Goal: Task Accomplishment & Management: Manage account settings

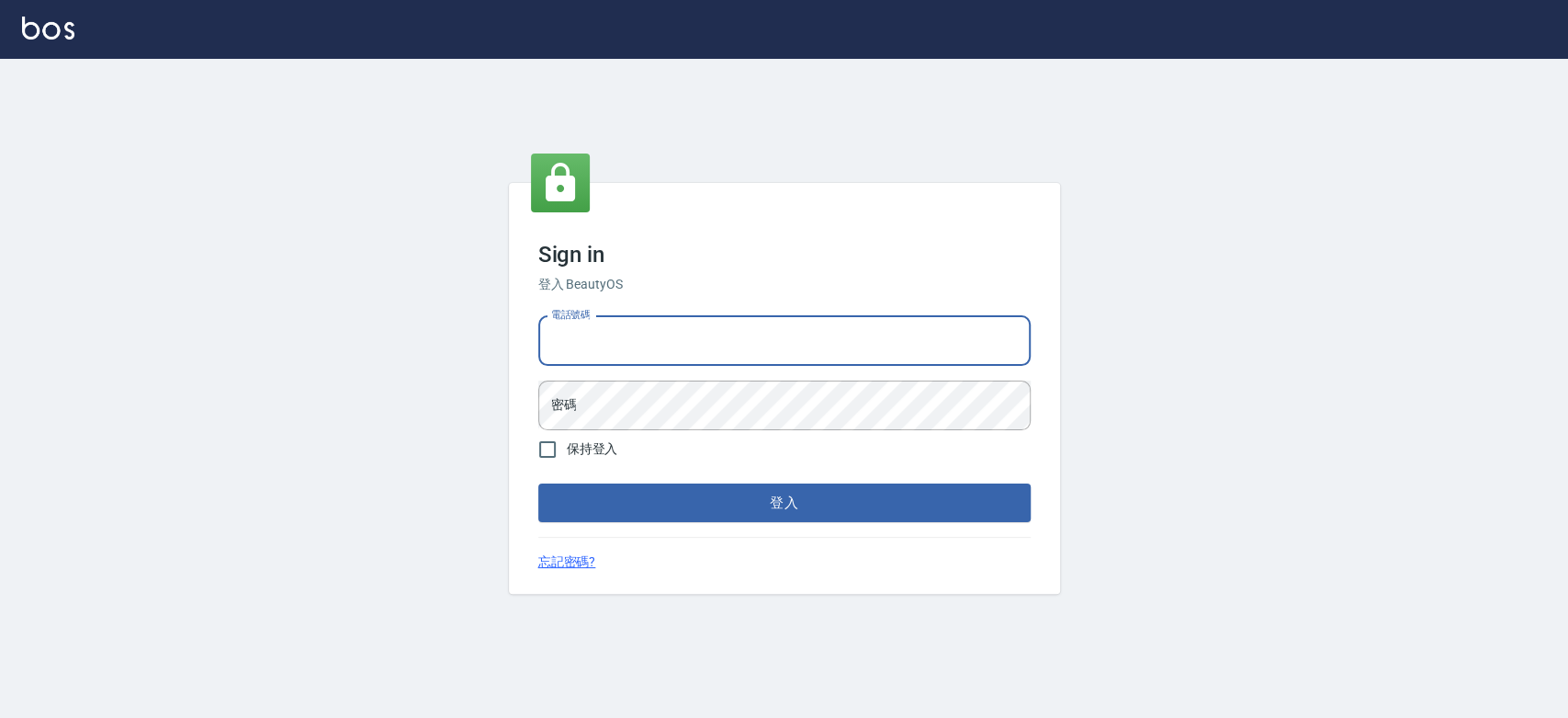
click at [599, 350] on input "電話號碼" at bounding box center [784, 340] width 492 height 50
type input "0938245198"
drag, startPoint x: 676, startPoint y: 326, endPoint x: 335, endPoint y: 291, distance: 342.8
click at [335, 291] on div "Sign in 登入 BeautyOS 電話號碼 0938245198 電話號碼 密碼 密碼 保持登入 登入 忘記密碼?" at bounding box center [784, 388] width 1568 height 659
click at [625, 354] on input "電話號碼" at bounding box center [784, 340] width 492 height 50
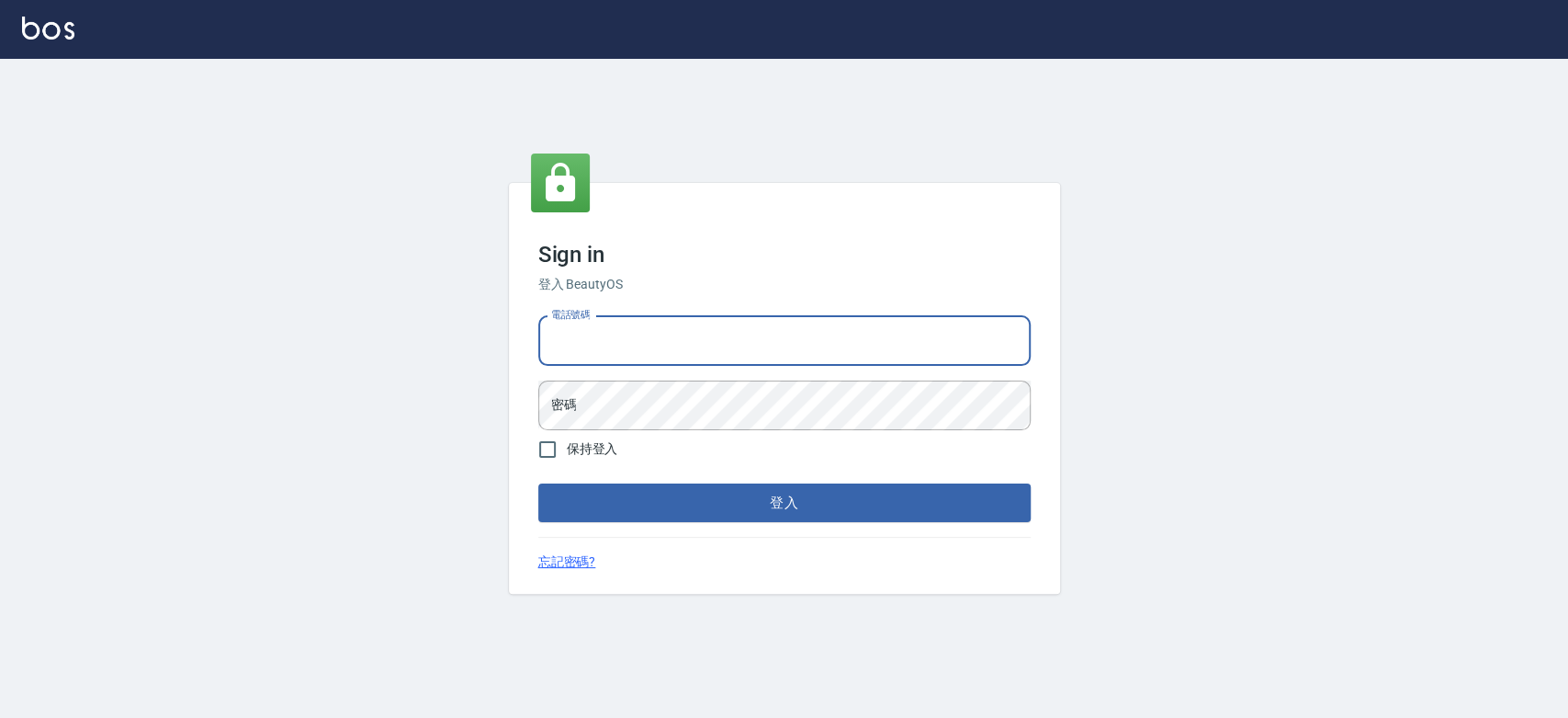
type input "0900000991"
click at [647, 380] on div "電話號碼 0900000991 電話號碼 密碼 密碼" at bounding box center [784, 373] width 507 height 128
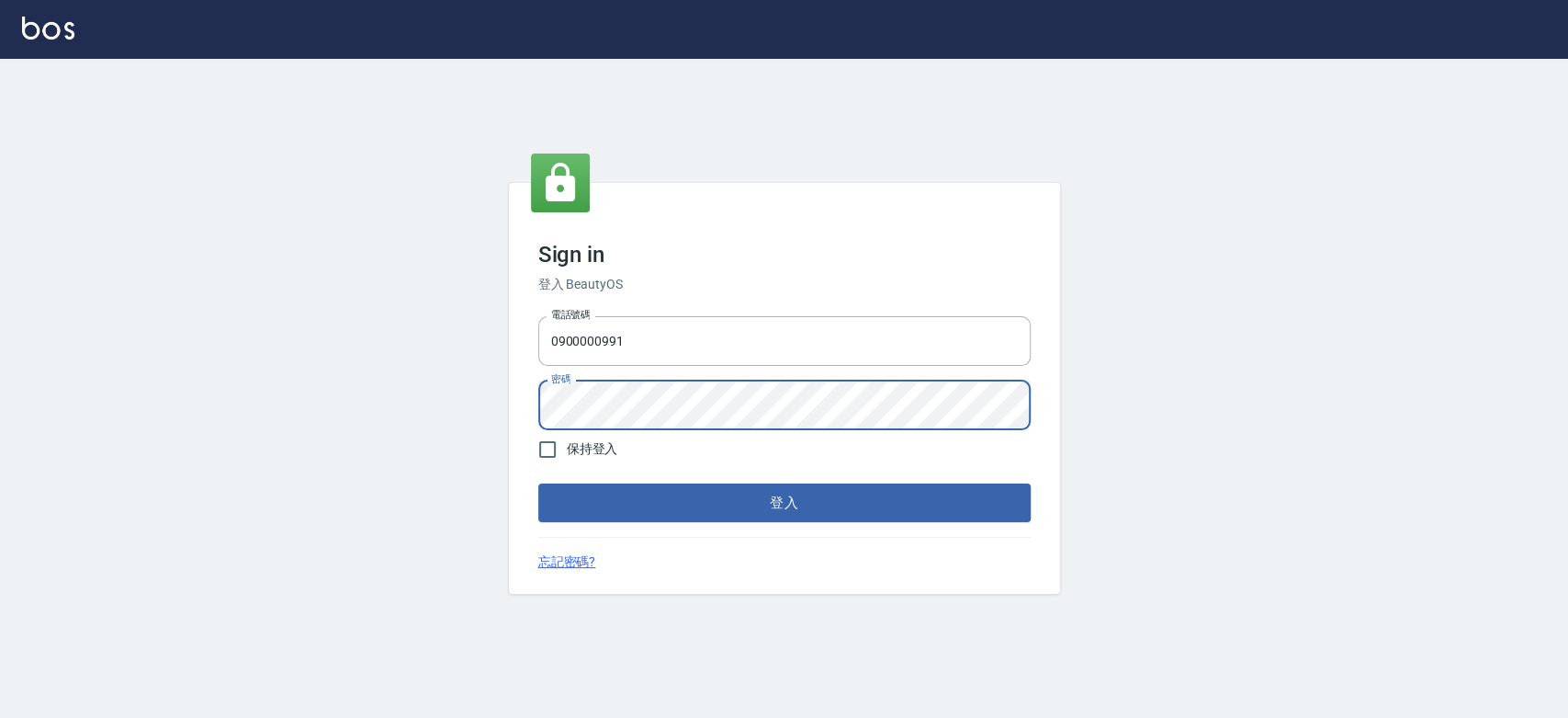
click at [538, 484] on button "登入" at bounding box center [784, 502] width 492 height 38
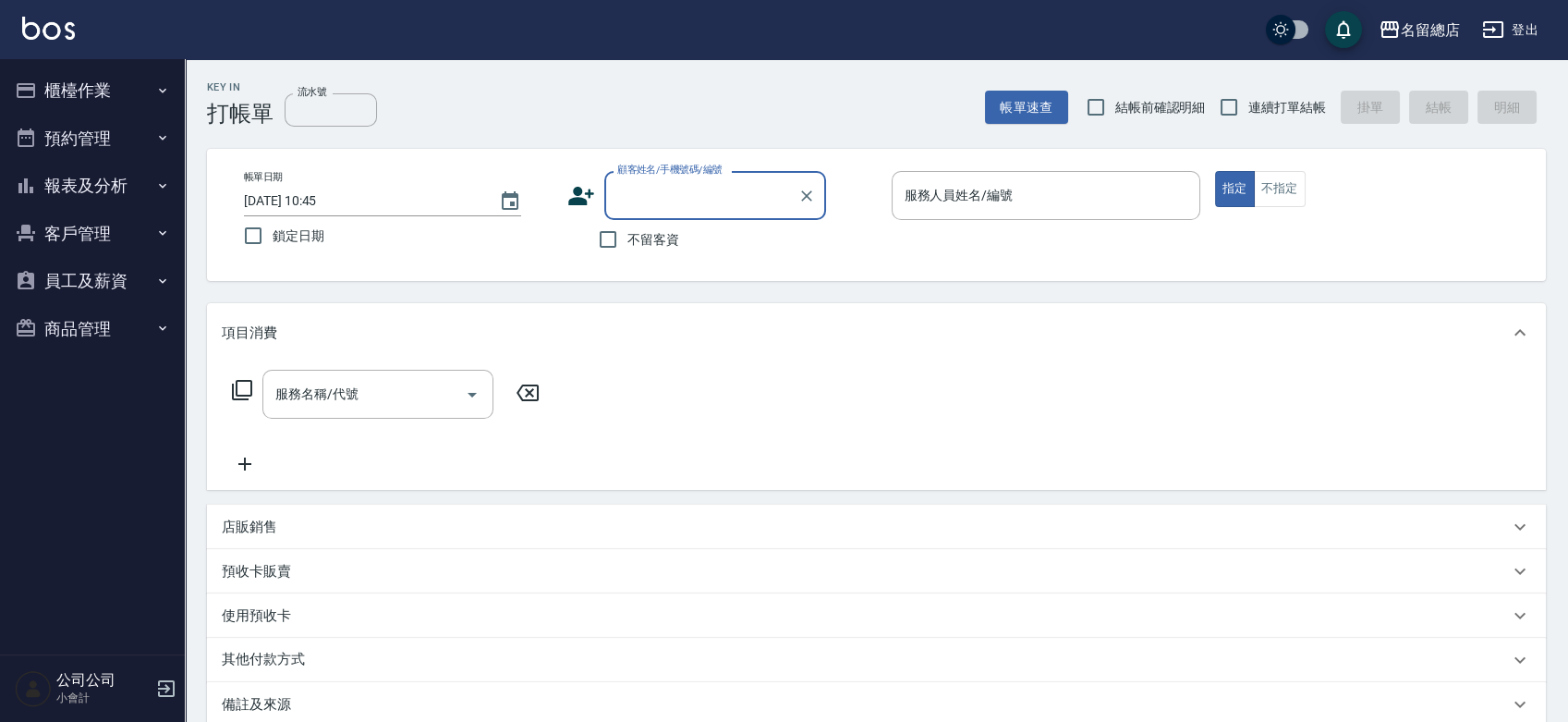
click at [1496, 28] on icon "button" at bounding box center [1493, 30] width 22 height 22
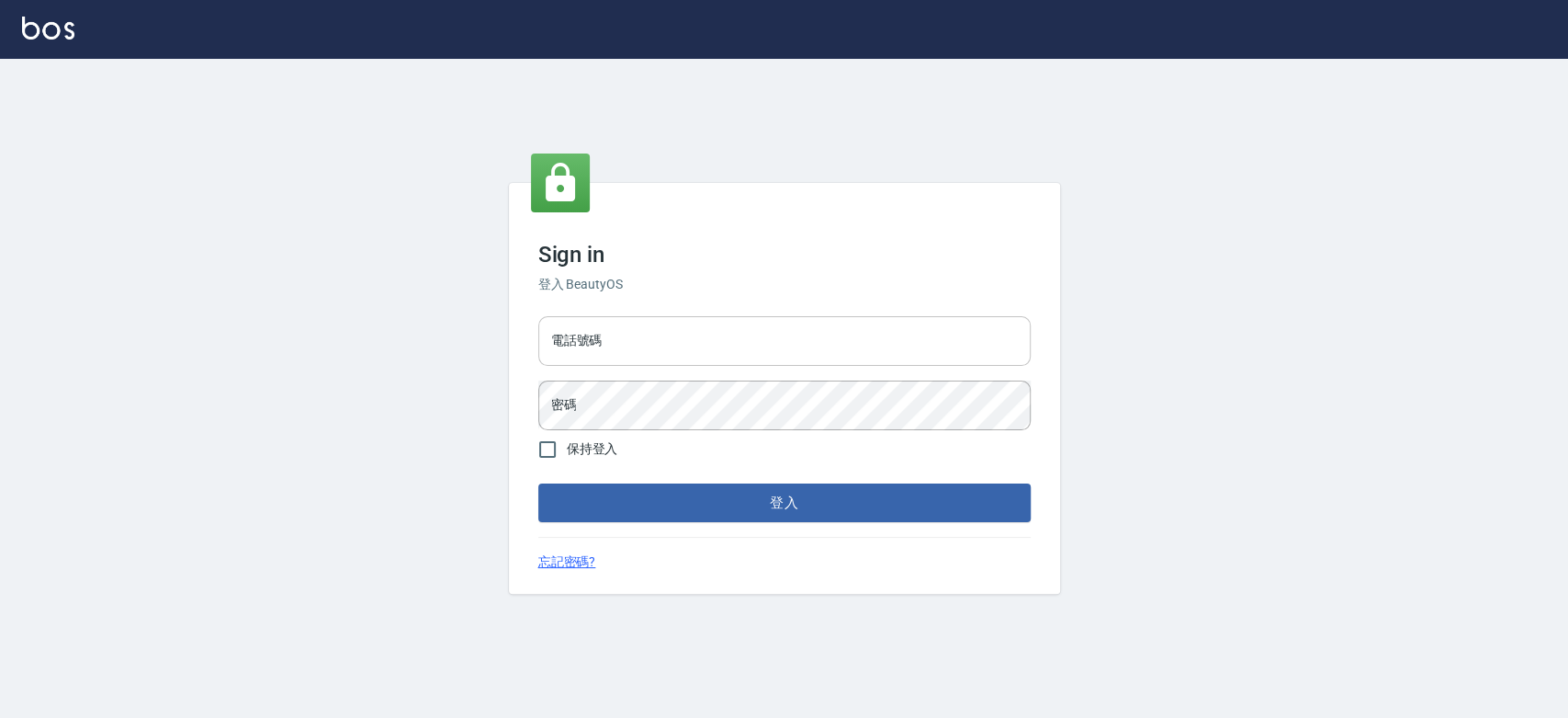
click at [691, 341] on input "電話號碼" at bounding box center [784, 340] width 492 height 50
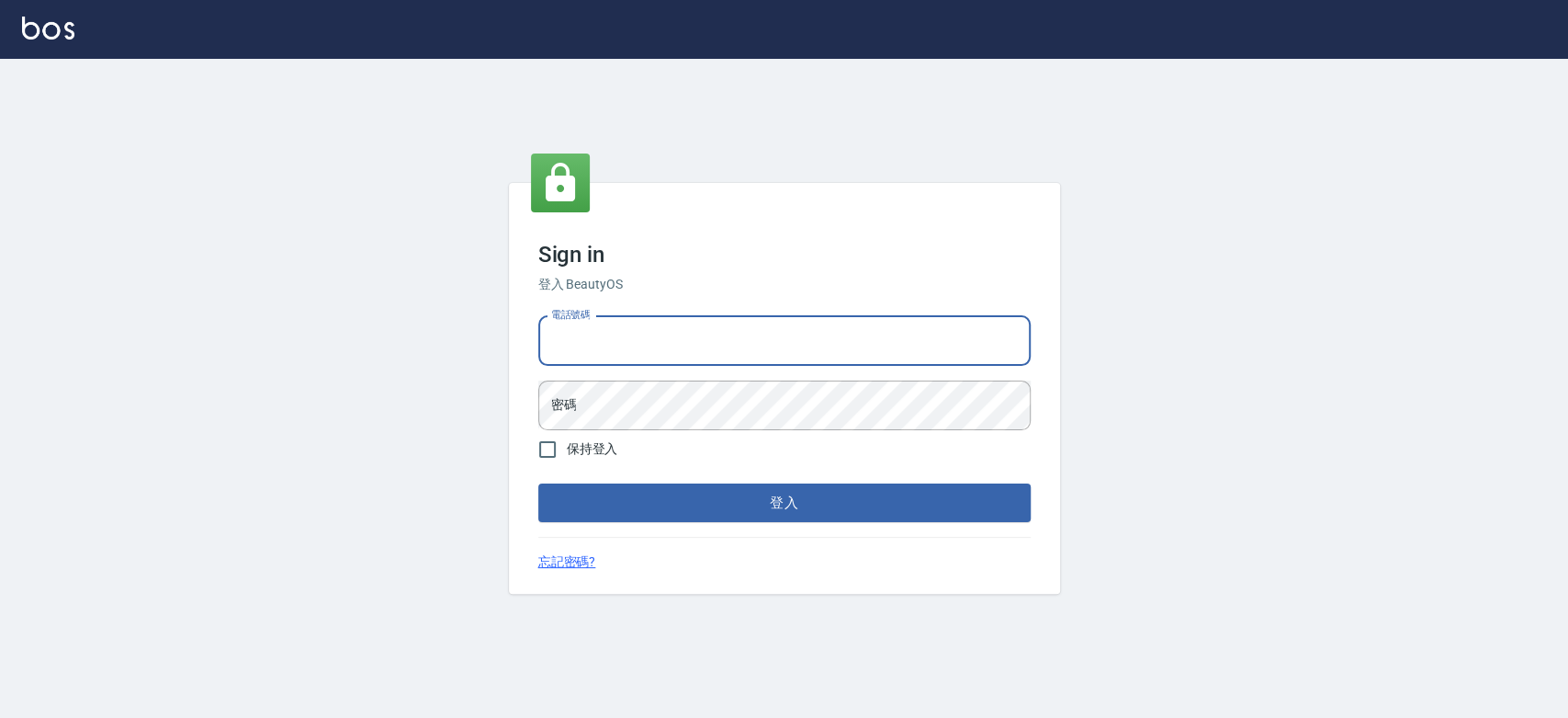
type input "0938245198"
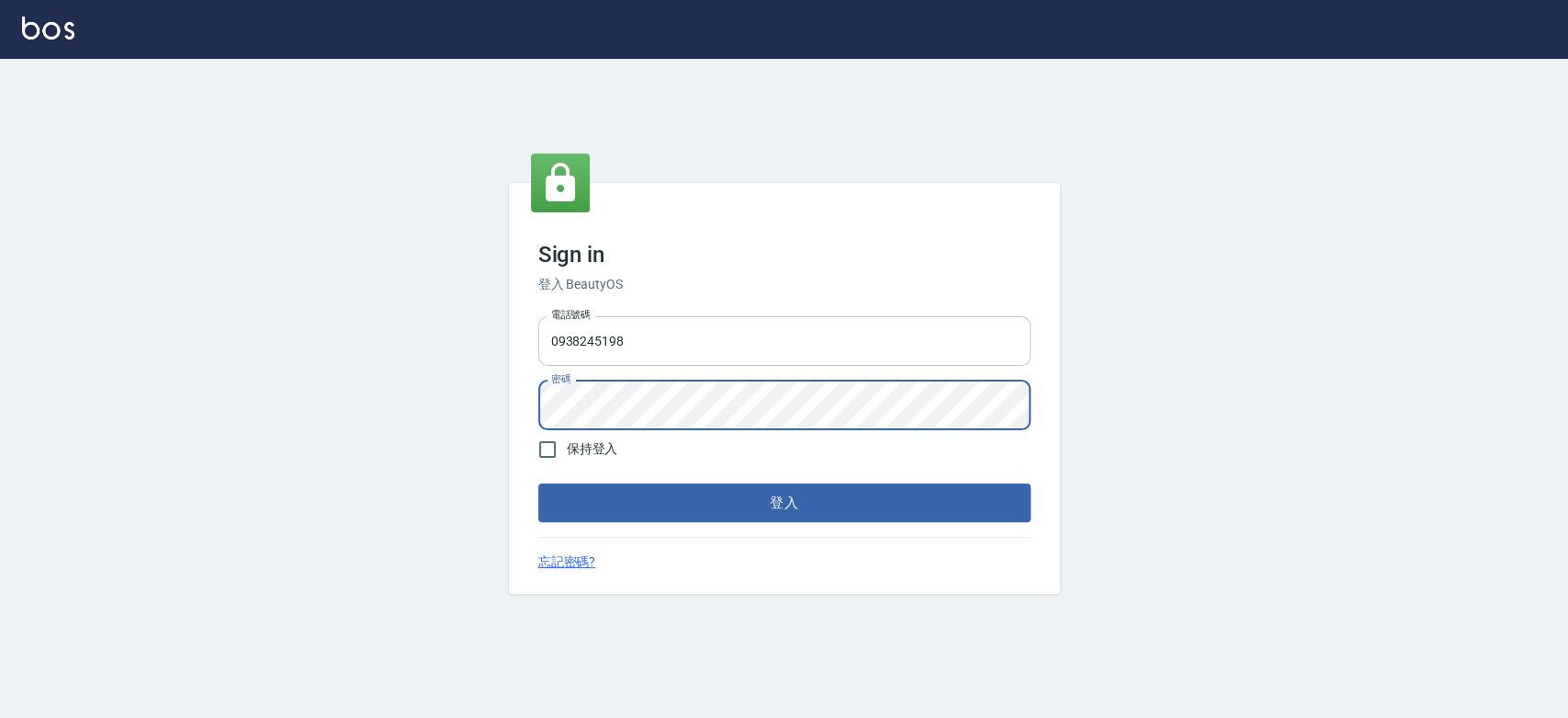
click at [538, 484] on button "登入" at bounding box center [784, 502] width 492 height 38
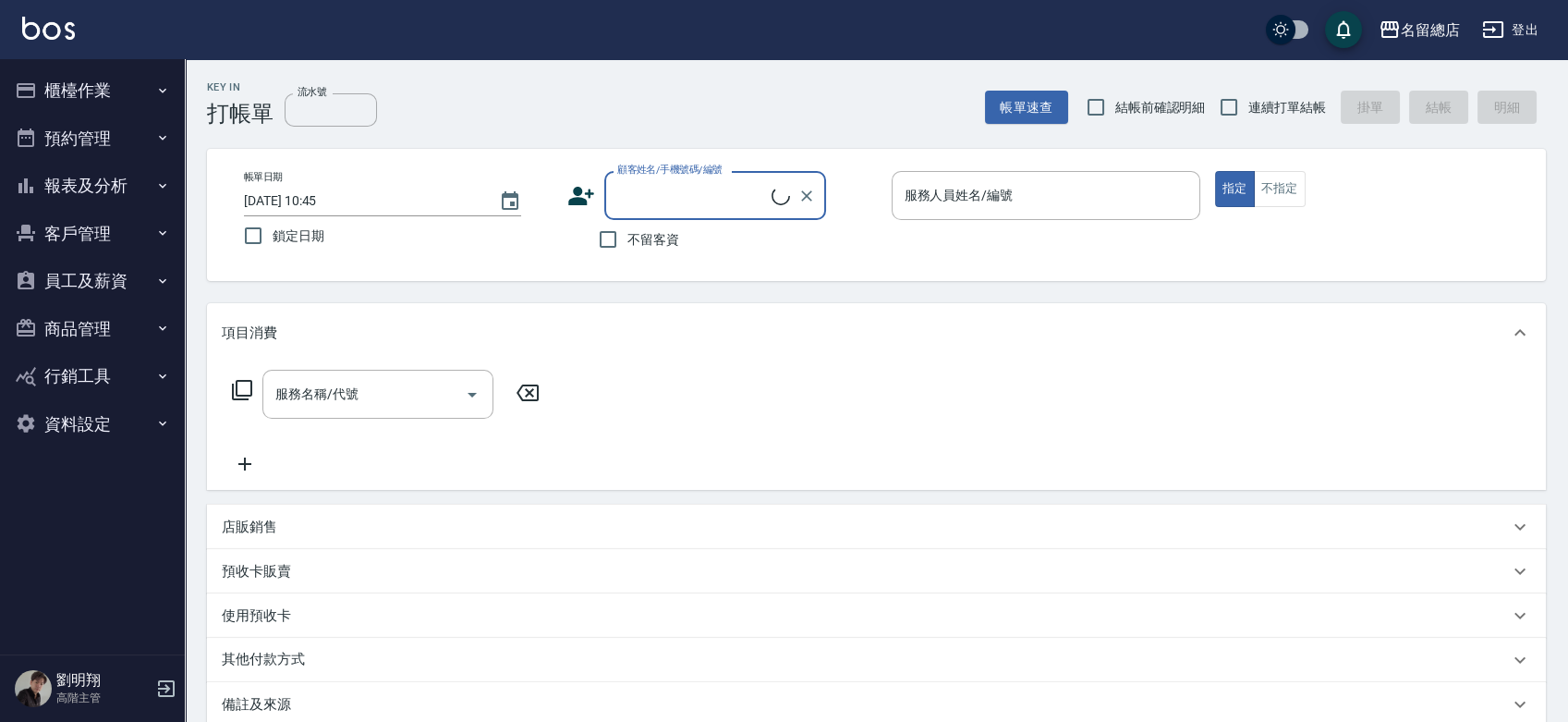
click at [100, 260] on button "員工及薪資" at bounding box center [92, 280] width 170 height 48
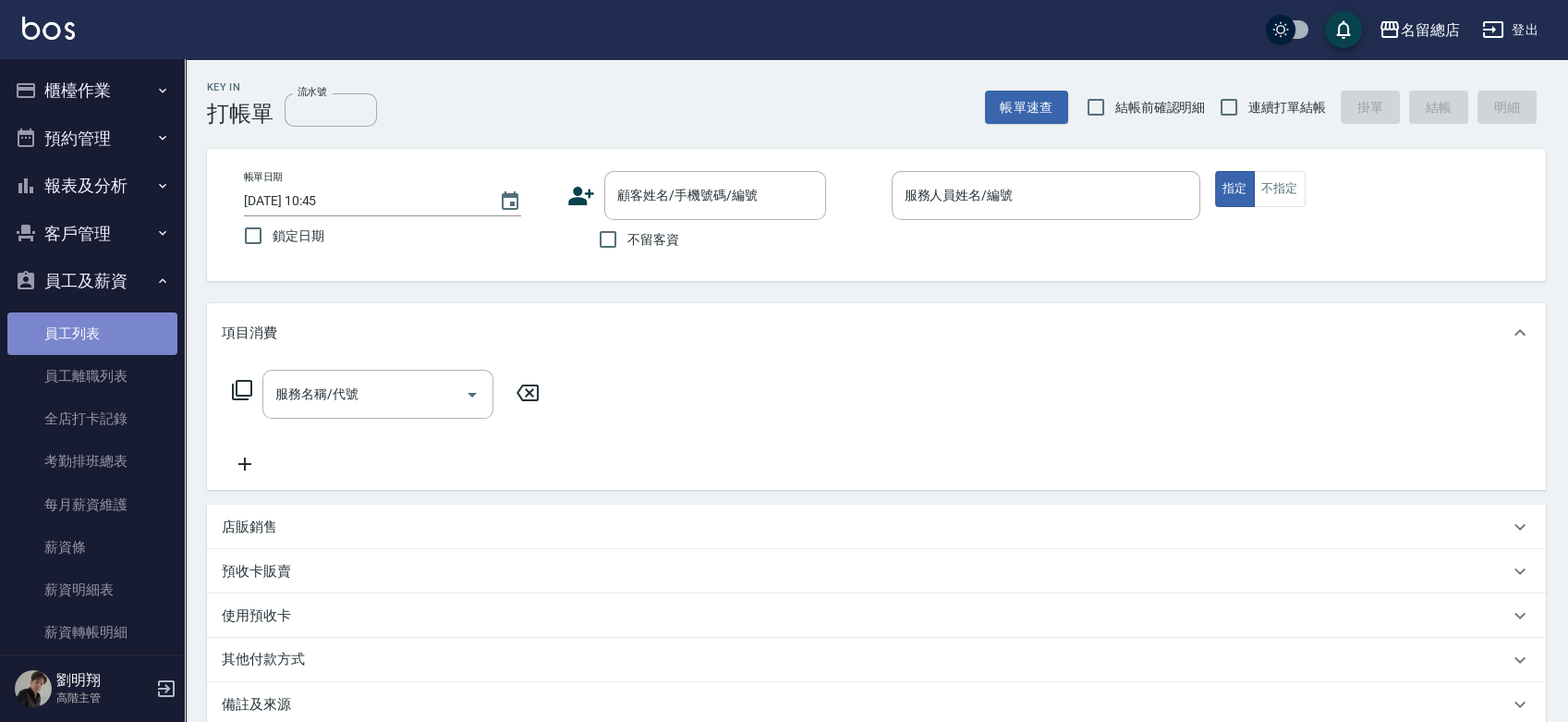
click at [114, 331] on link "員工列表" at bounding box center [92, 333] width 170 height 42
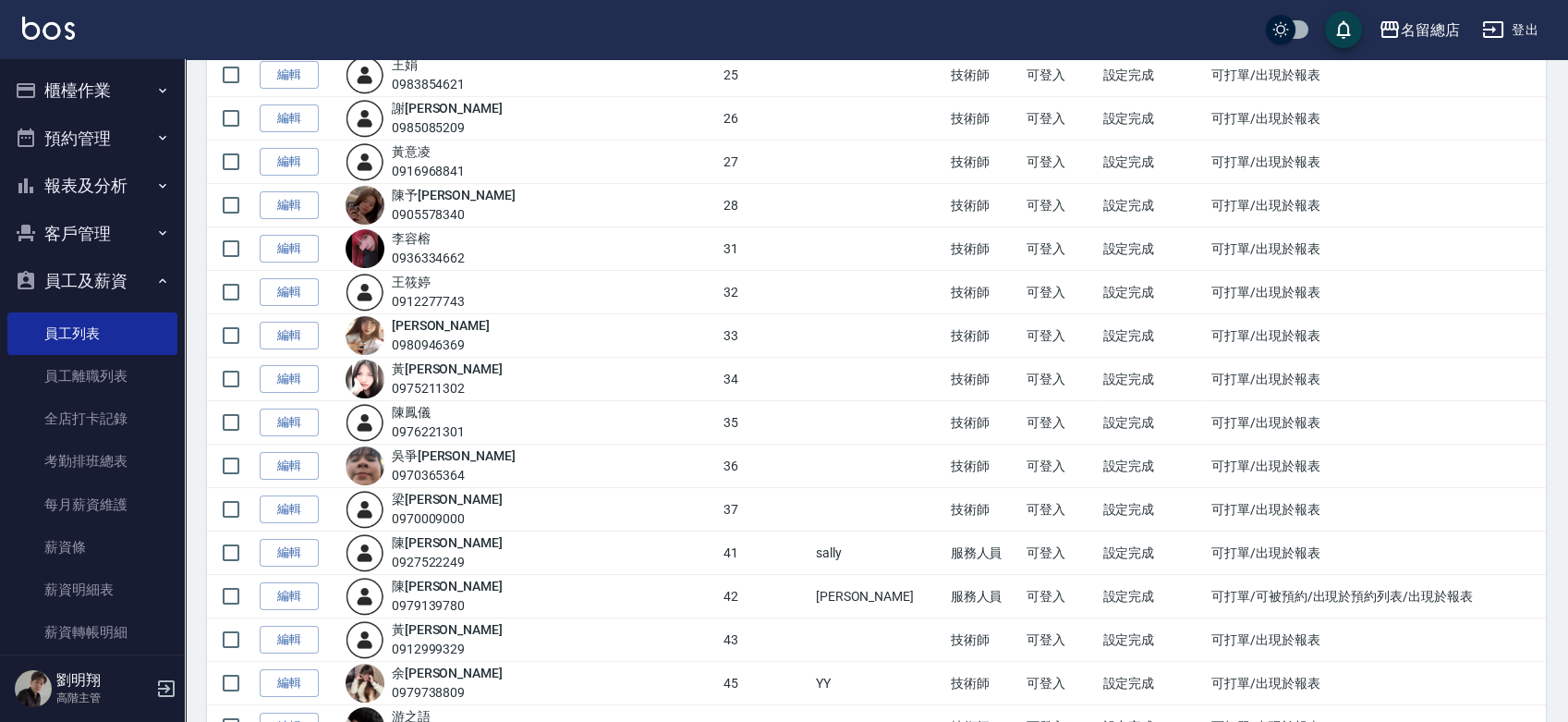
scroll to position [1129, 0]
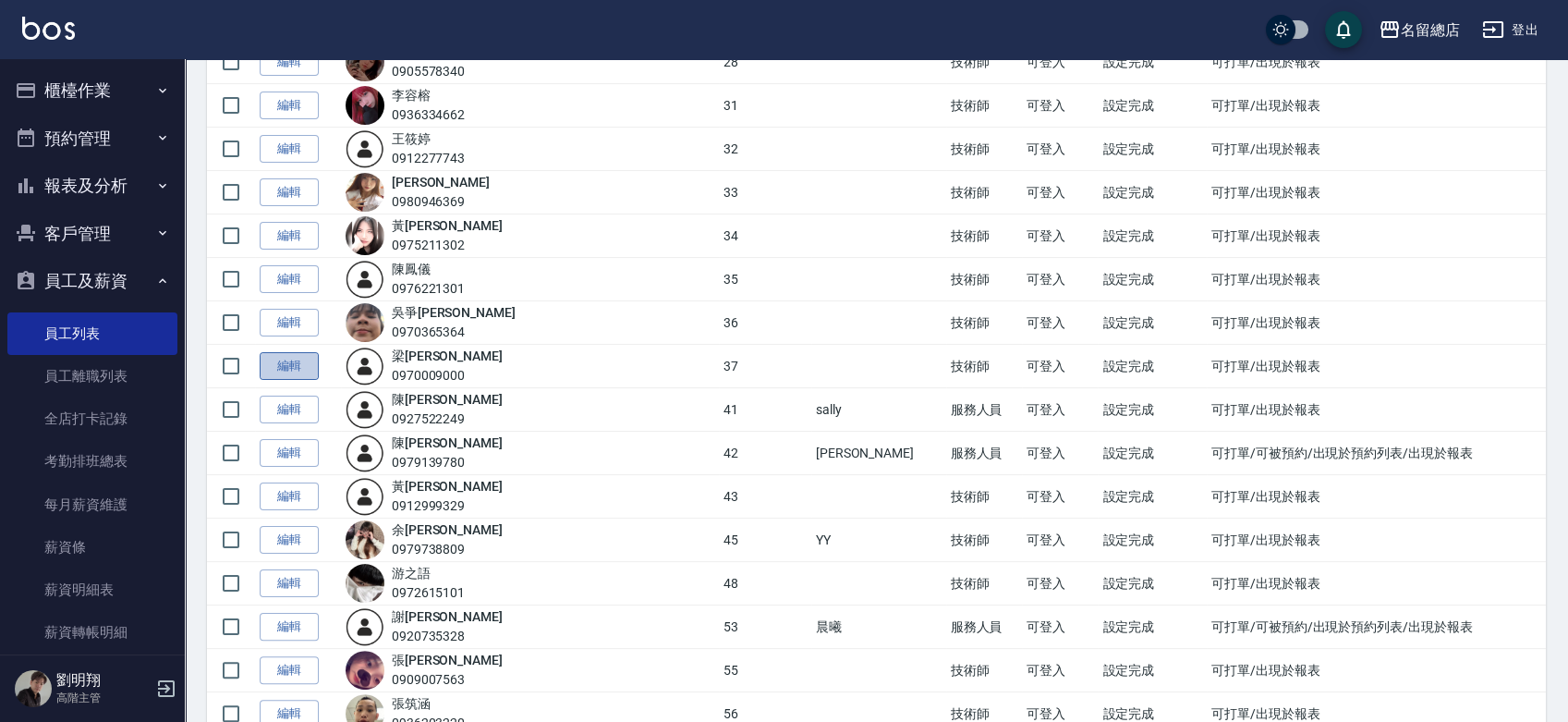
click at [308, 368] on link "編輯" at bounding box center [289, 366] width 59 height 29
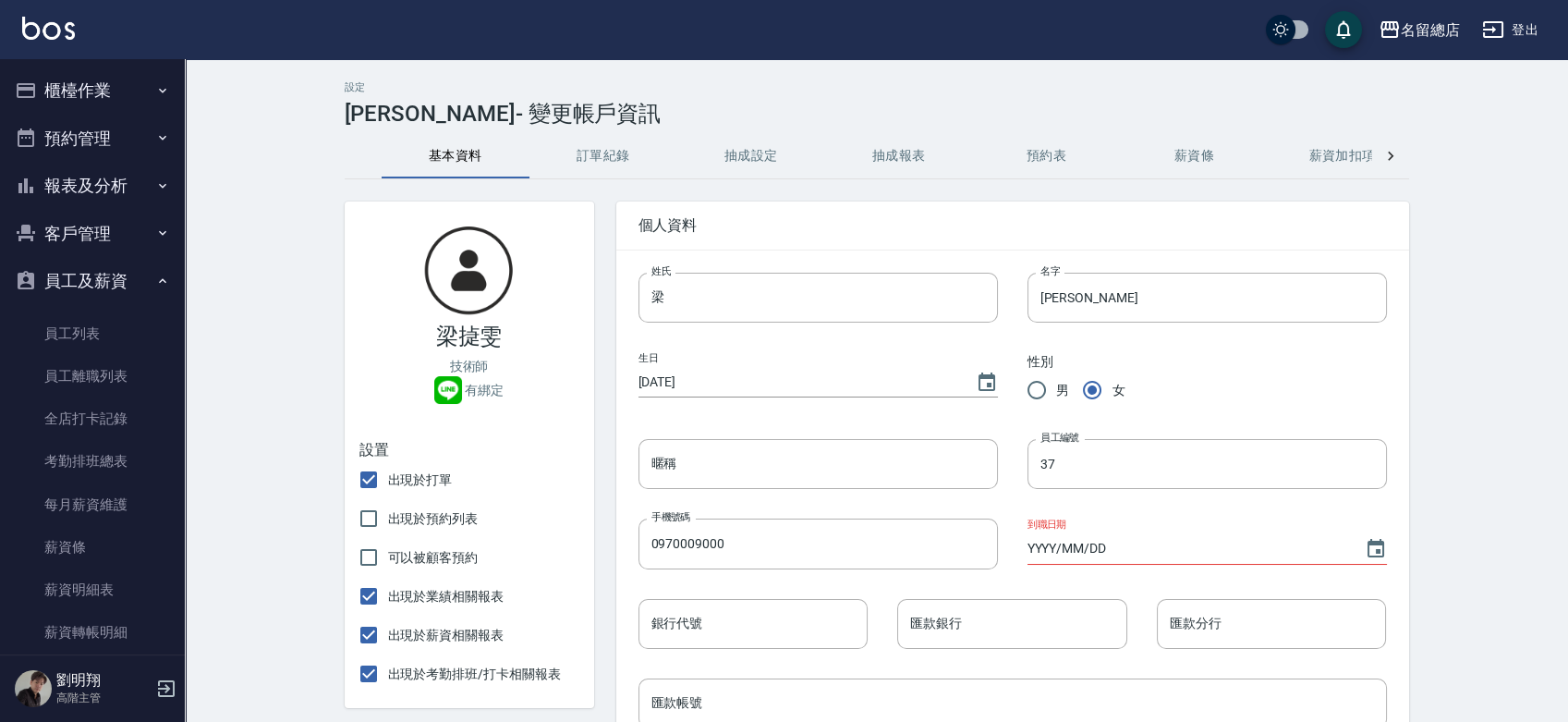
drag, startPoint x: 1072, startPoint y: 454, endPoint x: 1001, endPoint y: 464, distance: 71.7
click at [1005, 464] on div "員工編號 37 員工編號" at bounding box center [1192, 449] width 389 height 80
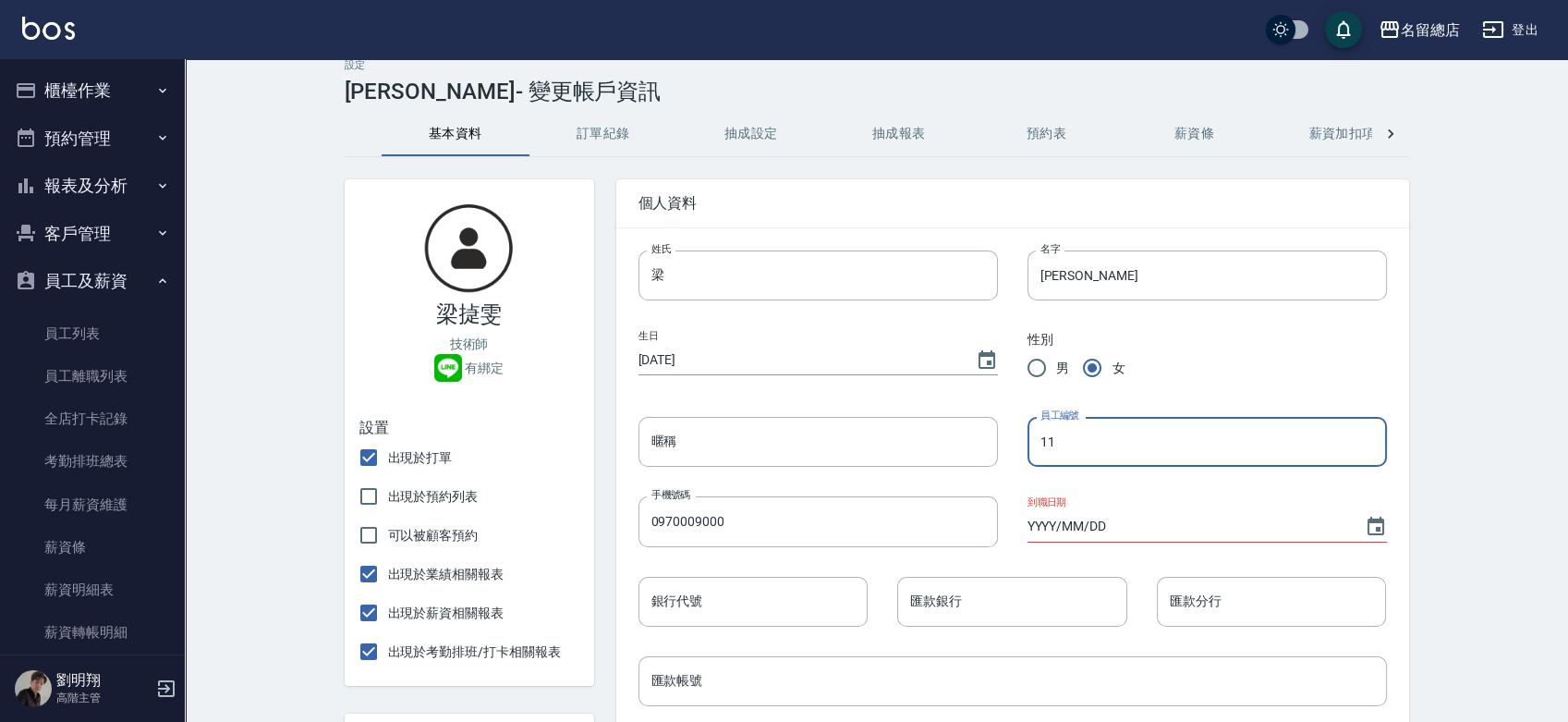
scroll to position [308, 0]
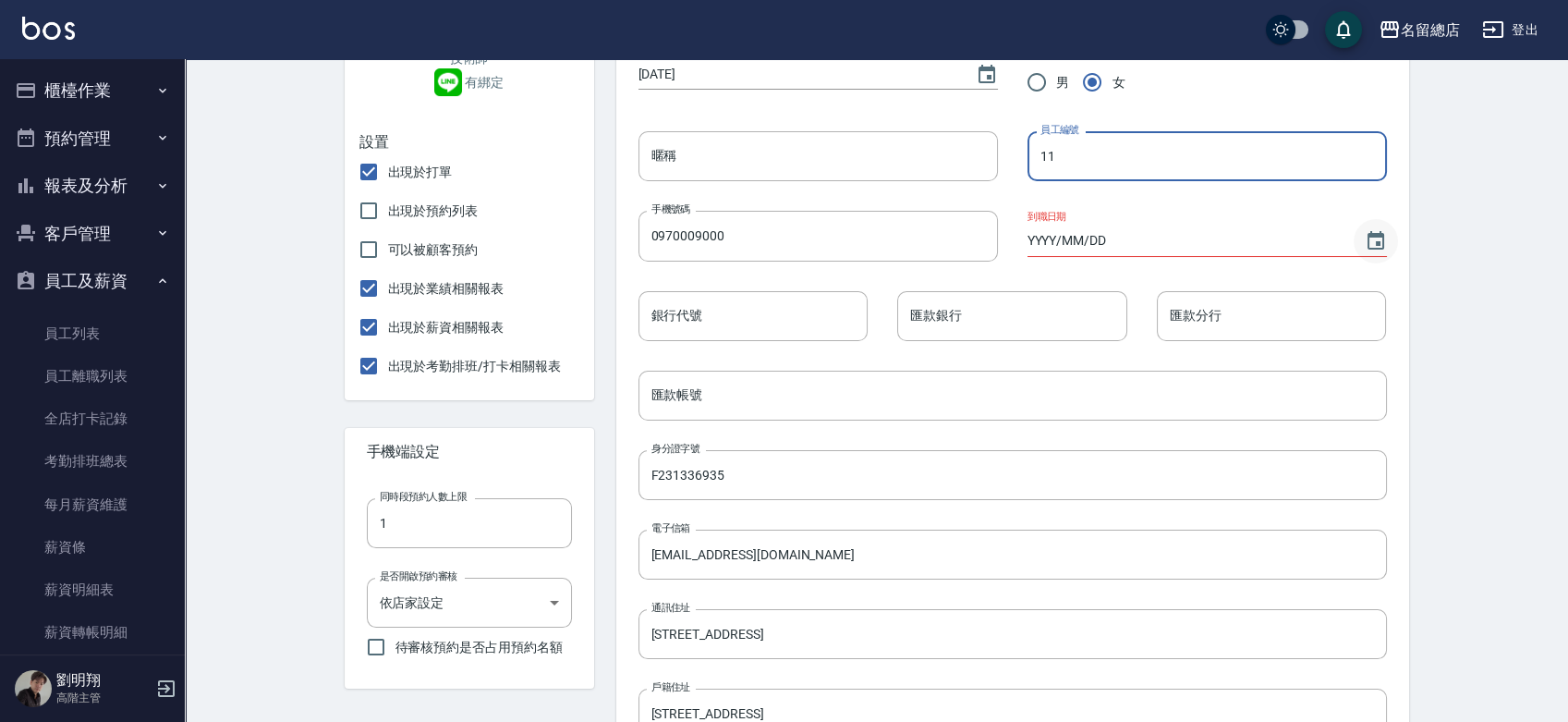
type input "11"
click at [1373, 238] on icon "Choose date" at bounding box center [1376, 241] width 22 height 22
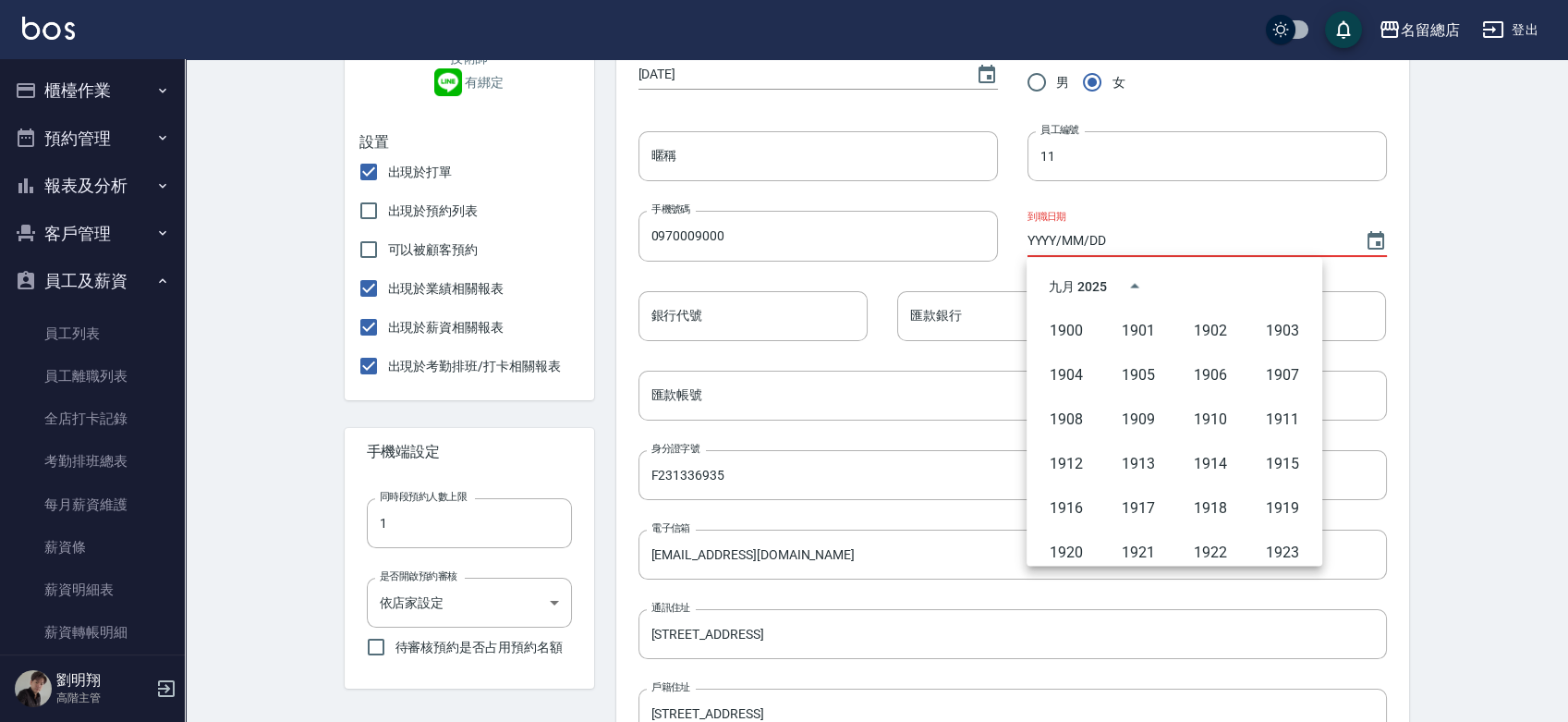
scroll to position [1267, 0]
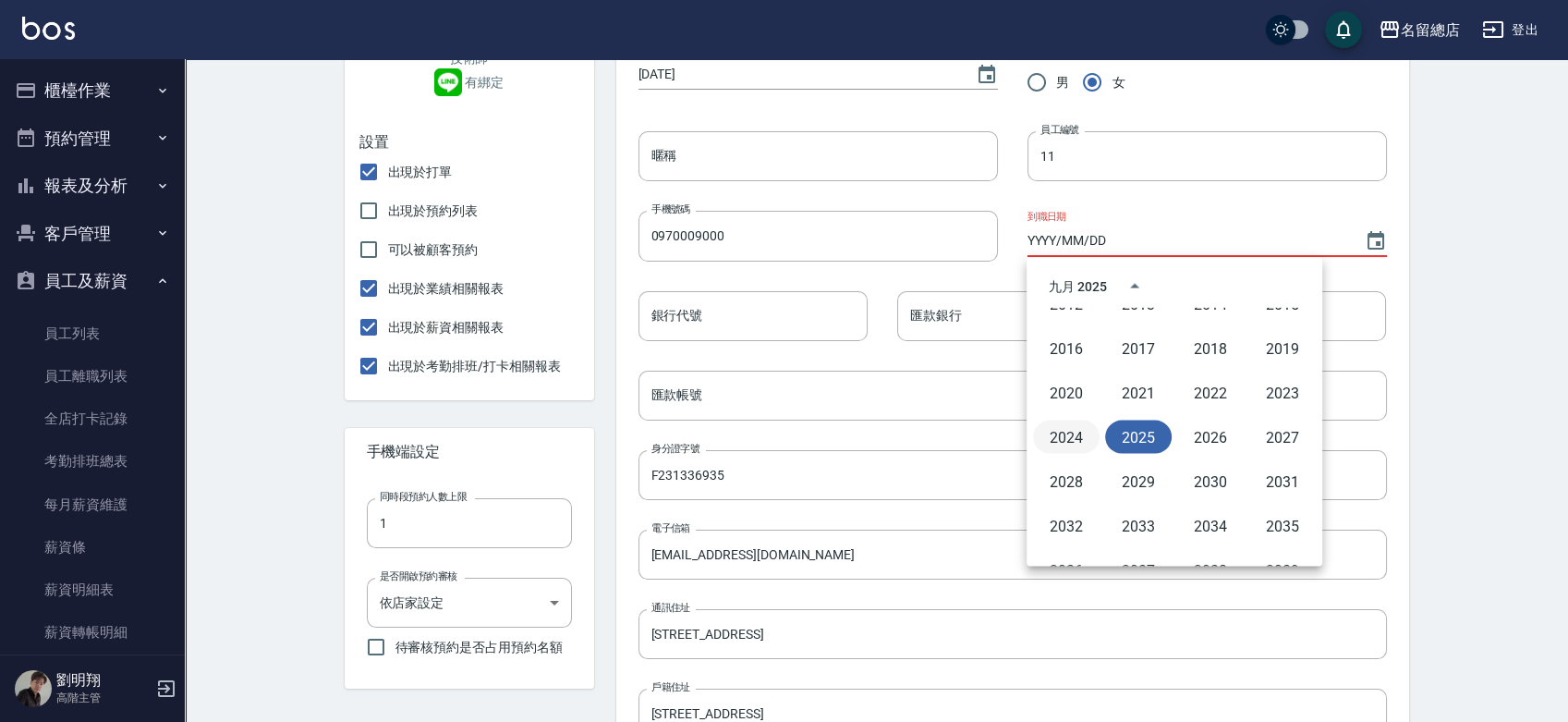
click at [1061, 437] on button "2024" at bounding box center [1065, 437] width 66 height 34
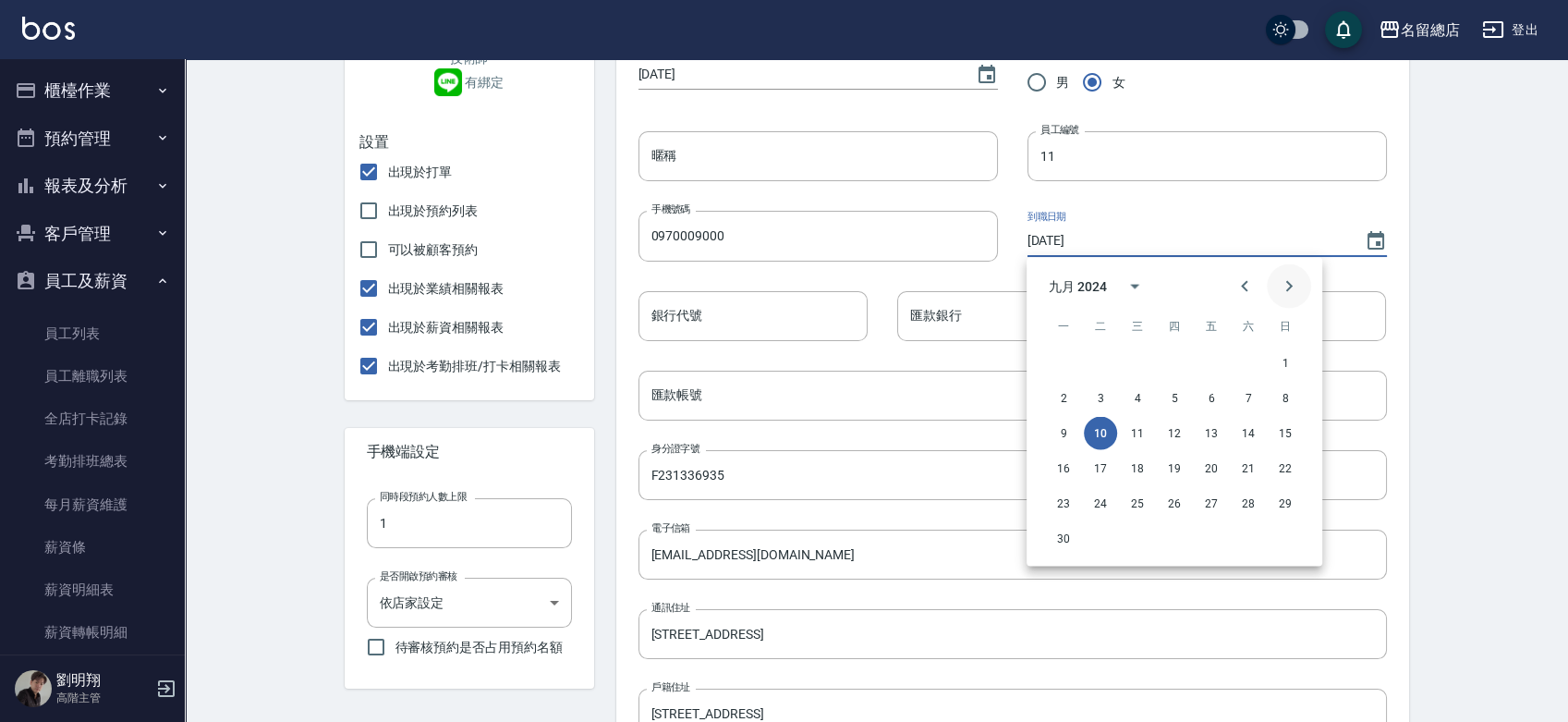
click at [1287, 284] on icon "Next month" at bounding box center [1289, 286] width 22 height 22
click at [1102, 430] on button "15" at bounding box center [1101, 433] width 34 height 34
type input "2024/10/15"
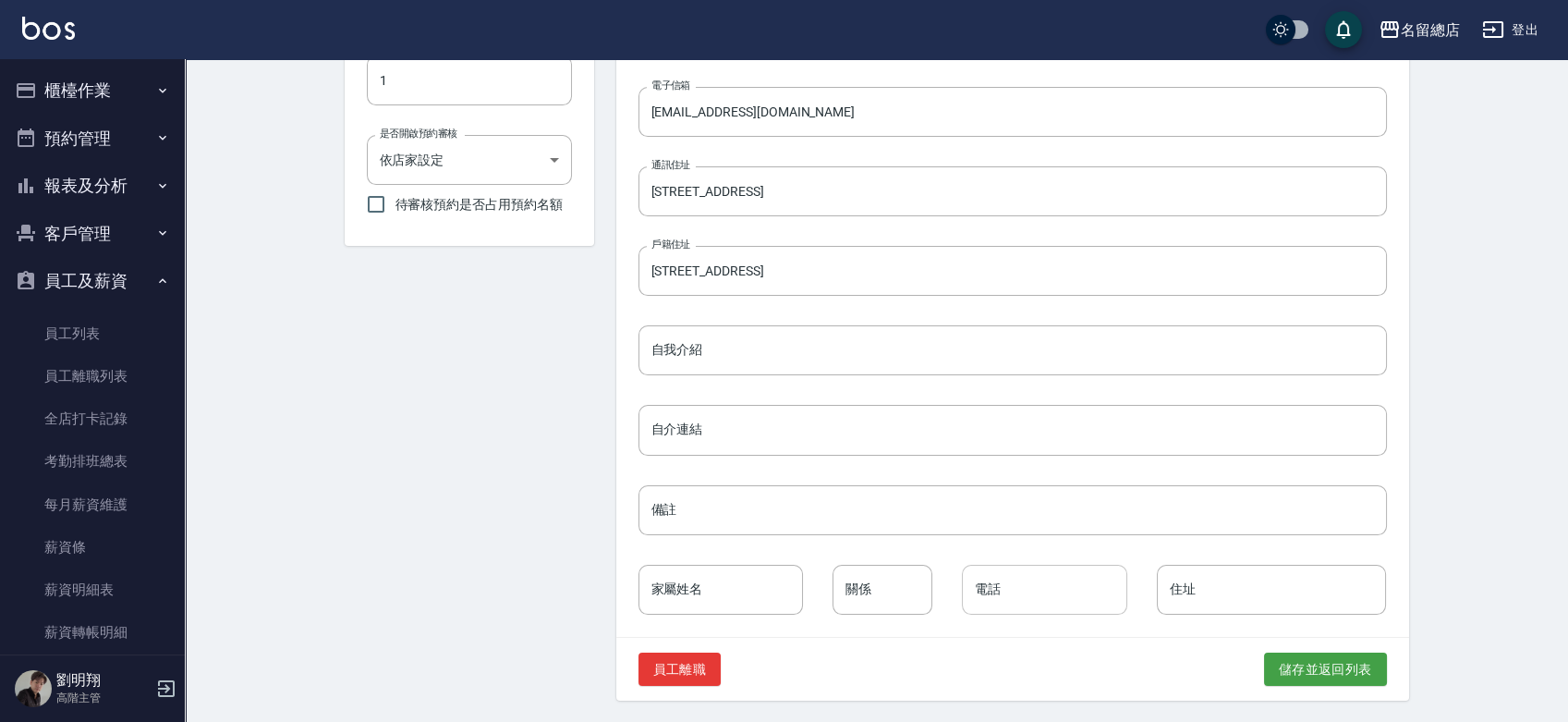
scroll to position [752, 0]
click at [1294, 674] on button "儲存並返回列表" at bounding box center [1325, 668] width 123 height 35
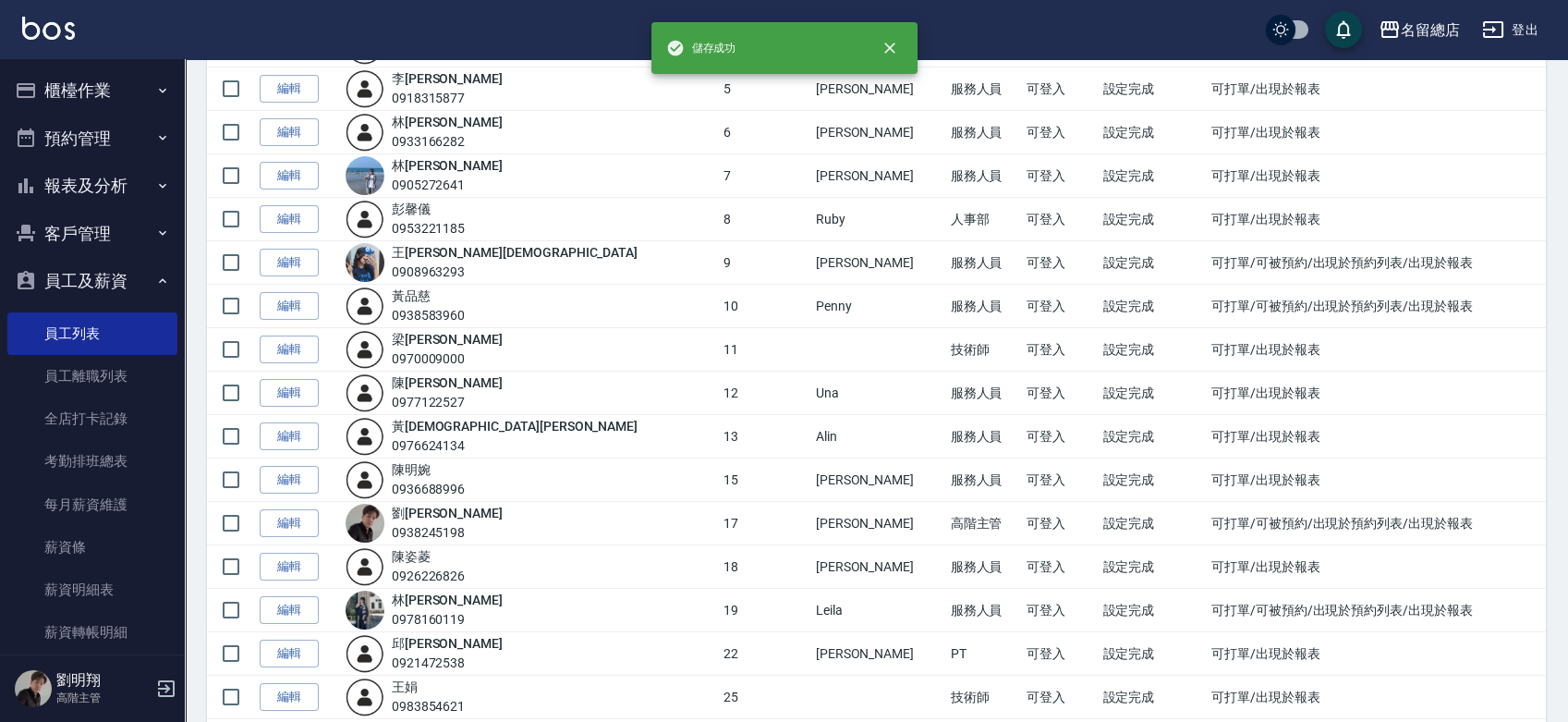
scroll to position [410, 0]
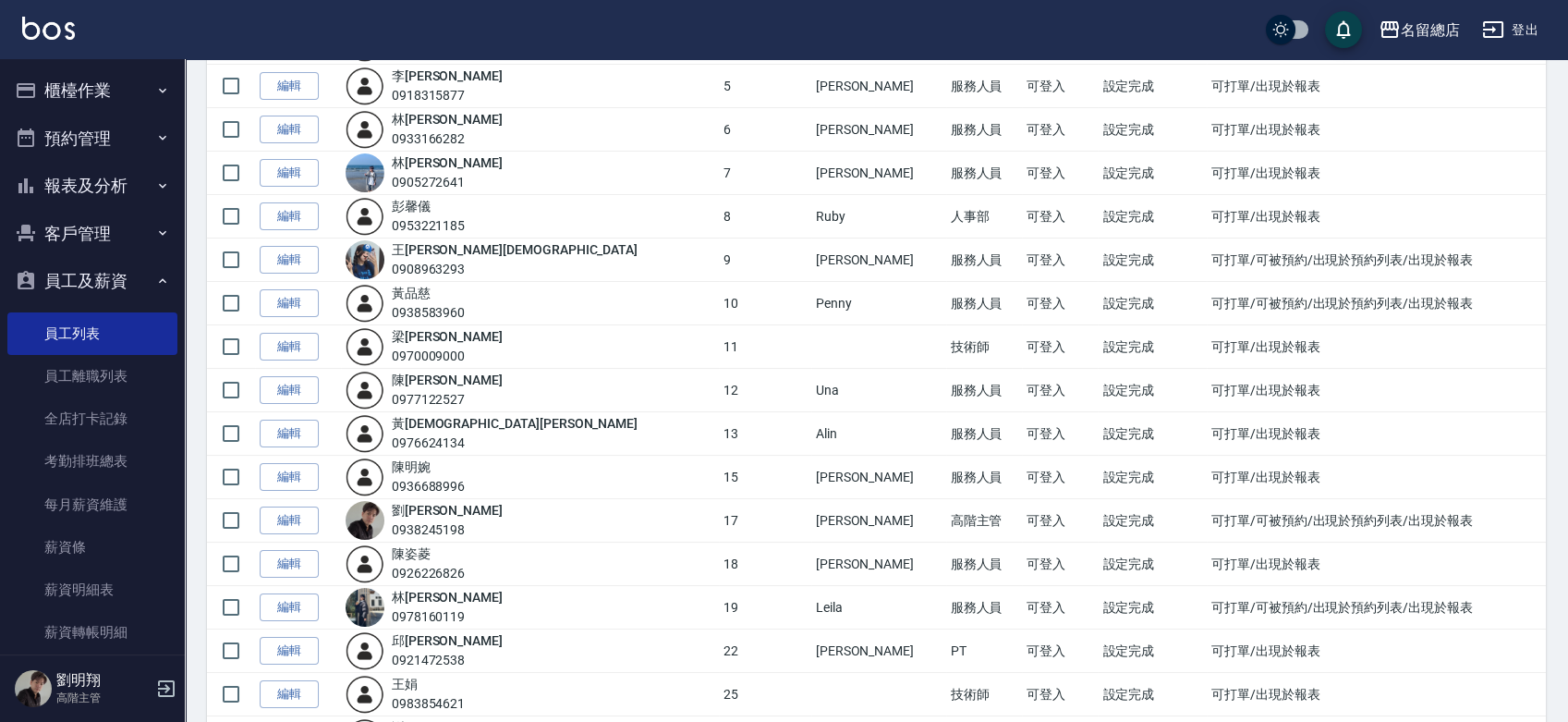
click at [385, 349] on img at bounding box center [364, 346] width 38 height 38
click at [318, 349] on link "編輯" at bounding box center [289, 346] width 59 height 29
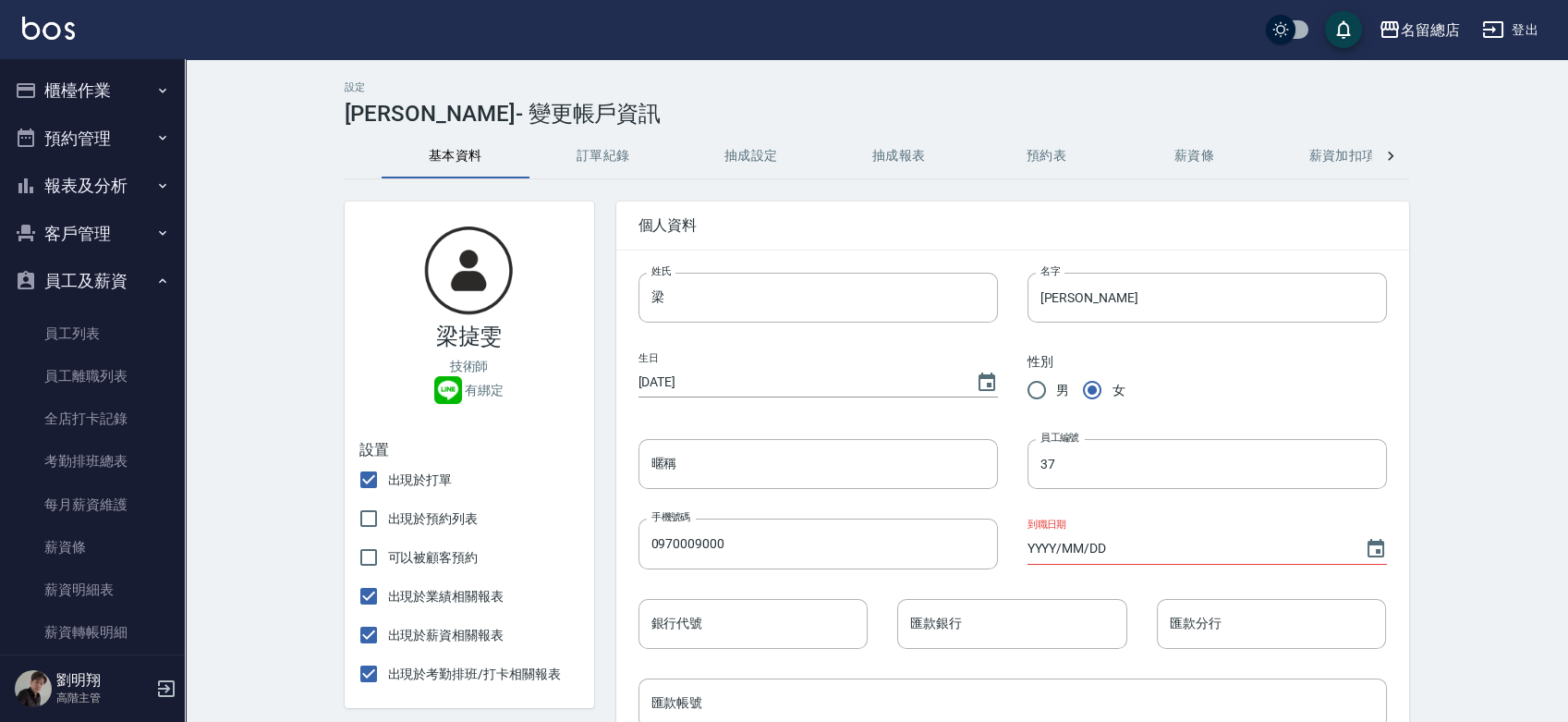
type input "11"
type input "2024/10/15"
click at [762, 457] on input "暱稱" at bounding box center [818, 464] width 359 height 50
type input "m"
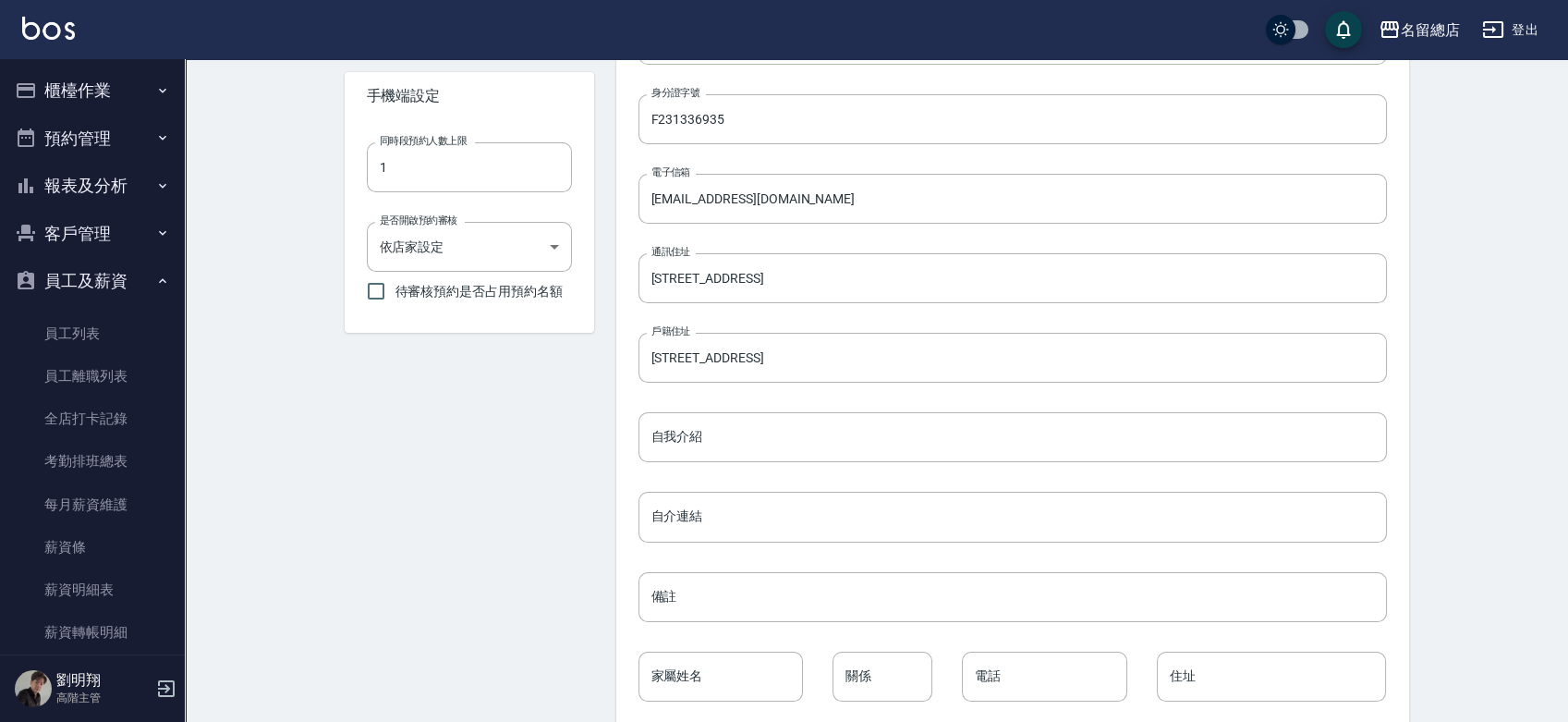
scroll to position [752, 0]
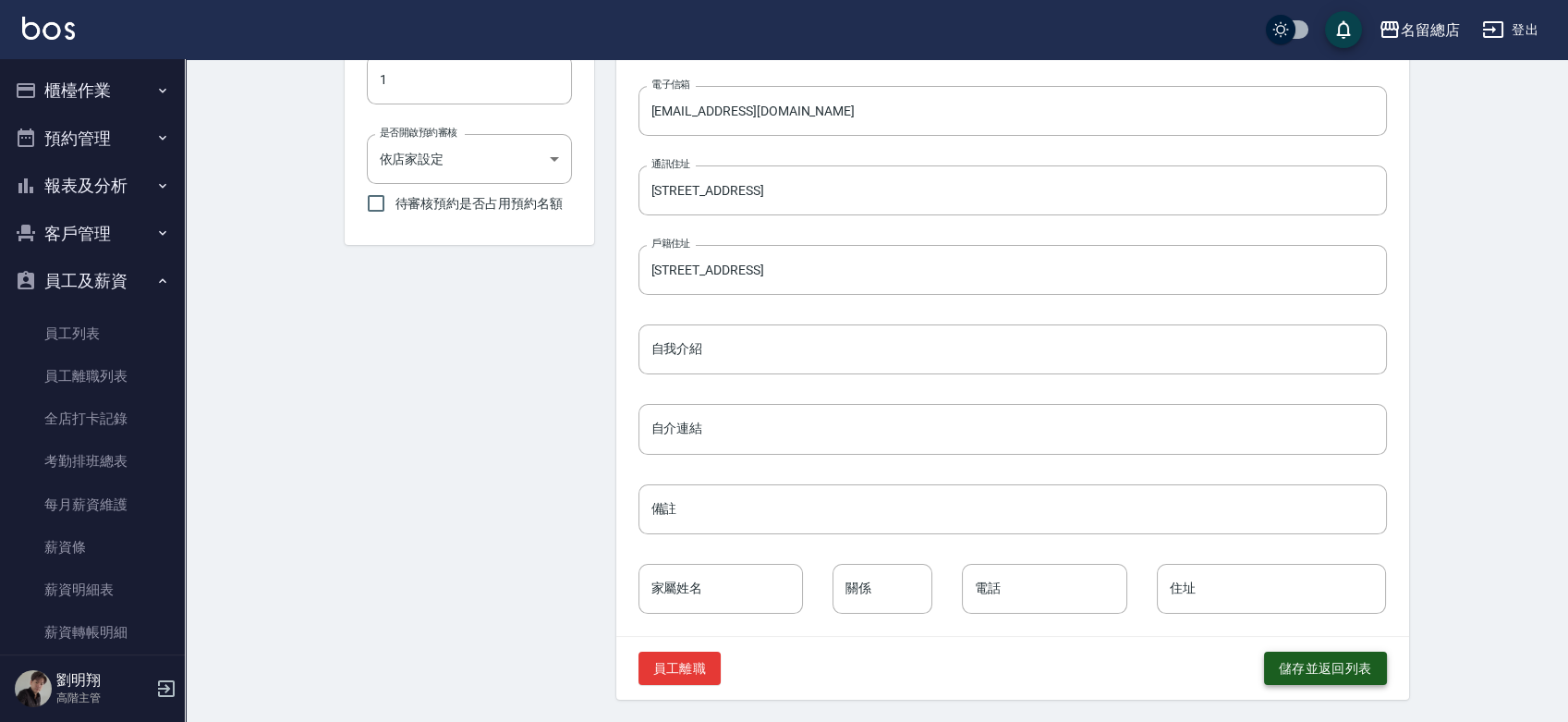
type input "Mia"
click at [1278, 671] on button "儲存並返回列表" at bounding box center [1325, 668] width 123 height 35
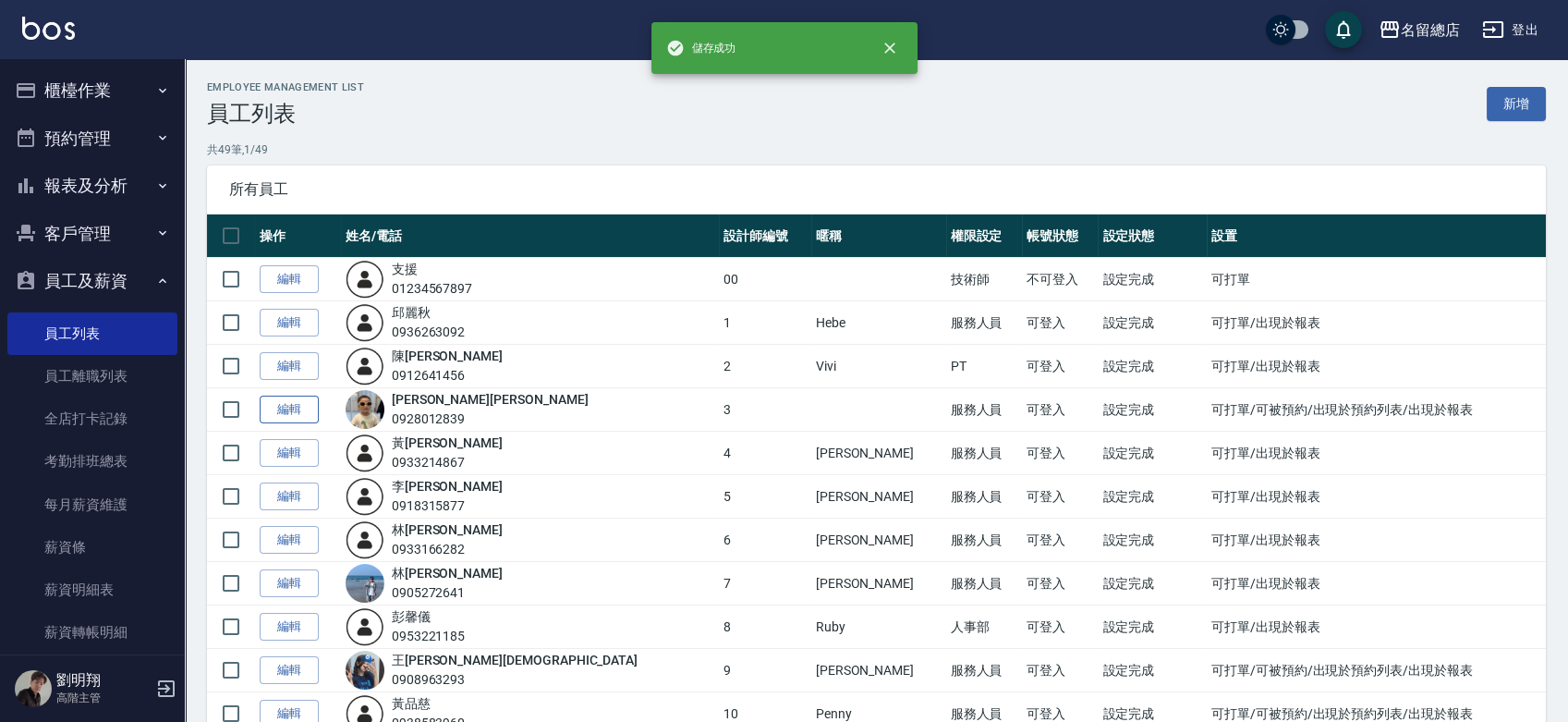
click at [307, 414] on link "編輯" at bounding box center [289, 409] width 59 height 29
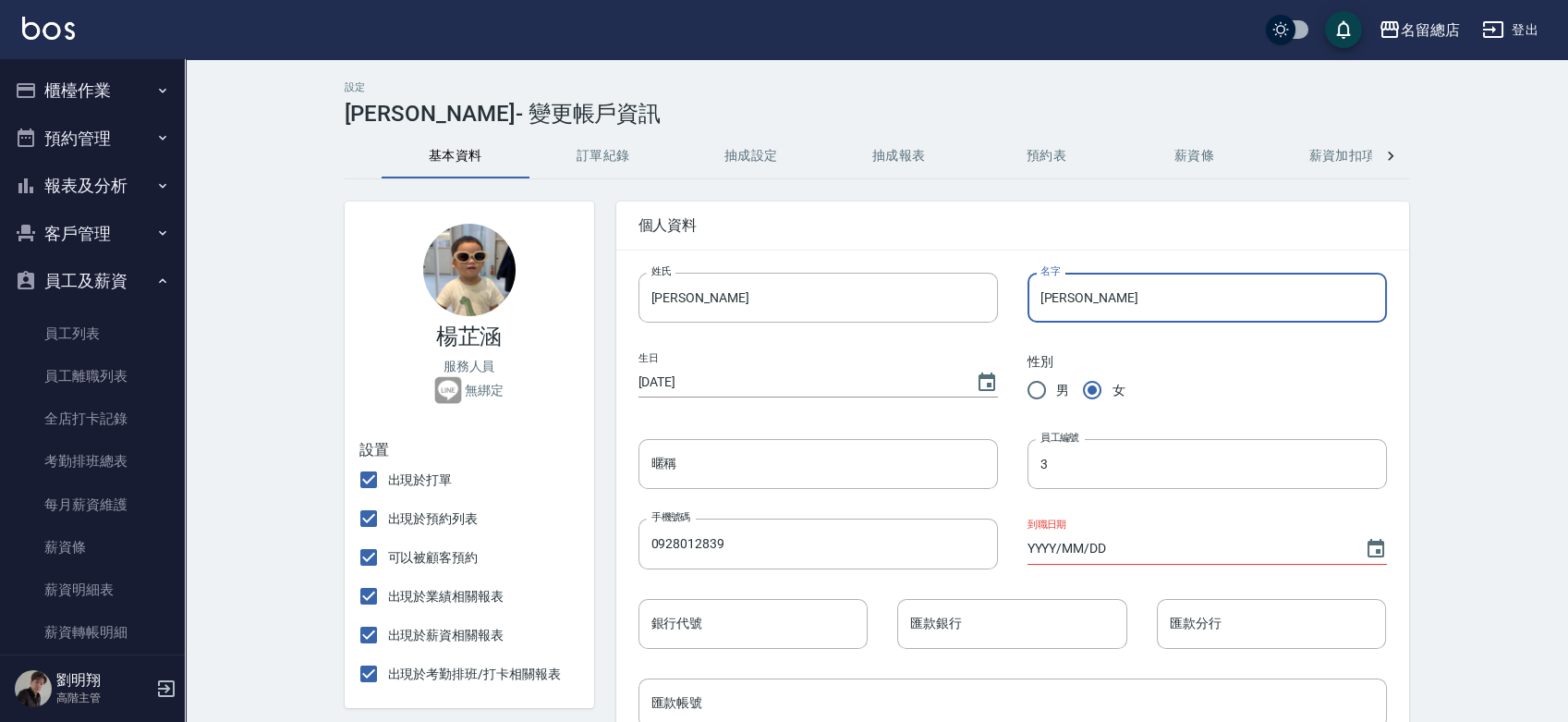
drag, startPoint x: 1078, startPoint y: 301, endPoint x: 1003, endPoint y: 309, distance: 75.4
click at [1003, 309] on div "名字 芷涵 名字" at bounding box center [1192, 282] width 389 height 80
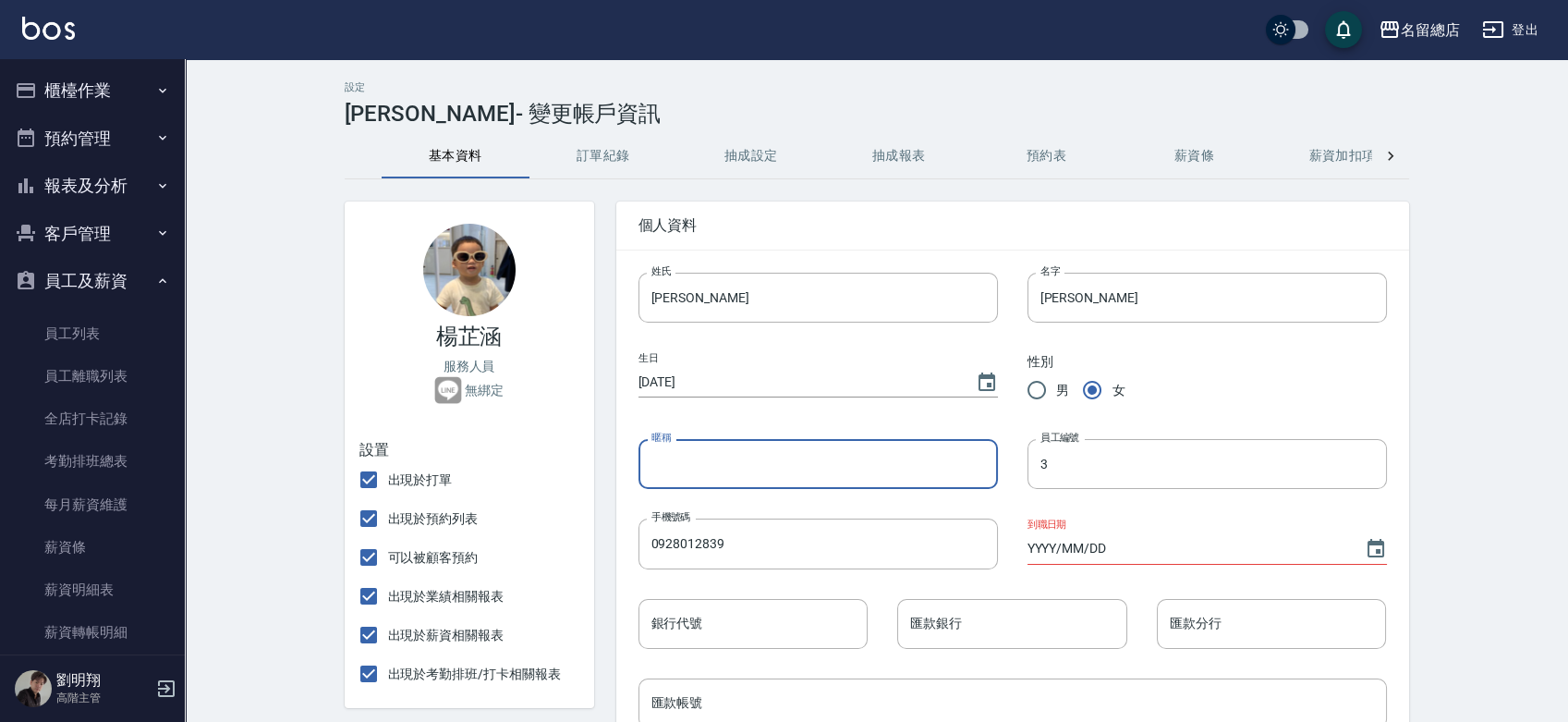
click at [679, 443] on input "暱稱" at bounding box center [818, 464] width 359 height 50
paste input "[PERSON_NAME]"
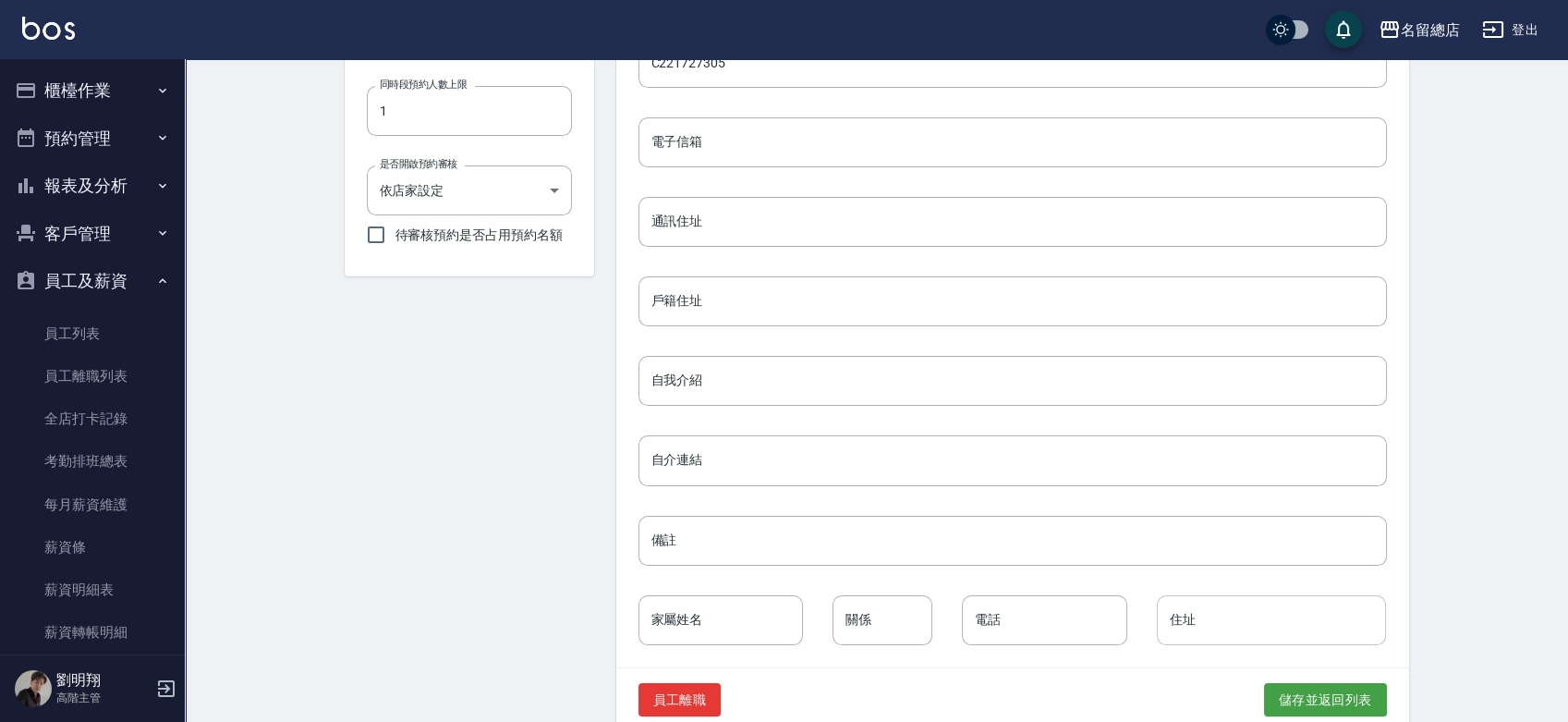
scroll to position [752, 0]
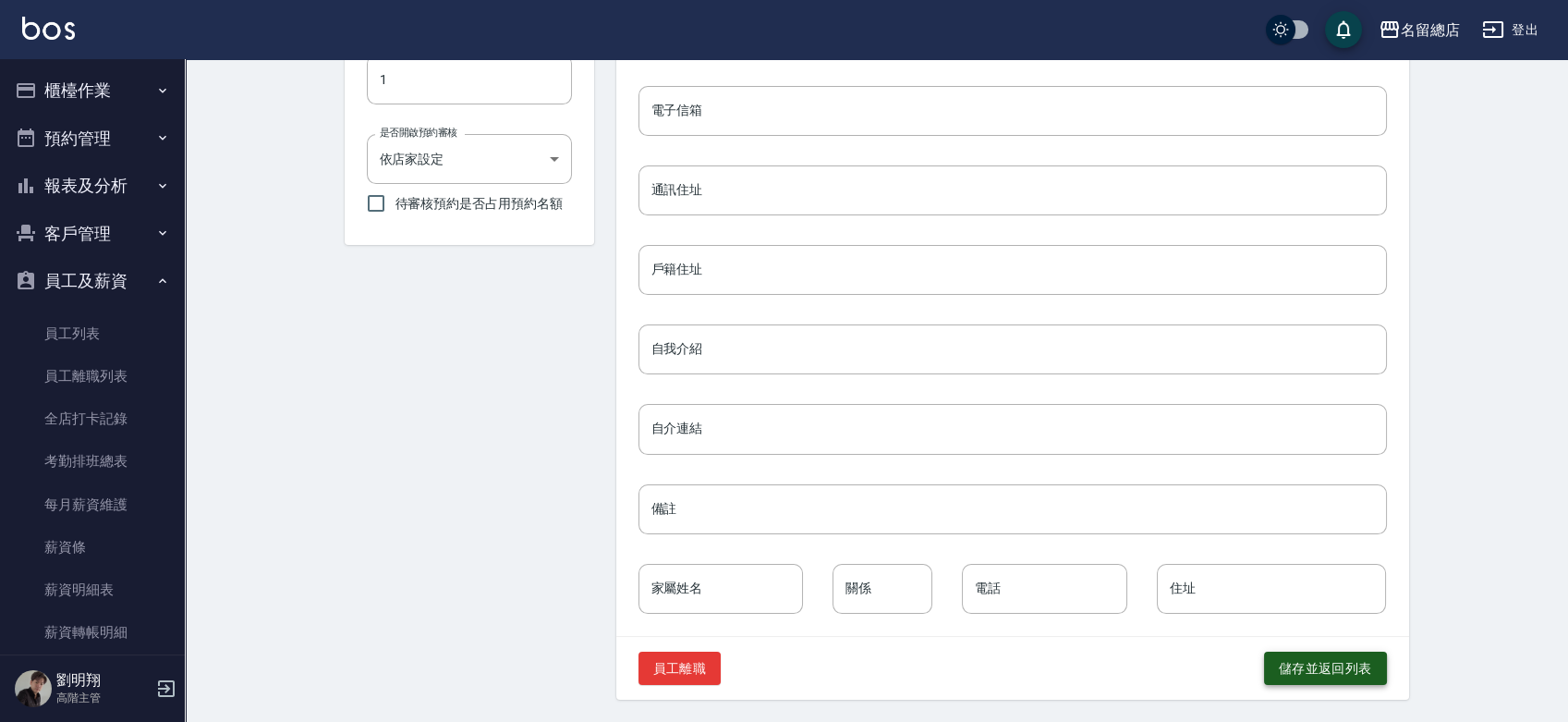
type input "[PERSON_NAME]"
click at [1286, 660] on button "儲存並返回列表" at bounding box center [1325, 668] width 123 height 35
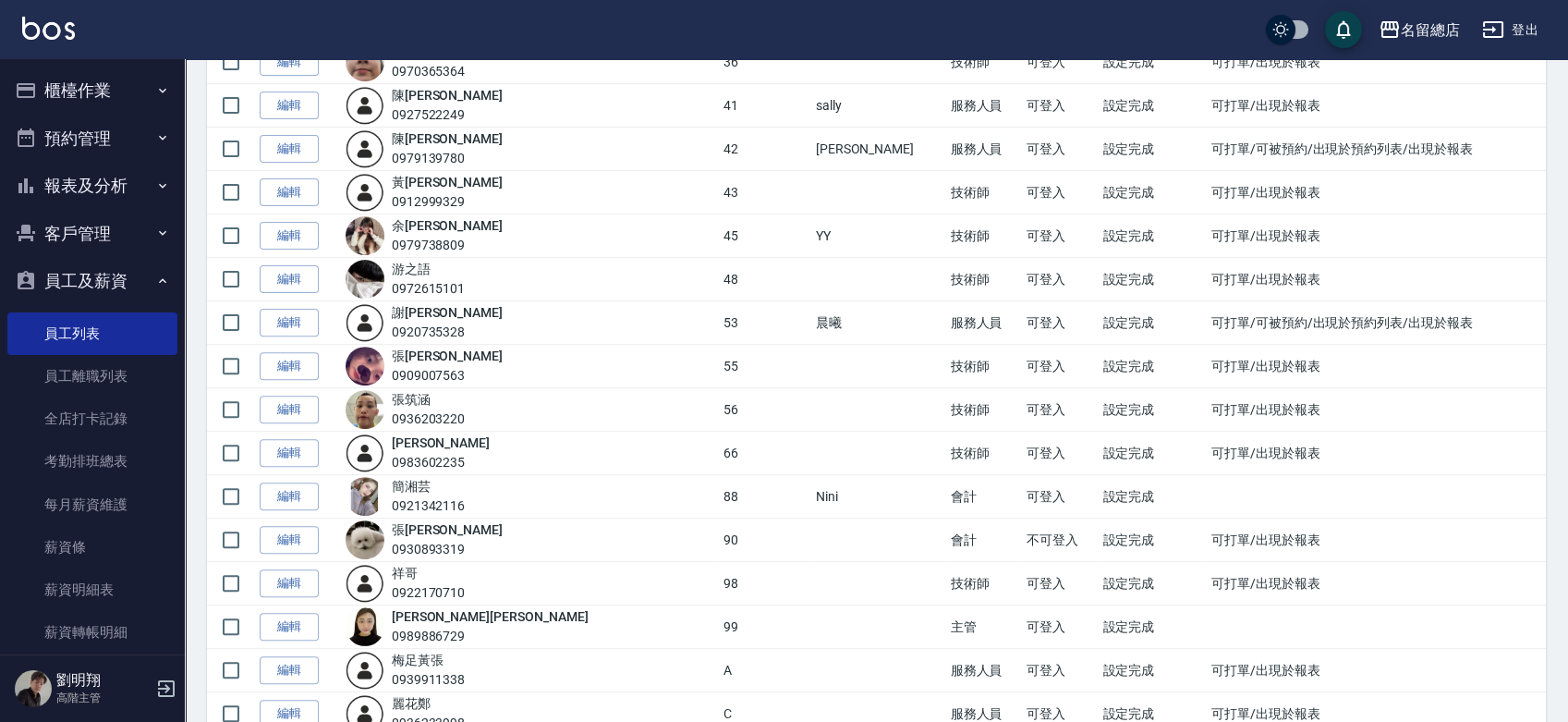
scroll to position [1437, 0]
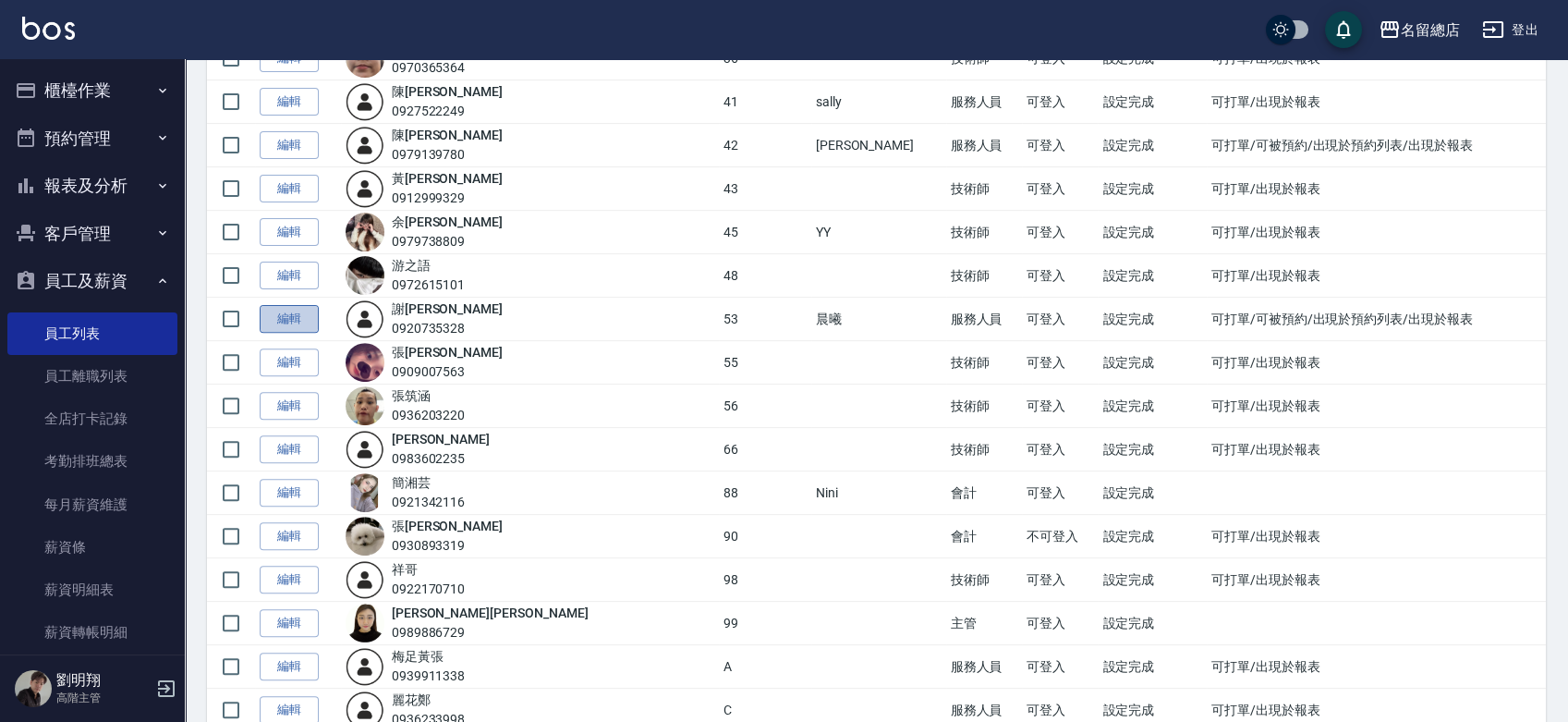
click at [311, 318] on link "編輯" at bounding box center [289, 319] width 59 height 29
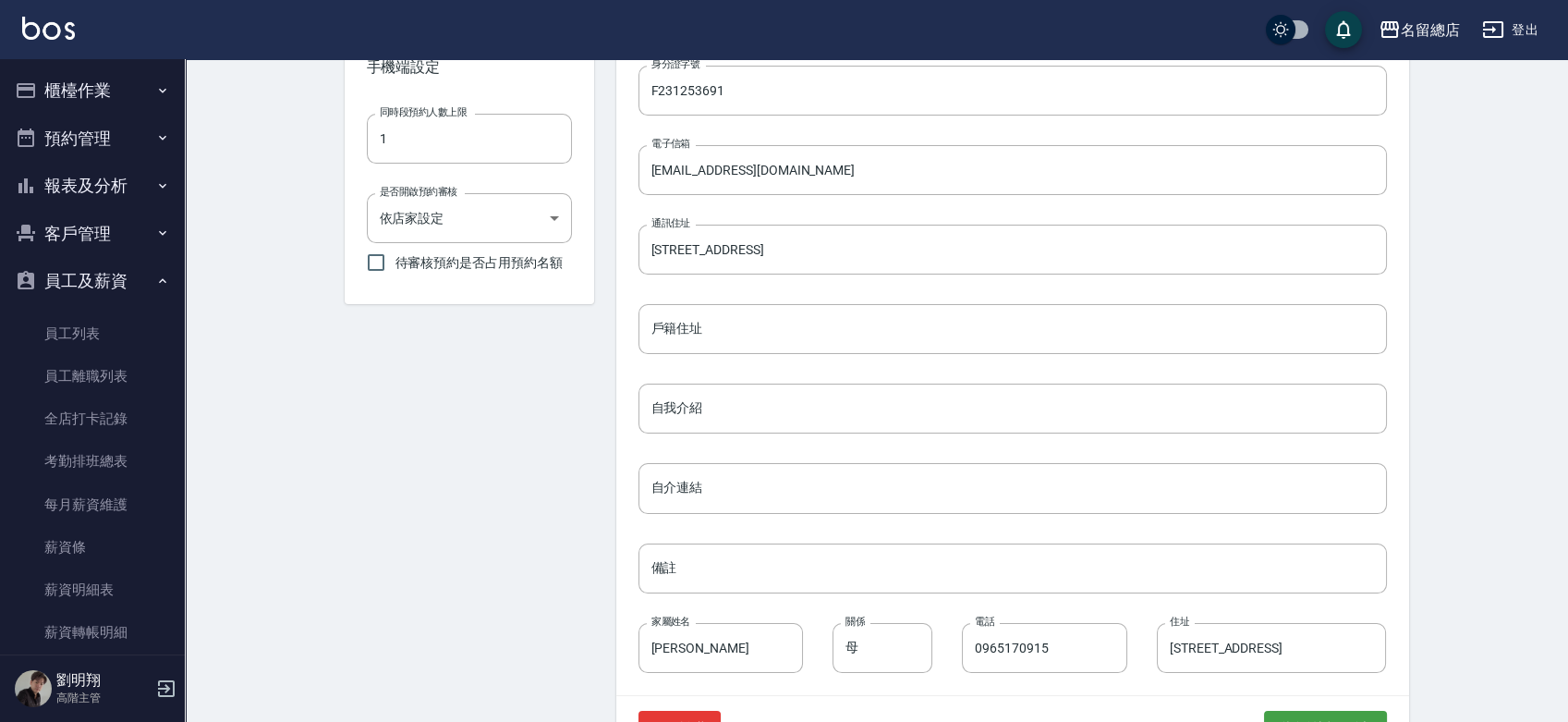
scroll to position [752, 0]
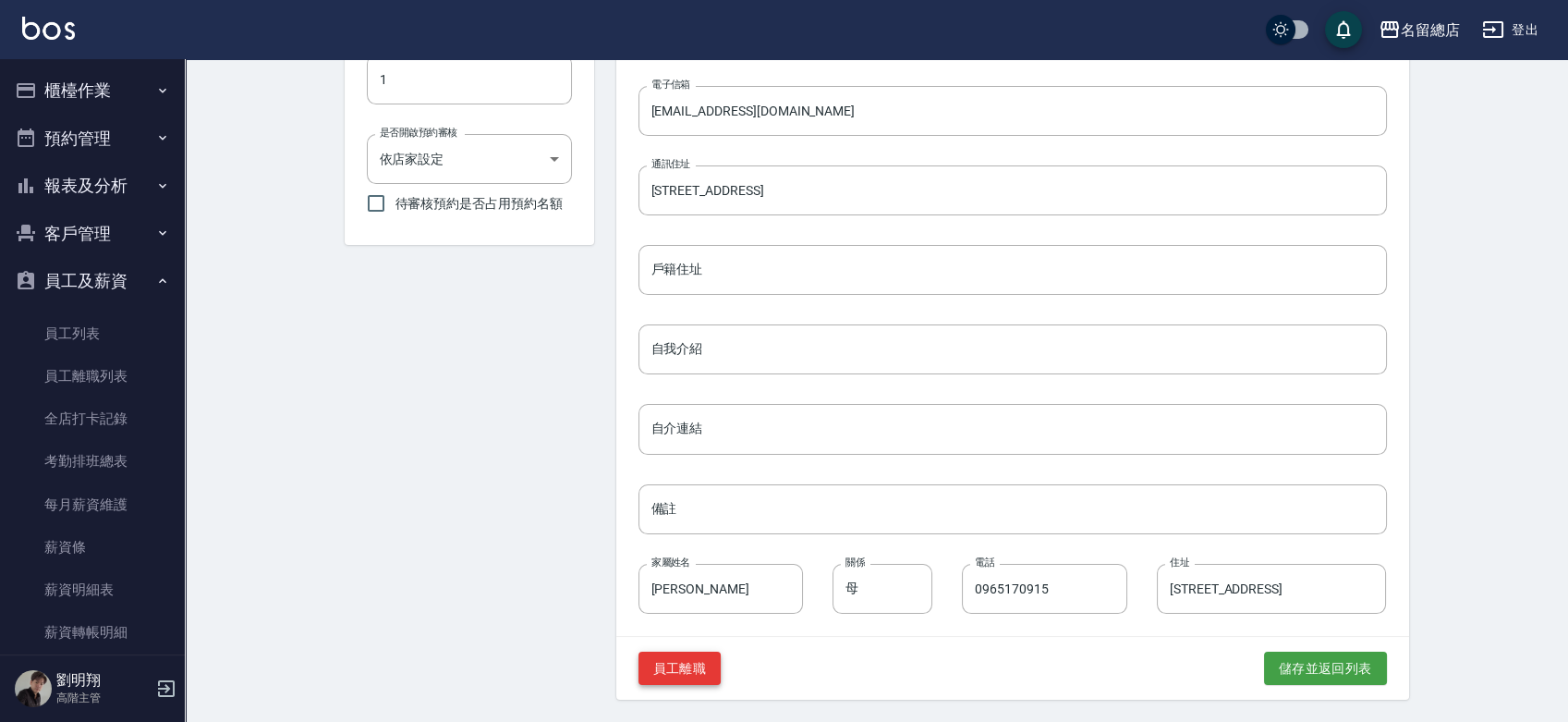
click at [714, 671] on button "員工離職" at bounding box center [679, 668] width 83 height 35
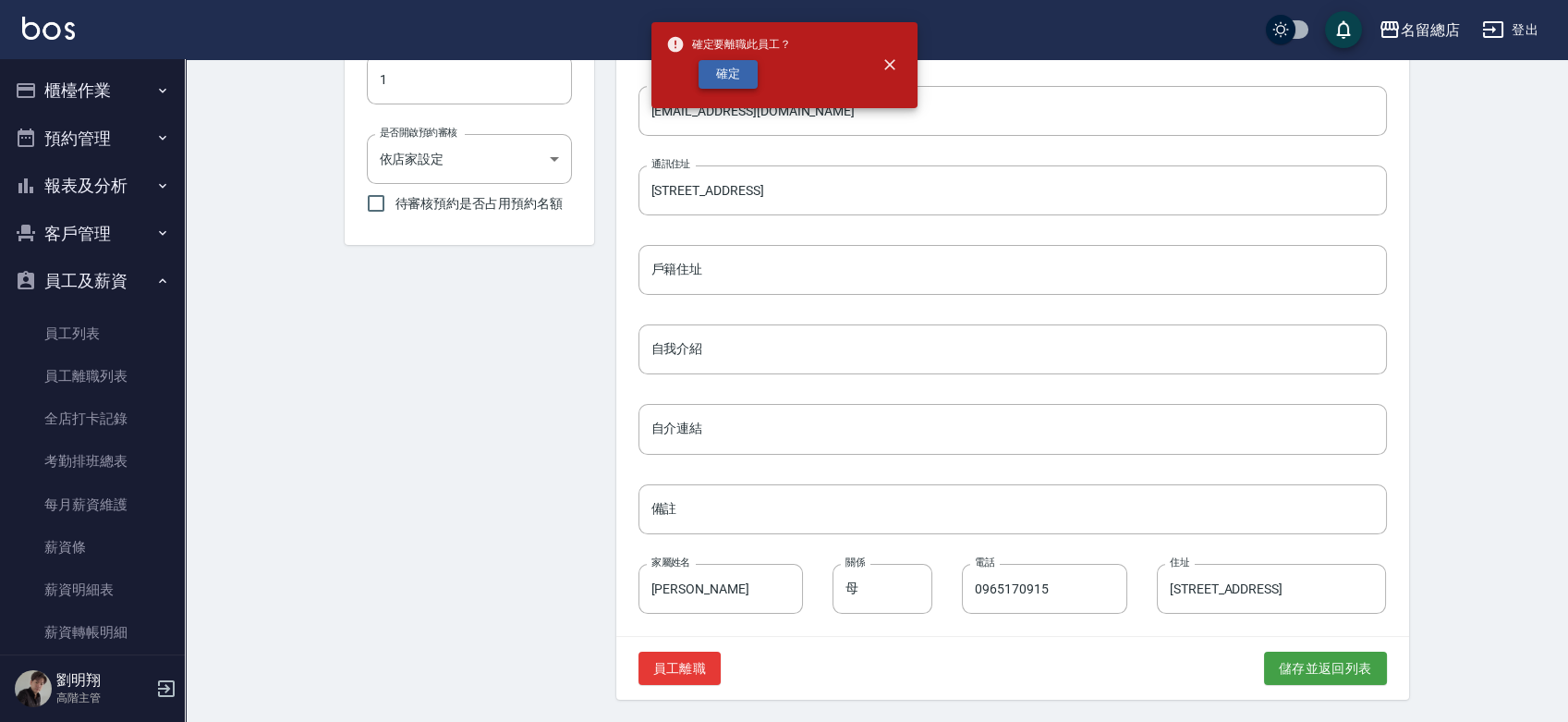
click at [752, 81] on button "確定" at bounding box center [728, 74] width 59 height 29
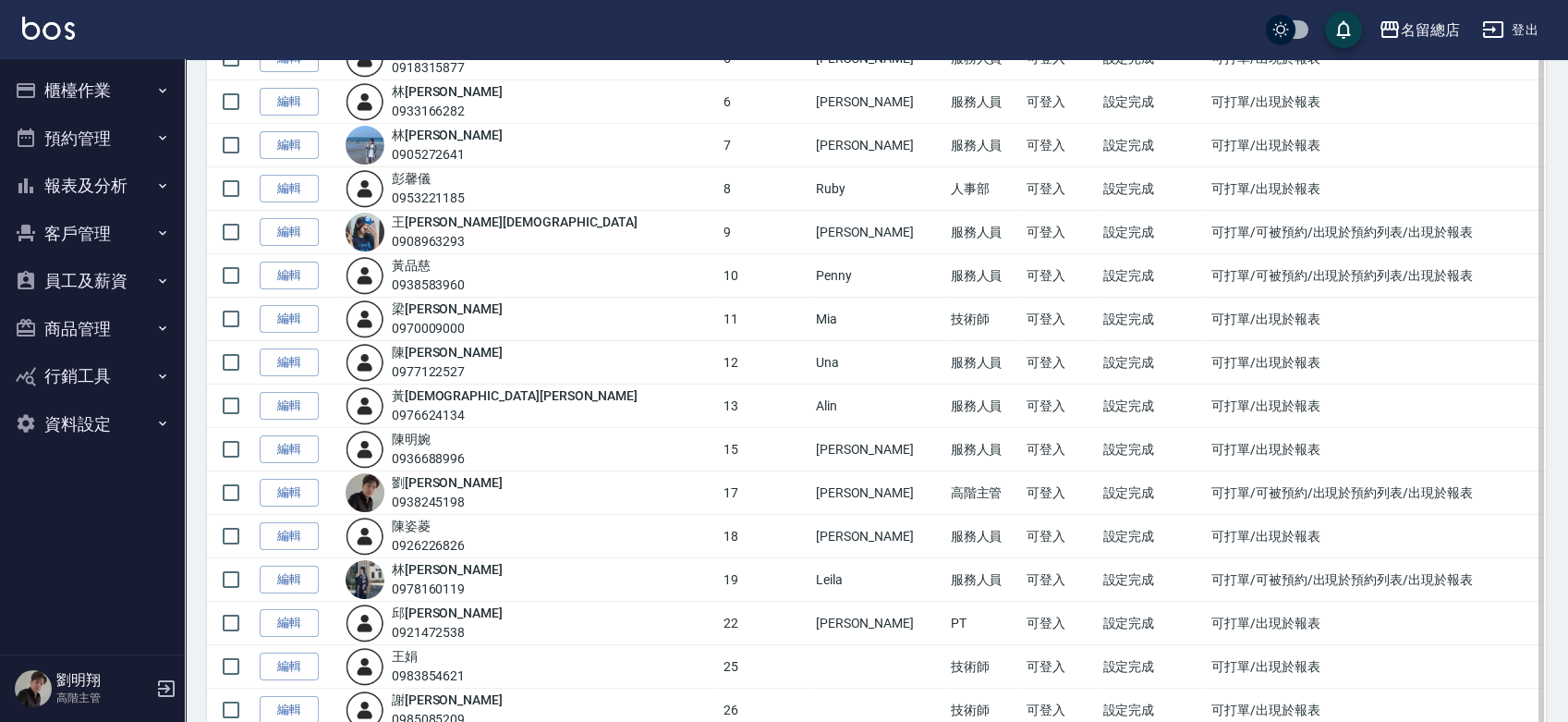
scroll to position [353, 0]
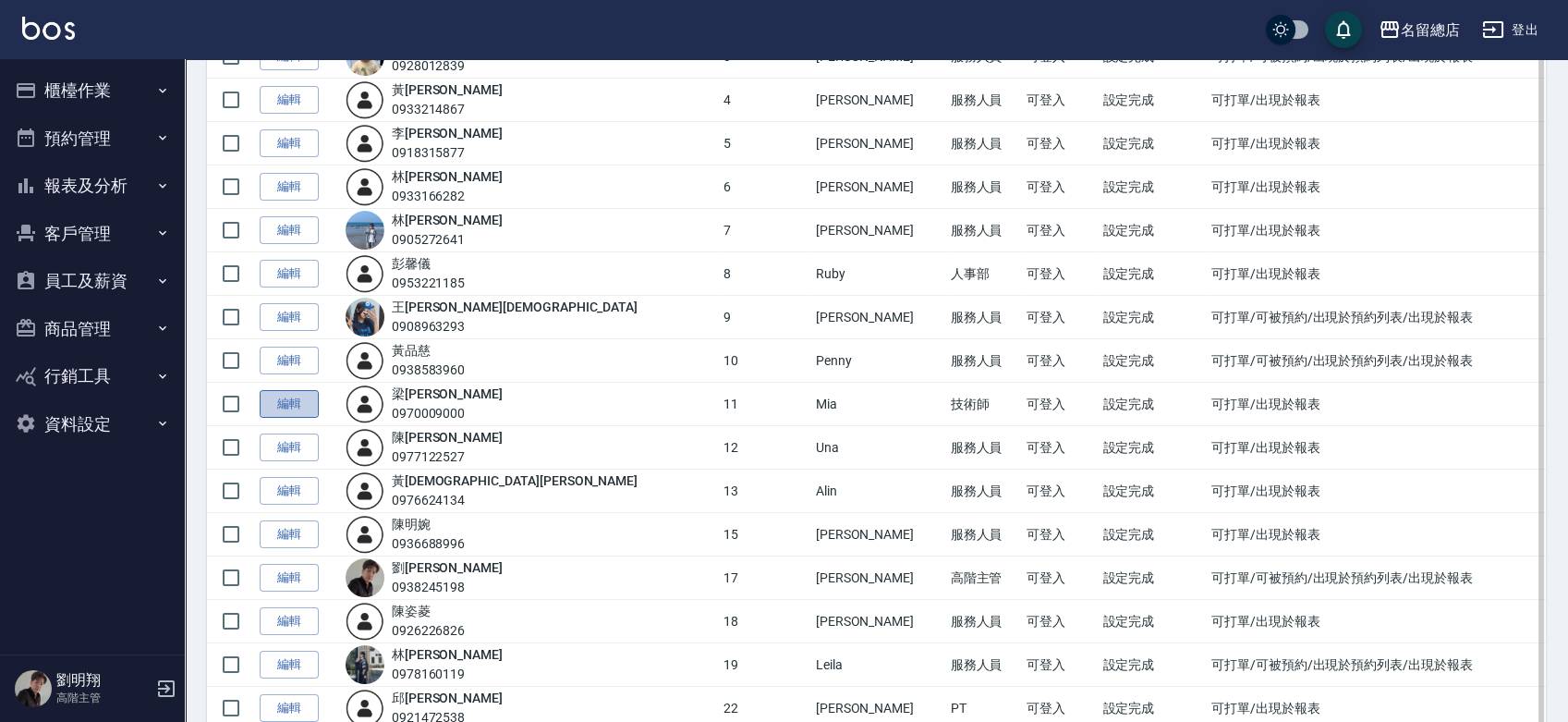
click at [301, 397] on link "編輯" at bounding box center [289, 403] width 59 height 29
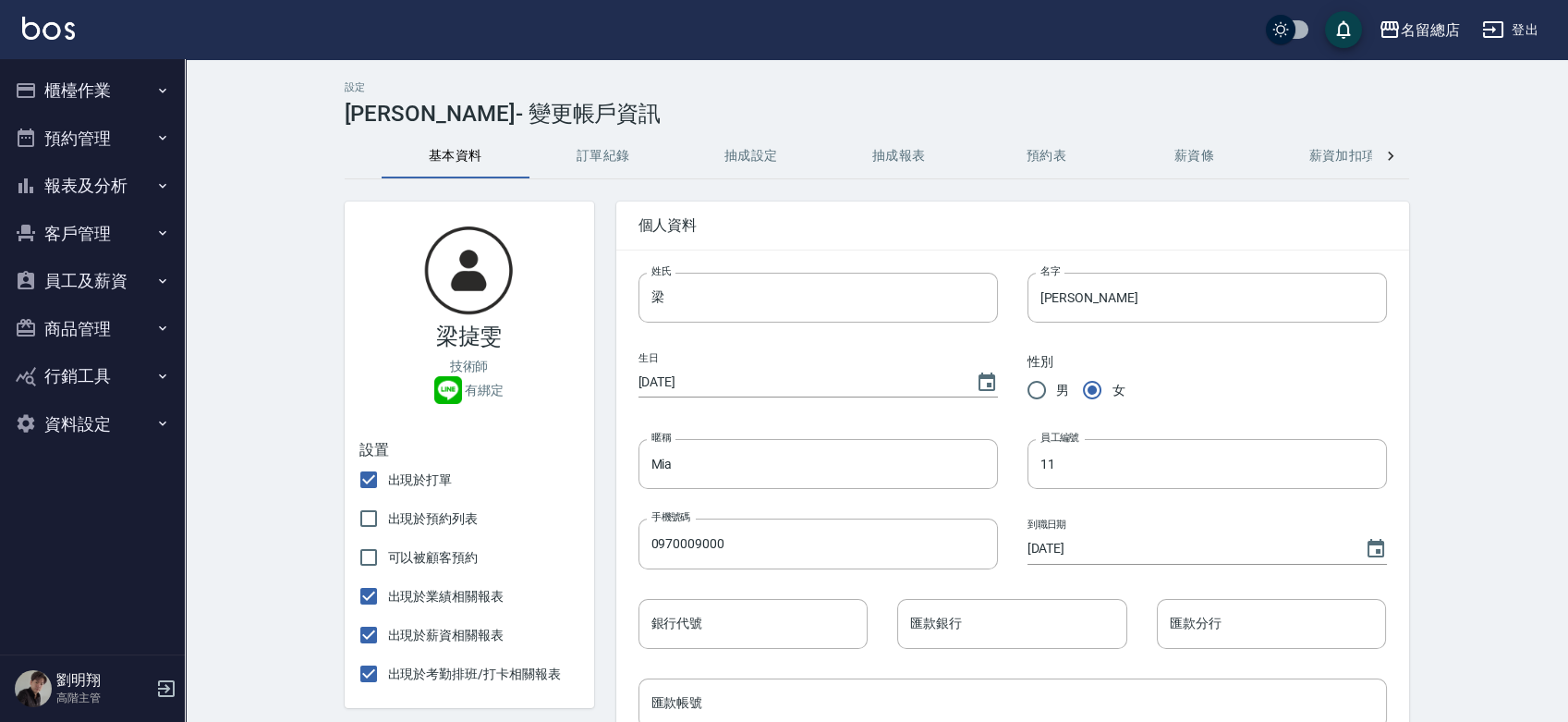
click at [1391, 155] on icon at bounding box center [1390, 156] width 6 height 9
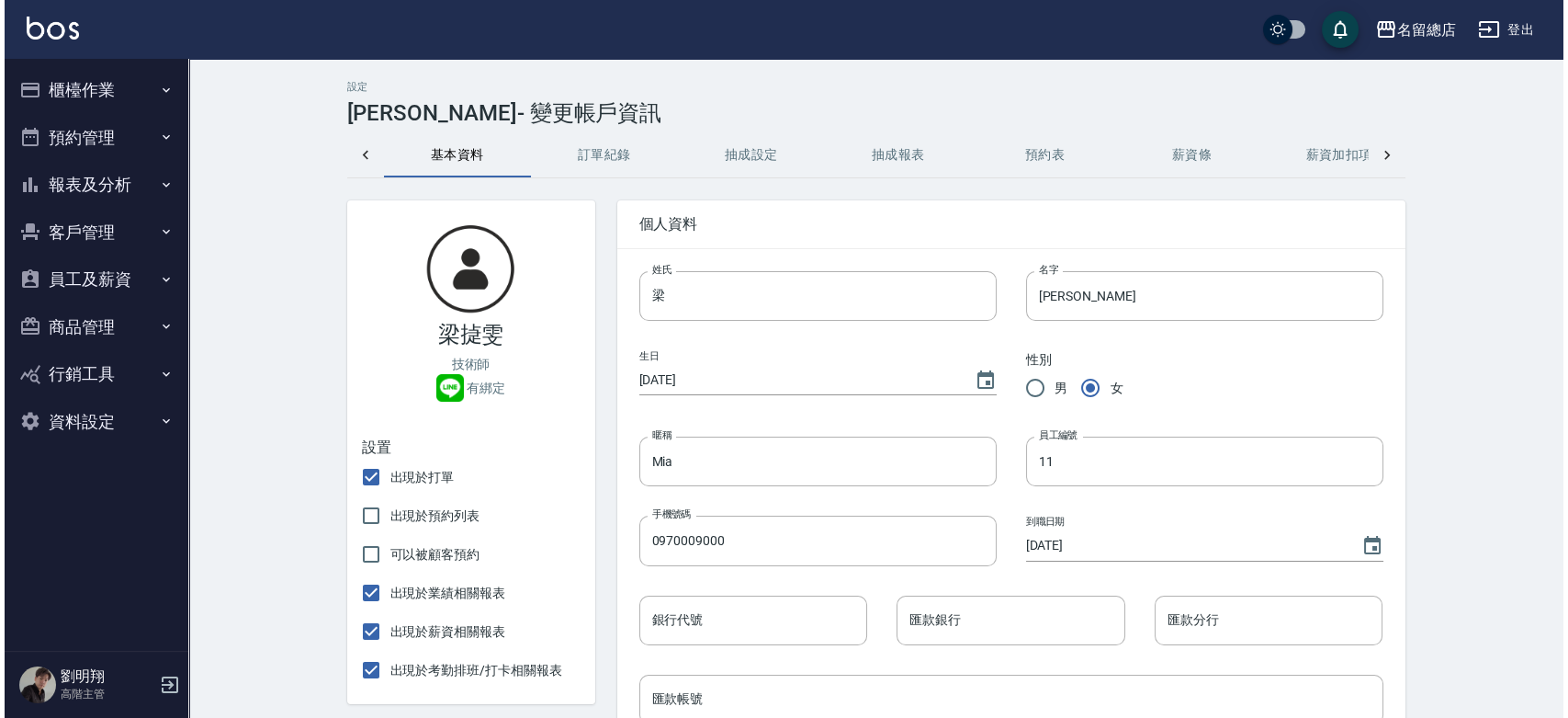
scroll to position [0, 338]
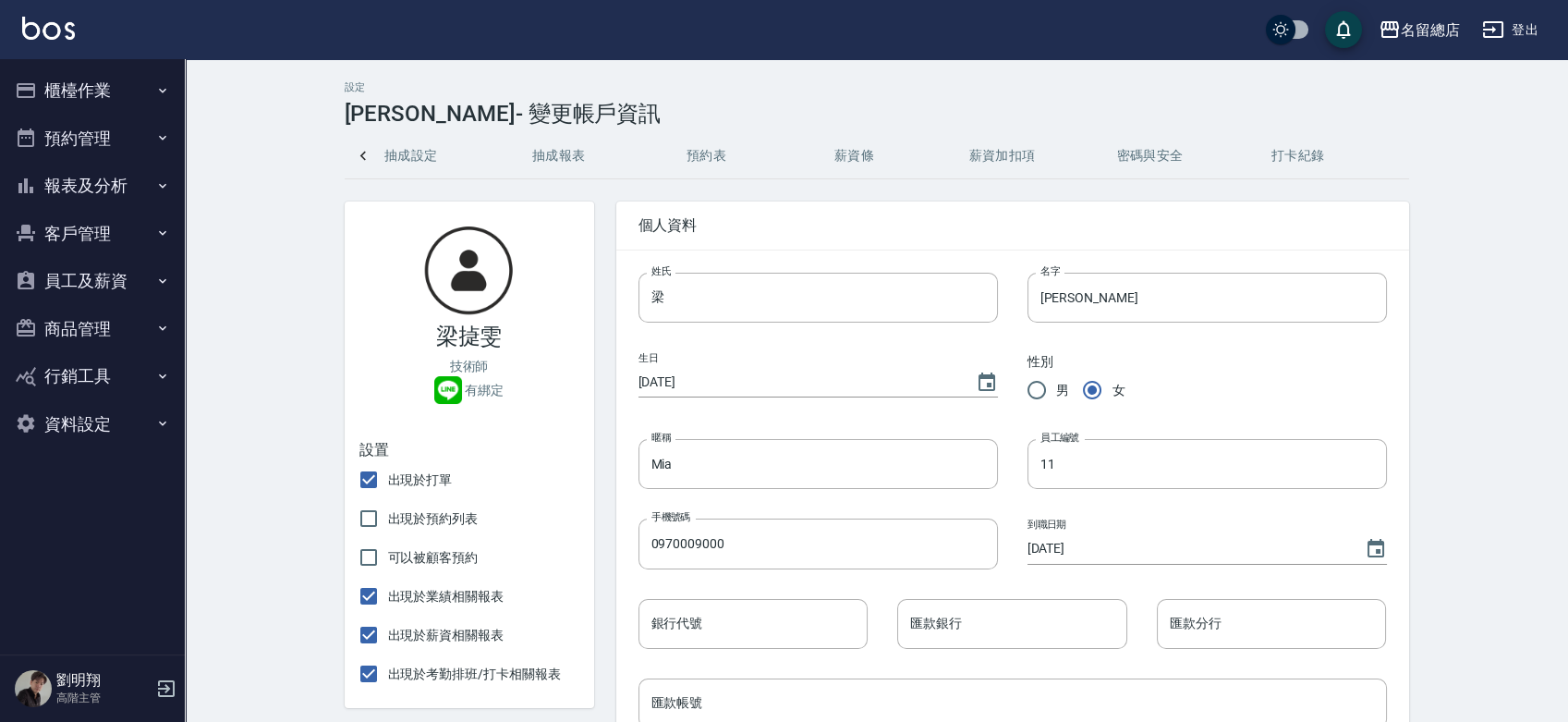
click at [1120, 154] on button "密碼與安全" at bounding box center [1150, 156] width 148 height 44
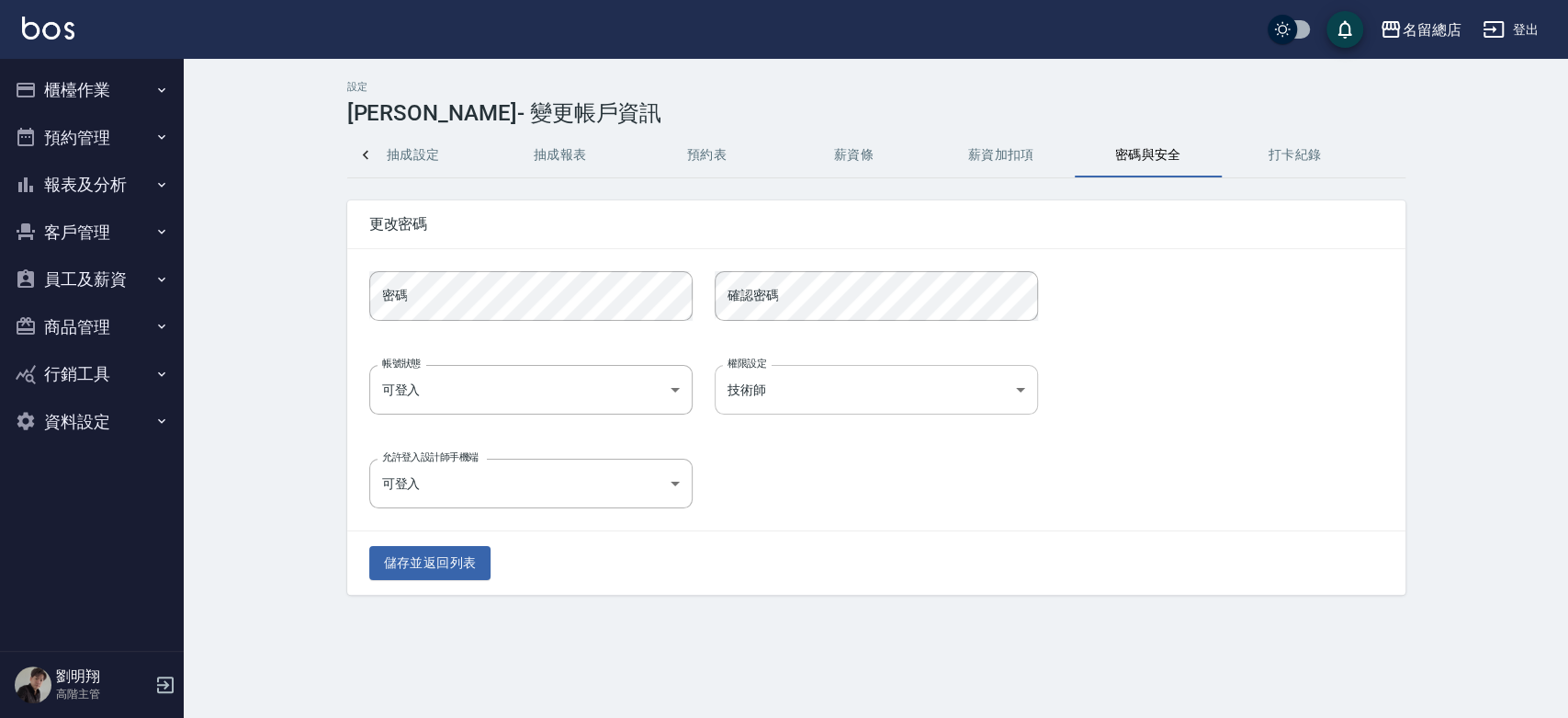
click at [734, 392] on body "名留總店 登出 櫃檯作業 打帳單 帳單列表 掛單列表 座位開單 營業儀表板 現金收支登錄 高階收支登錄 材料自購登錄 每日結帳 排班表 現場電腦打卡 掃碼打卡…" at bounding box center [784, 359] width 1568 height 718
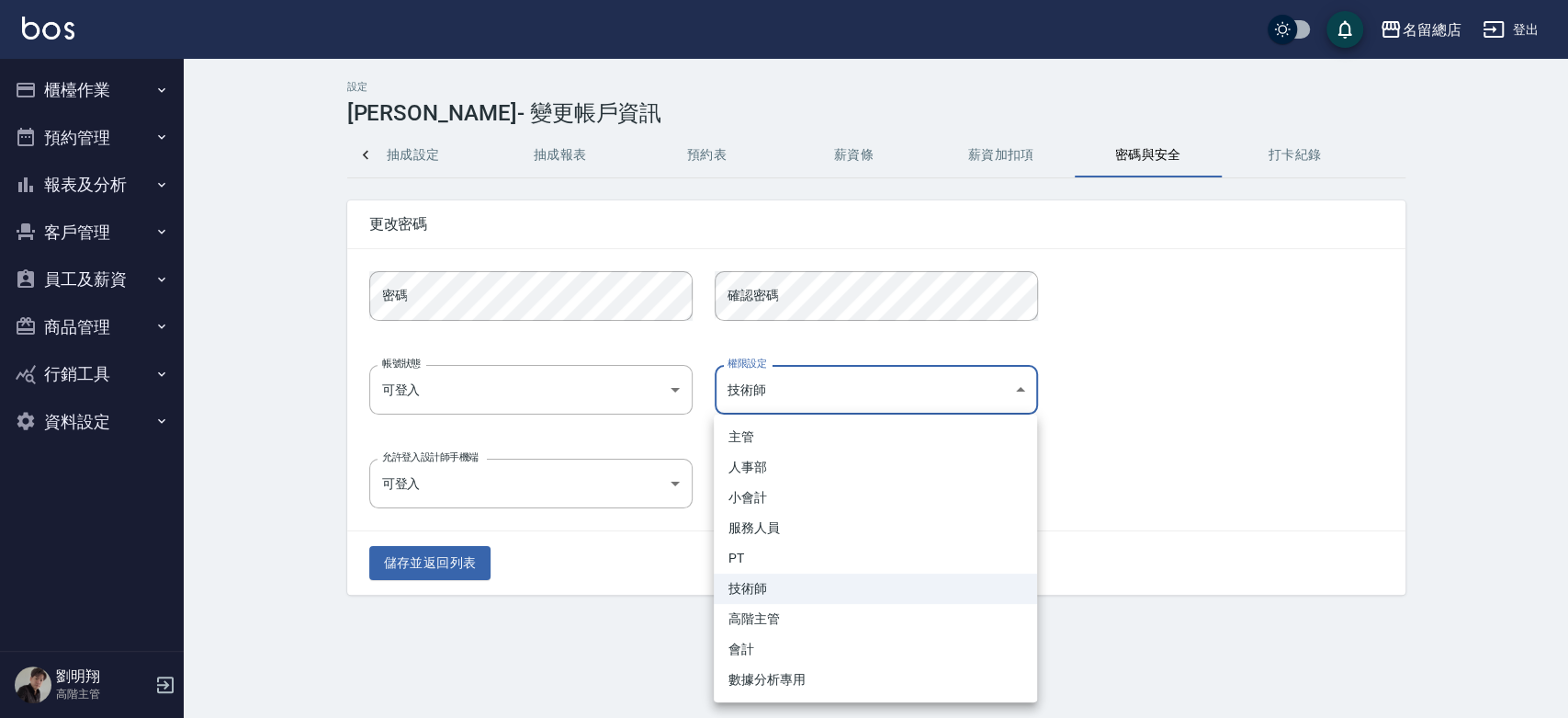
click at [790, 527] on li "服務人員" at bounding box center [876, 528] width 324 height 30
type input "3f27c391-7d3b-433f-82f7-a9cc8103ad01"
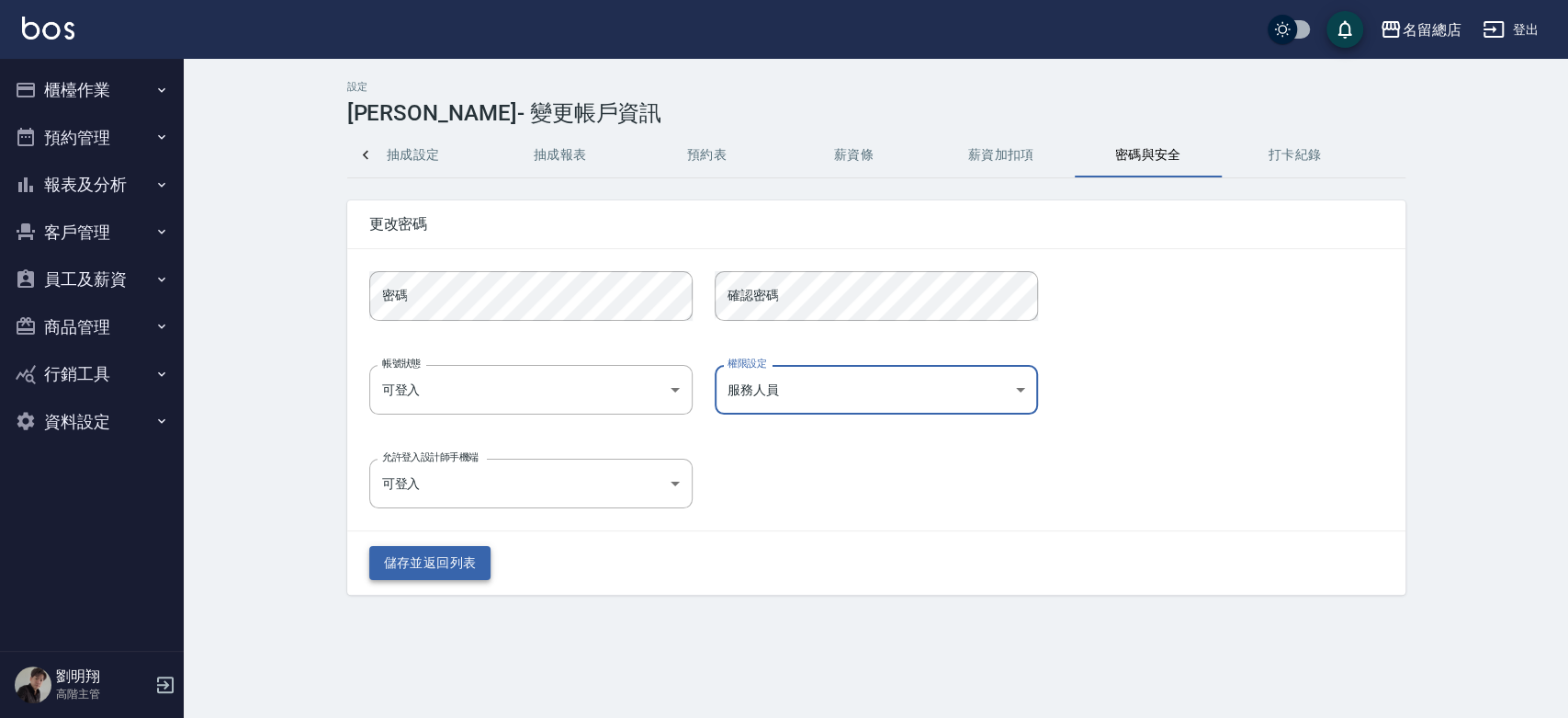
click at [439, 576] on button "儲存並返回列表" at bounding box center [430, 562] width 123 height 34
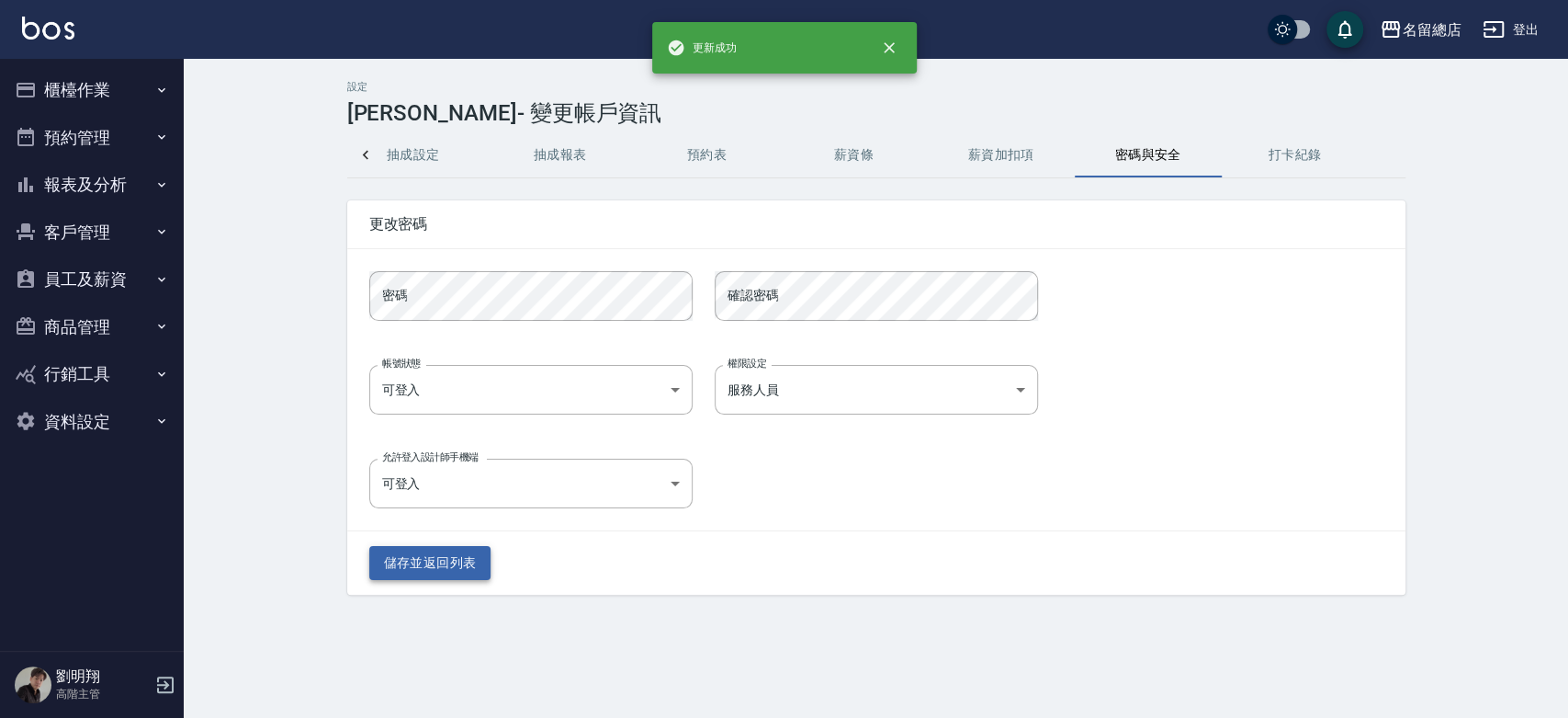
click at [459, 558] on button "儲存並返回列表" at bounding box center [430, 562] width 123 height 34
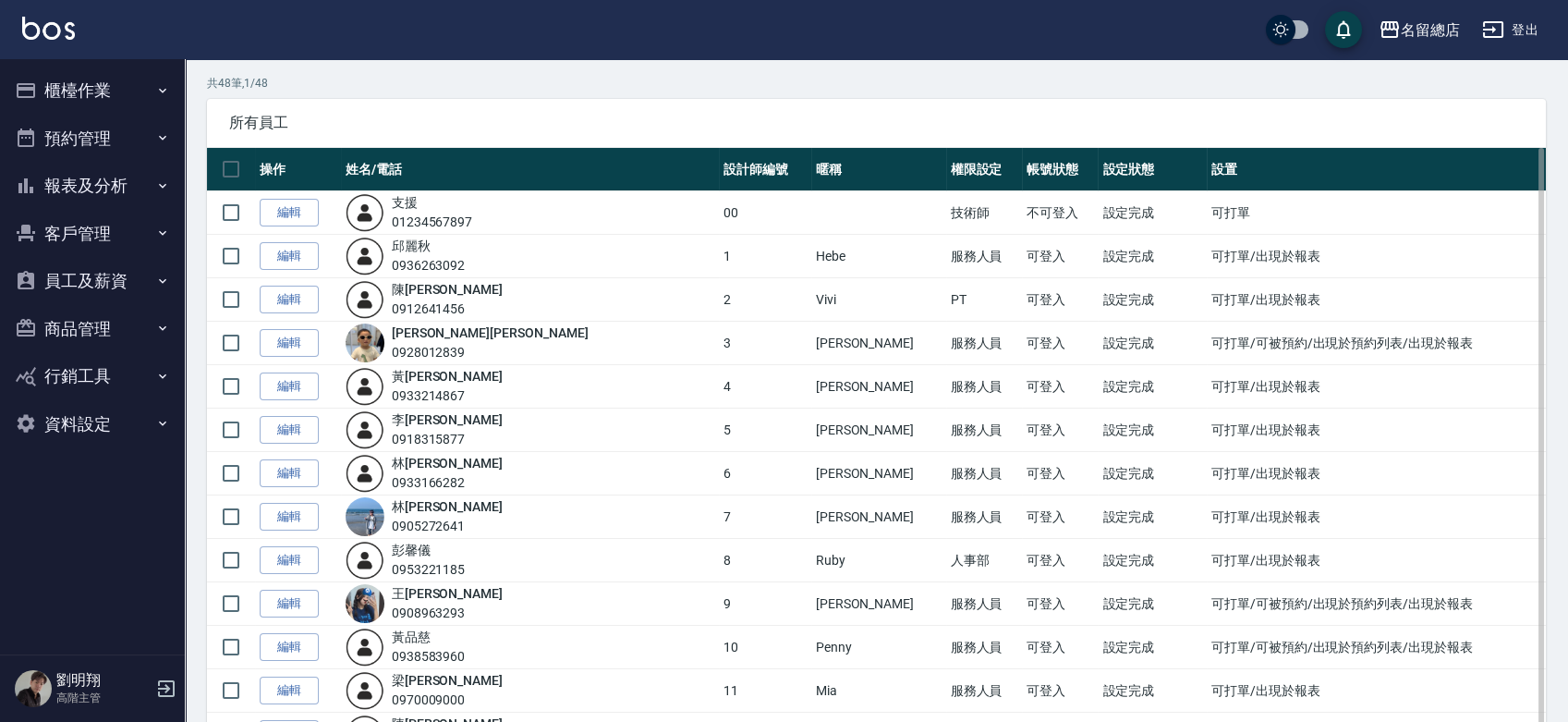
scroll to position [103, 0]
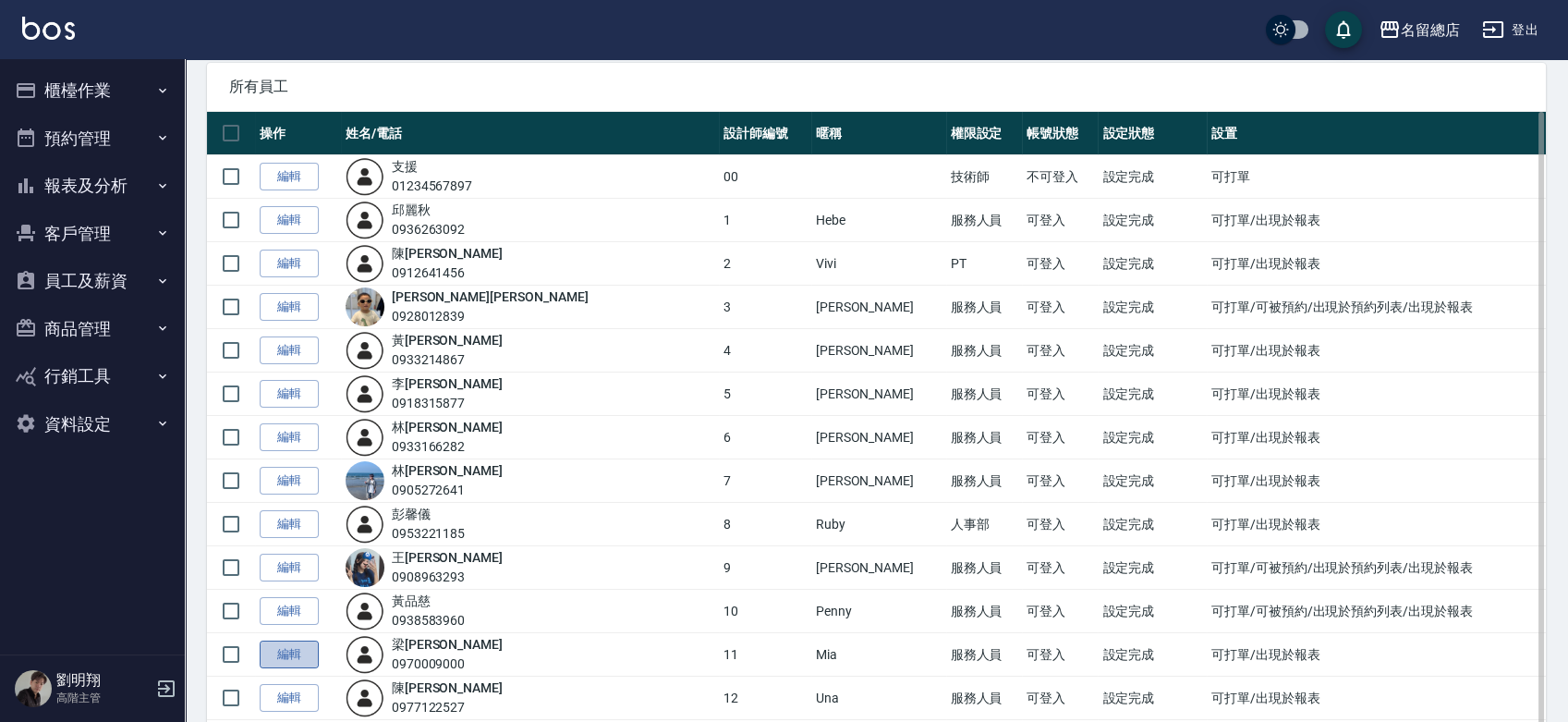
click at [311, 652] on link "編輯" at bounding box center [289, 654] width 59 height 29
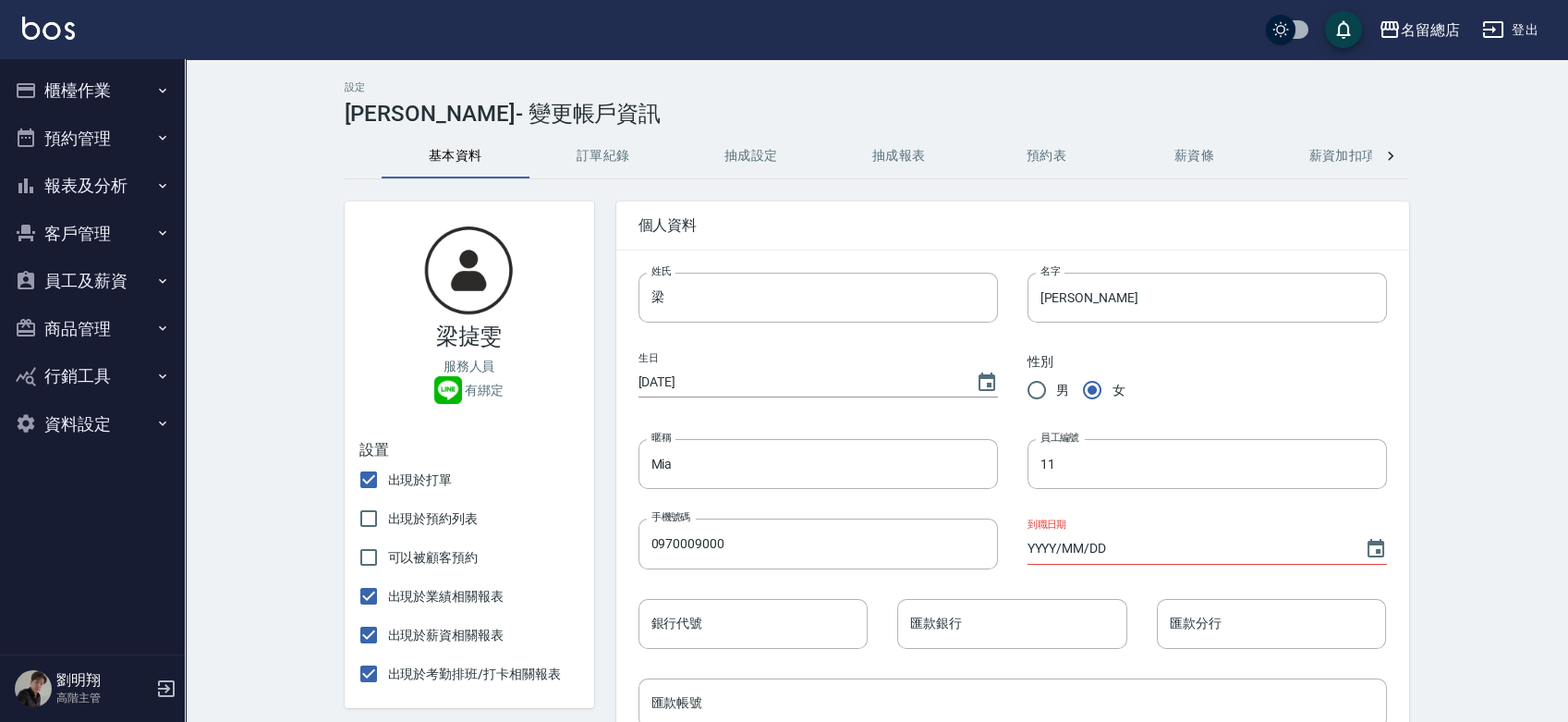
click at [767, 157] on button "抽成設定" at bounding box center [751, 156] width 148 height 44
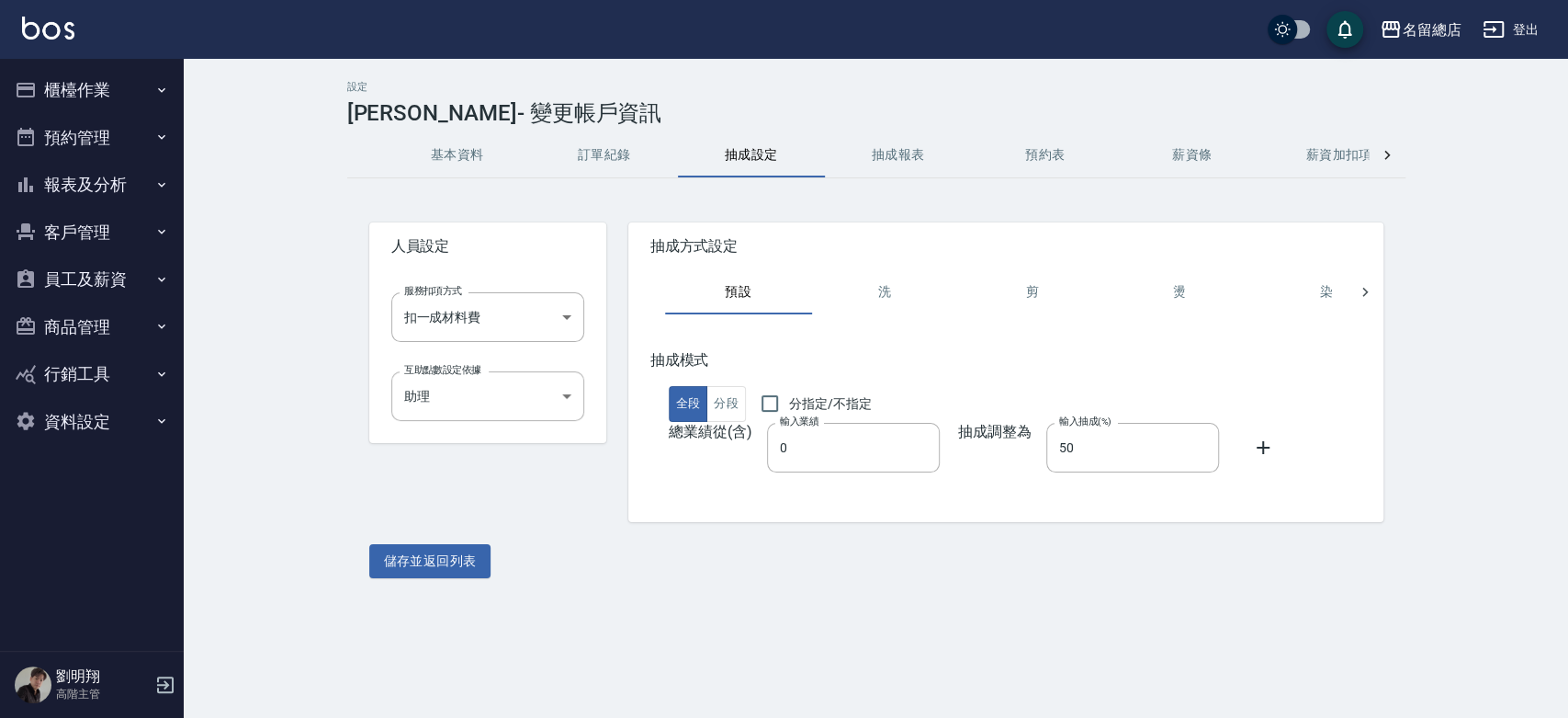
click at [627, 149] on button "訂單紀錄" at bounding box center [604, 155] width 147 height 44
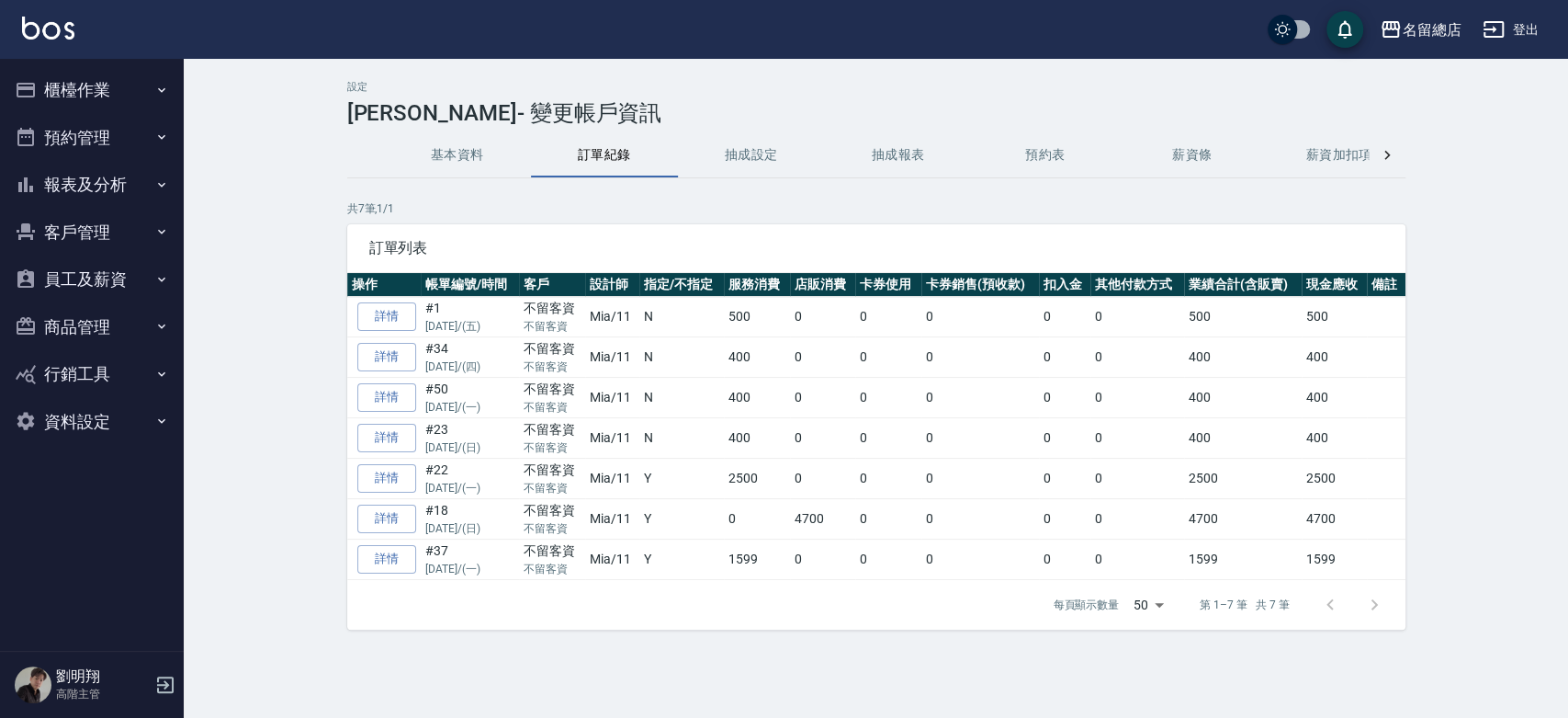
click at [915, 142] on button "抽成報表" at bounding box center [898, 155] width 147 height 44
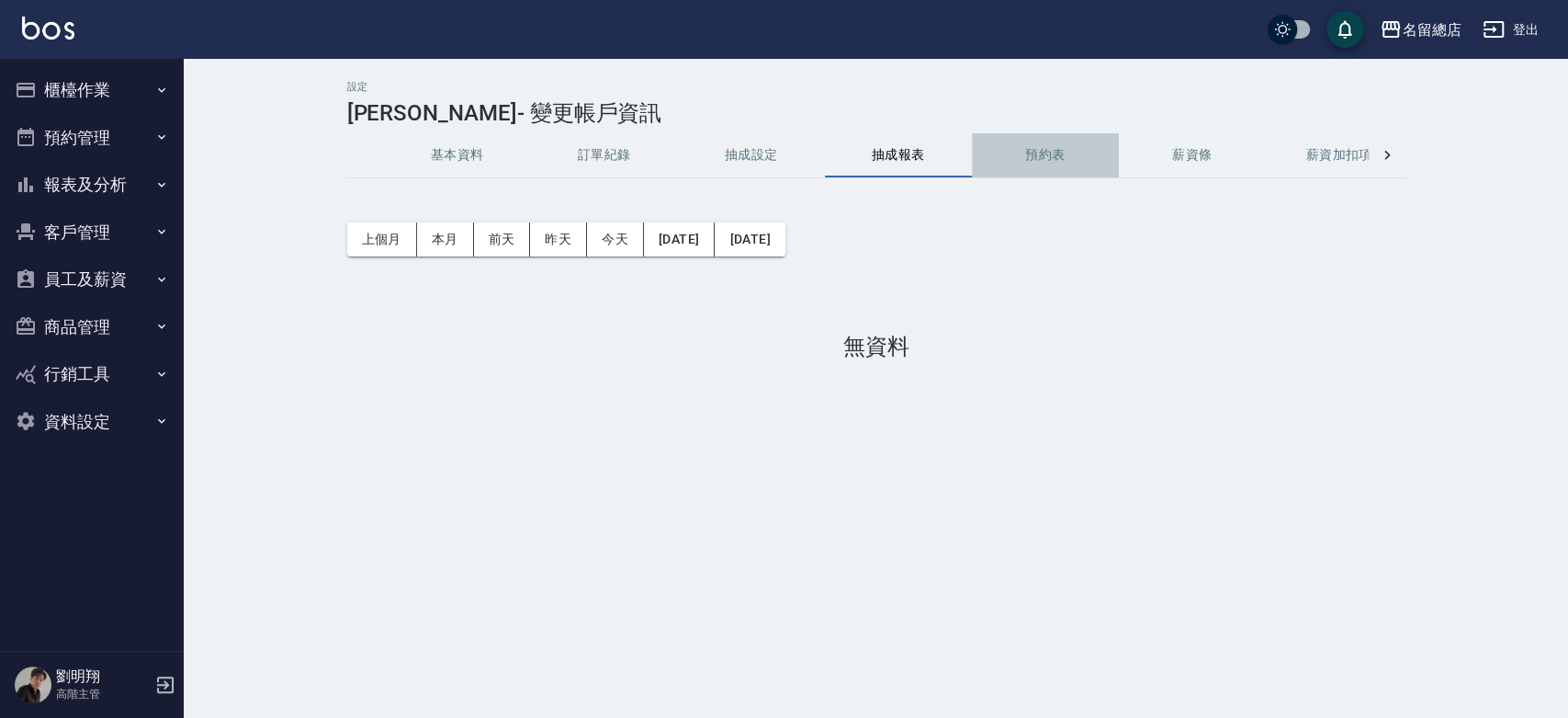
click at [1047, 152] on button "預約表" at bounding box center [1045, 155] width 147 height 44
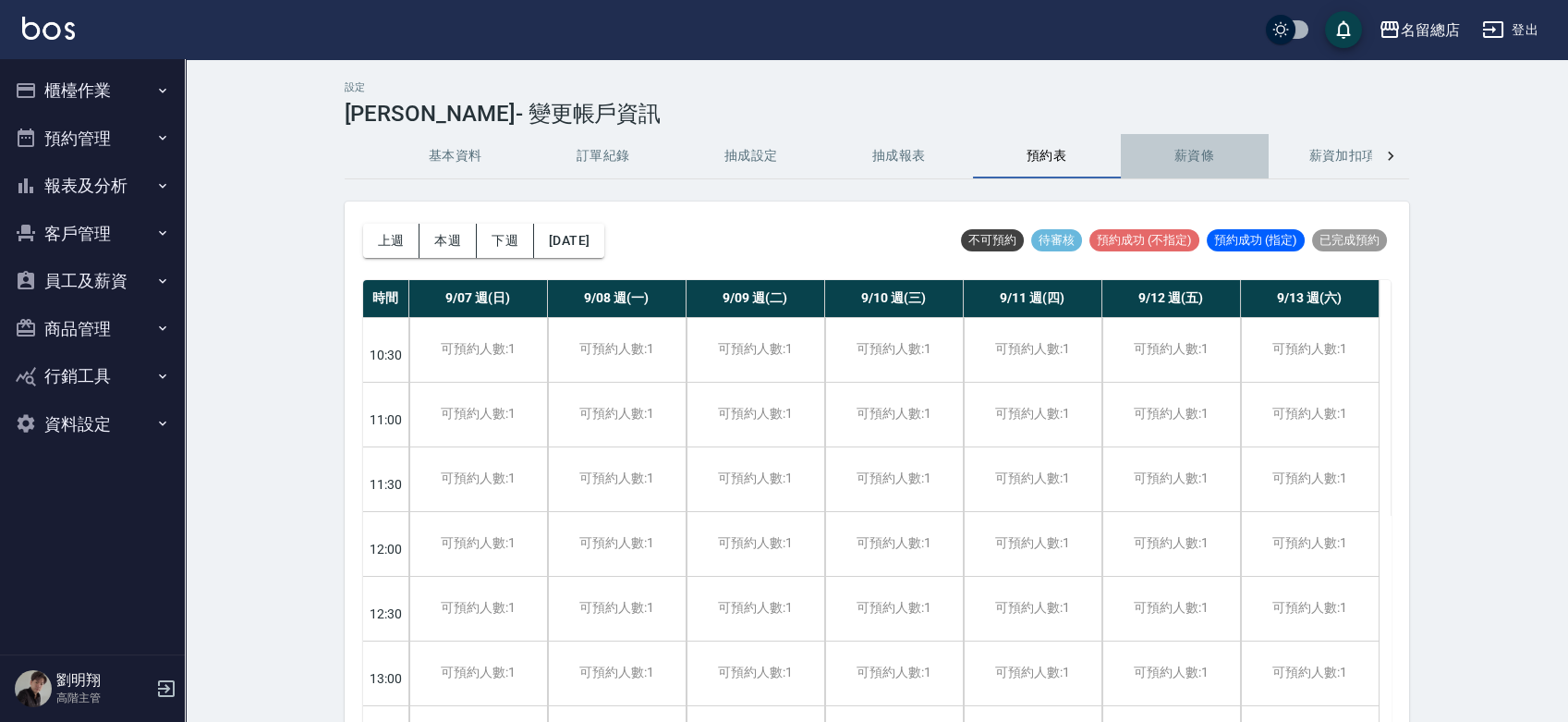
click at [1186, 150] on button "薪資條" at bounding box center [1194, 156] width 148 height 44
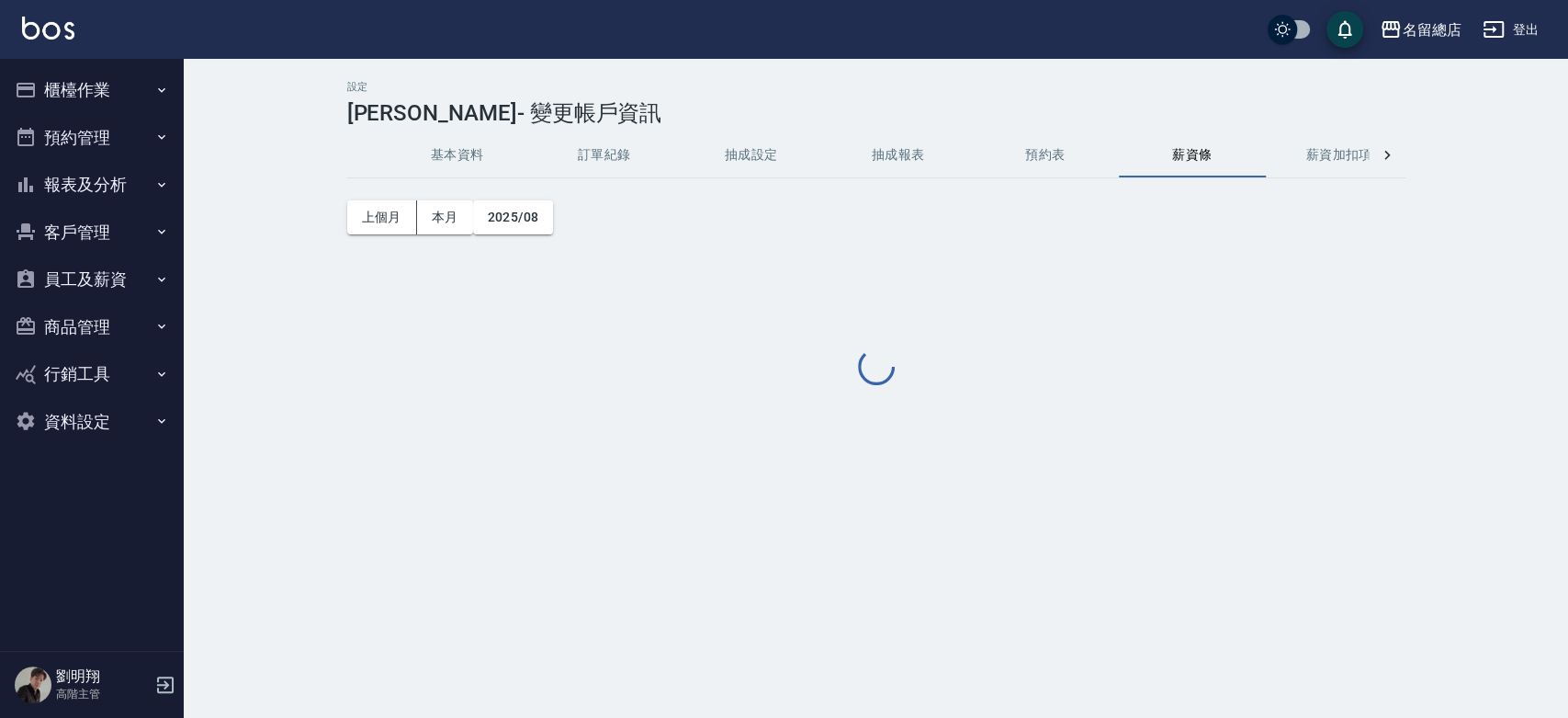
click at [1352, 145] on button "薪資加扣項" at bounding box center [1340, 155] width 147 height 44
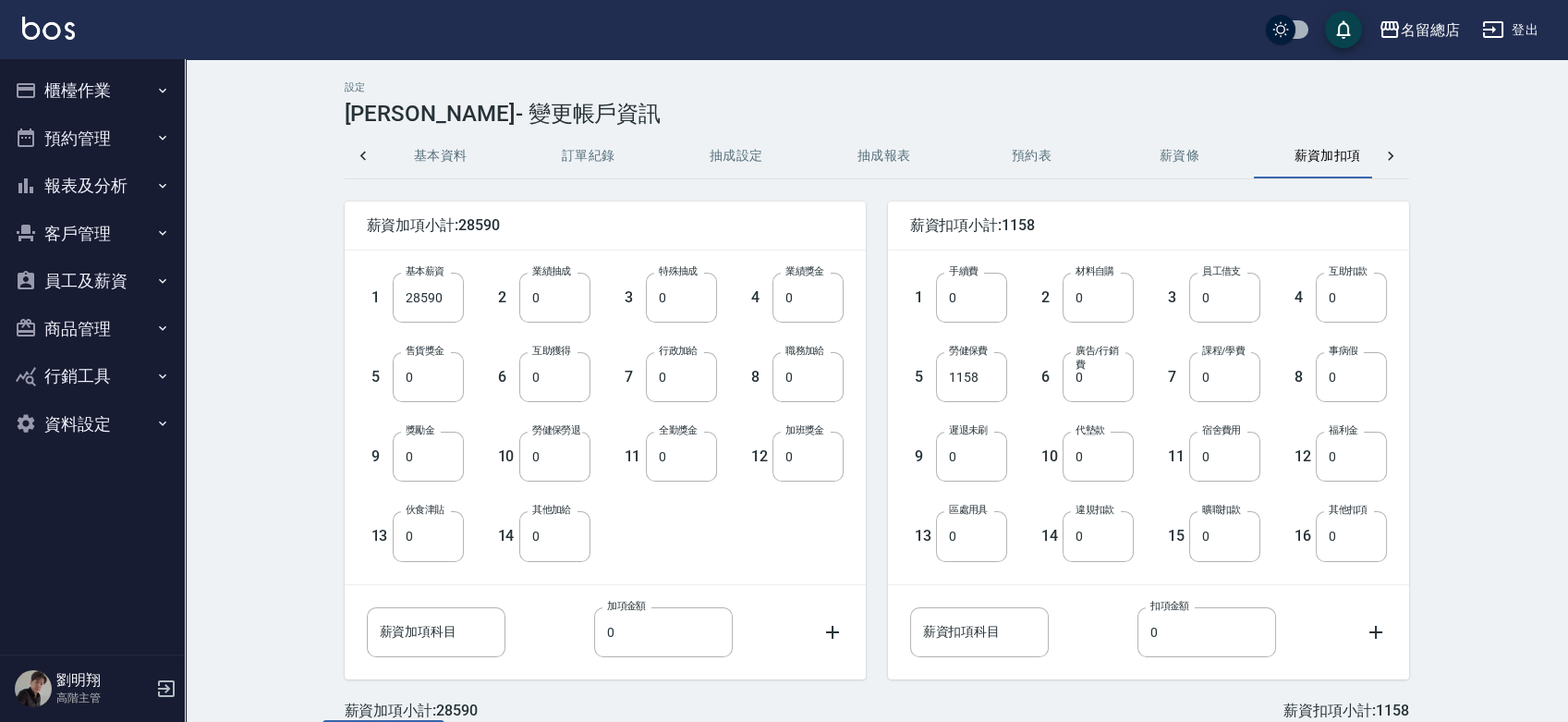
scroll to position [0, 44]
drag, startPoint x: 454, startPoint y: 292, endPoint x: 354, endPoint y: 297, distance: 100.1
click at [354, 297] on div "1 基本薪資 28590 基本薪資" at bounding box center [400, 282] width 126 height 80
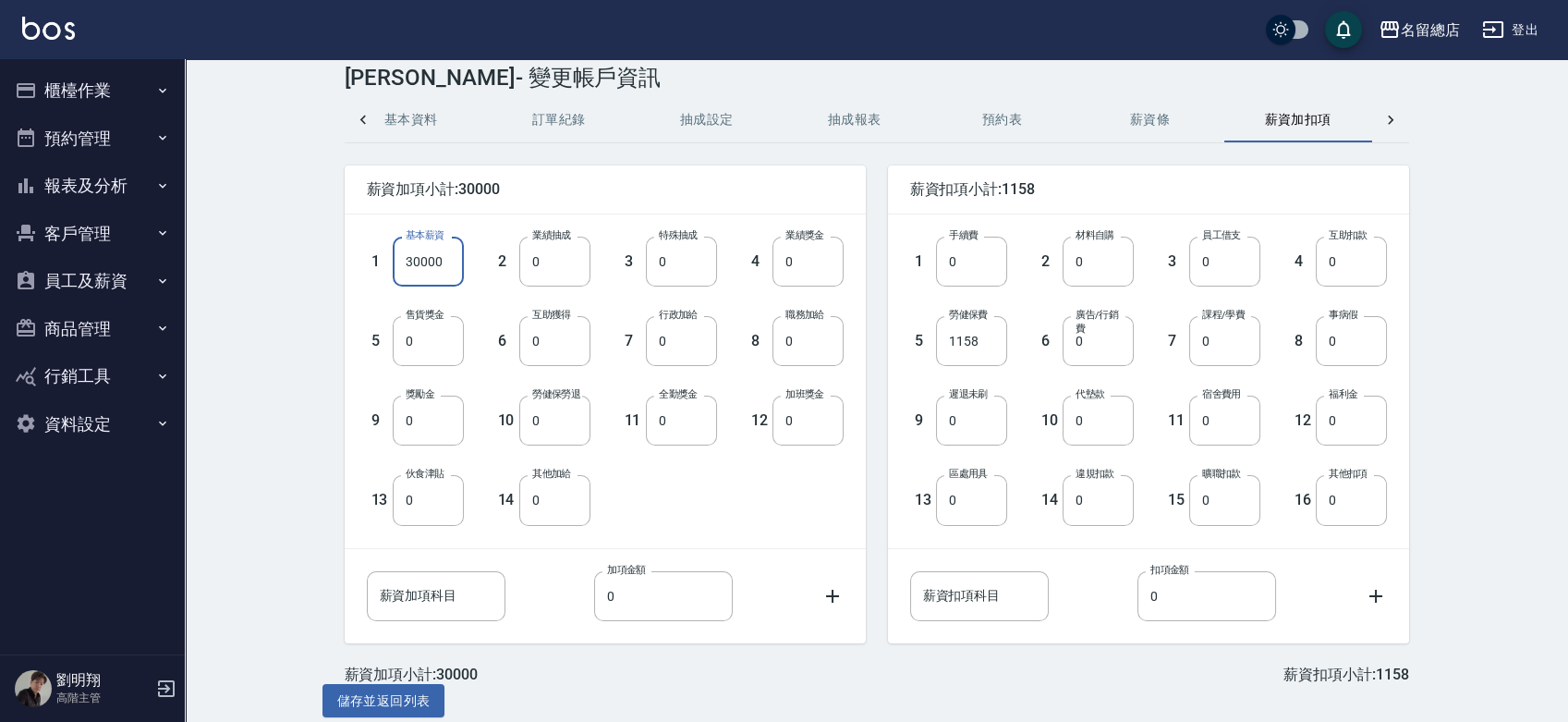
scroll to position [52, 0]
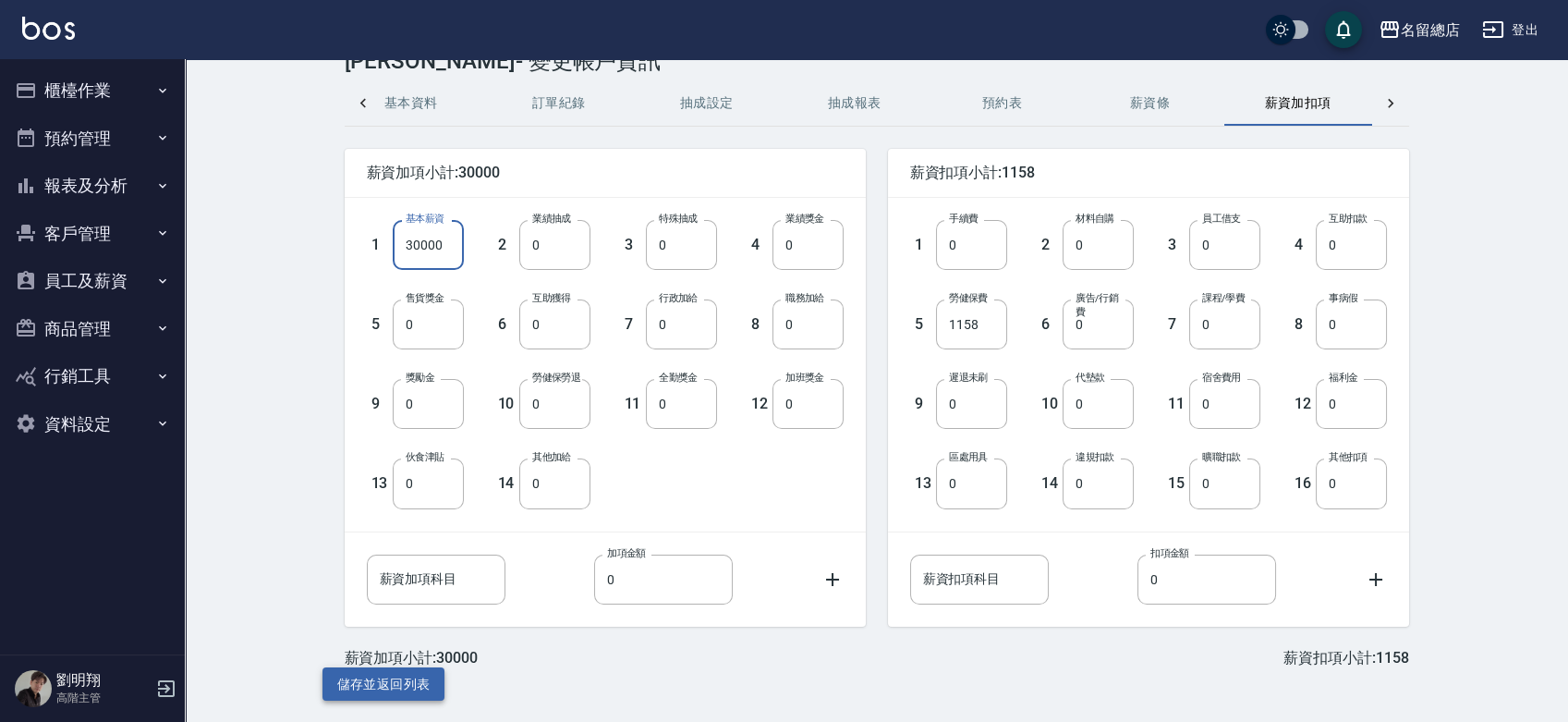
type input "30000"
click at [399, 686] on button "儲存並返回列表" at bounding box center [384, 684] width 123 height 35
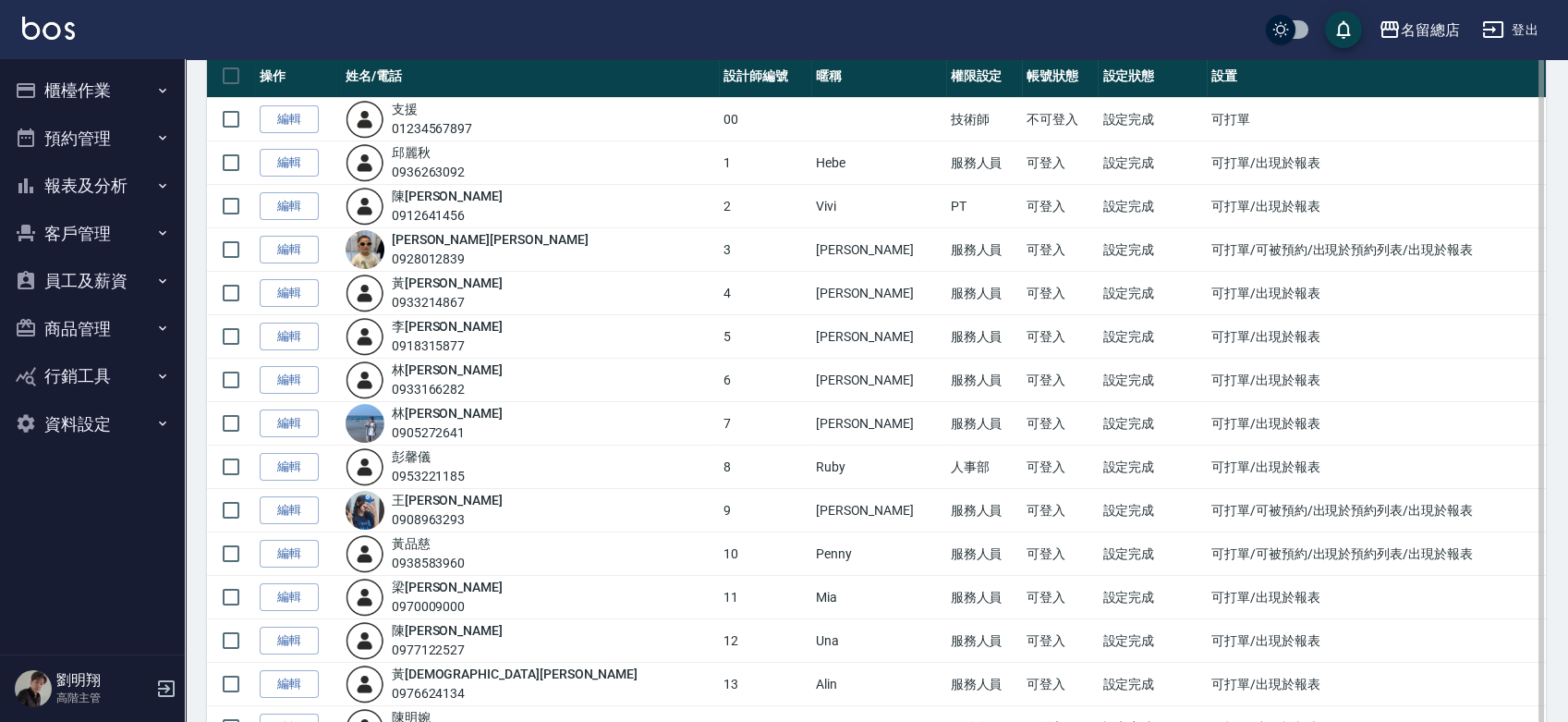
scroll to position [148, 0]
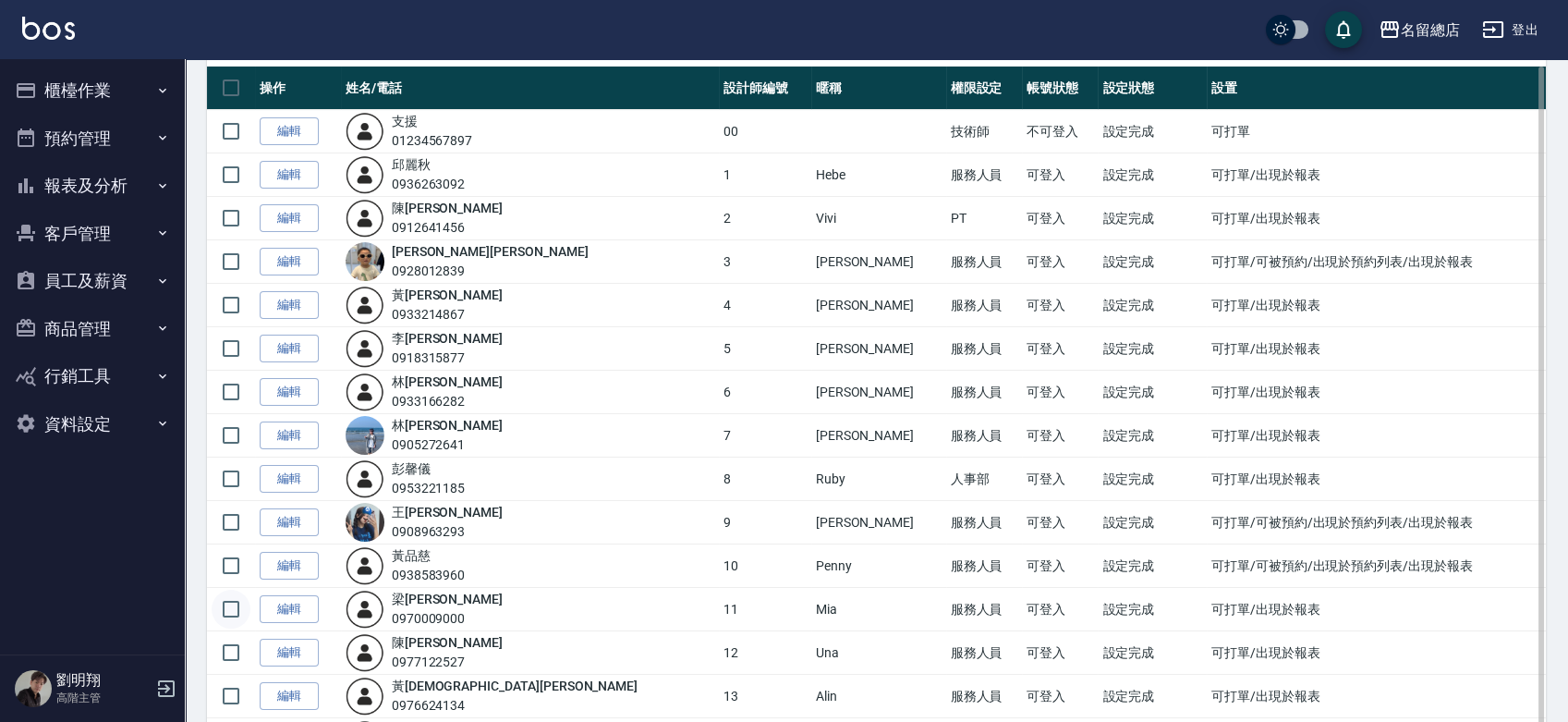
click at [230, 604] on input "checkbox" at bounding box center [231, 609] width 38 height 38
checkbox input "true"
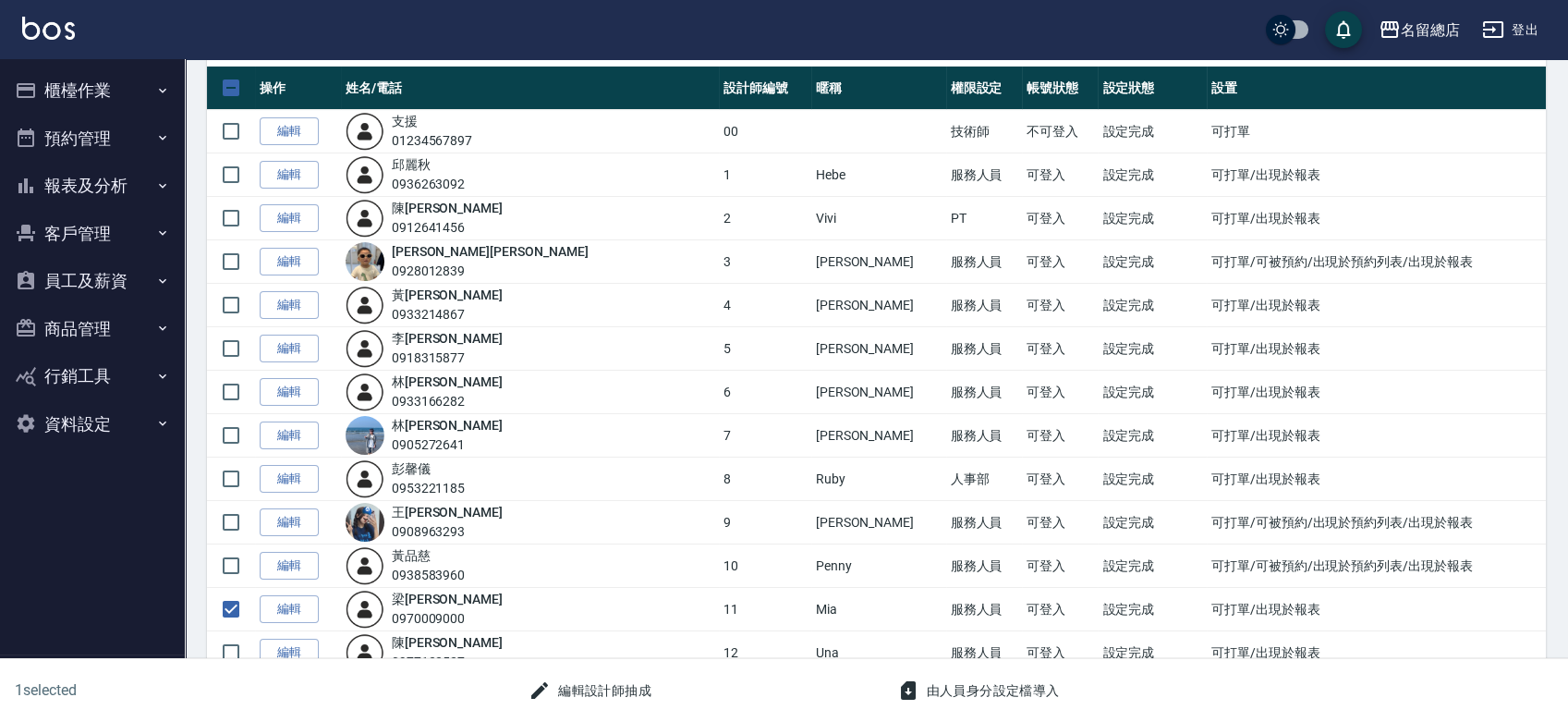
click at [916, 686] on icon "button" at bounding box center [908, 690] width 22 height 22
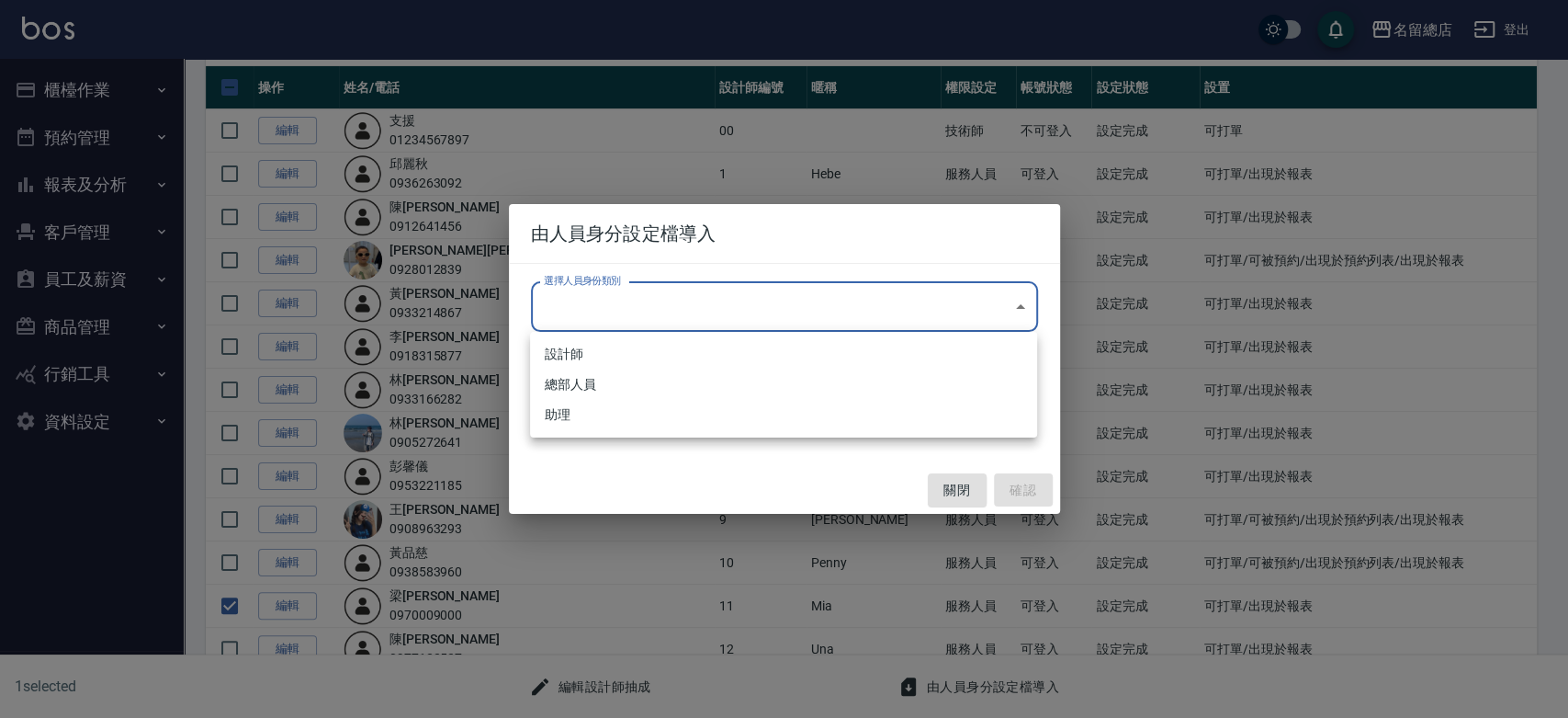
click at [674, 254] on div at bounding box center [784, 359] width 1568 height 718
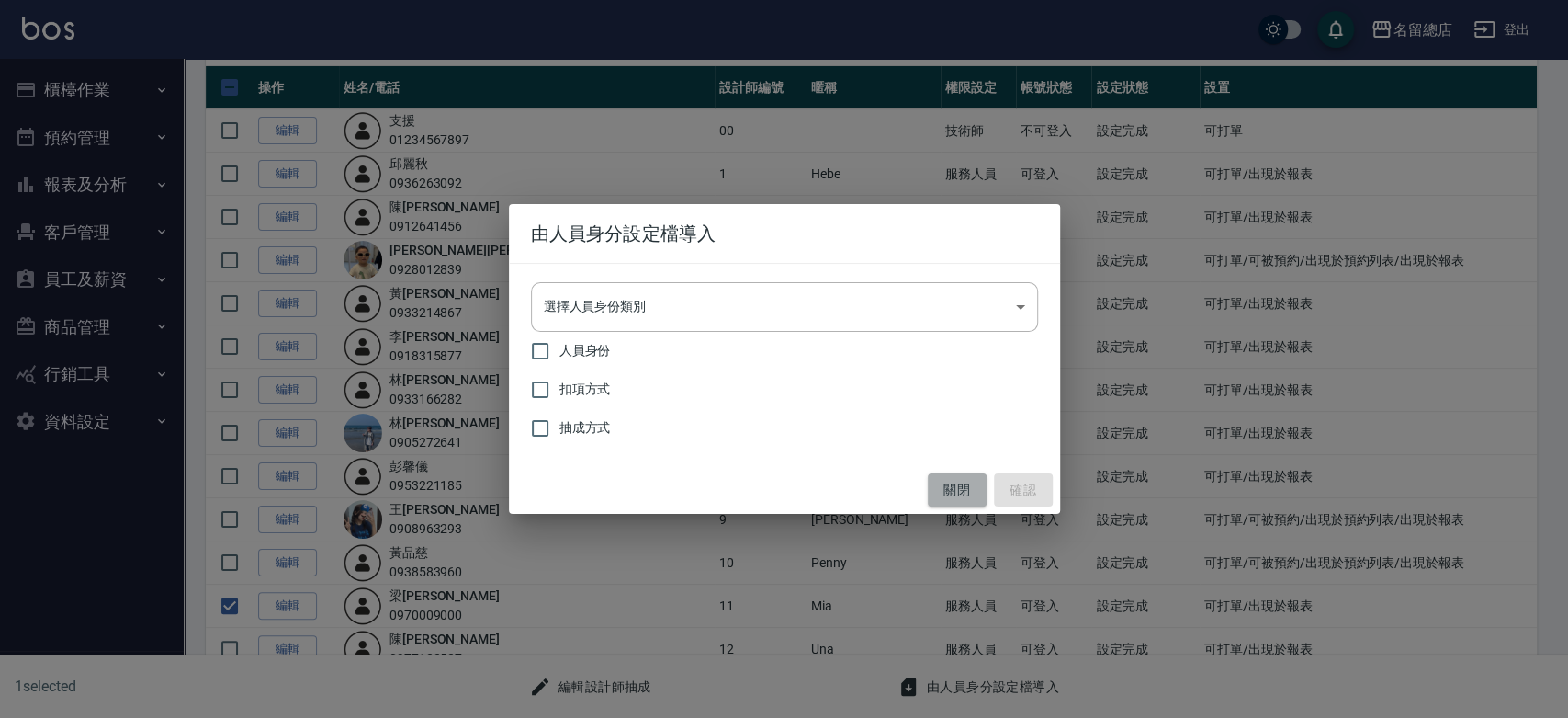
click at [967, 484] on button "關閉" at bounding box center [957, 489] width 59 height 34
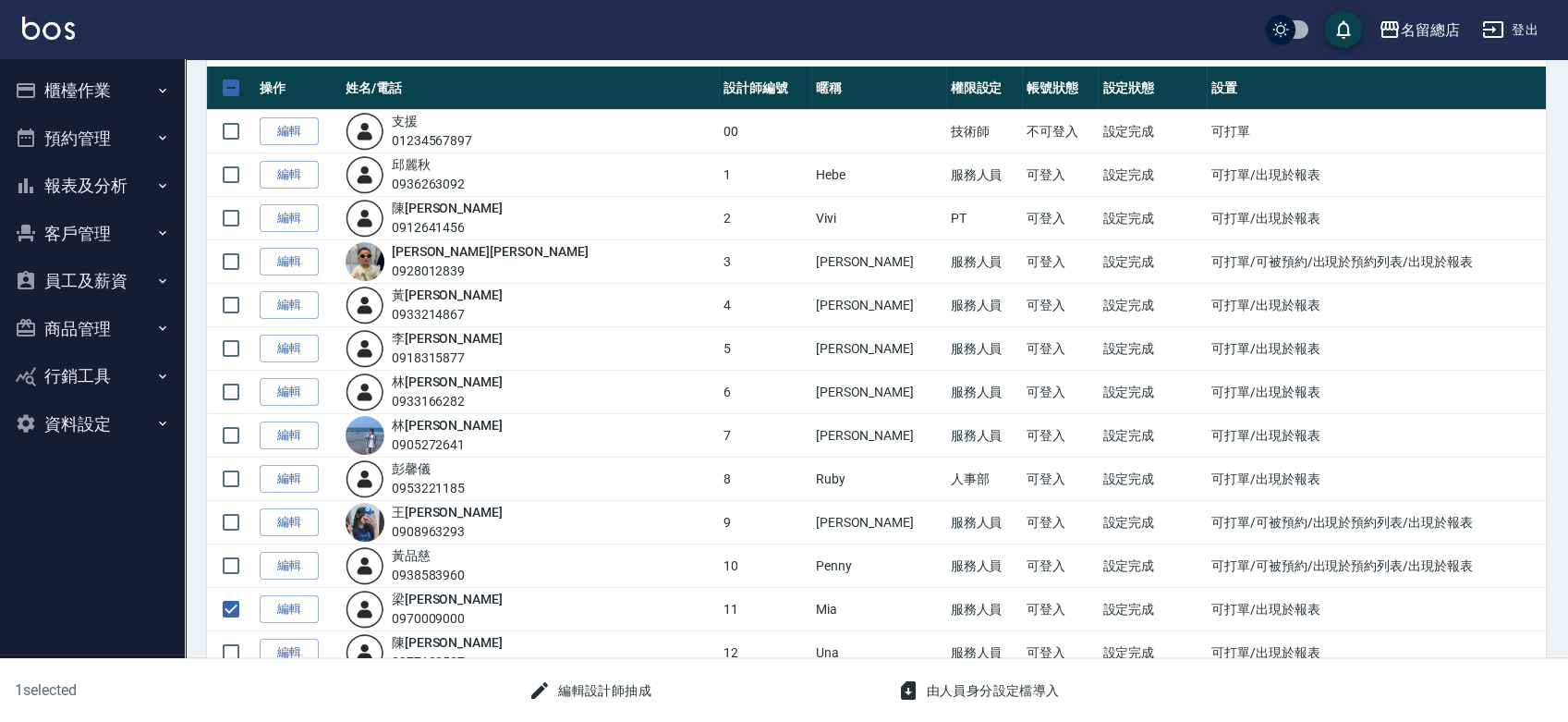
click at [961, 695] on button "由人員身分設定檔導入" at bounding box center [978, 690] width 178 height 35
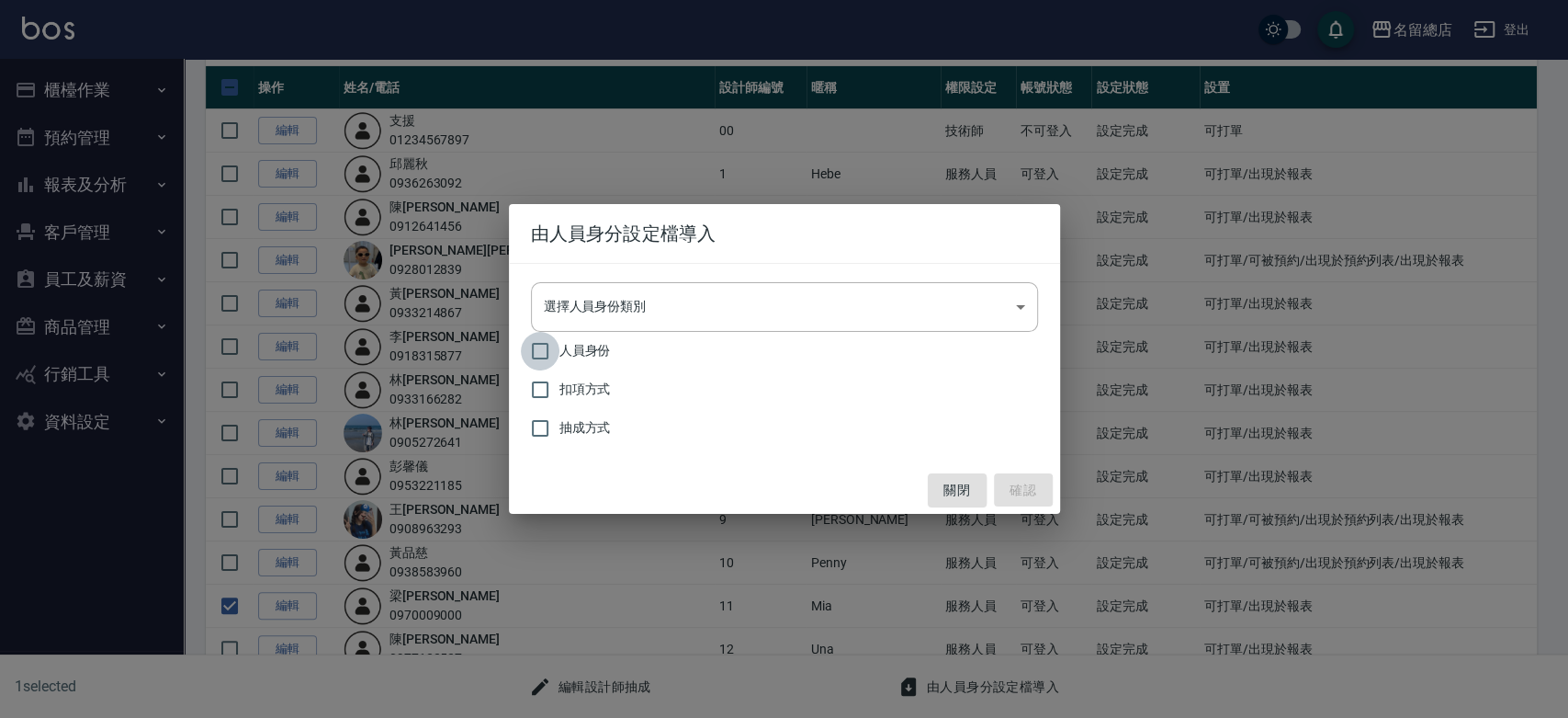
click at [539, 351] on input "人員身份" at bounding box center [539, 350] width 38 height 38
checkbox input "true"
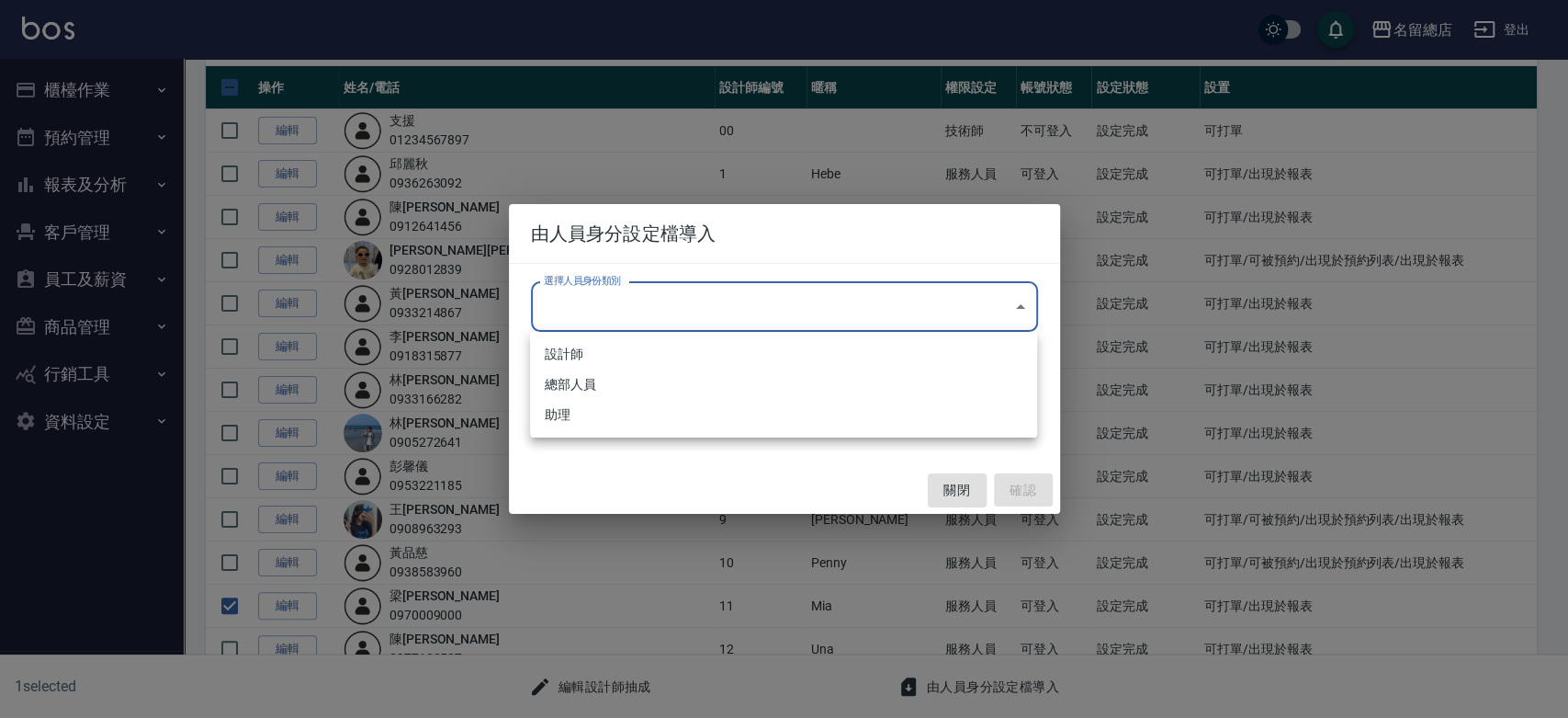
click at [603, 351] on li "設計師" at bounding box center [784, 354] width 507 height 30
type input "ed27a0db-1c1a-4b2f-90ab-71f4c2dfcfad"
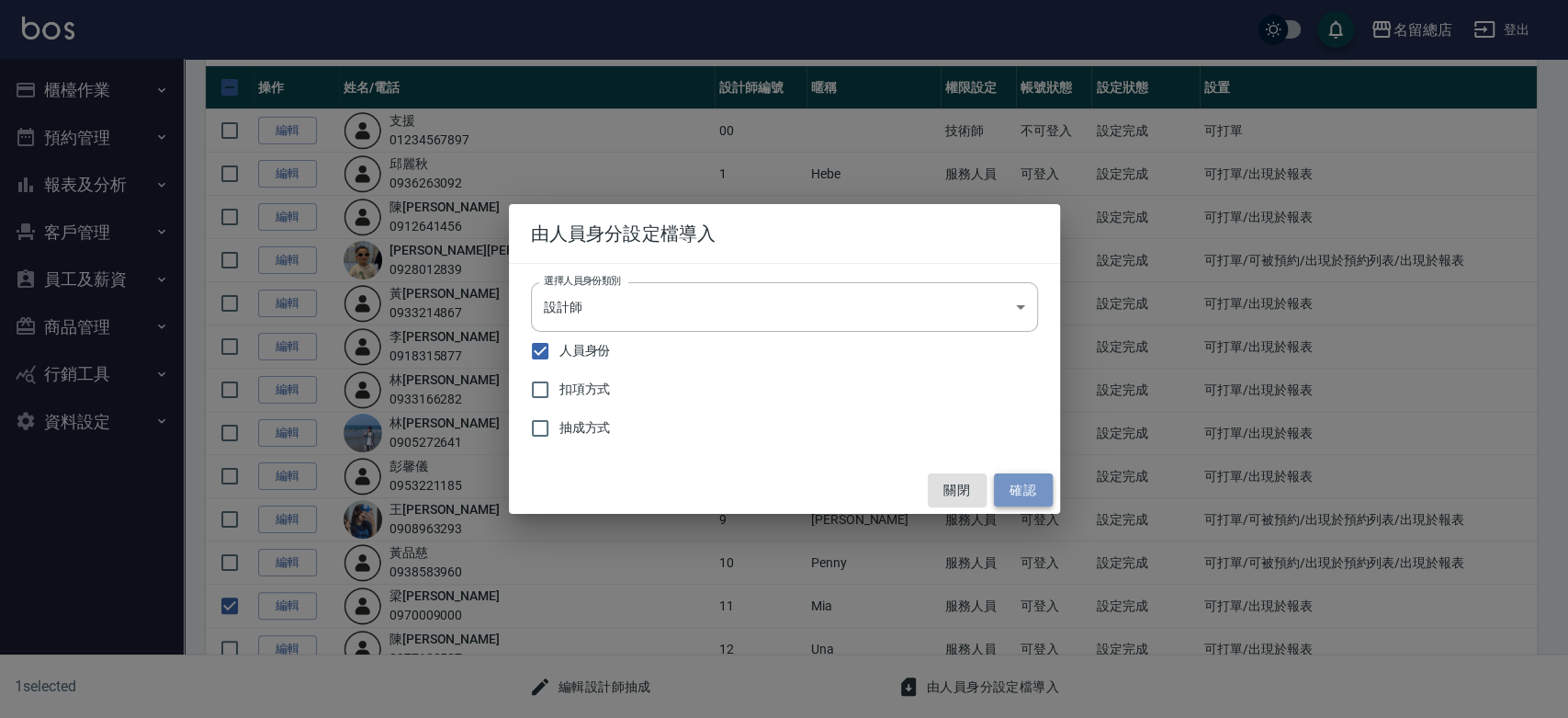
click at [1028, 488] on button "確認" at bounding box center [1024, 489] width 59 height 34
checkbox input "false"
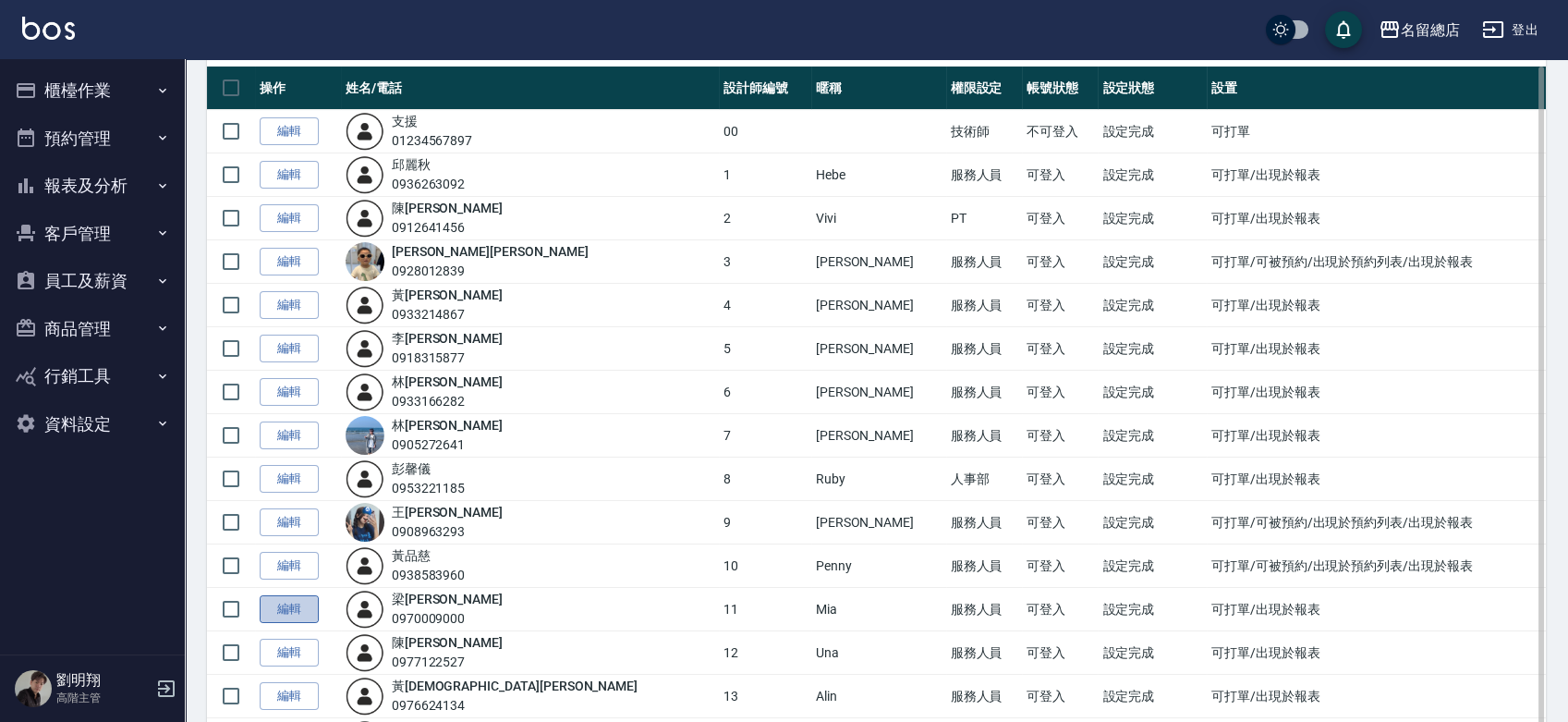
click at [285, 614] on link "編輯" at bounding box center [289, 609] width 59 height 29
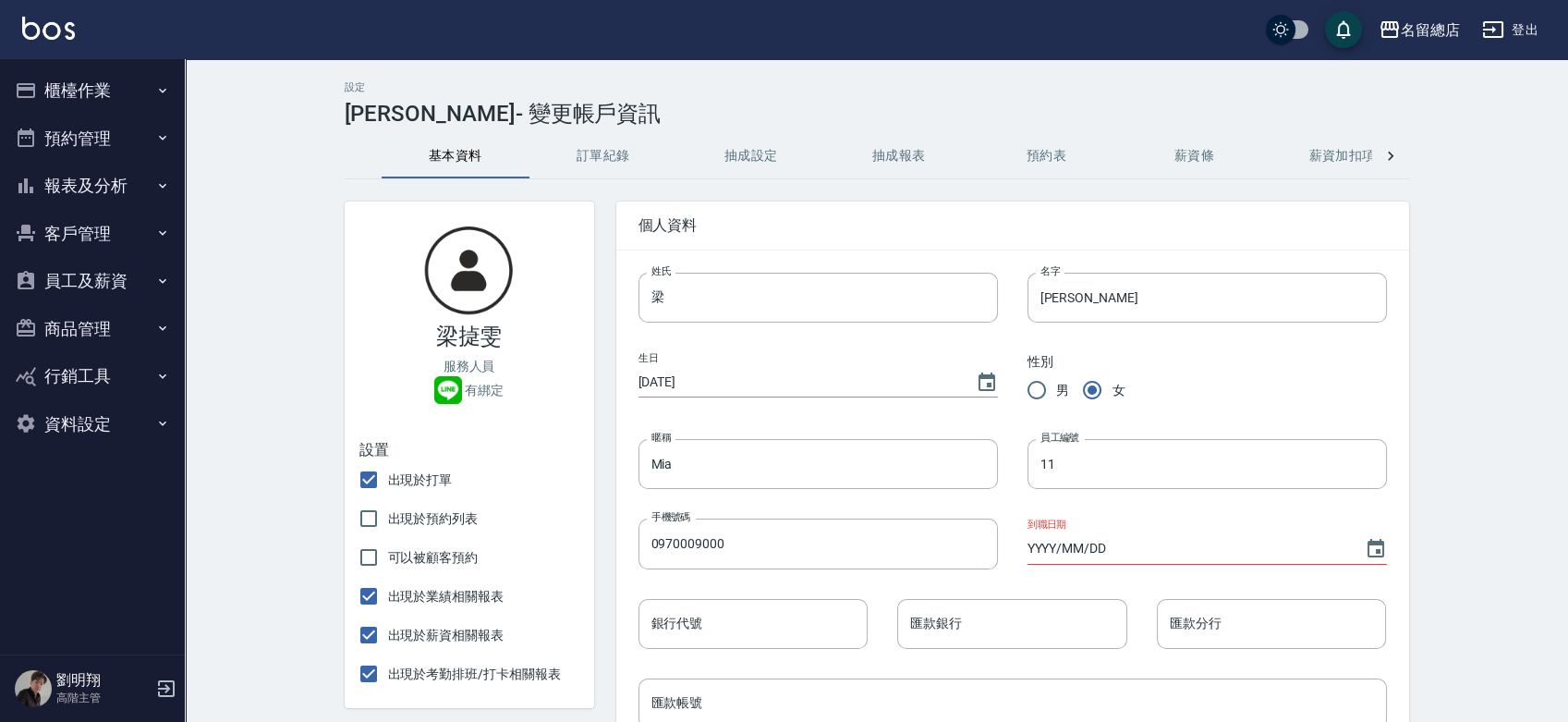
click at [746, 163] on button "抽成設定" at bounding box center [751, 156] width 148 height 44
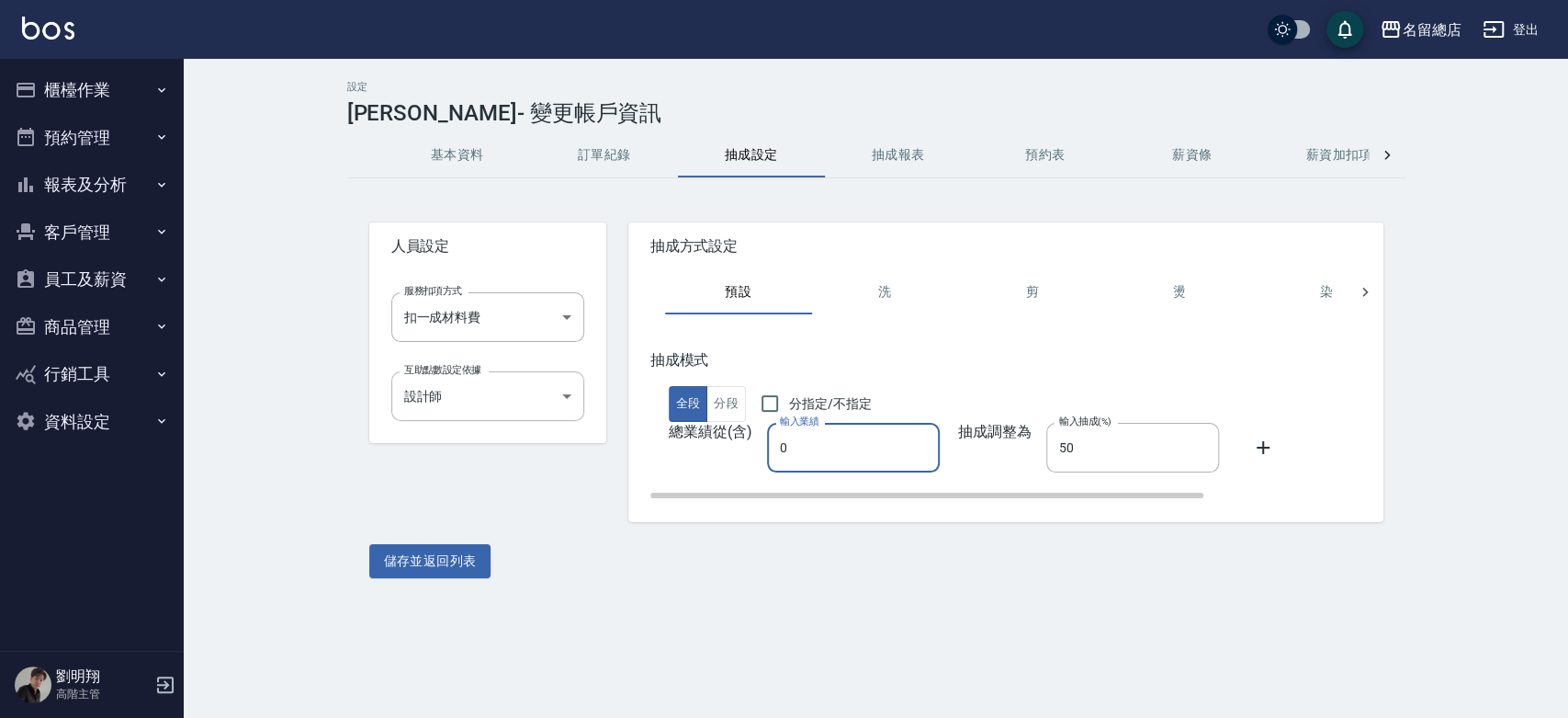
click at [816, 455] on input "0" at bounding box center [853, 447] width 173 height 50
drag, startPoint x: 816, startPoint y: 452, endPoint x: 661, endPoint y: 473, distance: 156.4
click at [664, 473] on div "抽成模式 全段 分段 分指定/不指定 總業績從(含) 輸入業績 0 輸入業績 抽成調整為 輸入抽成(%) 50 輸入抽成(%)" at bounding box center [1107, 426] width 914 height 149
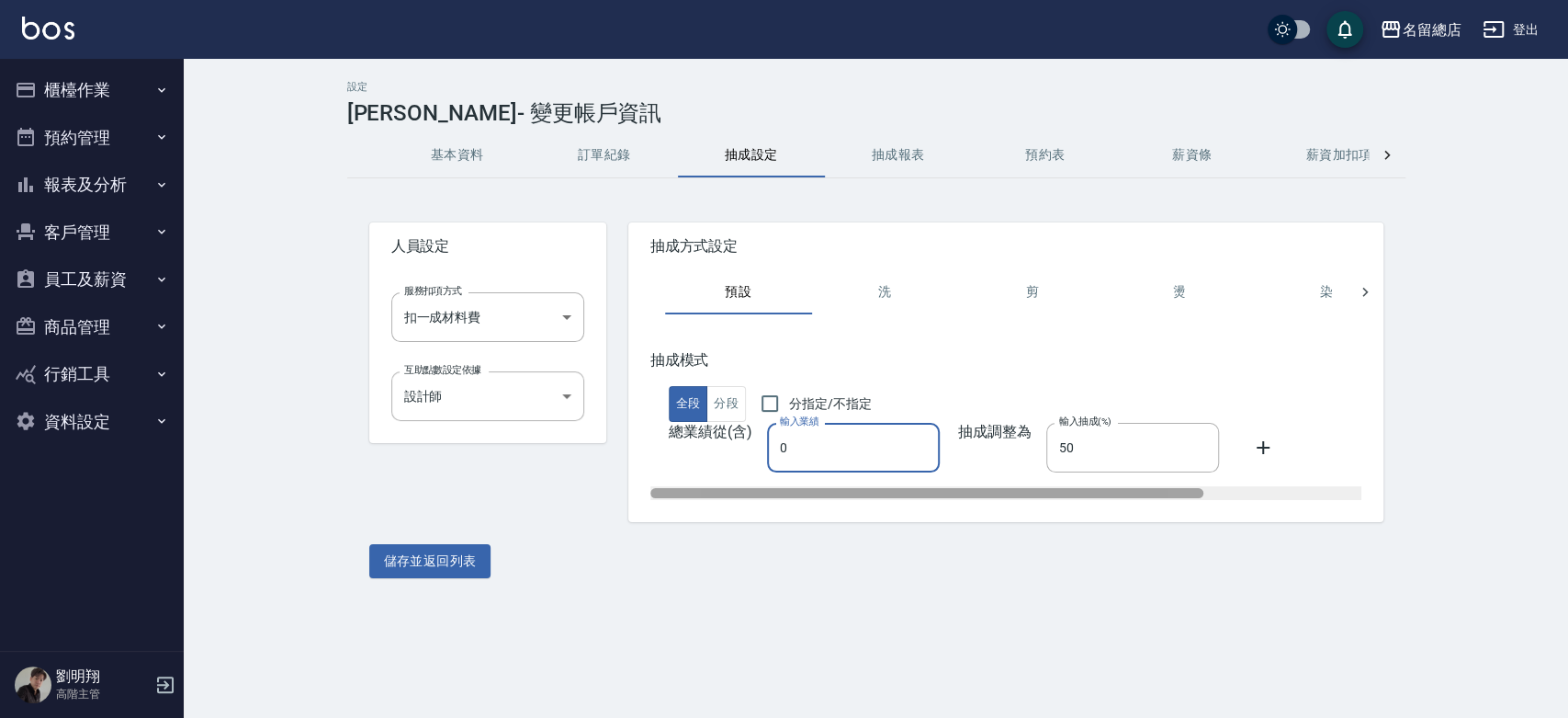
type input "2"
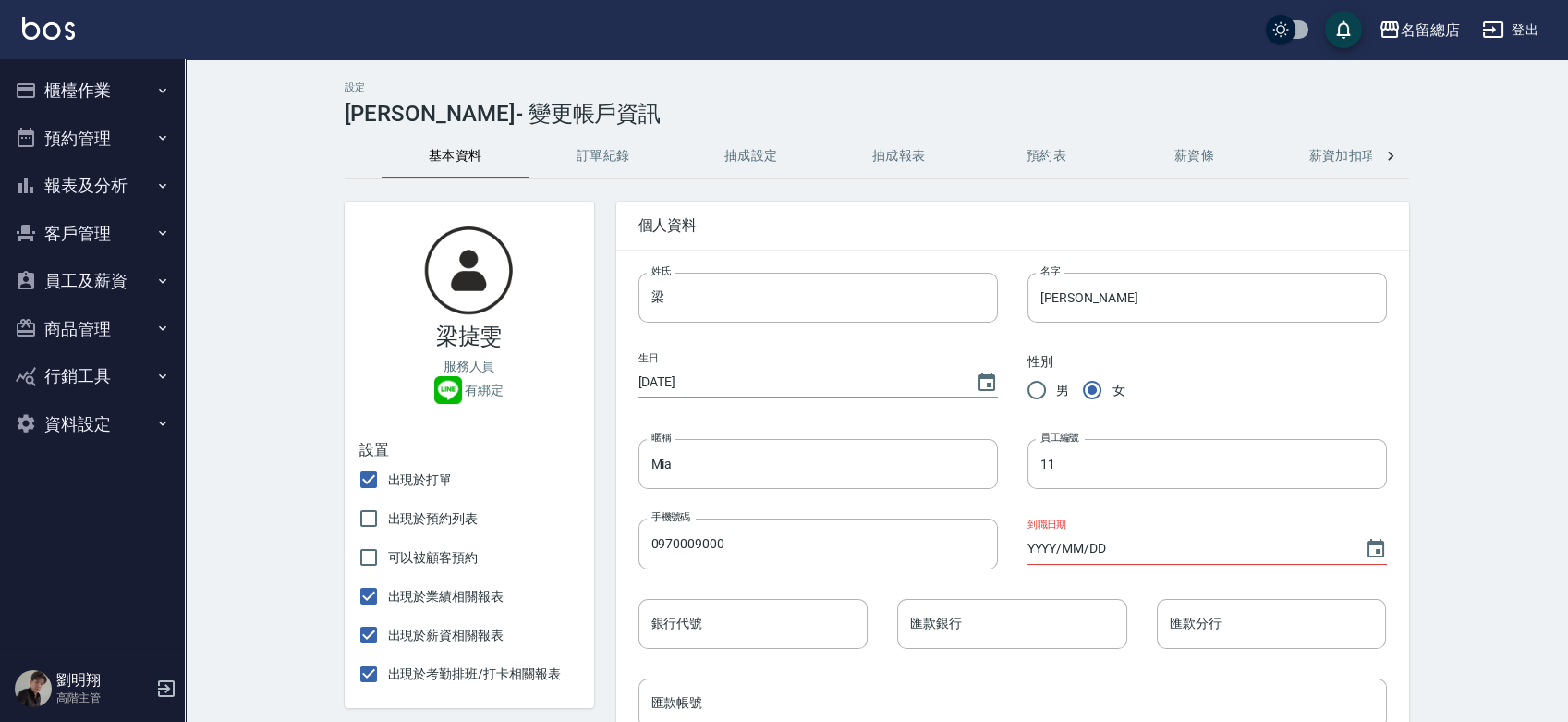
click at [86, 271] on button "員工及薪資" at bounding box center [92, 280] width 170 height 48
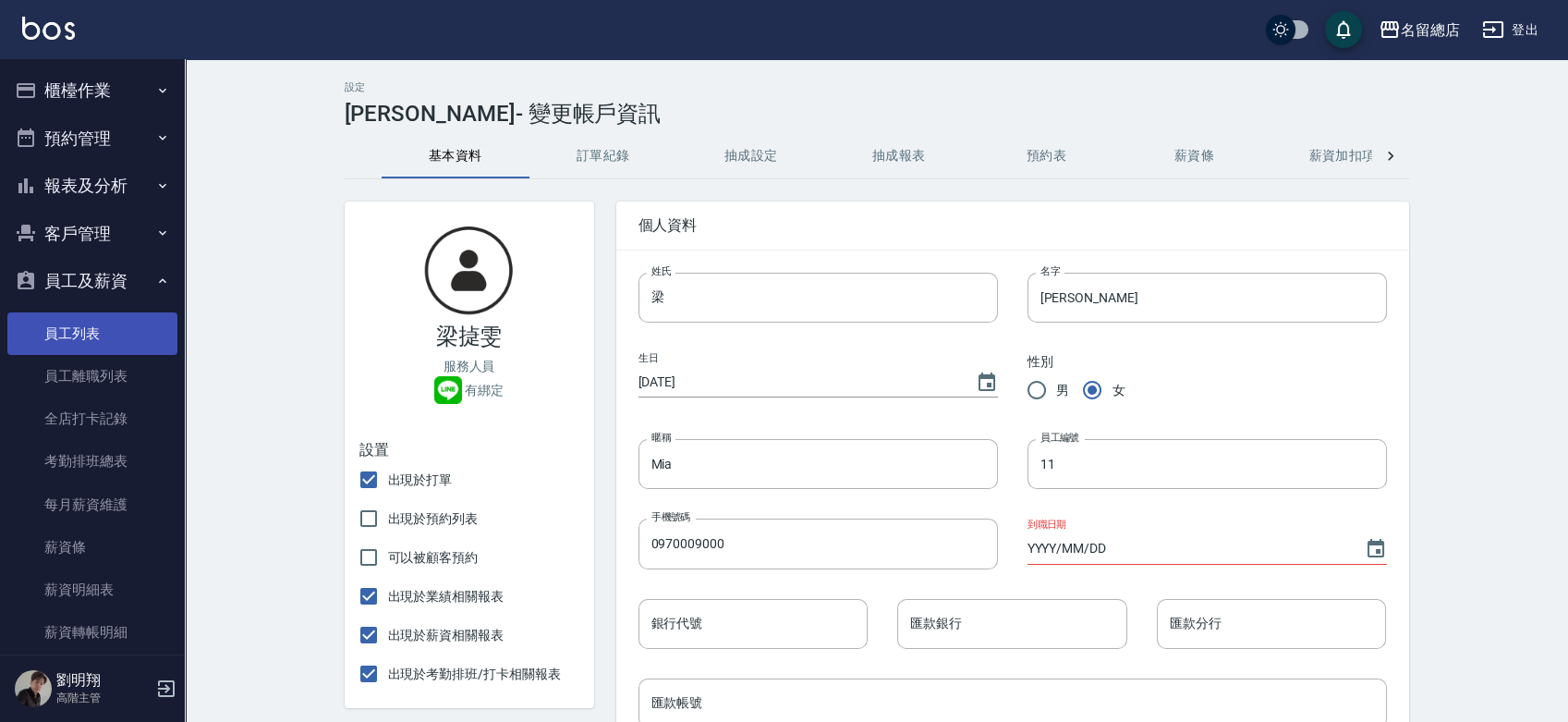
click at [96, 342] on link "員工列表" at bounding box center [92, 333] width 170 height 42
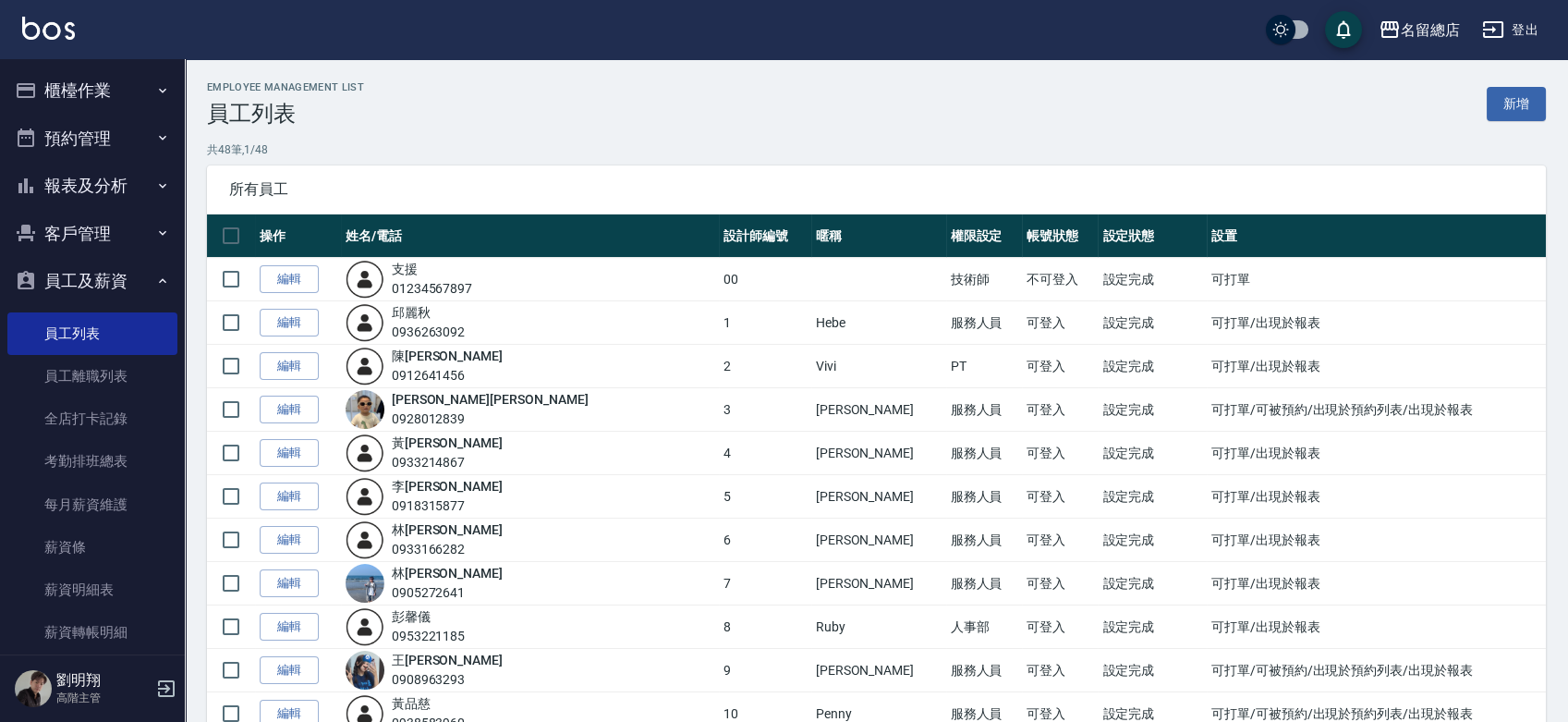
click at [305, 412] on link "編輯" at bounding box center [289, 409] width 59 height 29
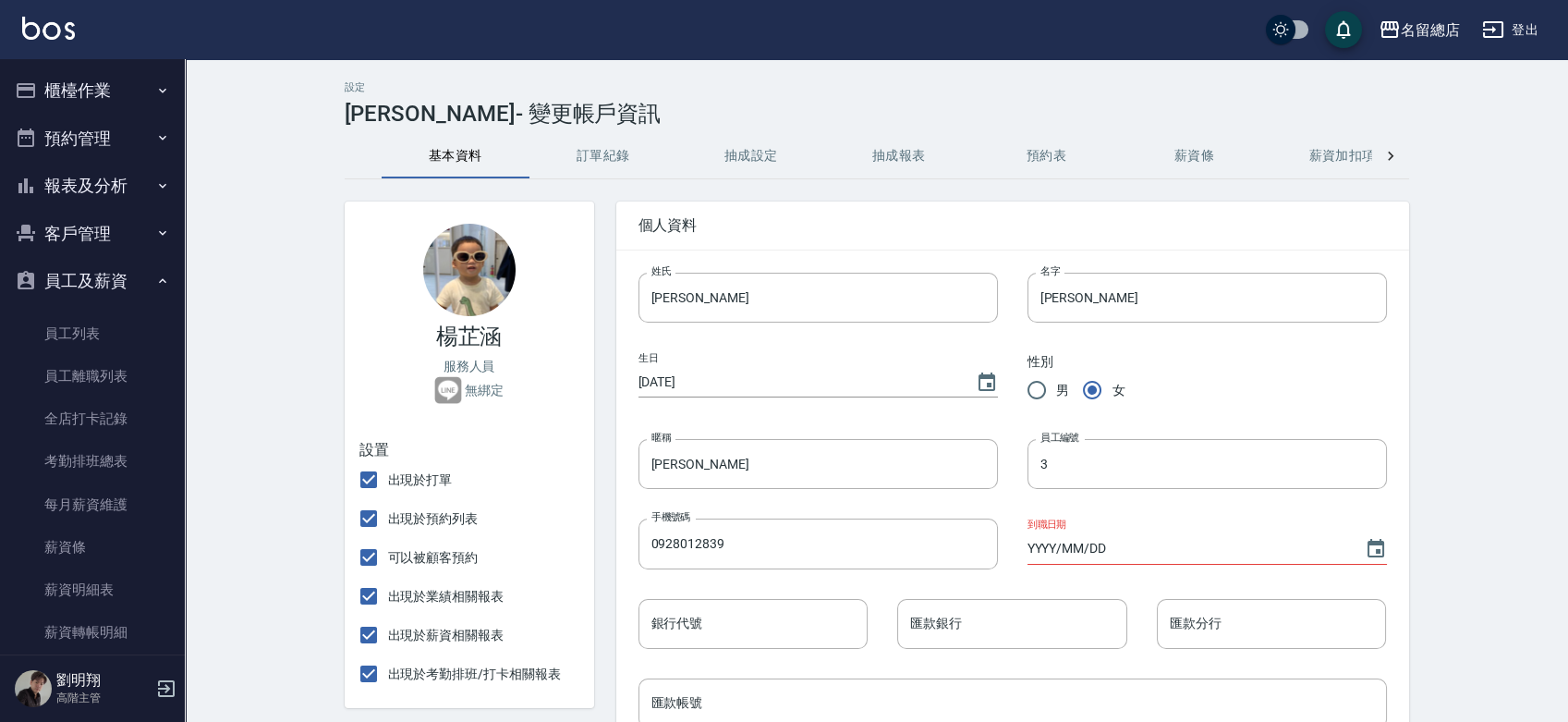
click at [797, 156] on button "抽成設定" at bounding box center [751, 156] width 148 height 44
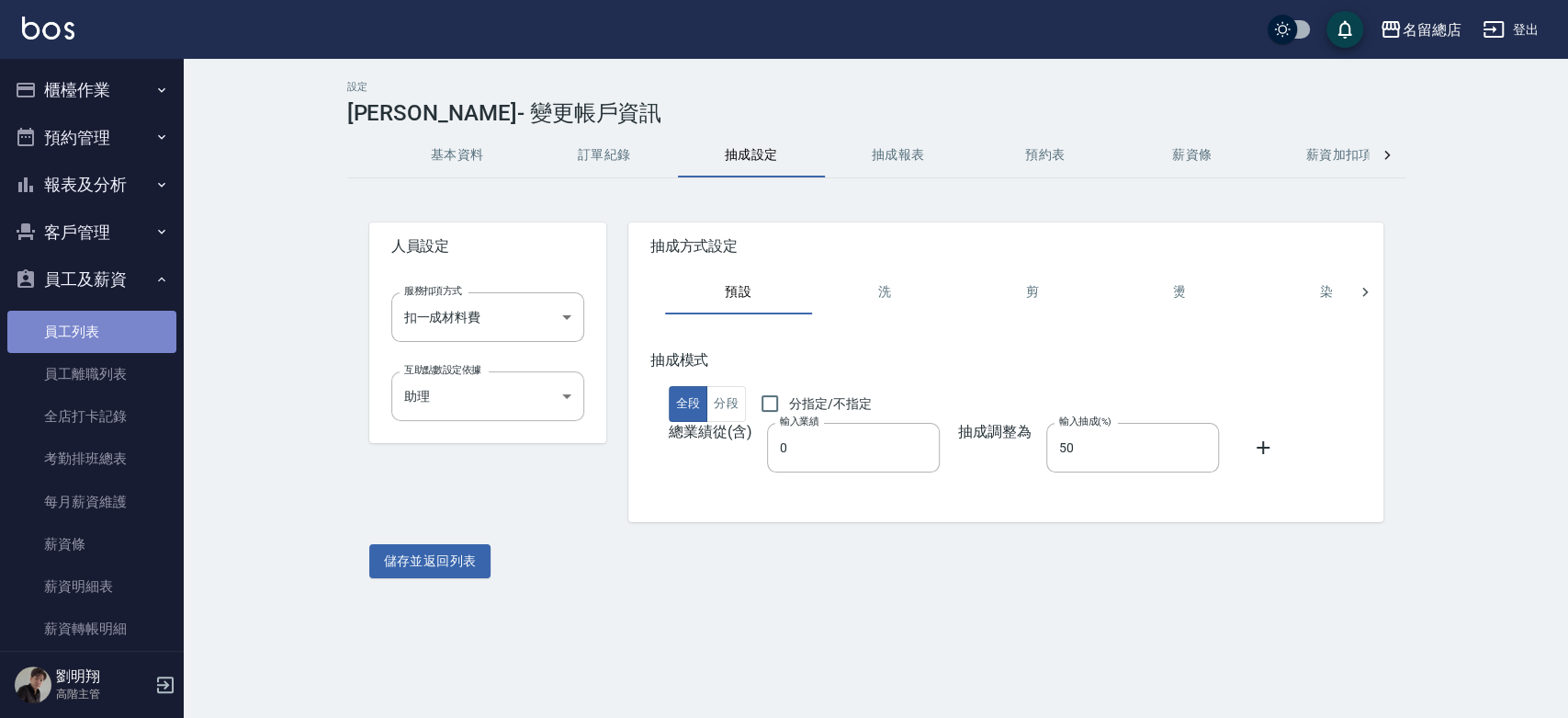
click at [124, 329] on link "員工列表" at bounding box center [91, 332] width 169 height 42
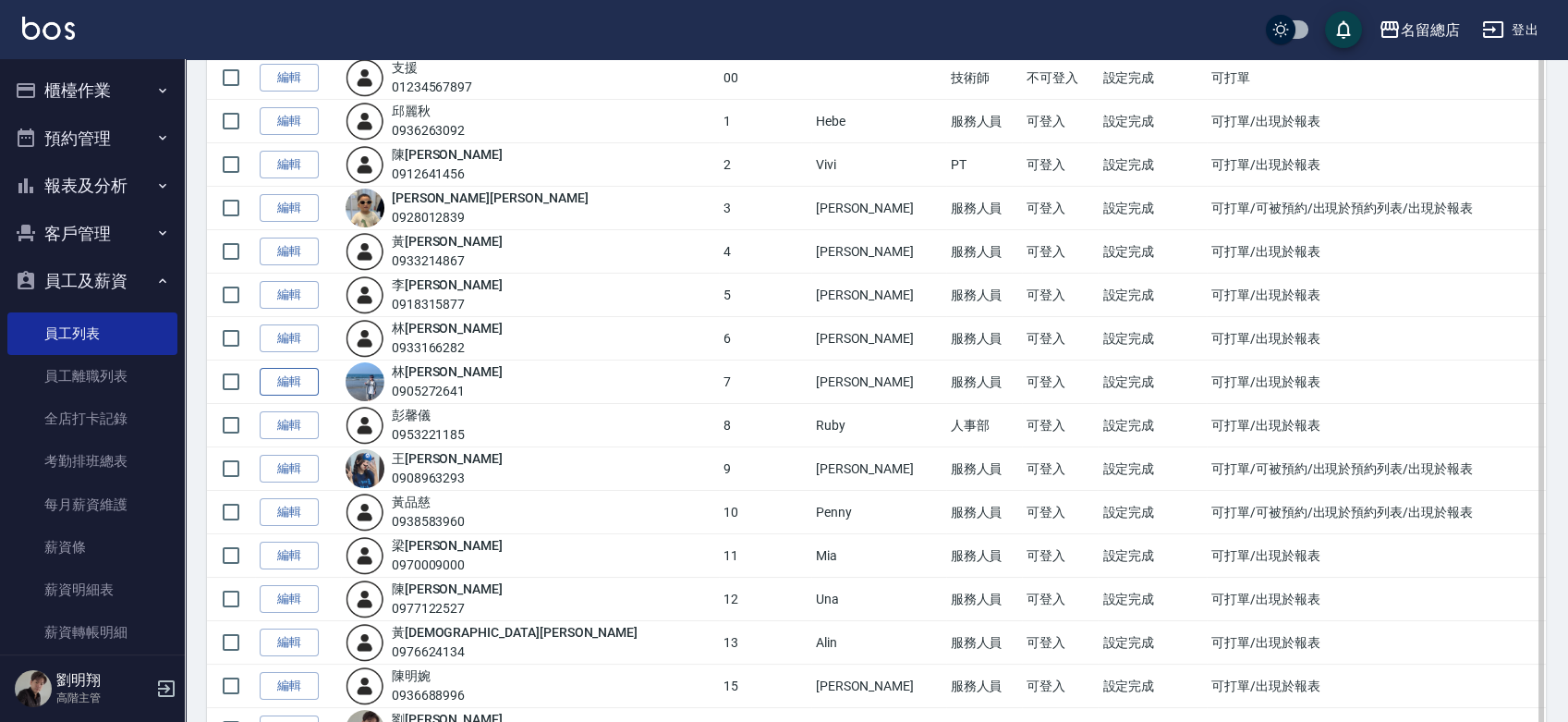
scroll to position [205, 0]
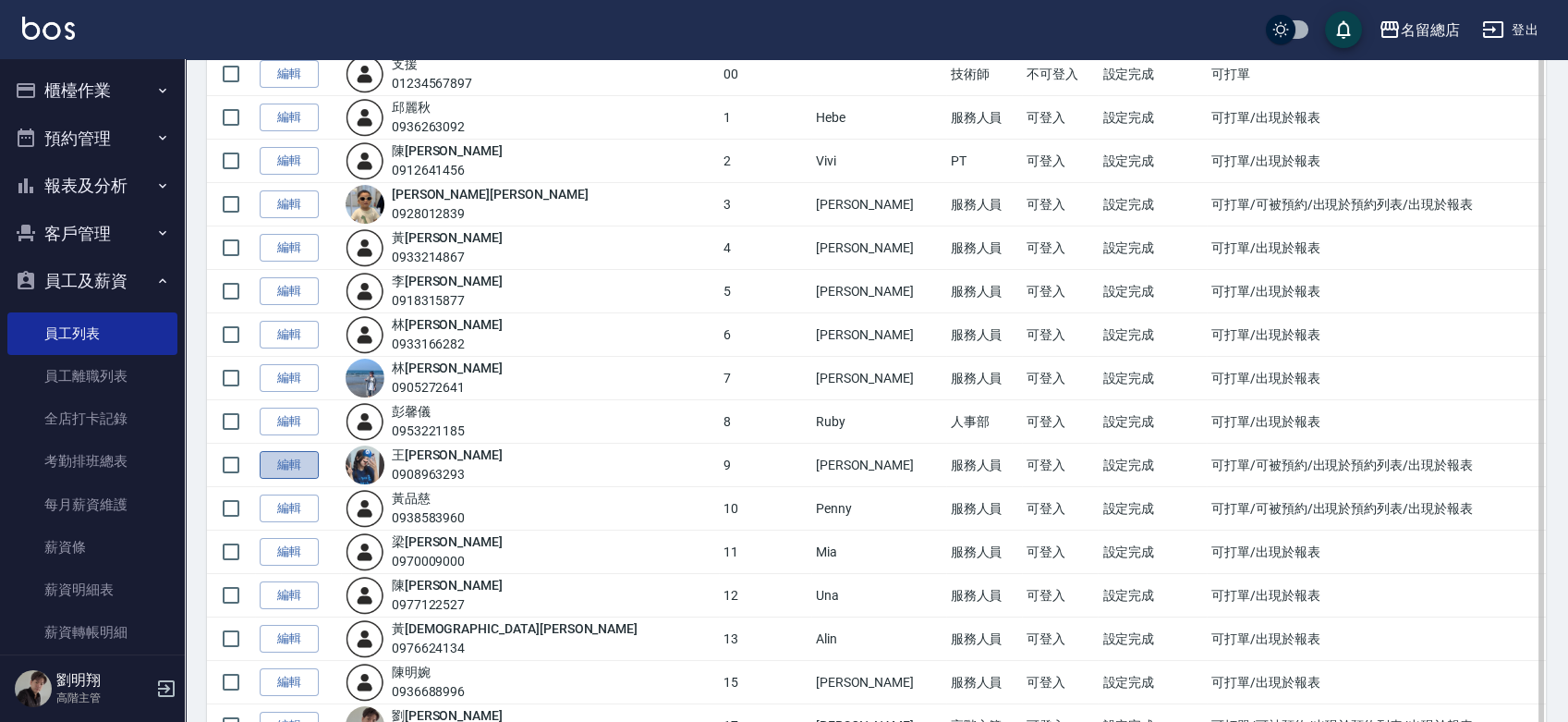
click at [296, 458] on link "編輯" at bounding box center [289, 465] width 59 height 29
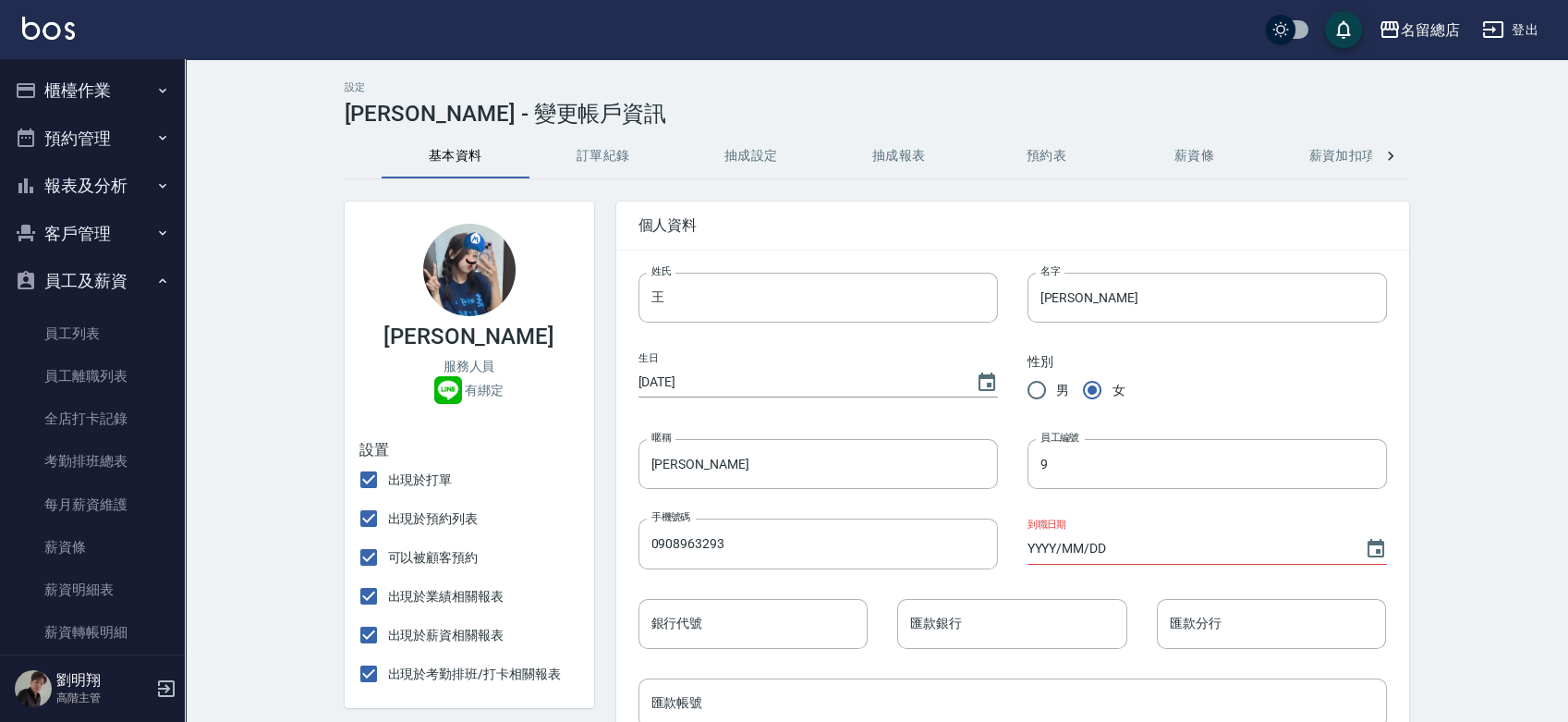
click at [734, 150] on button "抽成設定" at bounding box center [751, 156] width 148 height 44
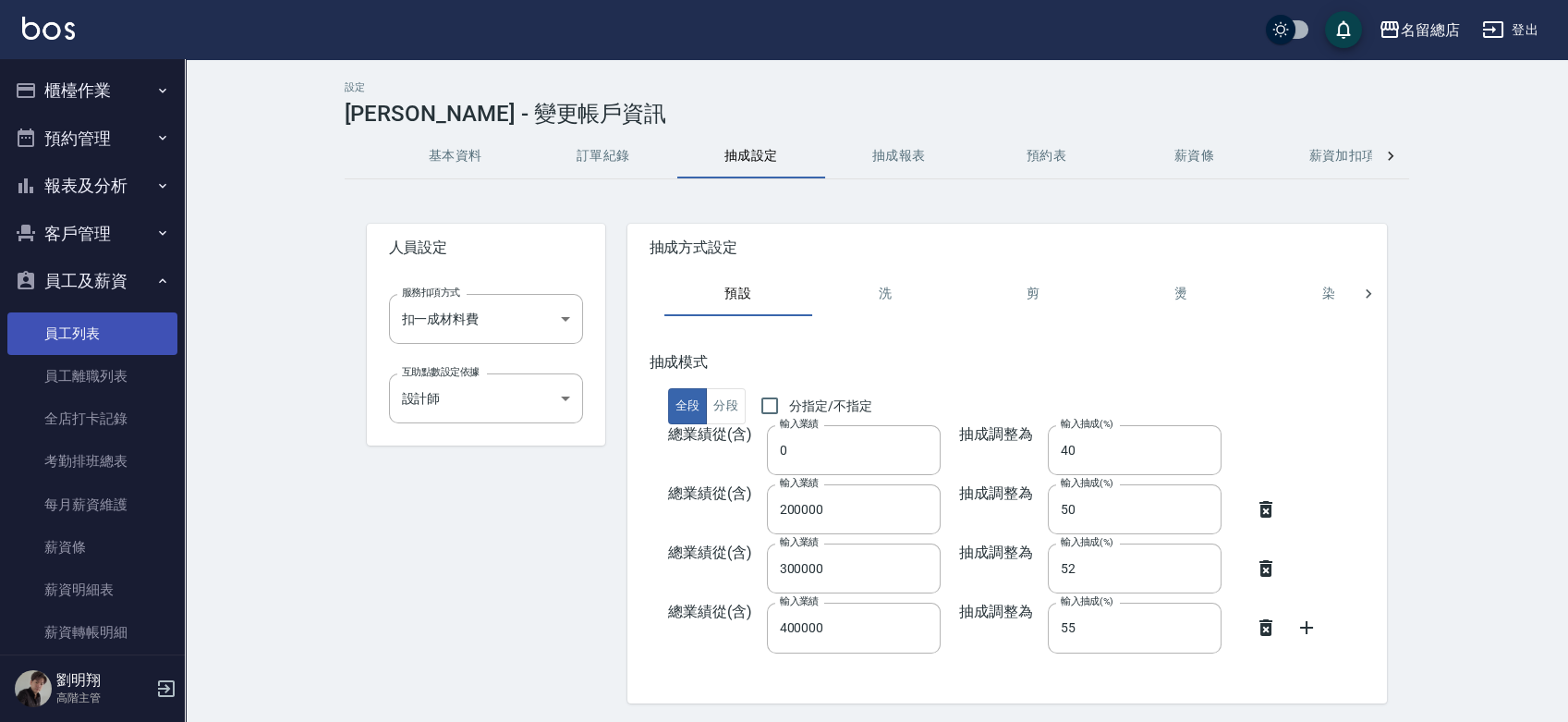
click at [104, 322] on link "員工列表" at bounding box center [92, 333] width 170 height 42
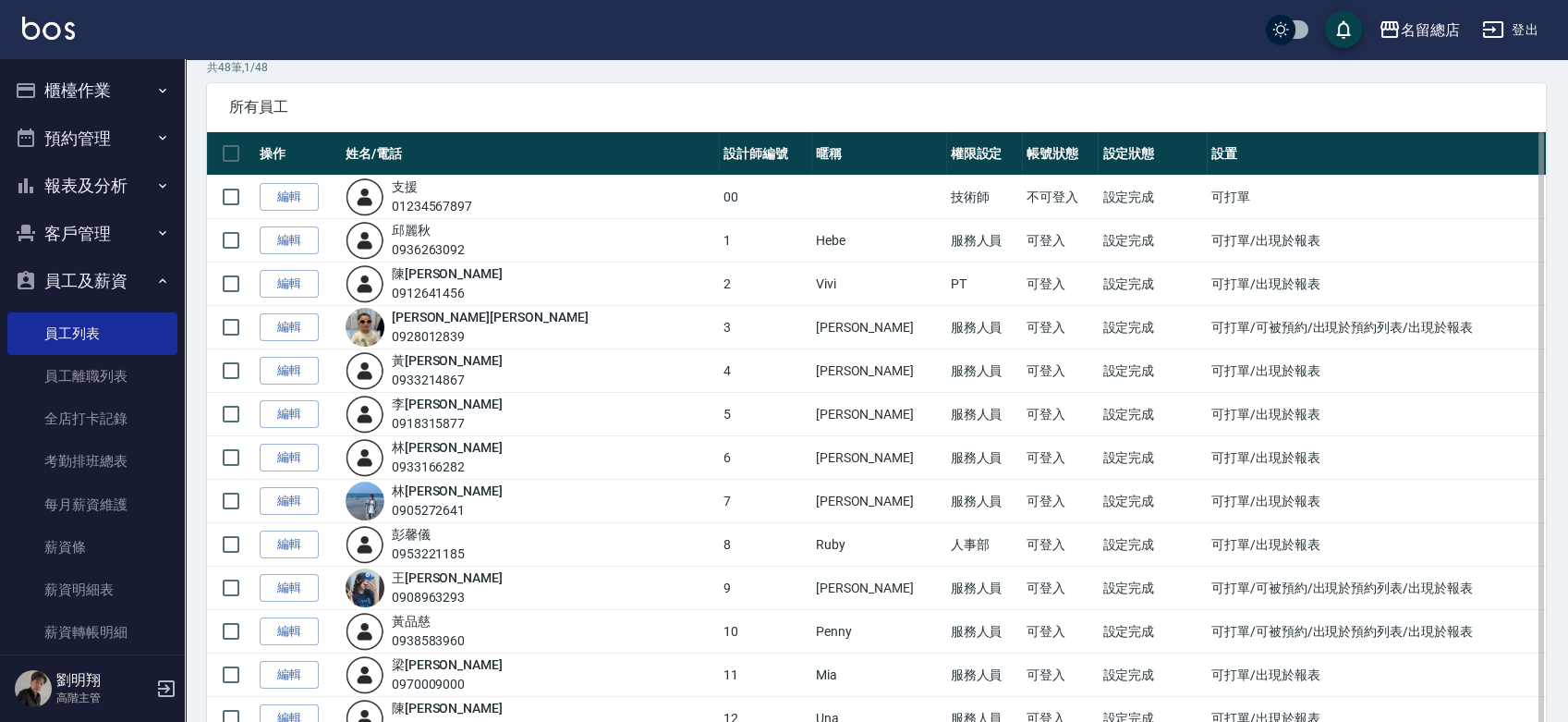
scroll to position [205, 0]
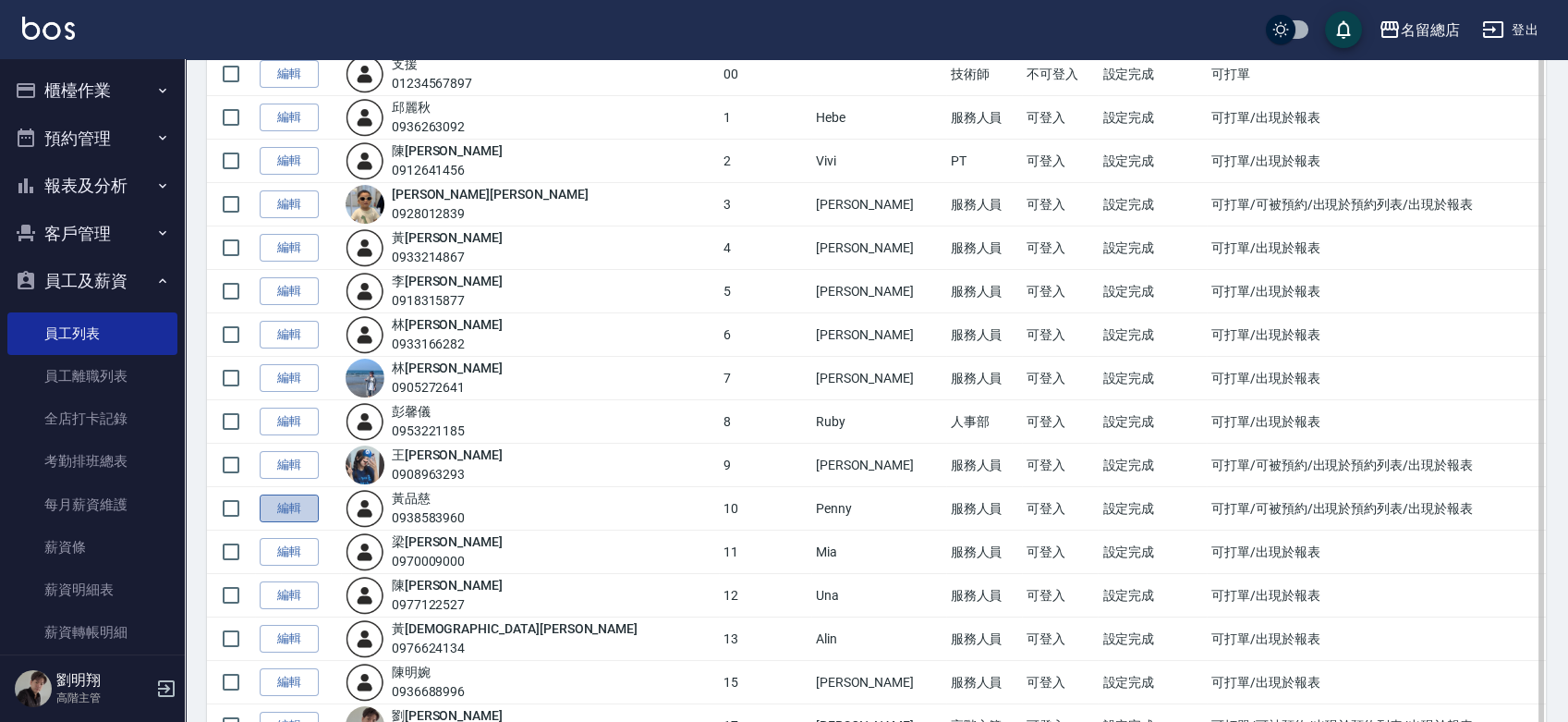
click at [279, 515] on link "編輯" at bounding box center [289, 508] width 59 height 29
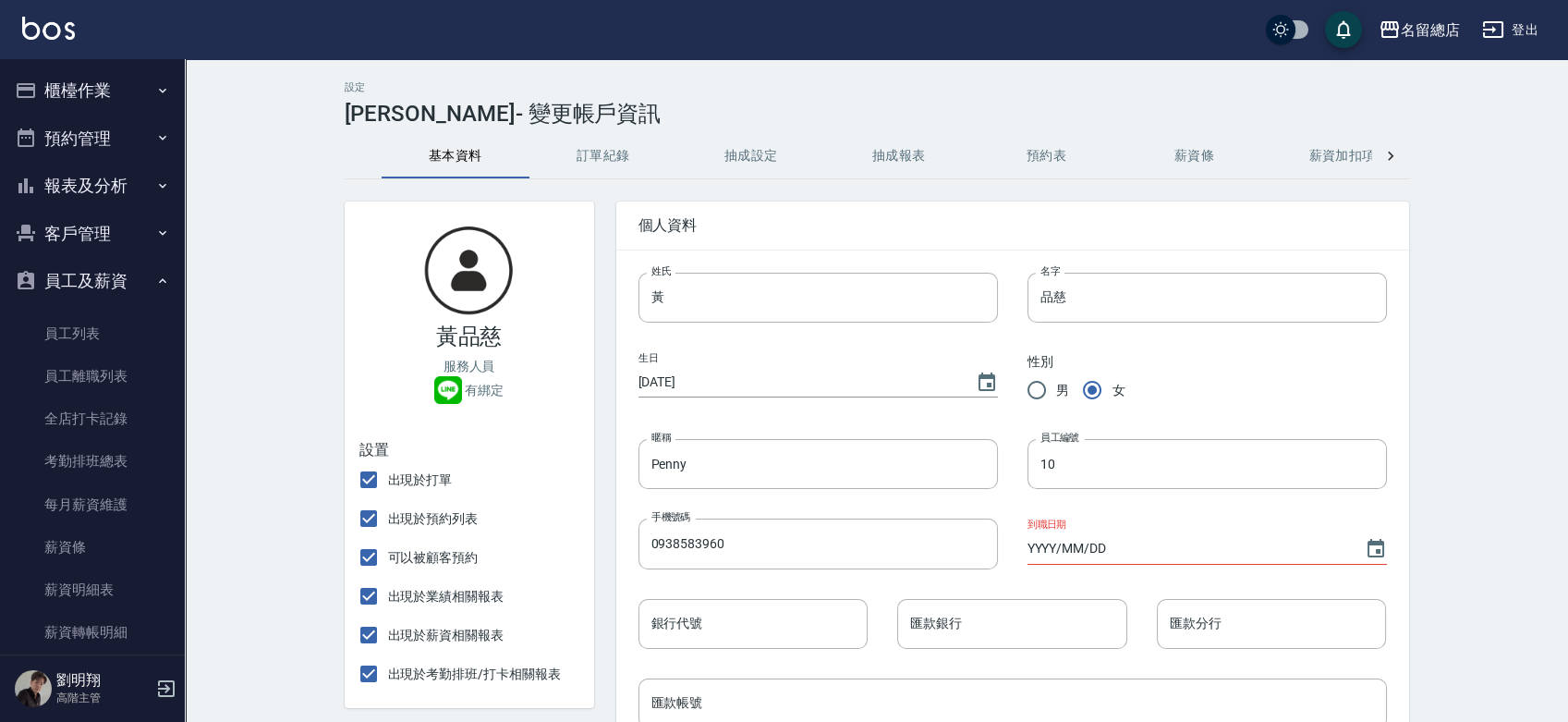
click at [876, 149] on button "抽成報表" at bounding box center [899, 156] width 148 height 44
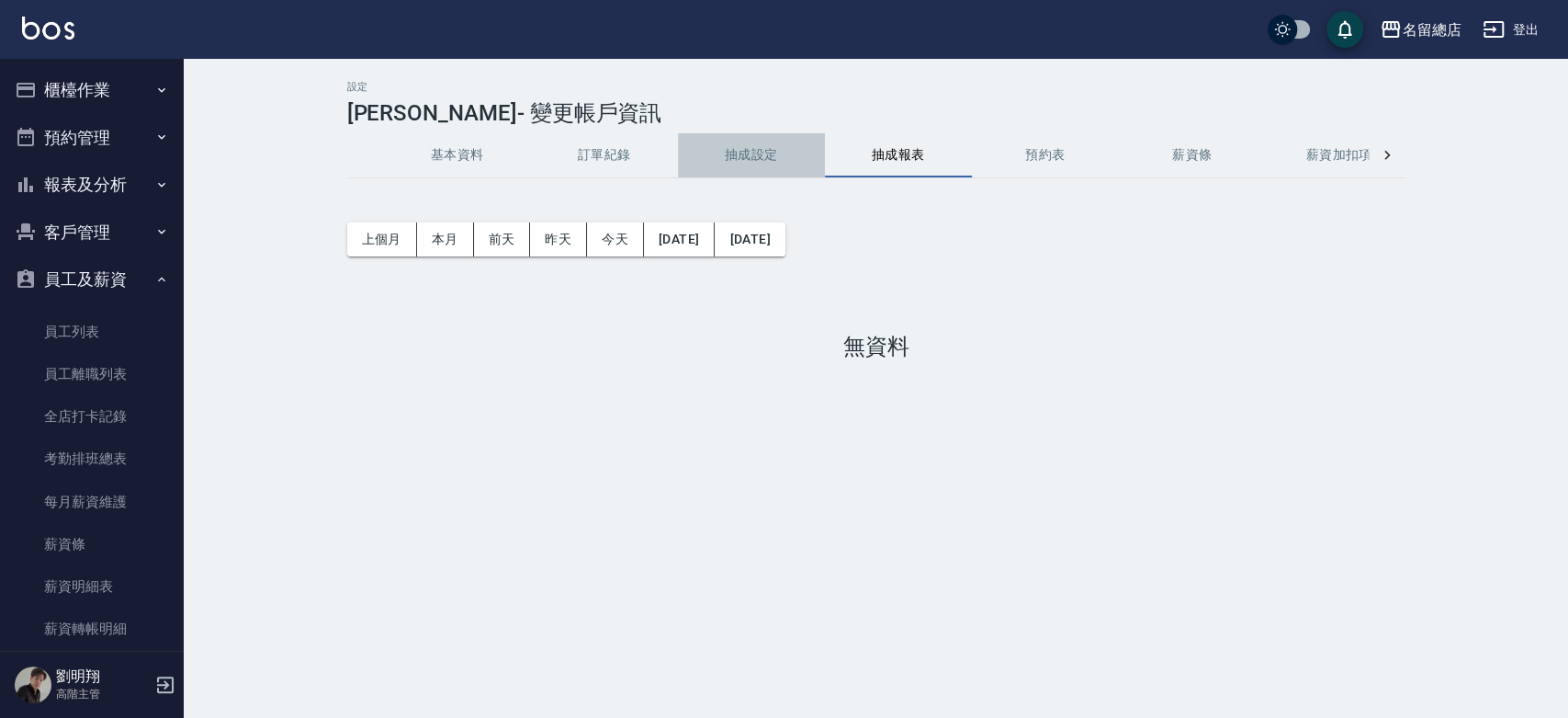
click at [733, 158] on button "抽成設定" at bounding box center [751, 155] width 147 height 44
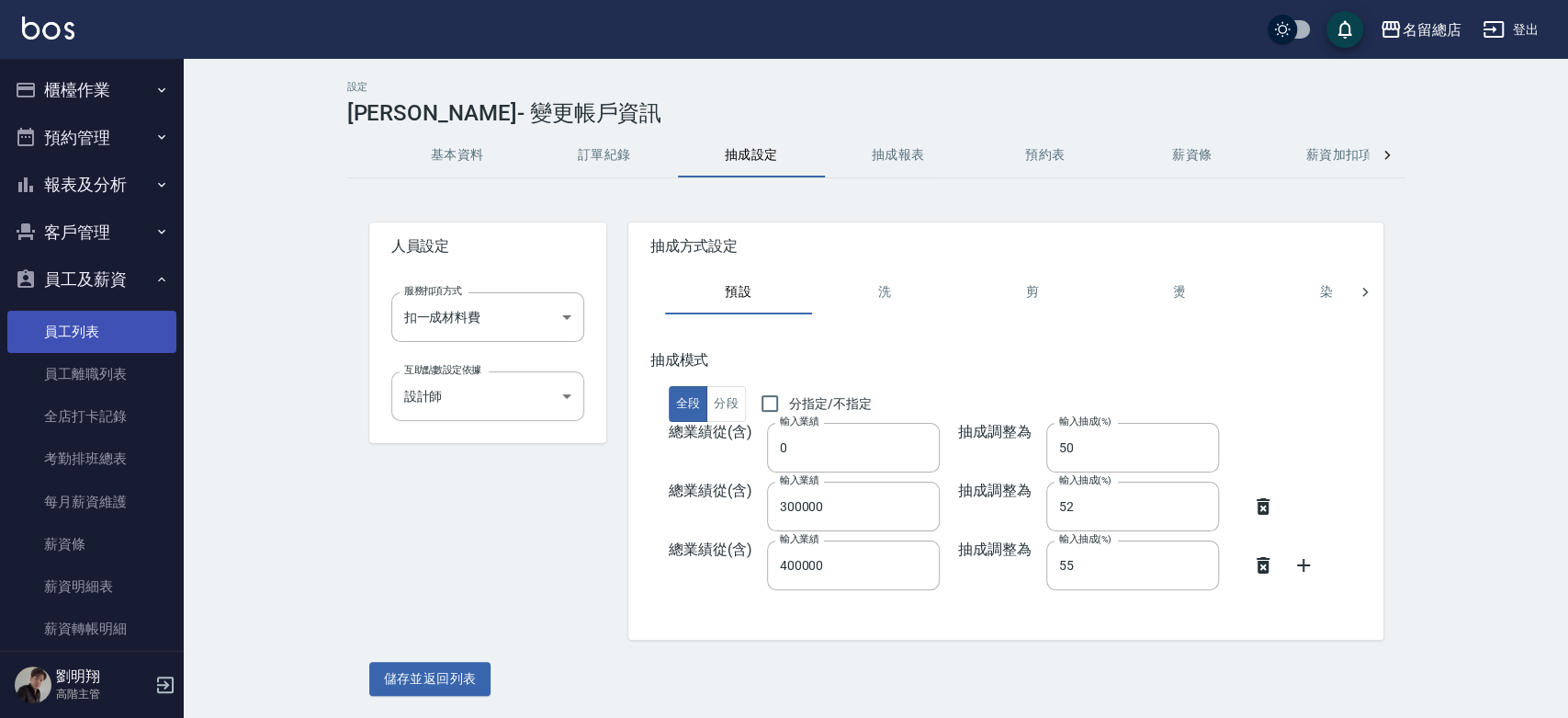
click at [95, 328] on link "員工列表" at bounding box center [91, 332] width 169 height 42
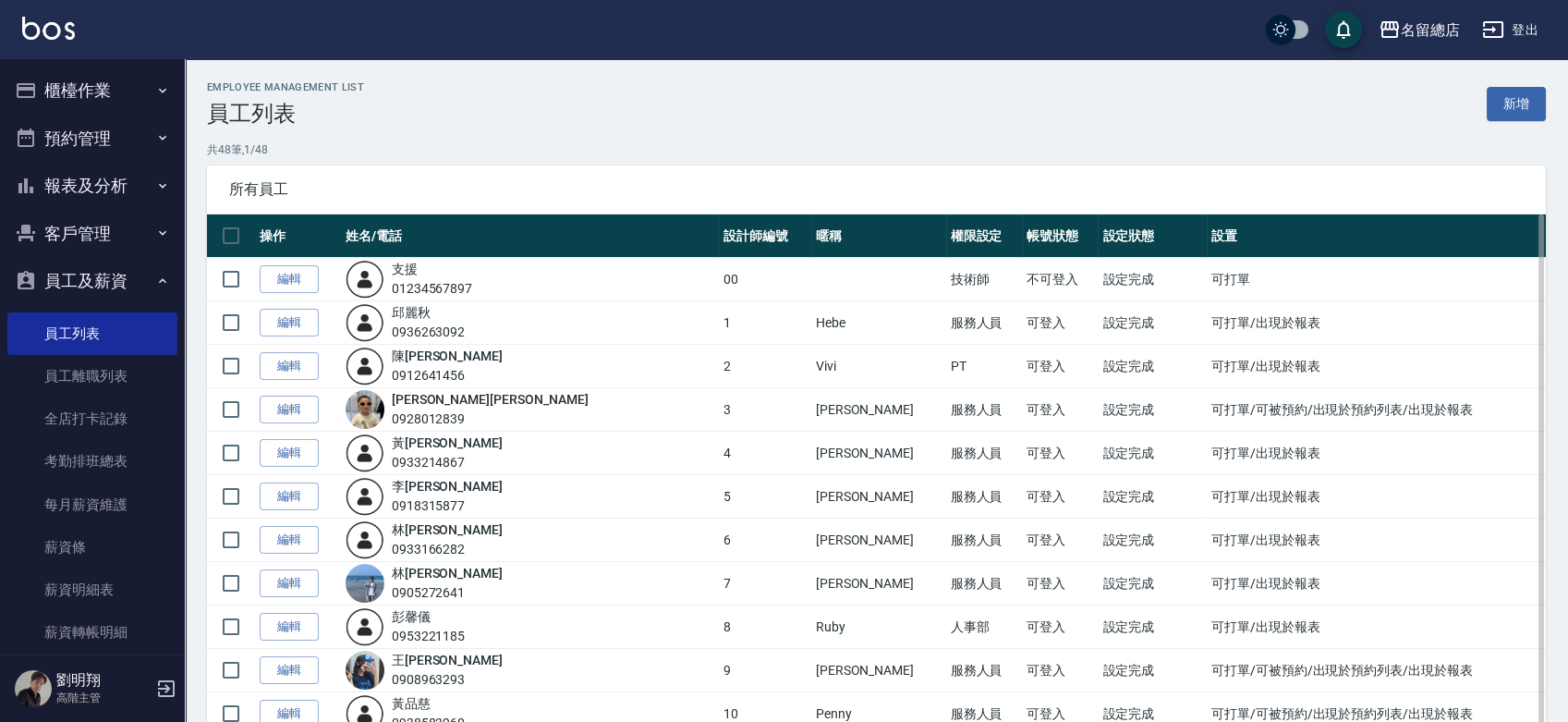
scroll to position [205, 0]
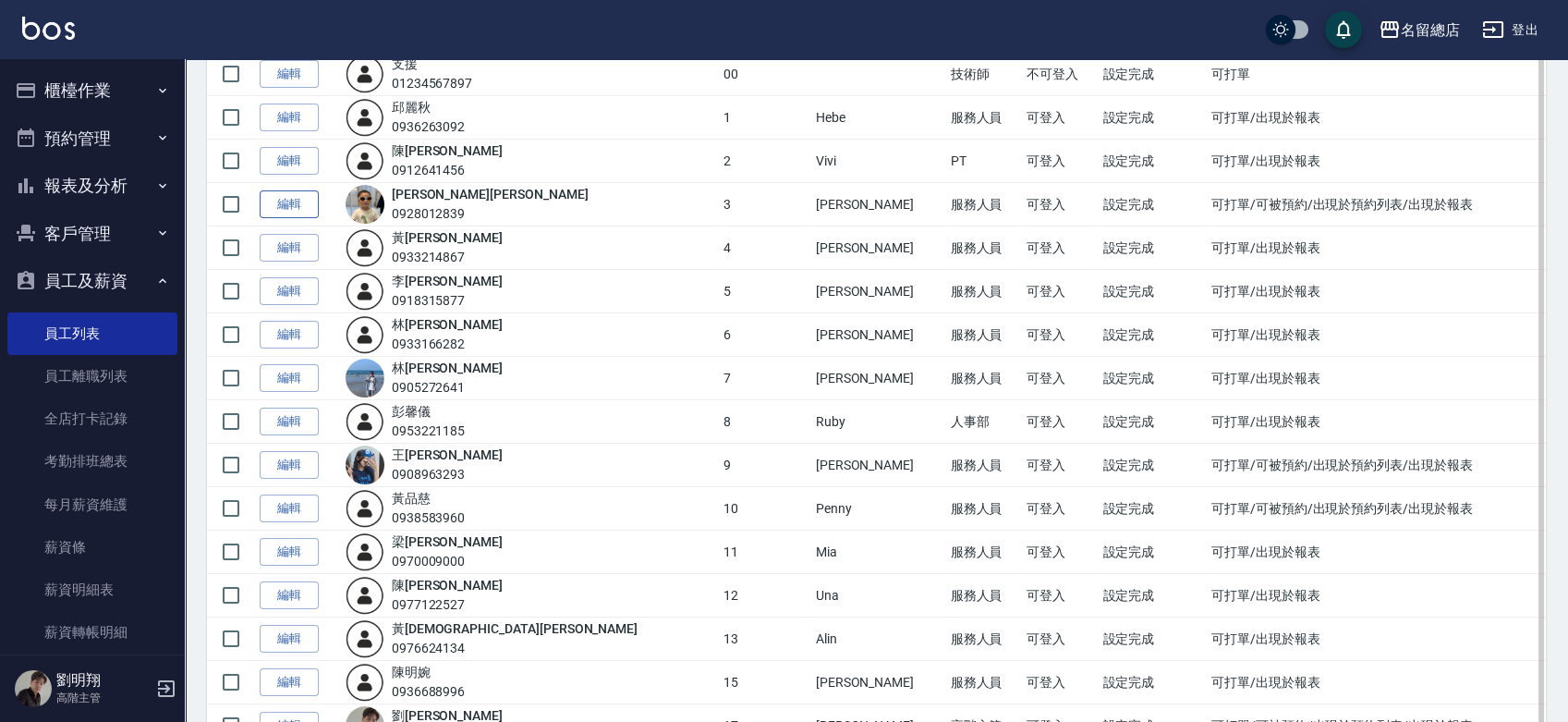
click at [290, 200] on link "編輯" at bounding box center [289, 204] width 59 height 29
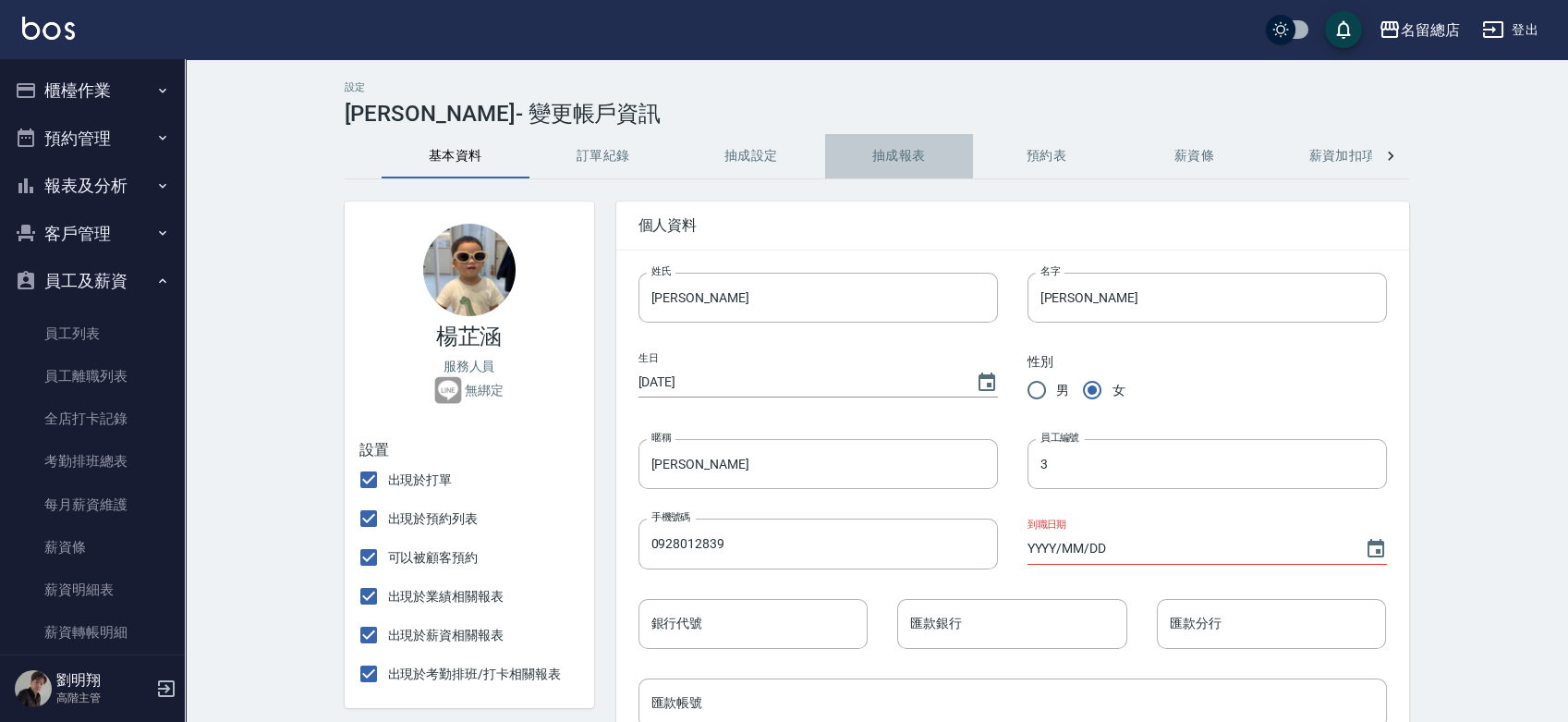
click at [880, 144] on button "抽成報表" at bounding box center [899, 156] width 148 height 44
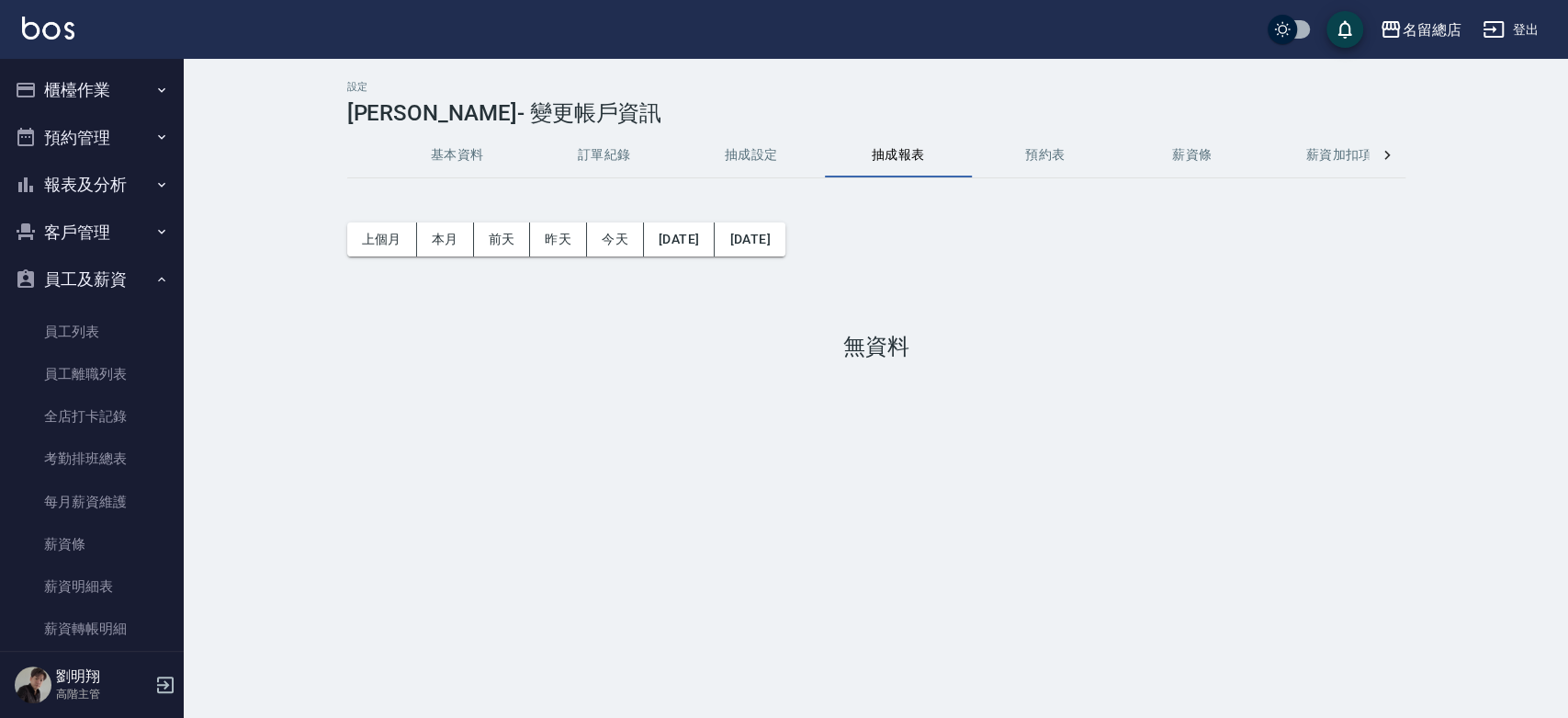
click at [1027, 141] on button "預約表" at bounding box center [1045, 155] width 147 height 44
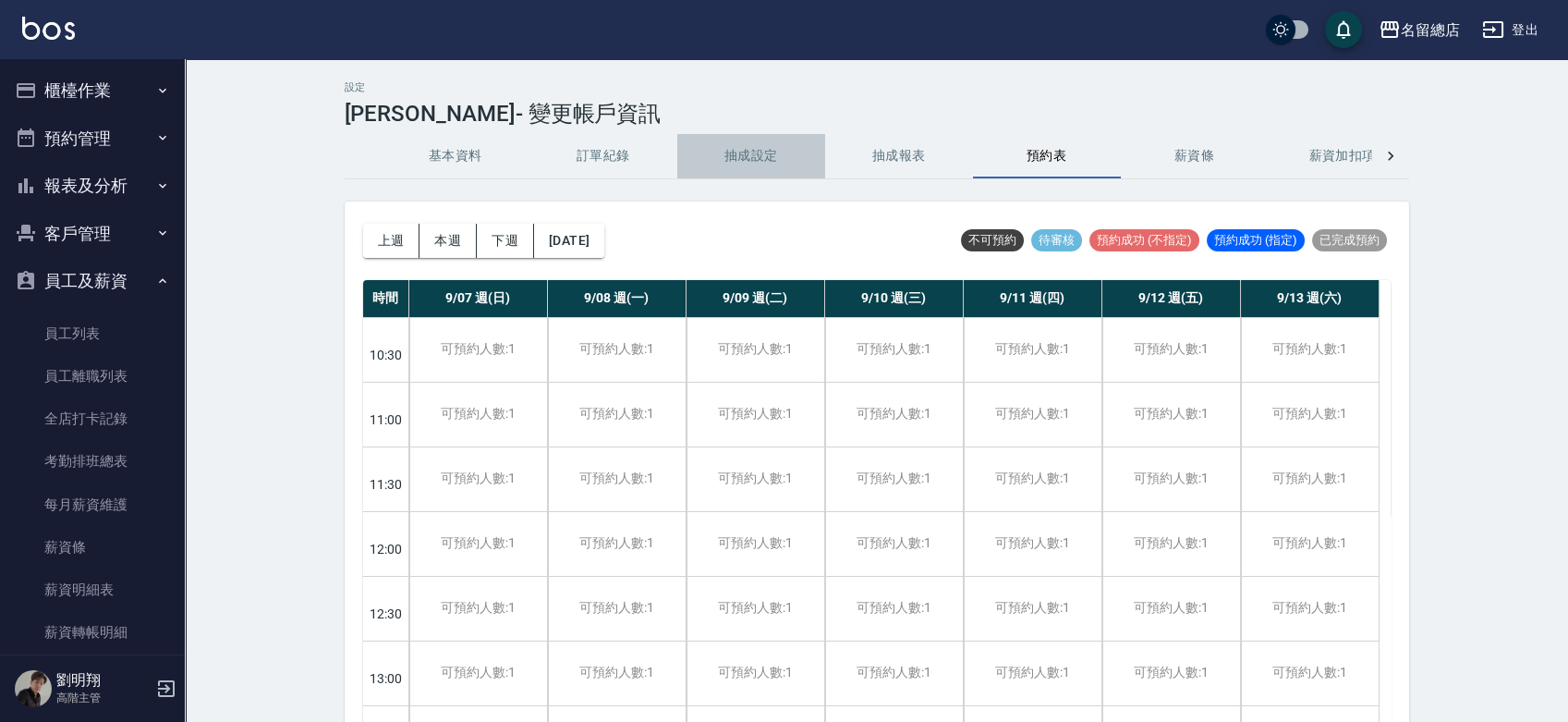
click at [755, 162] on button "抽成設定" at bounding box center [751, 156] width 148 height 44
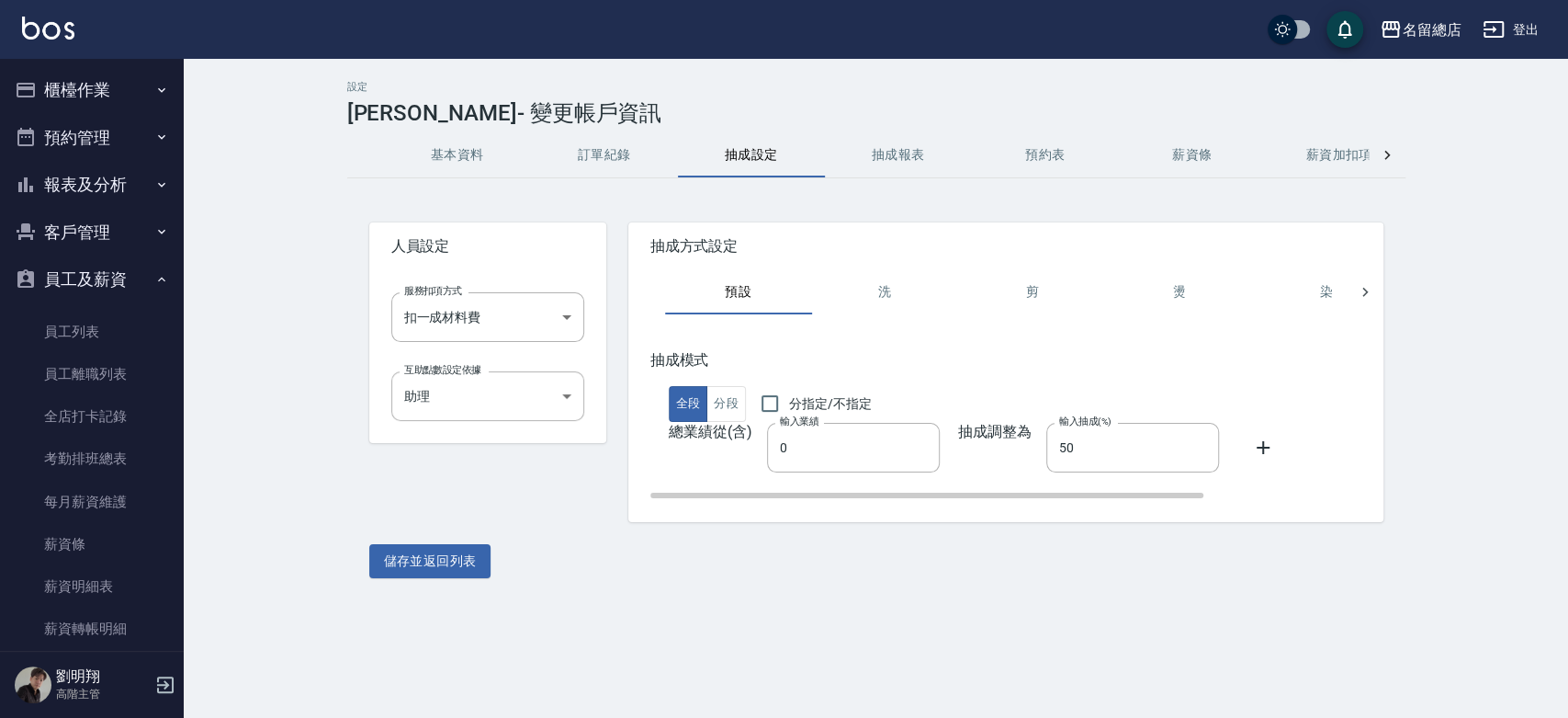
click at [1252, 443] on icon at bounding box center [1263, 447] width 22 height 22
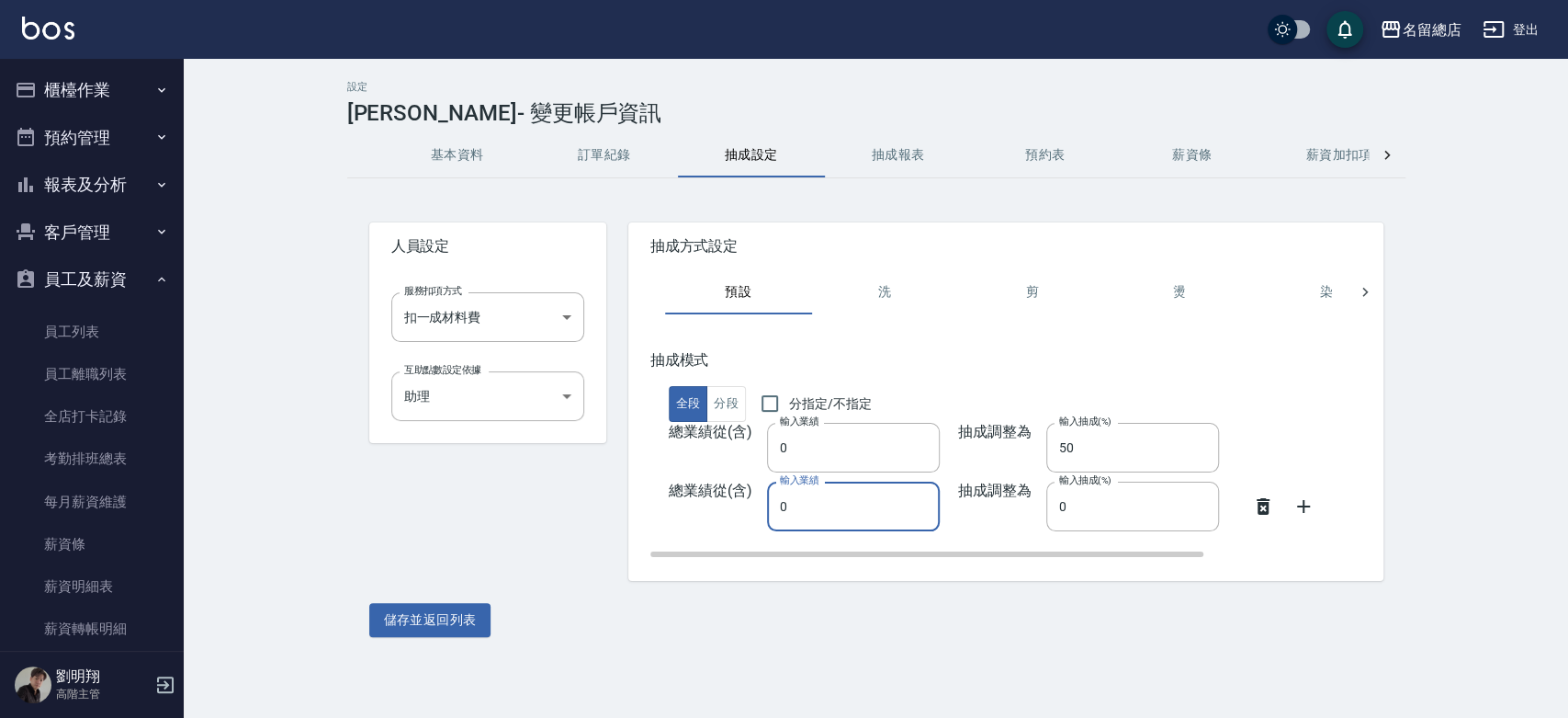
click at [817, 500] on input "0" at bounding box center [853, 506] width 173 height 50
drag, startPoint x: 817, startPoint y: 504, endPoint x: 642, endPoint y: 525, distance: 176.3
click at [650, 523] on div "總業績從(含) 輸入業績 0 輸入業績 抽成調整為 輸入抽成(%) 0 輸入抽成(%)" at bounding box center [1107, 506] width 914 height 50
drag, startPoint x: 821, startPoint y: 504, endPoint x: 784, endPoint y: 527, distance: 43.6
click at [784, 527] on input "300000" at bounding box center [853, 506] width 173 height 50
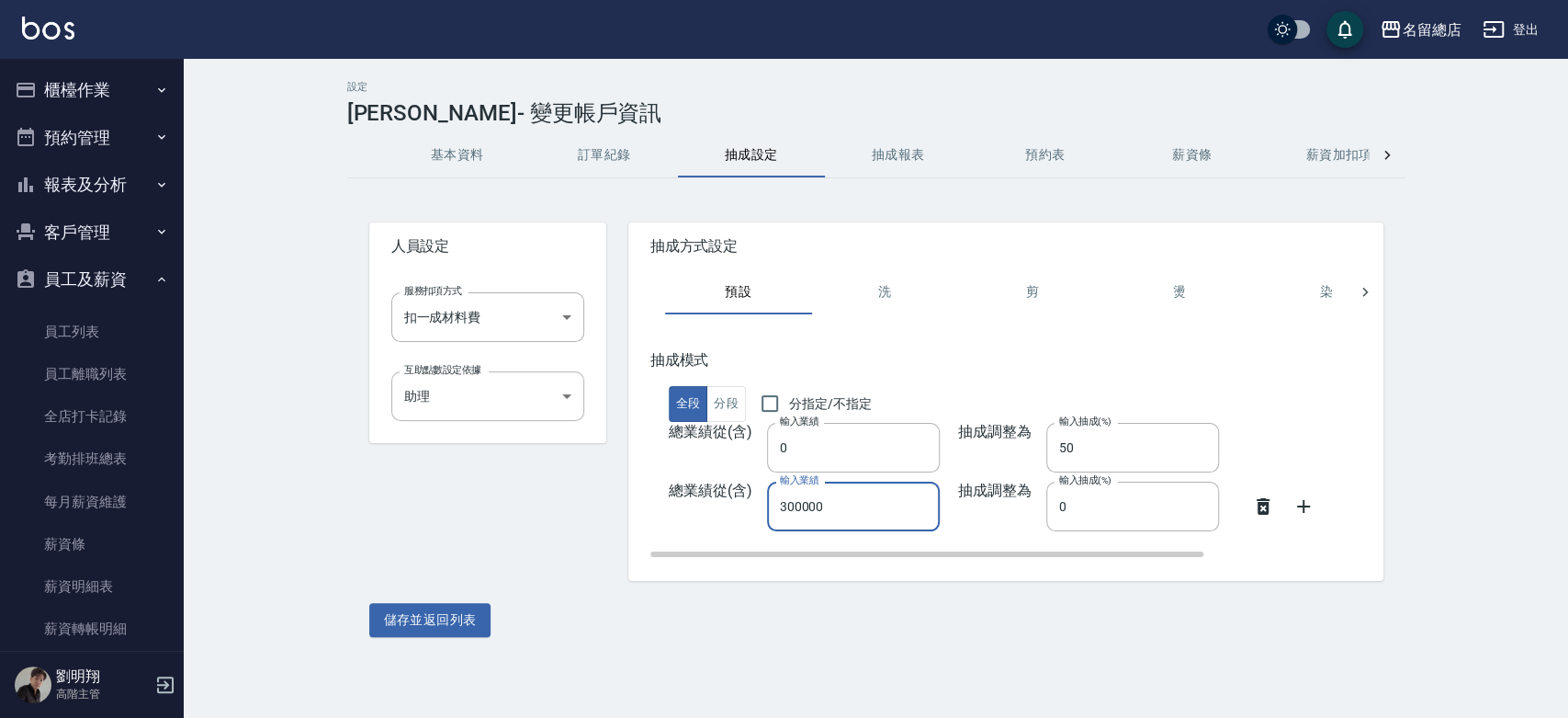
click at [846, 516] on input "300000" at bounding box center [853, 506] width 173 height 50
type input "300000"
drag, startPoint x: 1117, startPoint y: 499, endPoint x: 994, endPoint y: 512, distance: 123.7
click at [1001, 515] on div "總業績從(含) 輸入業績 300000 輸入業績 抽成調整為 輸入抽成(%) 0 輸入抽成(%)" at bounding box center [1107, 506] width 914 height 50
type input "52"
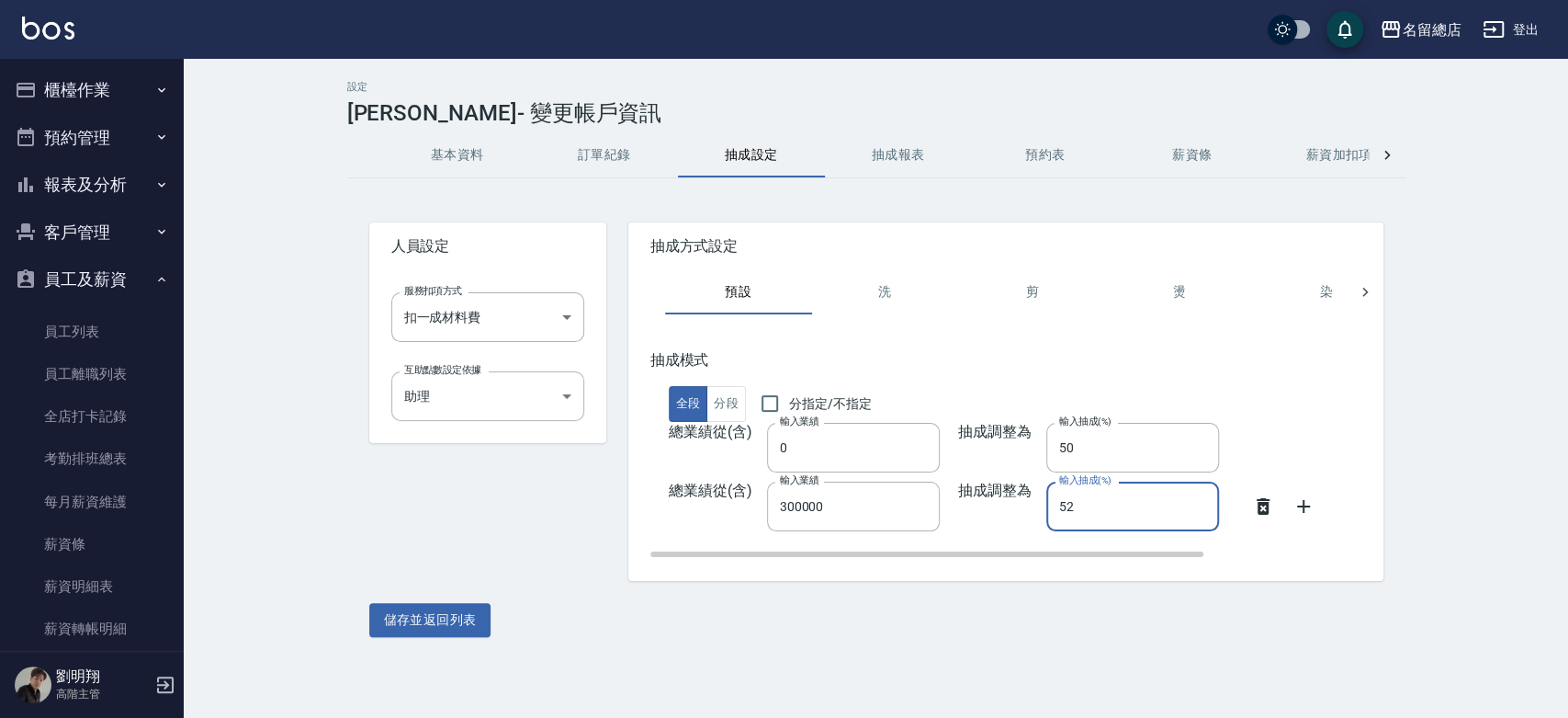
click at [1292, 516] on icon at bounding box center [1303, 506] width 22 height 22
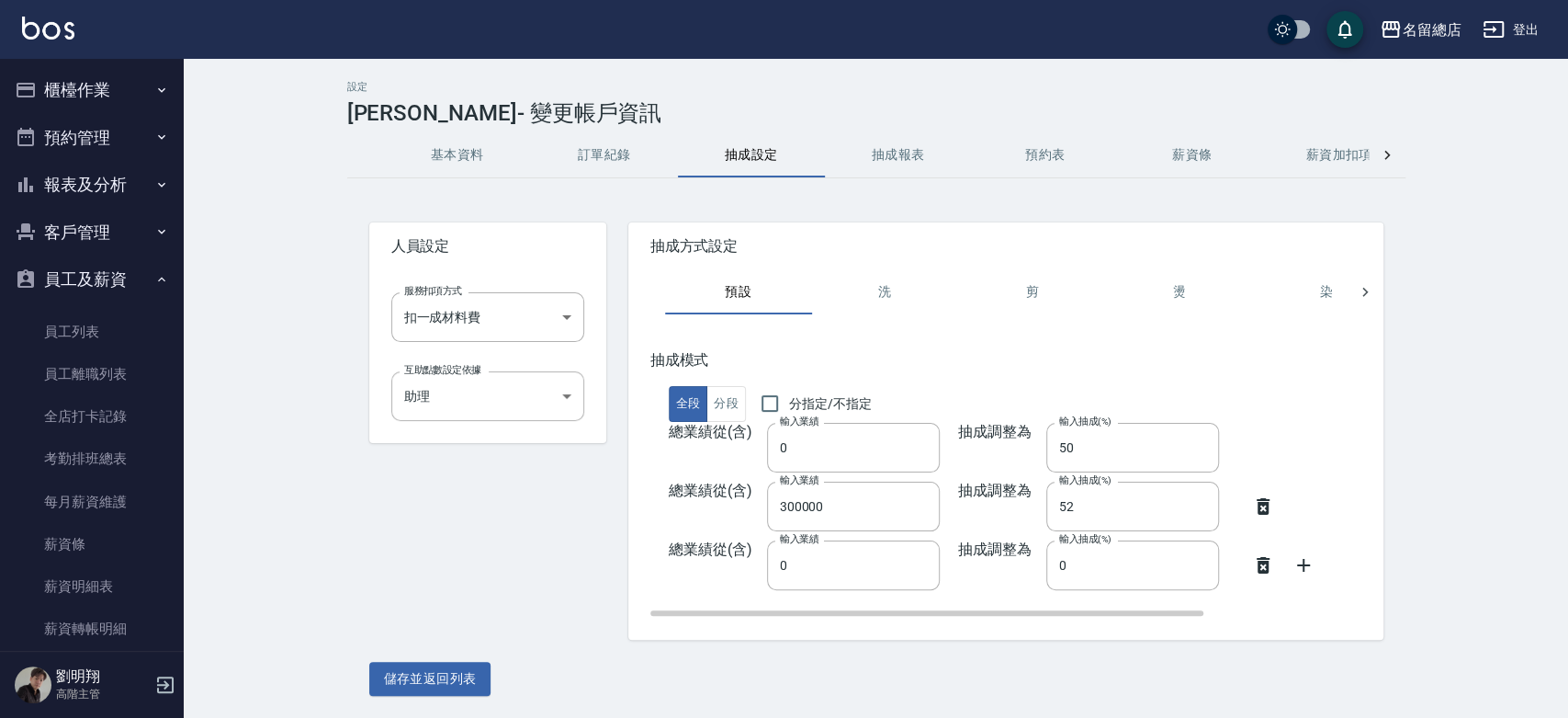
click at [880, 590] on div "抽成模式 全段 分段 分指定/不指定 總業績從(含) 輸入業績 0 輸入業績 抽成調整為 輸入抽成(%) 50 輸入抽成(%) 總業績從(含) 輸入業績 30…" at bounding box center [1107, 485] width 914 height 267
drag, startPoint x: 869, startPoint y: 564, endPoint x: 695, endPoint y: 569, distance: 174.1
click at [695, 569] on div "總業績從(含) 輸入業績 0 輸入業績 抽成調整為 輸入抽成(%) 0 輸入抽成(%)" at bounding box center [1107, 565] width 914 height 50
click at [438, 683] on button "儲存並返回列表" at bounding box center [430, 678] width 123 height 34
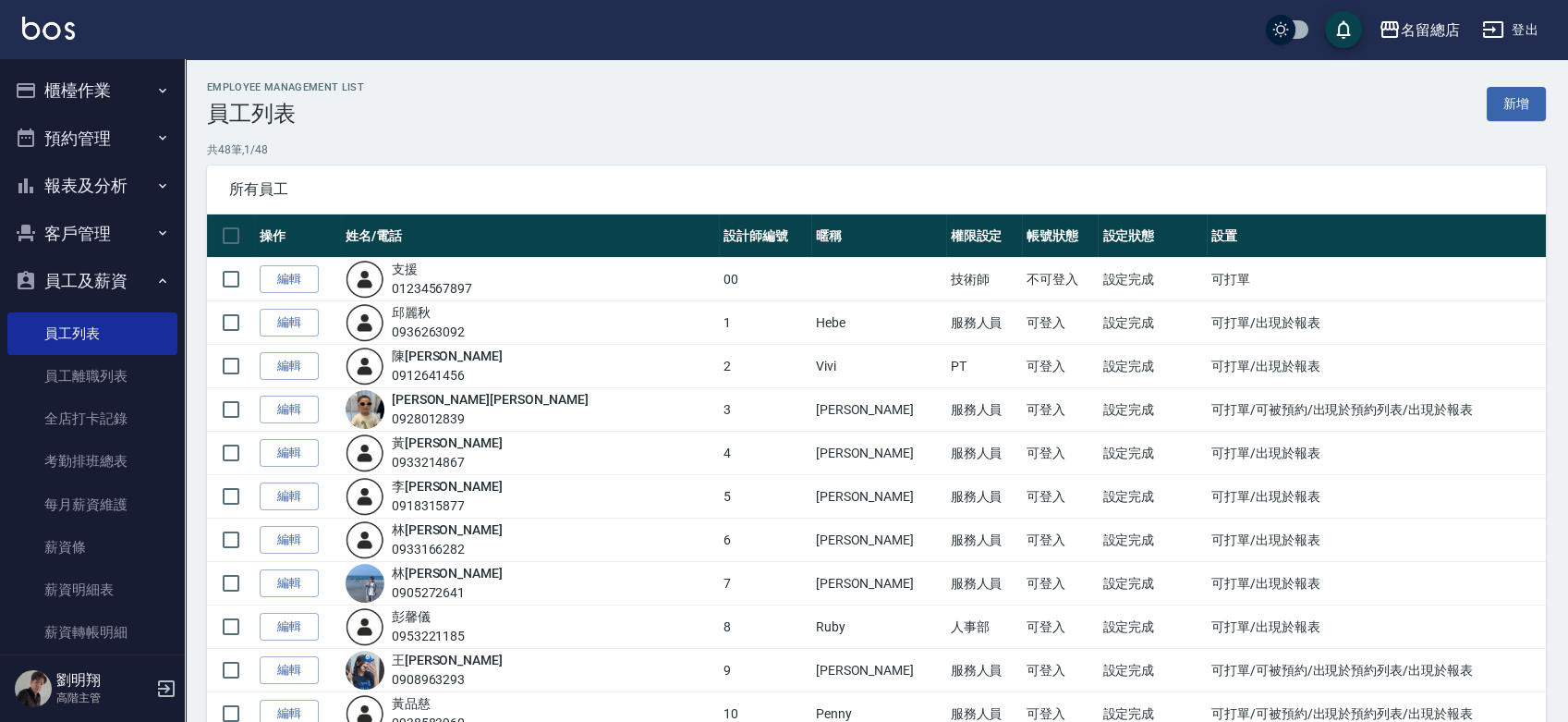
click at [95, 104] on button "櫃檯作業" at bounding box center [92, 90] width 170 height 48
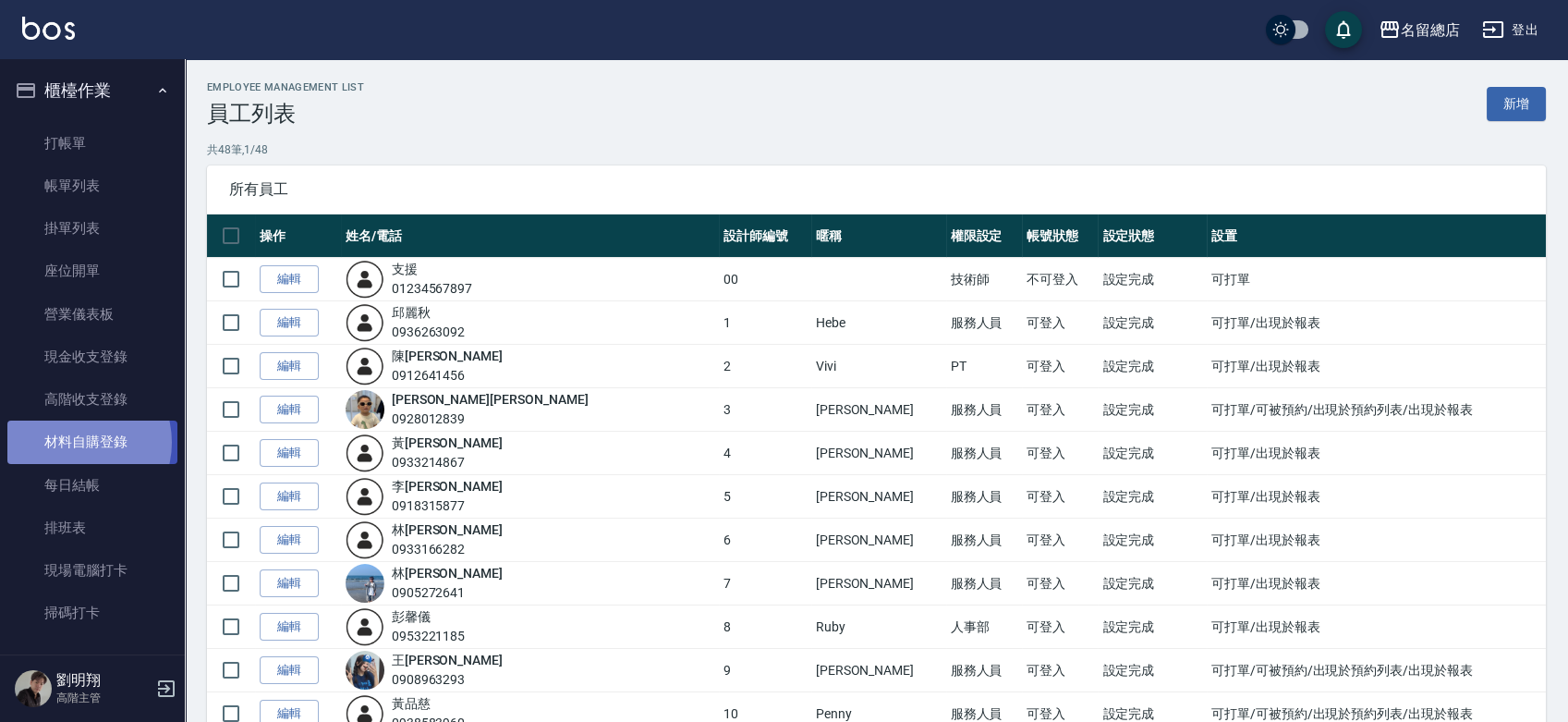
click at [75, 442] on link "材料自購登錄" at bounding box center [92, 441] width 170 height 42
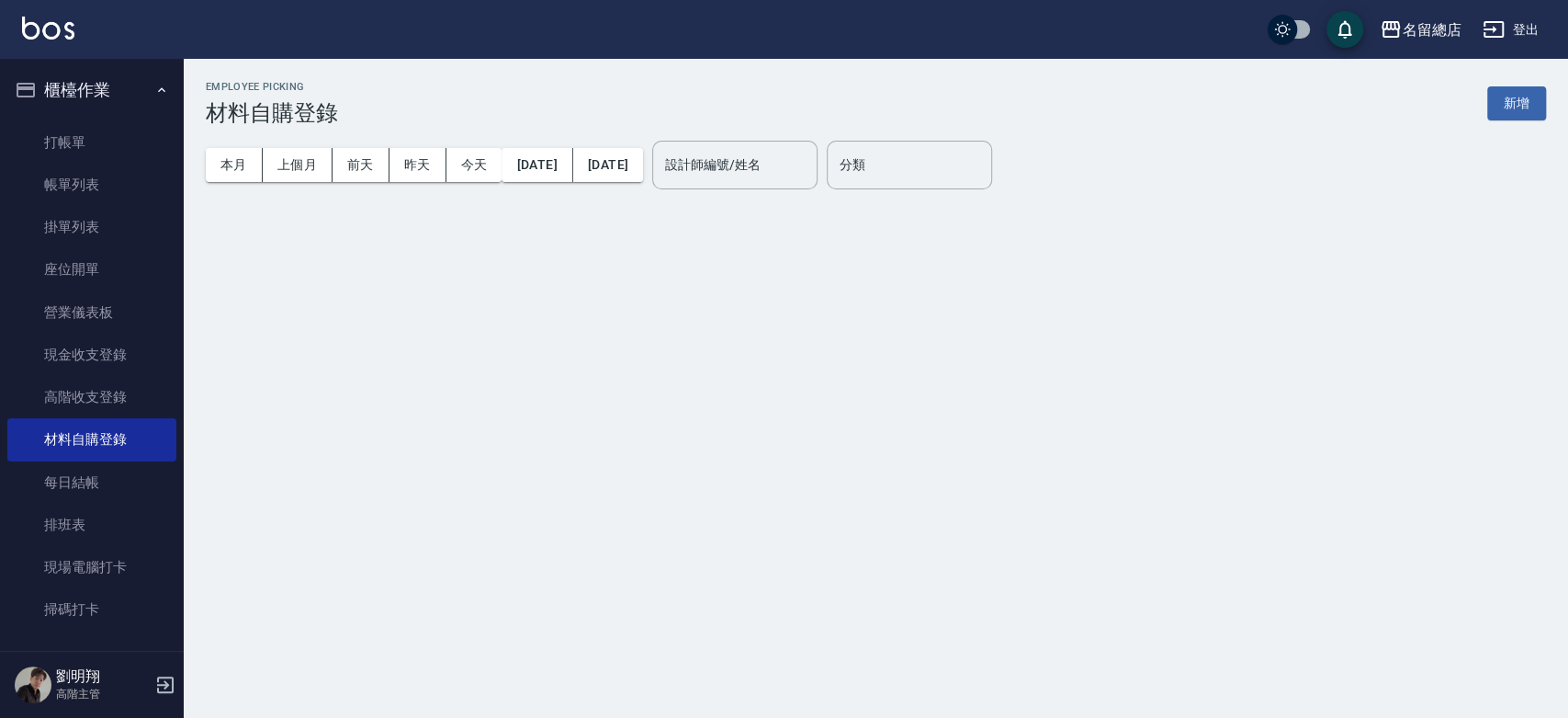
click at [1517, 98] on button "新增" at bounding box center [1517, 103] width 59 height 34
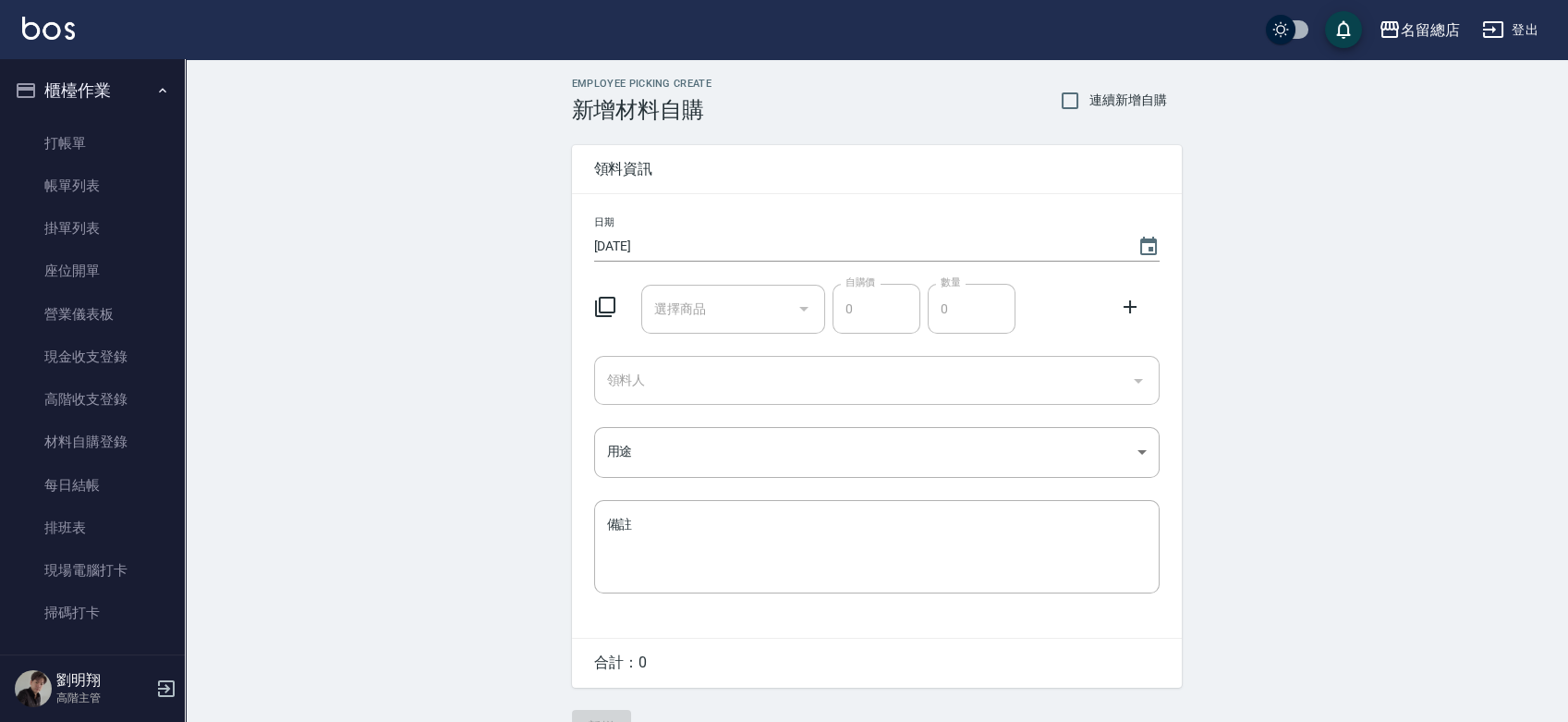
click at [671, 317] on input "選擇商品" at bounding box center [719, 309] width 139 height 33
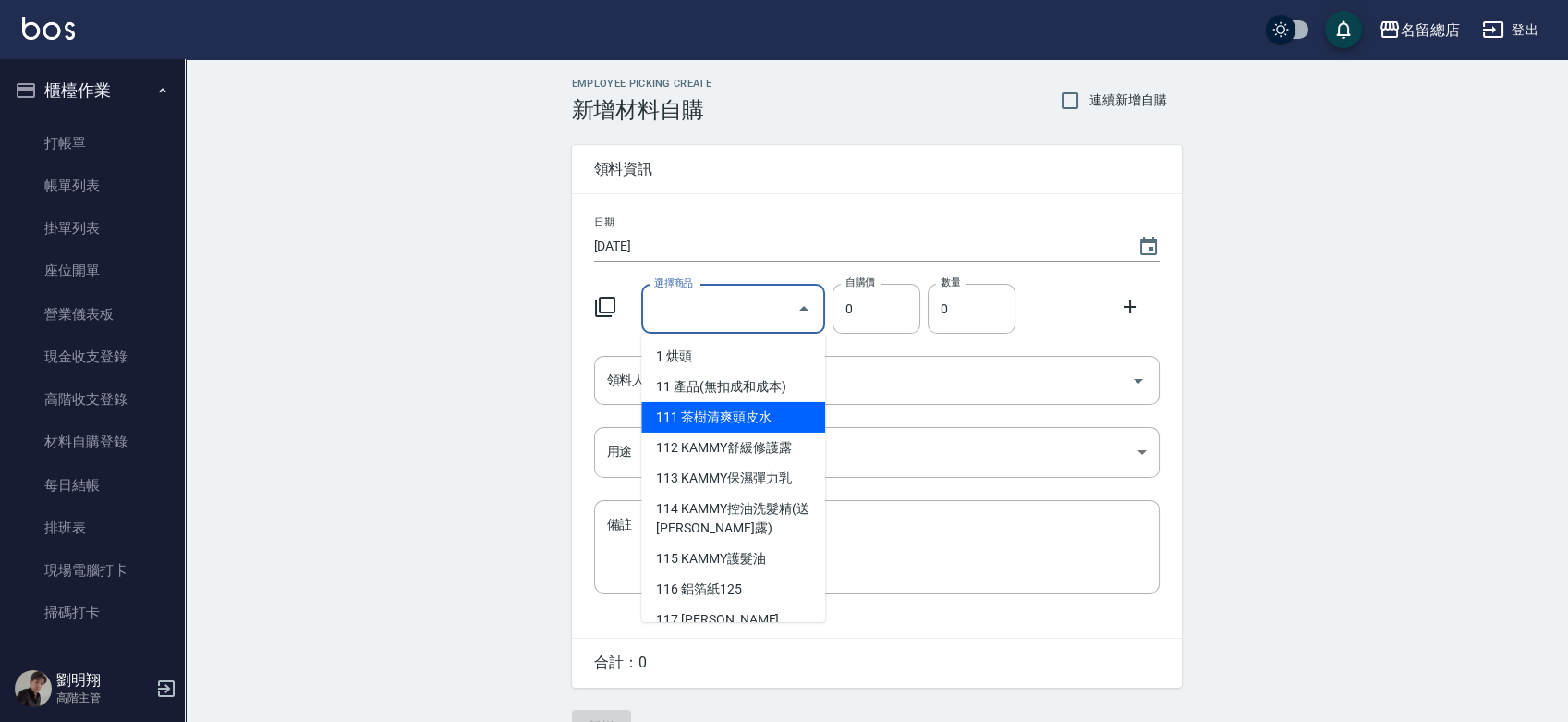
type input "6%色水"
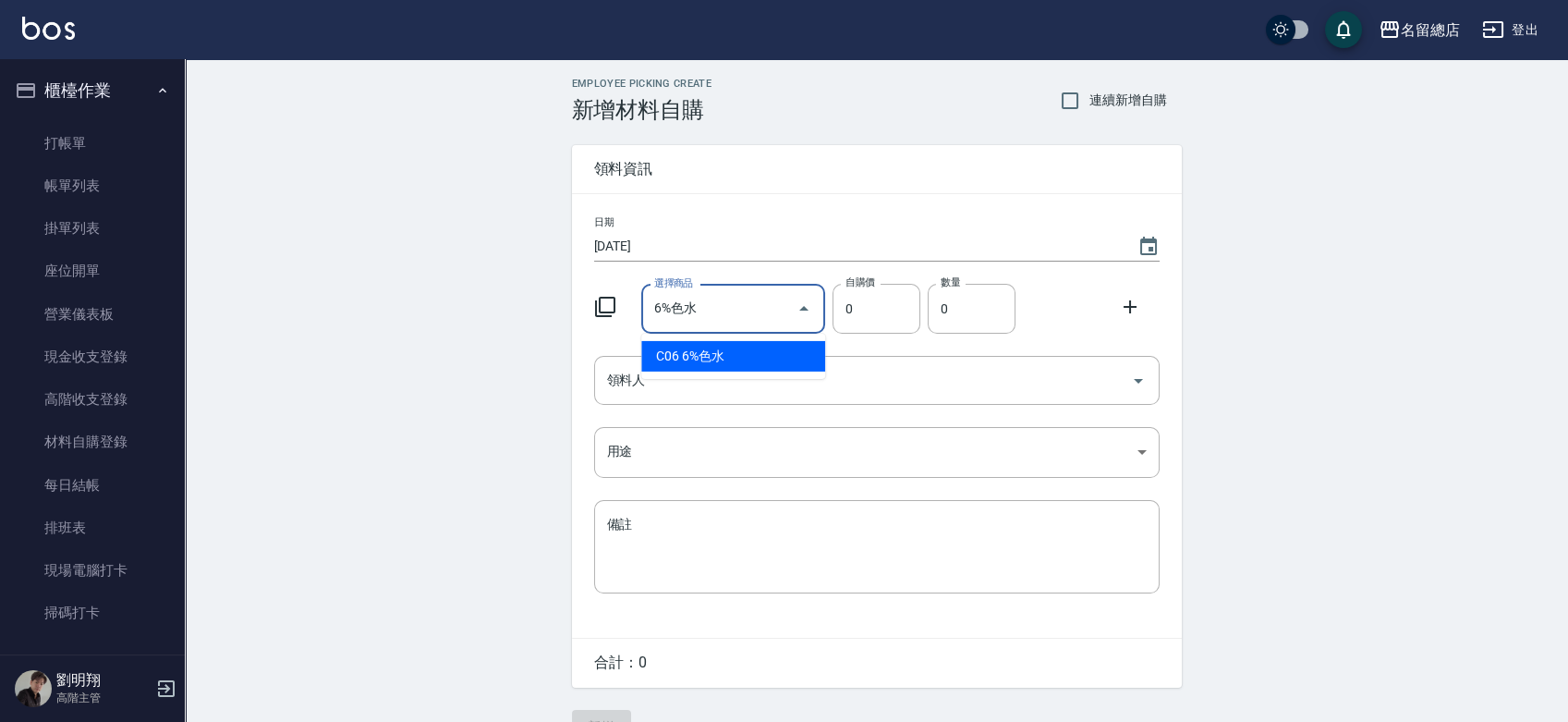
click at [751, 355] on li "C06 6%色水" at bounding box center [733, 356] width 183 height 31
type input "105"
type input "1"
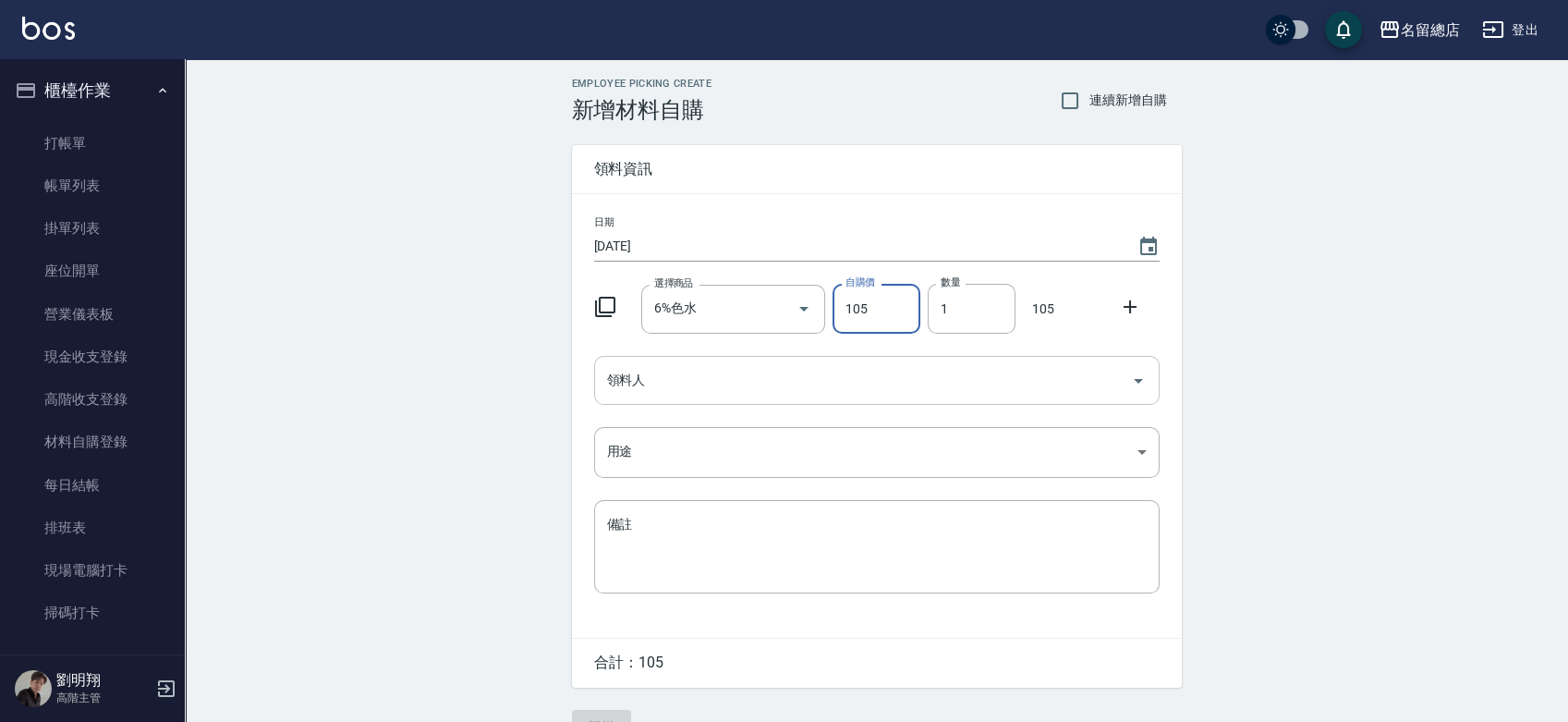
click at [740, 380] on input "領料人" at bounding box center [863, 380] width 521 height 33
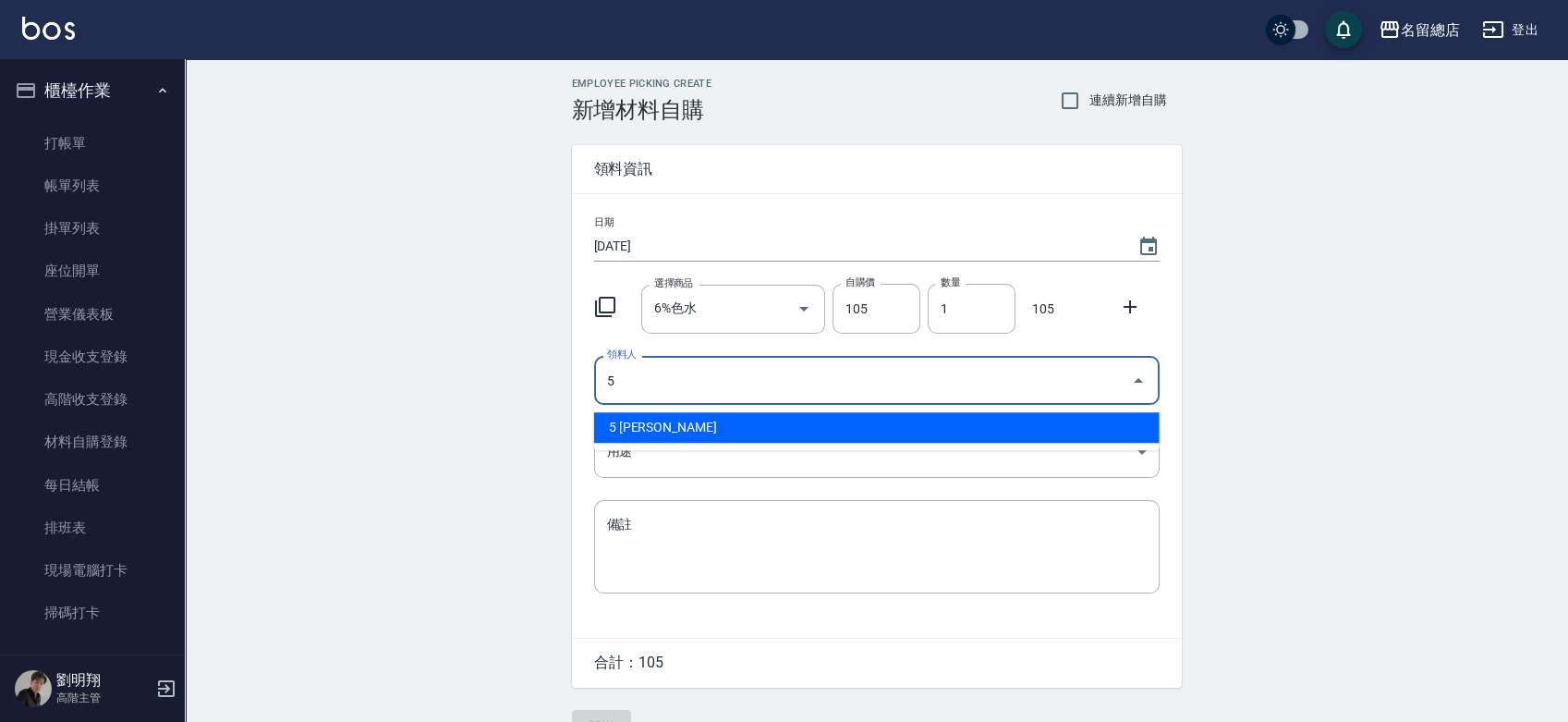
type input "5 [PERSON_NAME]"
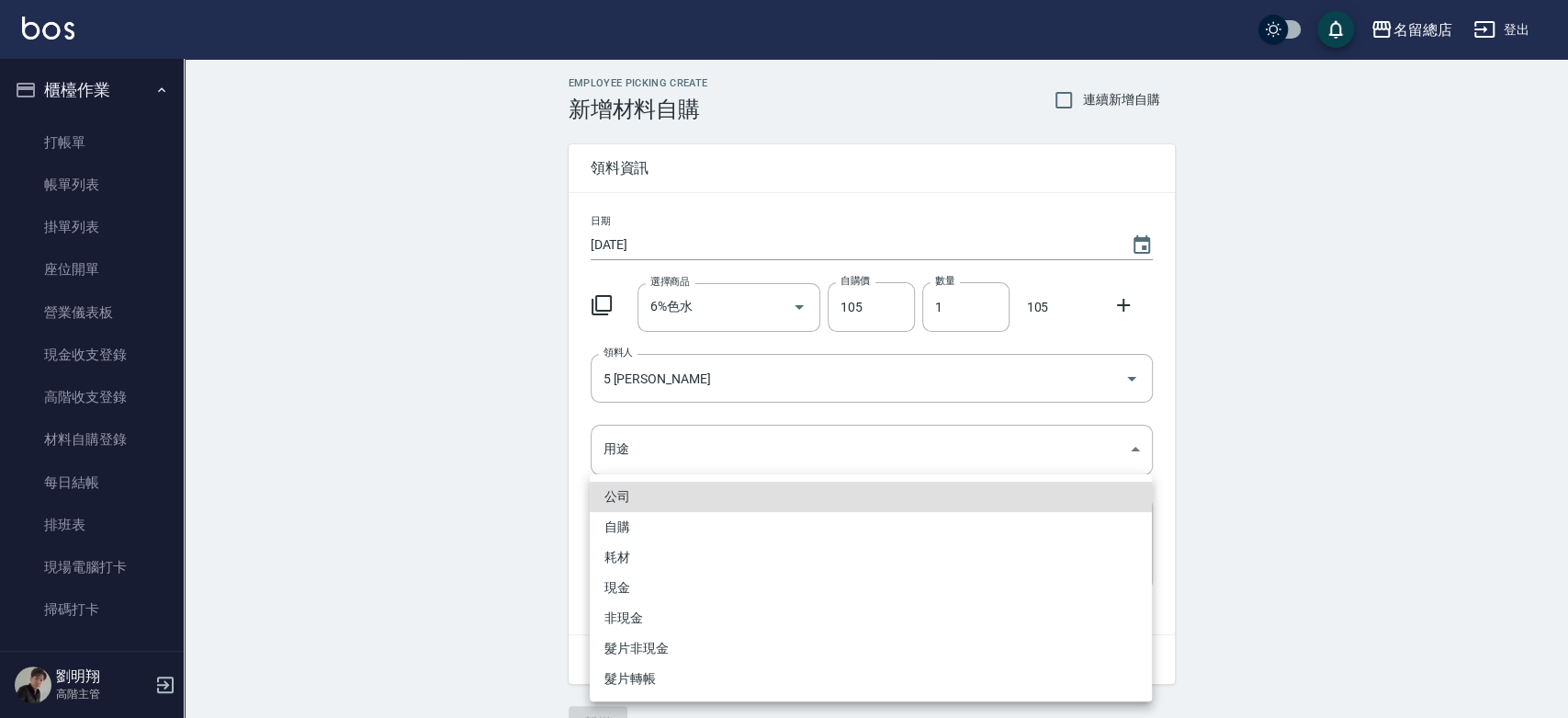
click at [667, 520] on li "自購" at bounding box center [870, 527] width 562 height 30
type input "自購"
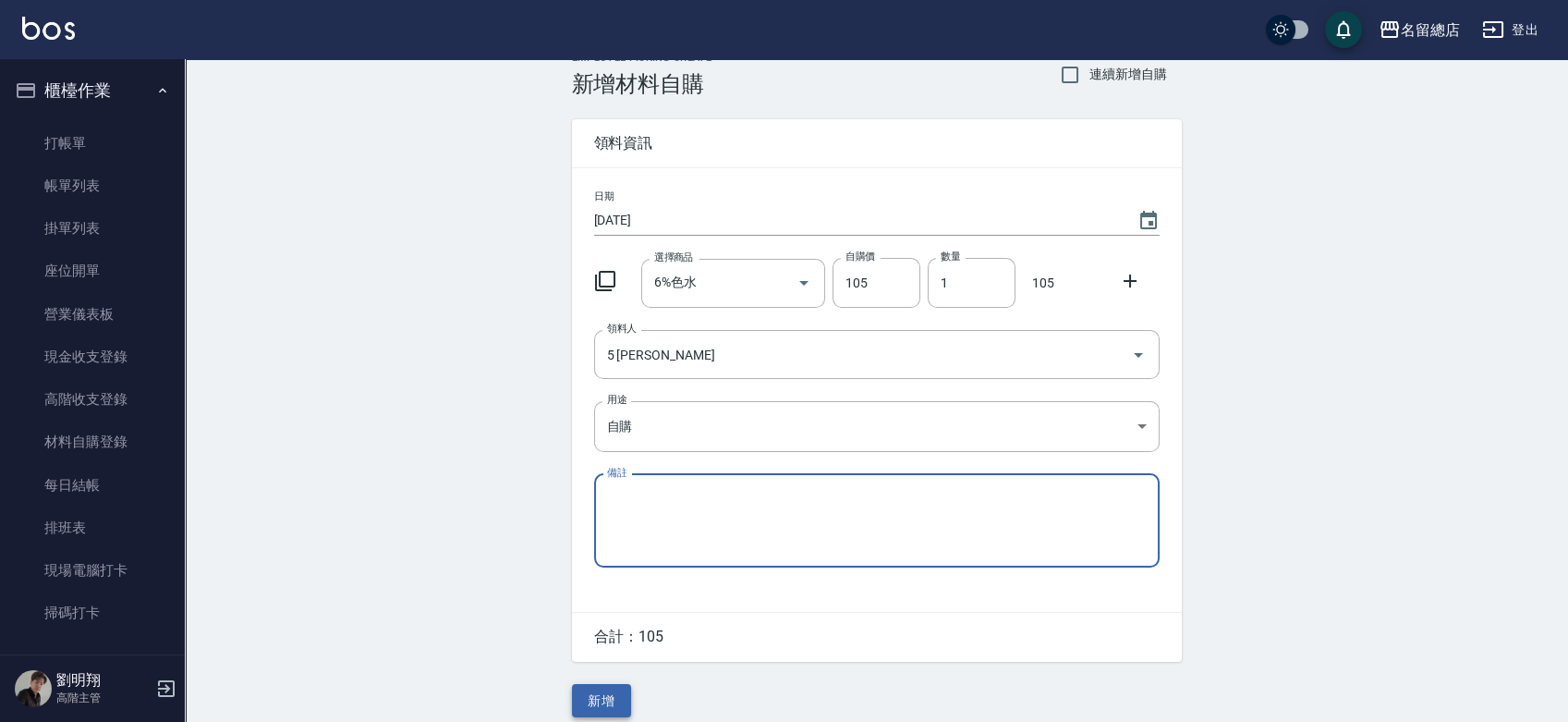
scroll to position [40, 0]
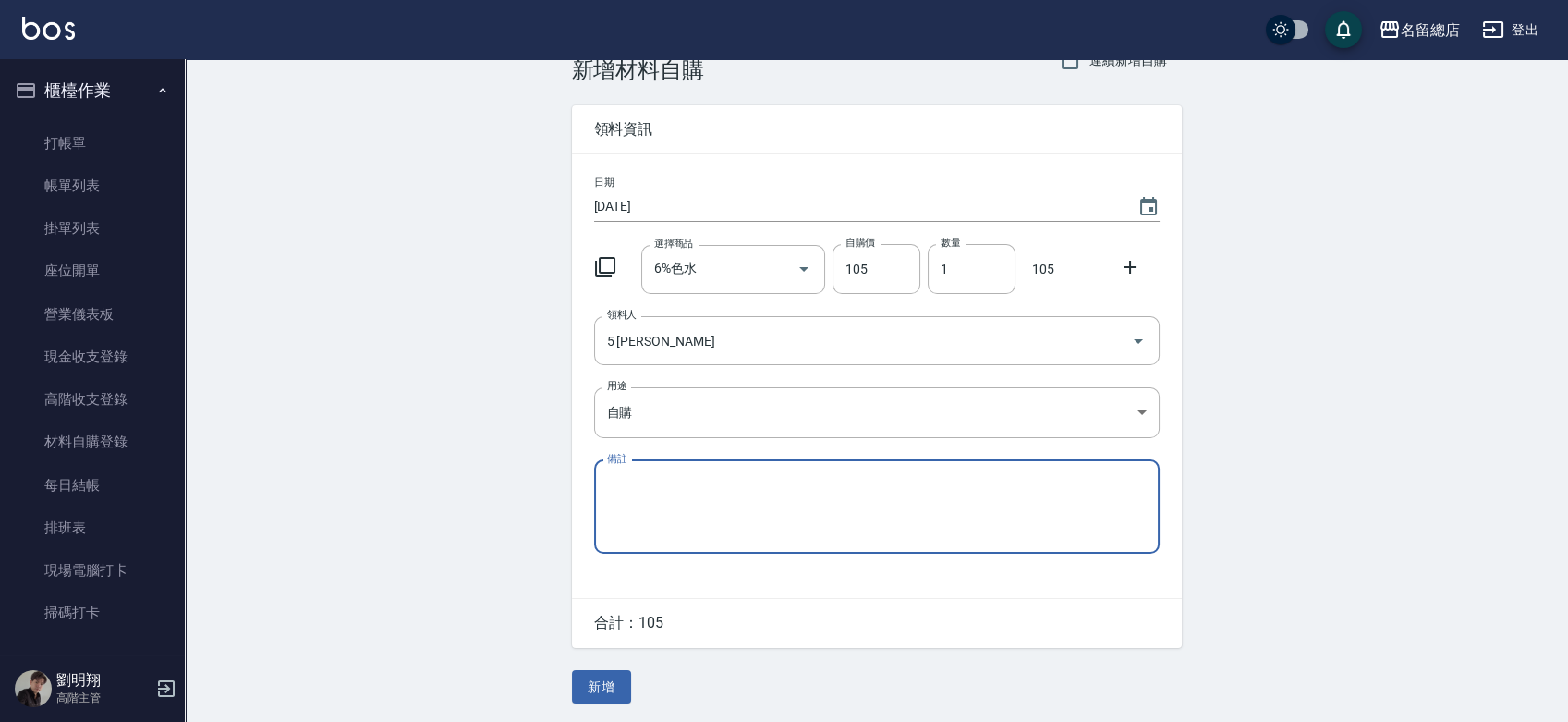
click at [622, 652] on div "Employee Picking Create 新增材料自購 連續新增自購 領料資訊 日期 2025/09/10 選擇商品 6%色水 選擇商品 自購價 105…" at bounding box center [877, 371] width 647 height 702
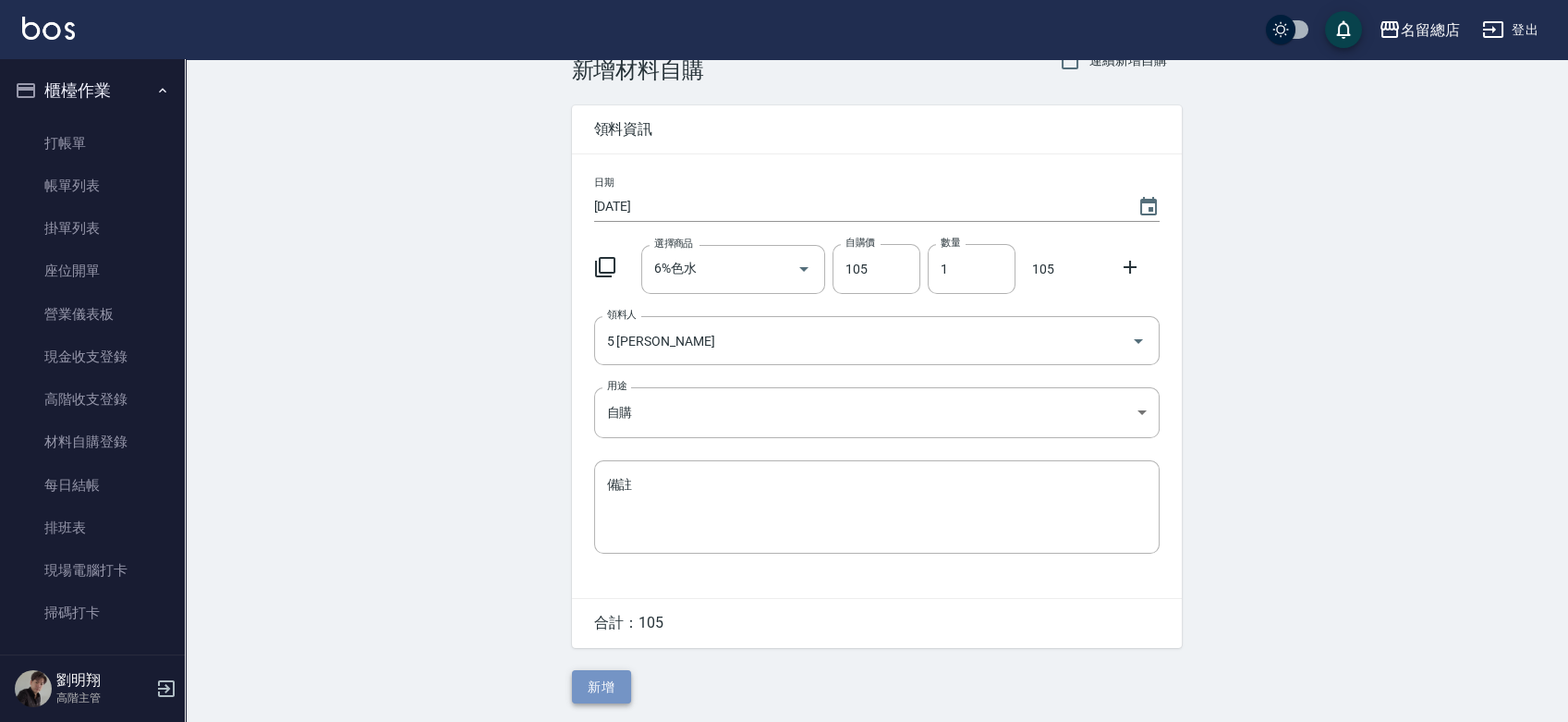
click at [615, 686] on button "新增" at bounding box center [602, 686] width 59 height 35
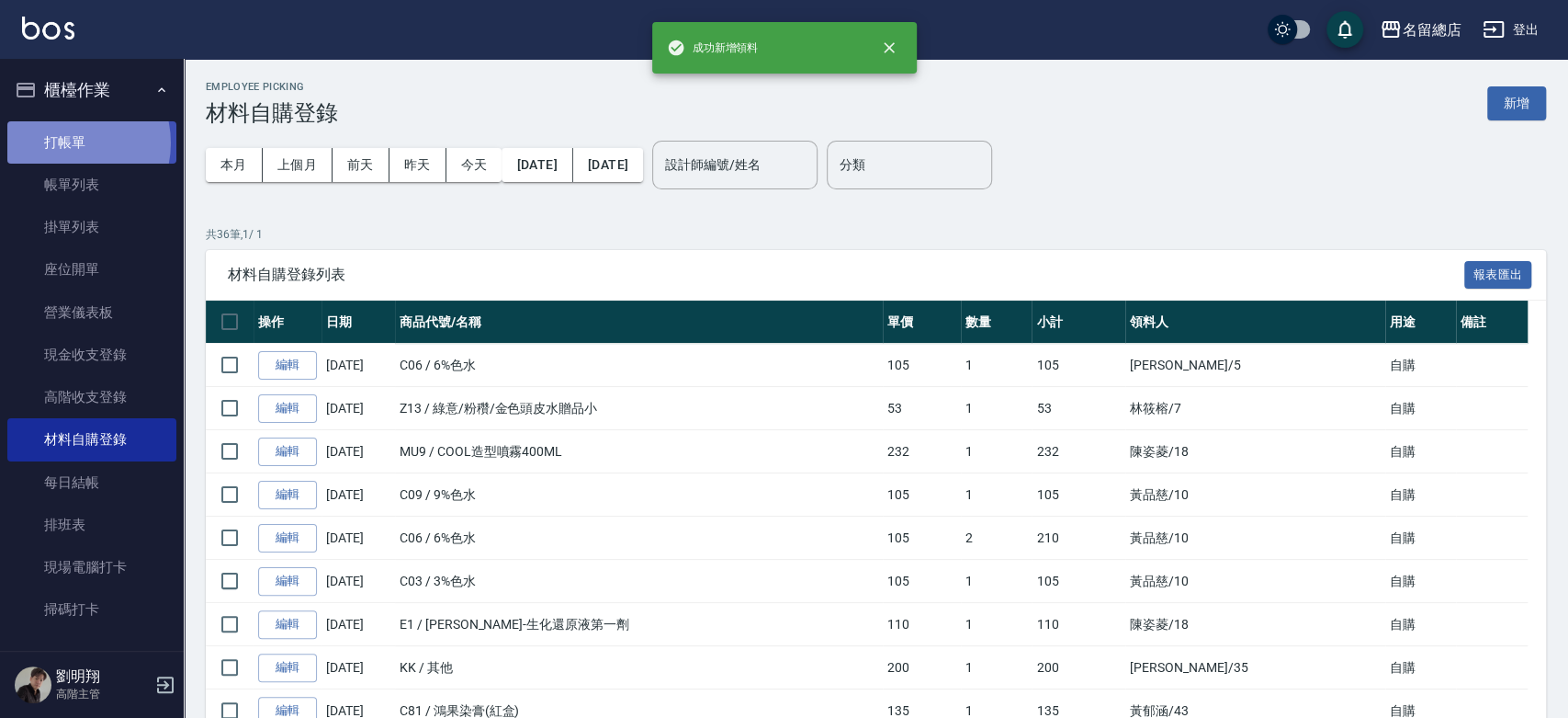
click at [66, 142] on link "打帳單" at bounding box center [91, 142] width 169 height 42
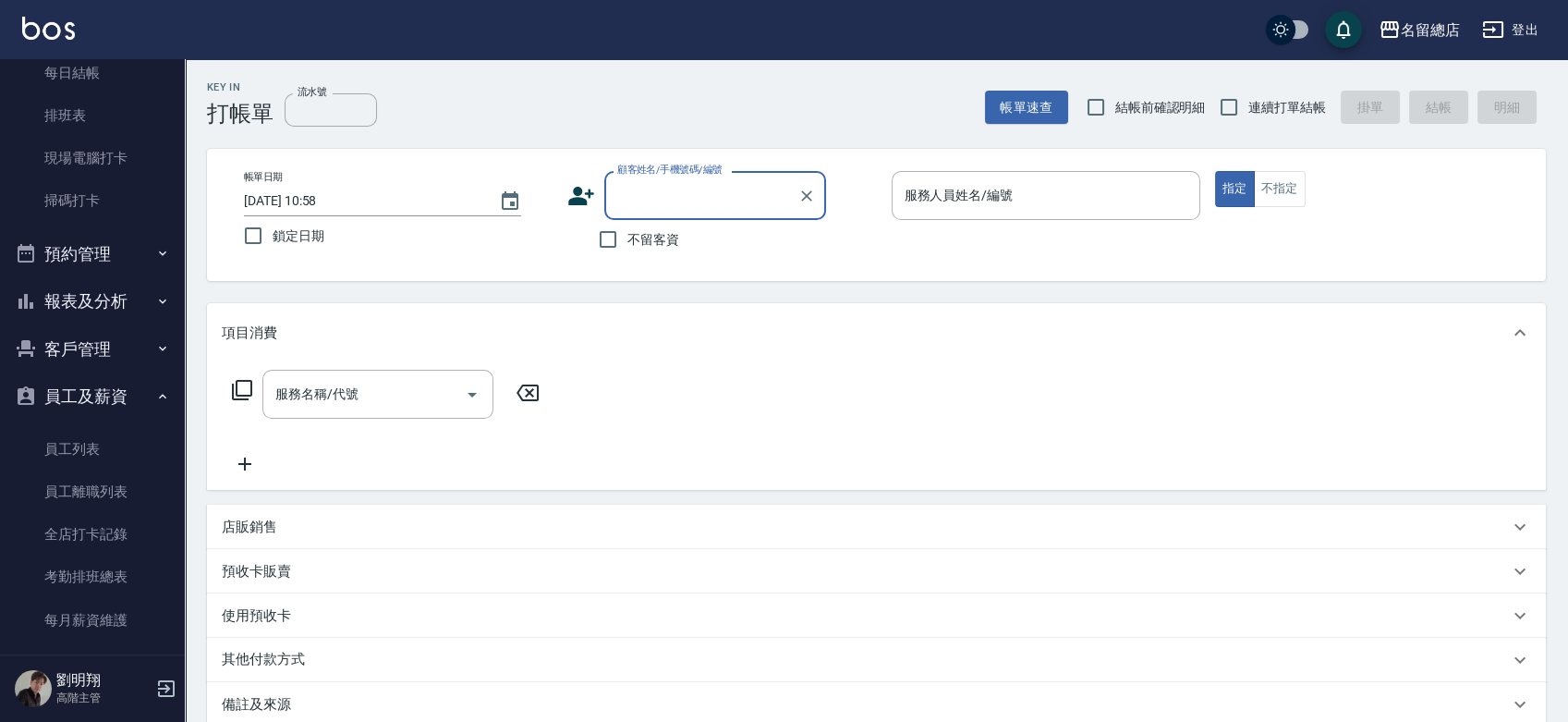
scroll to position [513, 0]
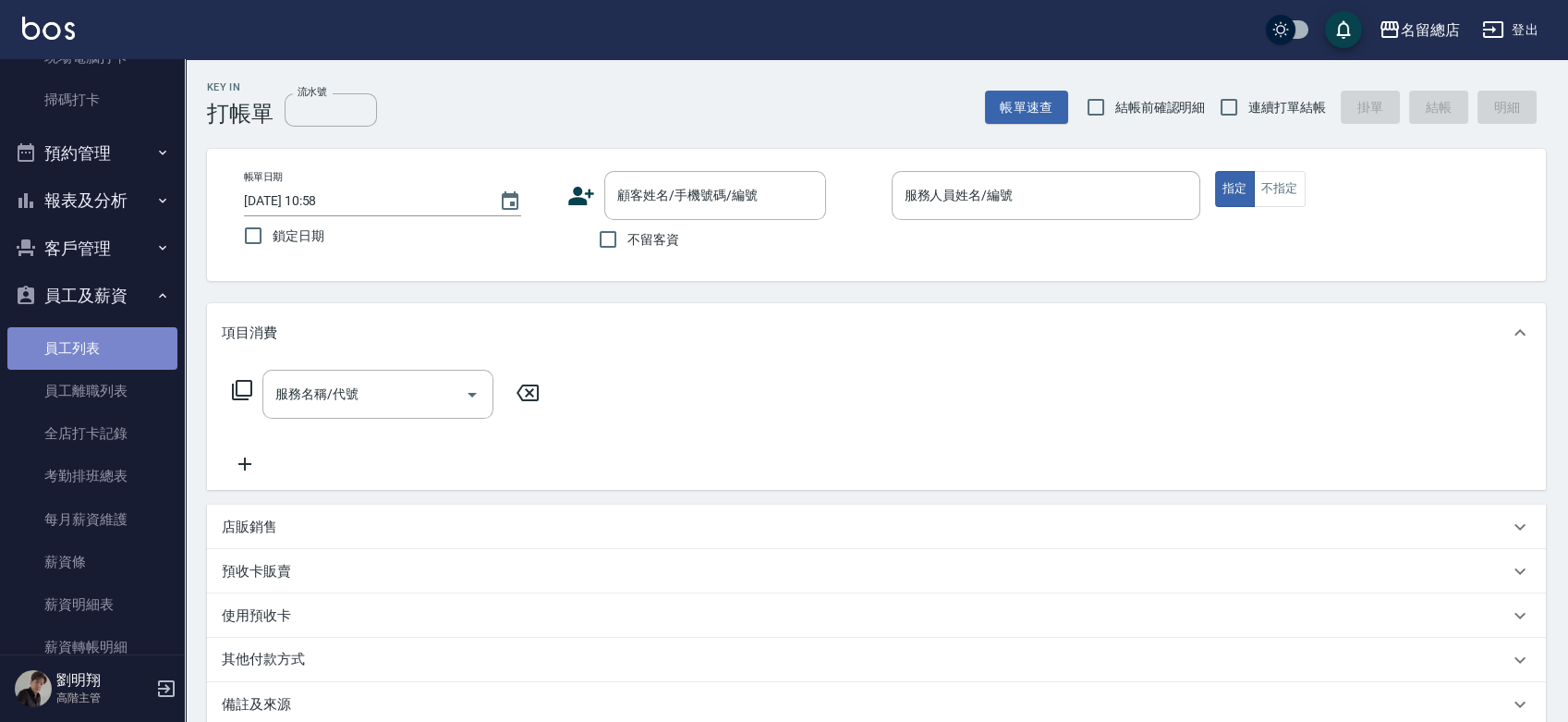
click at [93, 343] on link "員工列表" at bounding box center [92, 348] width 170 height 42
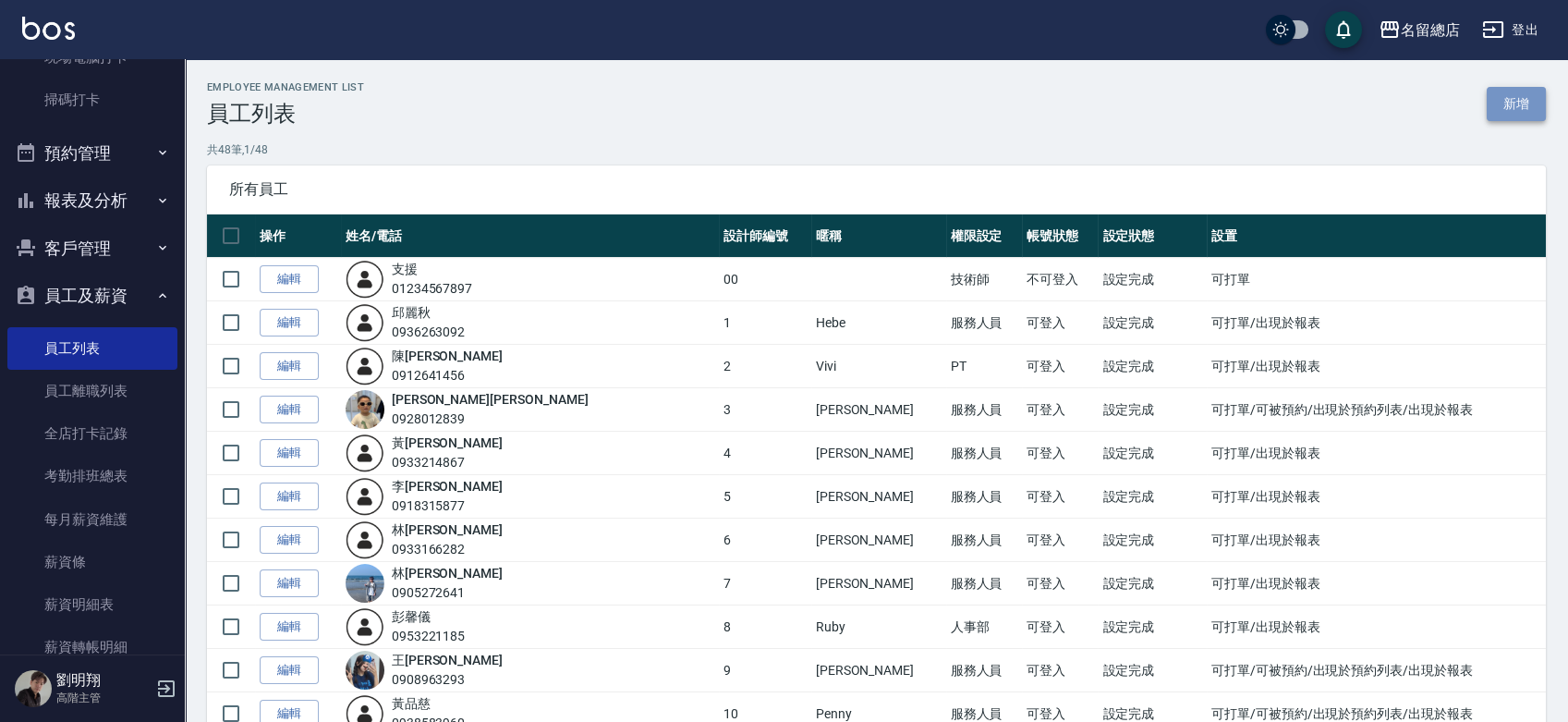
click at [1506, 117] on link "新增" at bounding box center [1516, 104] width 59 height 35
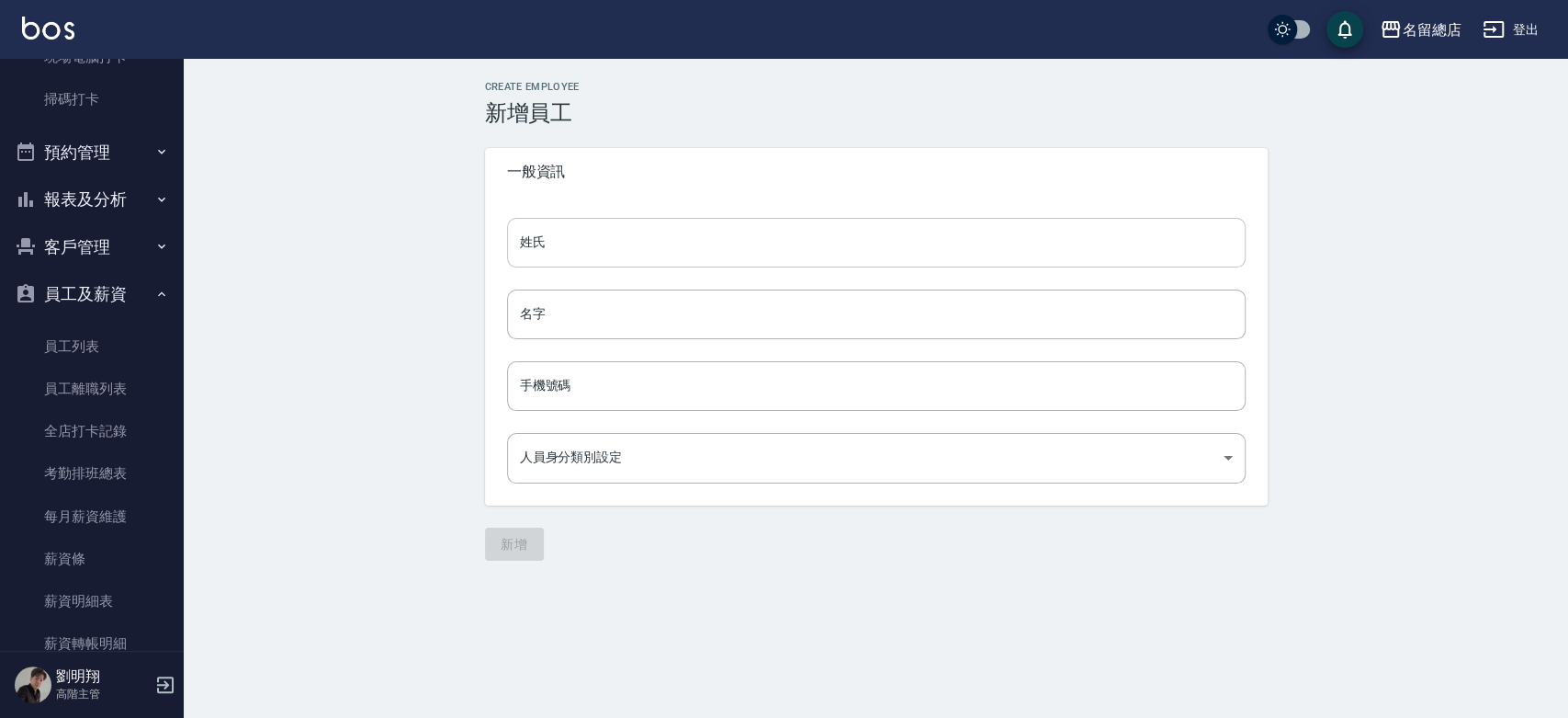
click at [785, 250] on input "姓氏" at bounding box center [876, 242] width 738 height 50
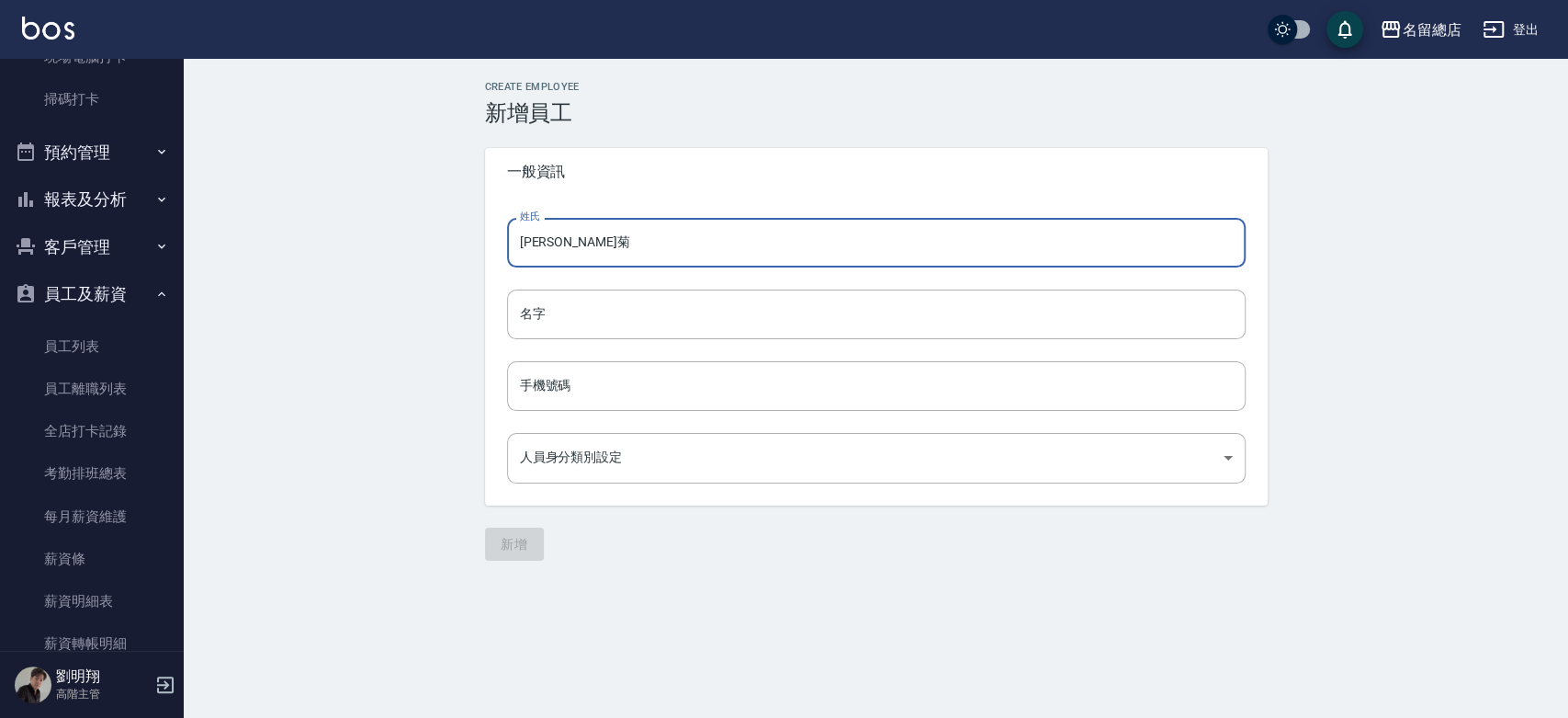
drag, startPoint x: 582, startPoint y: 233, endPoint x: 546, endPoint y: 239, distance: 36.5
click at [546, 239] on input "謝氏紅菊" at bounding box center [876, 242] width 738 height 50
type input "謝氏"
click at [589, 300] on input "名字" at bounding box center [876, 314] width 738 height 50
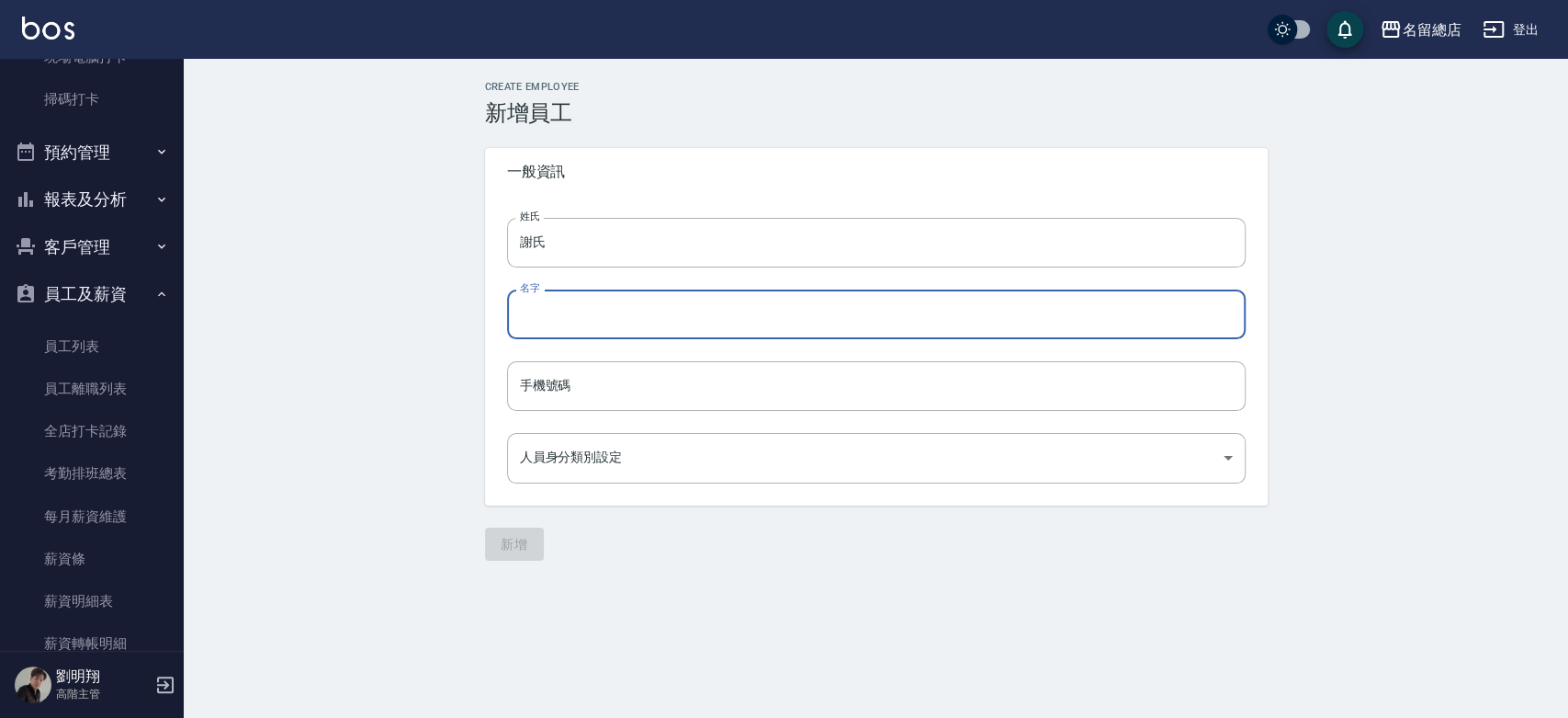
paste input "紅菊"
type input "紅菊"
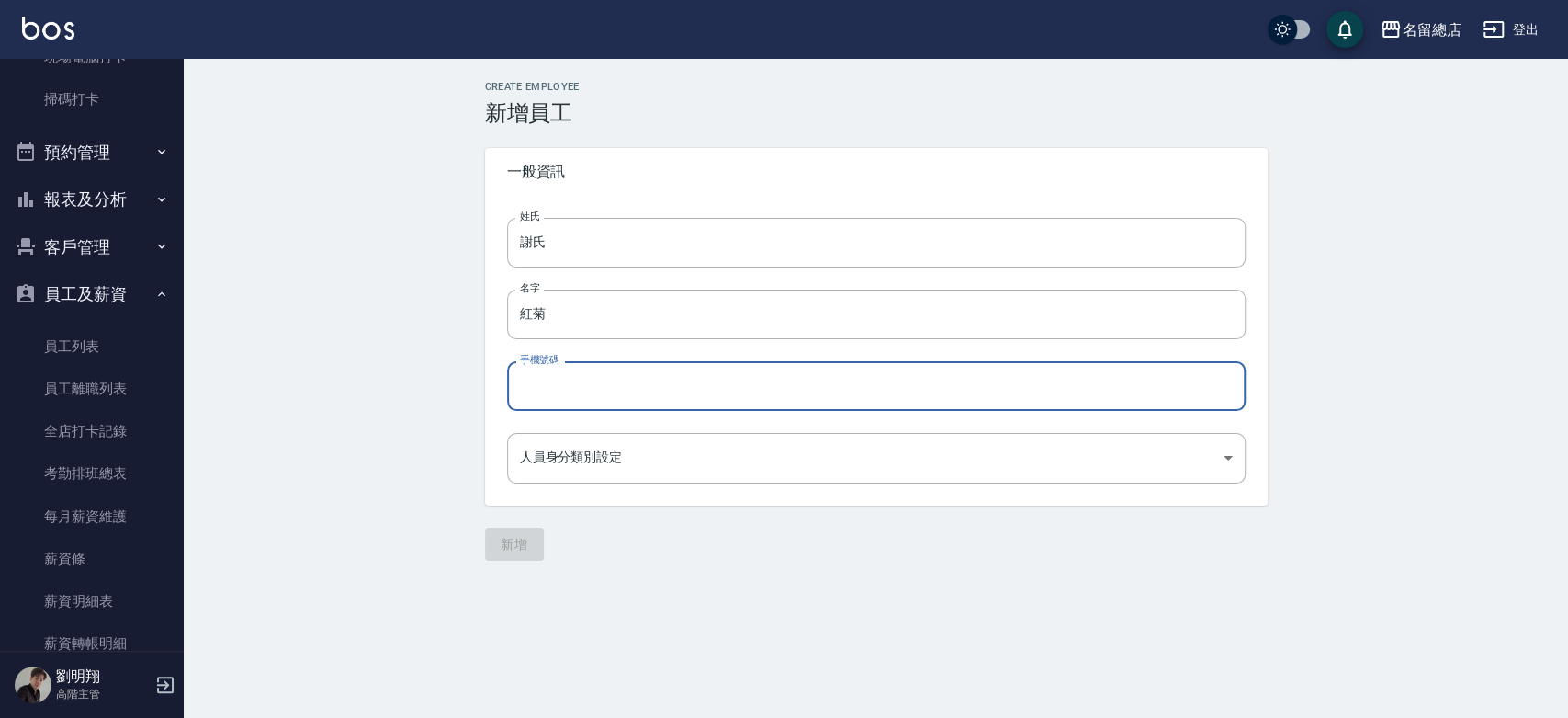
click at [549, 379] on input "手機號碼" at bounding box center [876, 385] width 738 height 50
type input "0932175252"
click at [606, 459] on body "名留總店 登出 櫃檯作業 打帳單 帳單列表 掛單列表 座位開單 營業儀表板 現金收支登錄 高階收支登錄 材料自購登錄 每日結帳 排班表 現場電腦打卡 掃碼打卡…" at bounding box center [784, 359] width 1568 height 718
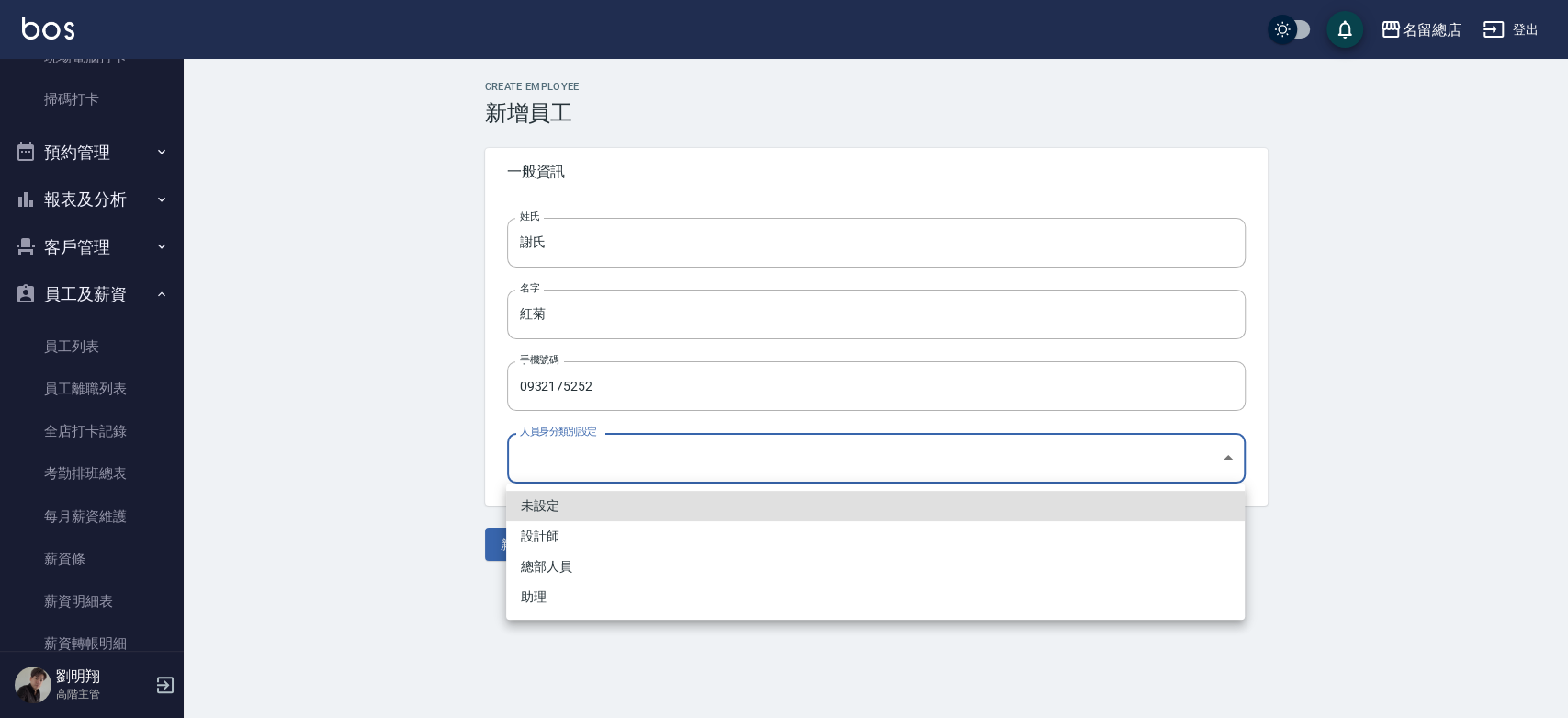
click at [577, 594] on li "助理" at bounding box center [875, 596] width 738 height 30
type input "66e01cdd-b809-4fab-903f-69afcb1994f6"
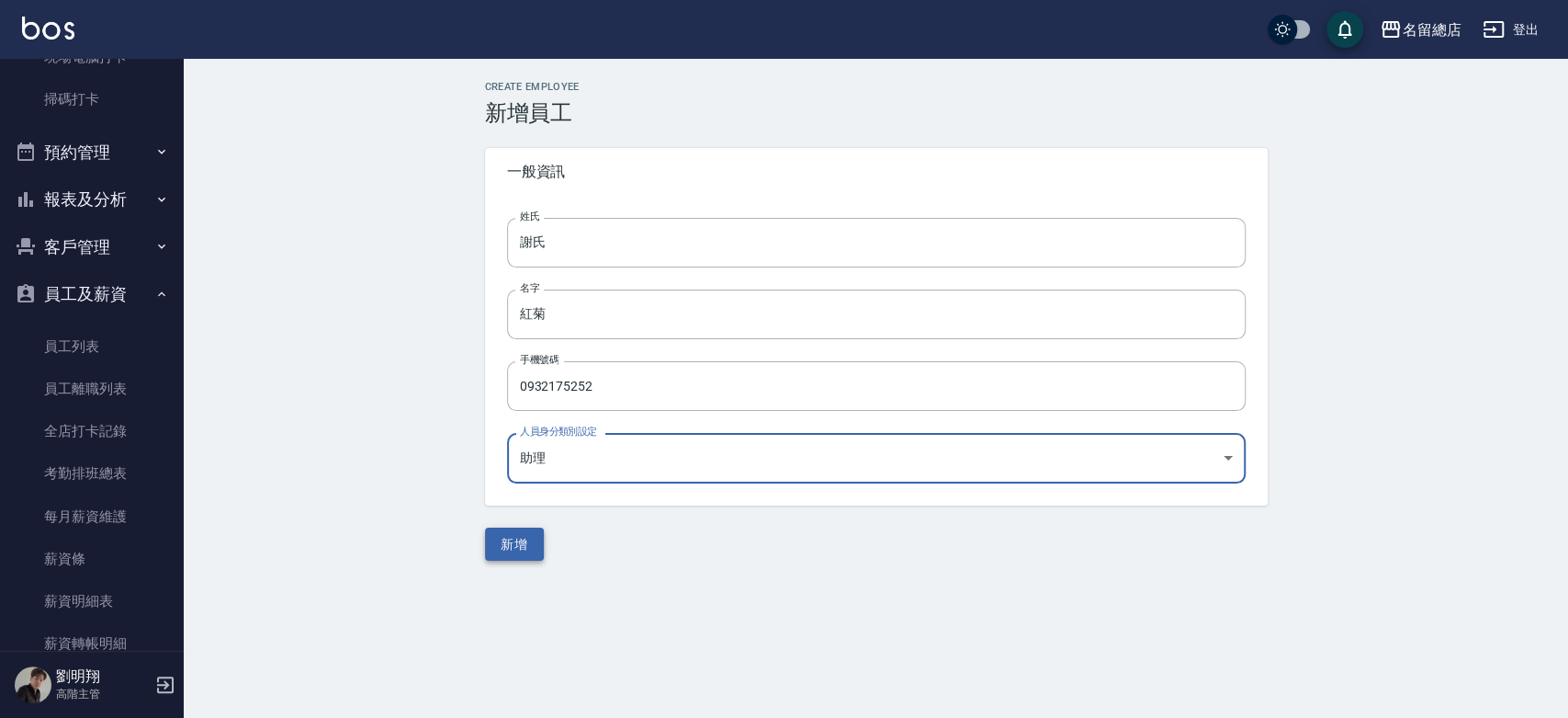
click at [521, 541] on button "新增" at bounding box center [515, 544] width 59 height 34
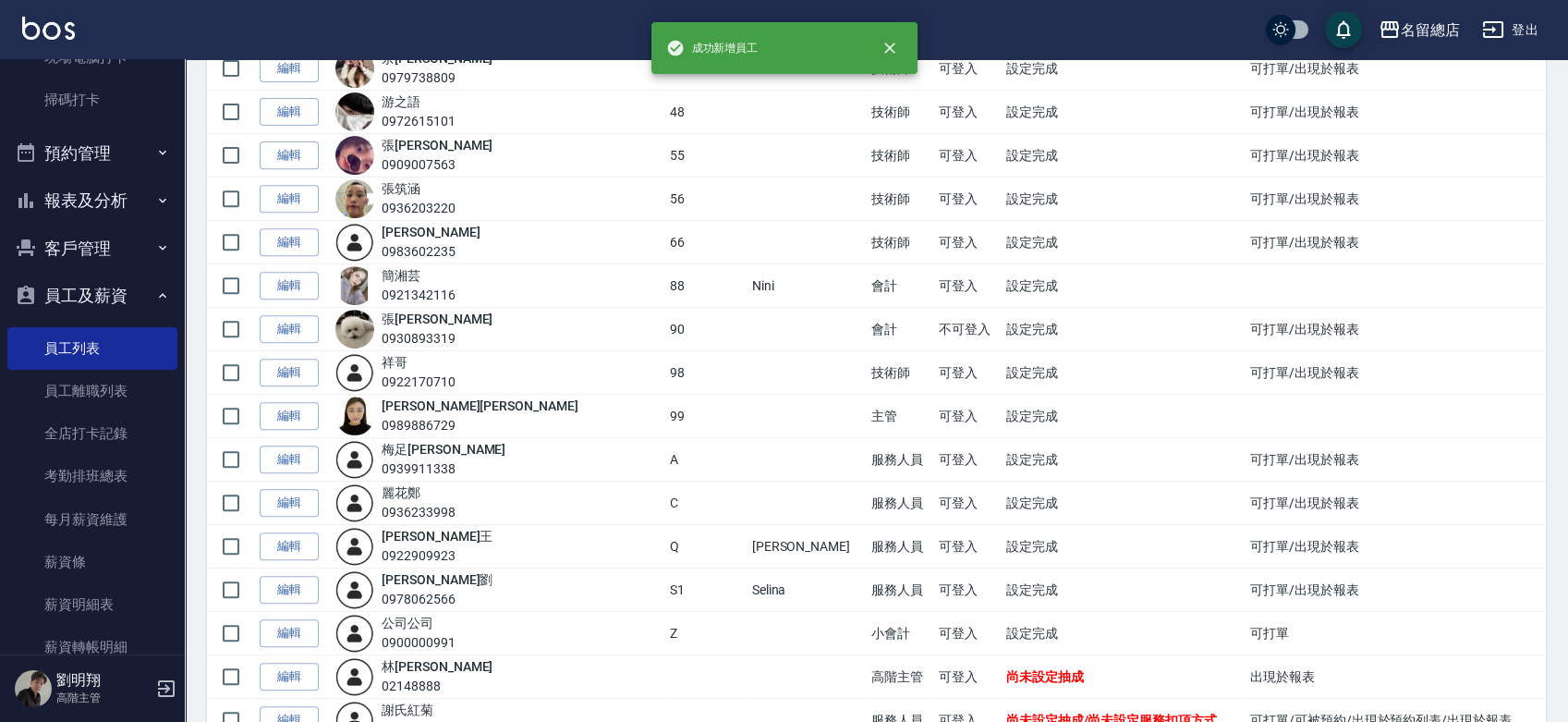
scroll to position [1730, 0]
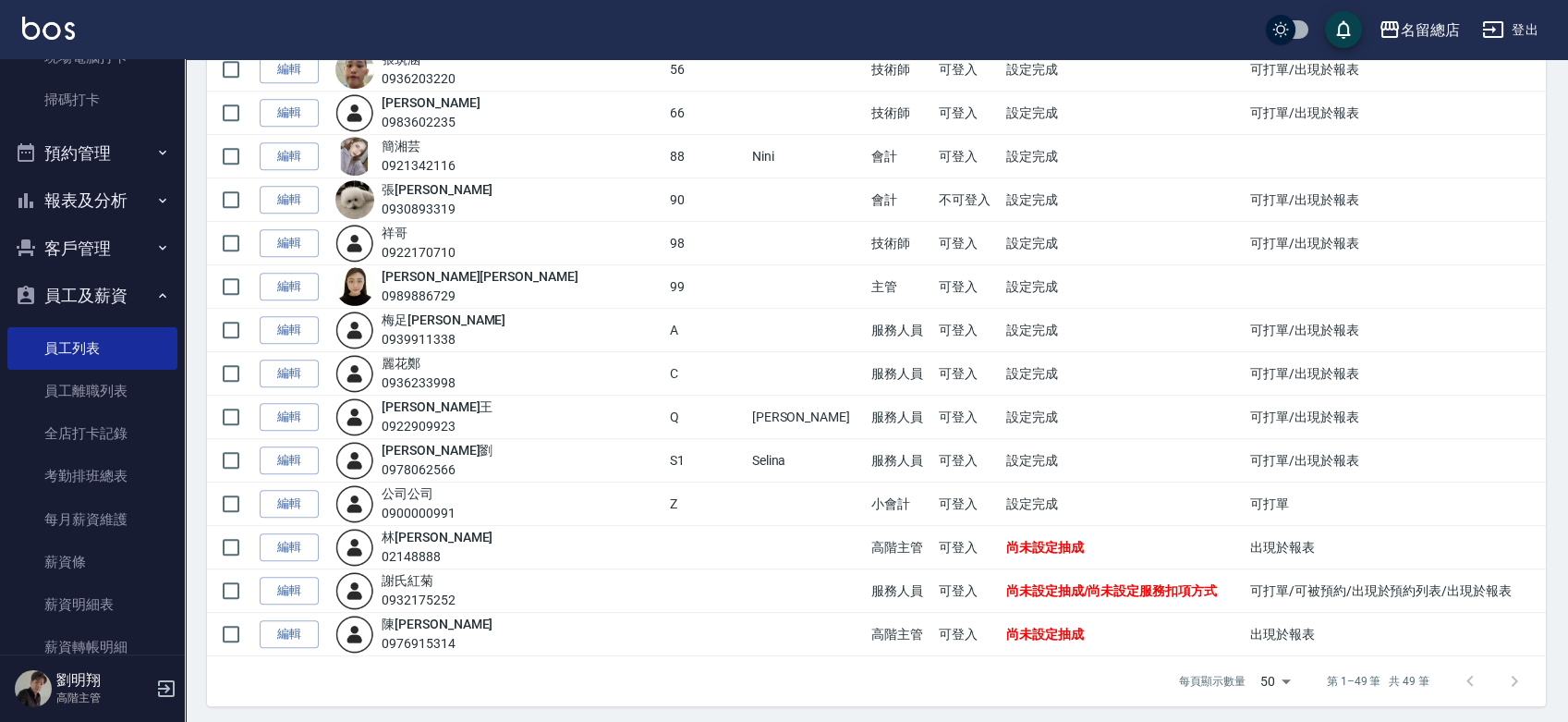
click at [274, 578] on link "編輯" at bounding box center [289, 591] width 59 height 29
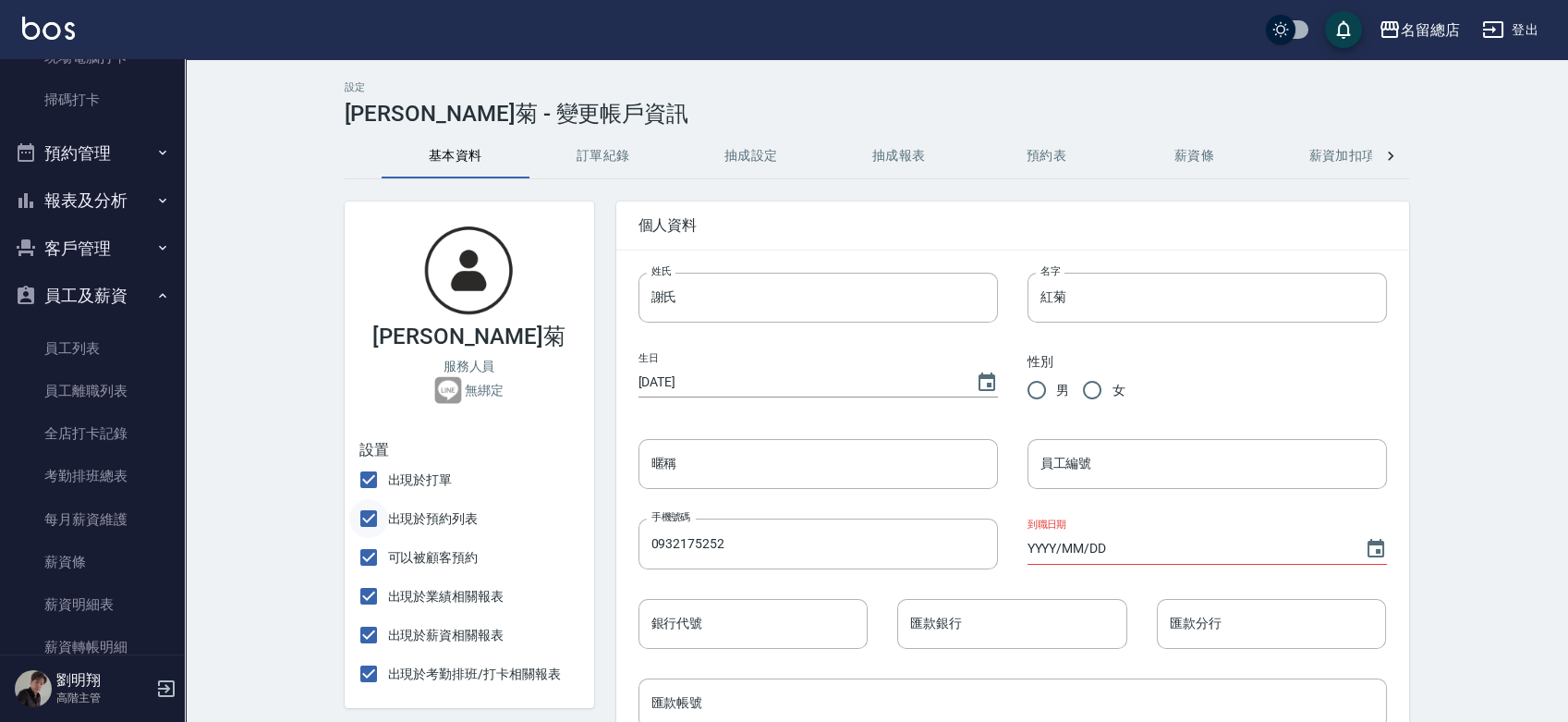
click at [369, 522] on input "出現於預約列表" at bounding box center [368, 518] width 38 height 38
checkbox input "false"
click at [372, 556] on input "可以被顧客預約" at bounding box center [368, 556] width 38 height 38
checkbox input "false"
click at [370, 595] on input "出現於業績相關報表" at bounding box center [368, 596] width 38 height 38
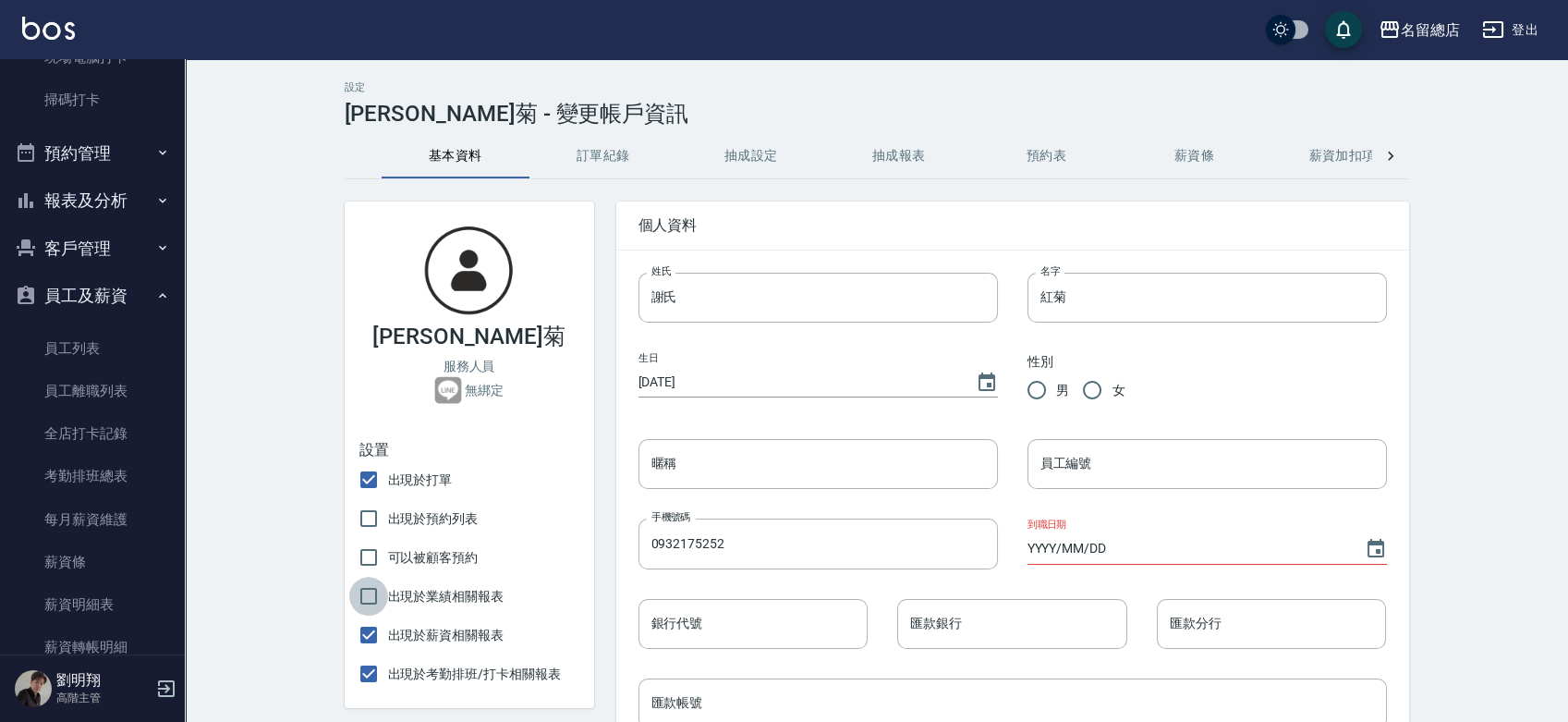
click at [368, 598] on input "出現於業績相關報表" at bounding box center [368, 596] width 38 height 38
checkbox input "true"
click at [1116, 394] on span "女" at bounding box center [1117, 391] width 13 height 20
click at [1111, 394] on input "女" at bounding box center [1092, 390] width 38 height 38
radio input "true"
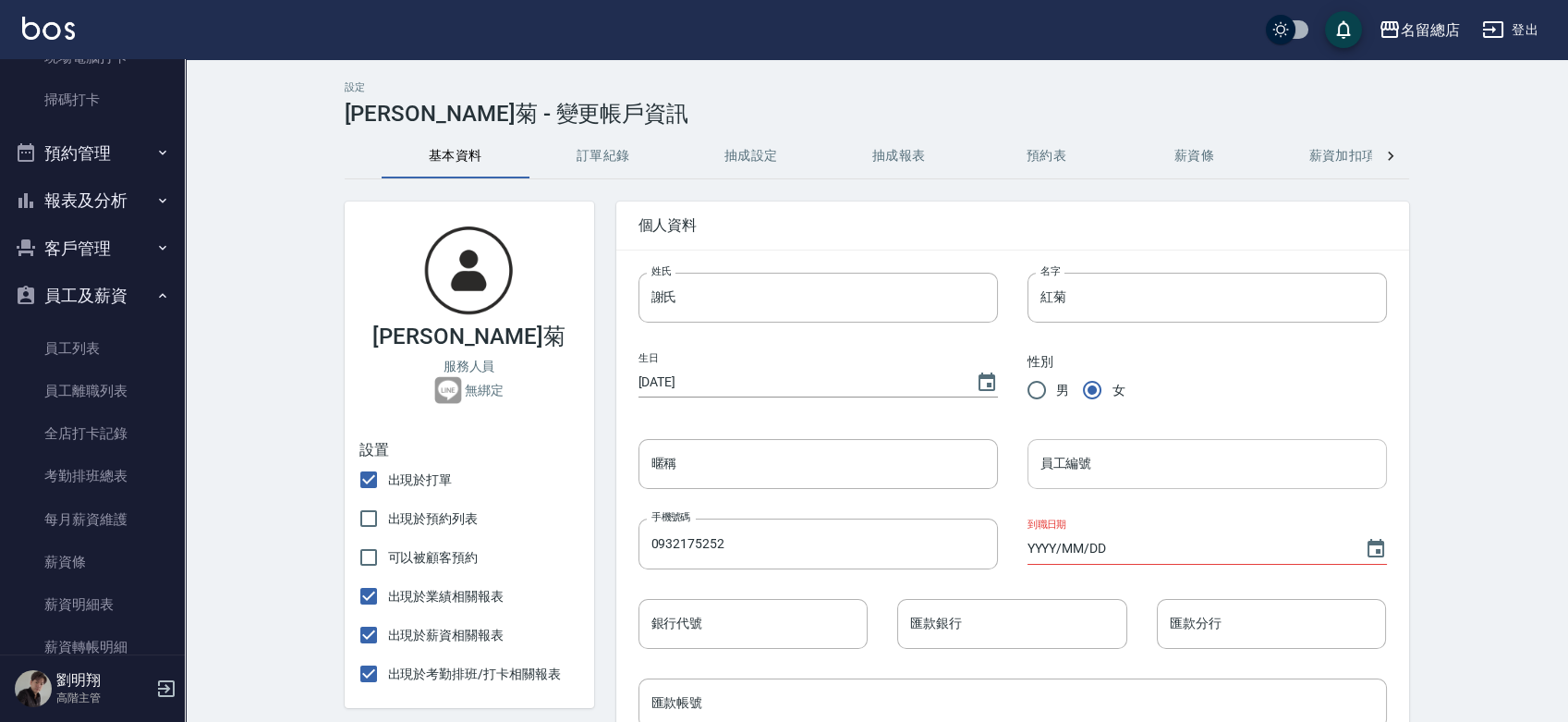
click at [1084, 479] on input "員工編號" at bounding box center [1207, 464] width 359 height 50
type input "46"
click at [1381, 547] on icon "Choose date" at bounding box center [1376, 548] width 22 height 22
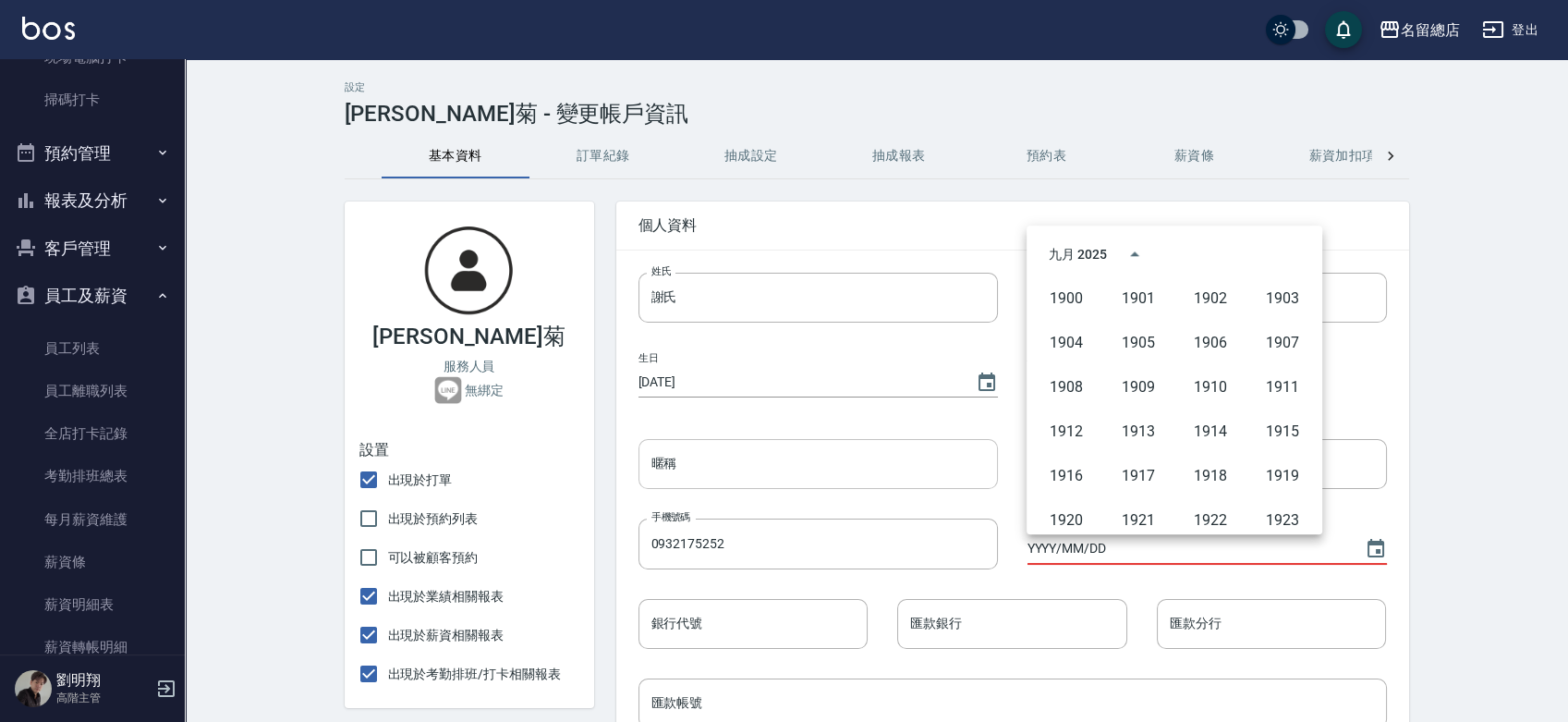
scroll to position [1267, 0]
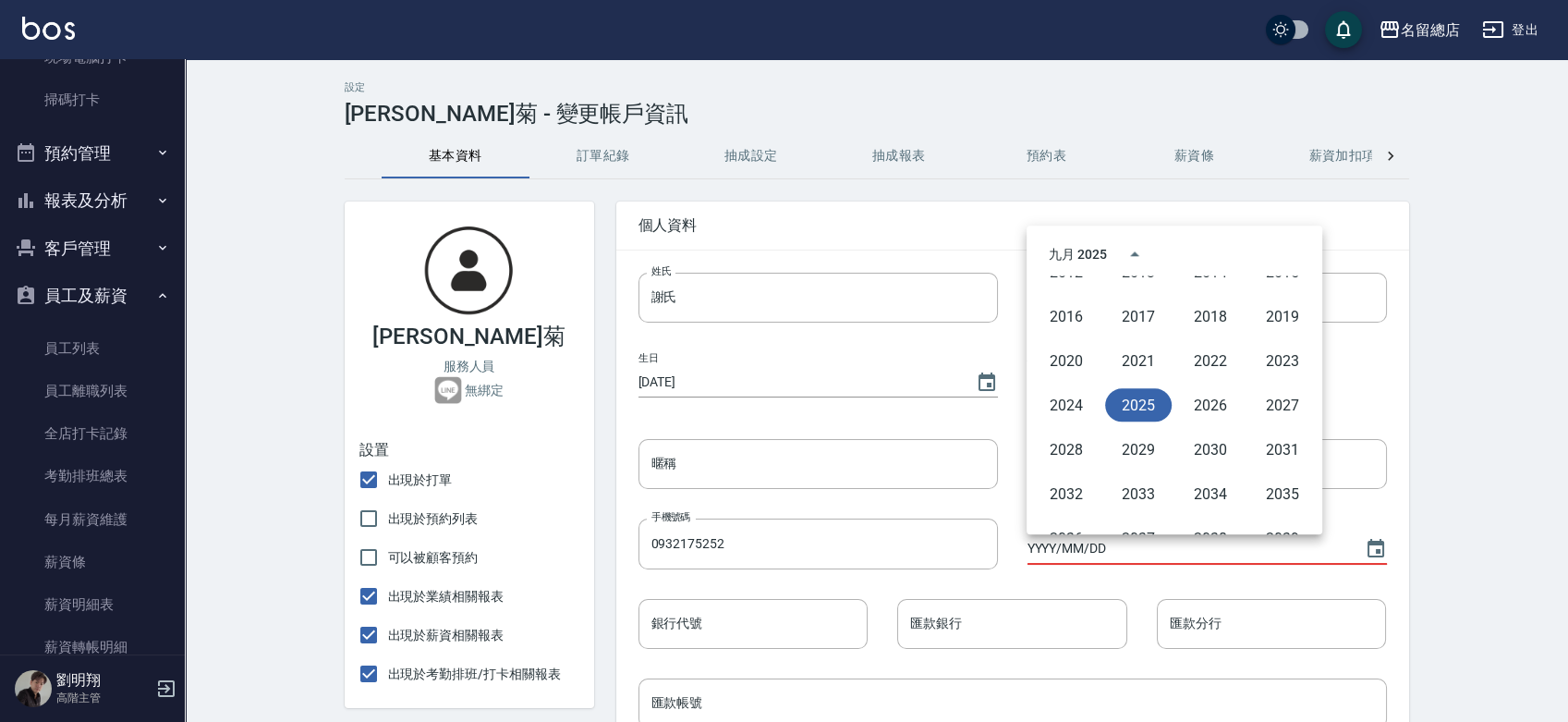
click at [1146, 409] on button "2025" at bounding box center [1137, 404] width 66 height 34
type input "[DATE]"
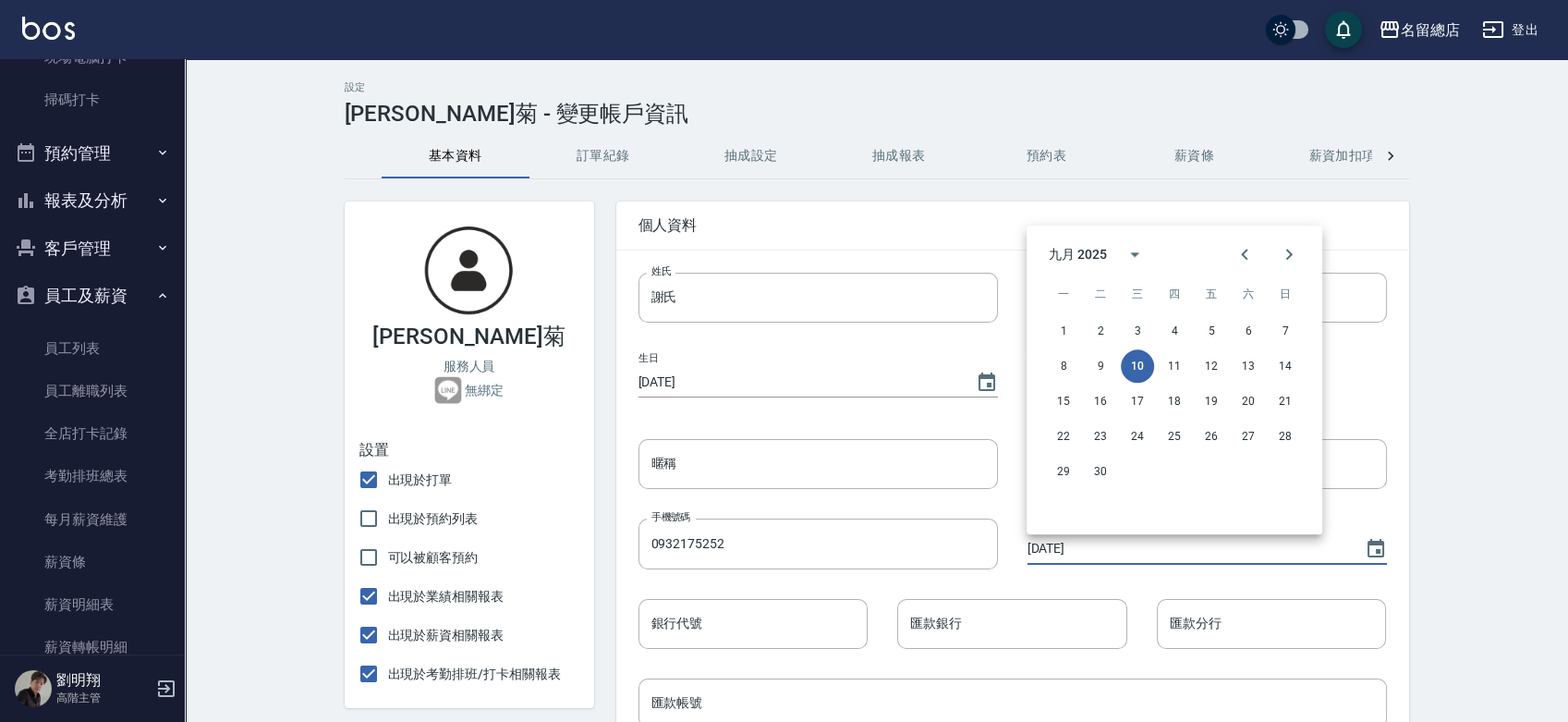
click at [1136, 367] on button "10" at bounding box center [1137, 366] width 34 height 34
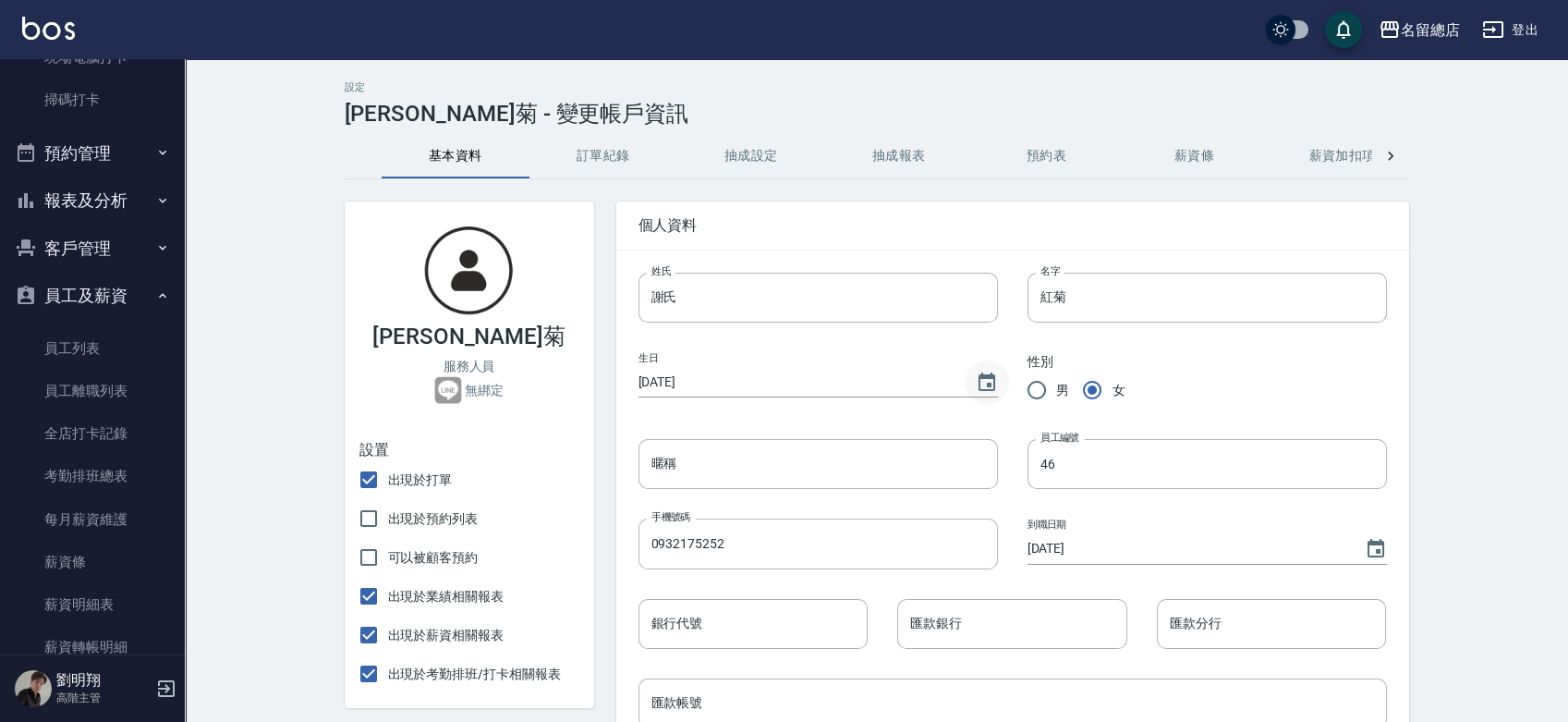
click at [986, 382] on icon "Choose date, selected date is 1970-01-01" at bounding box center [986, 383] width 22 height 22
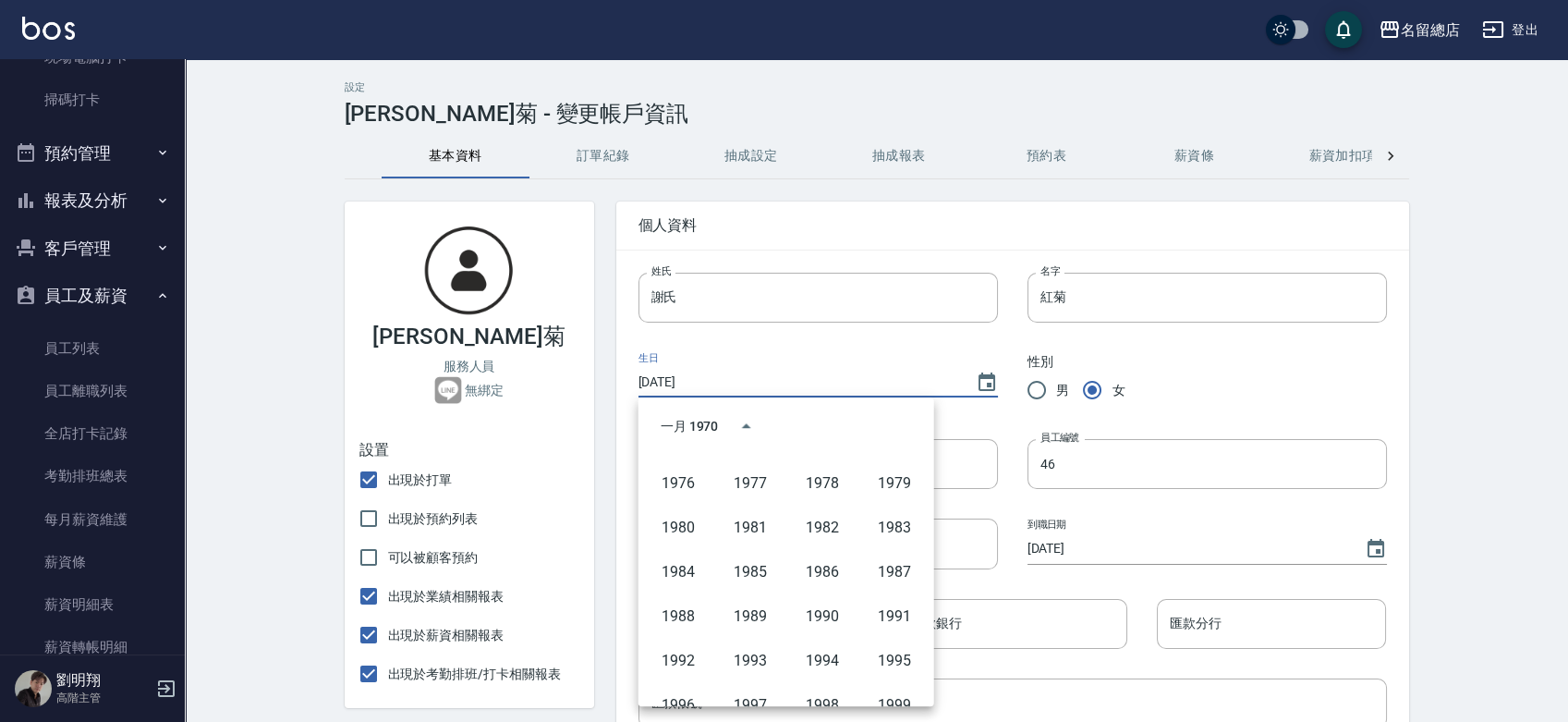
scroll to position [1057, 0]
click at [894, 513] on button "2003" at bounding box center [893, 521] width 66 height 34
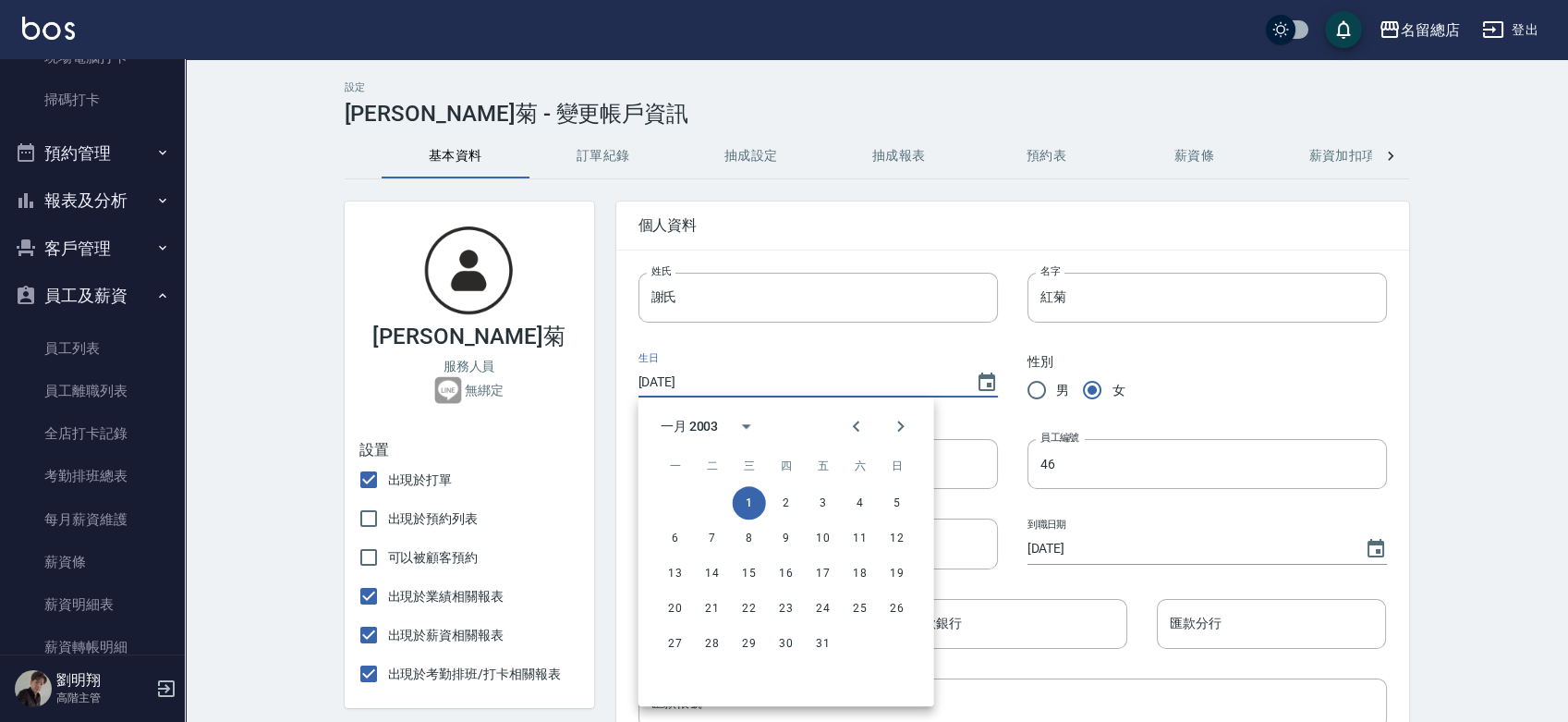
click at [692, 421] on div "一月 2003" at bounding box center [689, 426] width 58 height 20
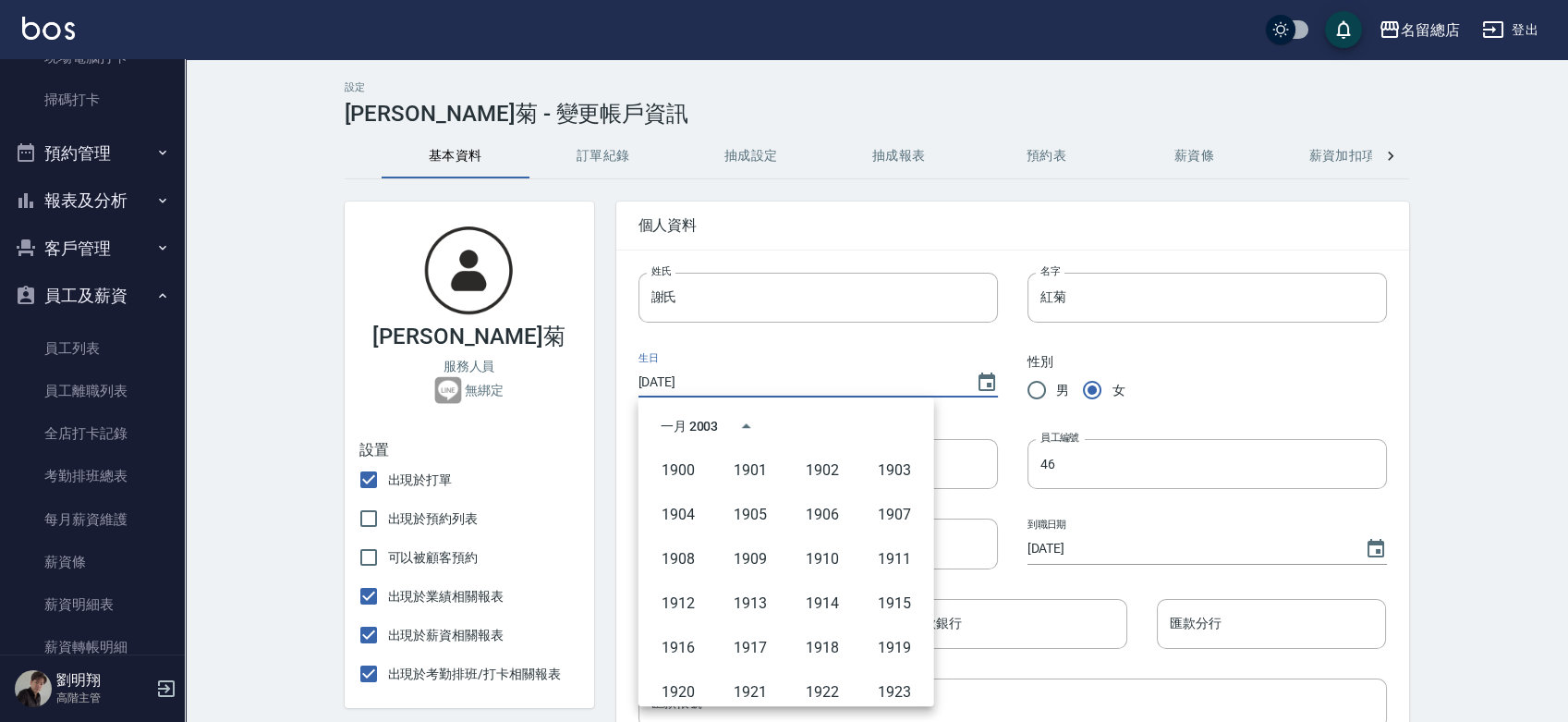
scroll to position [1001, 0]
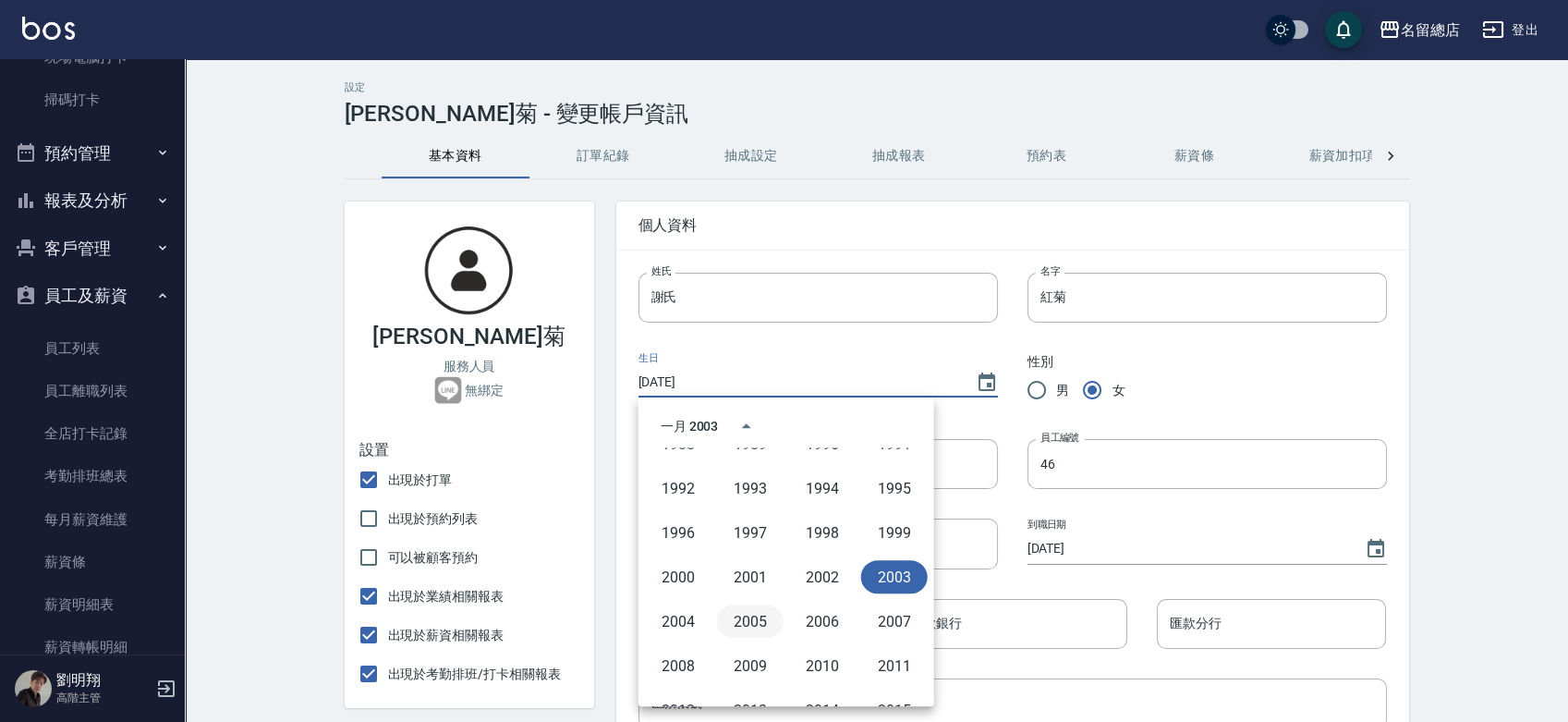
click at [759, 611] on button "2005" at bounding box center [749, 621] width 66 height 34
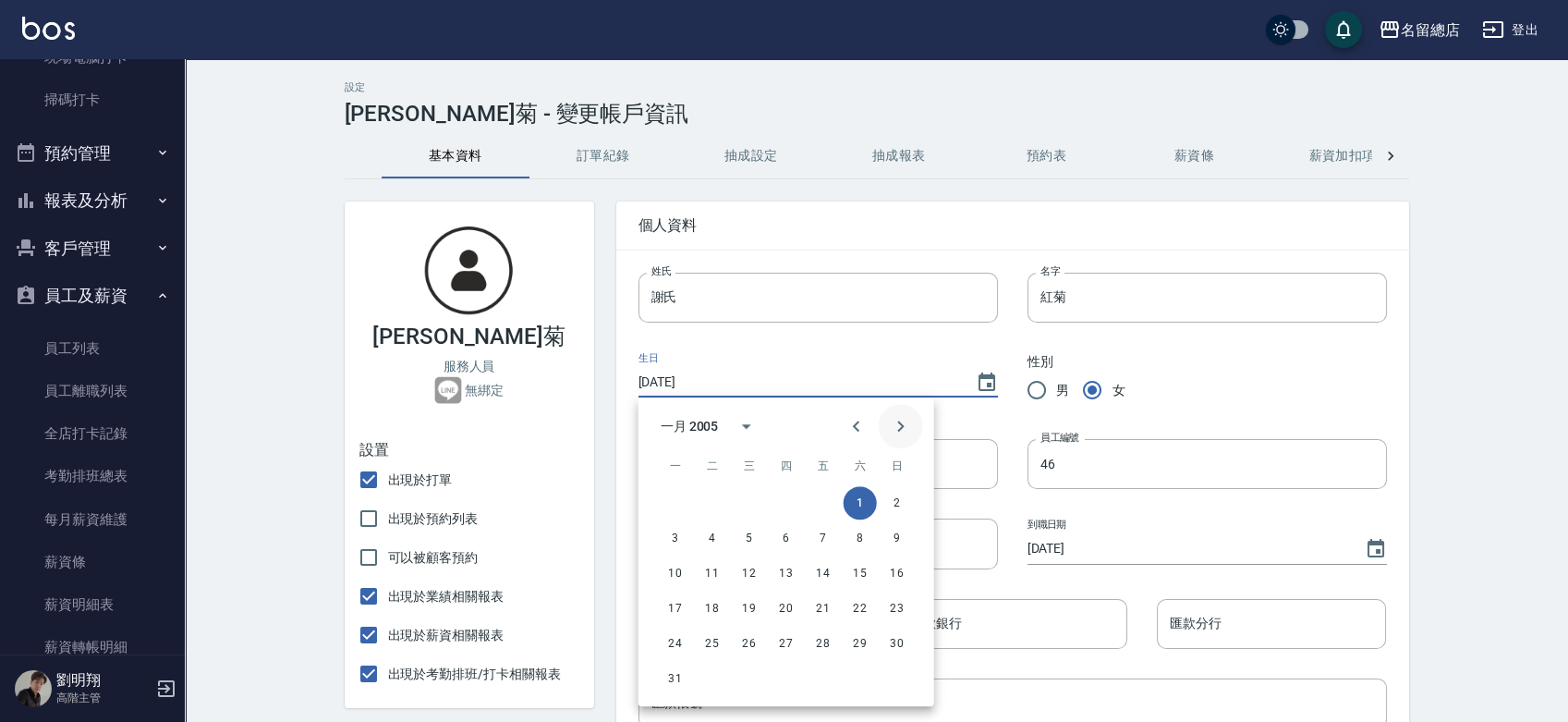
click at [891, 420] on icon "Next month" at bounding box center [900, 426] width 22 height 22
click at [820, 601] on button "25" at bounding box center [823, 609] width 34 height 34
type input "2005/02/25"
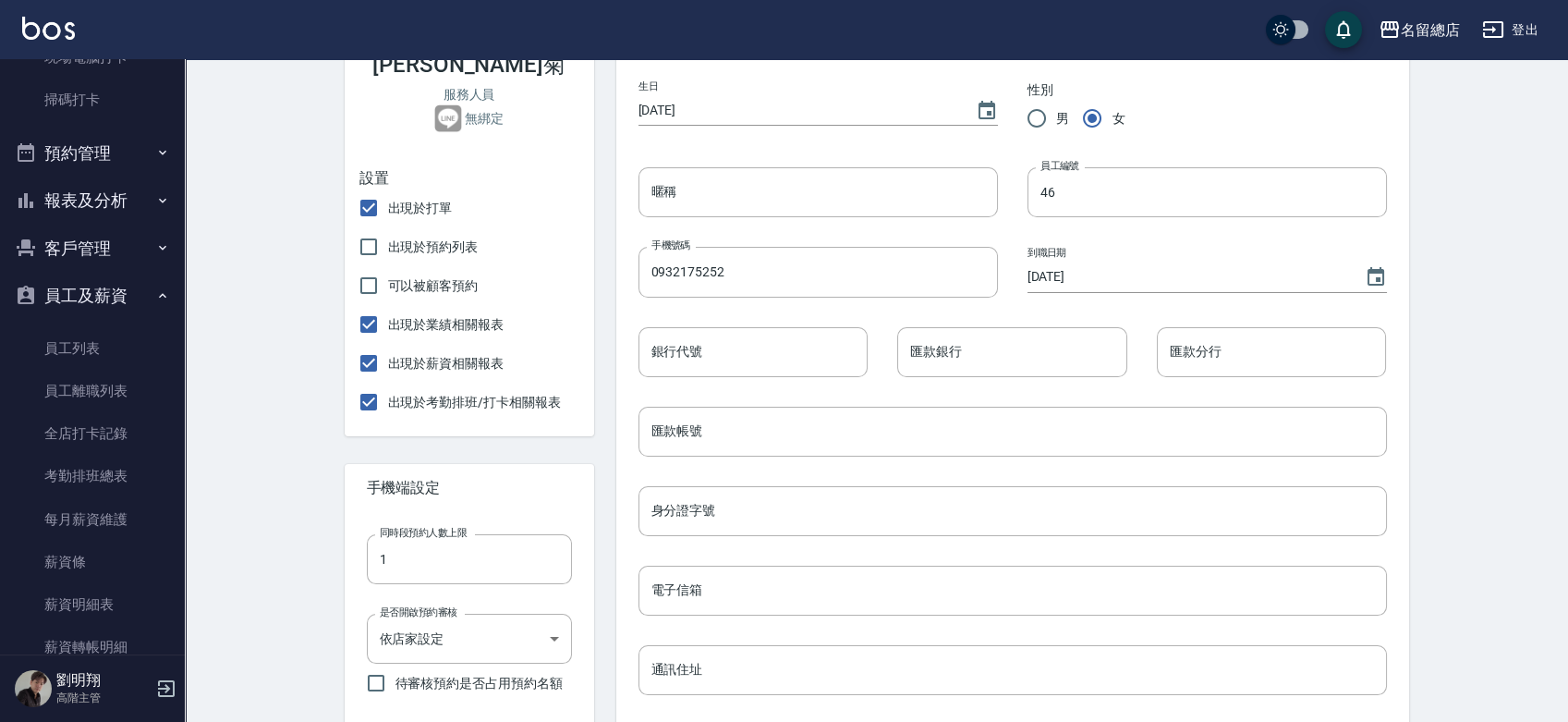
scroll to position [308, 0]
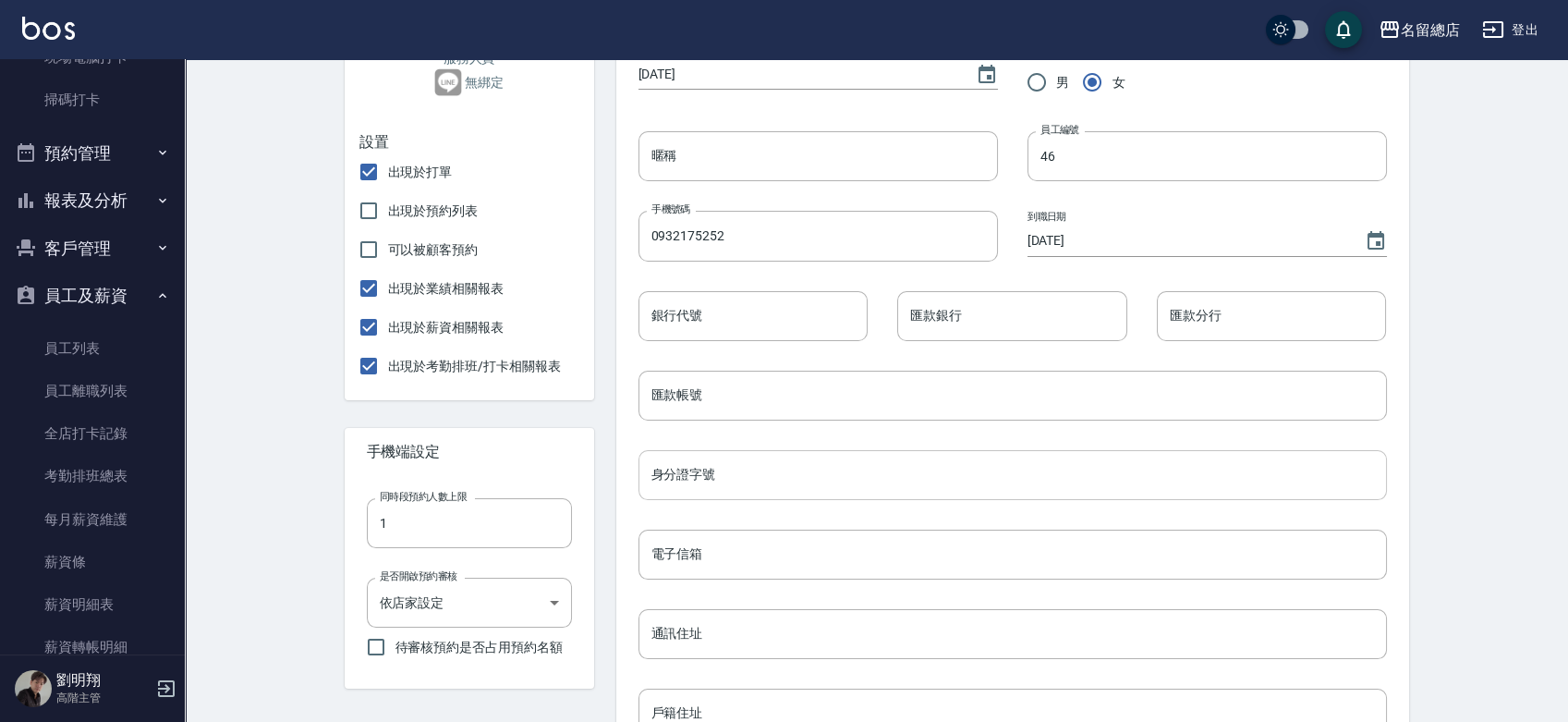
click at [738, 480] on input "身分證字號" at bounding box center [1012, 474] width 748 height 50
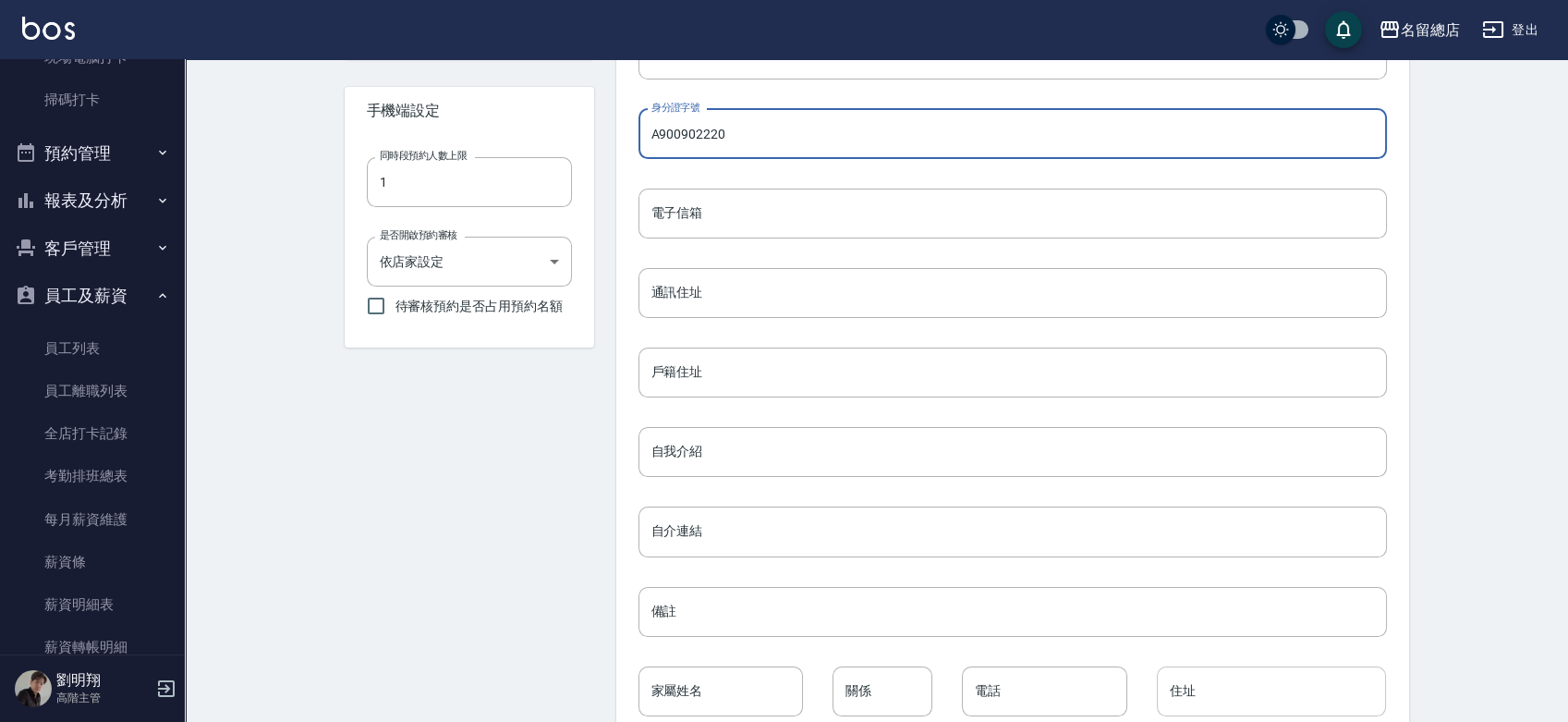
scroll to position [752, 0]
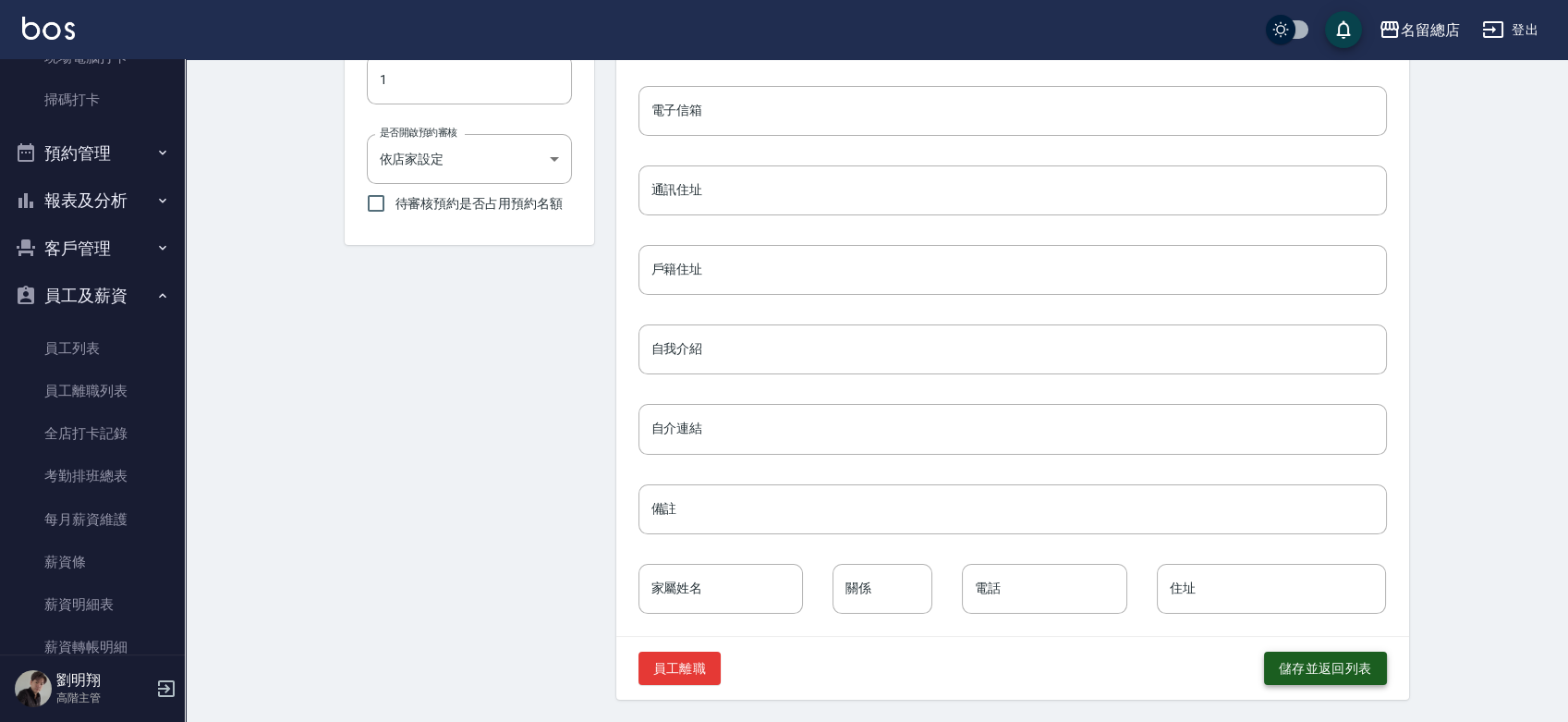
type input "A900902220"
click at [1277, 653] on button "儲存並返回列表" at bounding box center [1325, 668] width 123 height 35
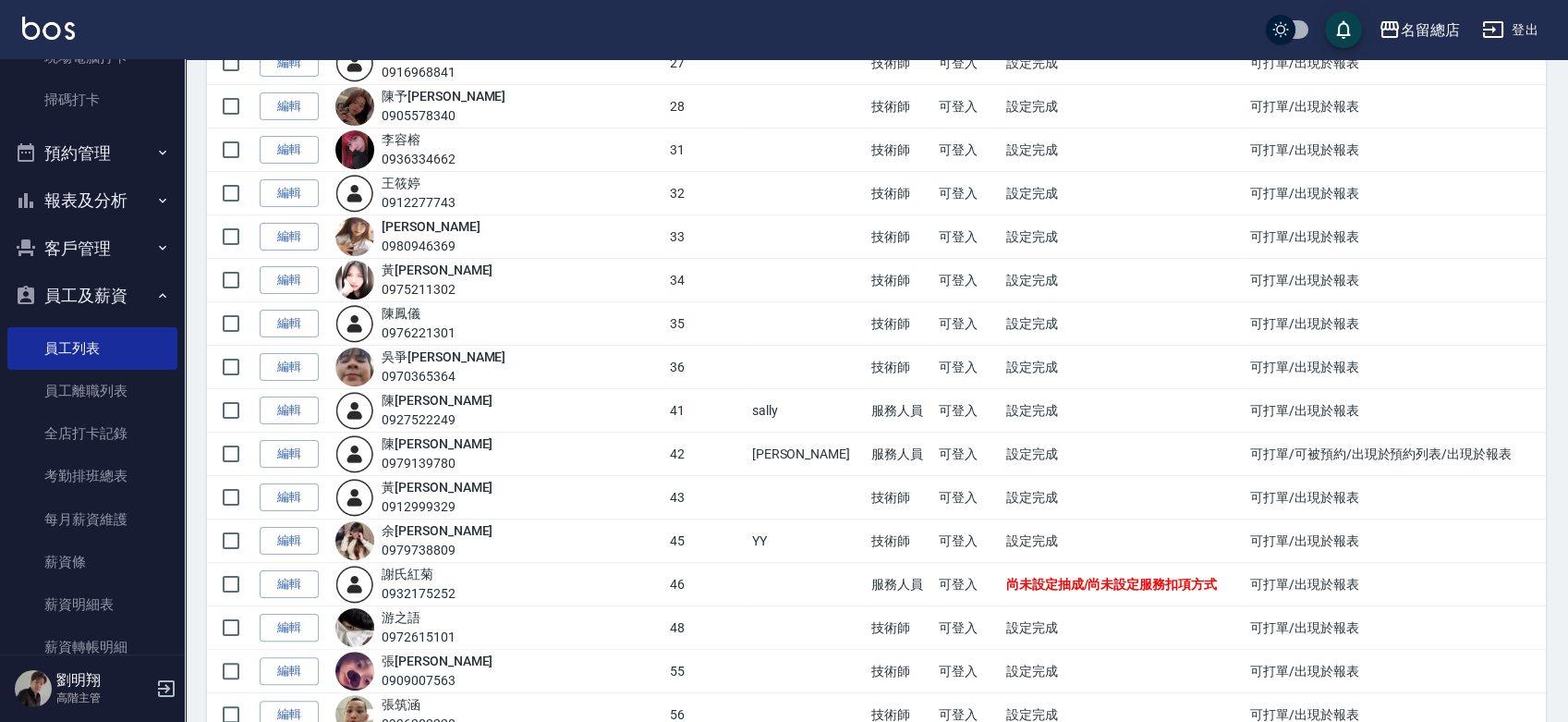
scroll to position [1129, 0]
click at [306, 569] on link "編輯" at bounding box center [289, 583] width 59 height 29
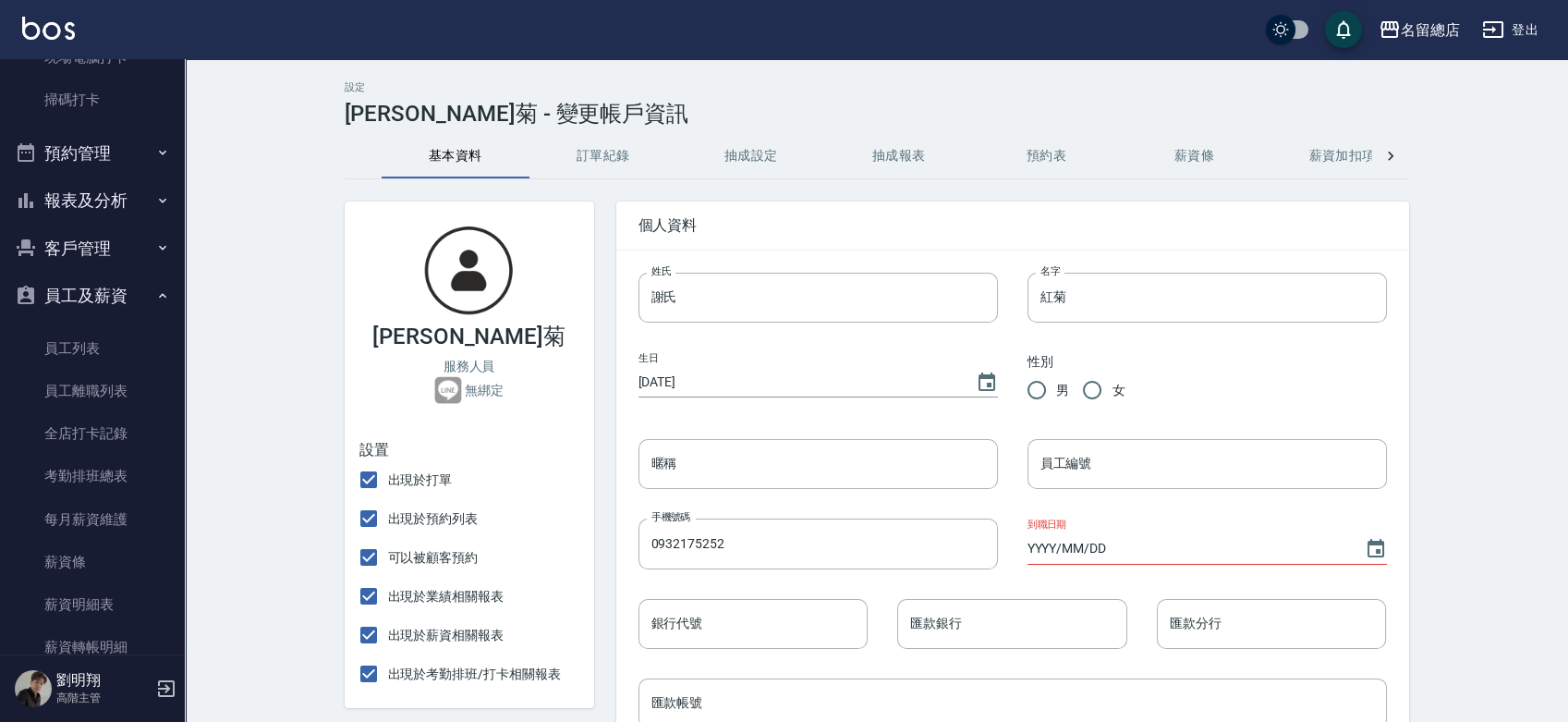
checkbox input "false"
type input "2005/02/25"
radio input "true"
type input "46"
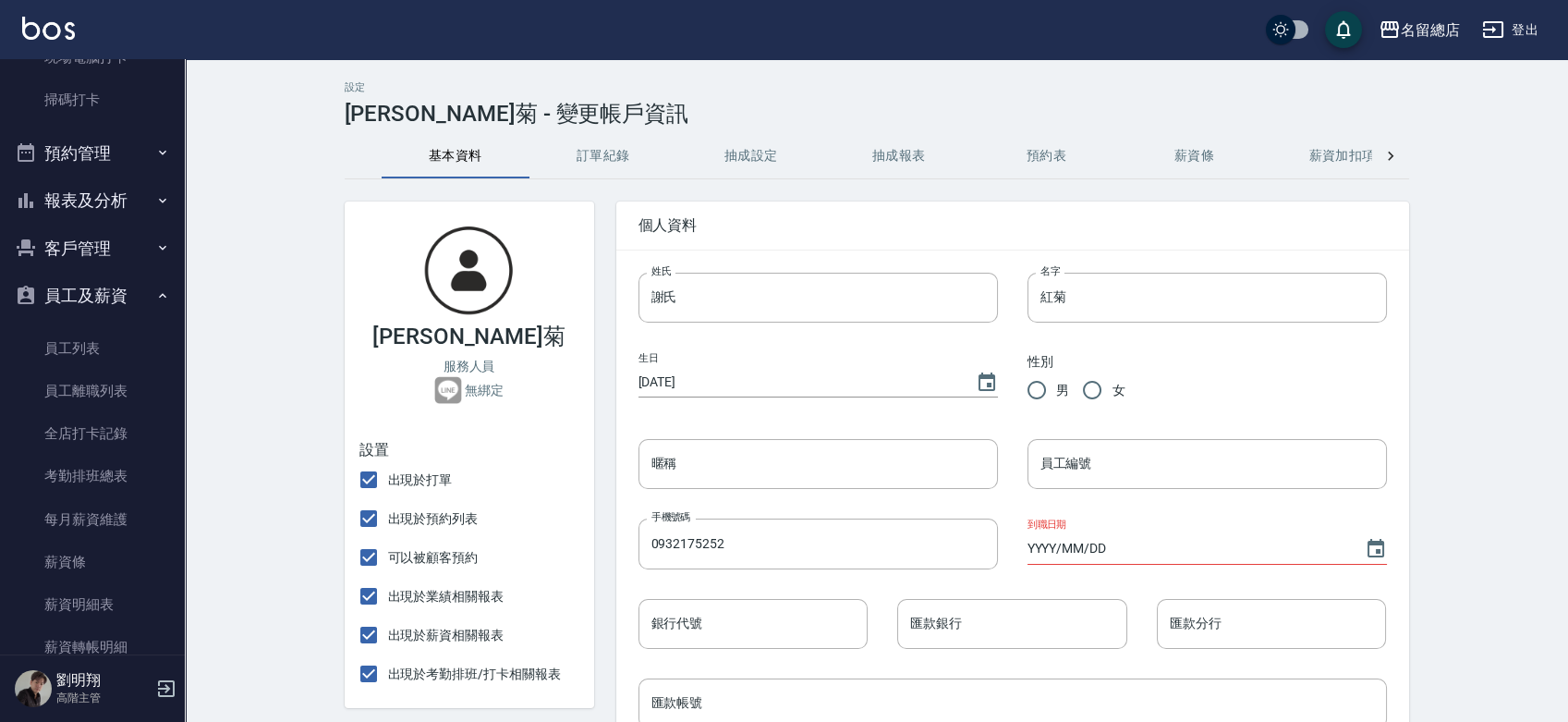
type input "[DATE]"
type input "A900902220"
click at [599, 159] on button "訂單紀錄" at bounding box center [604, 156] width 148 height 44
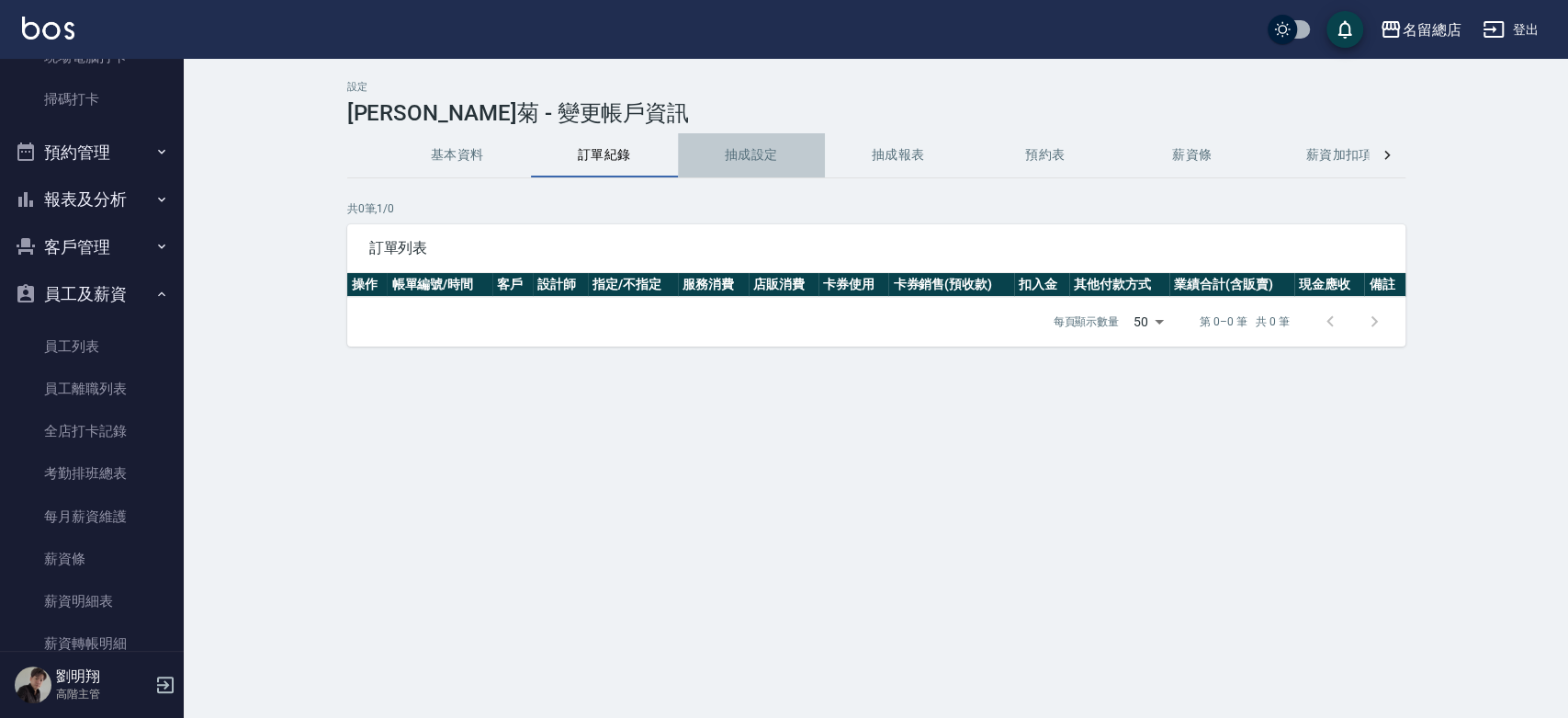
click at [742, 147] on button "抽成設定" at bounding box center [751, 155] width 147 height 44
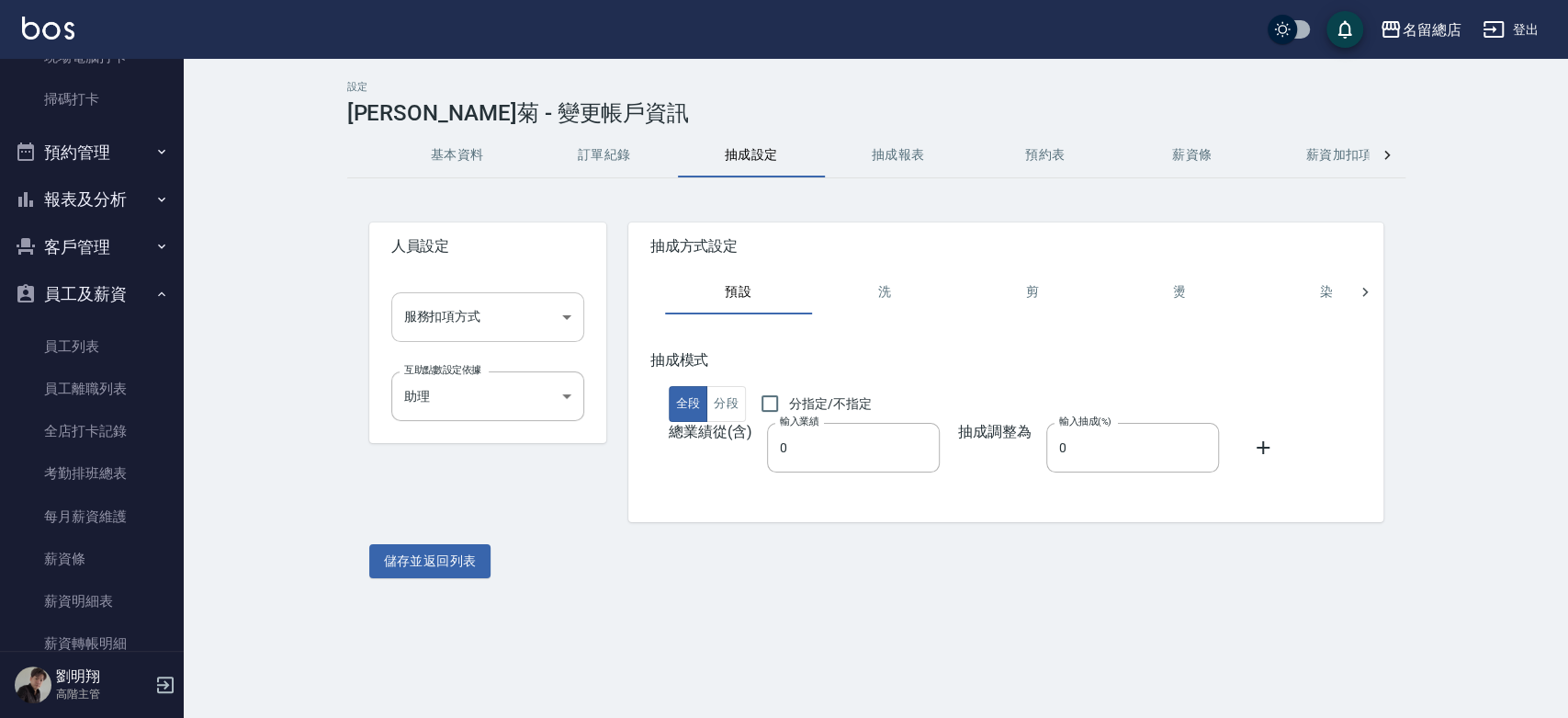
click at [470, 316] on body "名留總店 登出 櫃檯作業 打帳單 帳單列表 掛單列表 座位開單 營業儀表板 現金收支登錄 高階收支登錄 材料自購登錄 每日結帳 排班表 現場電腦打卡 掃碼打卡…" at bounding box center [784, 359] width 1568 height 718
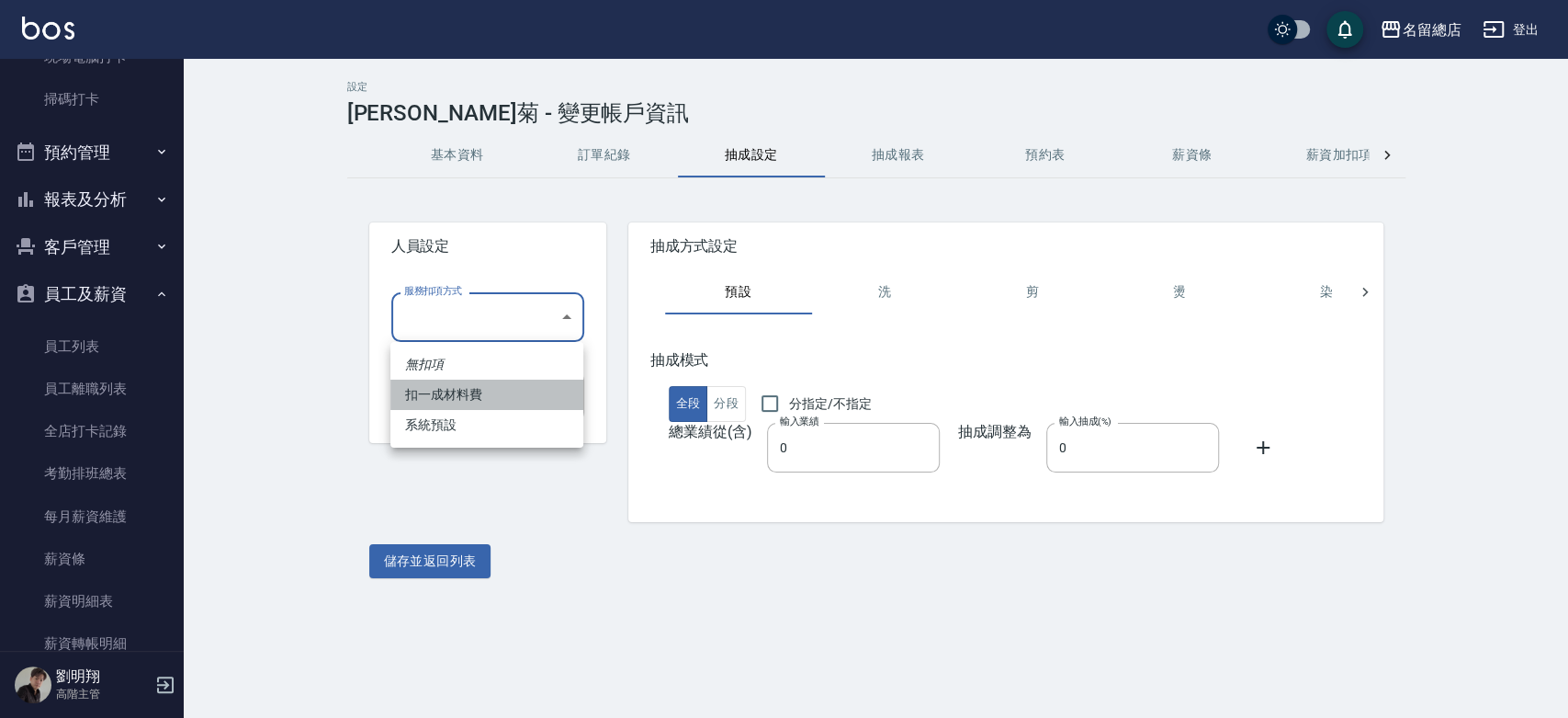
click at [492, 393] on li "扣一成材料費" at bounding box center [486, 394] width 193 height 30
type input "扣一成材料費"
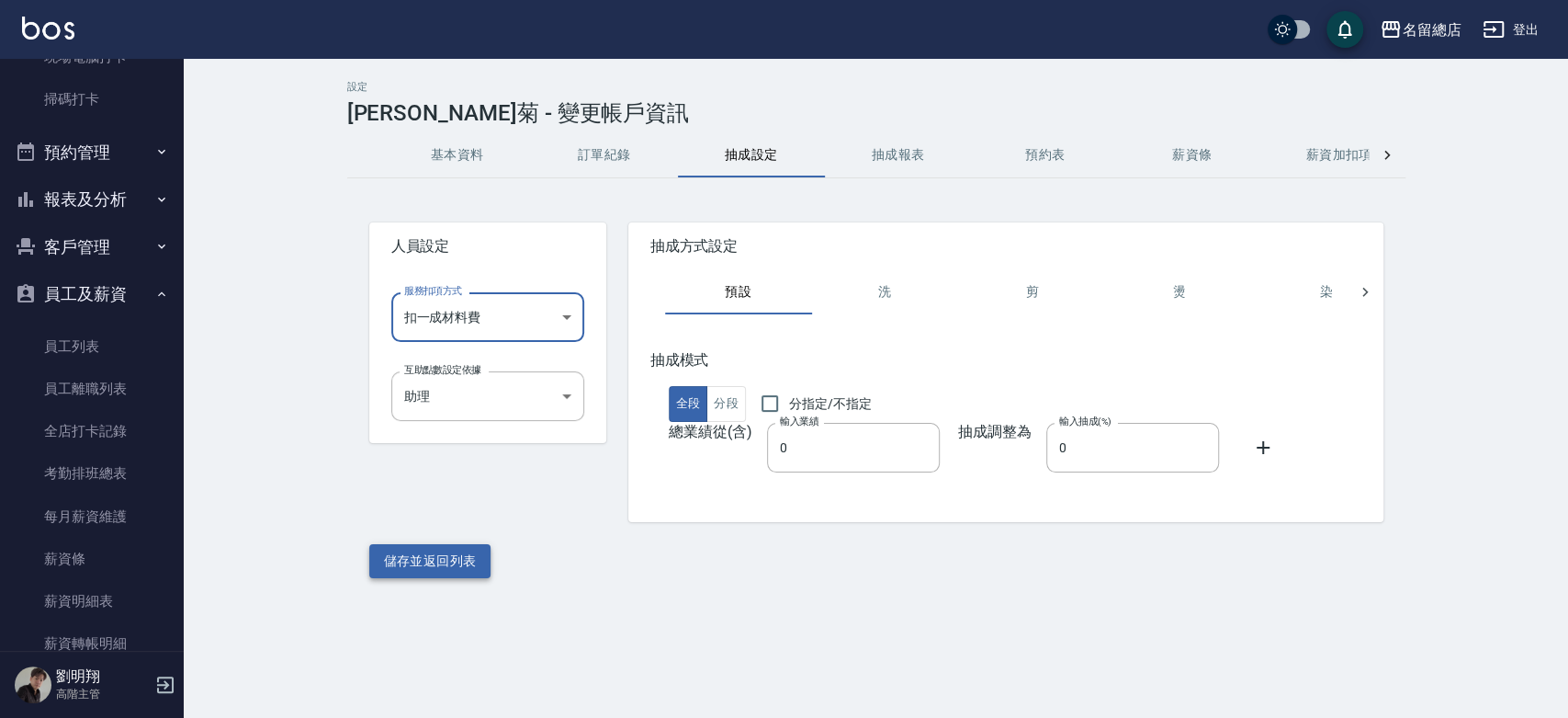
click at [451, 554] on button "儲存並返回列表" at bounding box center [430, 561] width 123 height 34
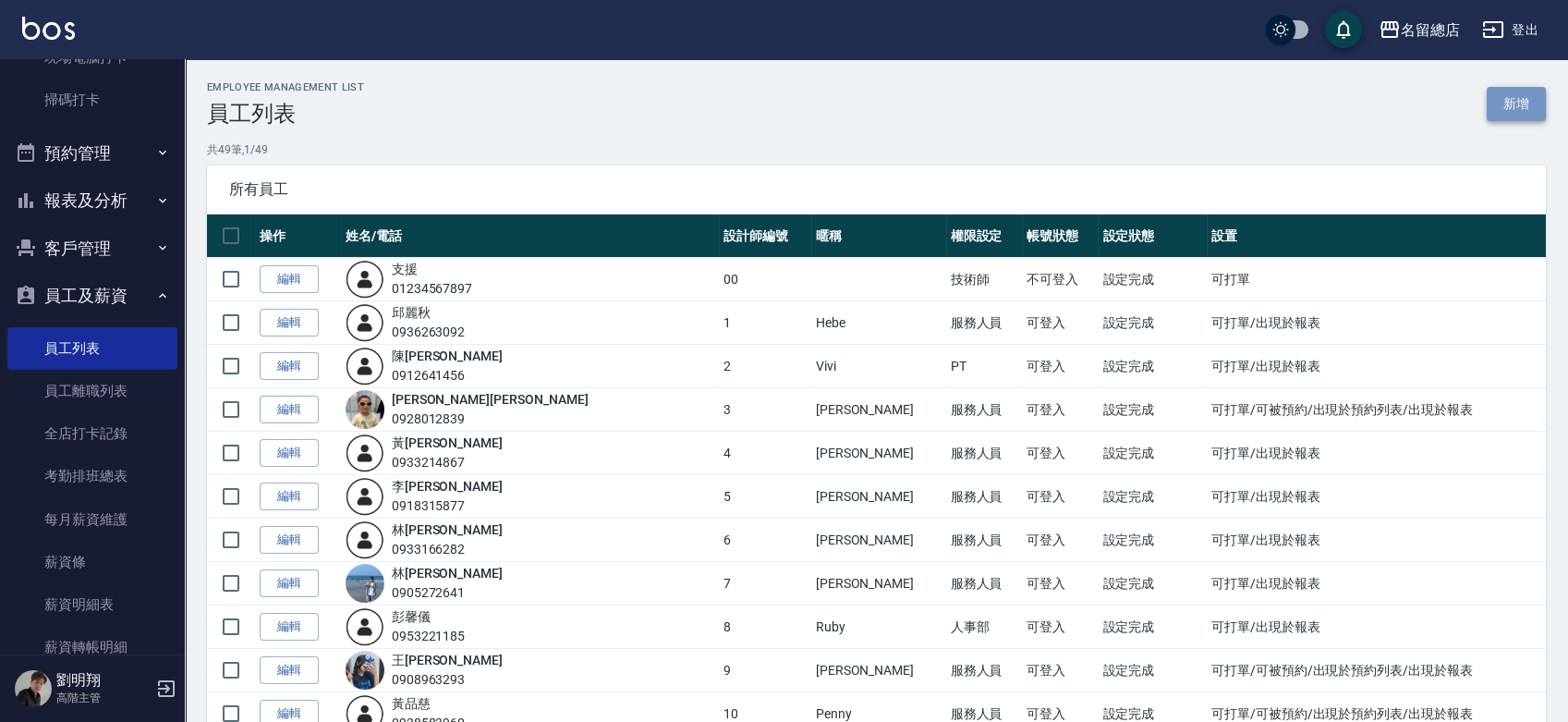
click at [1500, 108] on link "新增" at bounding box center [1516, 104] width 59 height 35
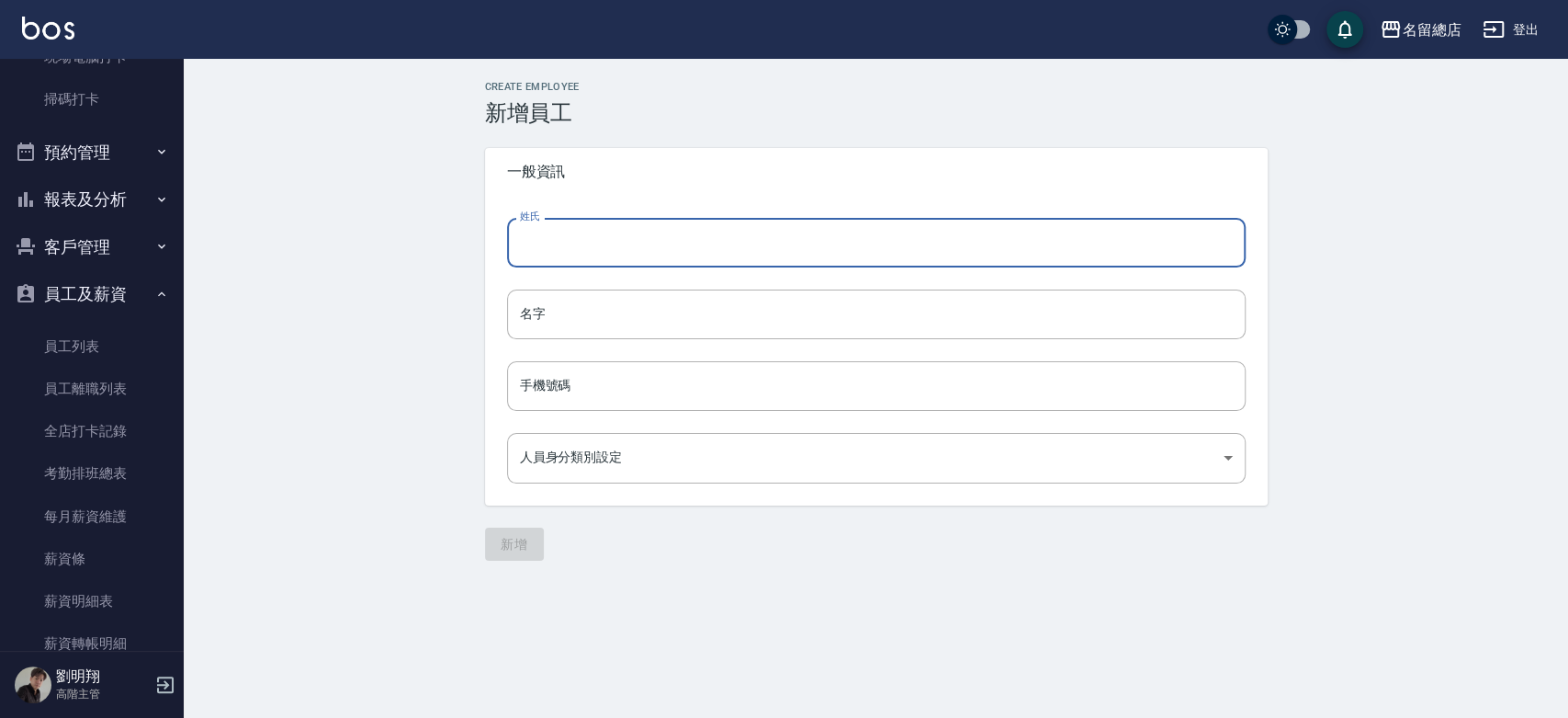
click at [683, 223] on input "姓氏" at bounding box center [876, 242] width 738 height 50
type input "X"
type input "ㄌ"
type input "鑾"
type input "阮氏"
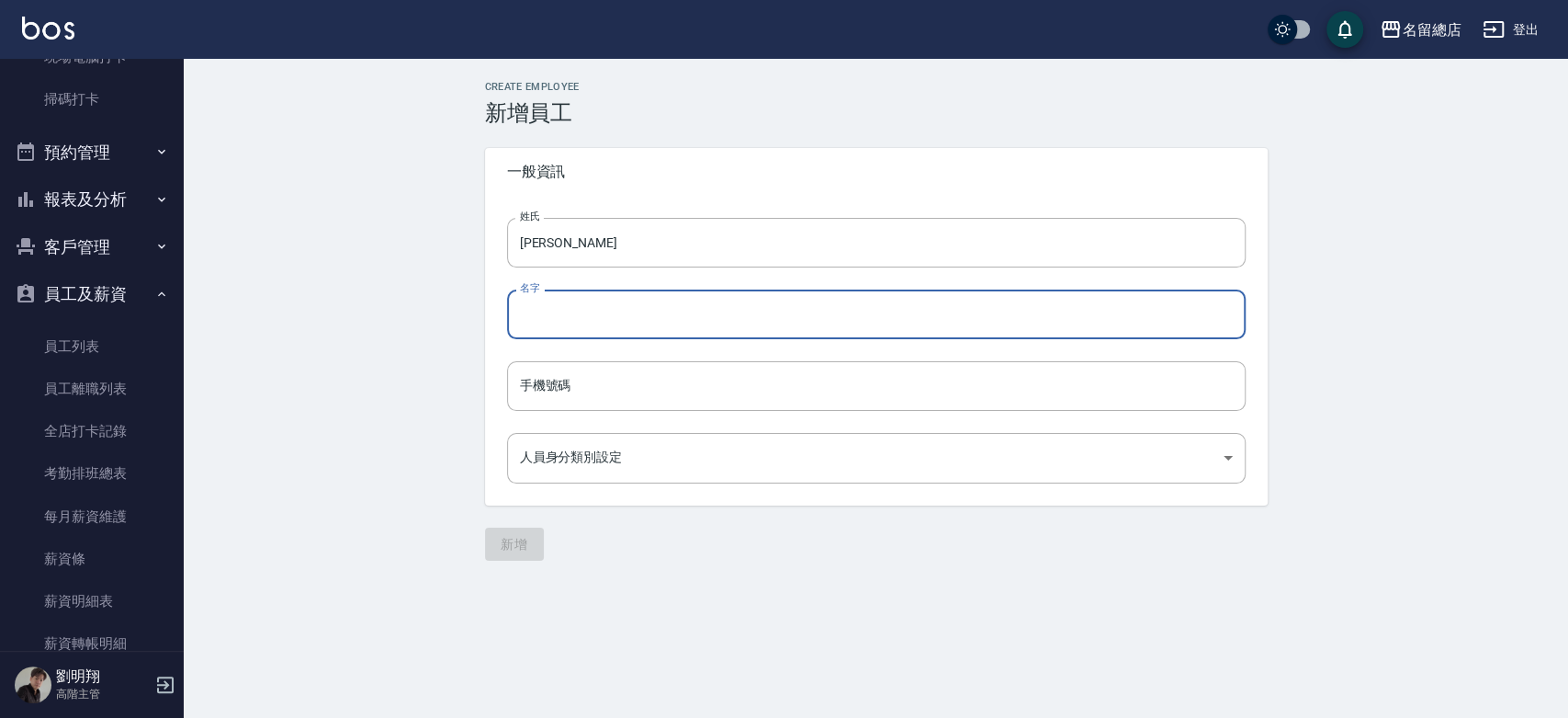
click at [622, 313] on input "名字" at bounding box center [876, 314] width 738 height 50
type input "玄珍"
click at [632, 372] on input "手機號碼" at bounding box center [876, 385] width 738 height 50
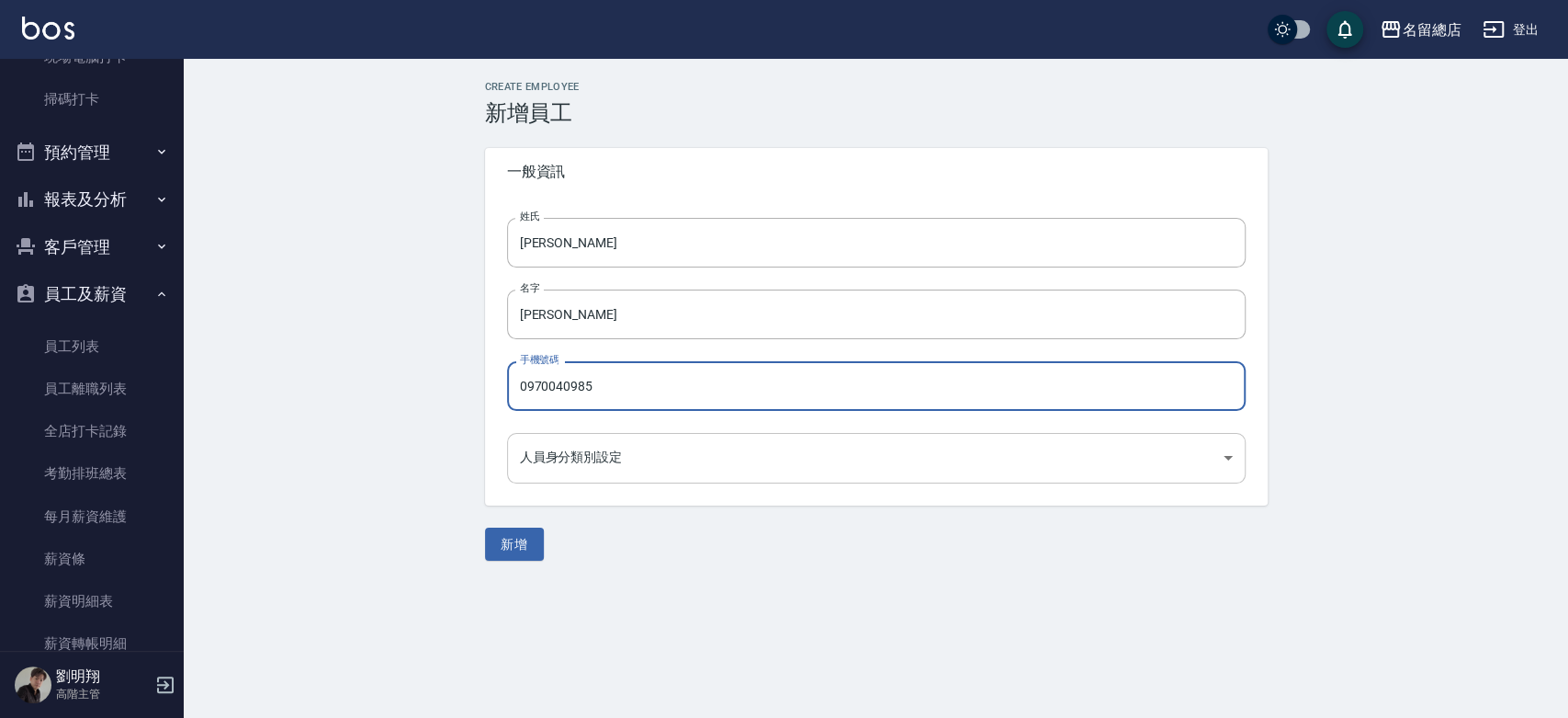
type input "0970040985"
click at [581, 453] on body "名留總店 登出 櫃檯作業 打帳單 帳單列表 掛單列表 座位開單 營業儀表板 現金收支登錄 高階收支登錄 材料自購登錄 每日結帳 排班表 現場電腦打卡 掃碼打卡…" at bounding box center [784, 359] width 1568 height 718
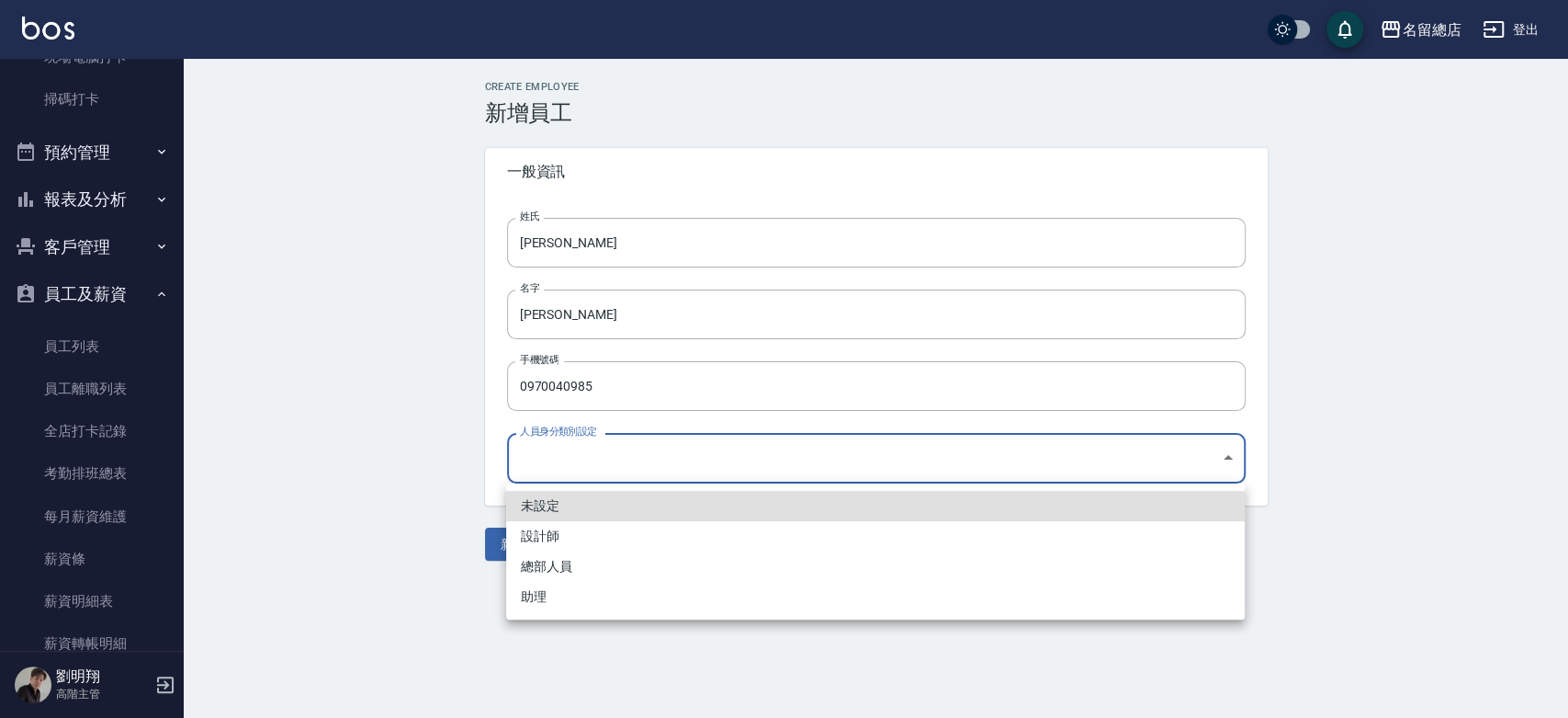
click at [588, 592] on li "助理" at bounding box center [875, 596] width 738 height 30
type input "66e01cdd-b809-4fab-903f-69afcb1994f6"
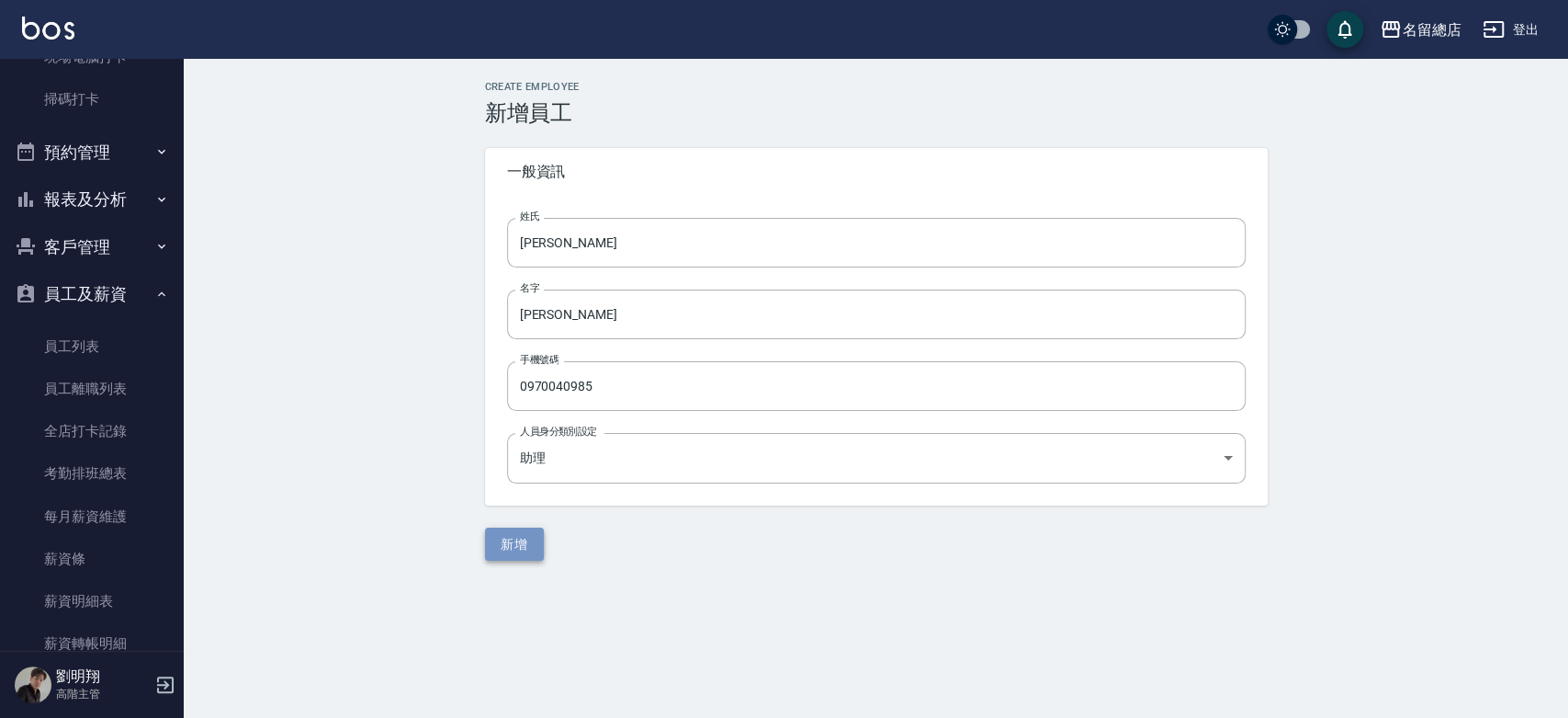
click at [508, 551] on button "新增" at bounding box center [515, 544] width 59 height 34
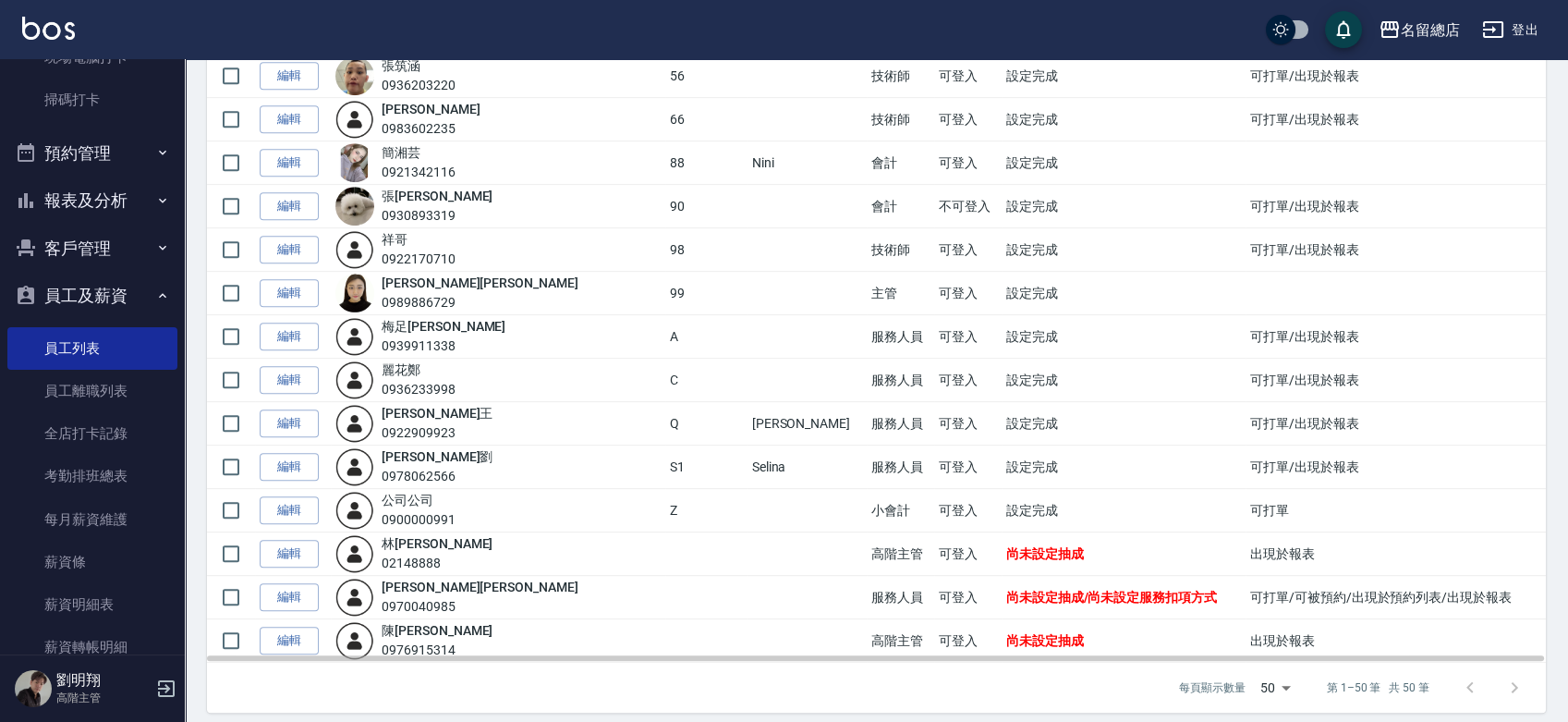
scroll to position [1774, 0]
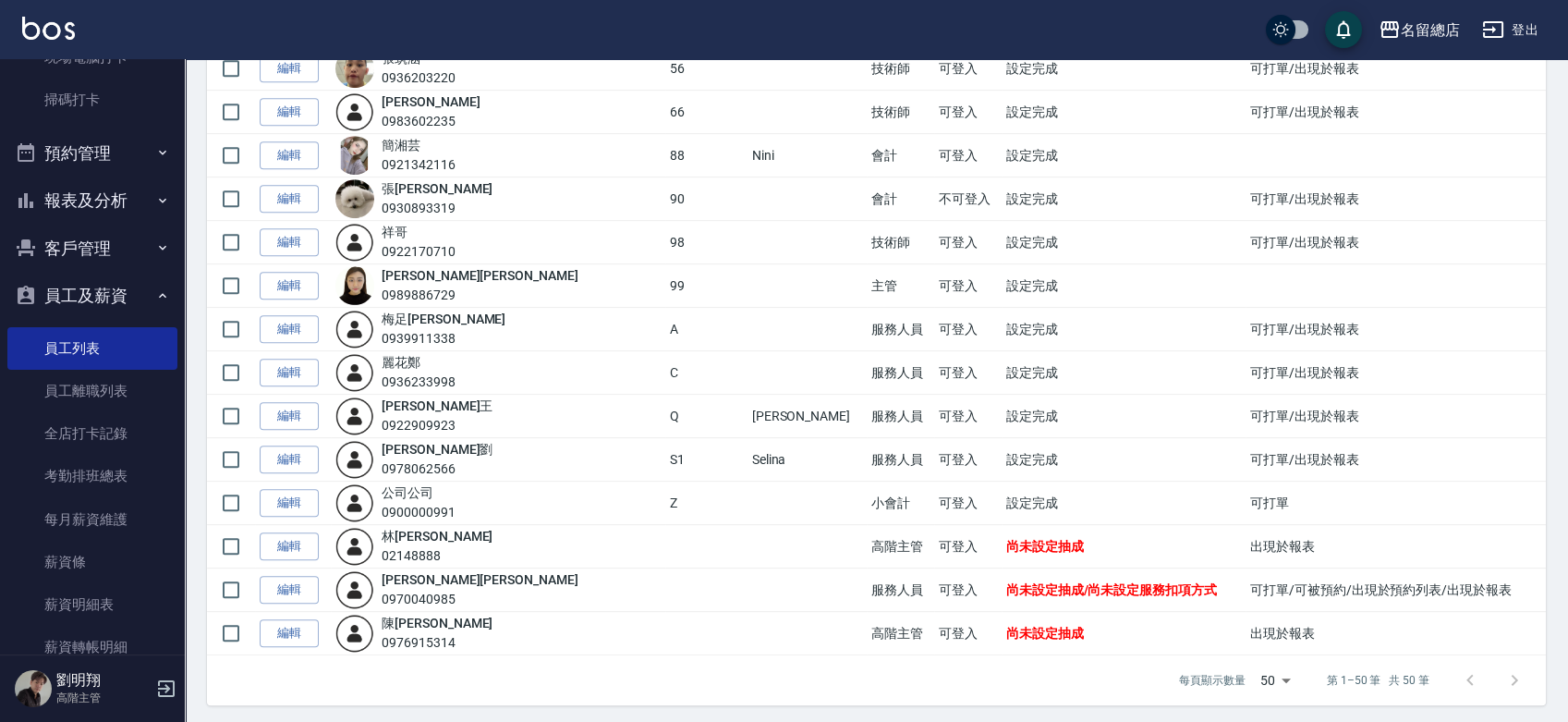
click at [275, 587] on link "編輯" at bounding box center [289, 590] width 59 height 29
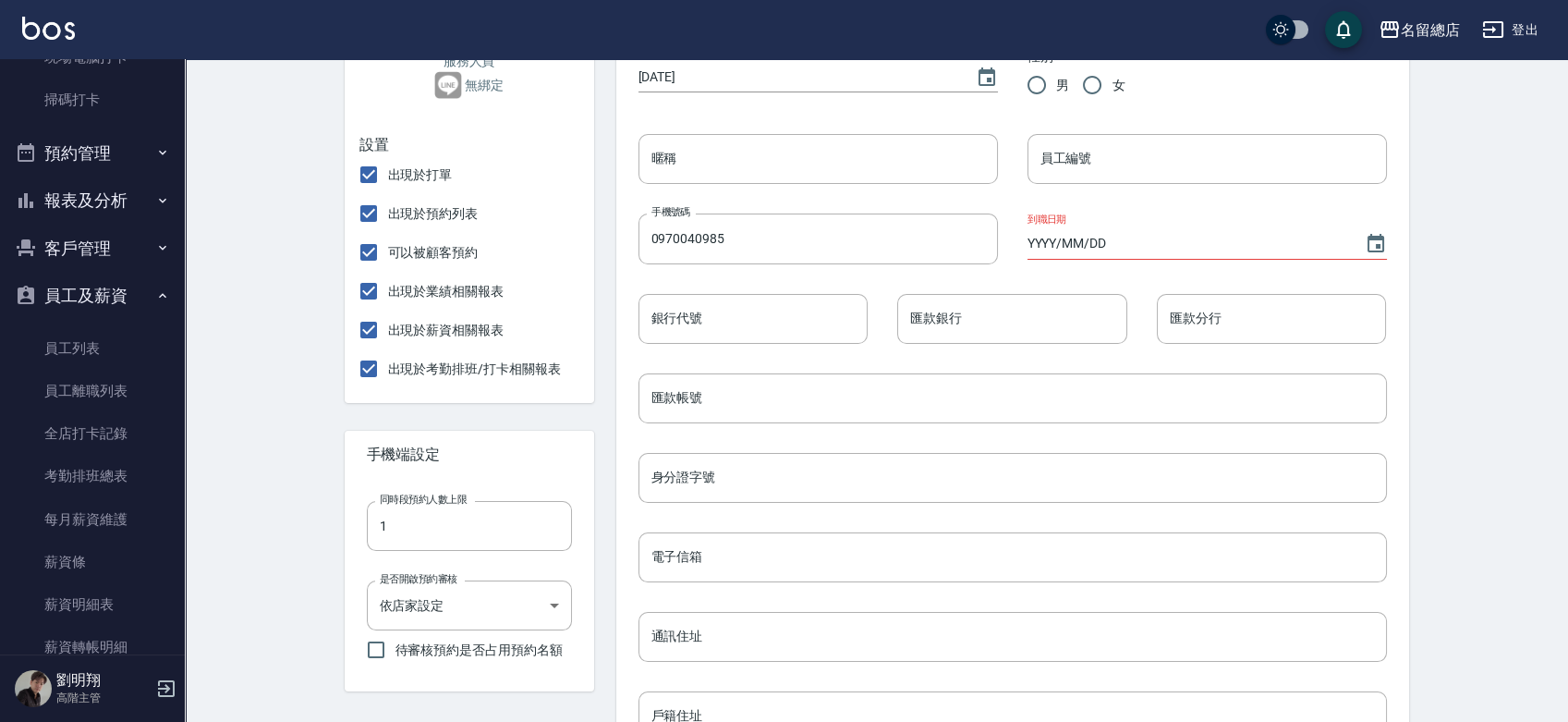
scroll to position [308, 0]
click at [371, 220] on input "出現於預約列表" at bounding box center [368, 210] width 38 height 38
checkbox input "false"
click at [371, 255] on input "可以被顧客預約" at bounding box center [368, 249] width 38 height 38
checkbox input "false"
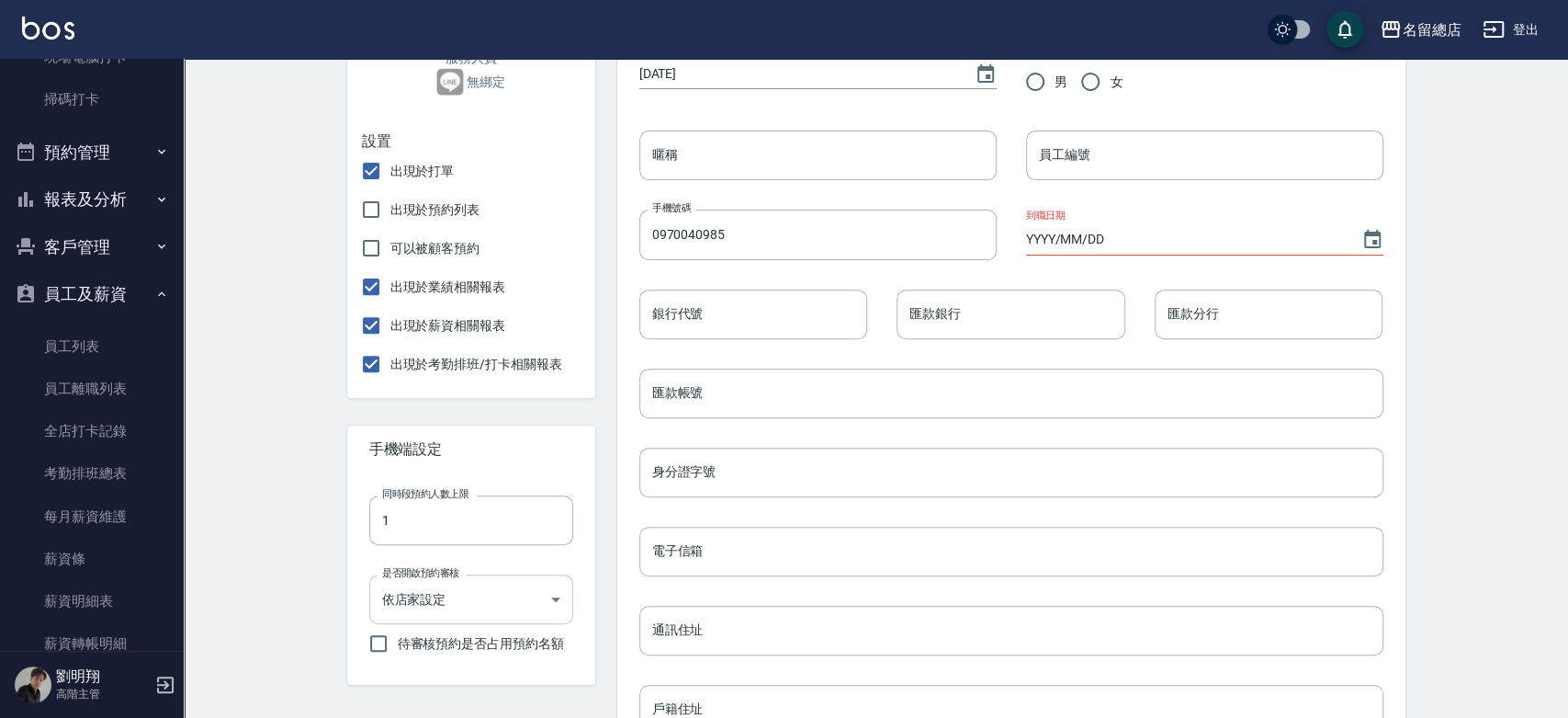
click at [551, 608] on body "名留總店 登出 櫃檯作業 打帳單 帳單列表 掛單列表 座位開單 營業儀表板 現金收支登錄 高階收支登錄 材料自購登錄 每日結帳 排班表 現場電腦打卡 掃碼打卡…" at bounding box center [784, 426] width 1568 height 1464
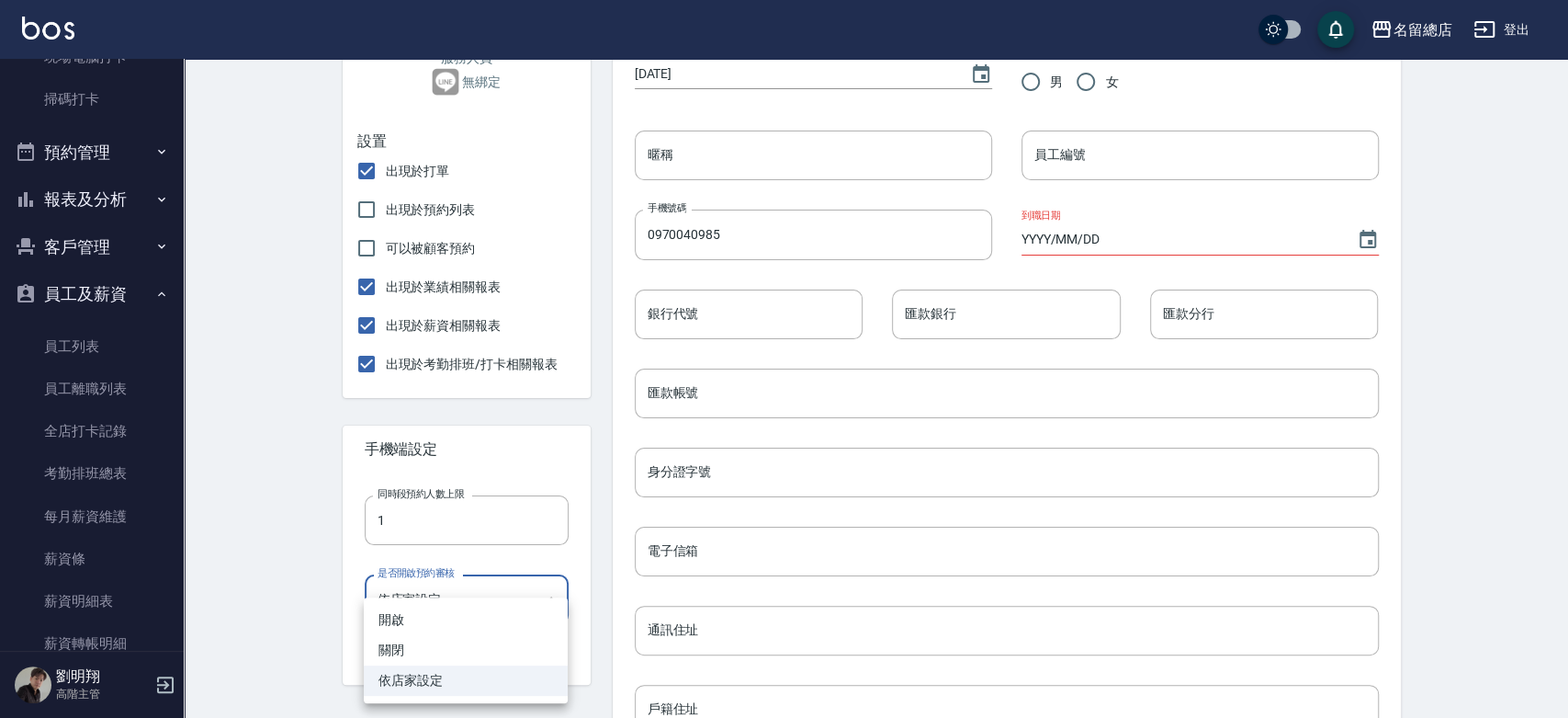
click at [519, 646] on li "關閉" at bounding box center [466, 649] width 204 height 30
type input "FALSE"
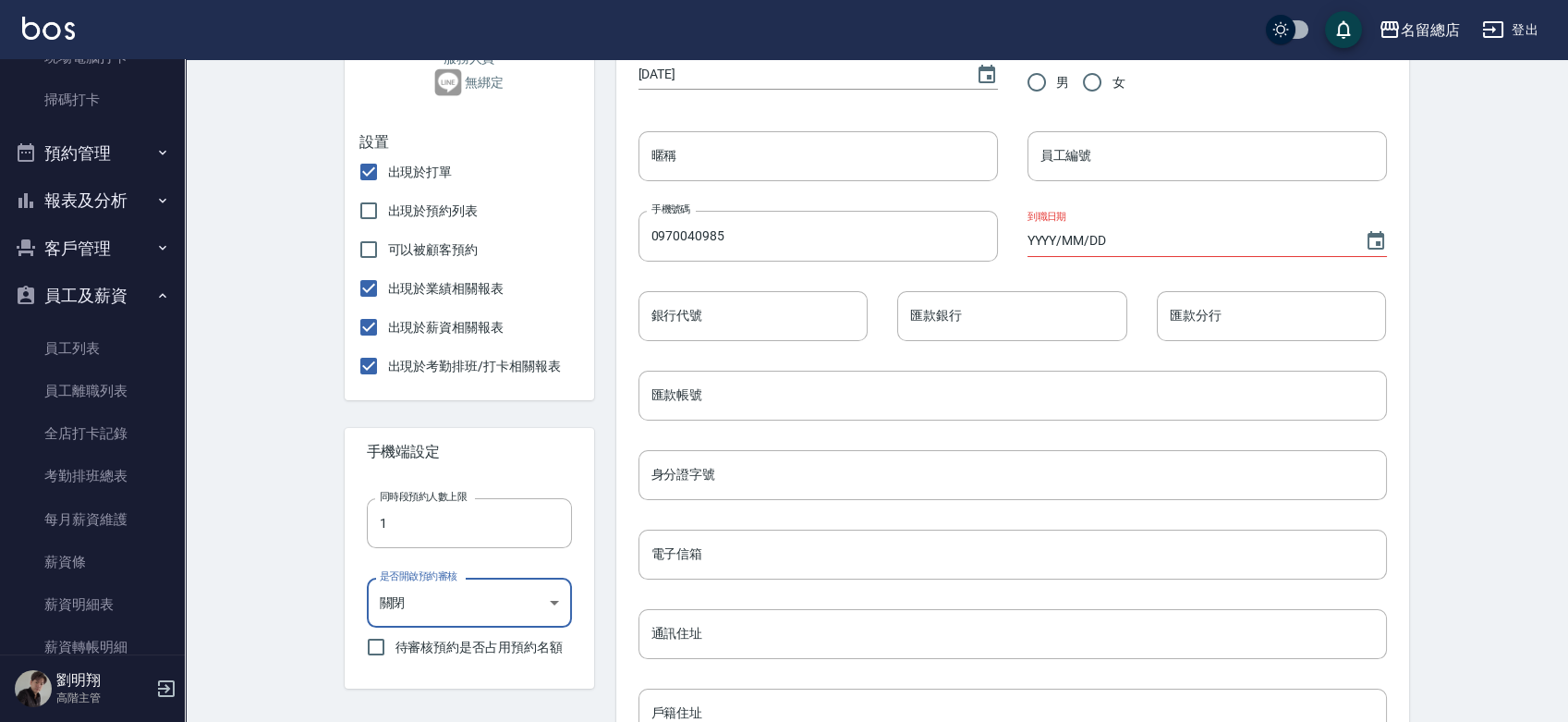
scroll to position [103, 0]
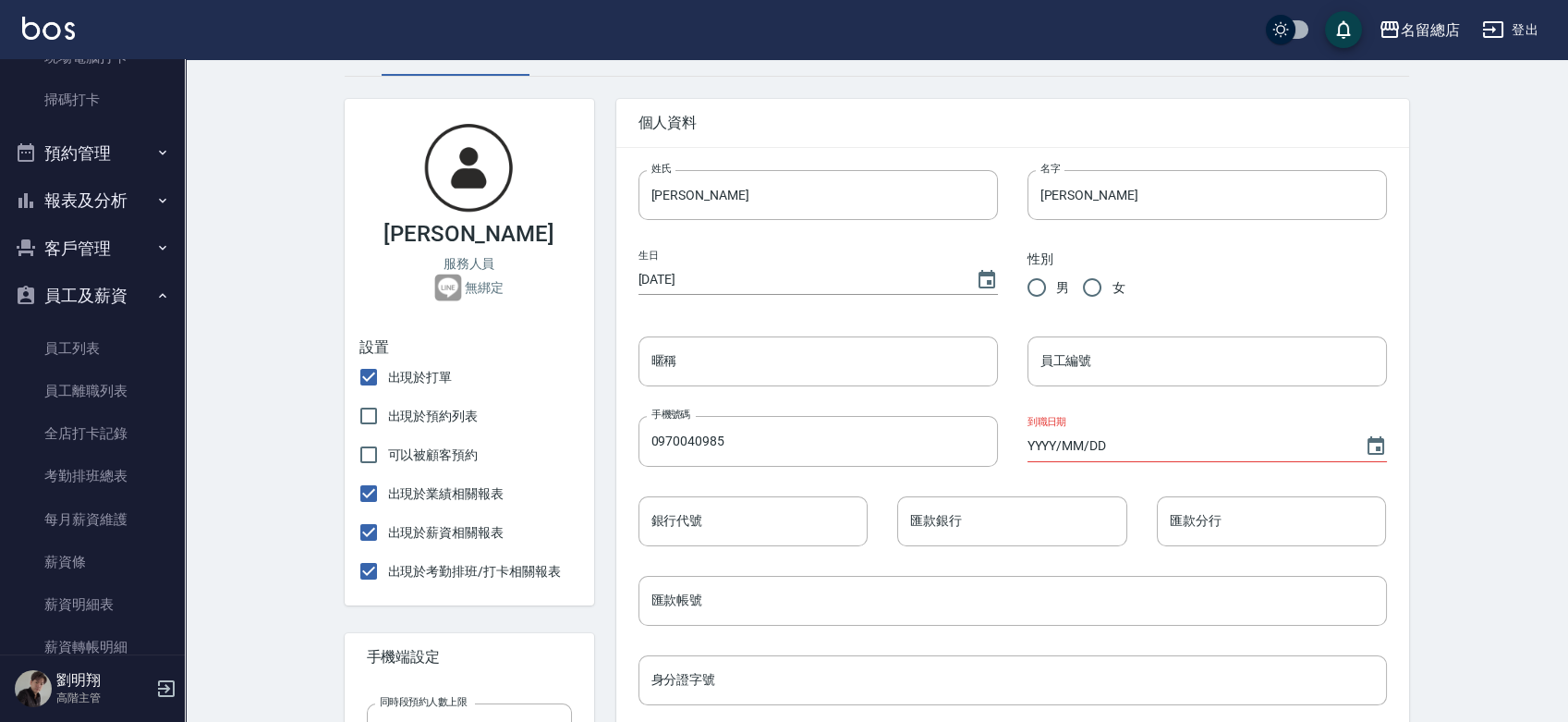
click at [1104, 291] on input "女" at bounding box center [1092, 287] width 38 height 38
radio input "true"
click at [990, 279] on icon "Choose date, selected date is 1970-01-01" at bounding box center [986, 280] width 22 height 22
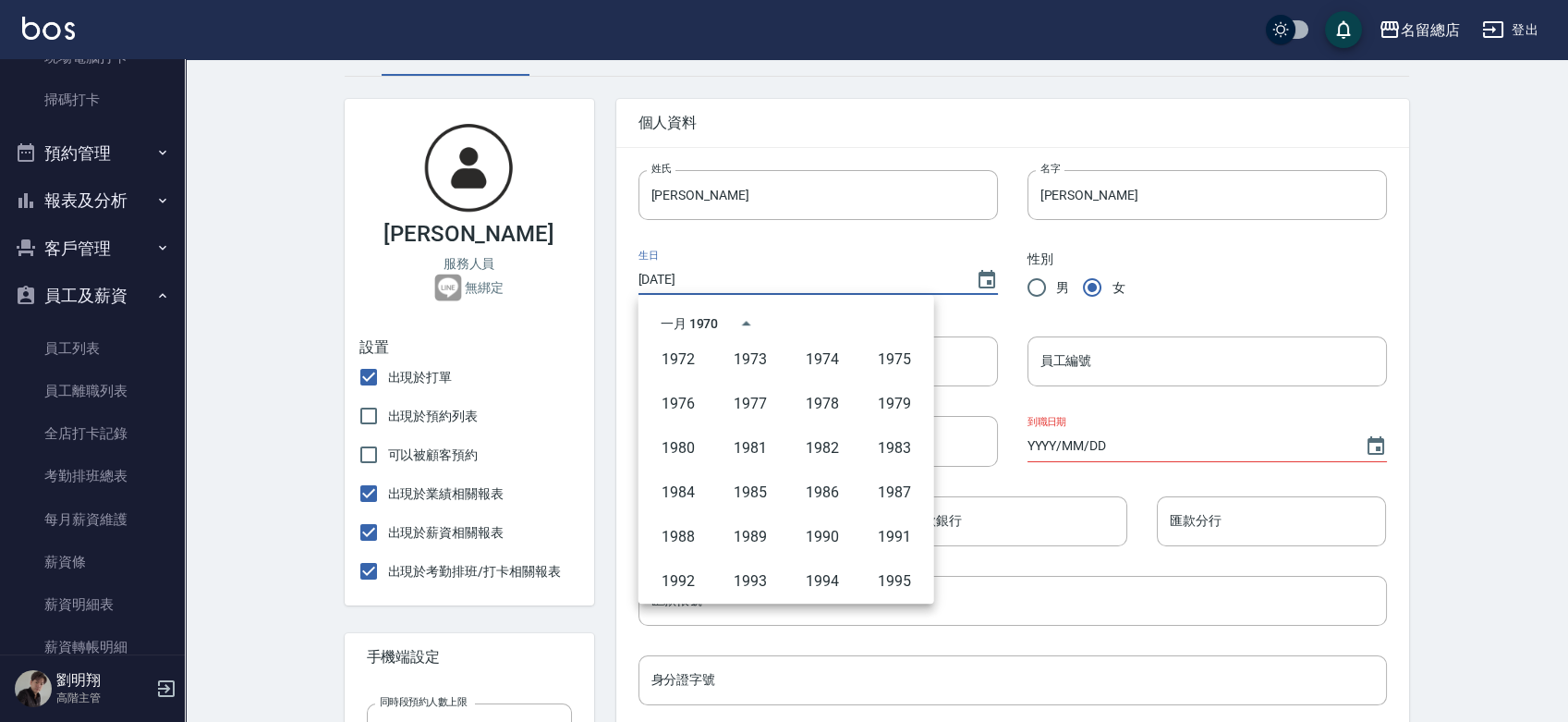
scroll to position [955, 0]
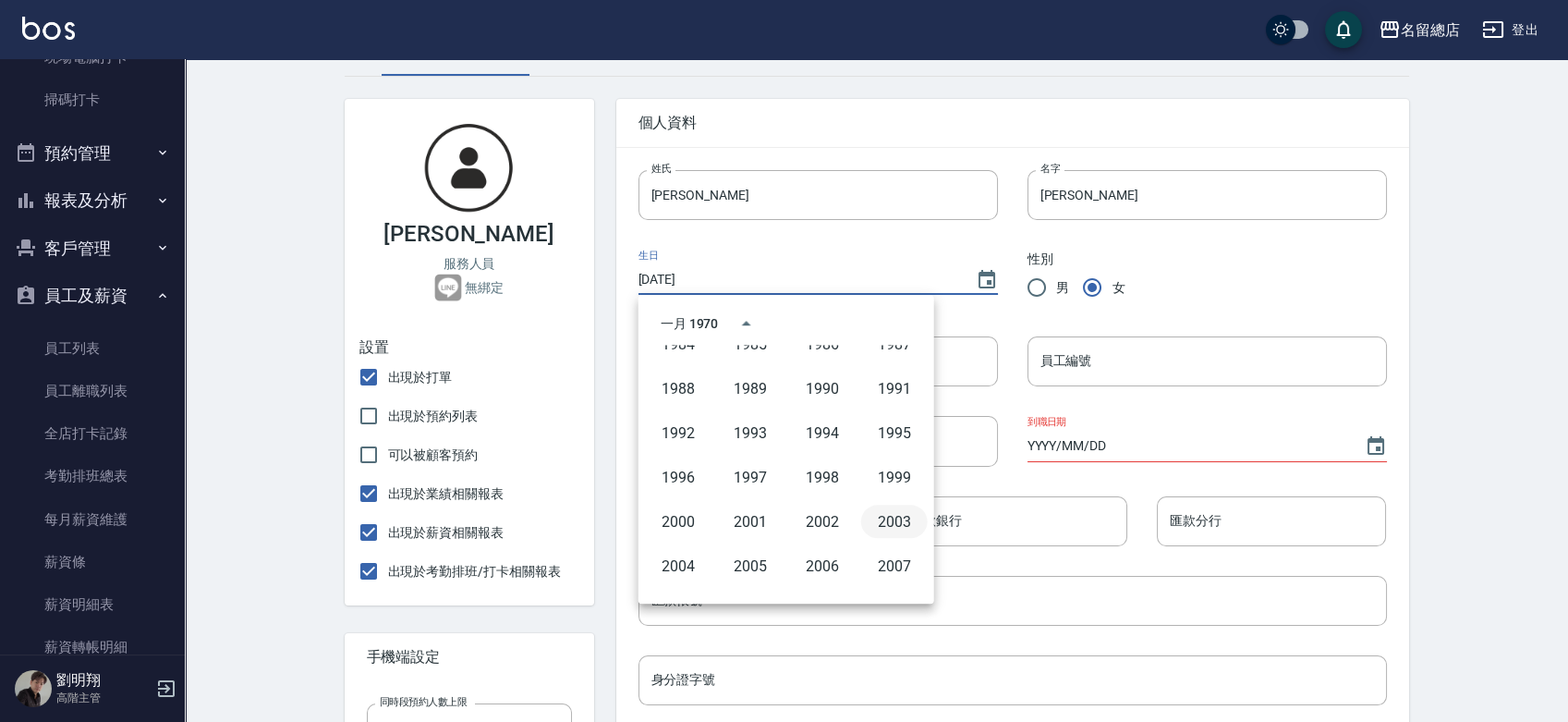
click at [887, 512] on button "2003" at bounding box center [893, 521] width 66 height 34
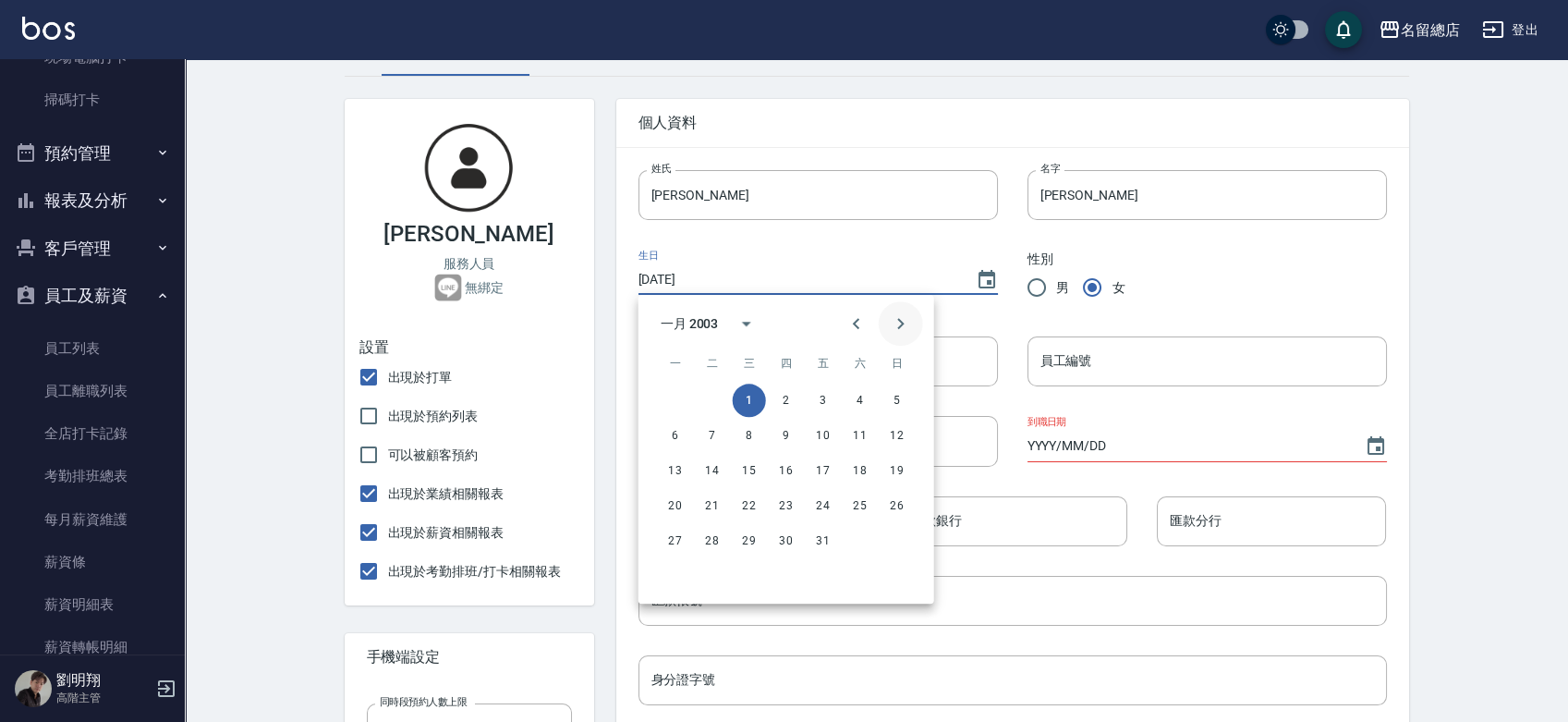
click at [892, 328] on icon "Next month" at bounding box center [900, 324] width 22 height 22
click at [891, 324] on icon "Next month" at bounding box center [900, 324] width 22 height 22
click at [890, 324] on icon "Next month" at bounding box center [900, 324] width 22 height 22
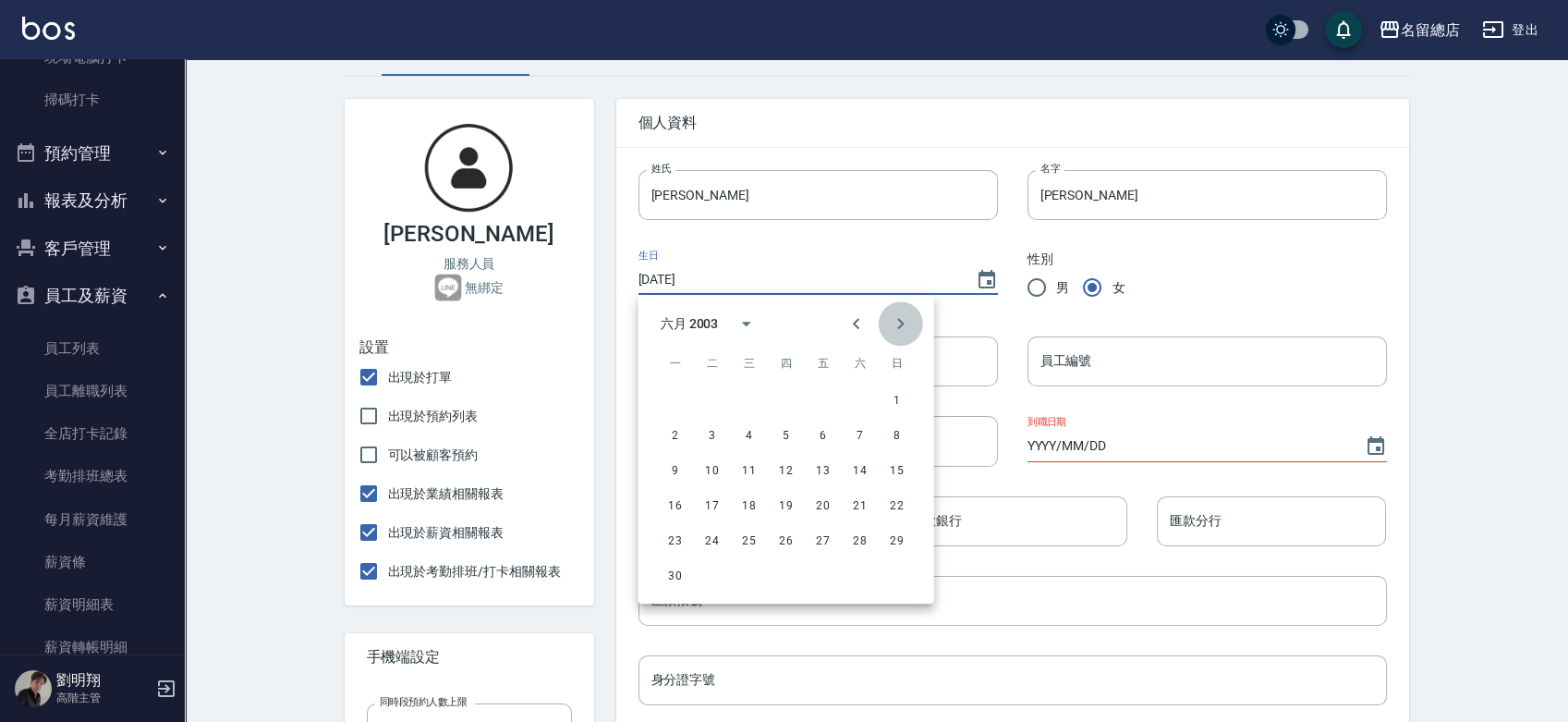
click at [890, 324] on icon "Next month" at bounding box center [900, 324] width 22 height 22
click at [890, 325] on icon "Next month" at bounding box center [900, 324] width 22 height 22
click at [890, 326] on icon "Next month" at bounding box center [900, 324] width 22 height 22
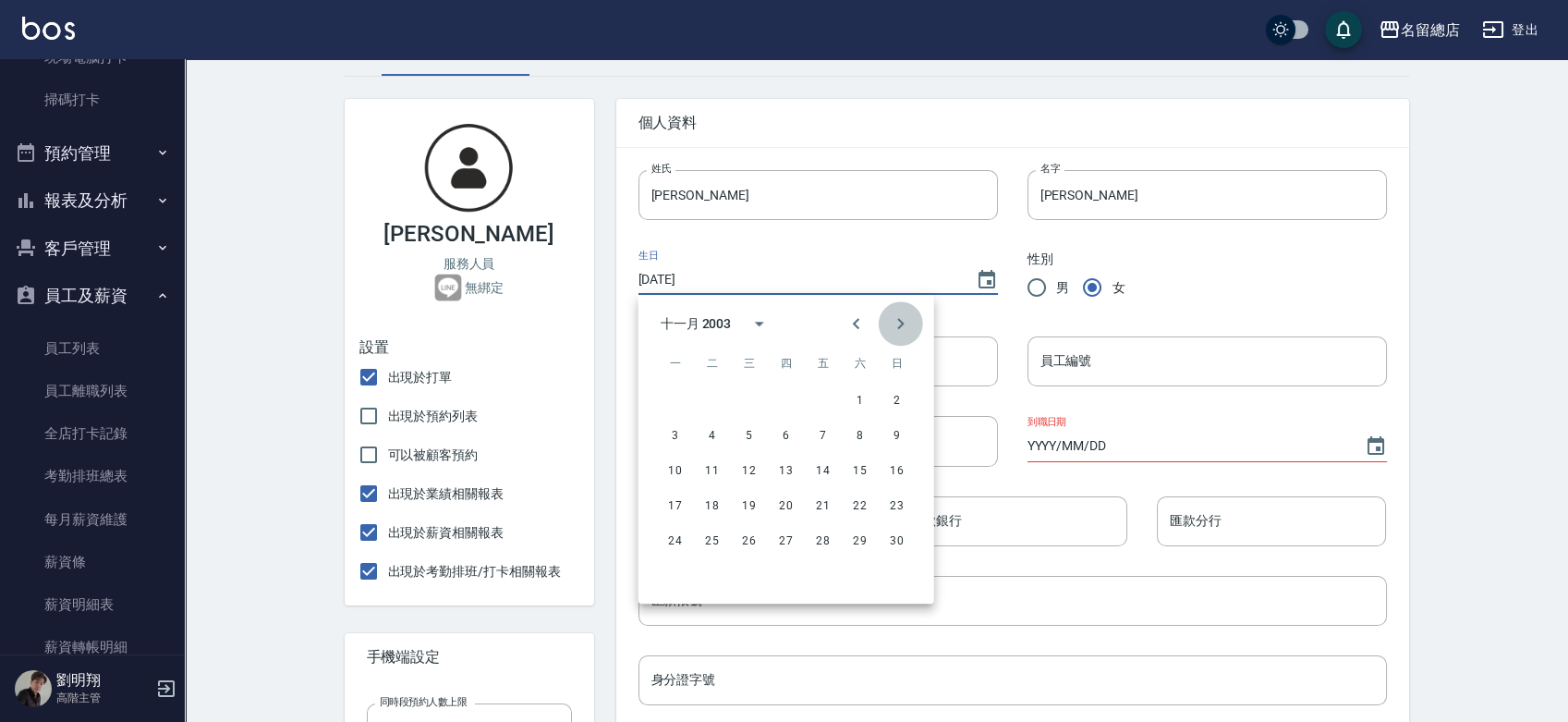
click at [890, 326] on icon "Next month" at bounding box center [900, 324] width 22 height 22
click at [866, 465] on button "20" at bounding box center [860, 470] width 34 height 34
type input "2003/12/20"
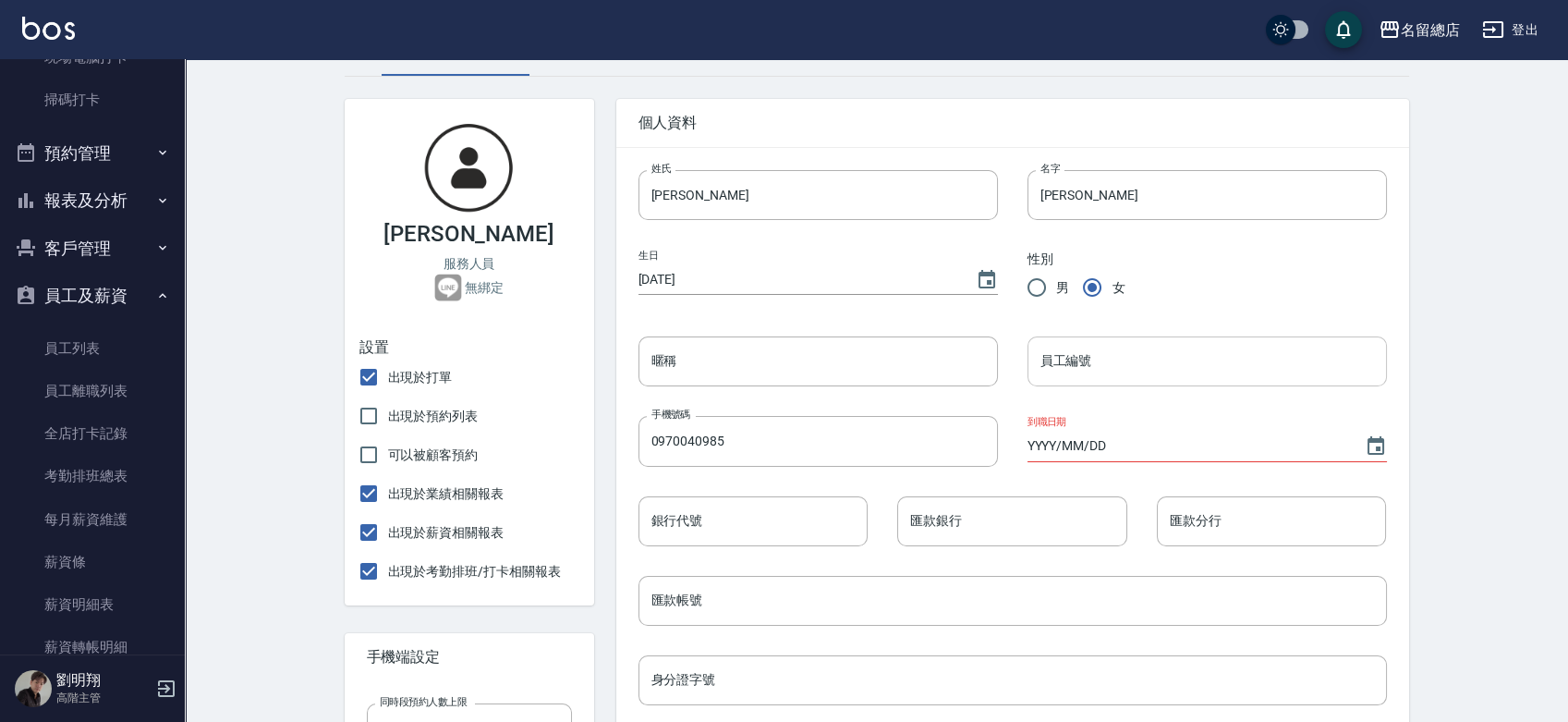
click at [1092, 372] on input "員工編號" at bounding box center [1207, 361] width 359 height 50
type input "47"
click at [1366, 443] on icon "Choose date" at bounding box center [1376, 446] width 22 height 22
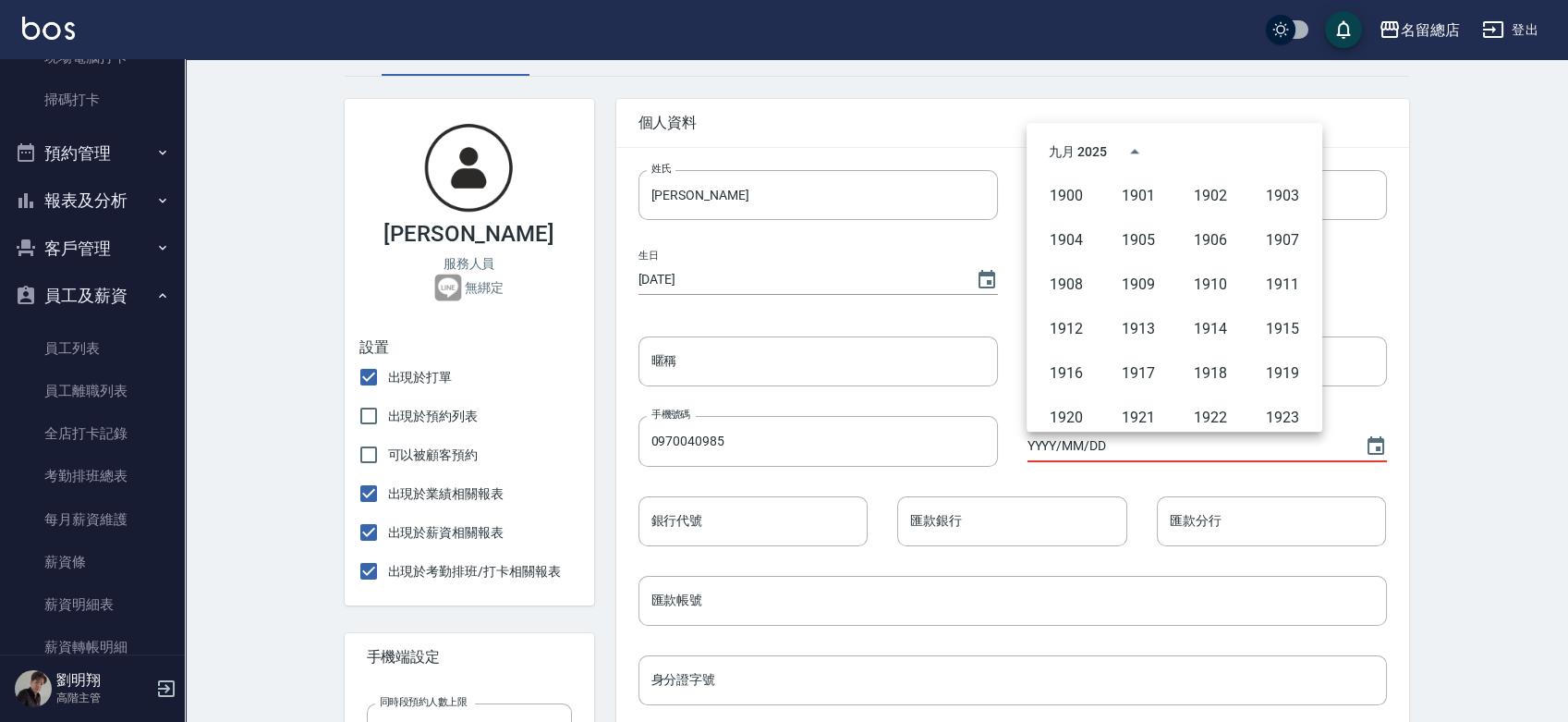
scroll to position [1267, 0]
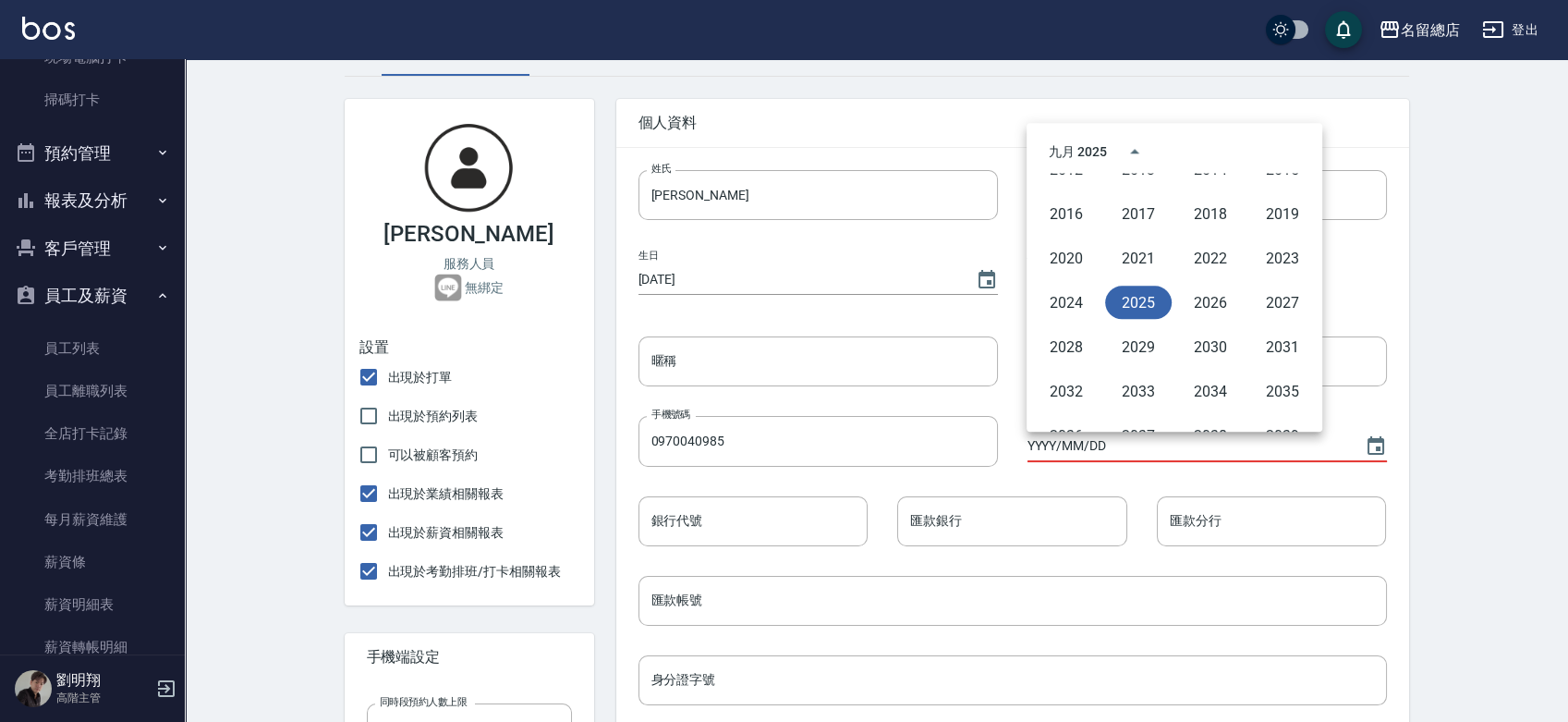
click at [1147, 296] on button "2025" at bounding box center [1137, 302] width 66 height 34
type input "[DATE]"
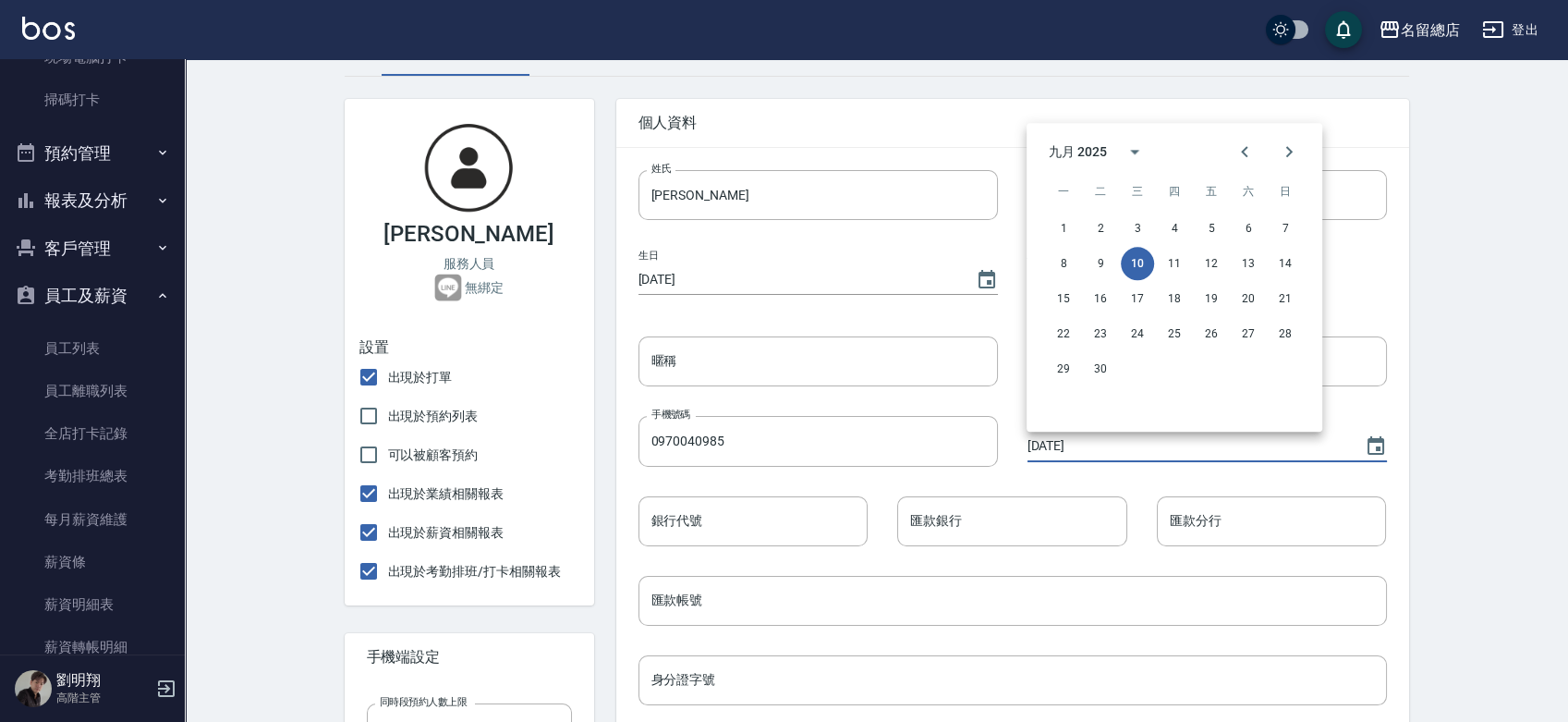
click at [1140, 262] on button "10" at bounding box center [1137, 263] width 34 height 34
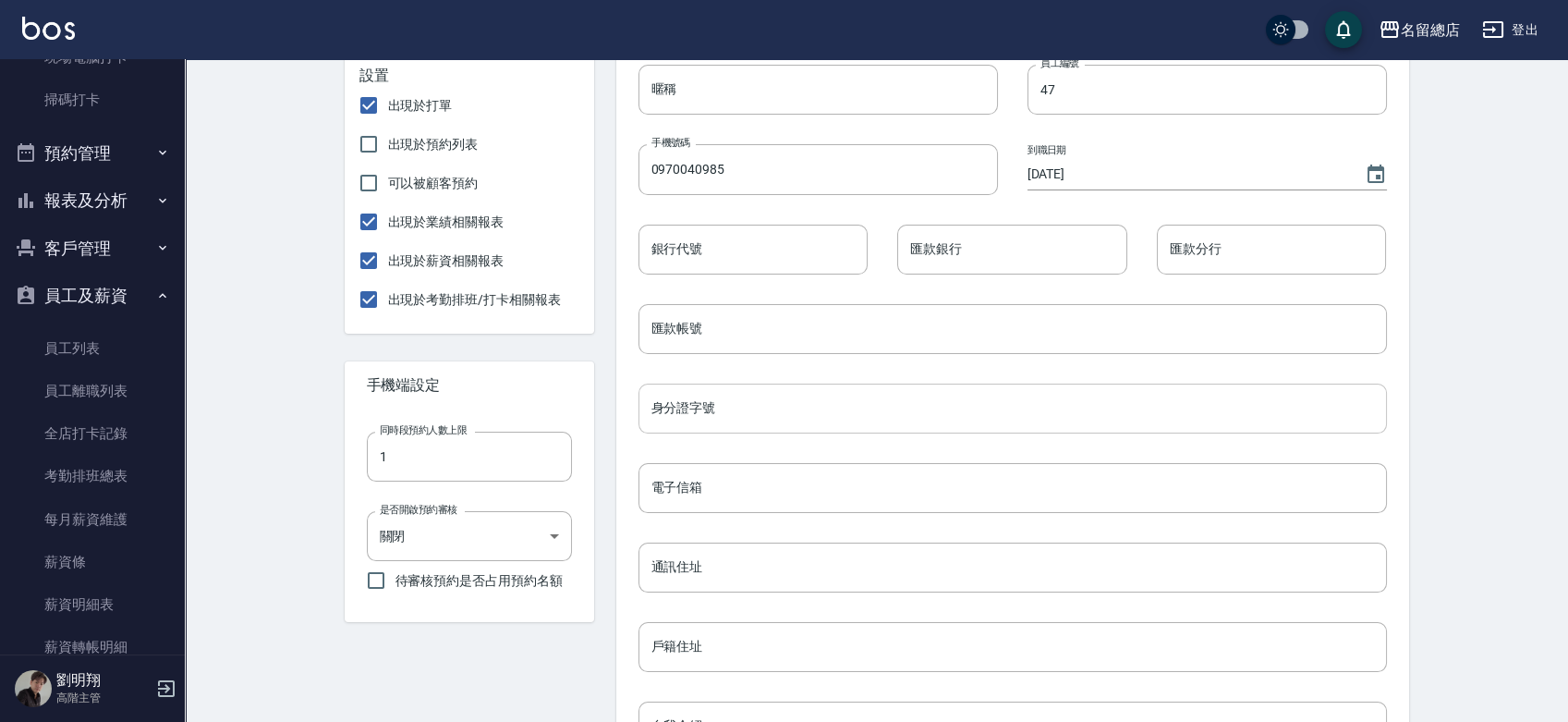
scroll to position [410, 0]
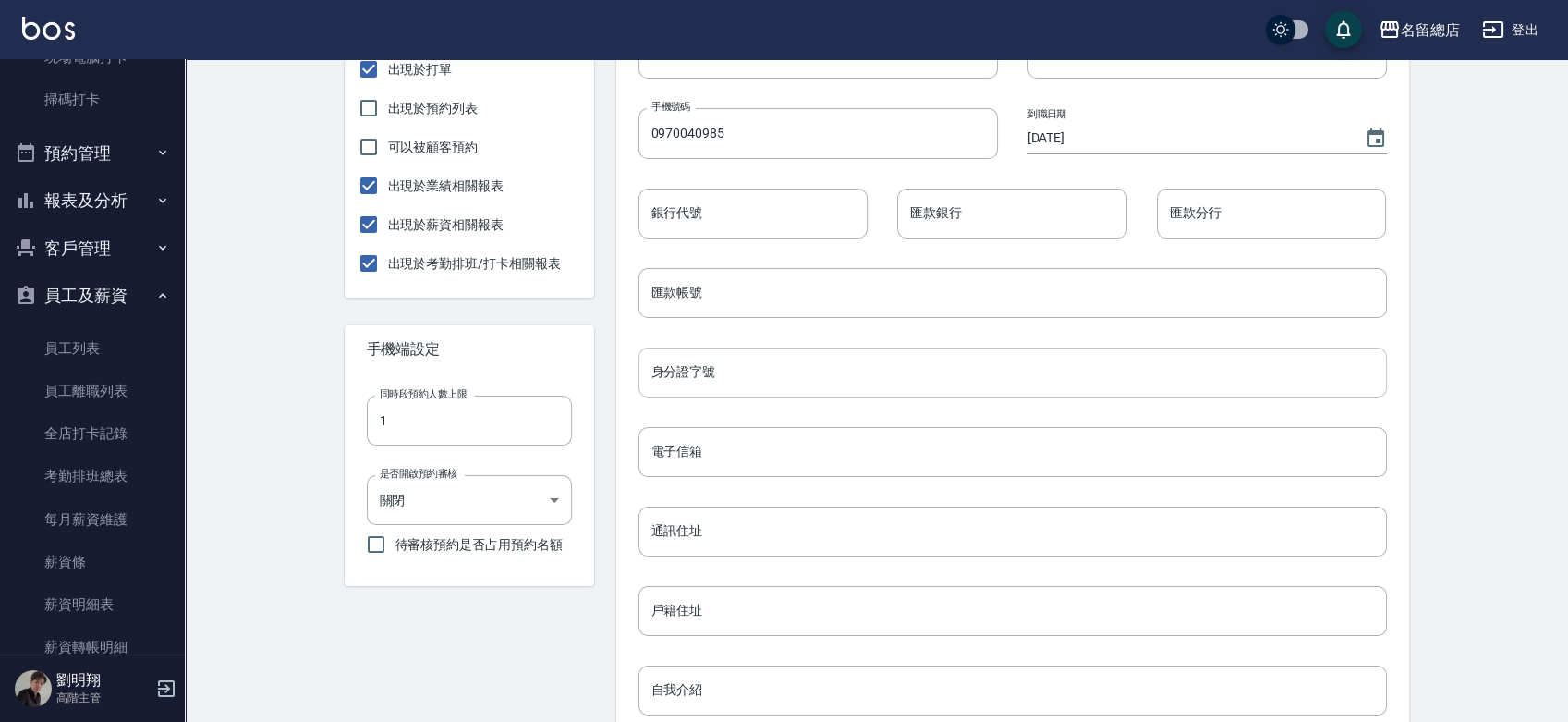
click at [757, 365] on input "身分證字號" at bounding box center [1012, 372] width 748 height 50
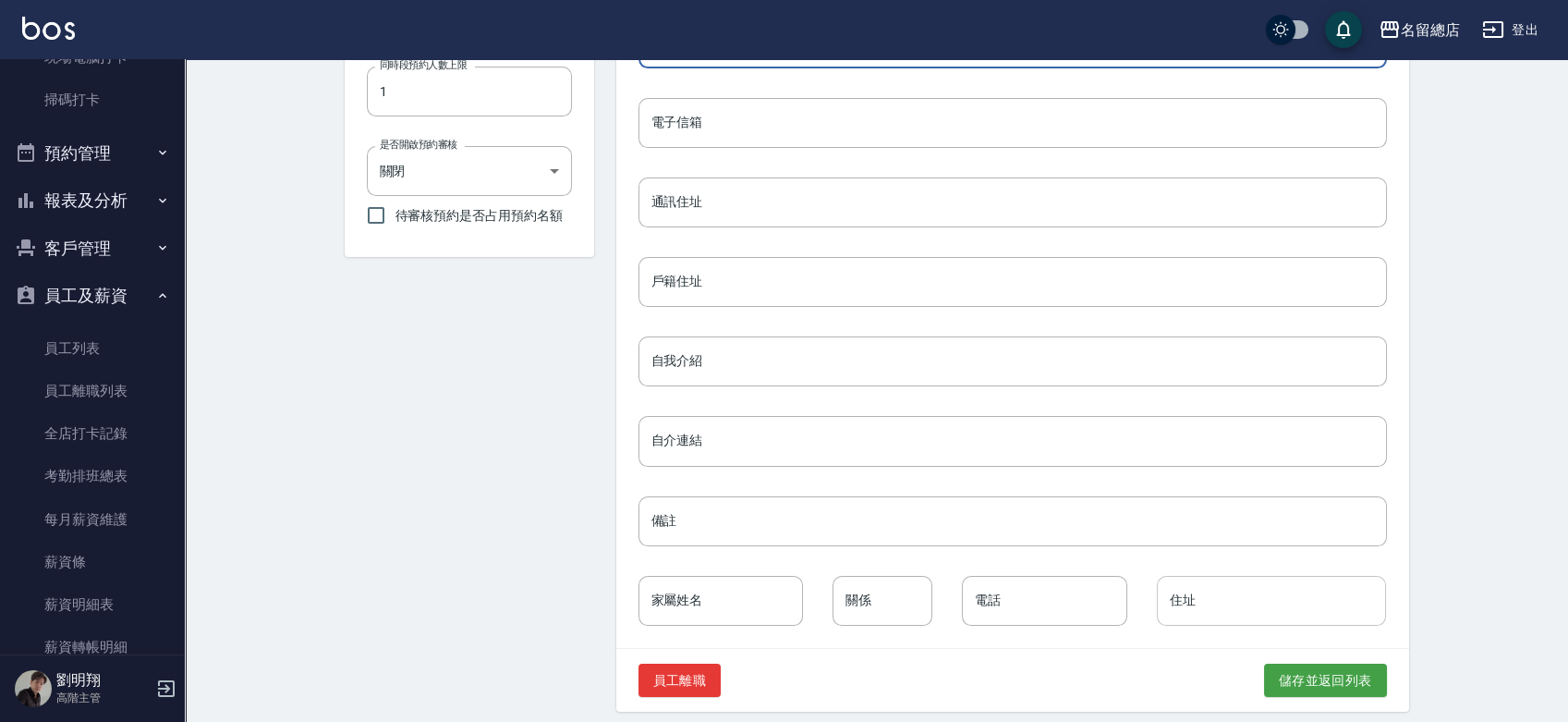
scroll to position [752, 0]
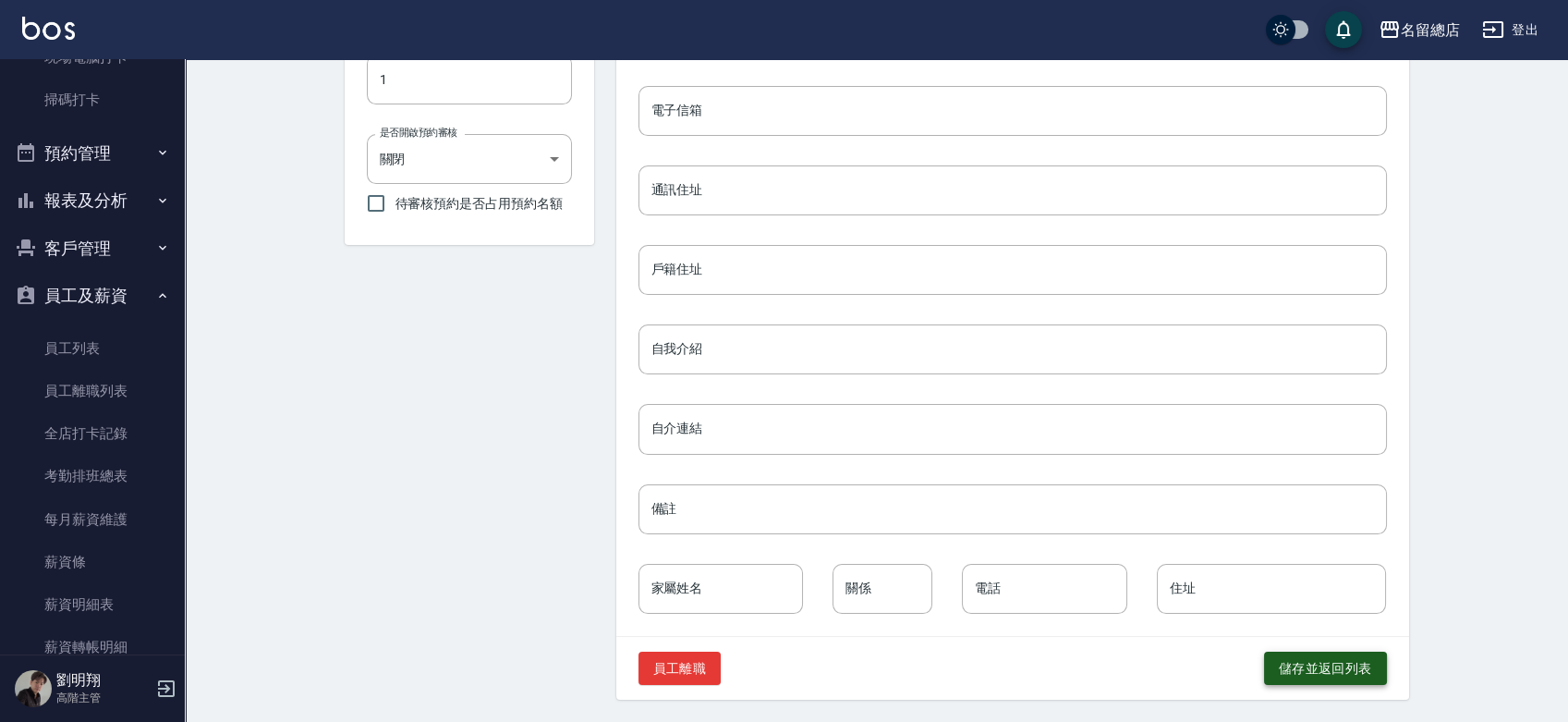
type input "A900902686"
click at [1347, 673] on button "儲存並返回列表" at bounding box center [1325, 668] width 123 height 35
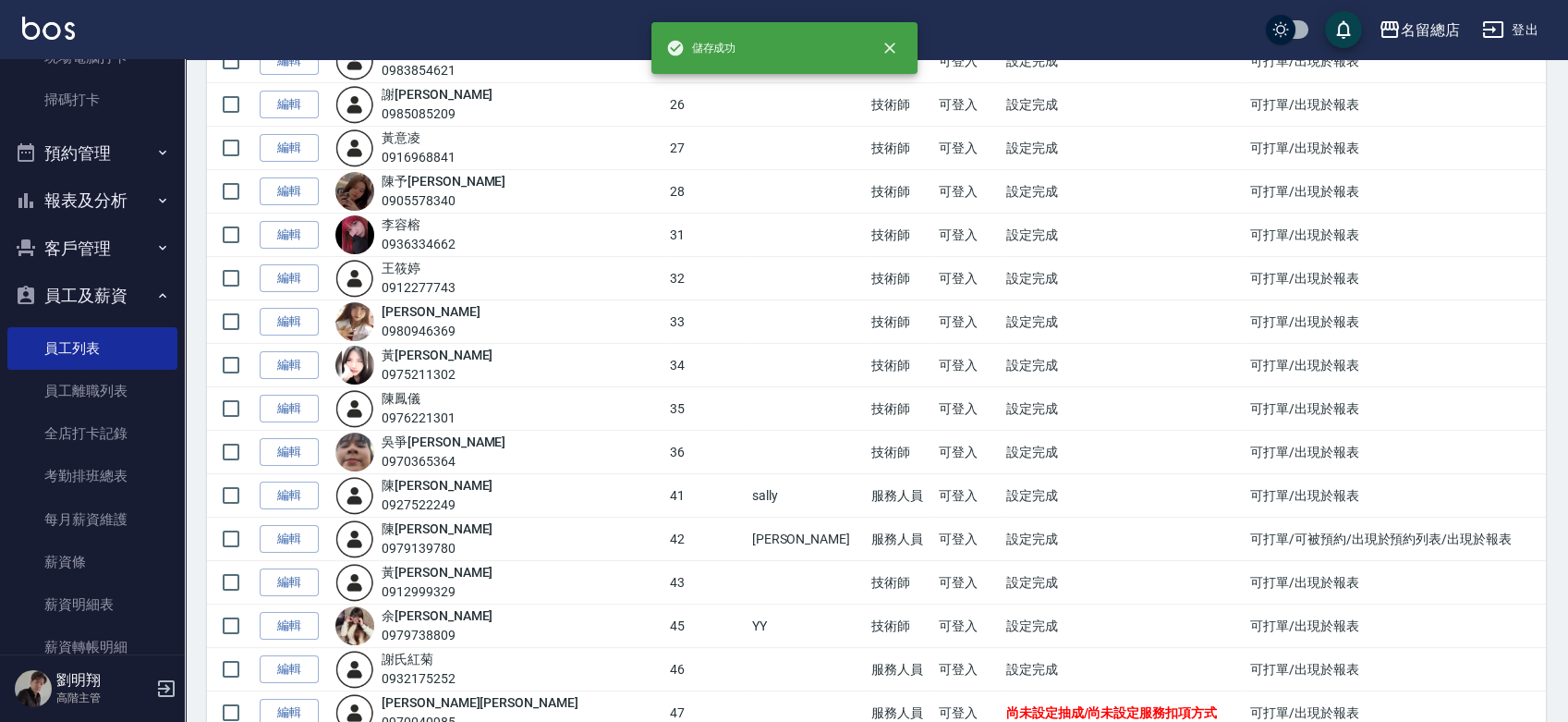
scroll to position [1232, 0]
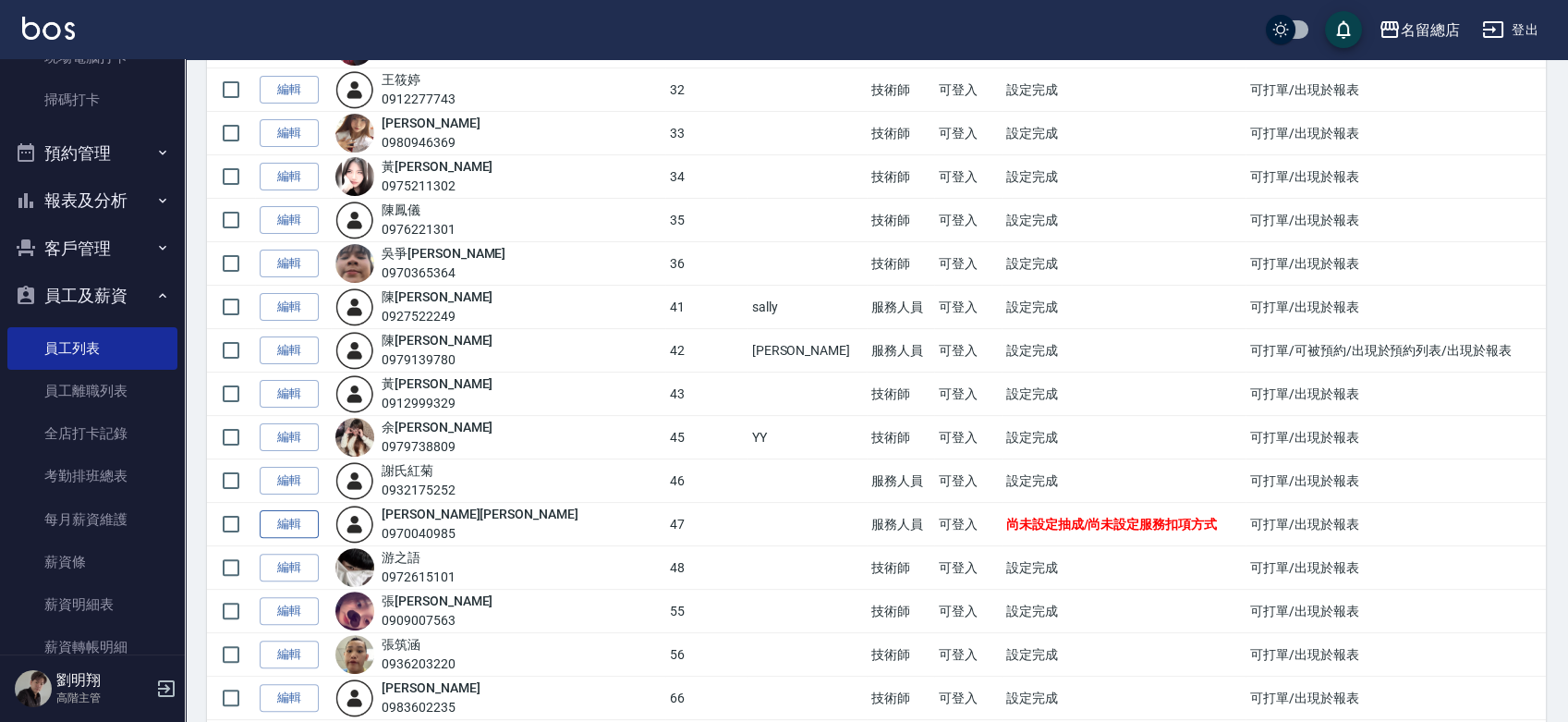
click at [298, 515] on link "編輯" at bounding box center [289, 524] width 59 height 29
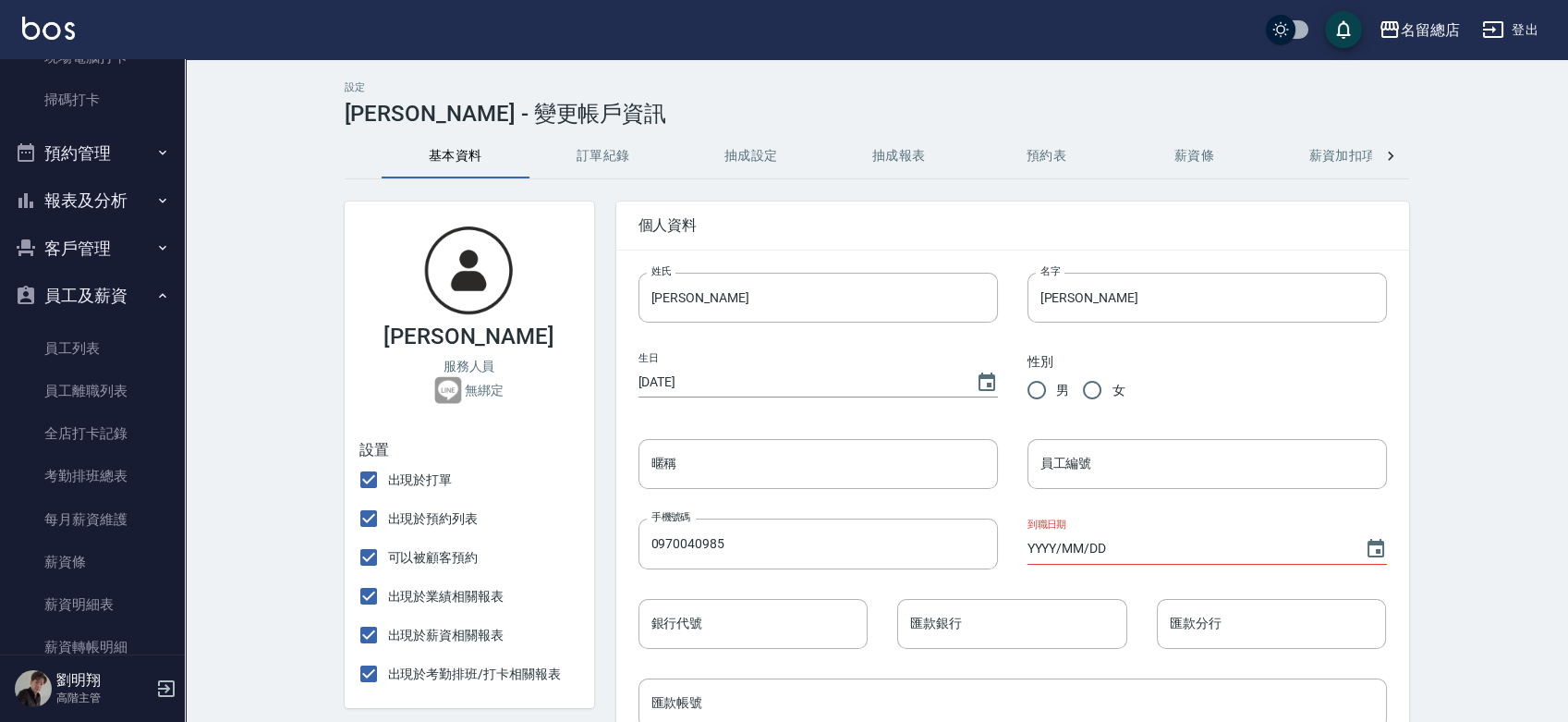
checkbox input "false"
type input "FALSE"
type input "2003/12/20"
radio input "true"
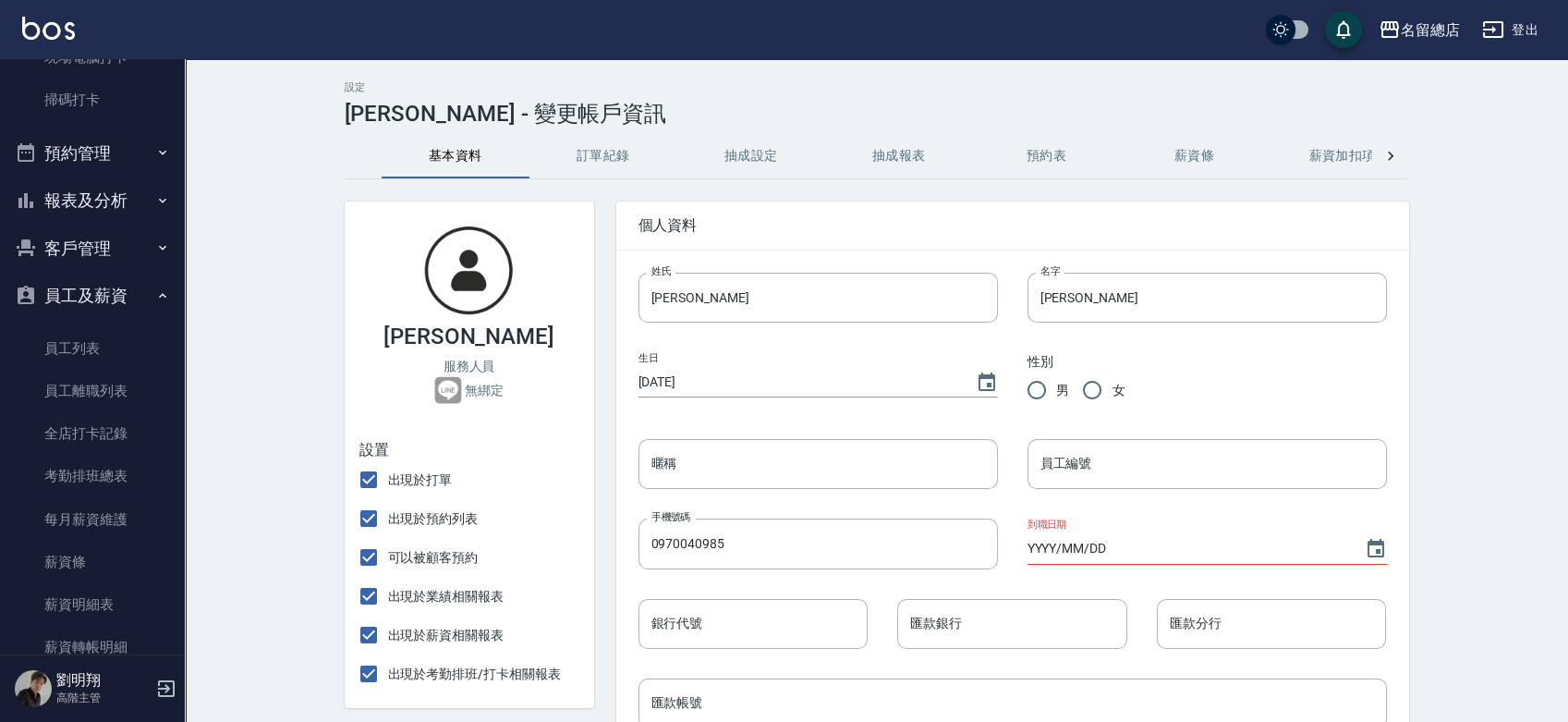
type input "47"
type input "[DATE]"
type input "A900902686"
drag, startPoint x: 698, startPoint y: 154, endPoint x: 735, endPoint y: 151, distance: 37.1
click at [700, 154] on button "抽成設定" at bounding box center [751, 156] width 148 height 44
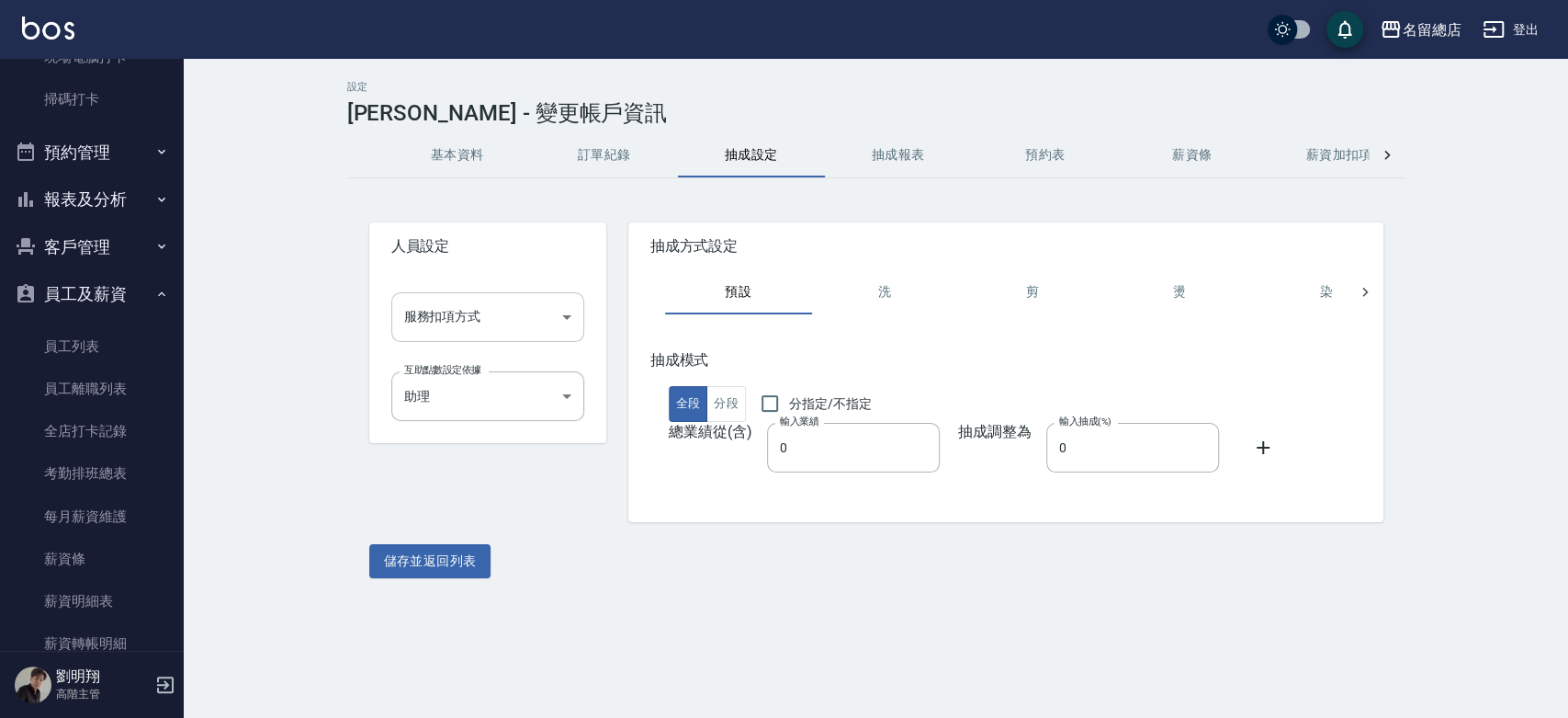
click at [475, 324] on body "名留總店 登出 櫃檯作業 打帳單 帳單列表 掛單列表 座位開單 營業儀表板 現金收支登錄 高階收支登錄 材料自購登錄 每日結帳 排班表 現場電腦打卡 掃碼打卡…" at bounding box center [784, 359] width 1568 height 718
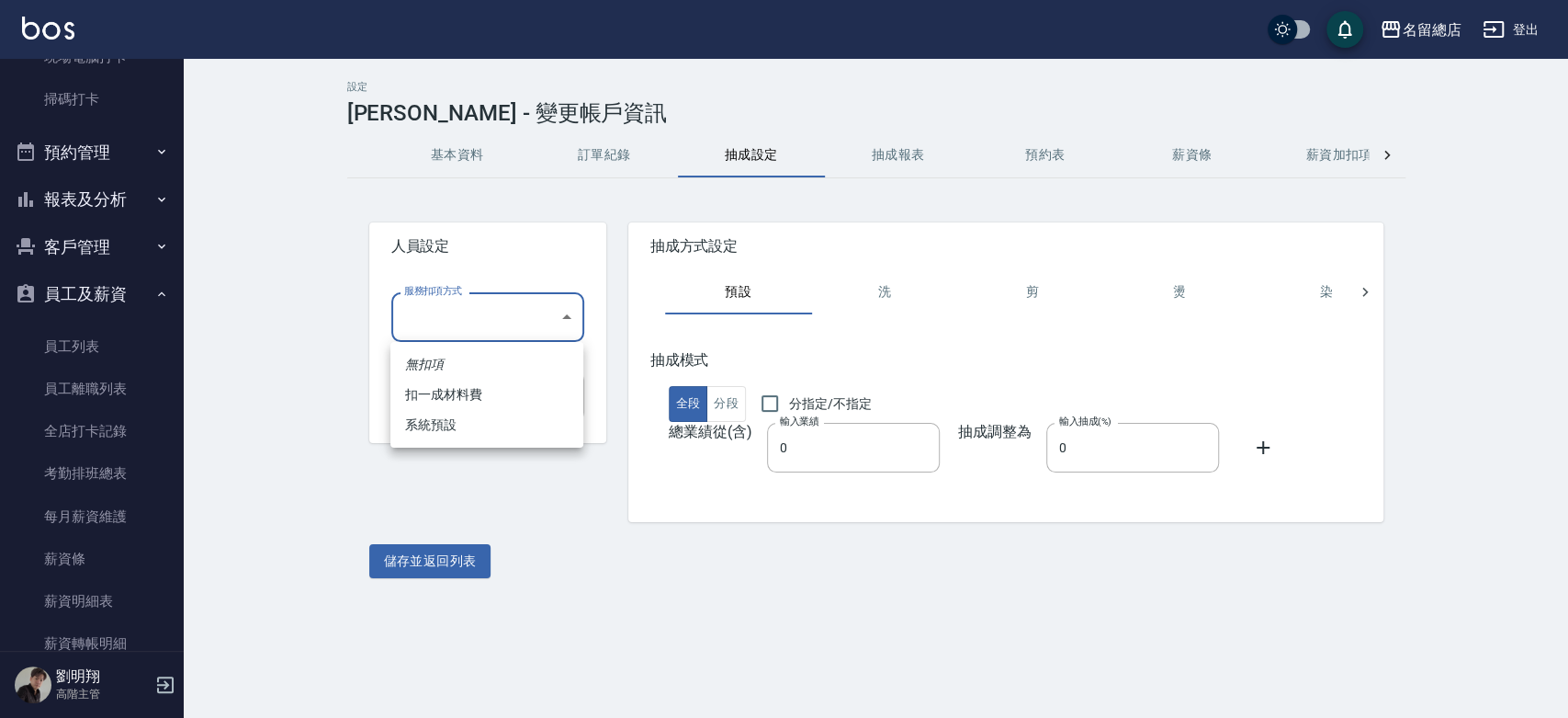
click at [479, 395] on li "扣一成材料費" at bounding box center [486, 394] width 193 height 30
type input "扣一成材料費"
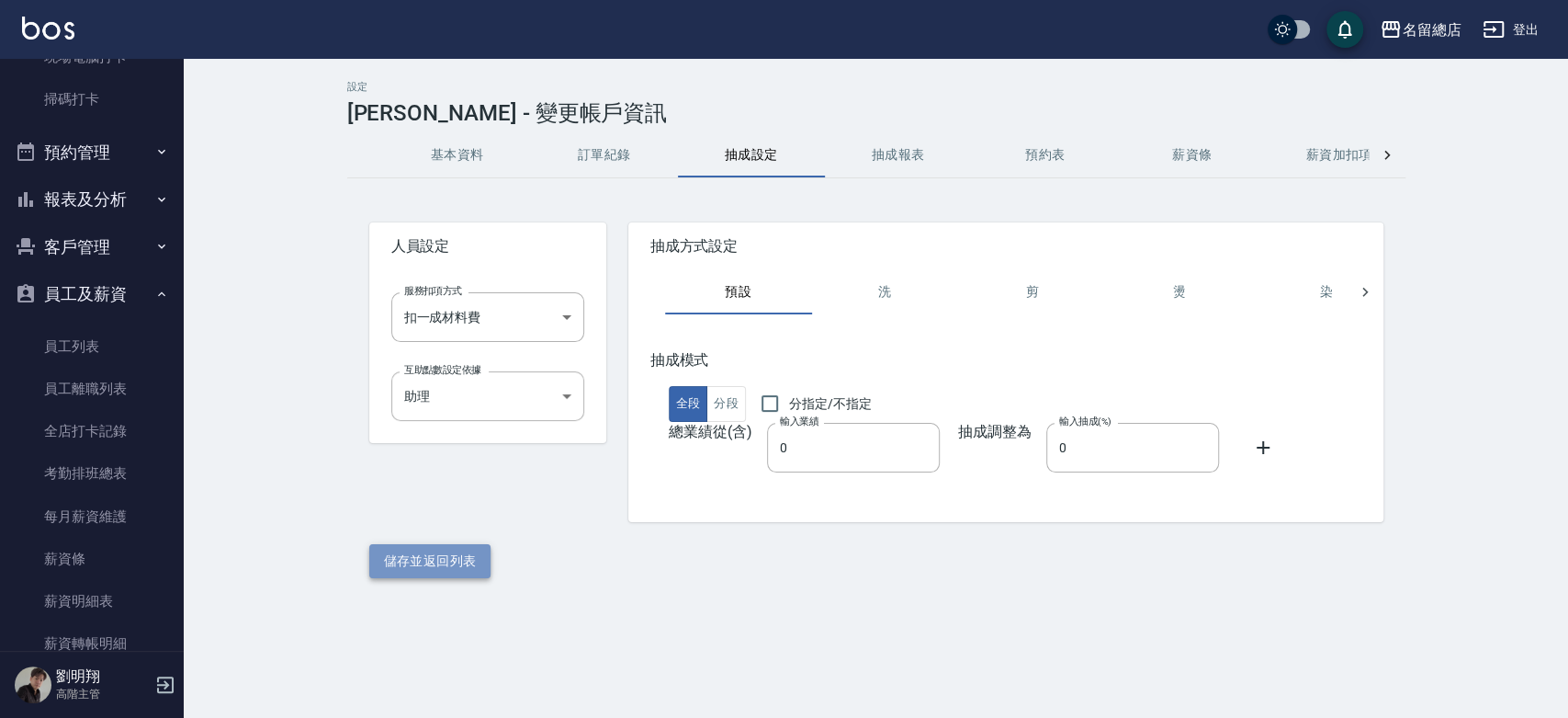
click at [440, 560] on button "儲存並返回列表" at bounding box center [430, 561] width 123 height 34
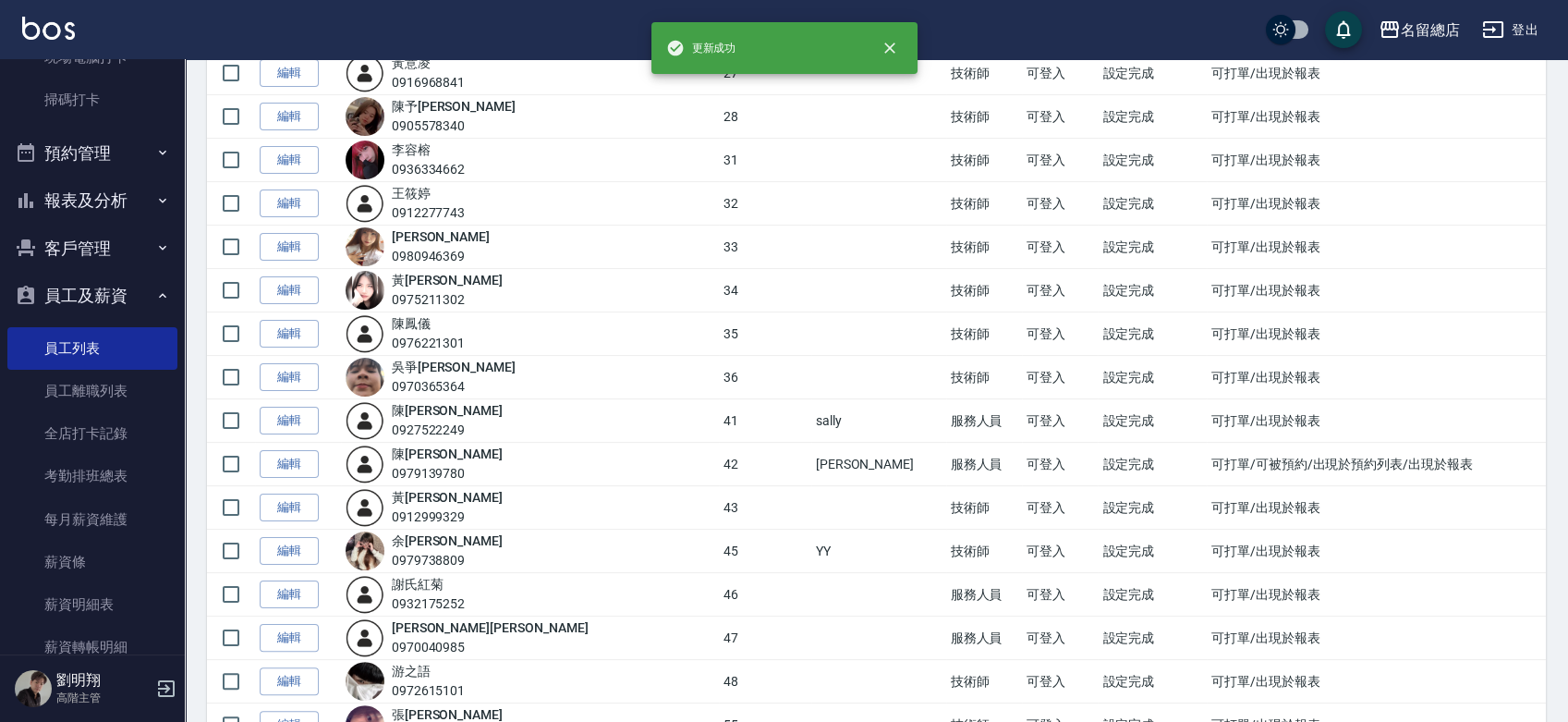
scroll to position [1335, 0]
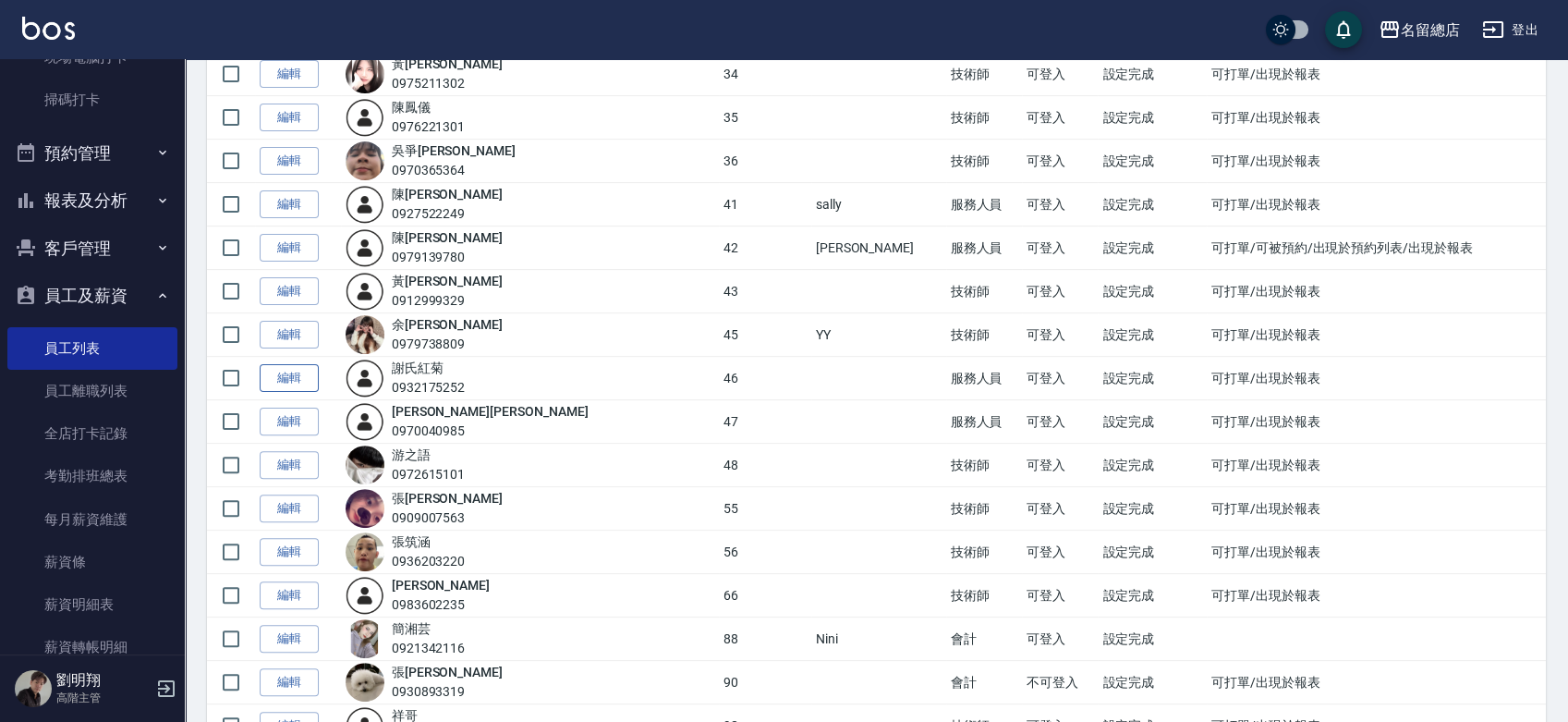
click at [293, 372] on link "編輯" at bounding box center [289, 378] width 59 height 29
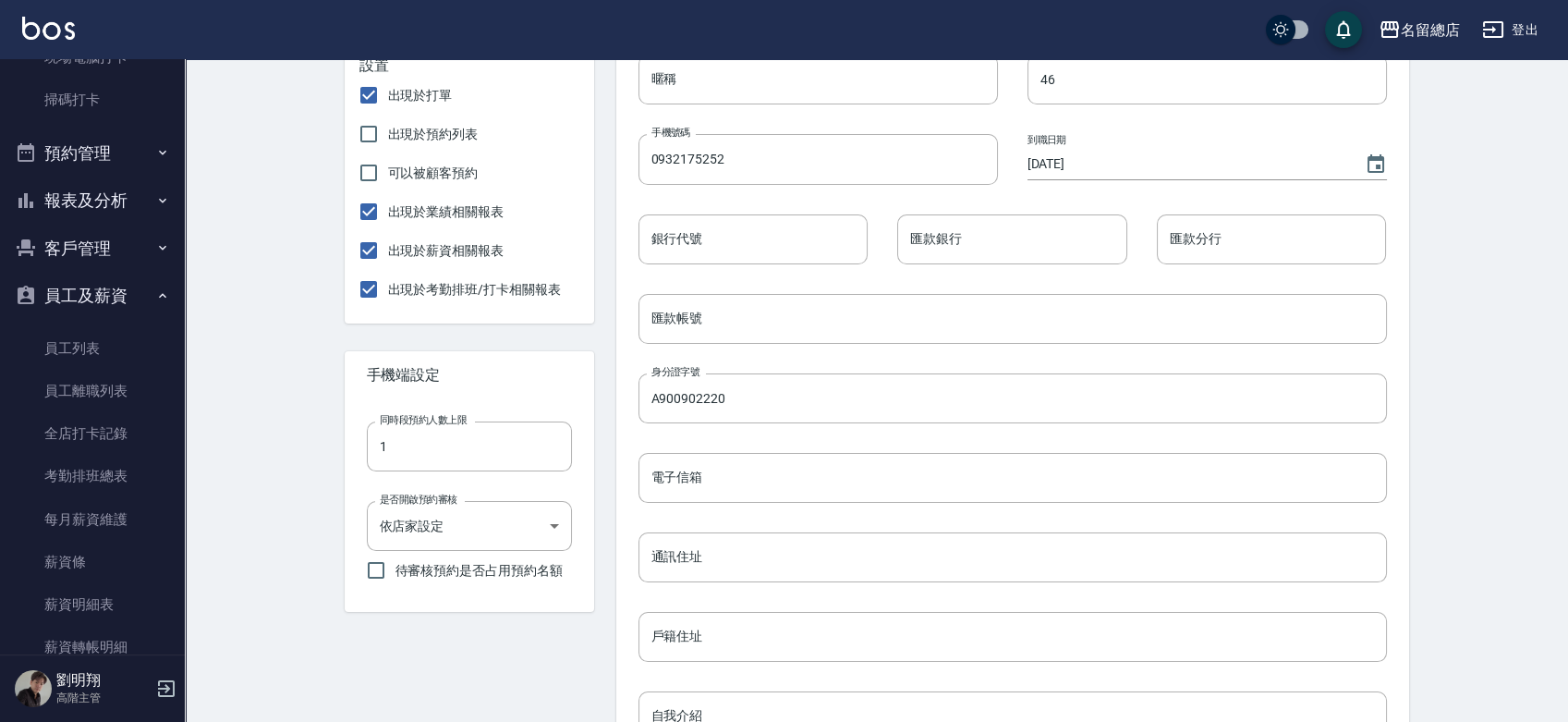
scroll to position [513, 0]
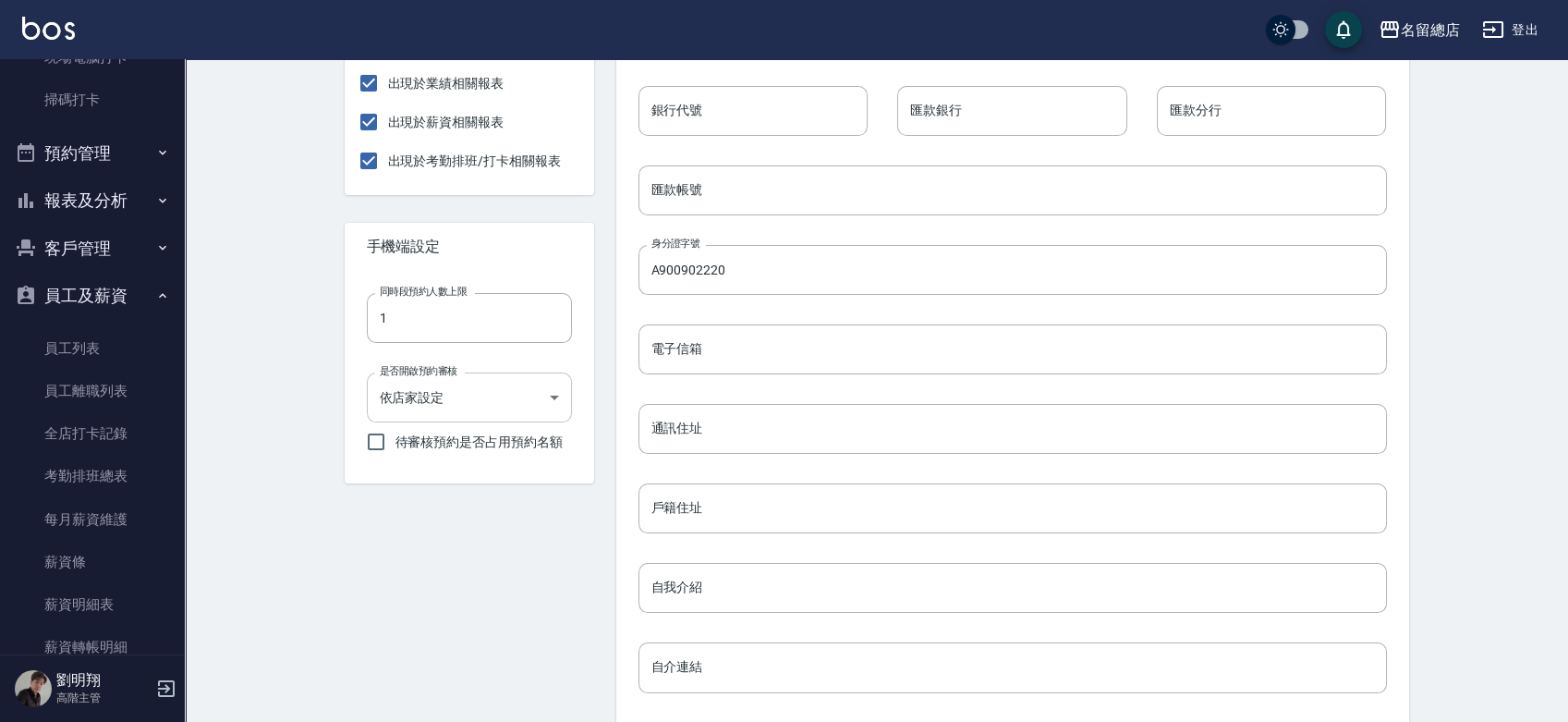
click at [495, 400] on body "名留總店 登出 櫃檯作業 打帳單 帳單列表 掛單列表 座位開單 營業儀表板 現金收支登錄 高階收支登錄 材料自購登錄 每日結帳 排班表 現場電腦打卡 掃碼打卡…" at bounding box center [784, 223] width 1568 height 1473
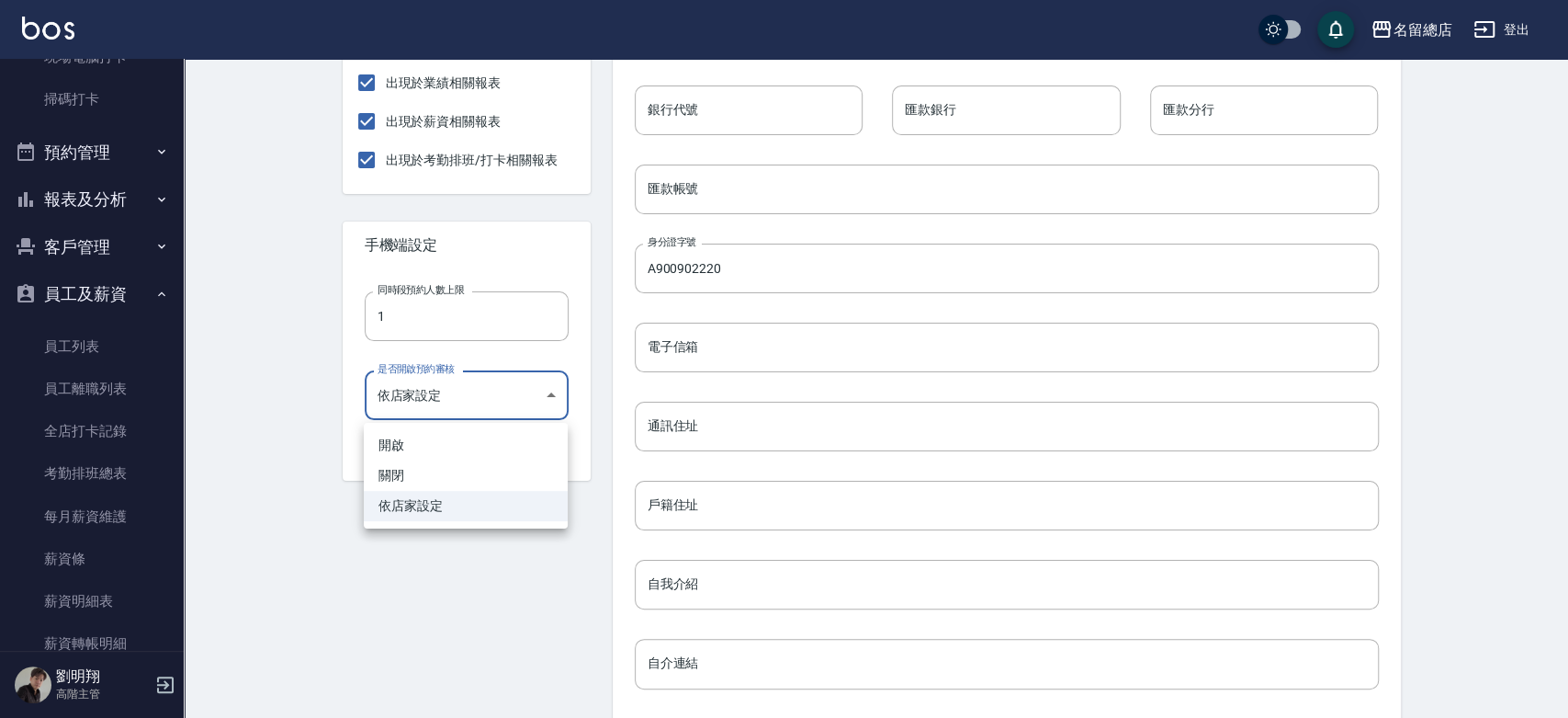
click at [481, 467] on li "關閉" at bounding box center [466, 475] width 204 height 30
type input "FALSE"
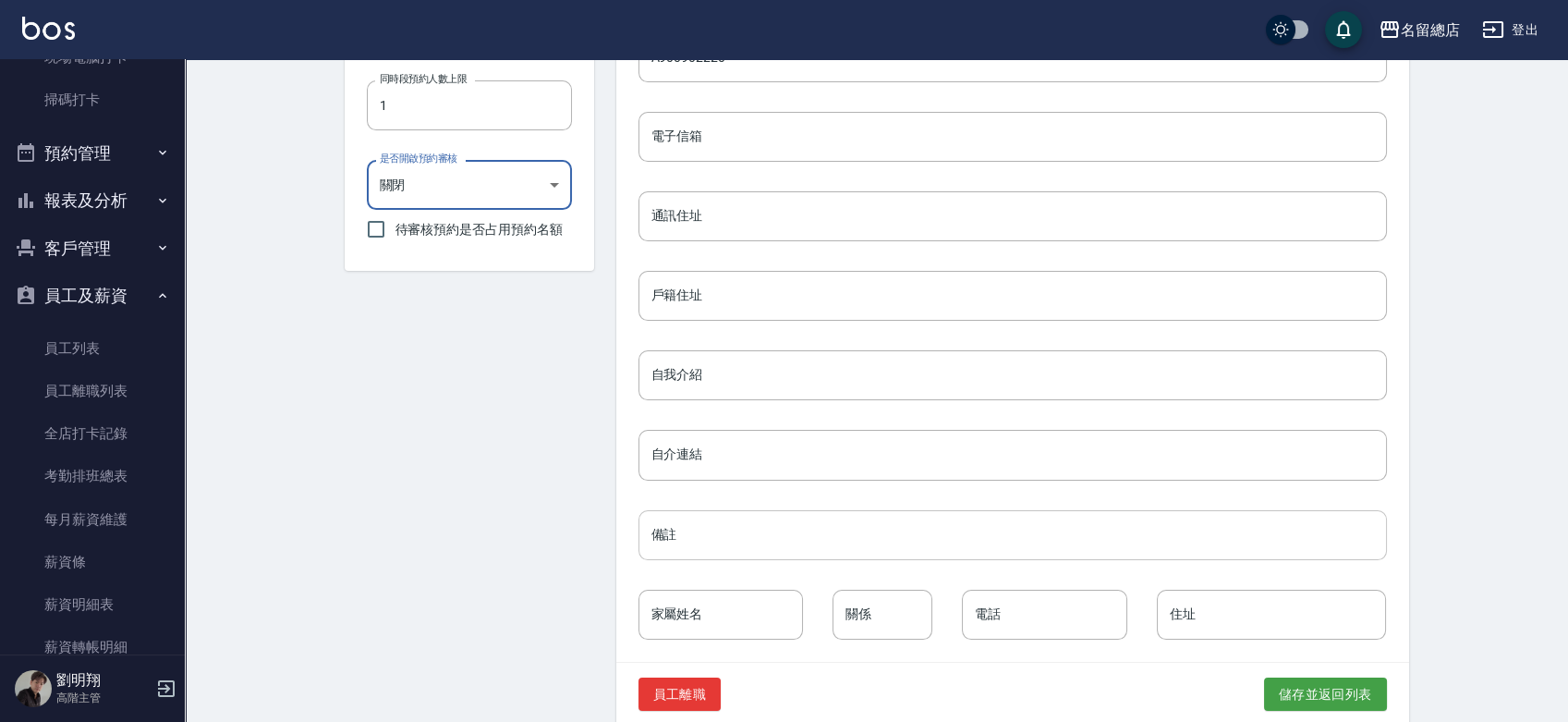
scroll to position [752, 0]
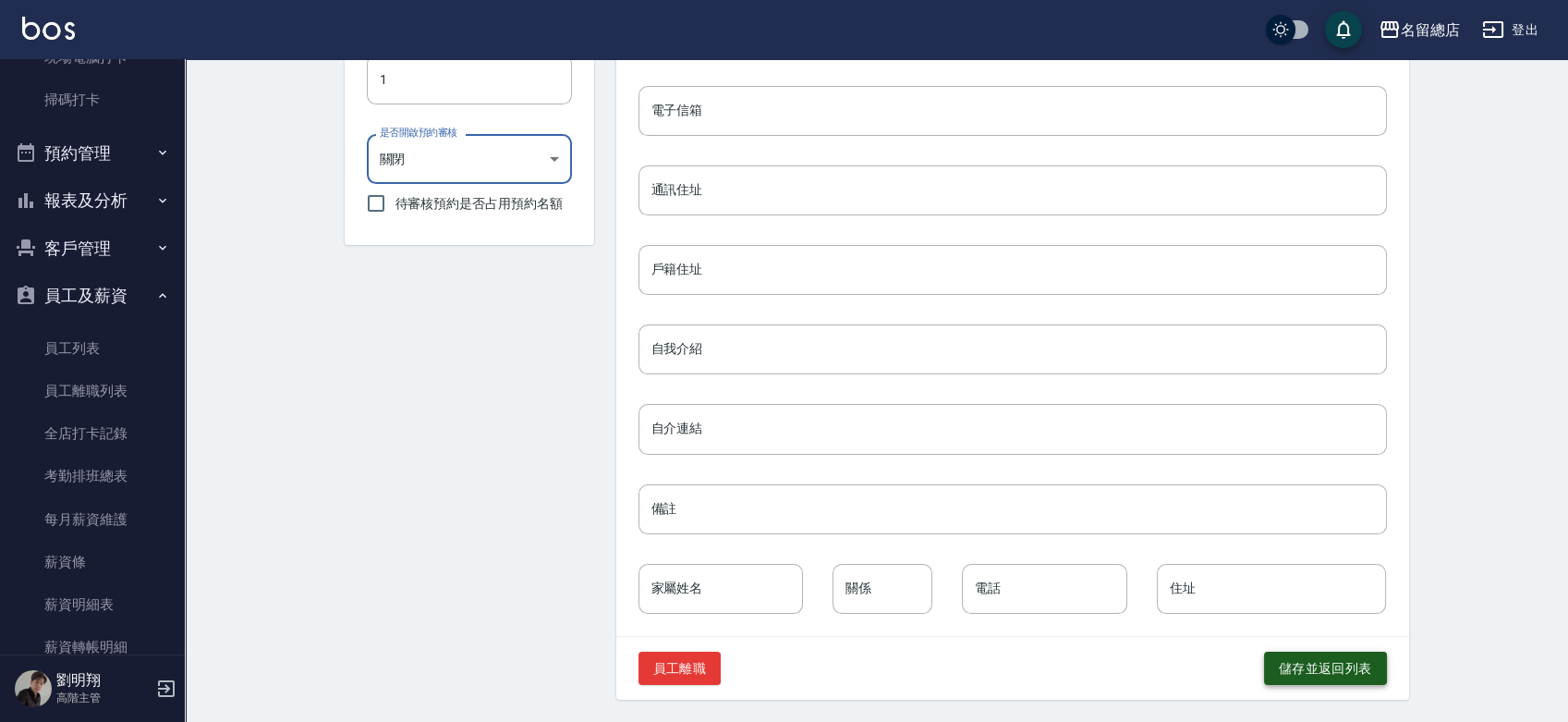
click at [1270, 659] on button "儲存並返回列表" at bounding box center [1325, 668] width 123 height 35
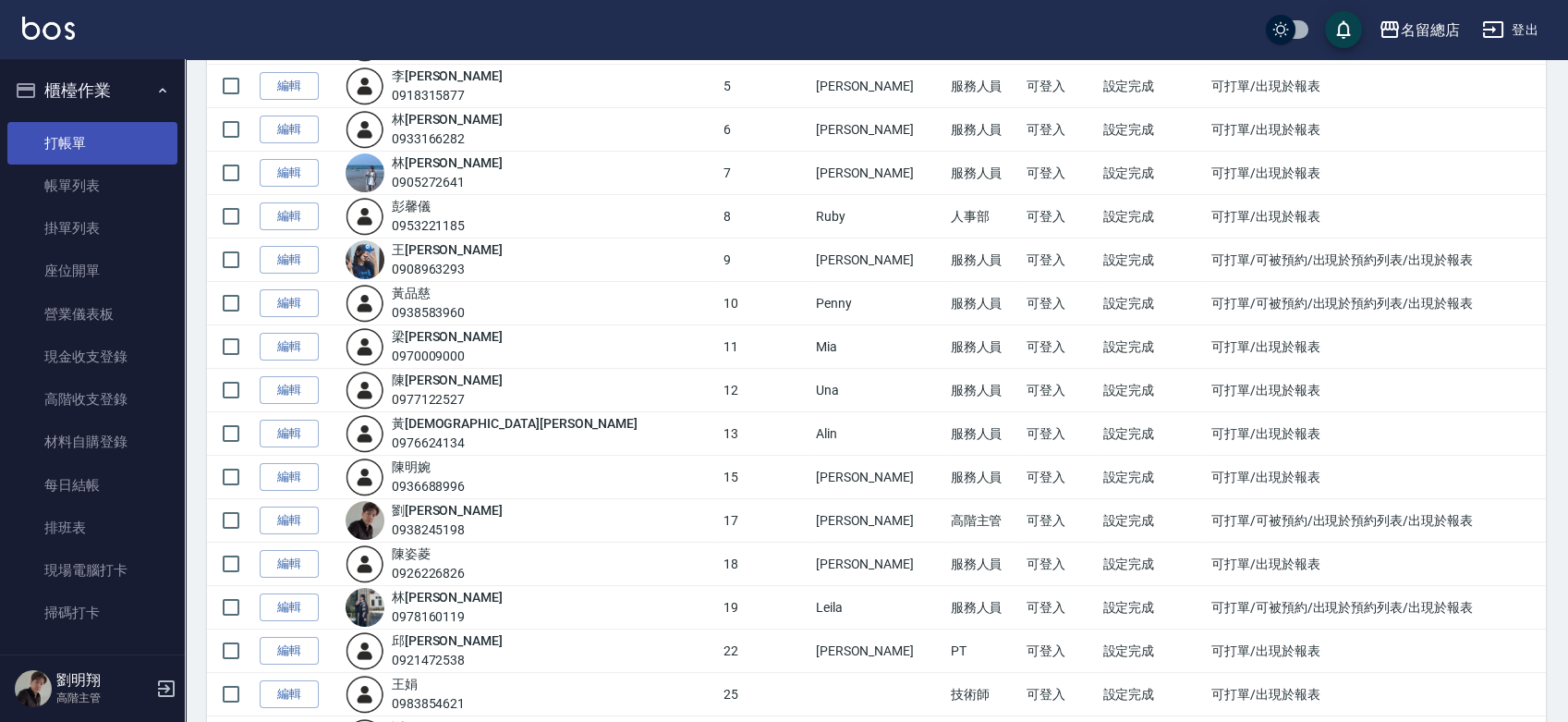
click at [91, 135] on link "打帳單" at bounding box center [92, 143] width 170 height 42
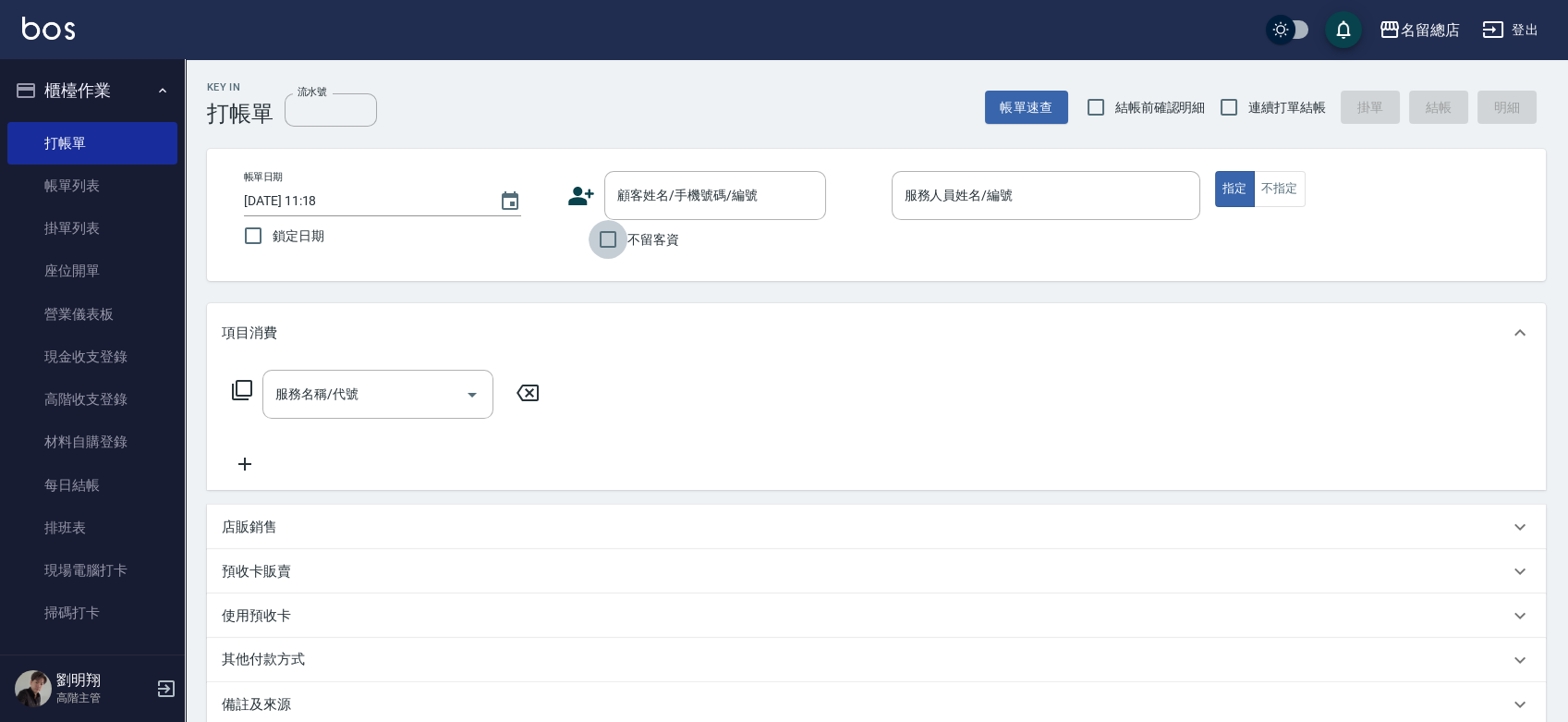
click at [612, 245] on input "不留客資" at bounding box center [607, 239] width 38 height 38
checkbox input "true"
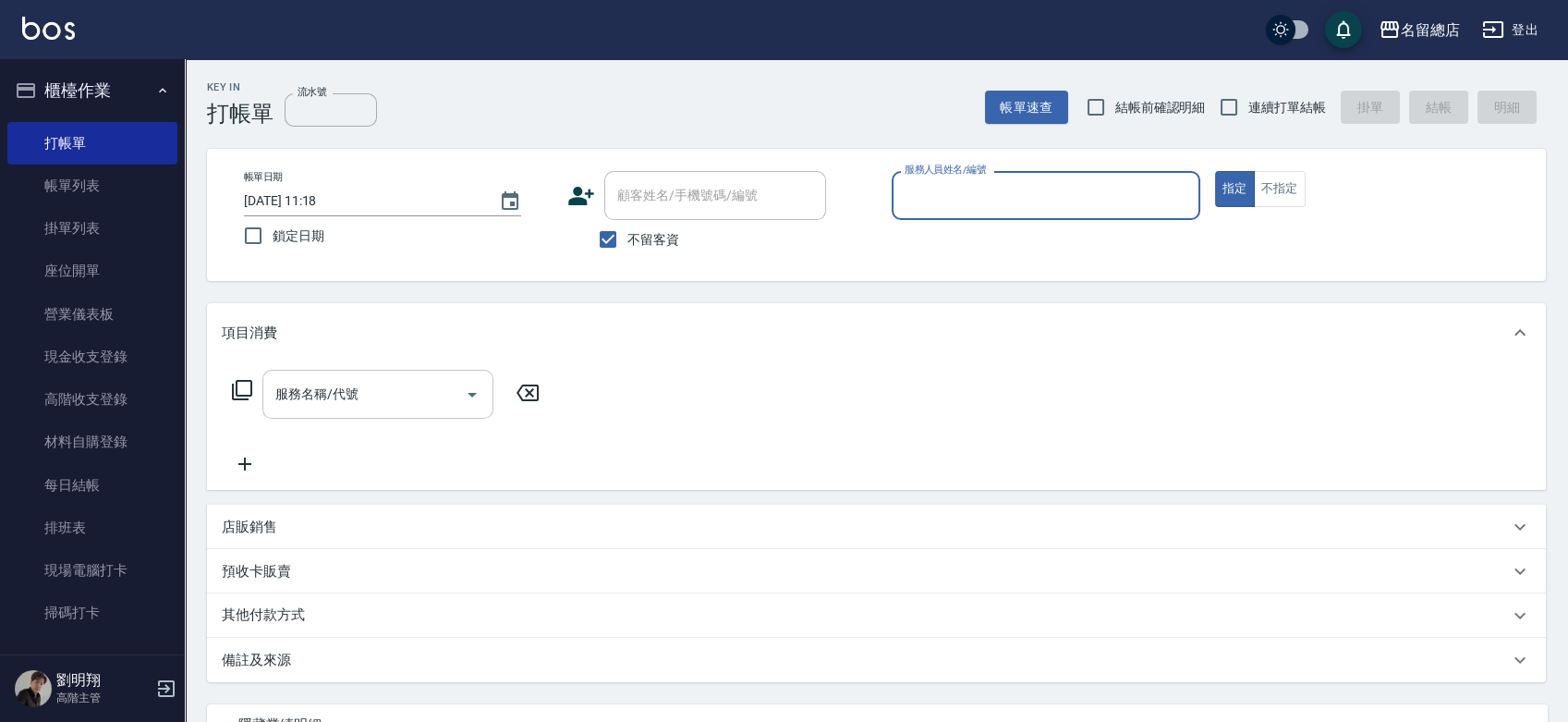
click at [384, 389] on input "服務名稱/代號" at bounding box center [363, 394] width 186 height 33
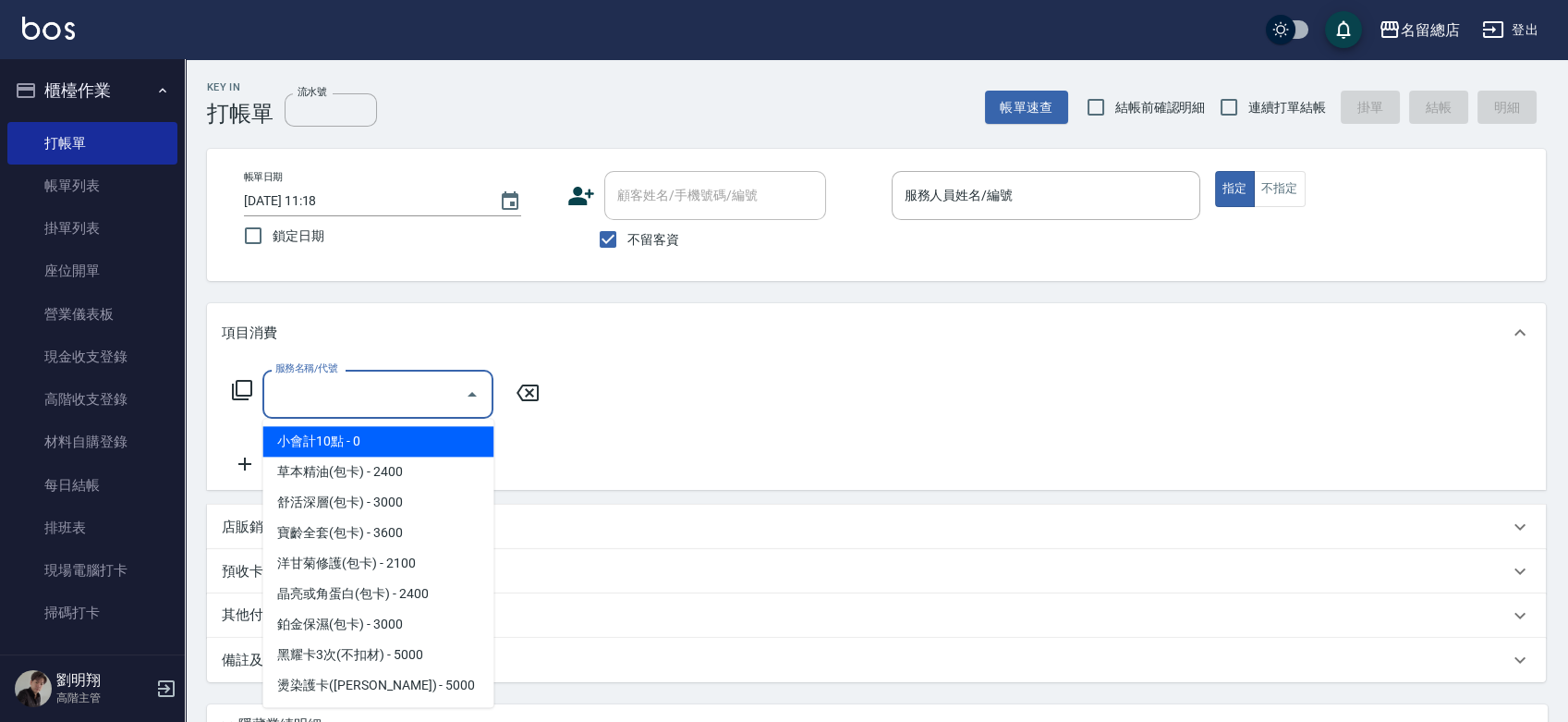
type input "5"
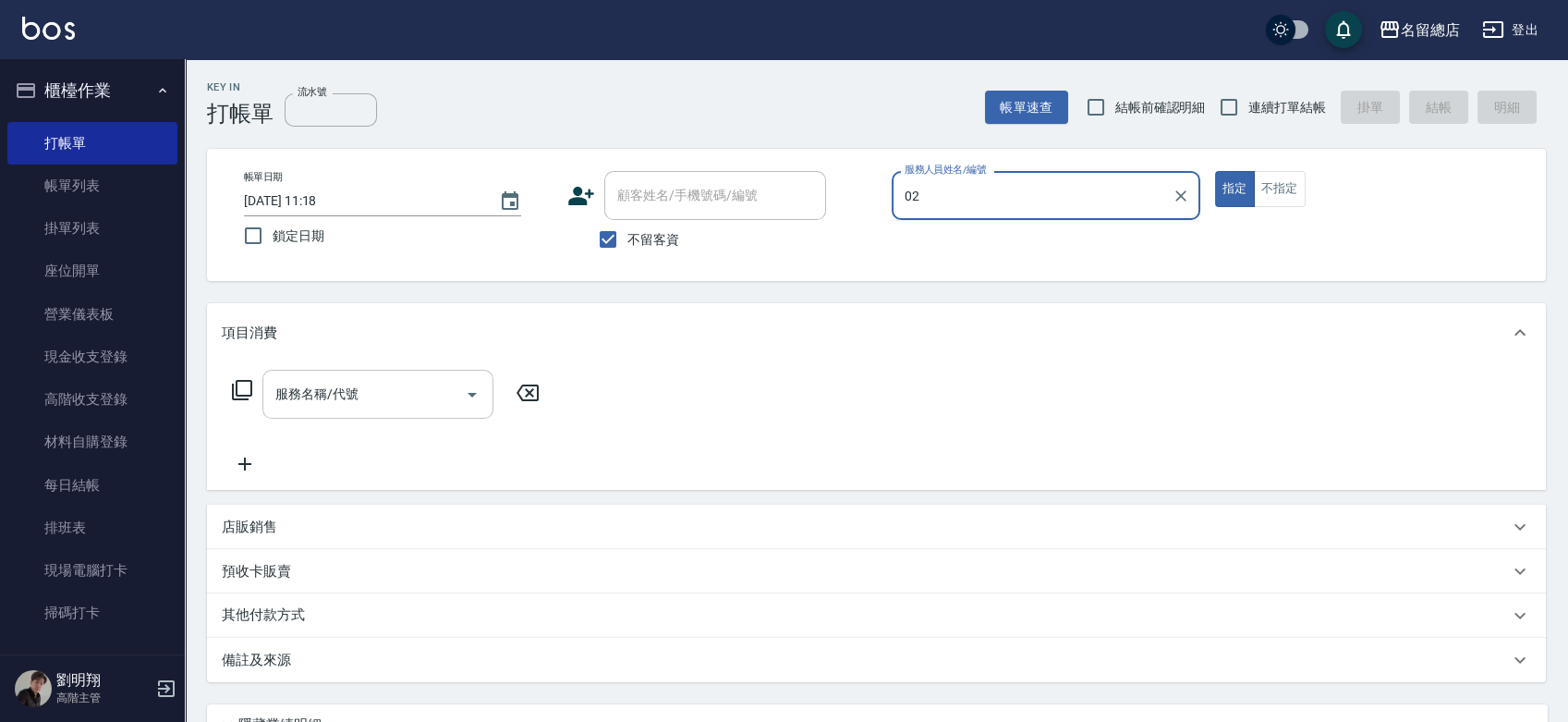
type input "0"
type input "Kelly-5"
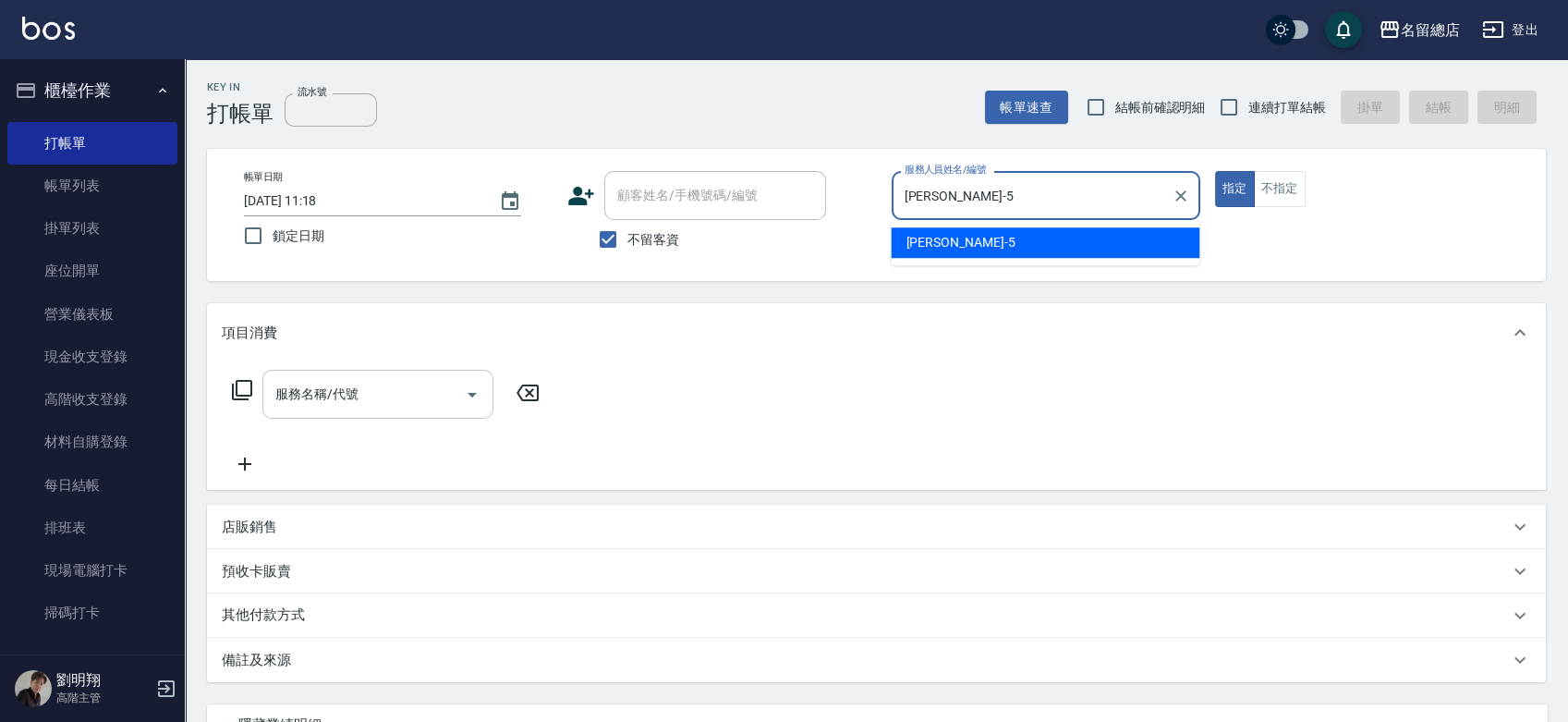
type button "true"
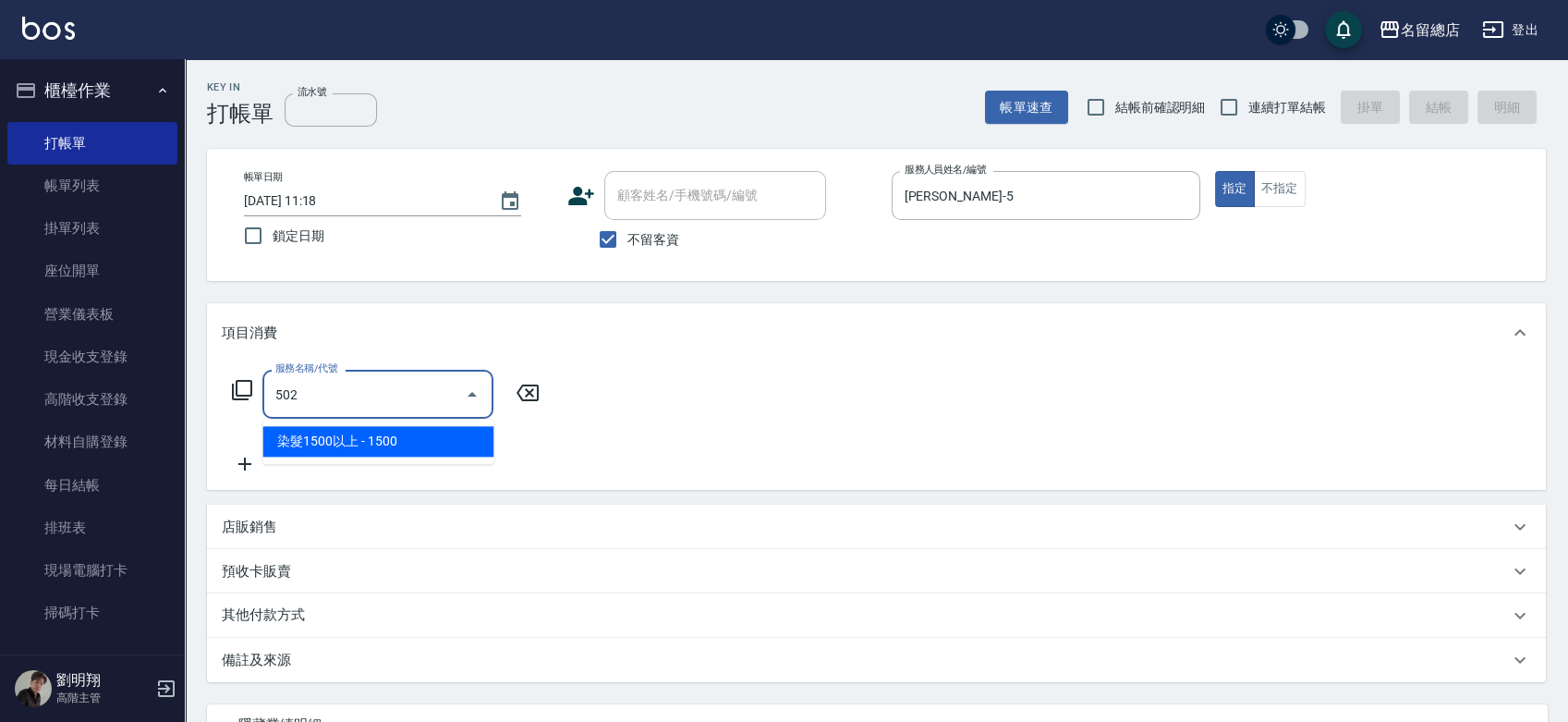
type input "染髮1500以上(502)"
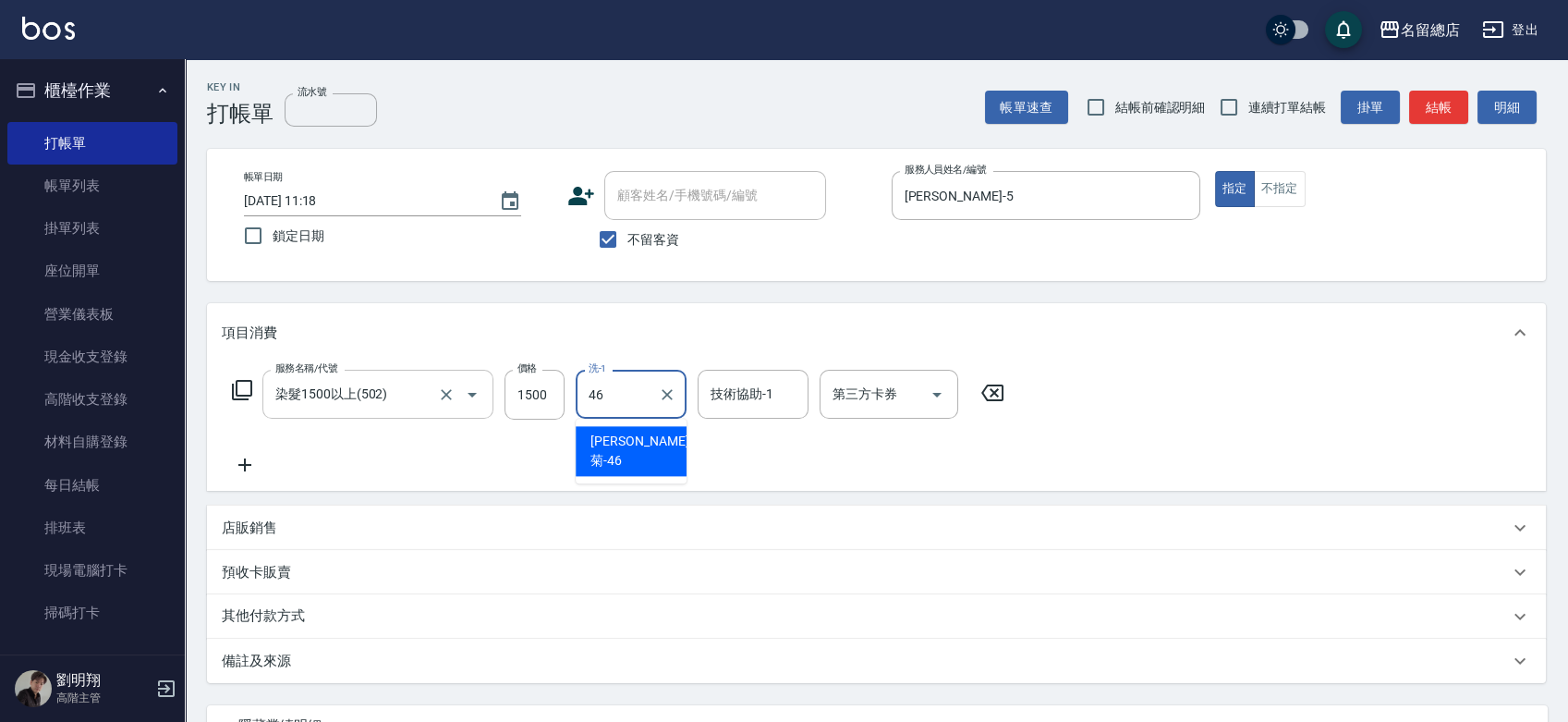
type input "謝氏紅菊-46"
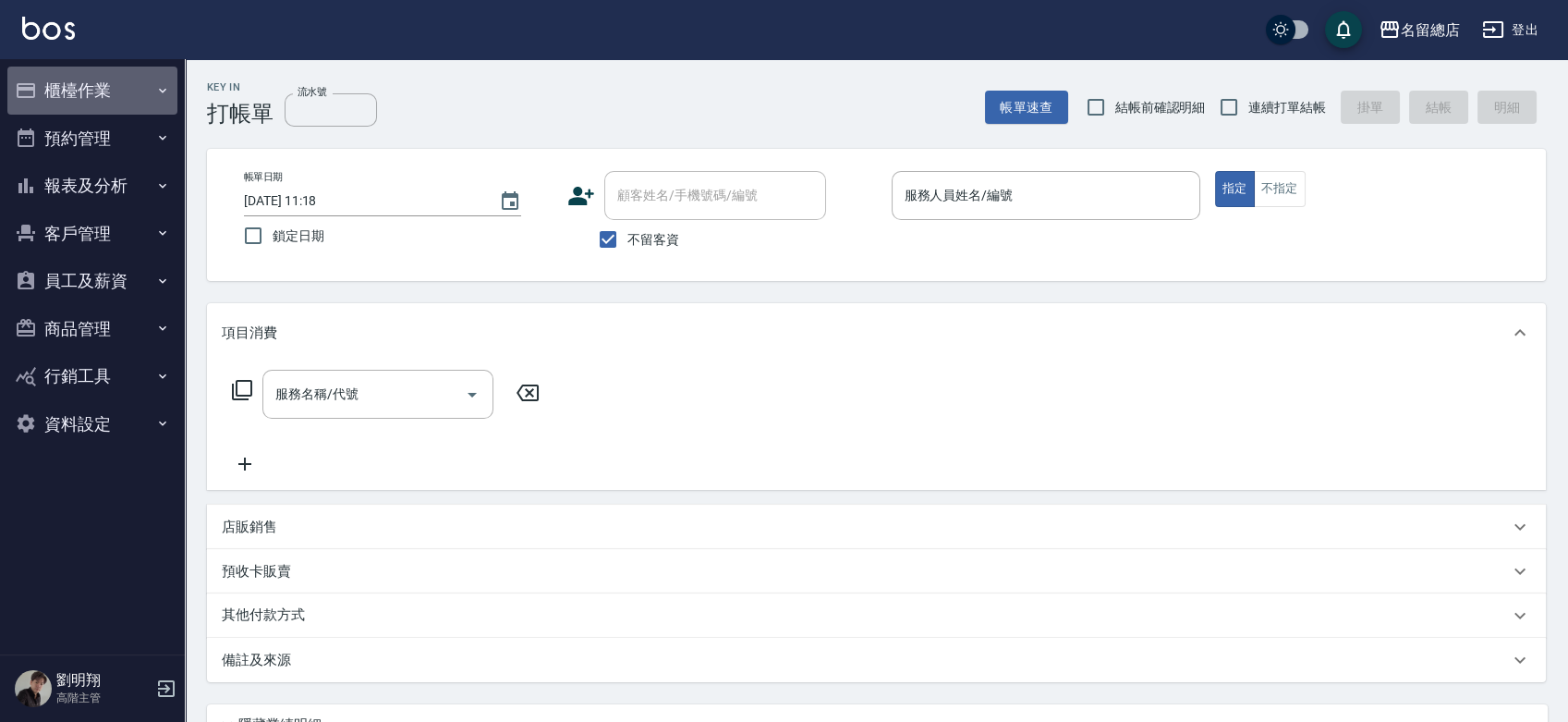
drag, startPoint x: 119, startPoint y: 78, endPoint x: 118, endPoint y: 108, distance: 30.0
click at [119, 76] on button "櫃檯作業" at bounding box center [92, 90] width 170 height 48
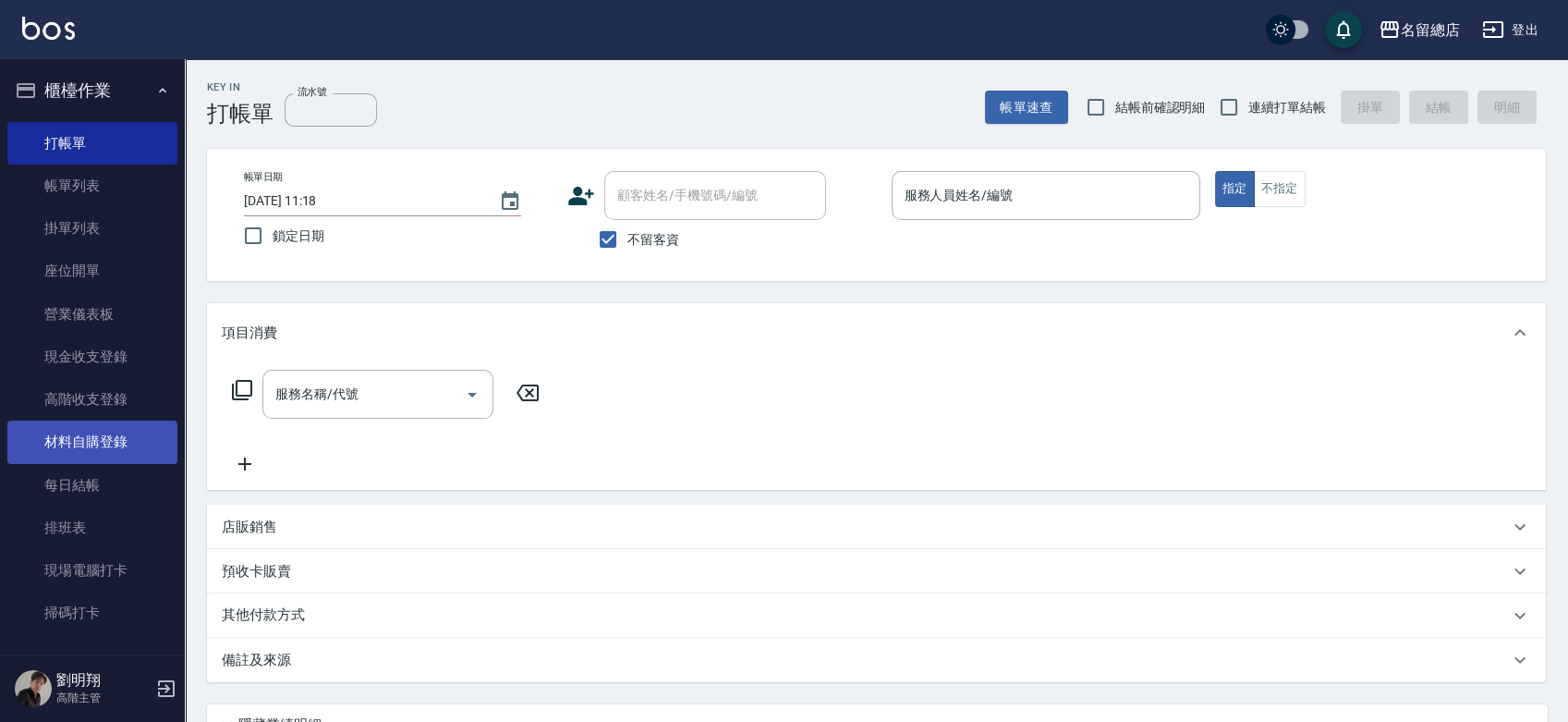
click at [82, 447] on link "材料自購登錄" at bounding box center [92, 441] width 170 height 42
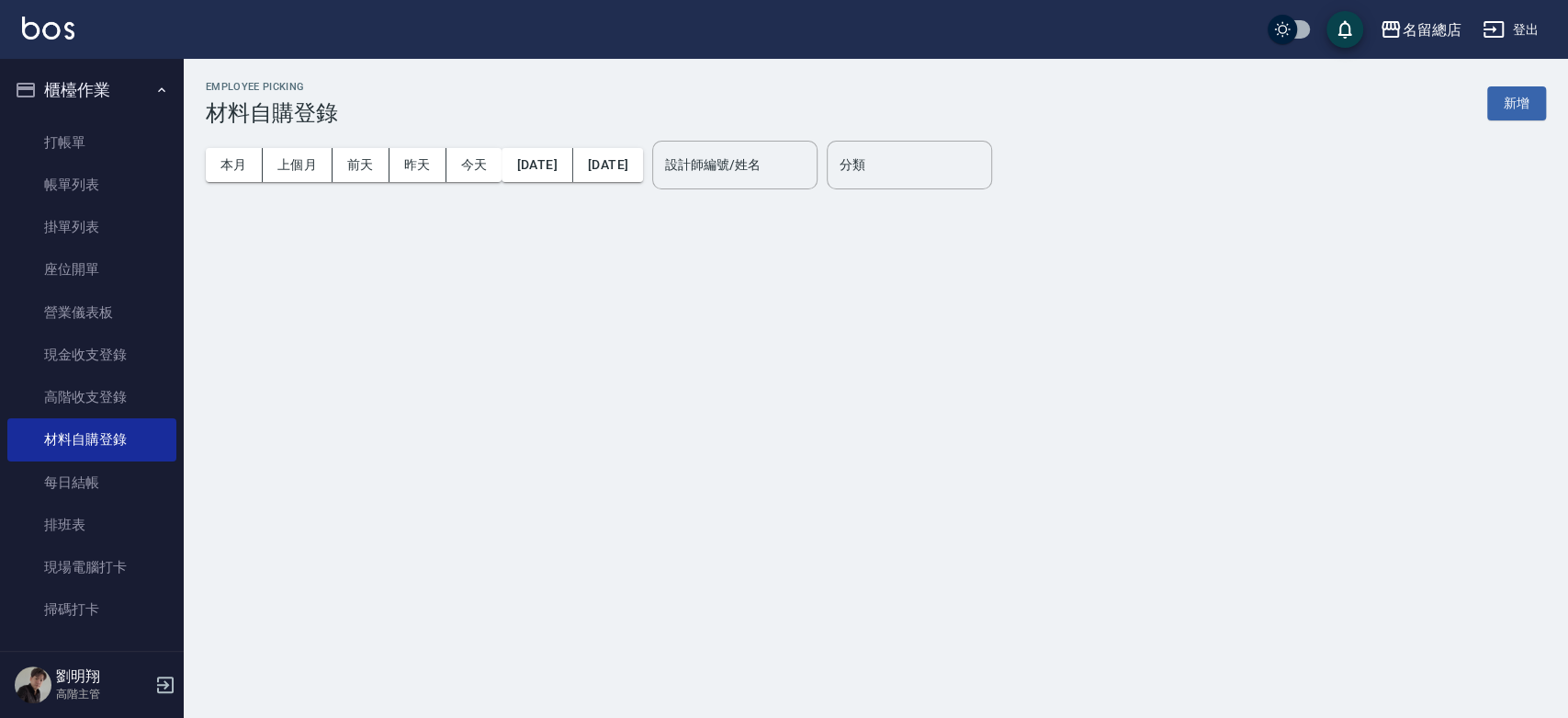
drag, startPoint x: 1520, startPoint y: 93, endPoint x: 1510, endPoint y: 94, distance: 10.0
click at [1520, 94] on button "新增" at bounding box center [1517, 103] width 59 height 34
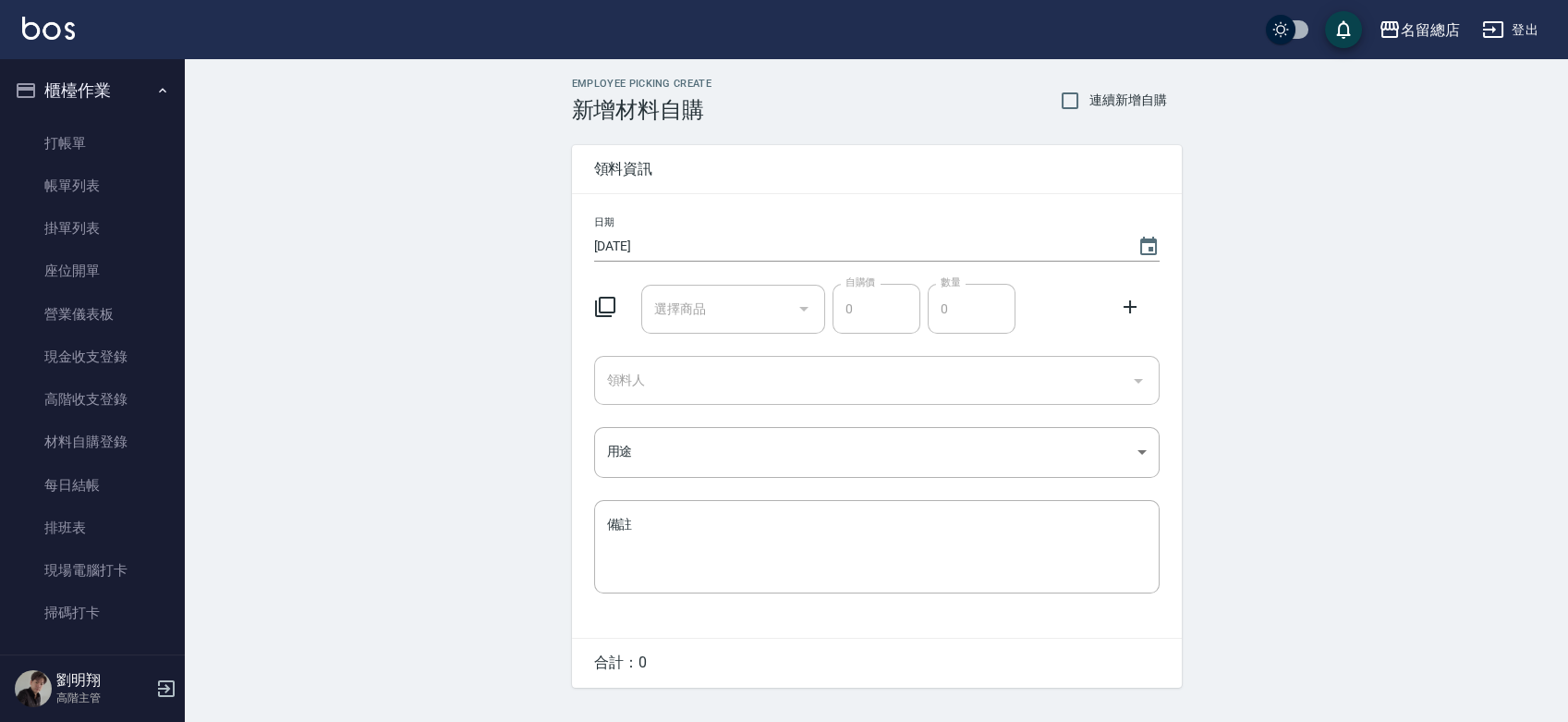
click at [724, 326] on div "選擇商品" at bounding box center [733, 310] width 183 height 49
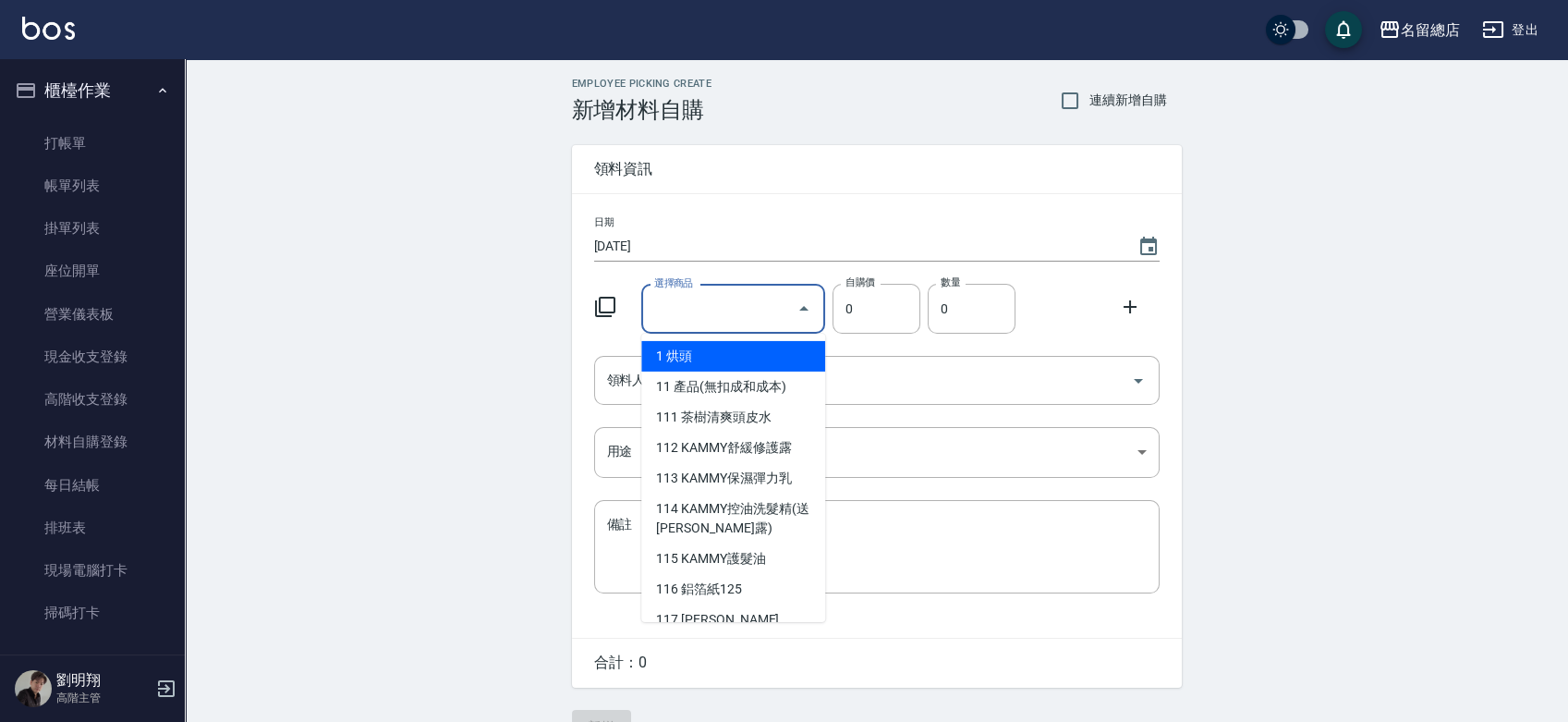
type input "X"
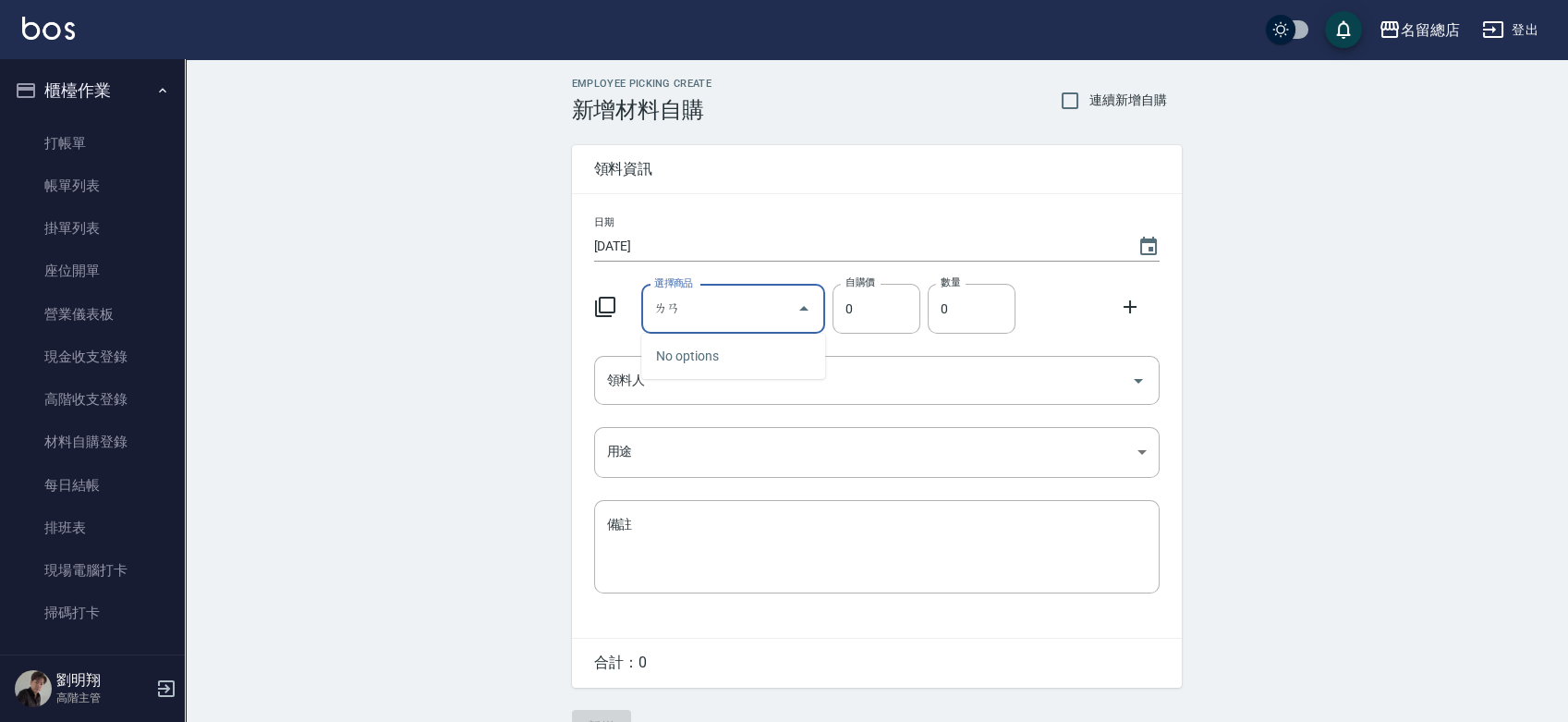
type input "藍"
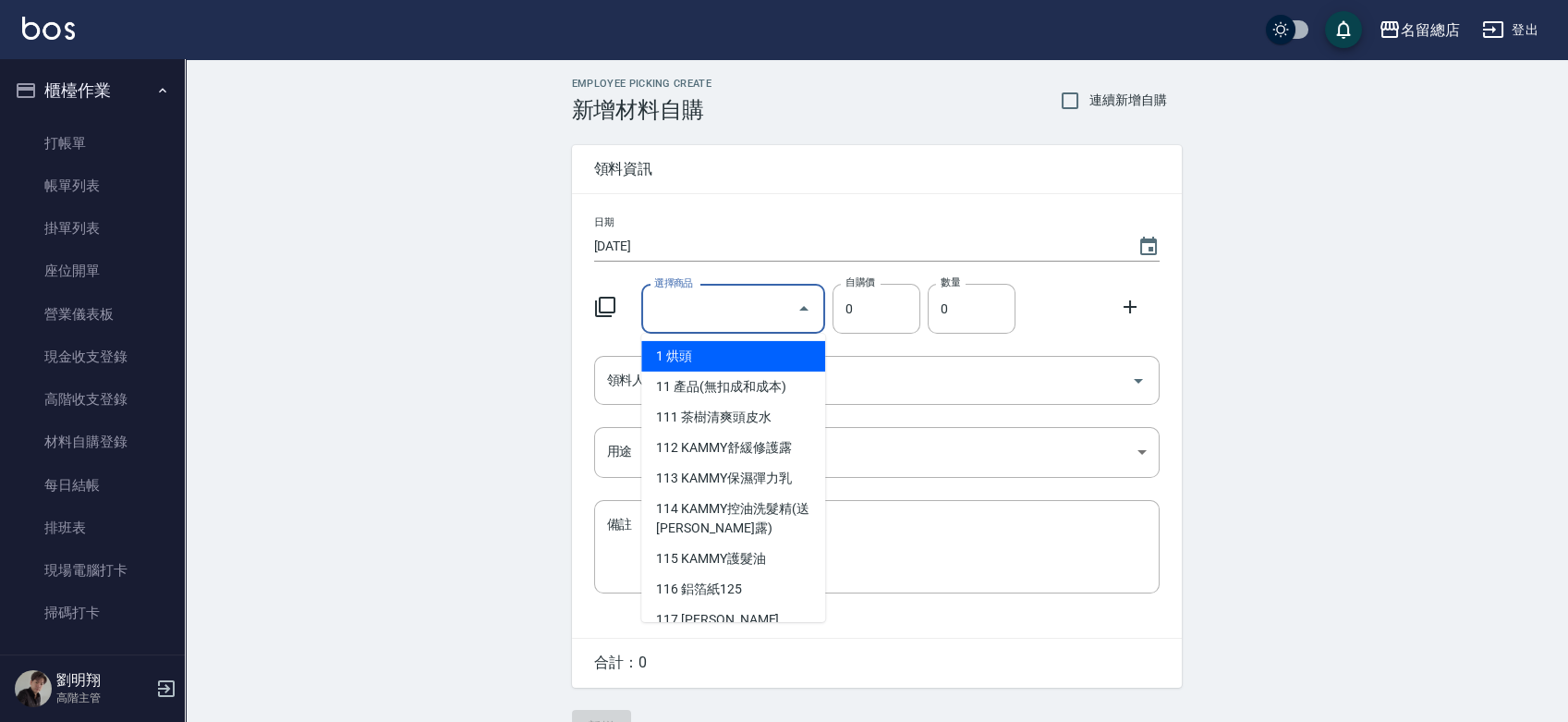
type input "ㄌ"
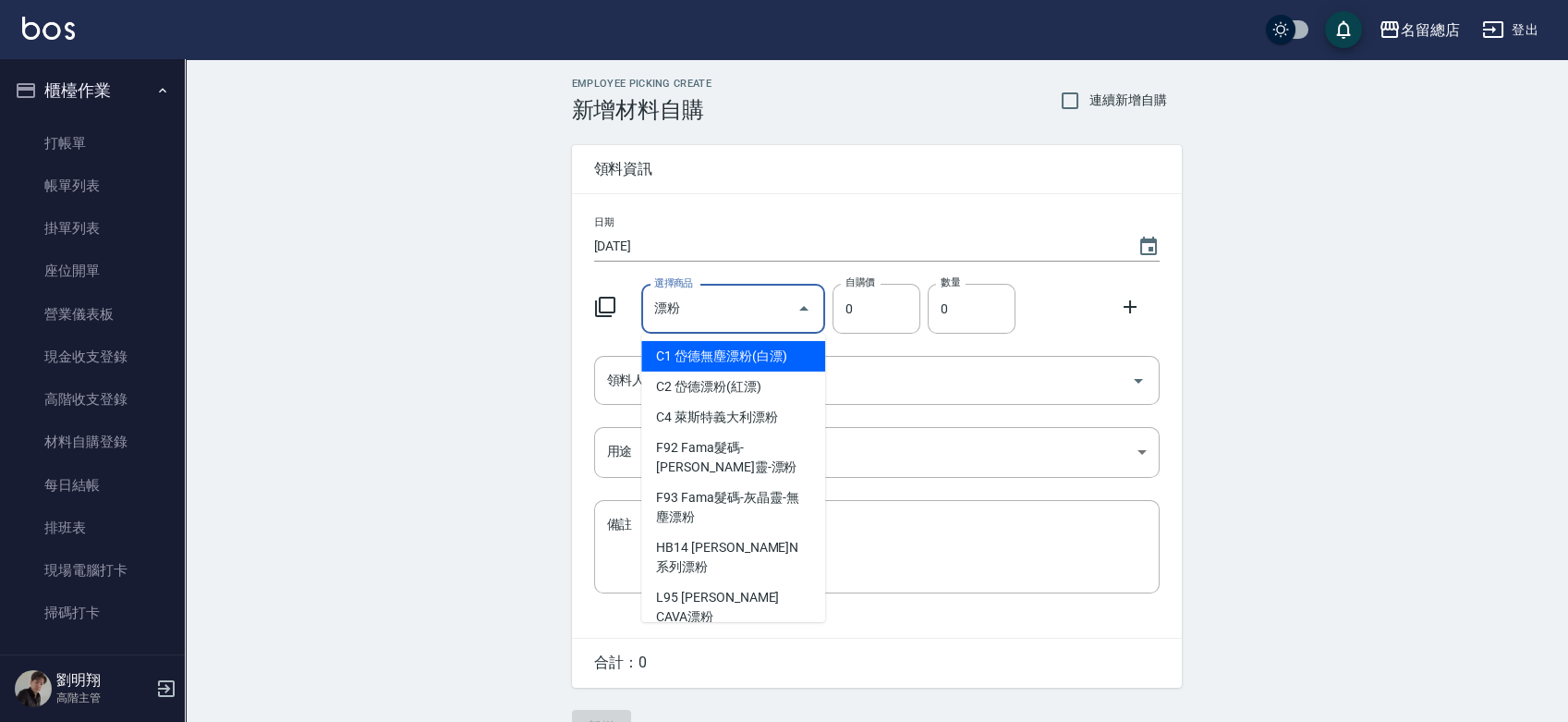
type input "漂粉粉"
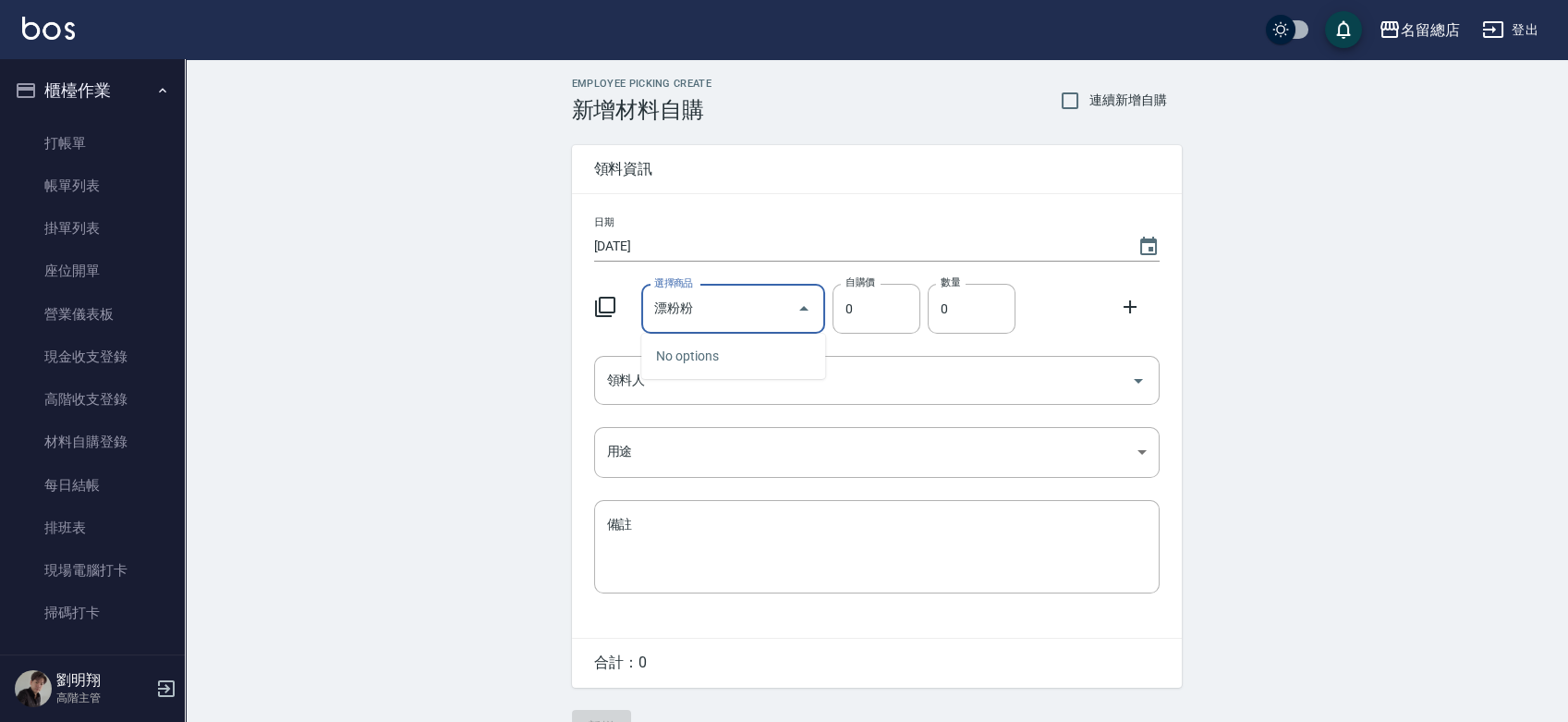
drag, startPoint x: 678, startPoint y: 308, endPoint x: 626, endPoint y: 330, distance: 56.5
click at [626, 330] on div "選擇商品 漂粉粉 選擇商品 自購價 0 自購價 數量 0 數量" at bounding box center [873, 305] width 573 height 57
drag, startPoint x: 737, startPoint y: 311, endPoint x: 621, endPoint y: 322, distance: 116.5
click at [621, 322] on div "選擇商品 漂粉粉 選擇商品 自購價 0 自購價 數量 0 數量" at bounding box center [873, 305] width 573 height 57
type input "其他"
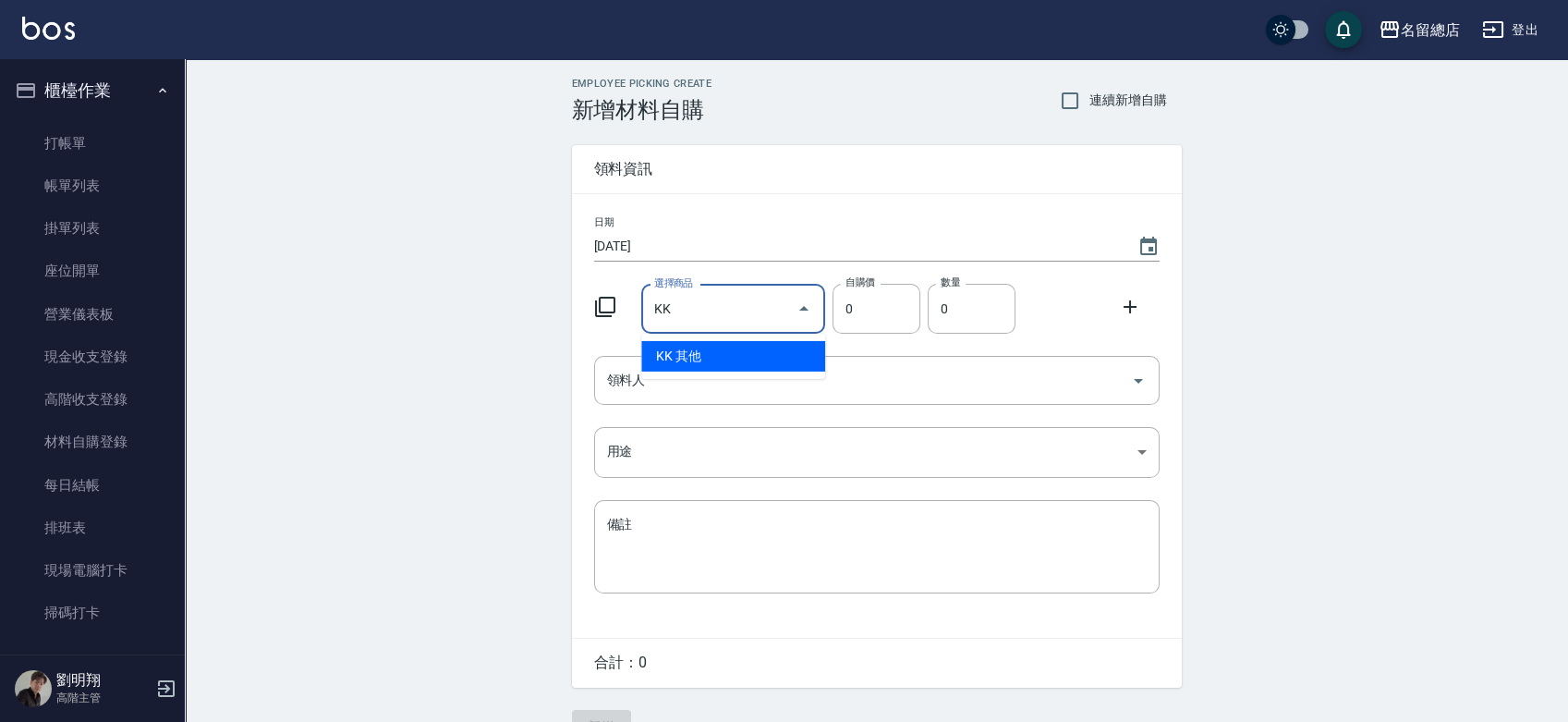
type input "1"
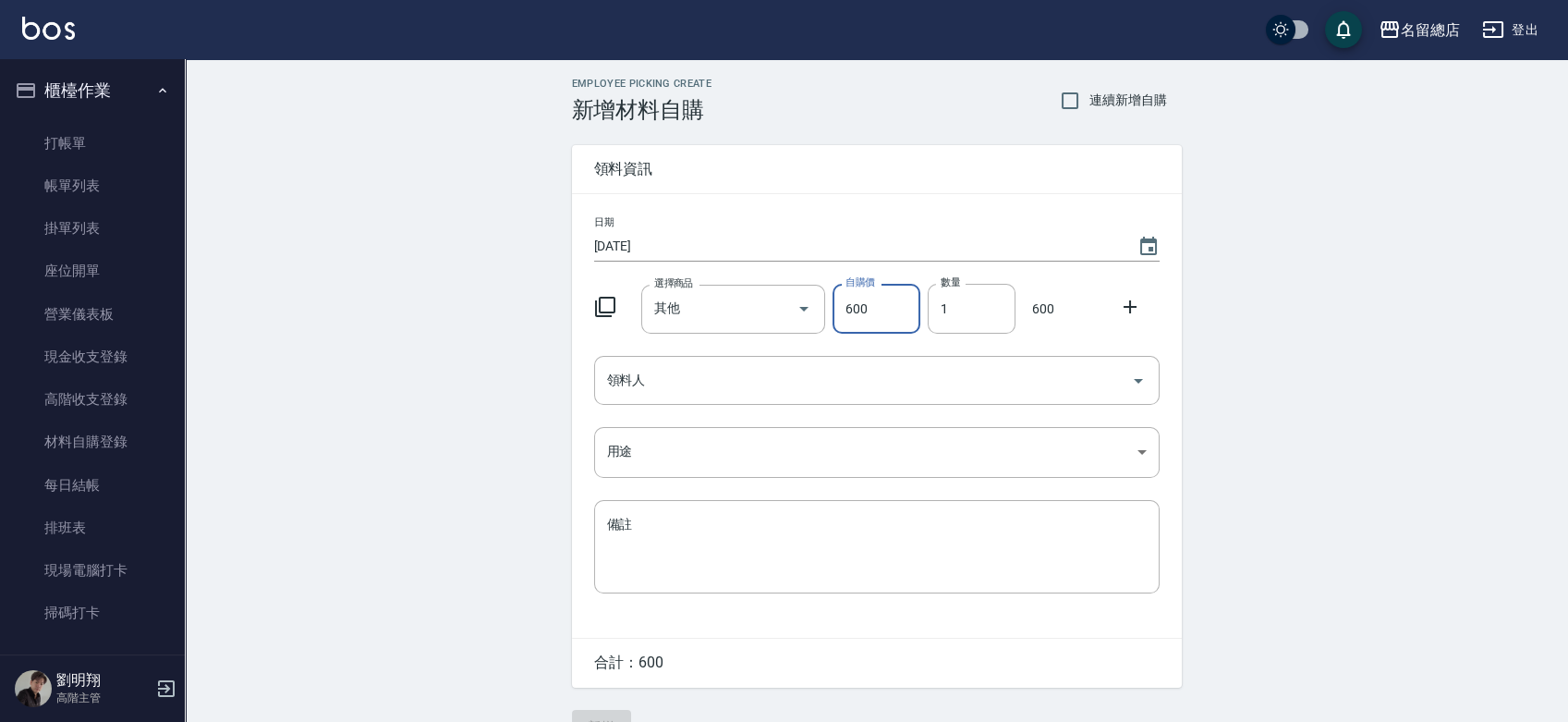
type input "600"
click at [771, 374] on input "領料人" at bounding box center [863, 380] width 521 height 33
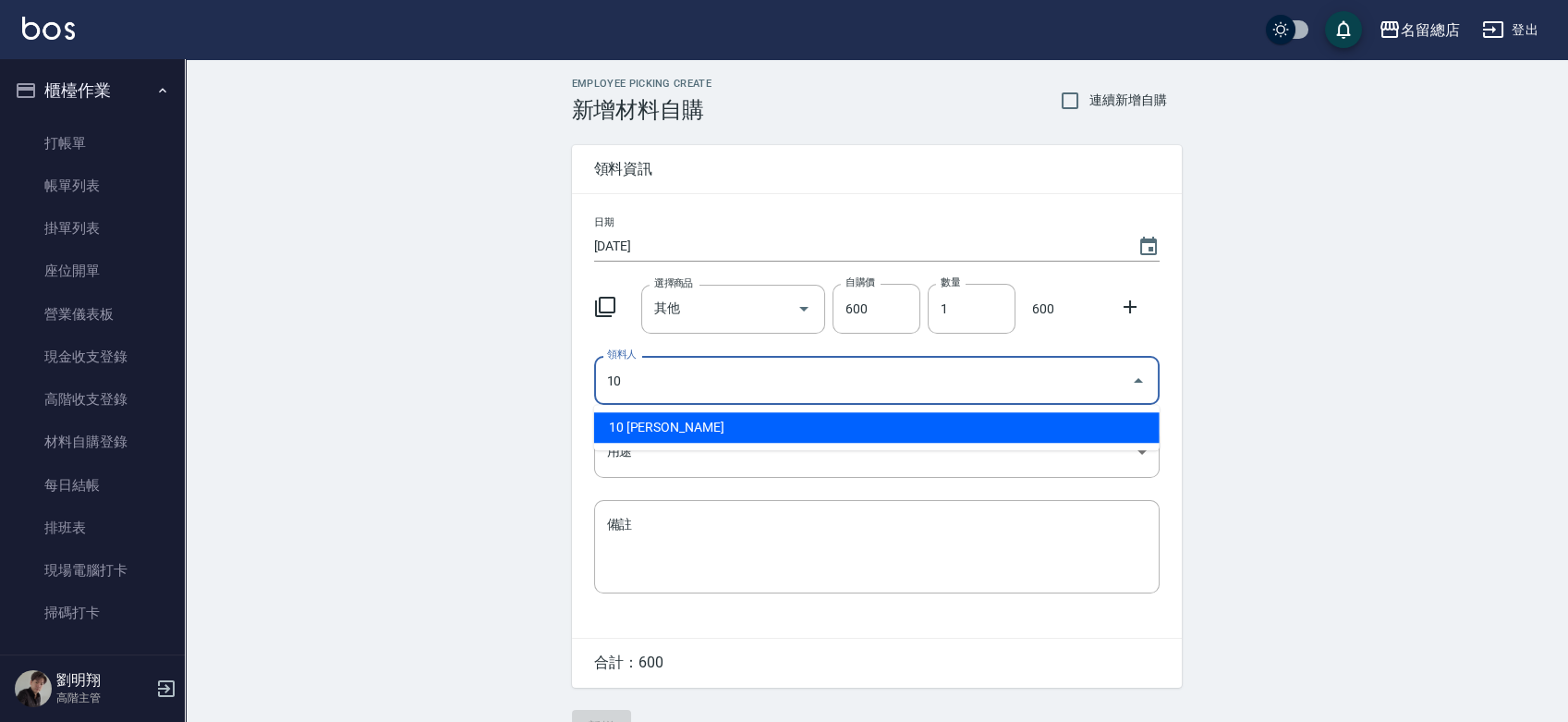
type input "10 [PERSON_NAME]"
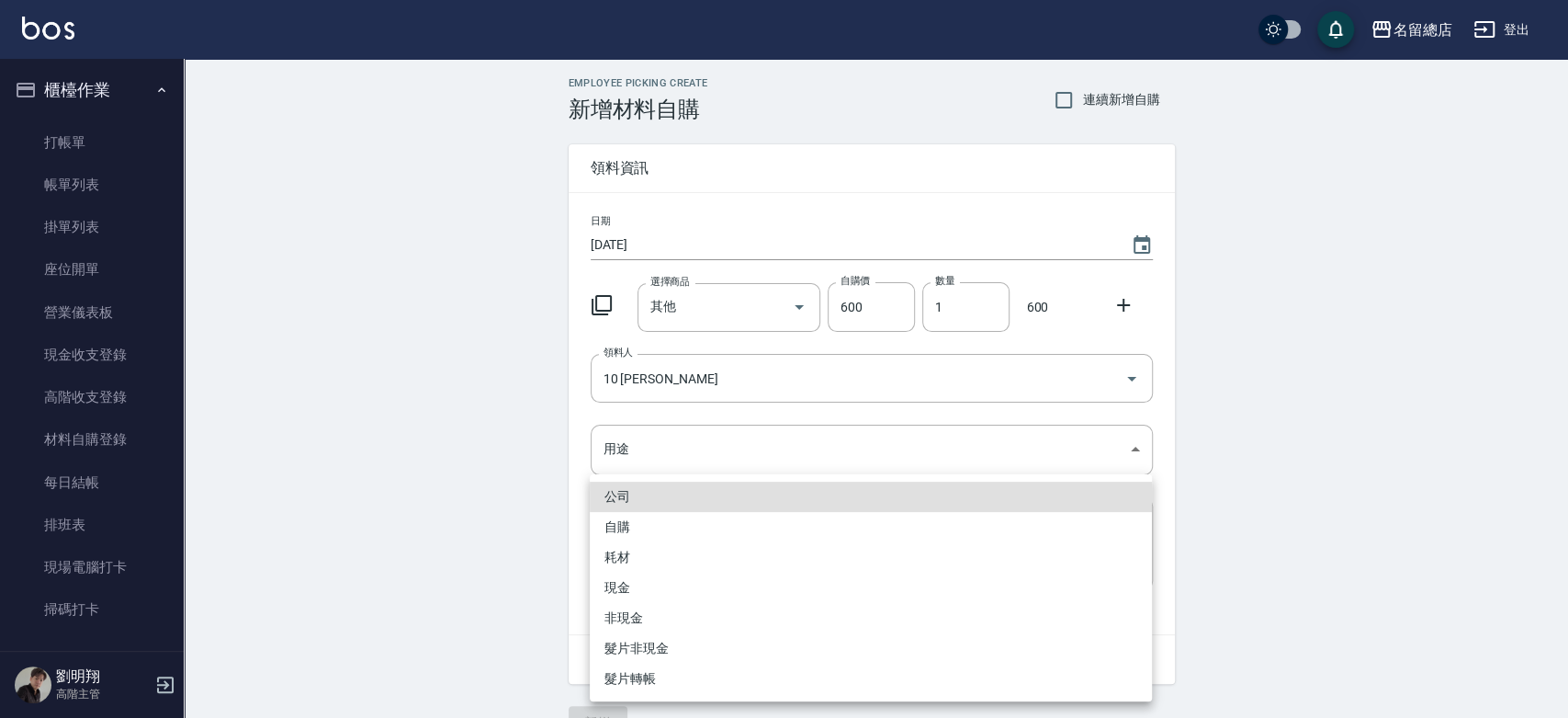
click at [668, 514] on li "自購" at bounding box center [870, 527] width 562 height 30
type input "自購"
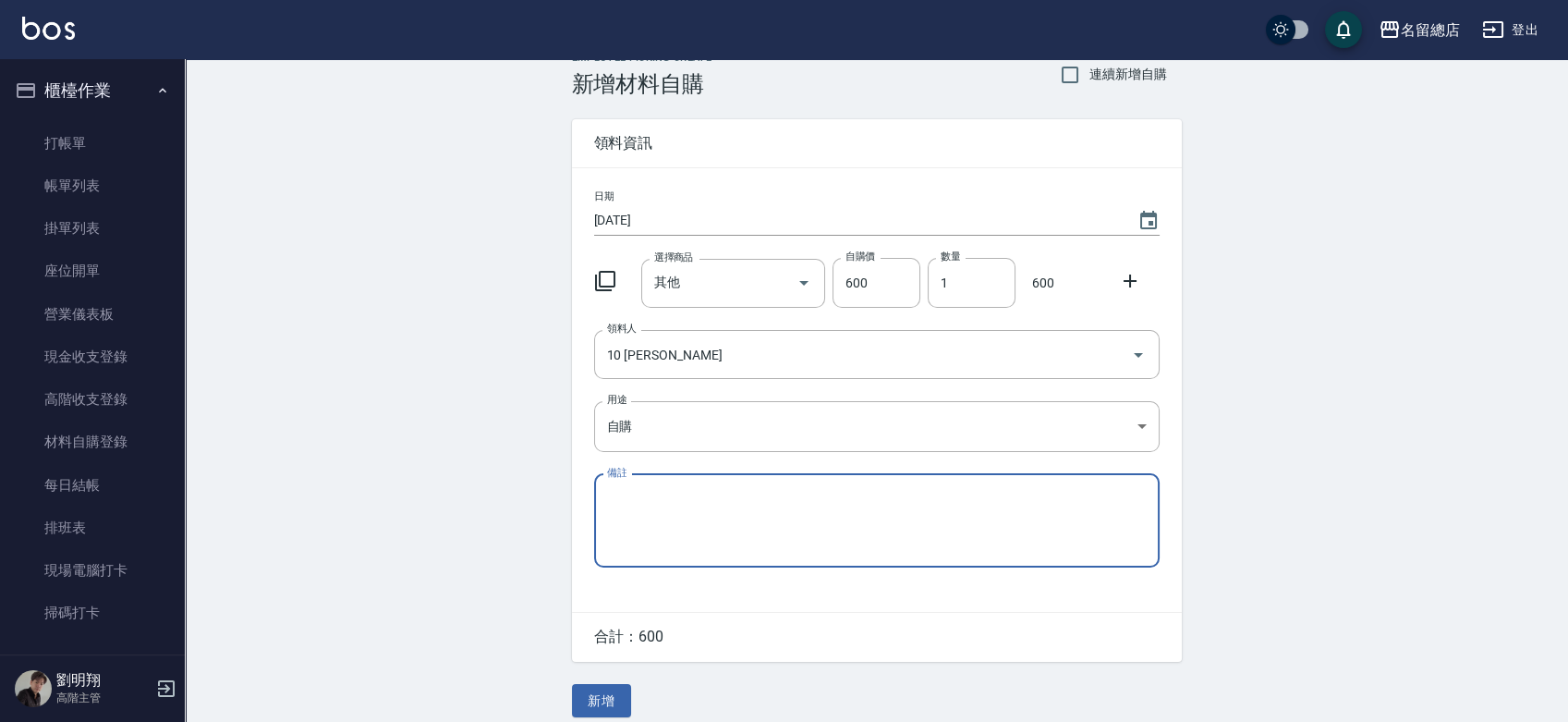
scroll to position [40, 0]
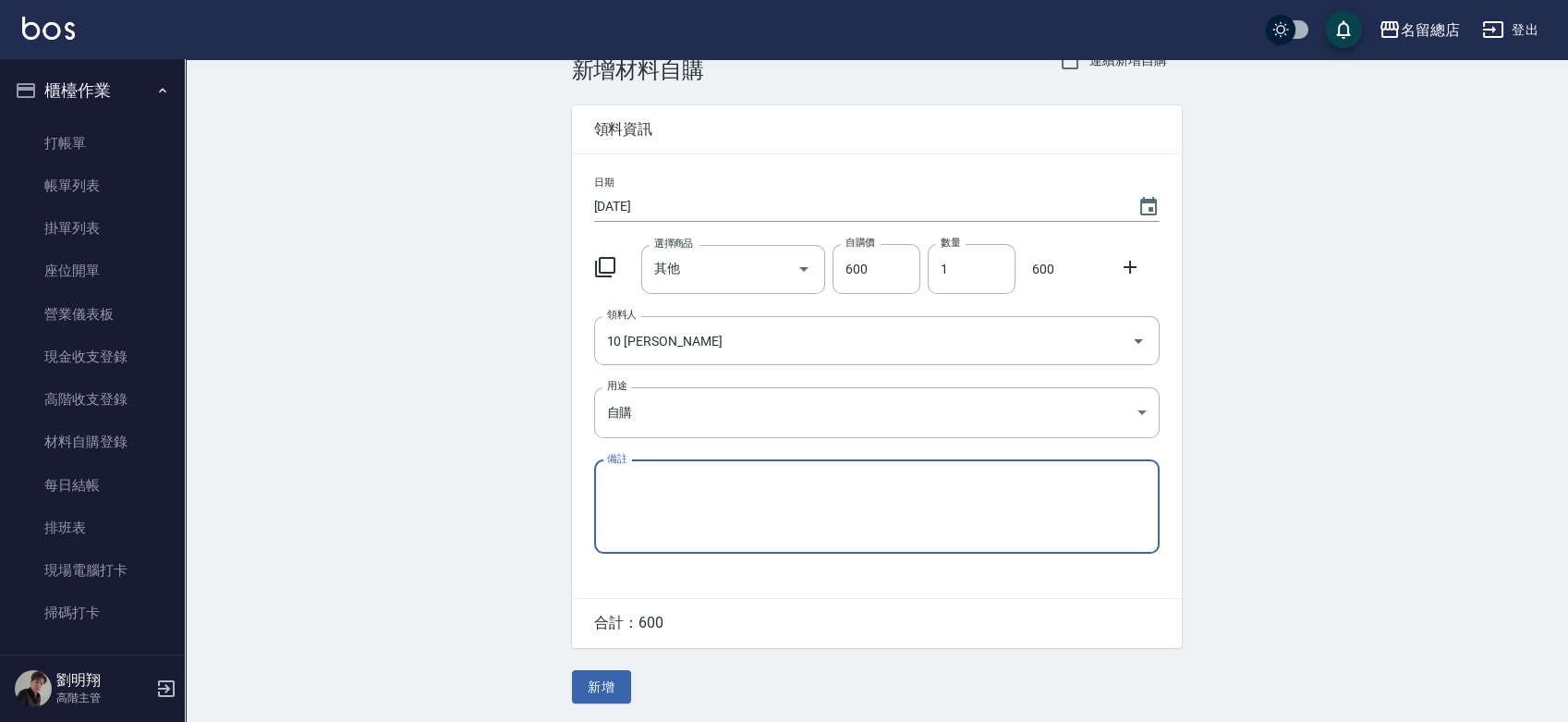
click at [672, 515] on textarea "備註" at bounding box center [876, 507] width 539 height 63
type textarea "ㄅ"
type textarea "[PERSON_NAME]漂粉"
click at [606, 674] on button "新增" at bounding box center [602, 686] width 59 height 35
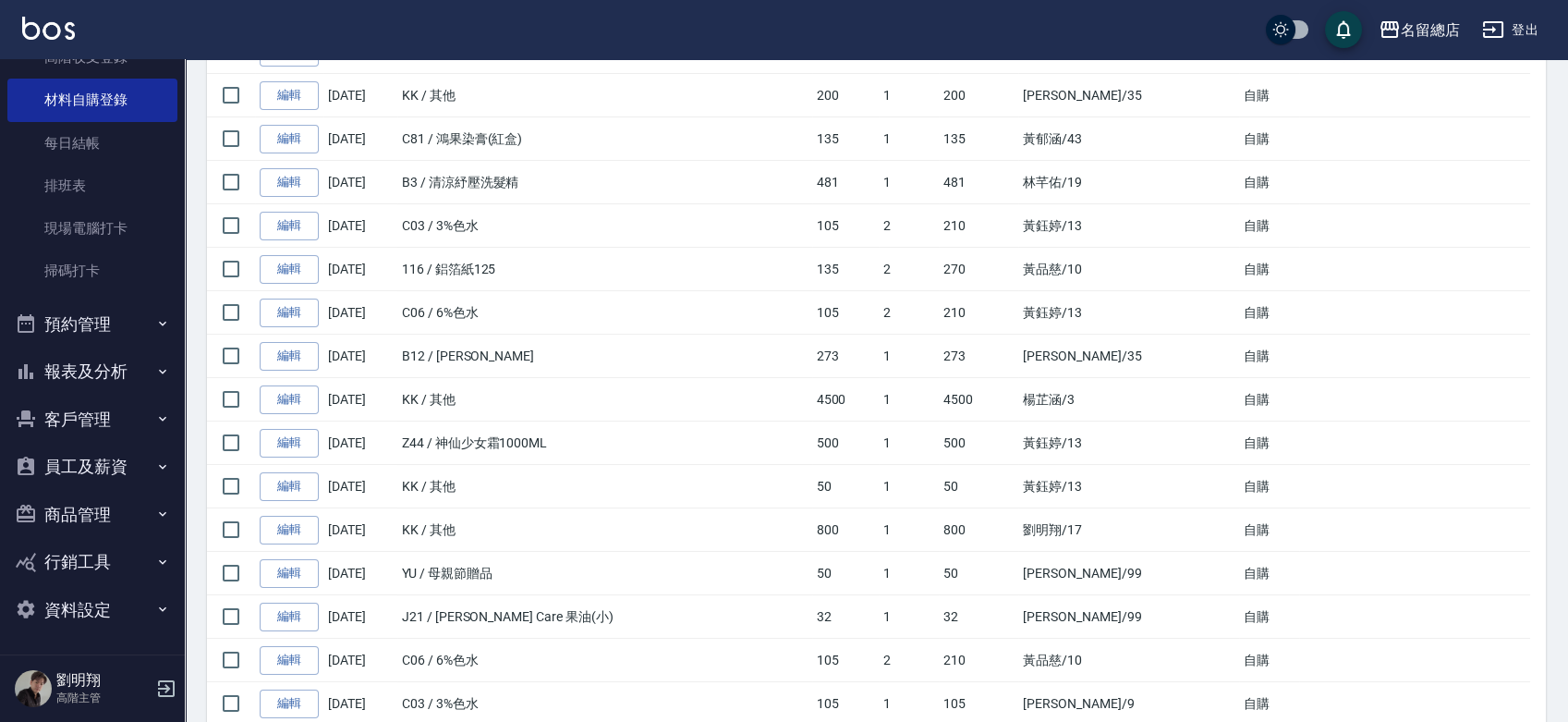
scroll to position [821, 0]
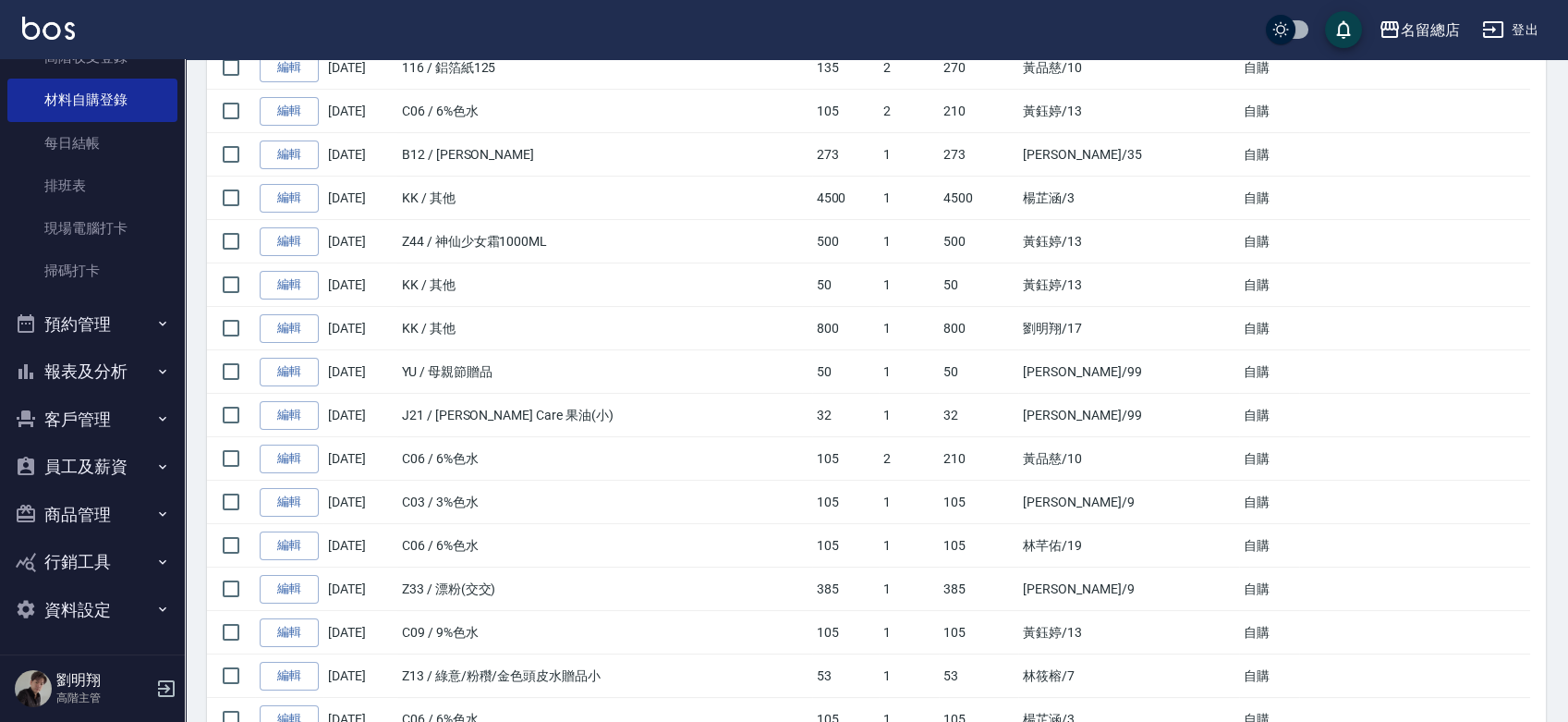
click at [71, 591] on button "資料設定" at bounding box center [92, 610] width 170 height 48
click at [74, 607] on button "資料設定" at bounding box center [92, 610] width 170 height 48
click at [122, 486] on button "員工及薪資" at bounding box center [92, 467] width 170 height 48
click at [96, 458] on button "員工及薪資" at bounding box center [92, 467] width 170 height 48
click at [89, 513] on button "商品管理" at bounding box center [92, 514] width 170 height 48
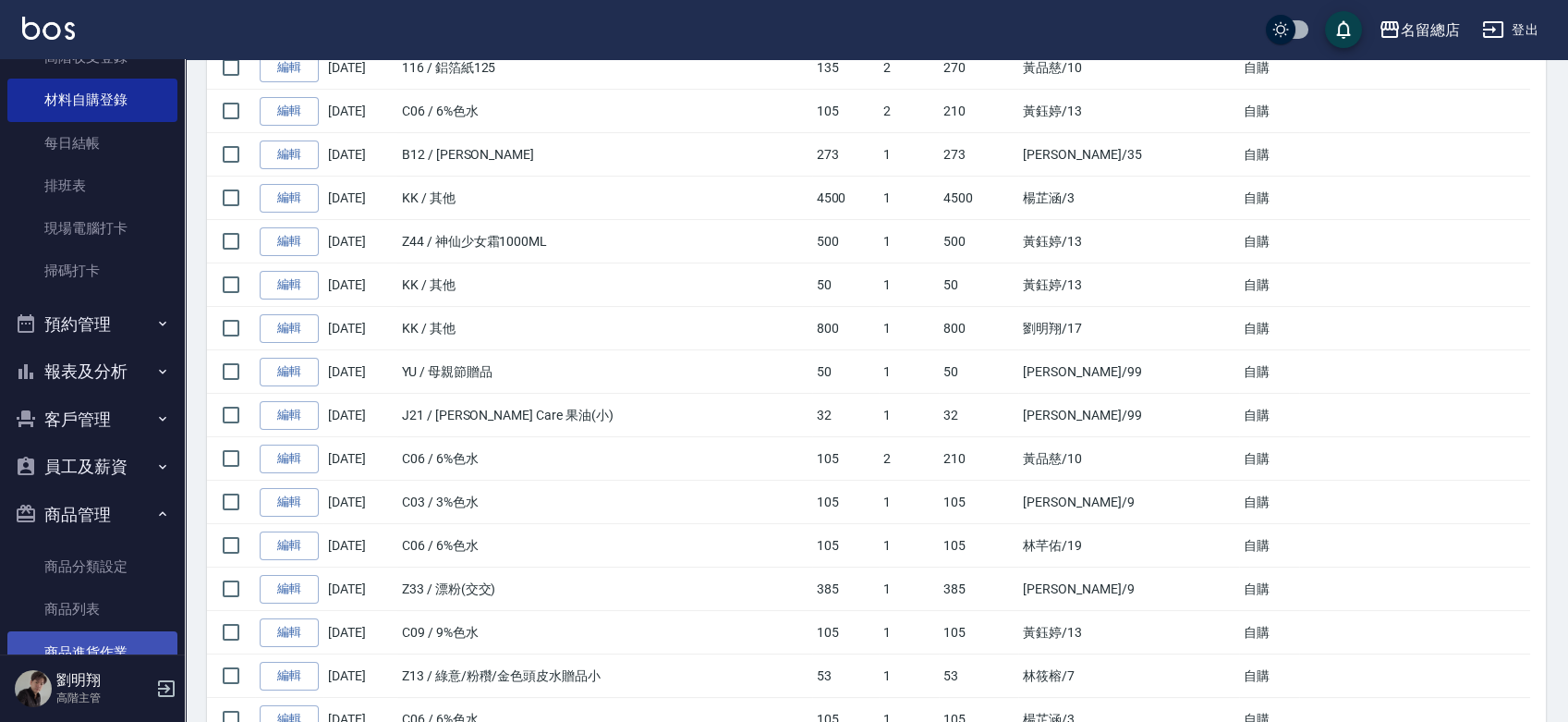
scroll to position [445, 0]
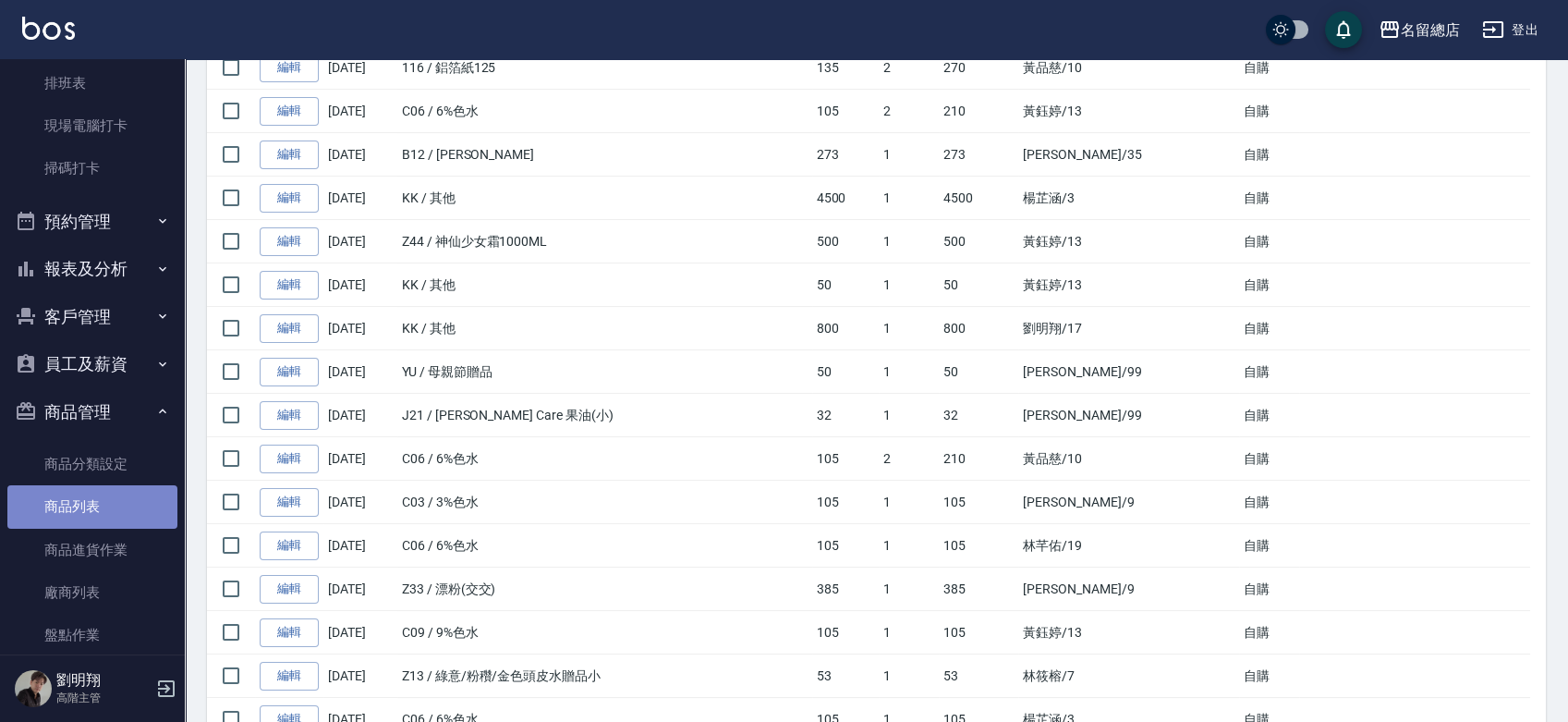
click at [104, 501] on link "商品列表" at bounding box center [92, 506] width 170 height 42
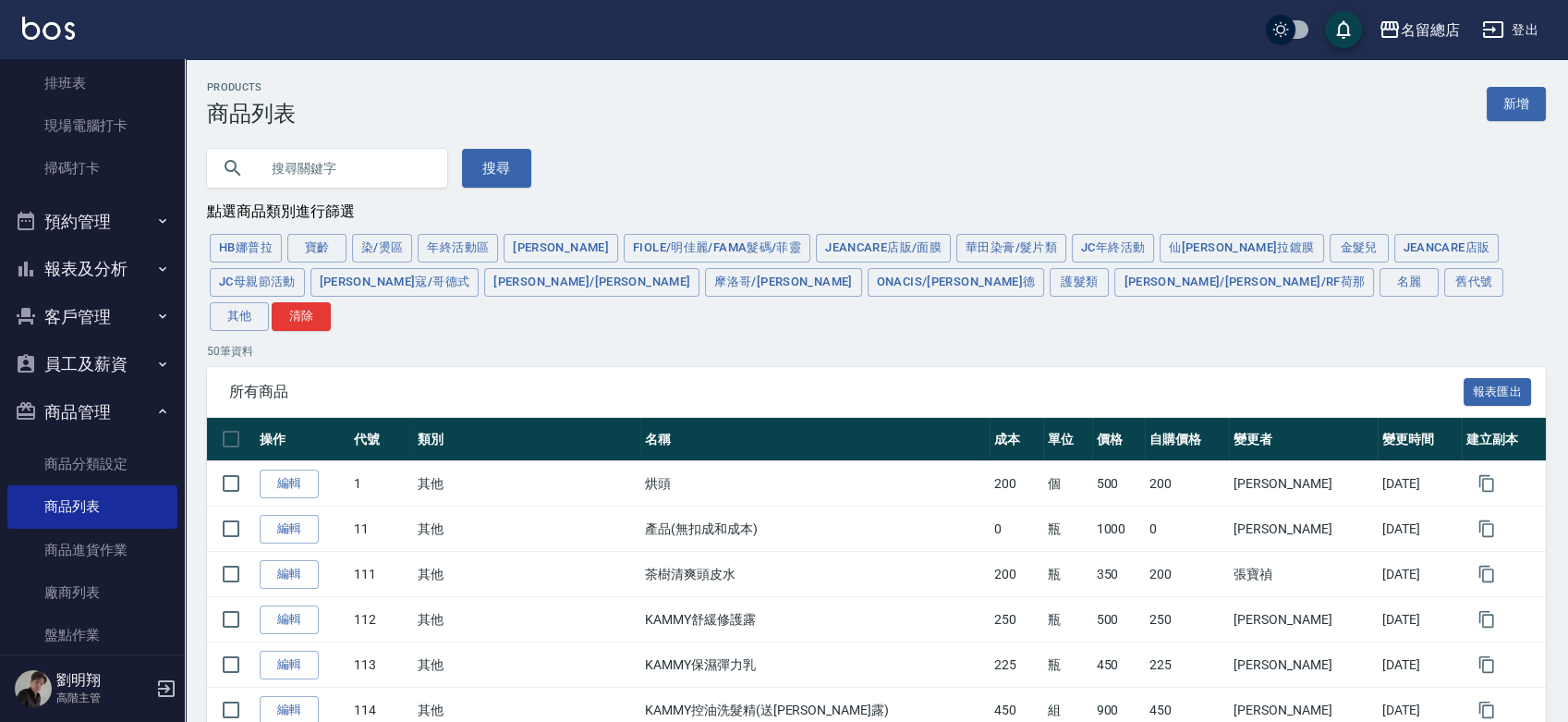
drag, startPoint x: 1500, startPoint y: 81, endPoint x: 1492, endPoint y: 86, distance: 9.4
click at [1492, 86] on div "Products 商品列表 新增" at bounding box center [876, 104] width 1338 height 45
click at [1514, 102] on link "新增" at bounding box center [1516, 104] width 59 height 35
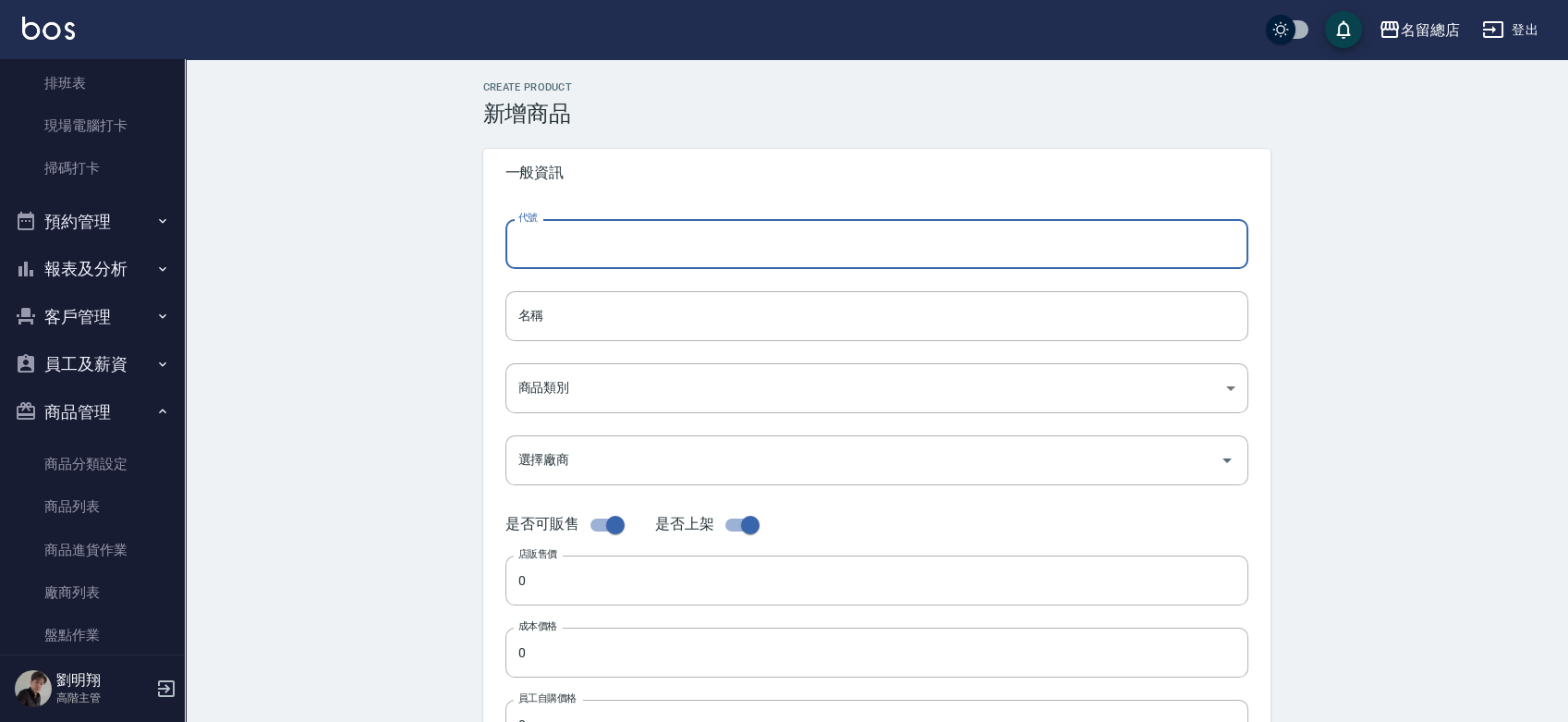
click at [620, 238] on input "代號" at bounding box center [876, 244] width 743 height 50
click at [83, 507] on link "商品列表" at bounding box center [92, 506] width 170 height 42
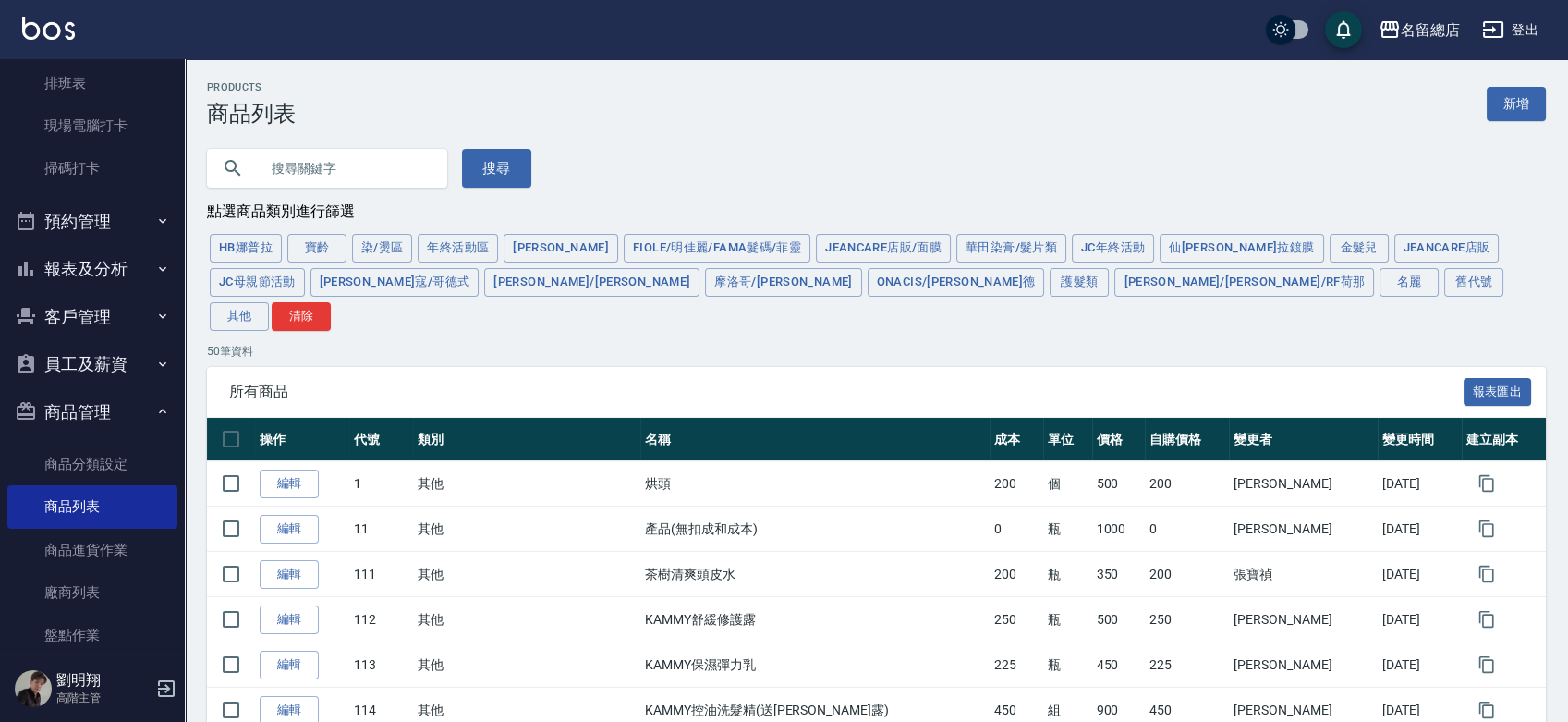
click at [394, 182] on input "text" at bounding box center [345, 168] width 174 height 50
type input "ㄣ"
type input "P00"
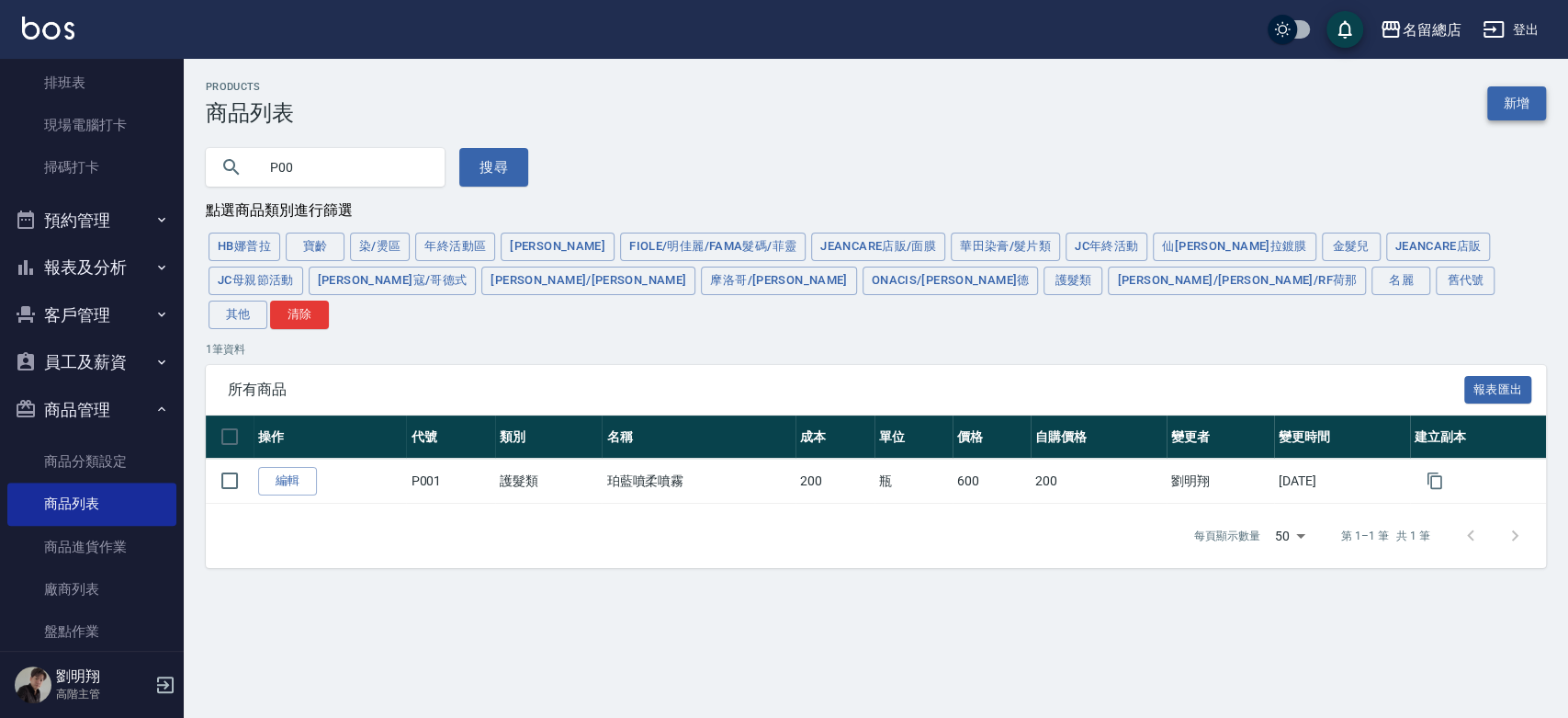
click at [1536, 100] on link "新增" at bounding box center [1517, 103] width 59 height 34
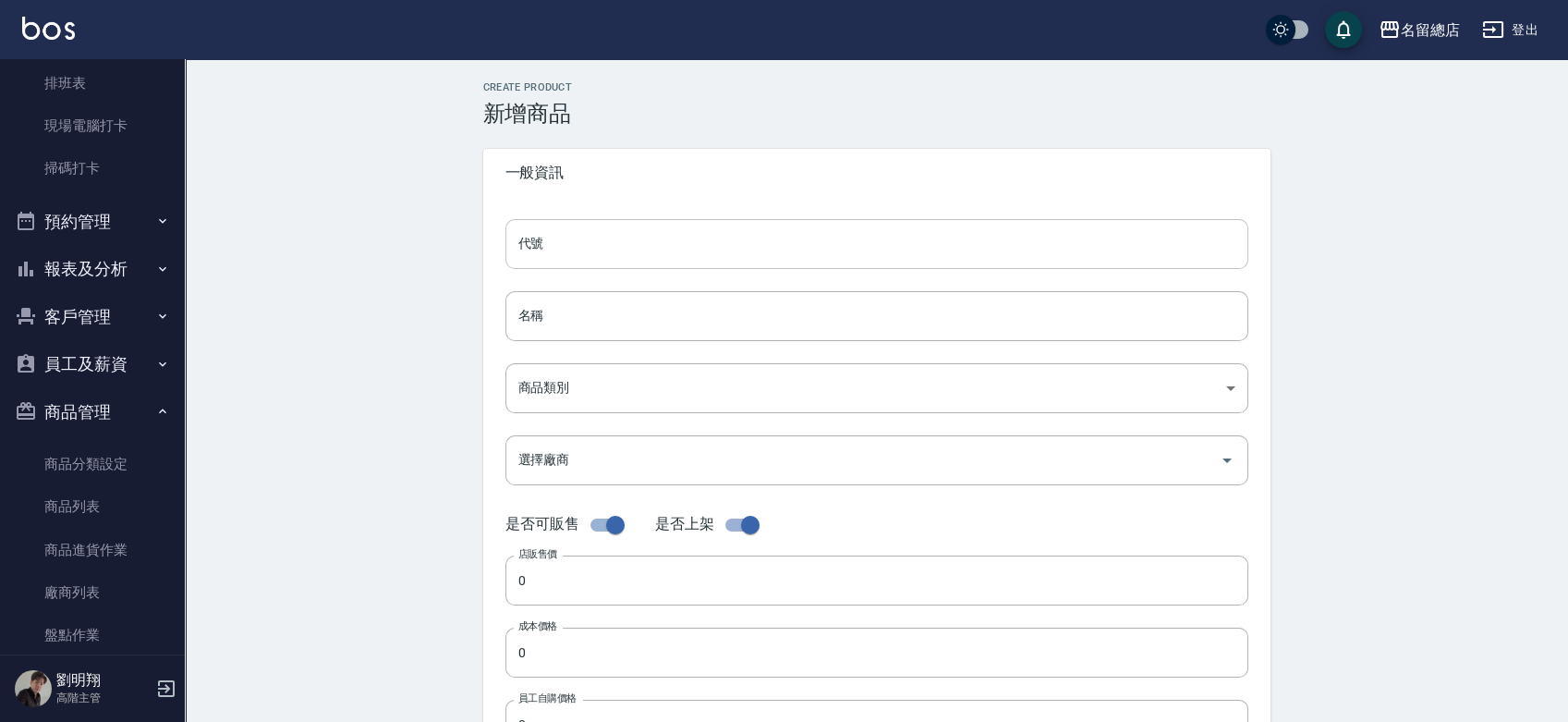
click at [739, 247] on input "代號" at bounding box center [876, 244] width 743 height 50
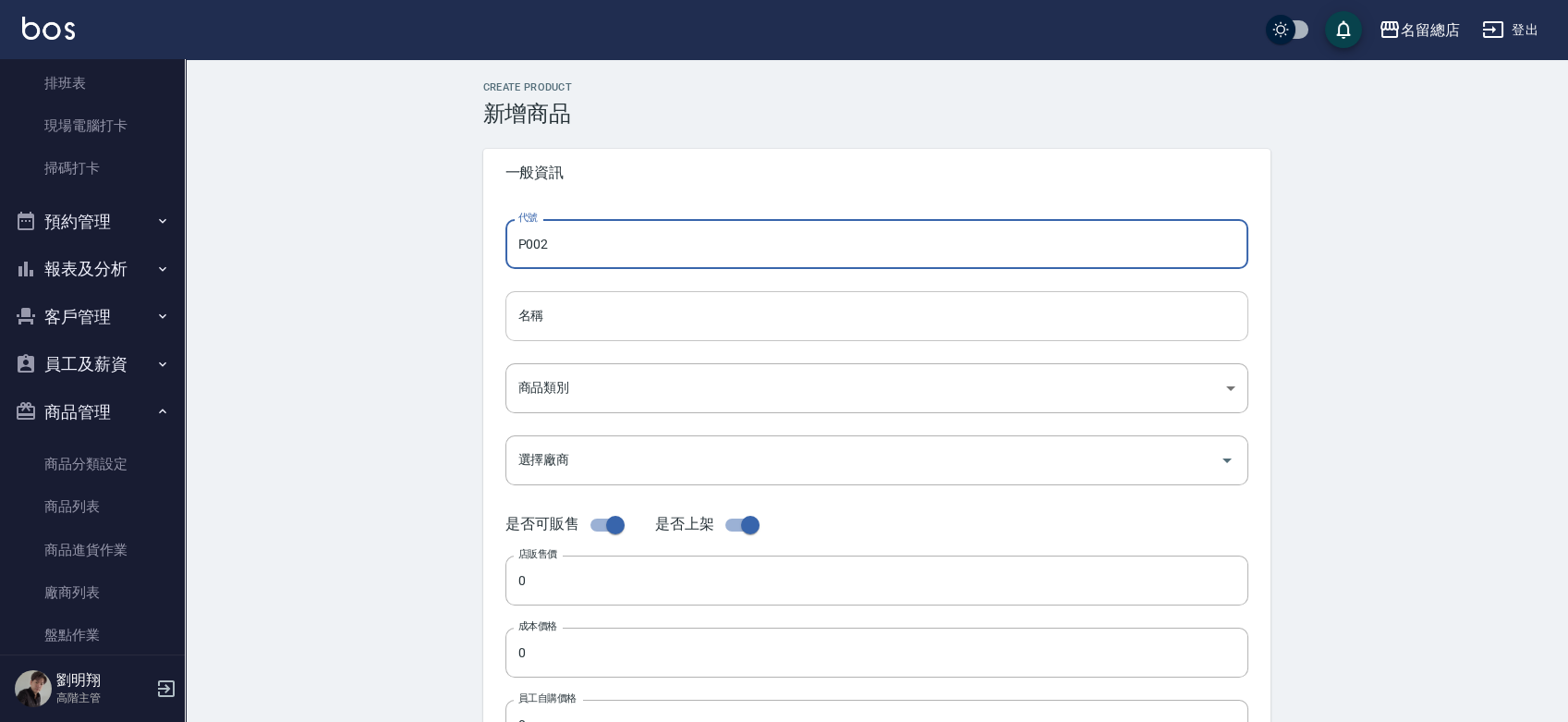
type input "P002"
click at [593, 313] on input "名稱" at bounding box center [876, 316] width 743 height 50
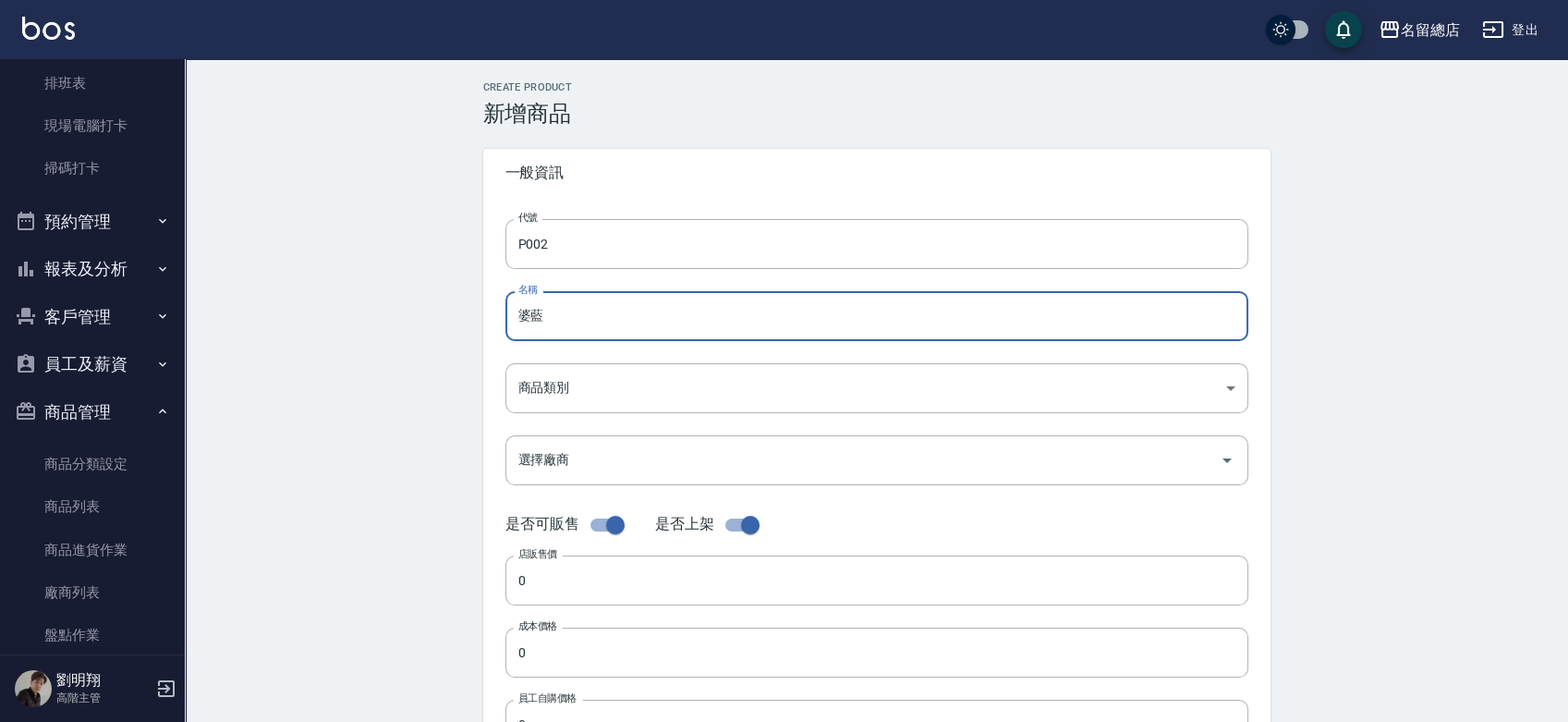
type input "婆"
click at [116, 513] on link "商品列表" at bounding box center [92, 506] width 170 height 42
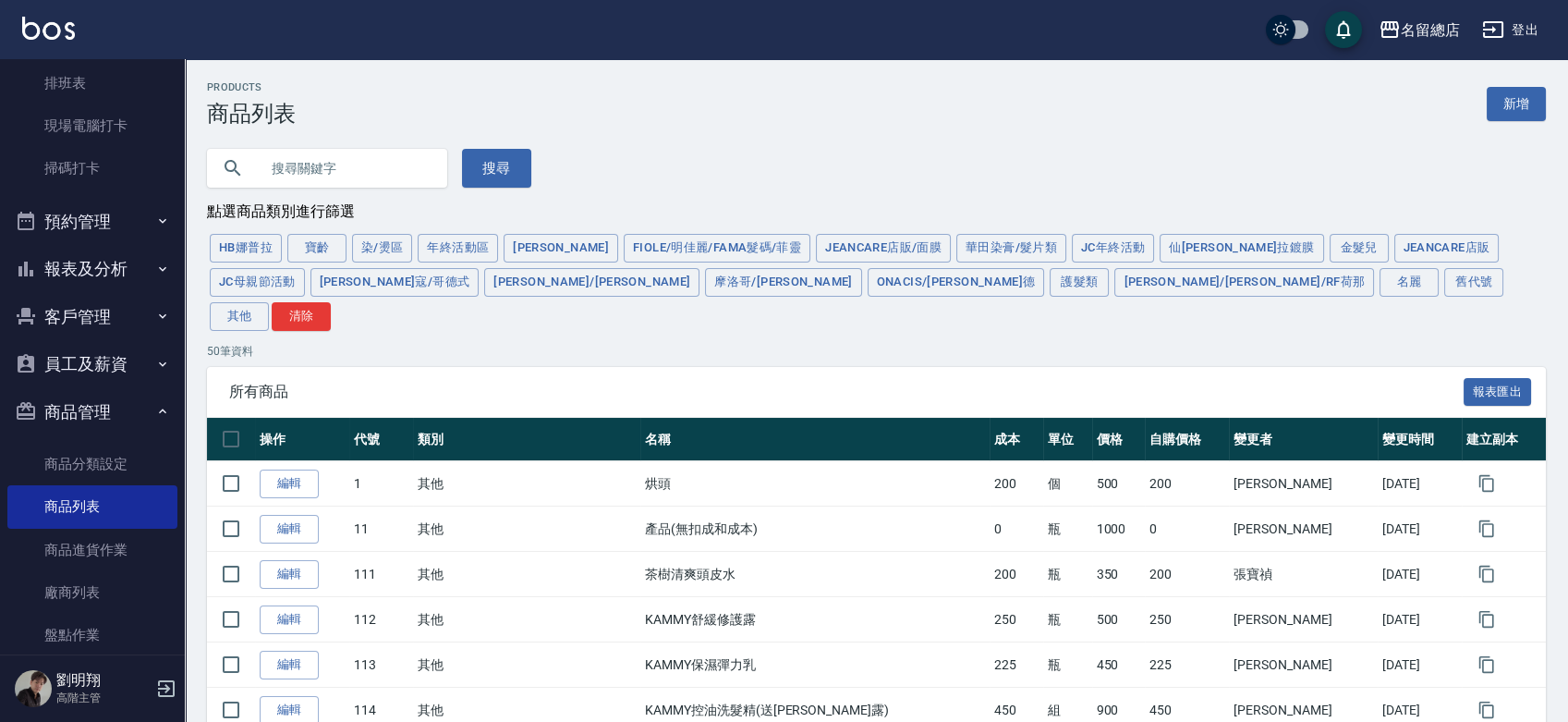
click at [290, 149] on input "text" at bounding box center [345, 168] width 174 height 50
type input "0"
type input "P00"
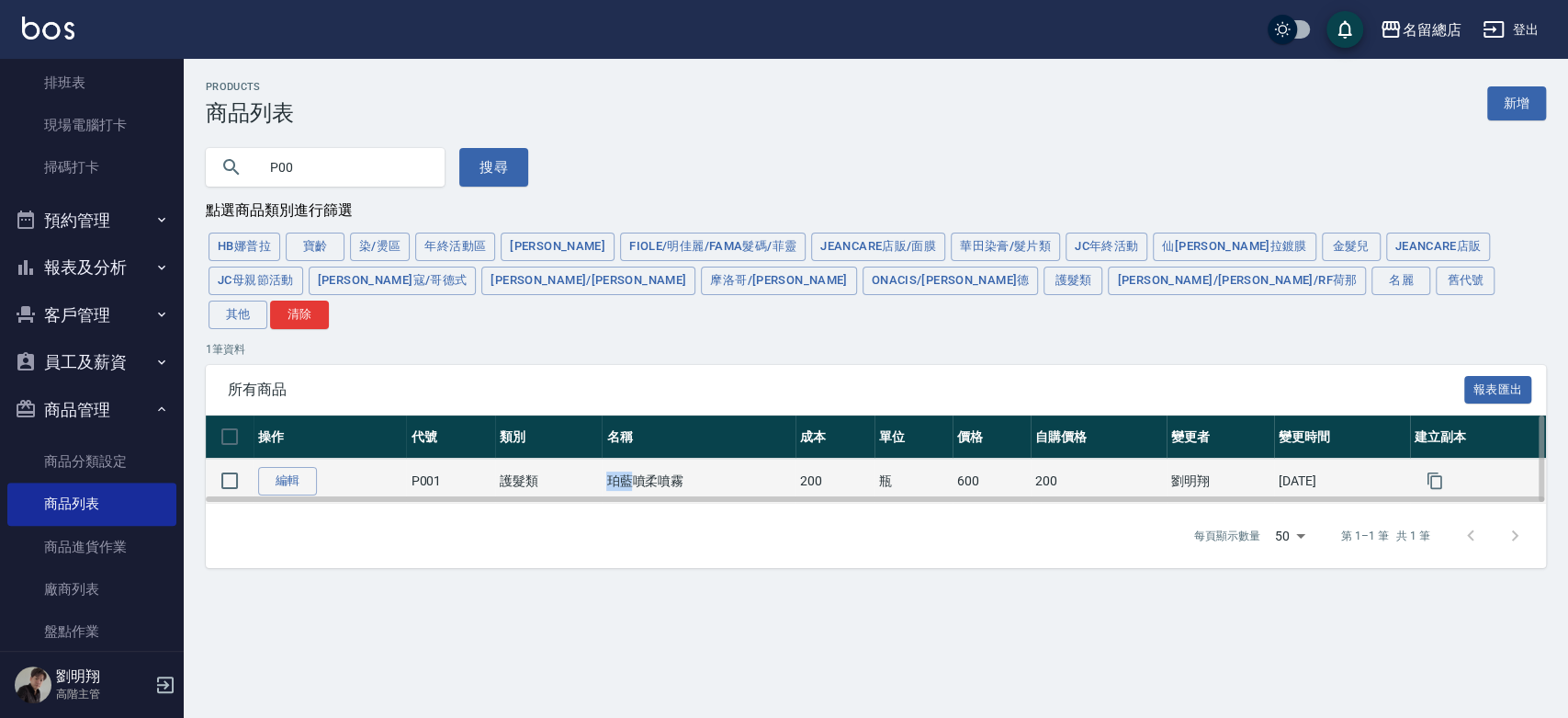
drag, startPoint x: 617, startPoint y: 443, endPoint x: 591, endPoint y: 446, distance: 26.2
click at [602, 458] on td "珀藍噴柔噴霧" at bounding box center [699, 481] width 194 height 45
copy td "[PERSON_NAME]"
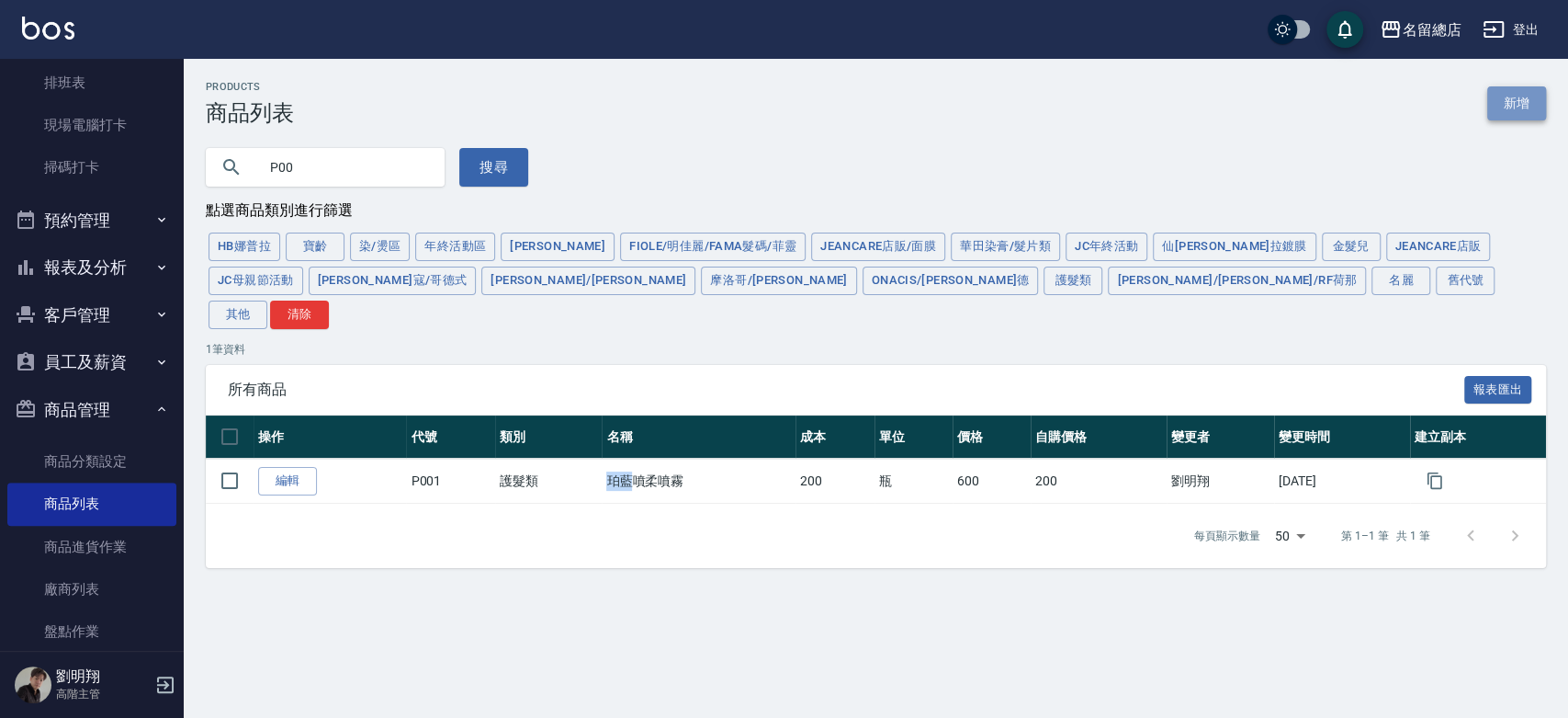
click at [1521, 98] on link "新增" at bounding box center [1517, 103] width 59 height 34
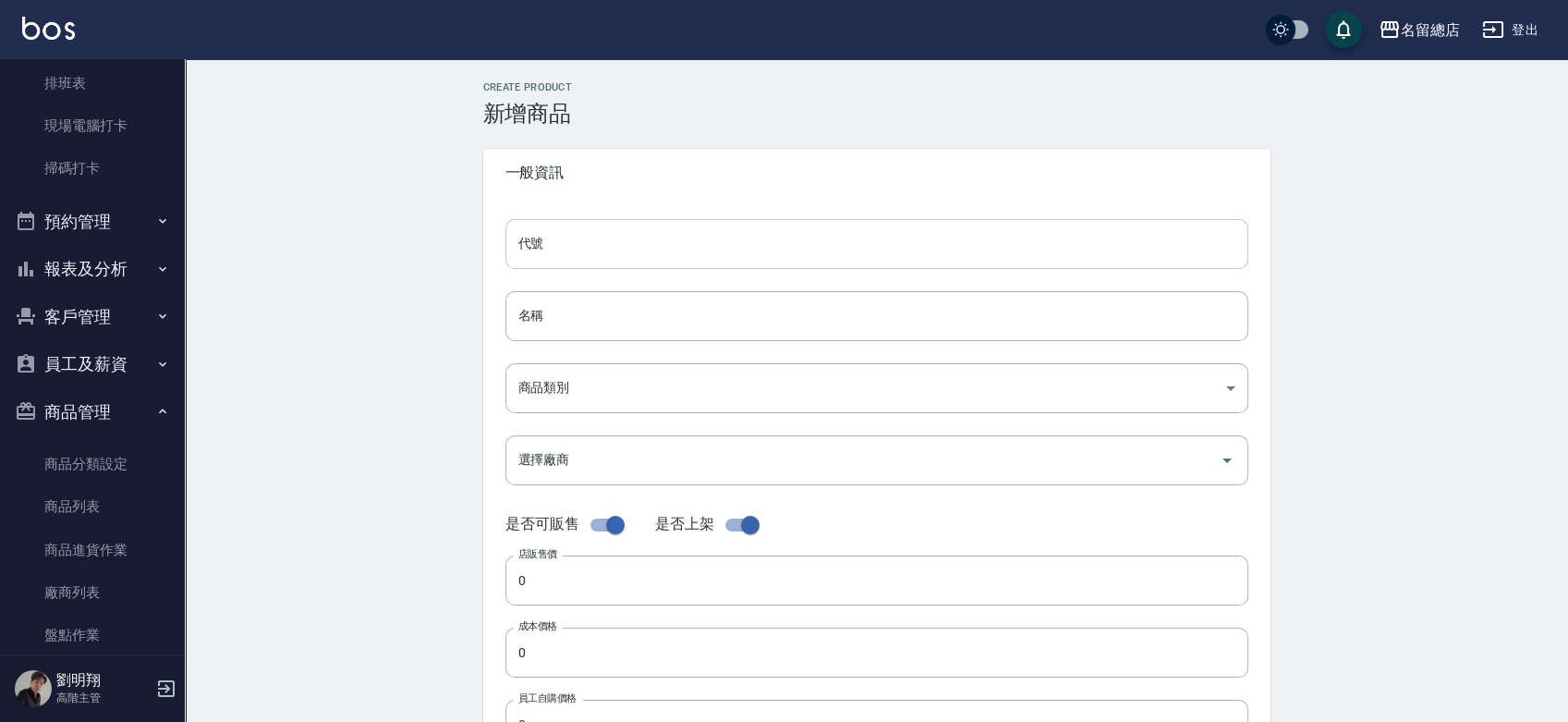
click at [603, 249] on input "代號" at bounding box center [876, 244] width 743 height 50
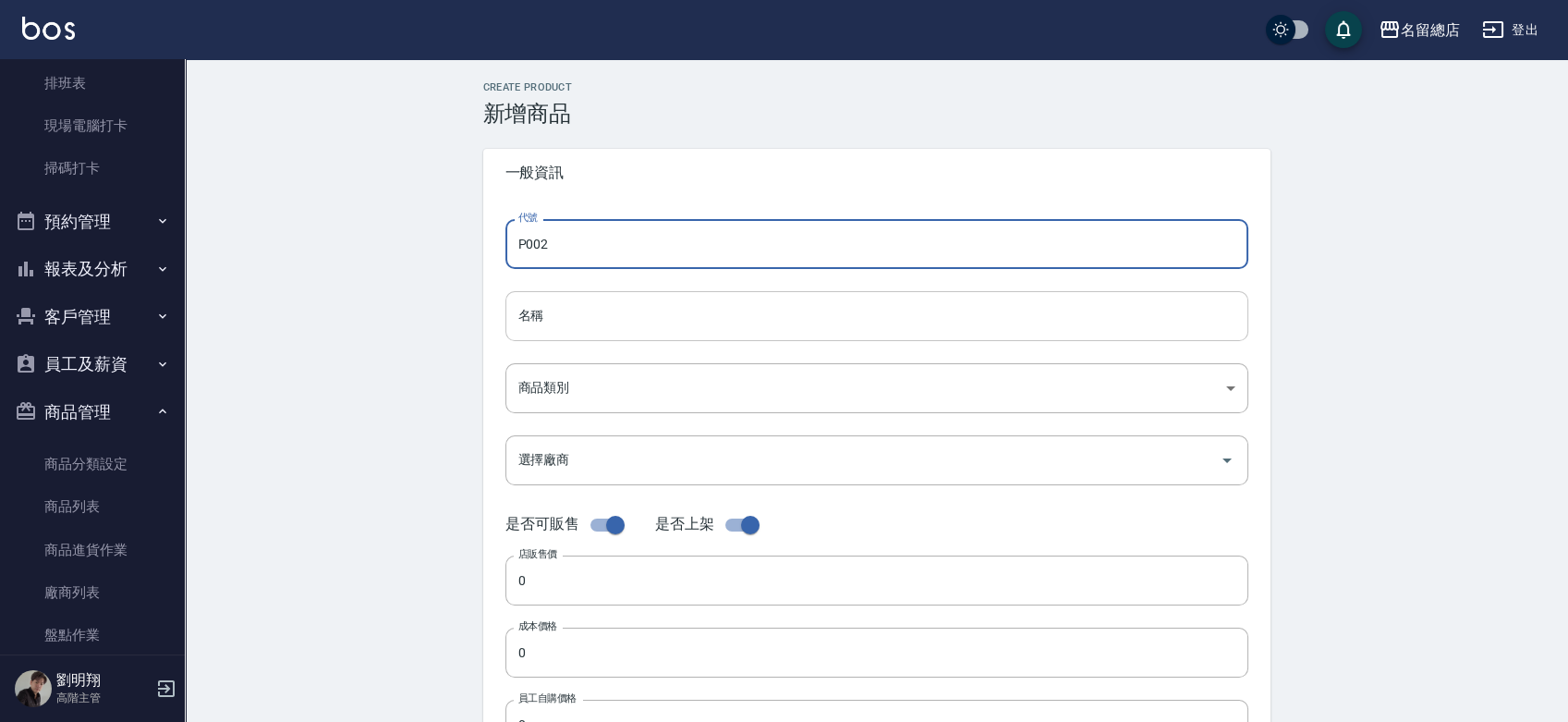
type input "P002"
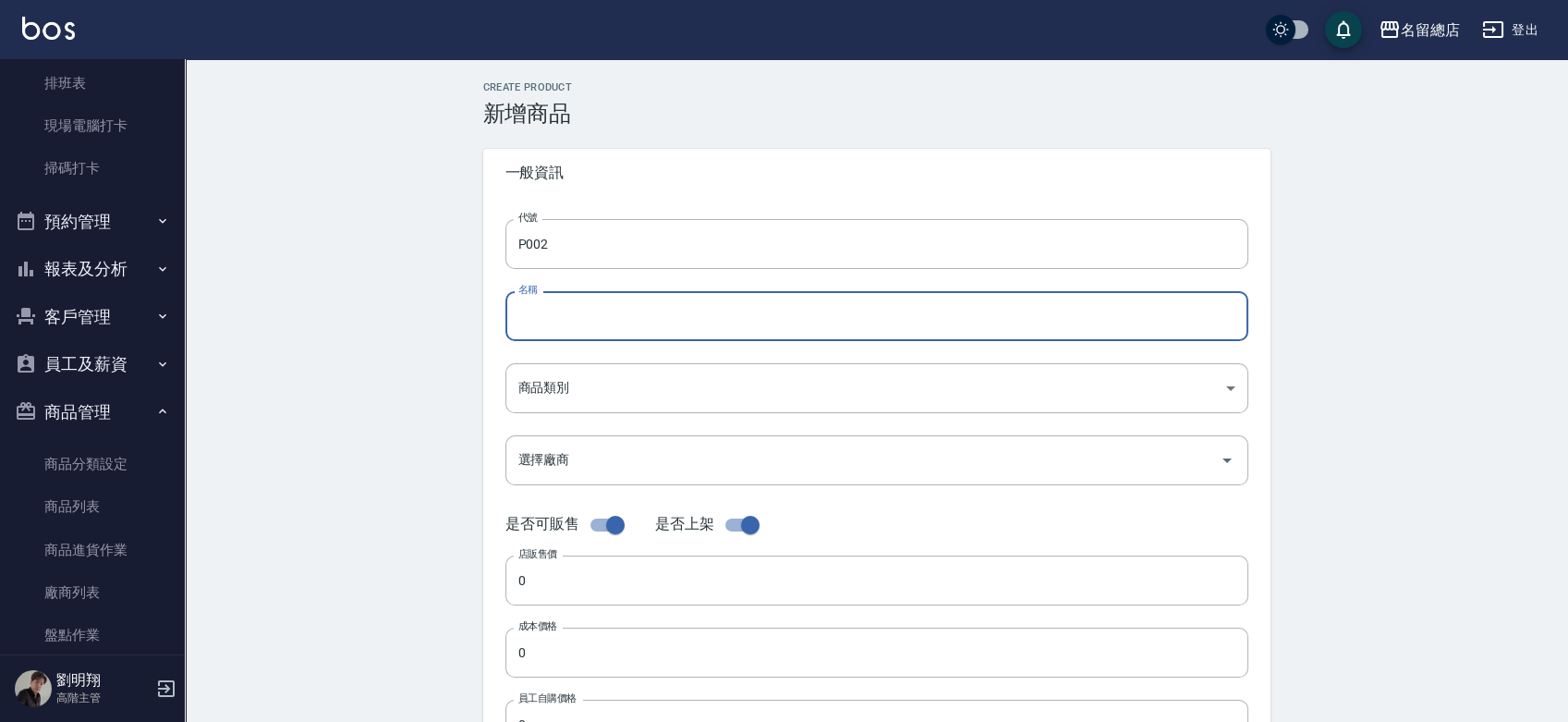
click at [554, 320] on input "名稱" at bounding box center [876, 316] width 743 height 50
paste input "[PERSON_NAME]"
type input "珀藍漂粉"
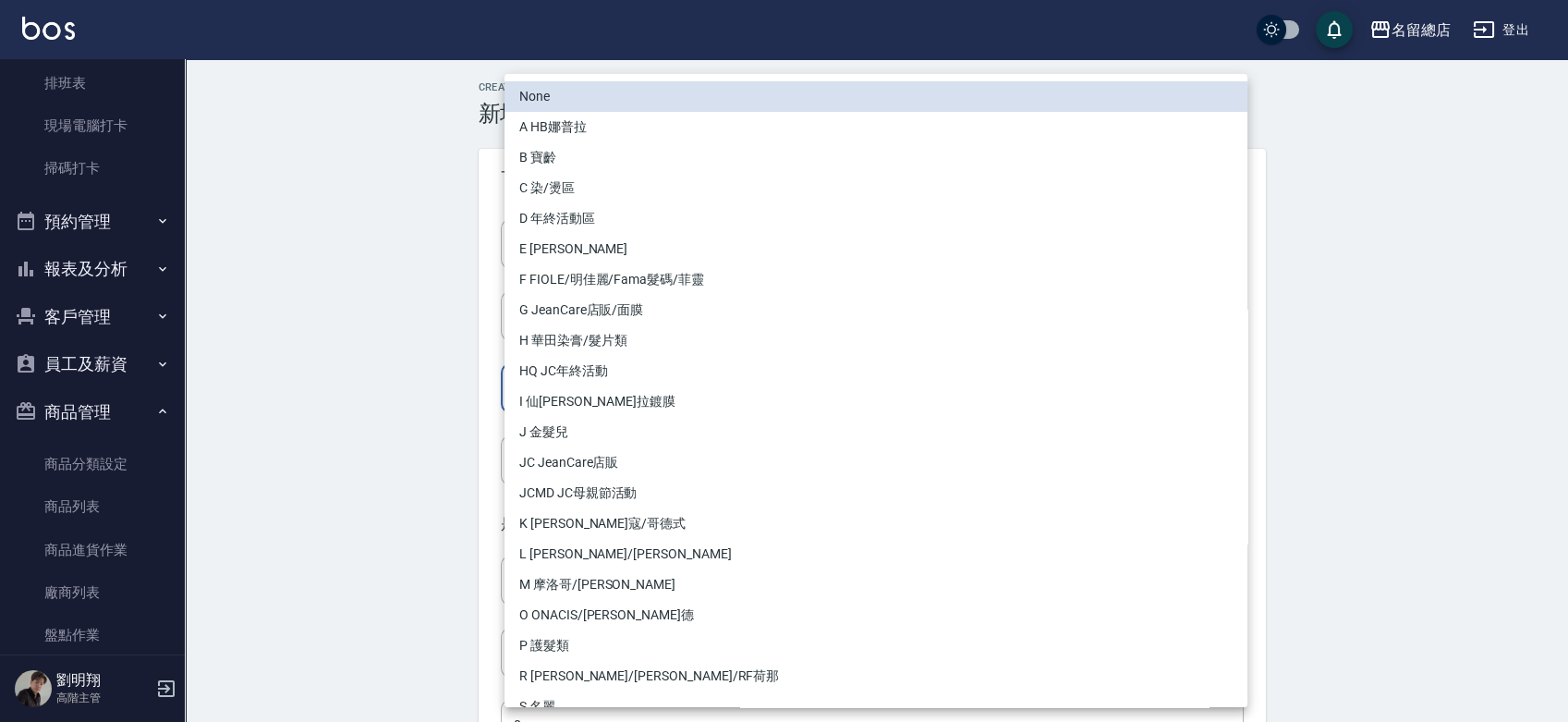
click at [694, 369] on body "名留總店 登出 櫃檯作業 打帳單 帳單列表 掛單列表 座位開單 營業儀表板 現金收支登錄 高階收支登錄 材料自購登錄 每日結帳 排班表 現場電腦打卡 掃碼打卡…" at bounding box center [784, 637] width 1568 height 1275
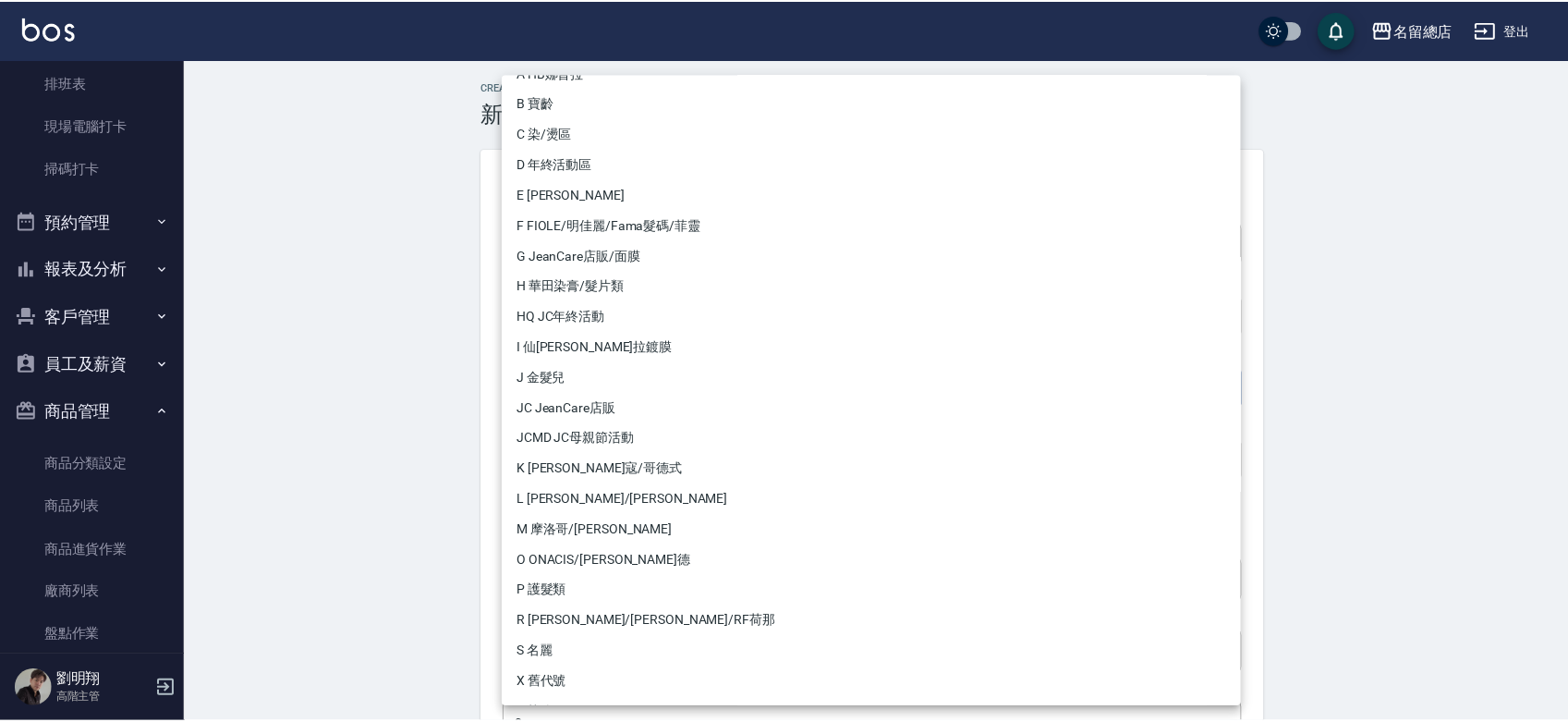
scroll to position [82, 0]
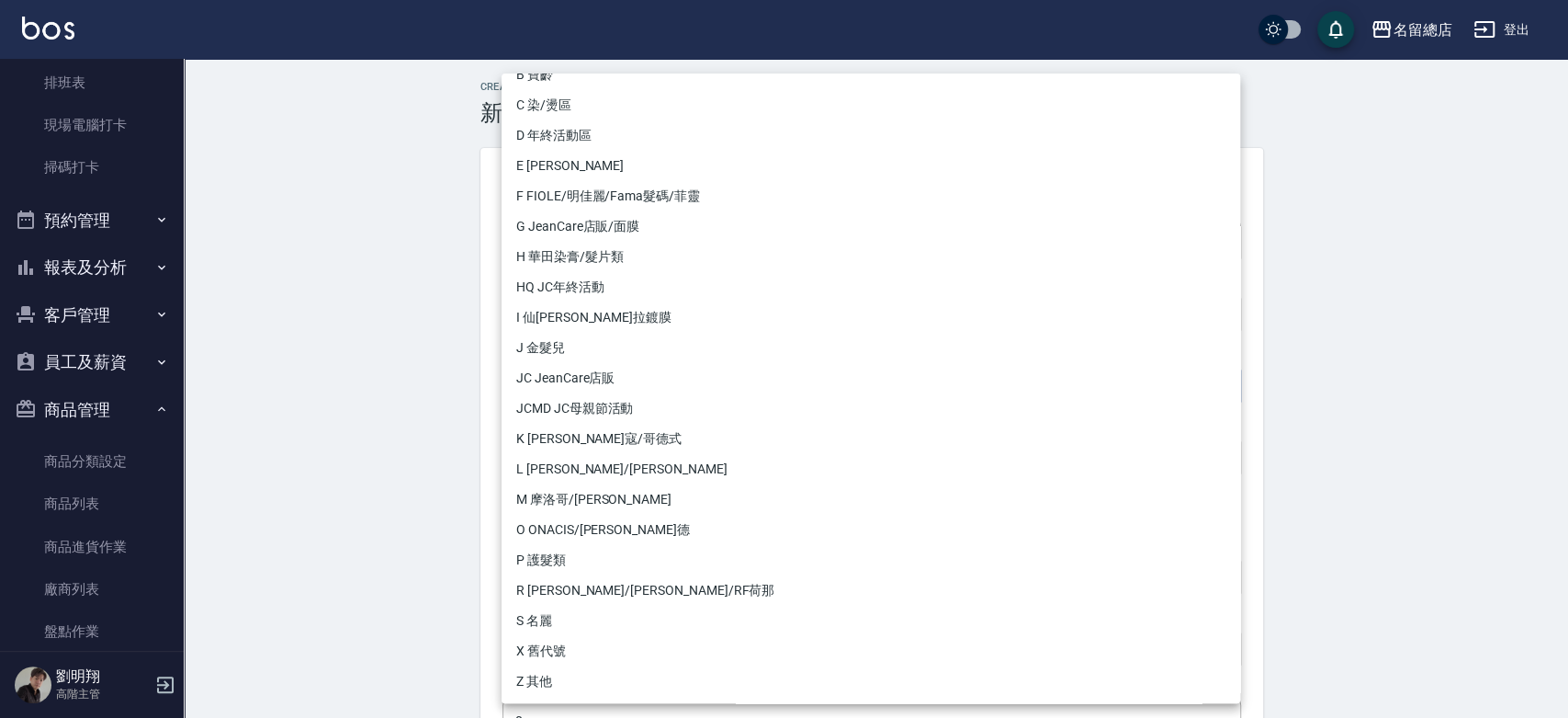
click at [551, 685] on li "Z 其他" at bounding box center [870, 681] width 738 height 30
type input "b075eb9c-4000-42cd-967b-09b745fc0326"
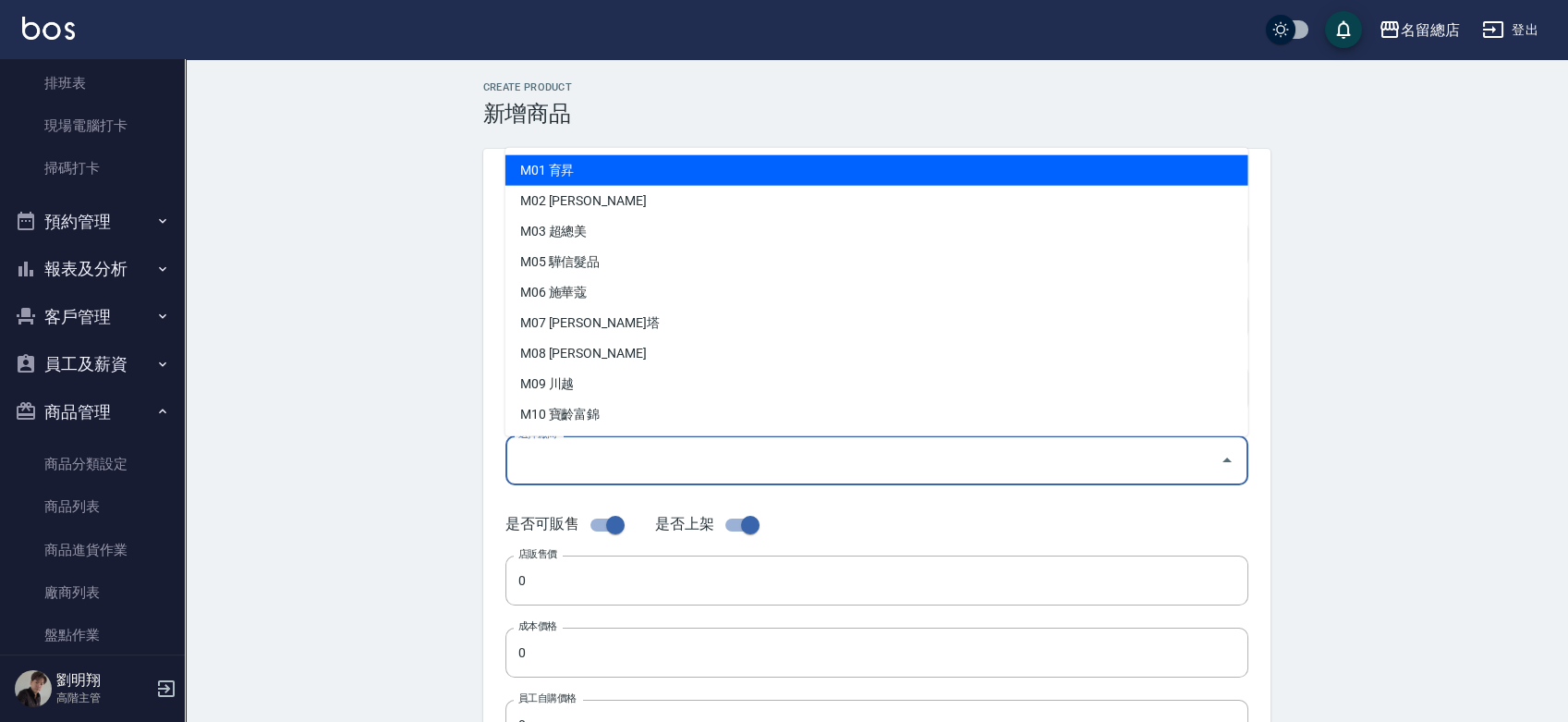
click at [589, 470] on input "選擇廠商" at bounding box center [863, 460] width 698 height 33
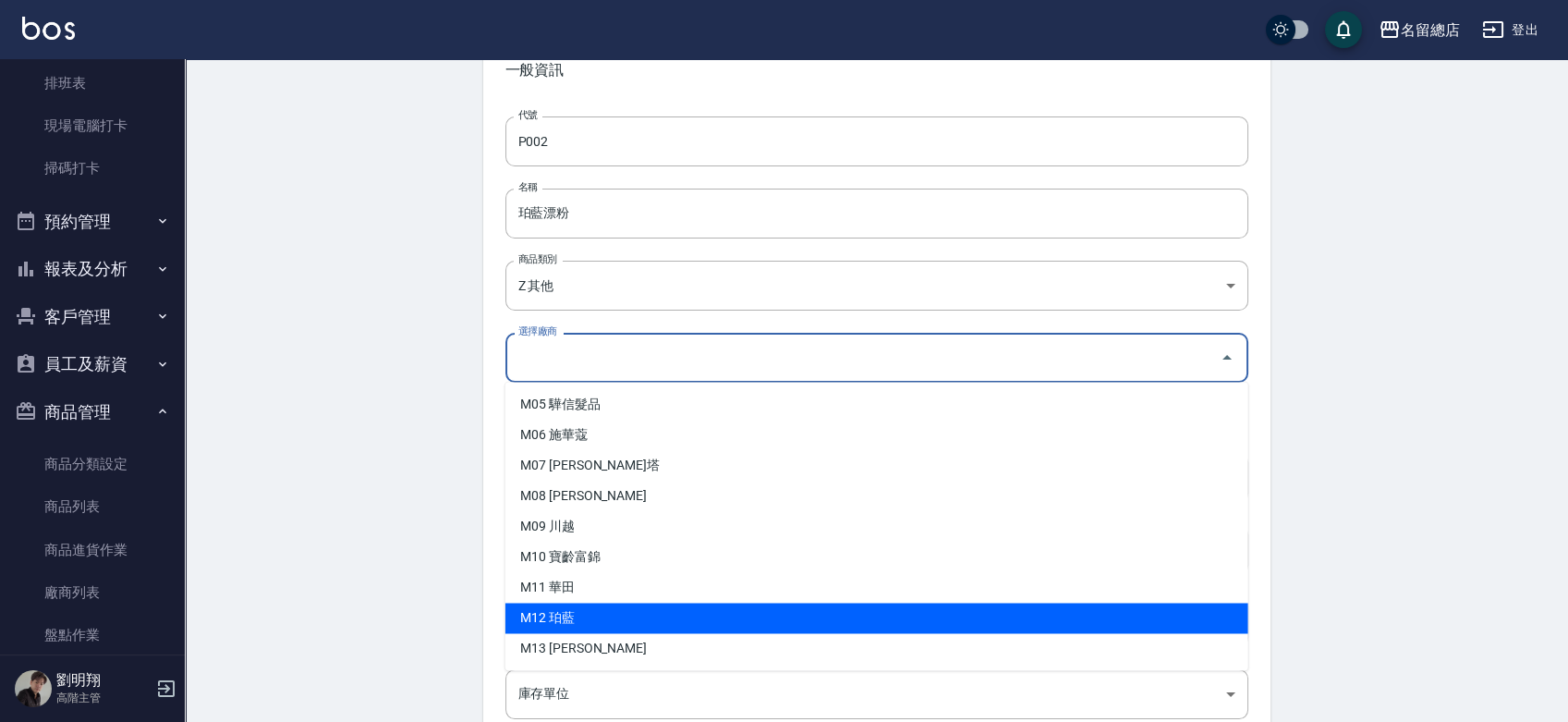
click at [632, 610] on li "M12 珀藍" at bounding box center [876, 617] width 743 height 31
type input "M12 珀藍"
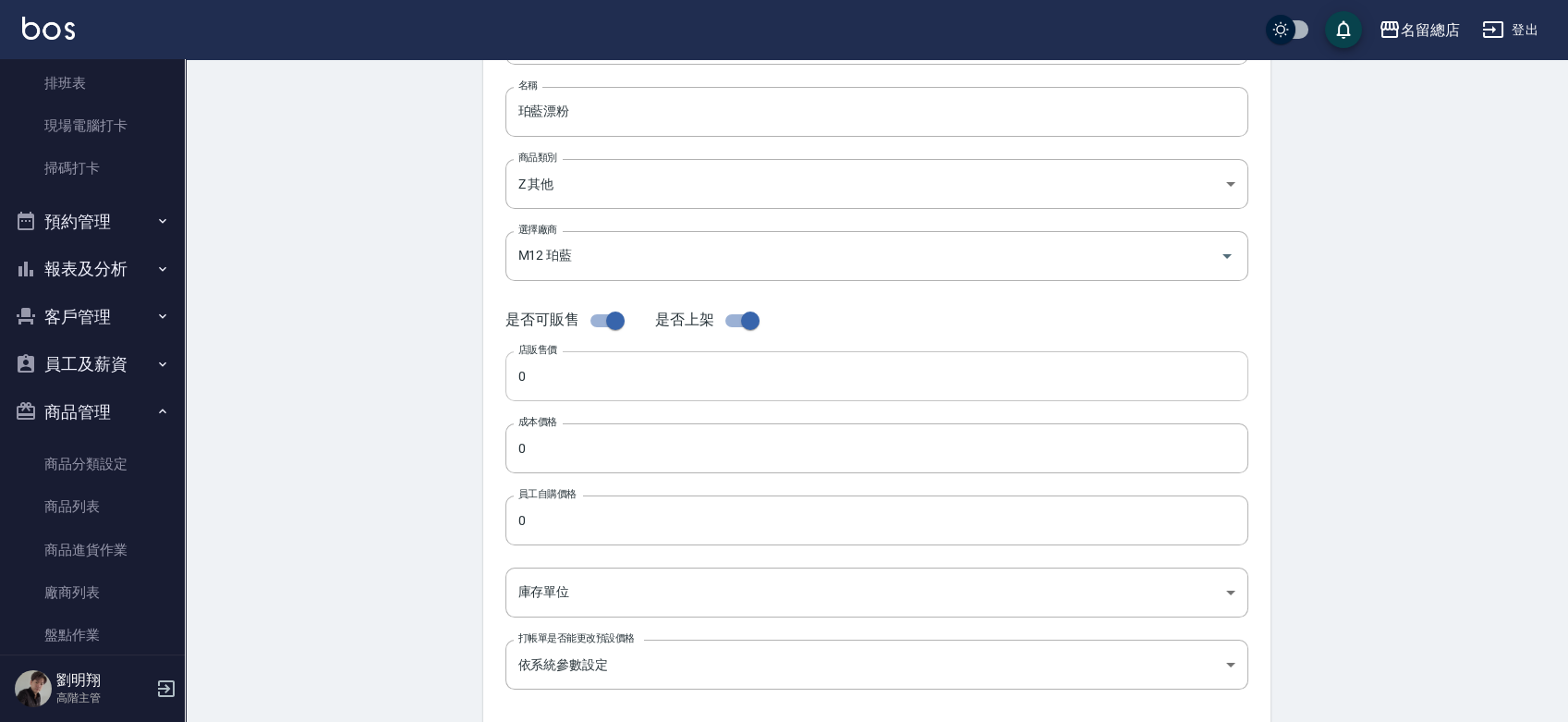
scroll to position [205, 0]
click at [607, 314] on input "checkbox" at bounding box center [614, 320] width 106 height 36
checkbox input "false"
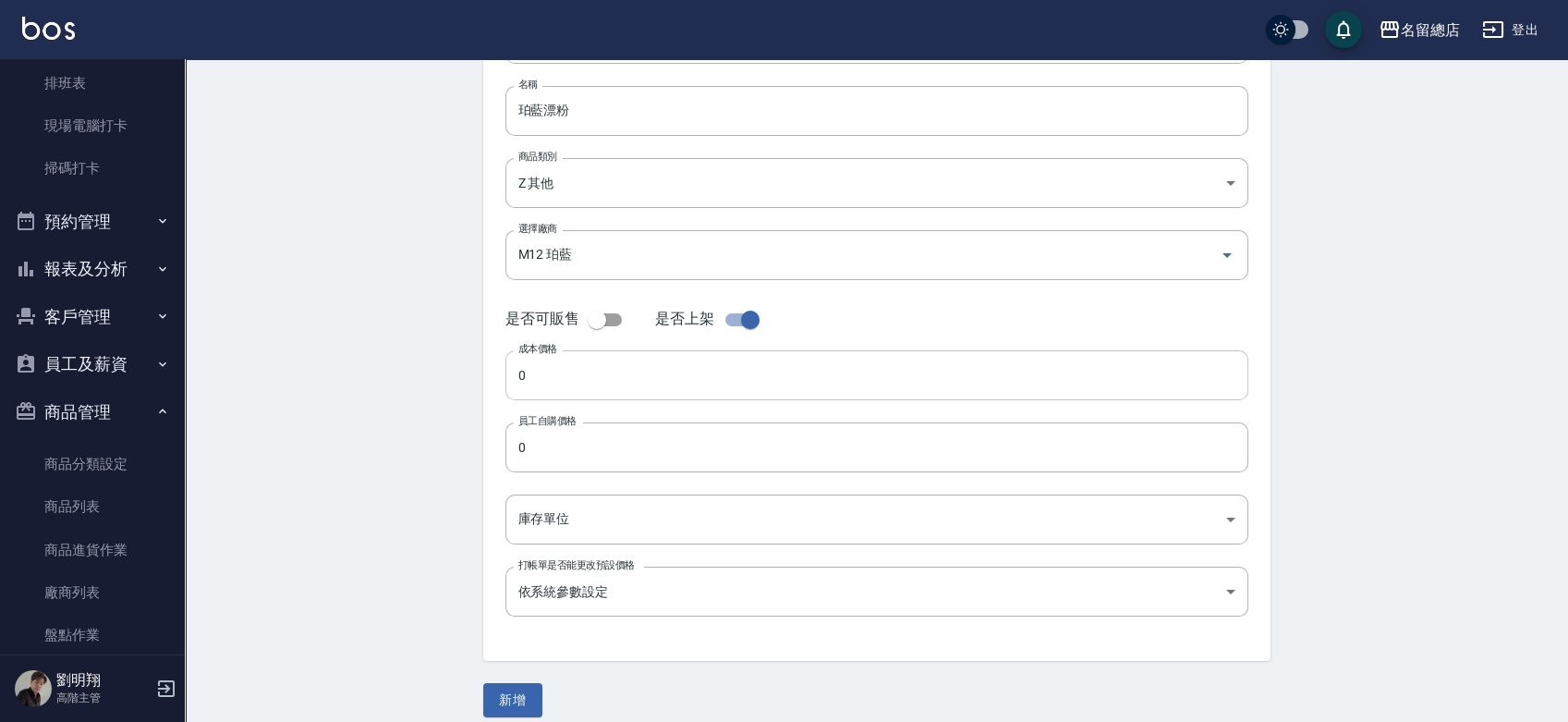
click at [604, 377] on input "0" at bounding box center [876, 375] width 743 height 50
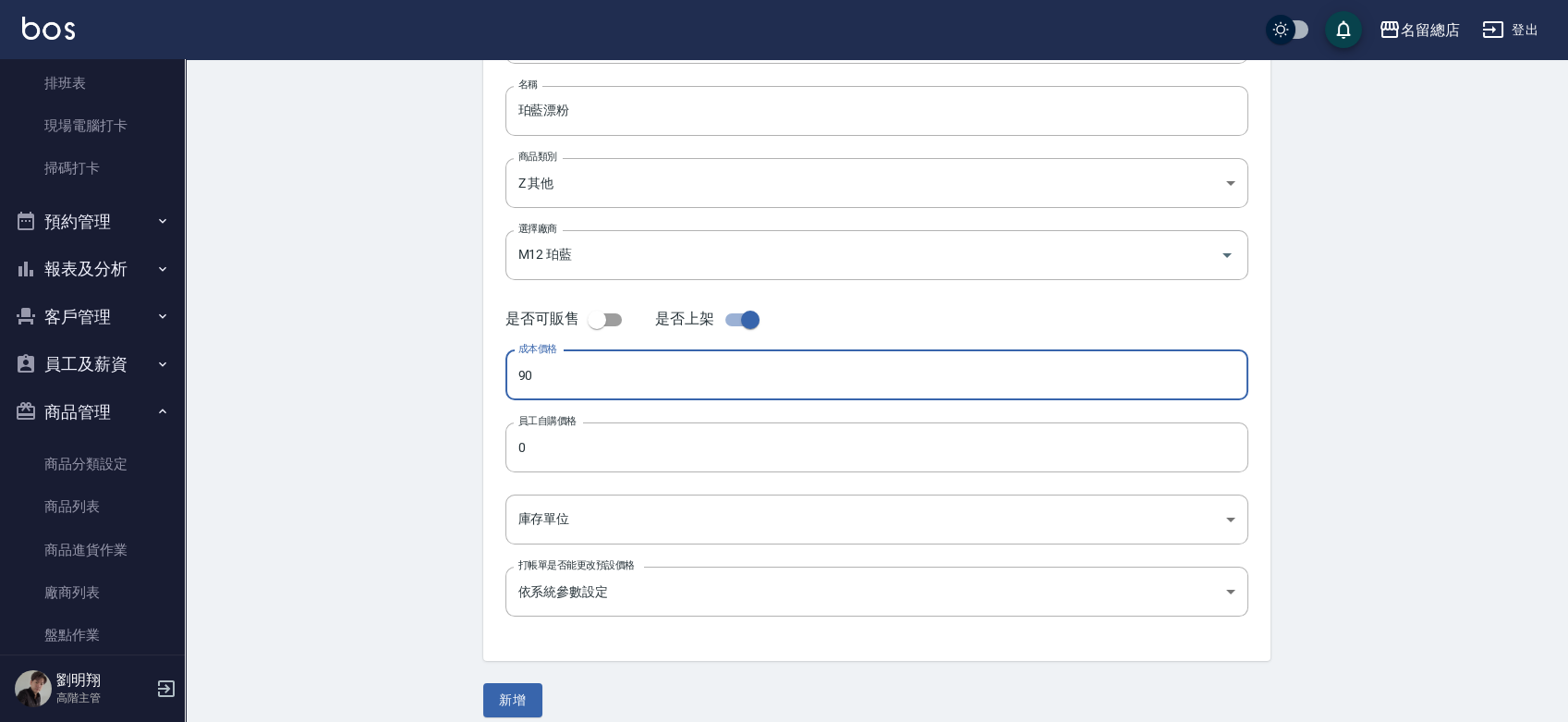
type input "9"
type input "600"
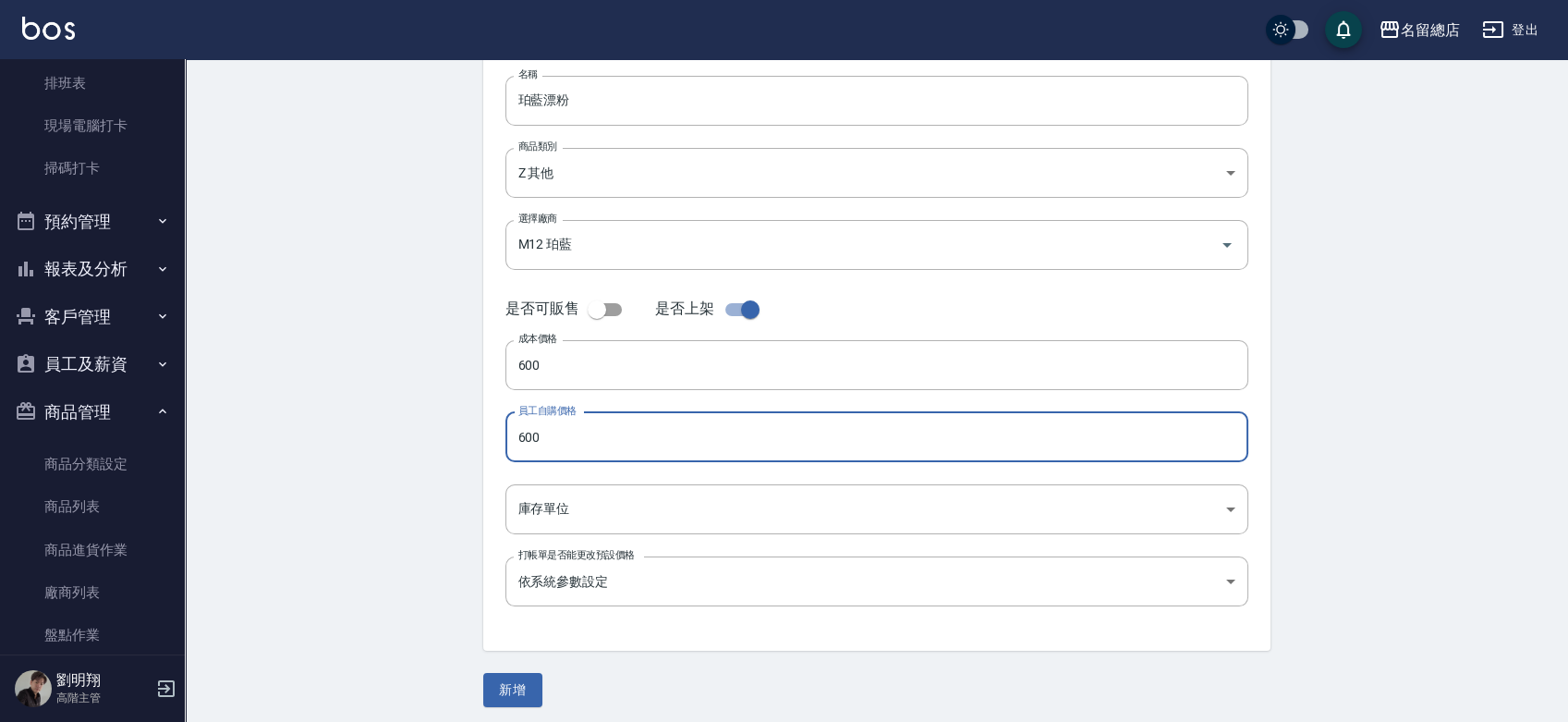
scroll to position [222, 0]
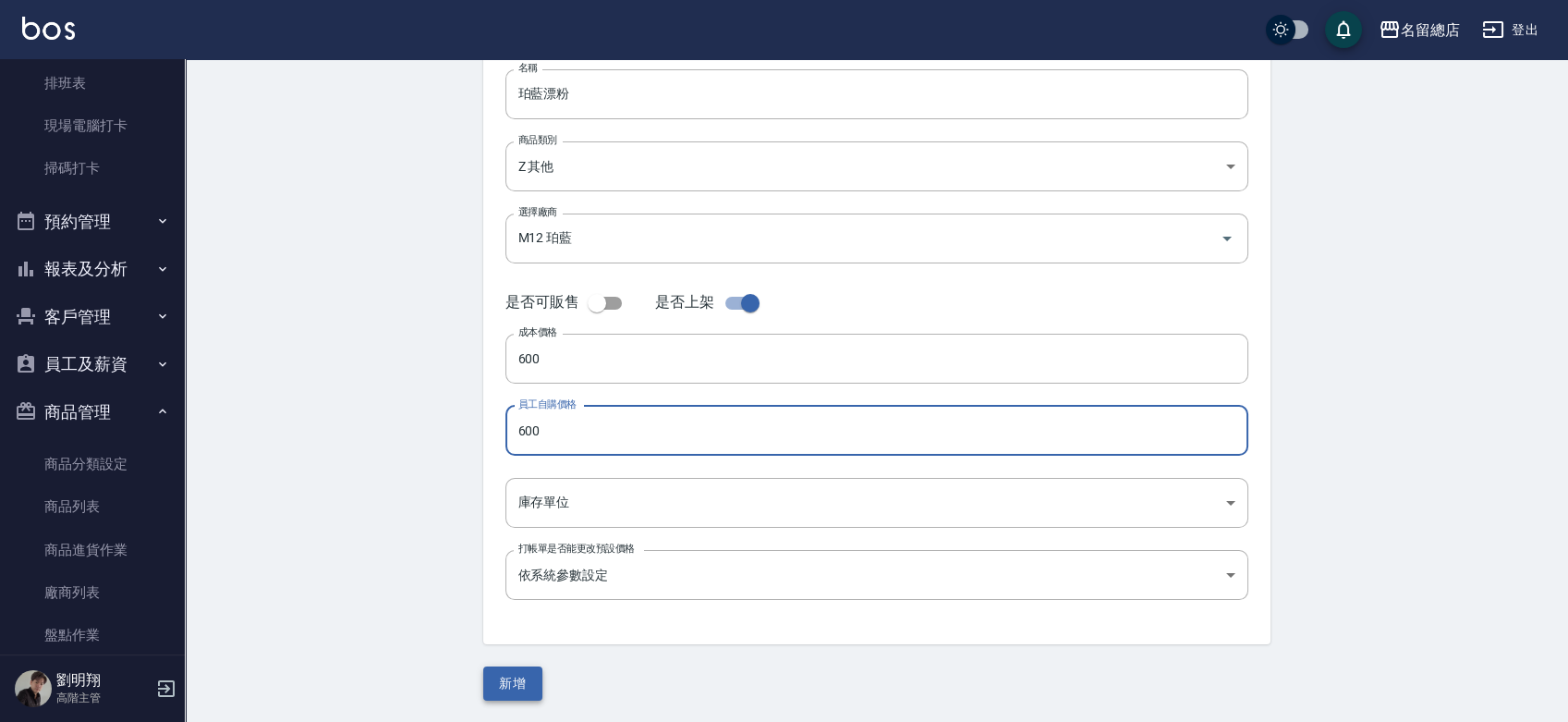
type input "600"
click at [526, 682] on button "新增" at bounding box center [513, 683] width 59 height 35
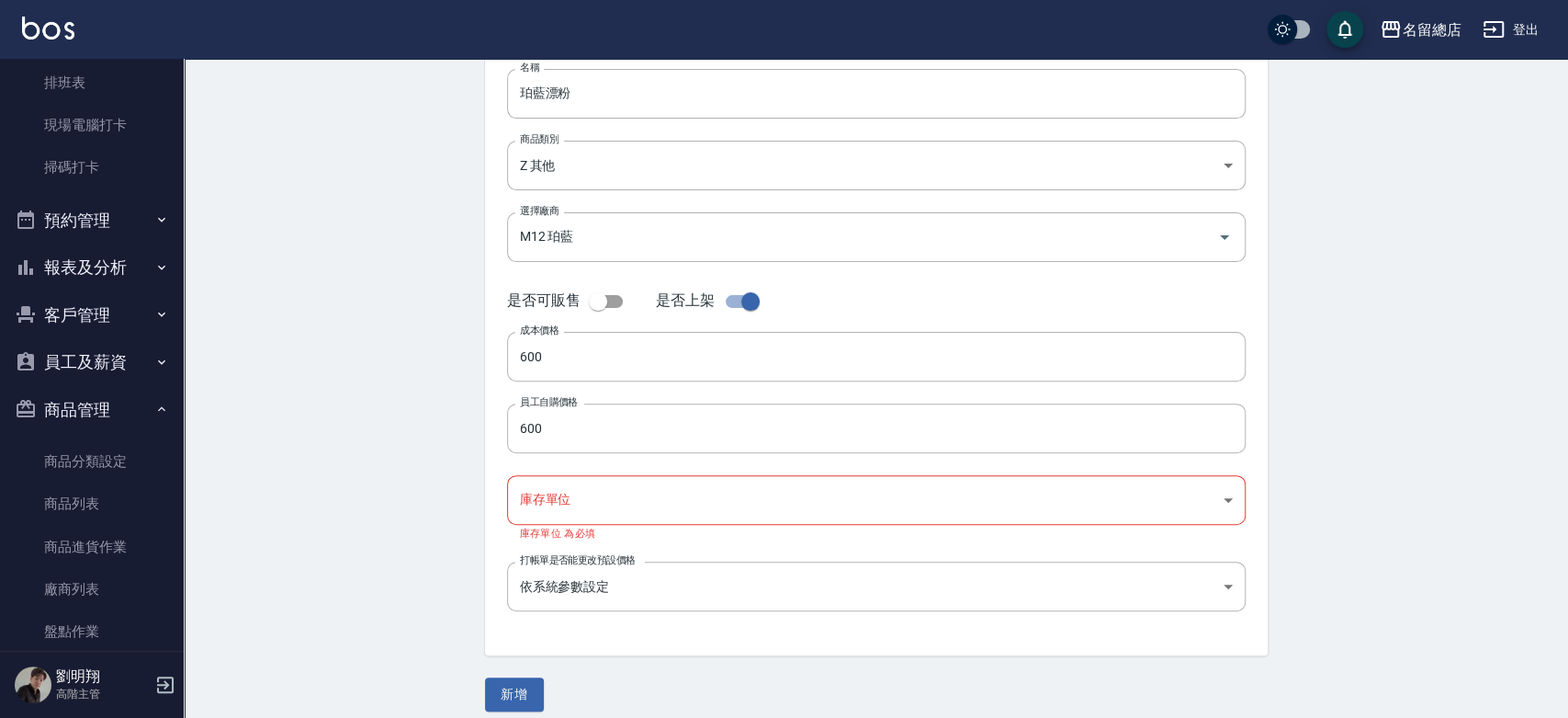
click at [600, 498] on body "名留總店 登出 櫃檯作業 打帳單 帳單列表 掛單列表 座位開單 營業儀表板 現金收支登錄 高階收支登錄 材料自購登錄 每日結帳 排班表 現場電腦打卡 掃碼打卡…" at bounding box center [784, 256] width 1568 height 953
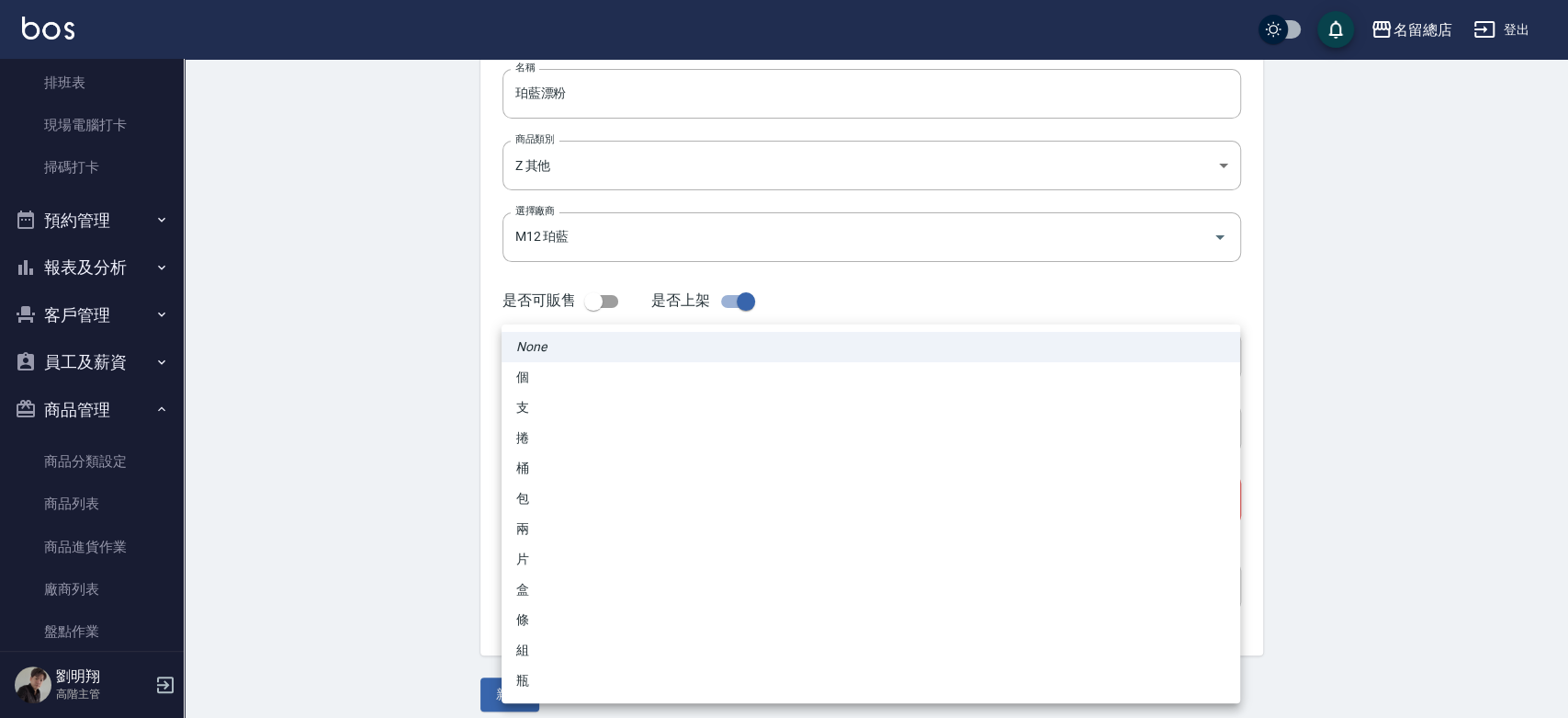
click at [592, 477] on li "桶" at bounding box center [870, 468] width 738 height 30
type input "桶"
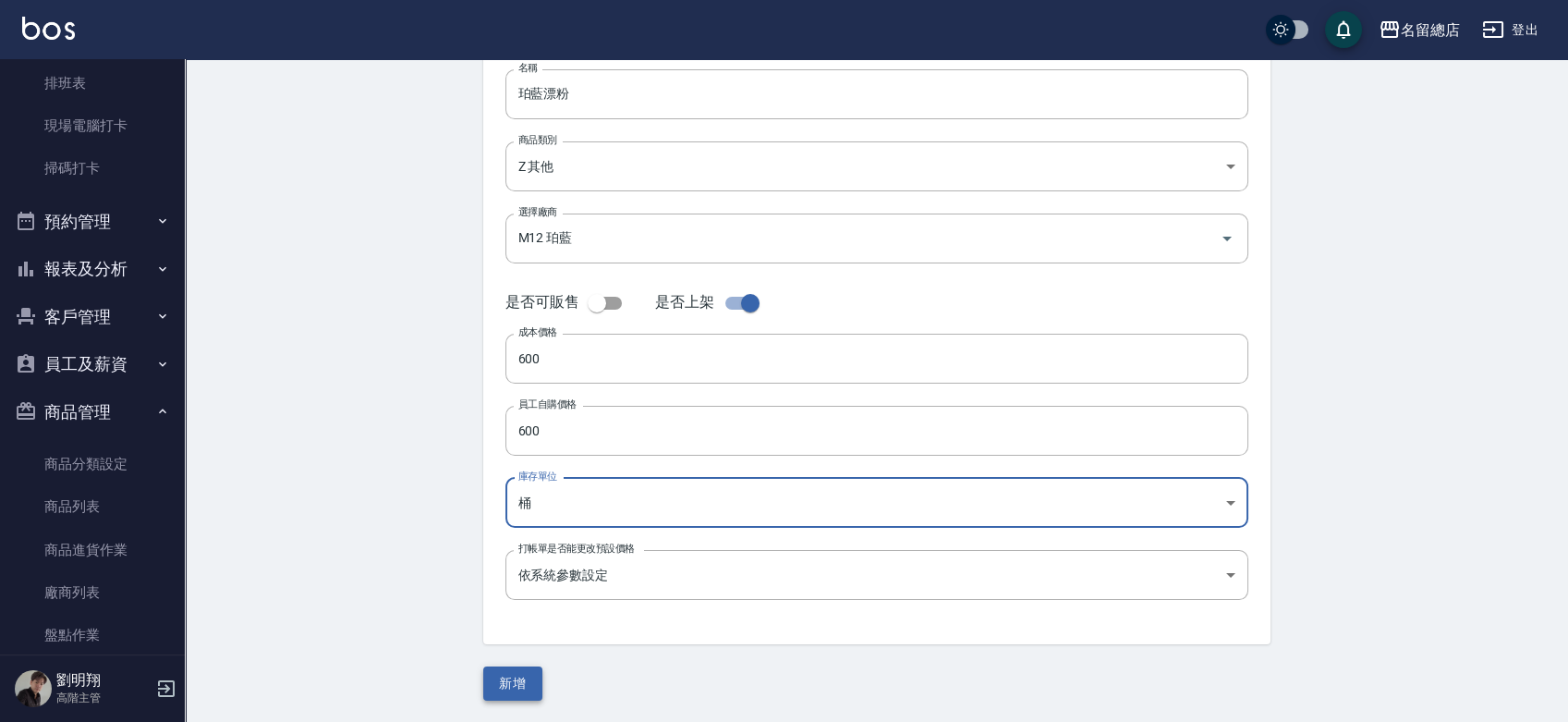
click at [517, 692] on button "新增" at bounding box center [513, 683] width 59 height 35
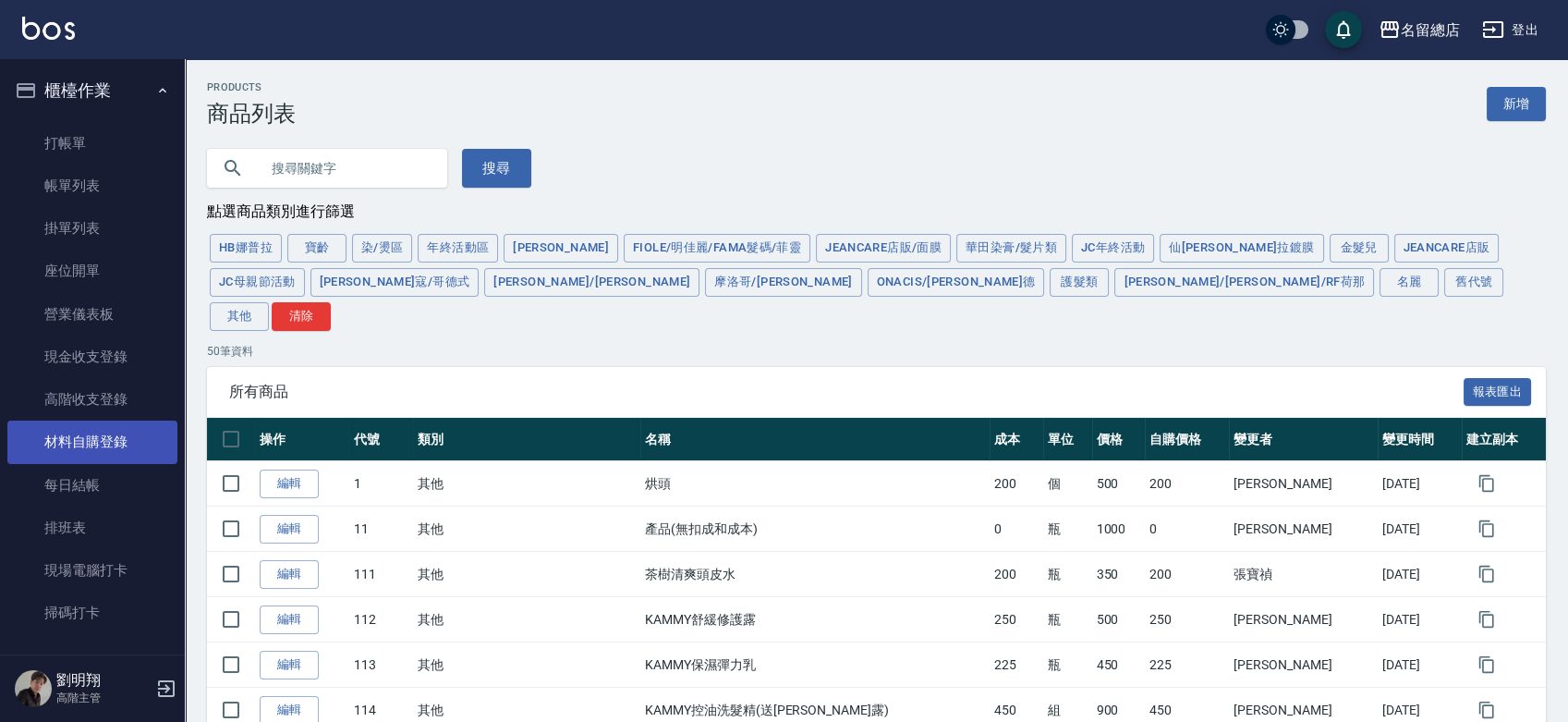
click at [95, 449] on link "材料自購登錄" at bounding box center [92, 441] width 170 height 42
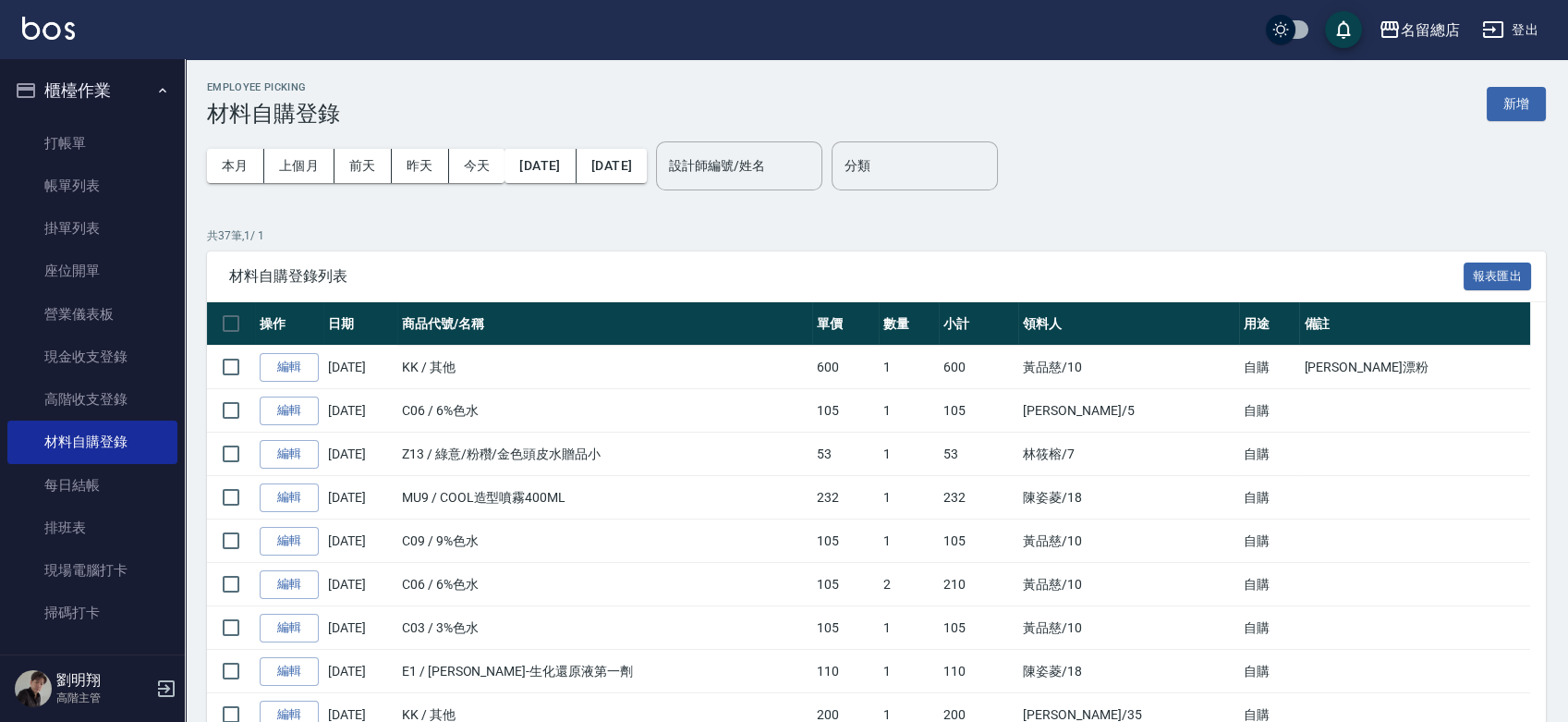
click at [273, 362] on link "編輯" at bounding box center [289, 367] width 59 height 29
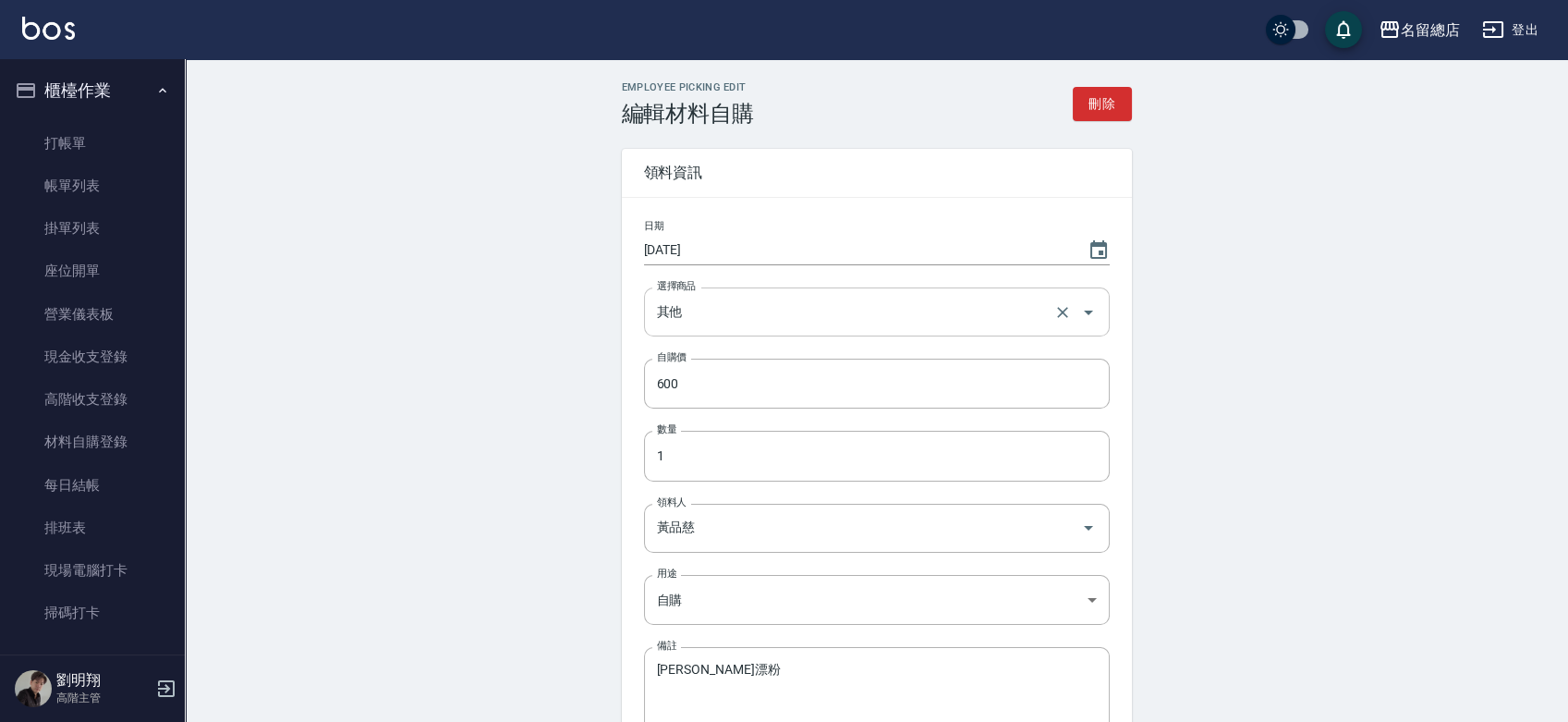
click at [714, 315] on input "其他" at bounding box center [850, 312] width 397 height 33
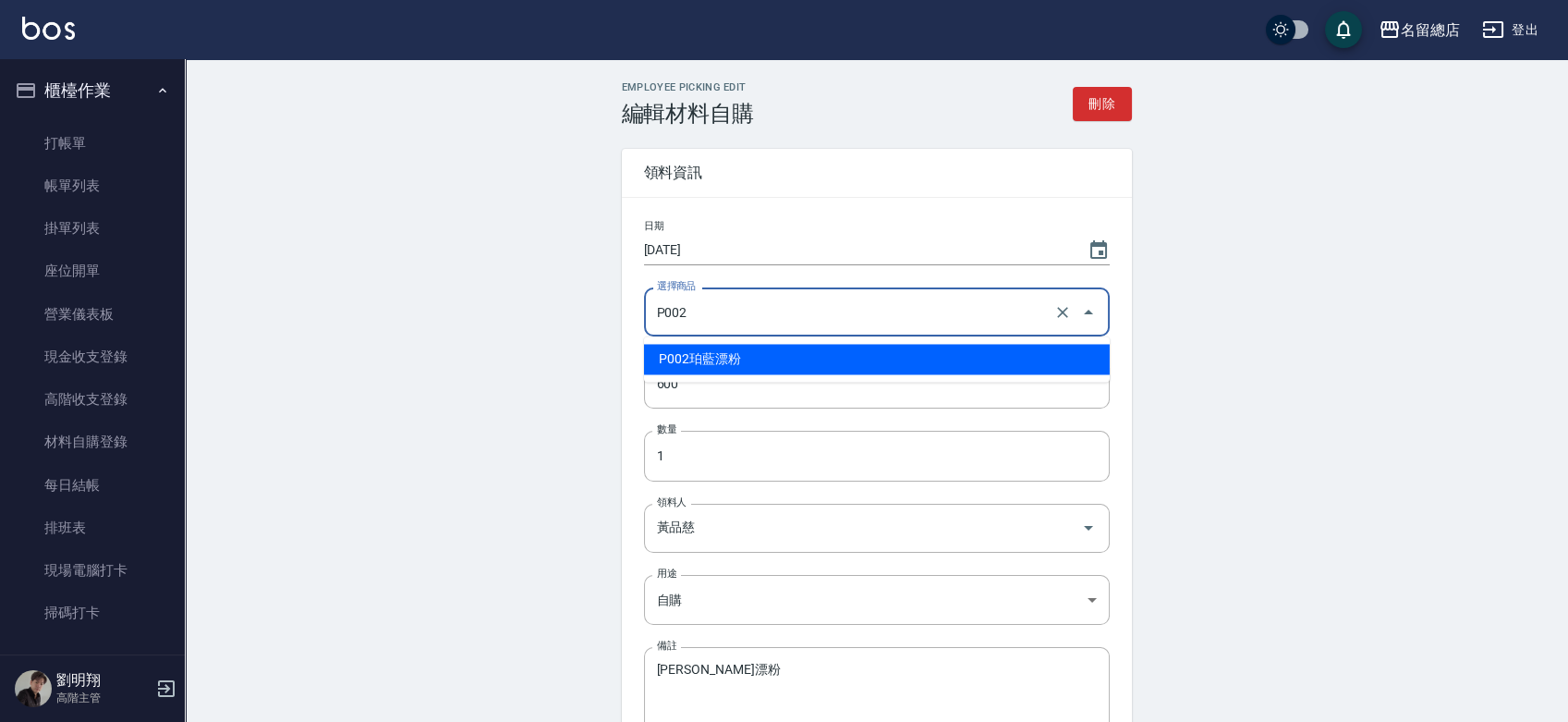
type input "珀藍漂粉"
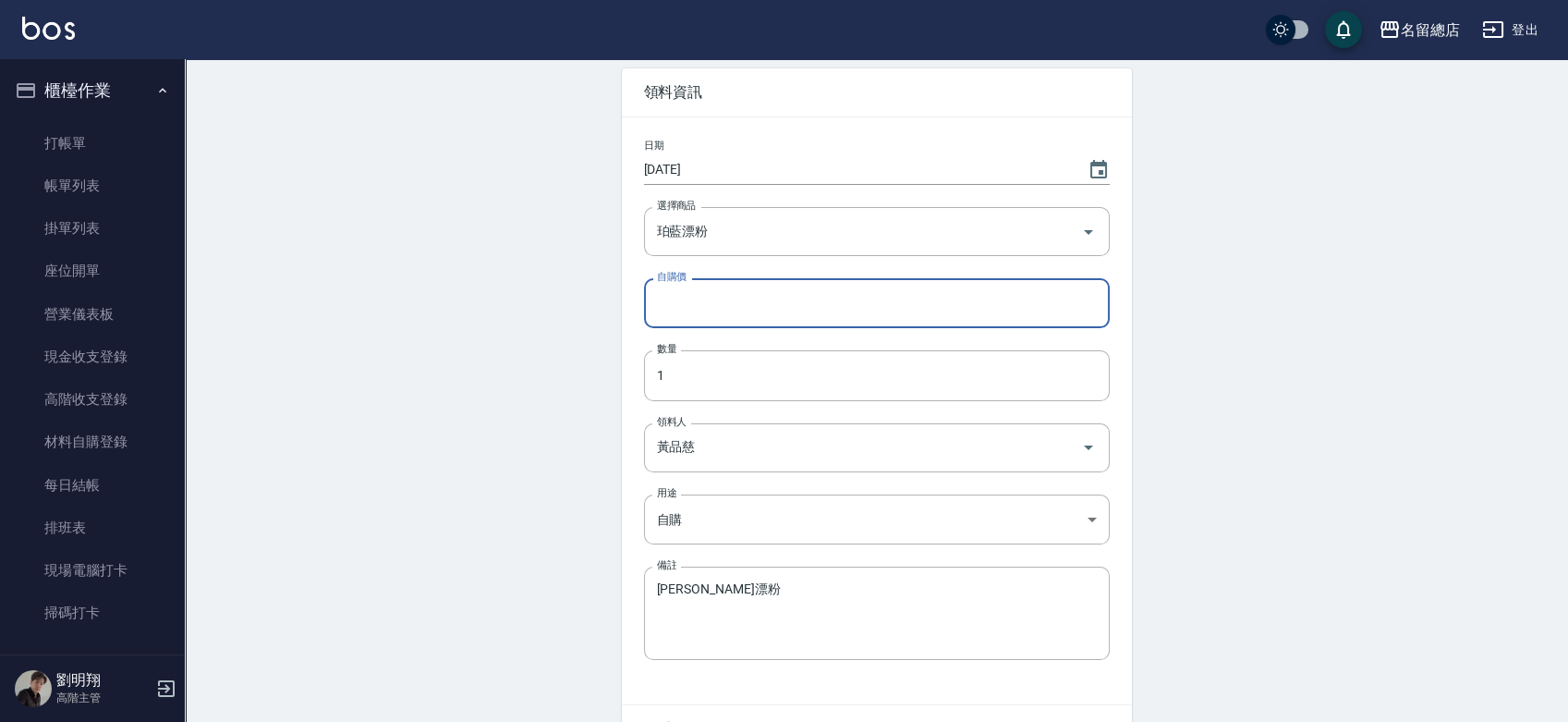
scroll to position [192, 0]
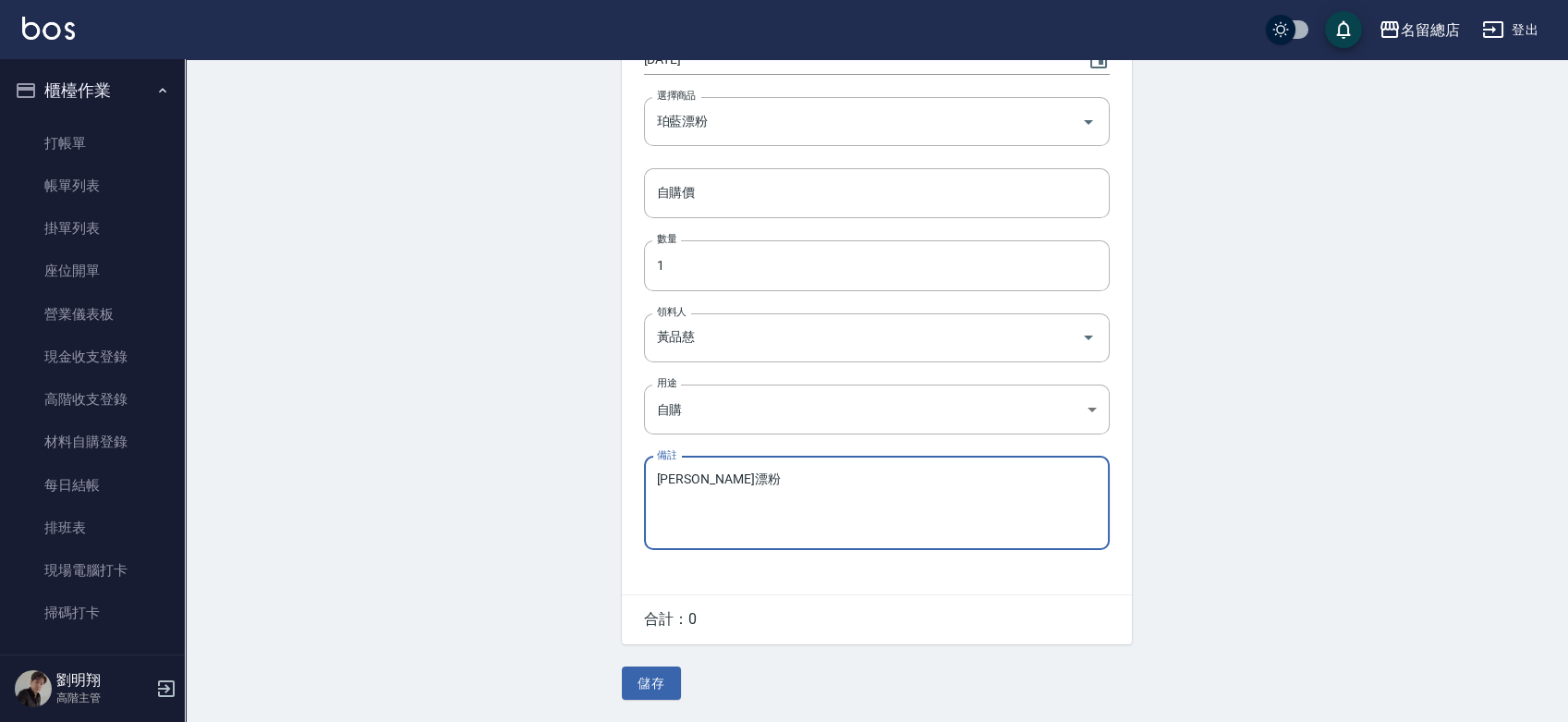
drag, startPoint x: 783, startPoint y: 471, endPoint x: 525, endPoint y: 434, distance: 260.6
click at [525, 434] on div "Employee Picking Edit 編輯材料自購 刪除 領料資訊 日期 [DATE] 選擇商品 珀藍漂粉 選擇商品 自購價 自購價 數量 1 數量 領…" at bounding box center [876, 295] width 1383 height 853
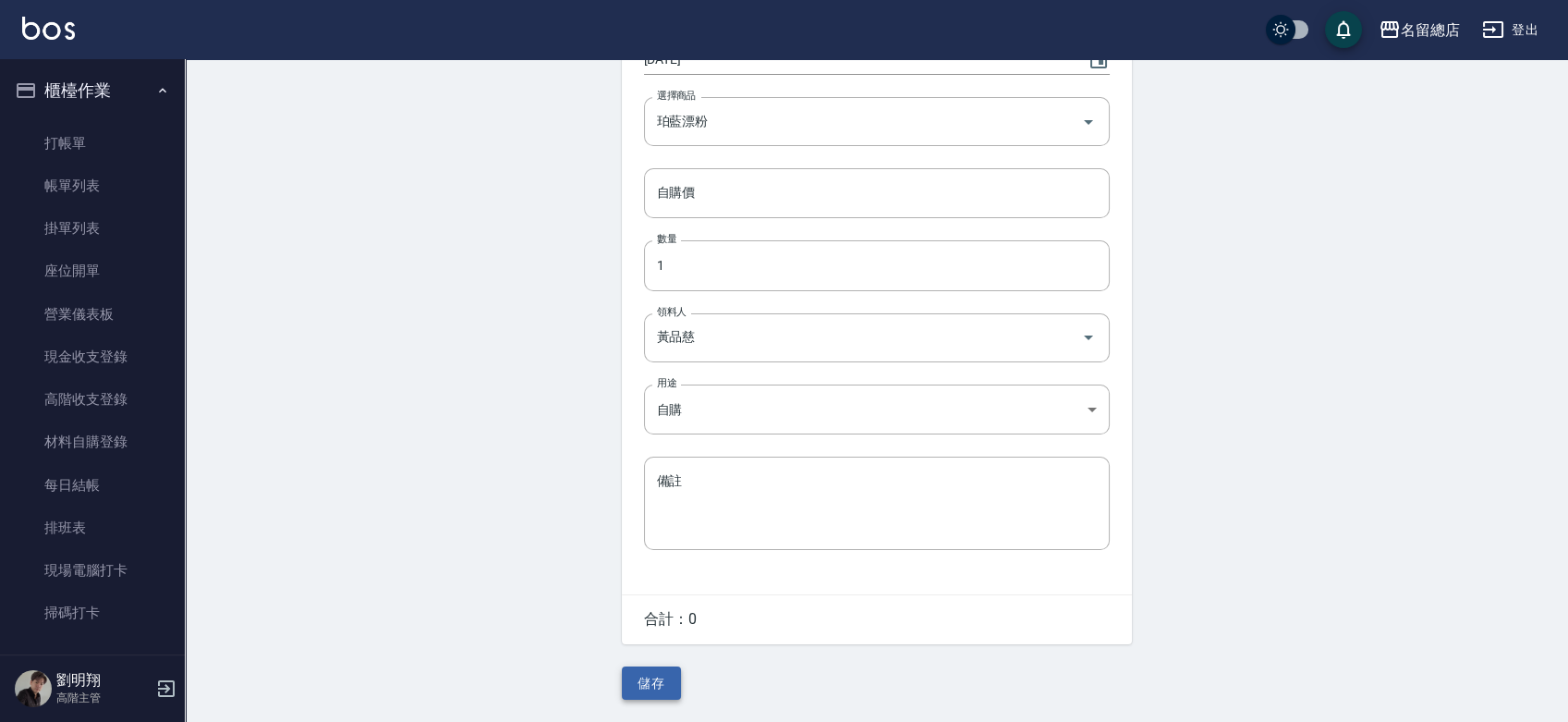
click at [649, 685] on button "儲存" at bounding box center [651, 683] width 59 height 35
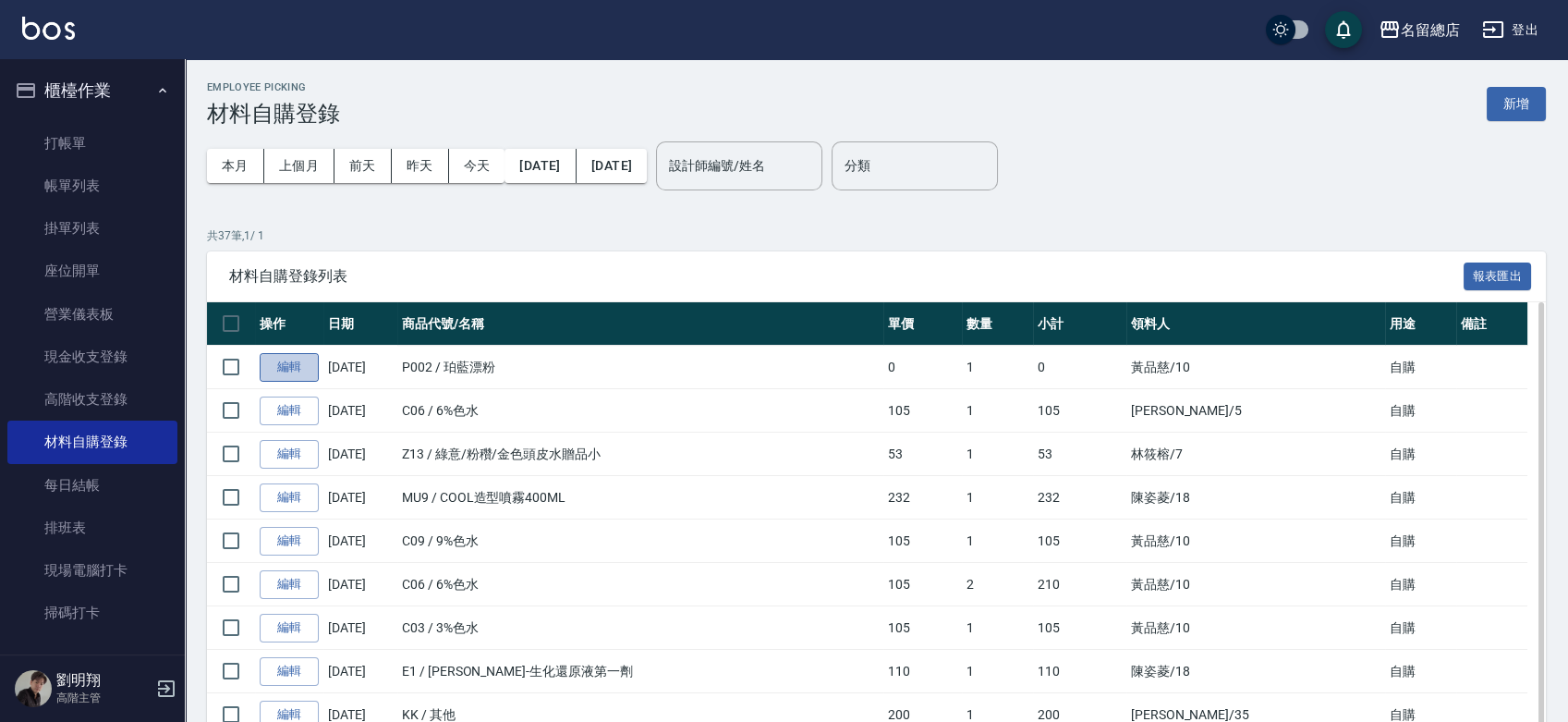
click at [288, 363] on link "編輯" at bounding box center [289, 367] width 59 height 29
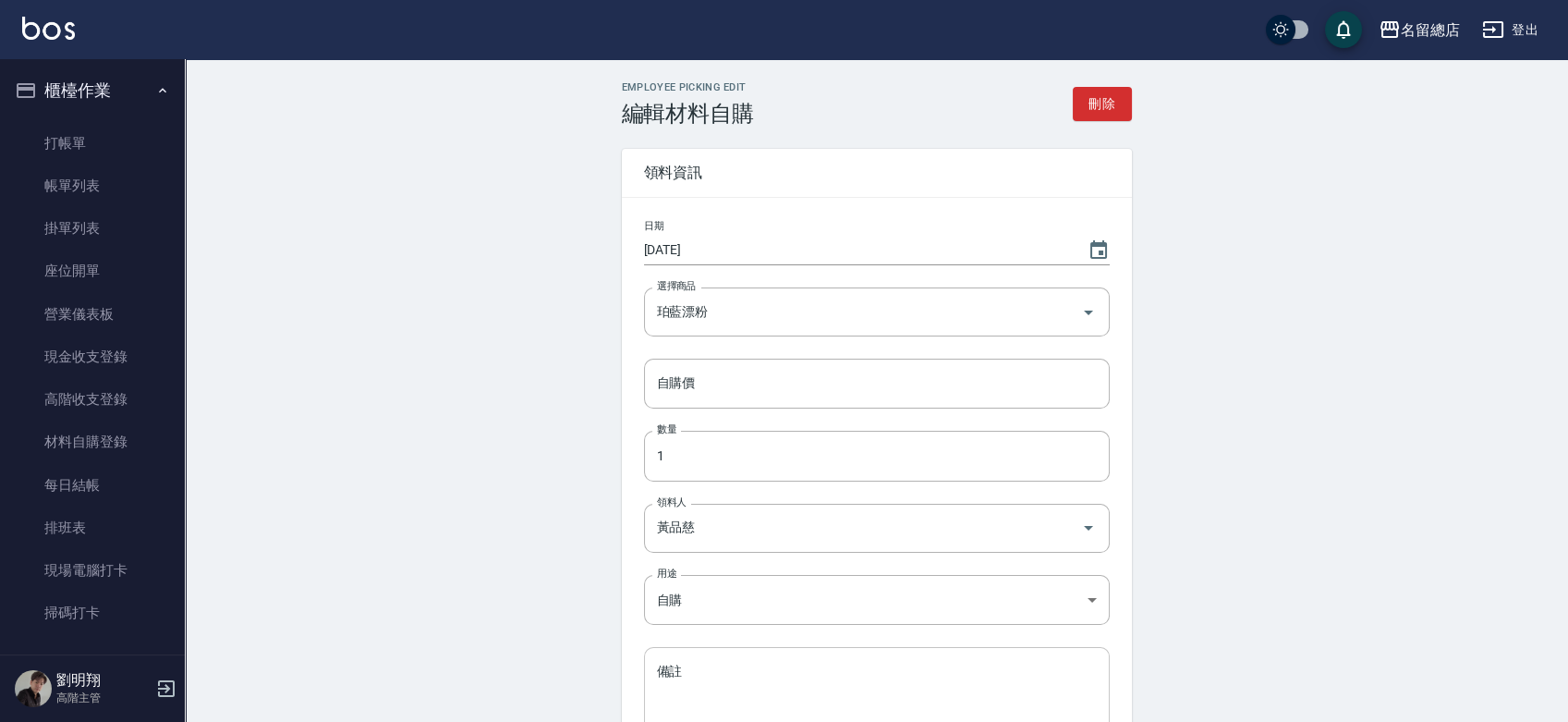
scroll to position [192, 0]
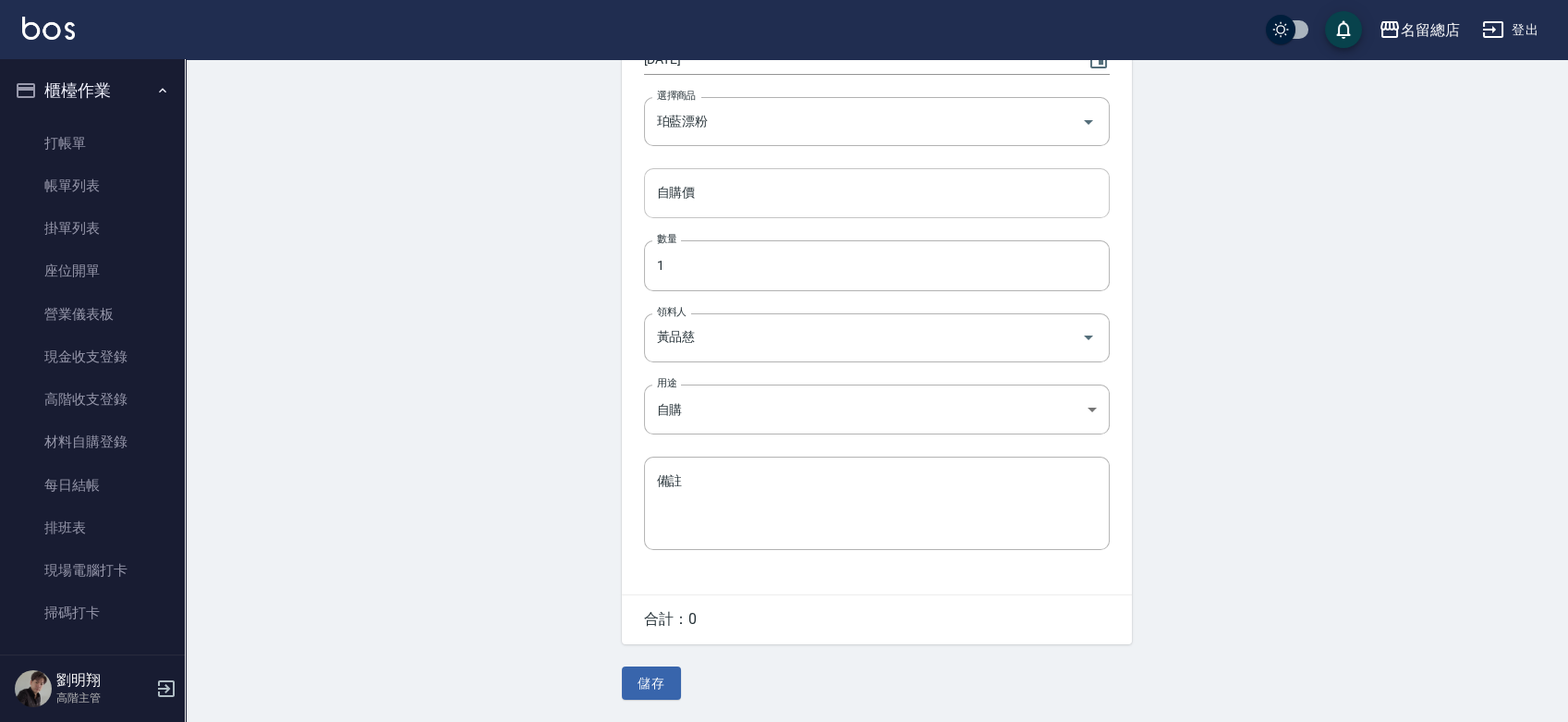
click at [717, 186] on input "自購價" at bounding box center [877, 192] width 465 height 50
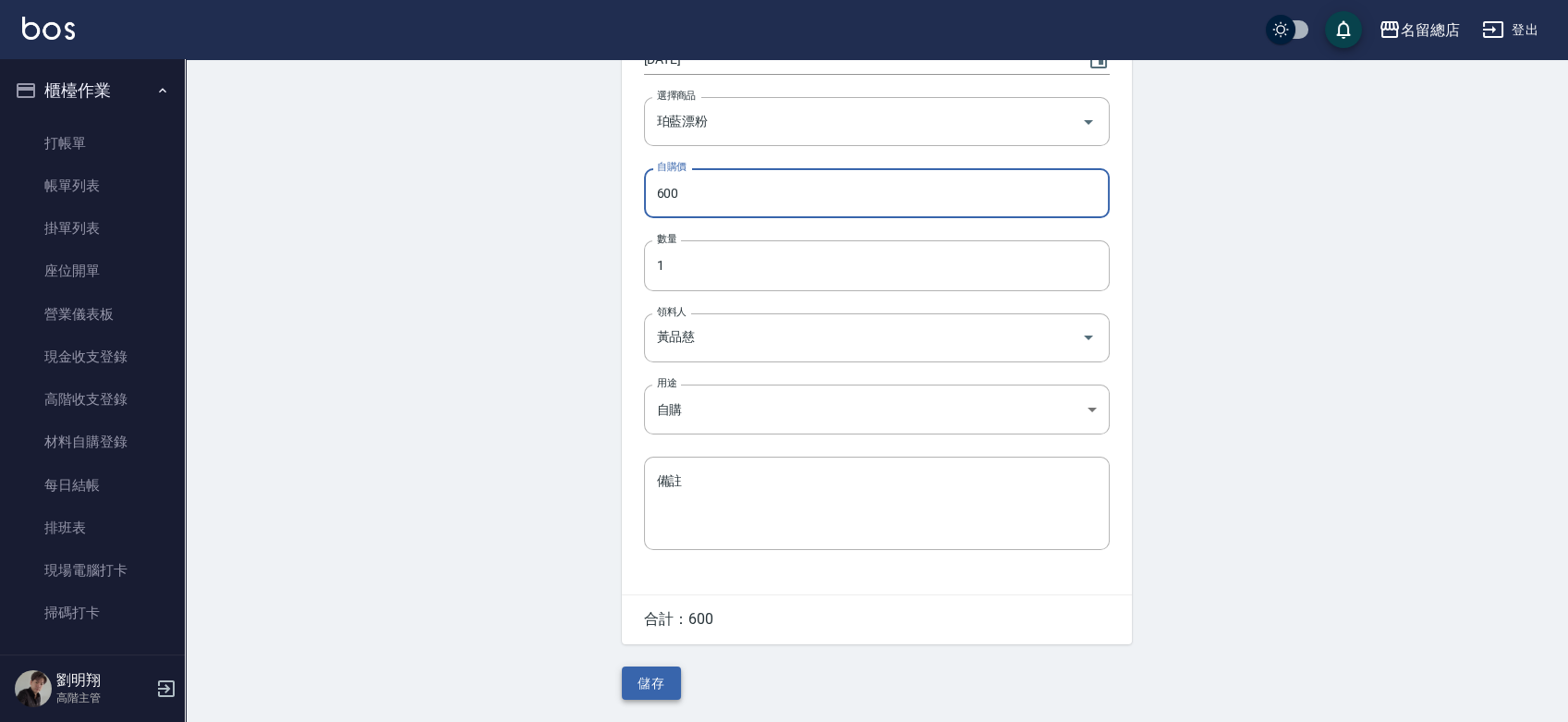
type input "600"
click at [639, 680] on button "儲存" at bounding box center [651, 683] width 59 height 35
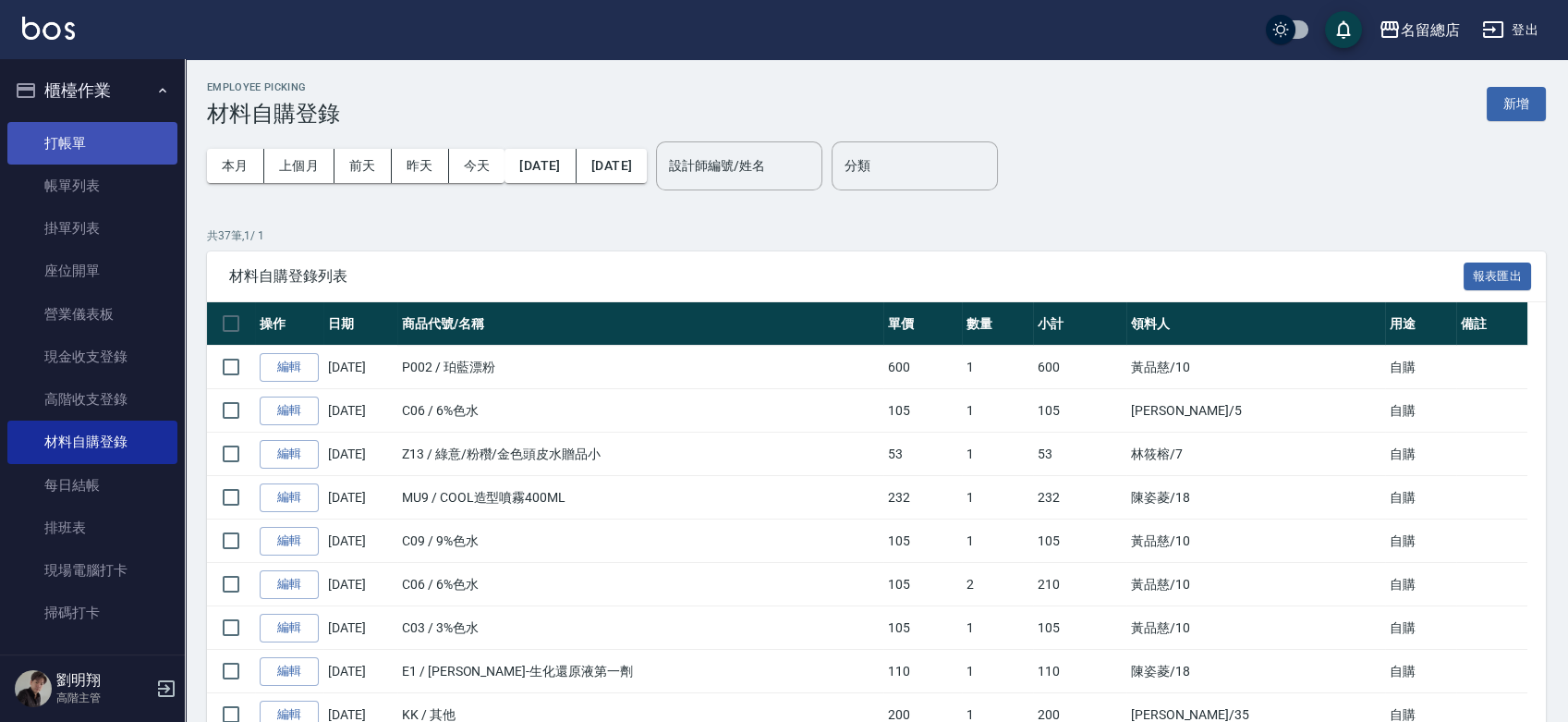
click at [40, 150] on link "打帳單" at bounding box center [92, 143] width 170 height 42
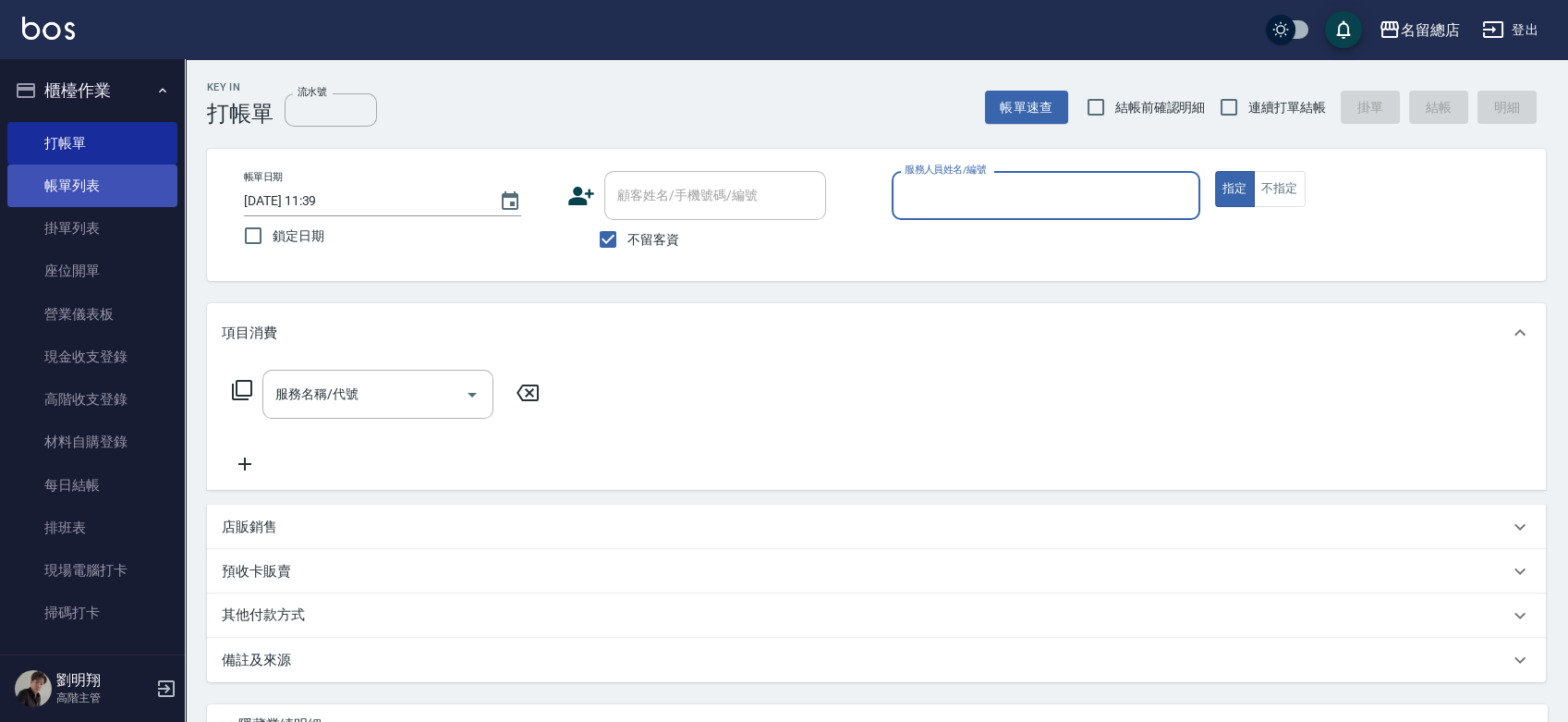
click at [64, 191] on link "帳單列表" at bounding box center [92, 185] width 170 height 42
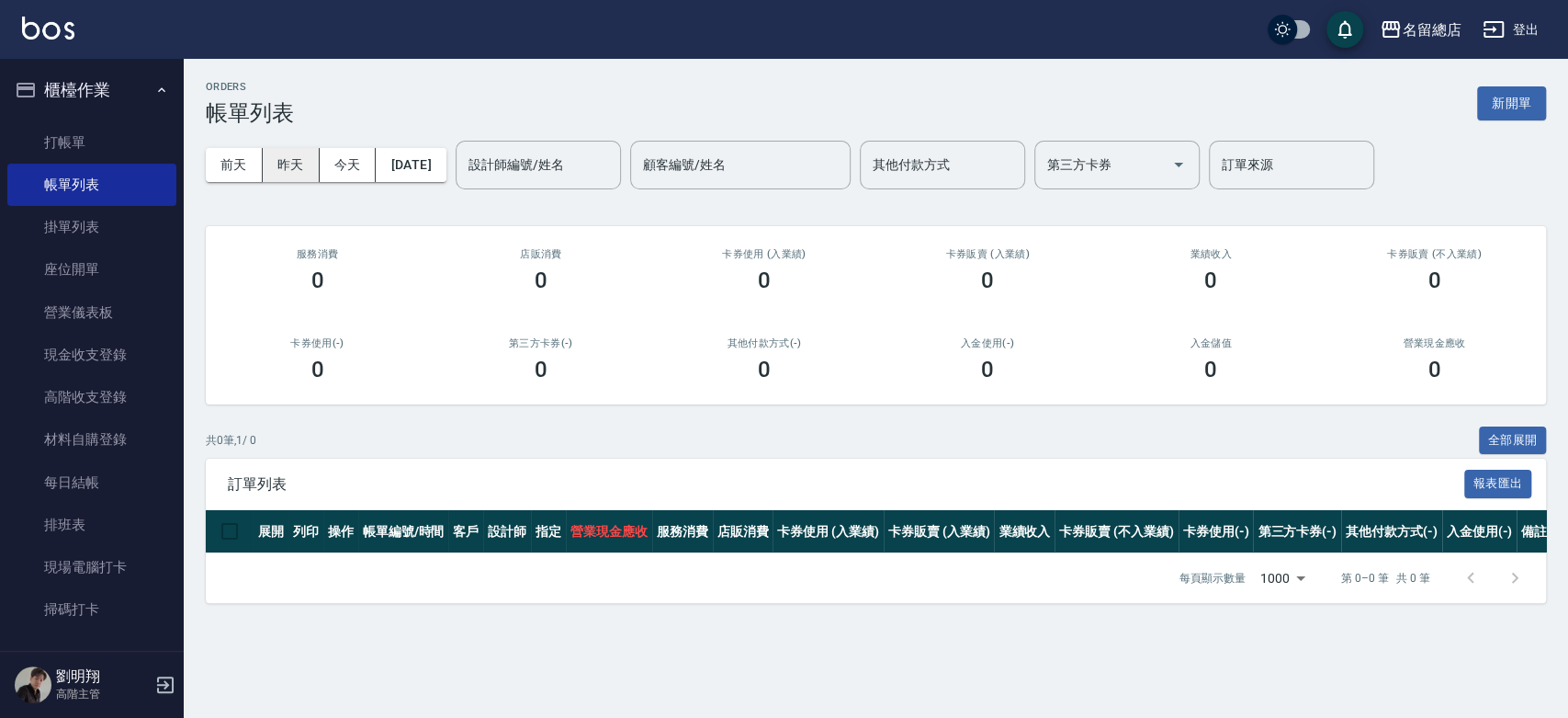
click at [274, 160] on button "昨天" at bounding box center [291, 165] width 57 height 34
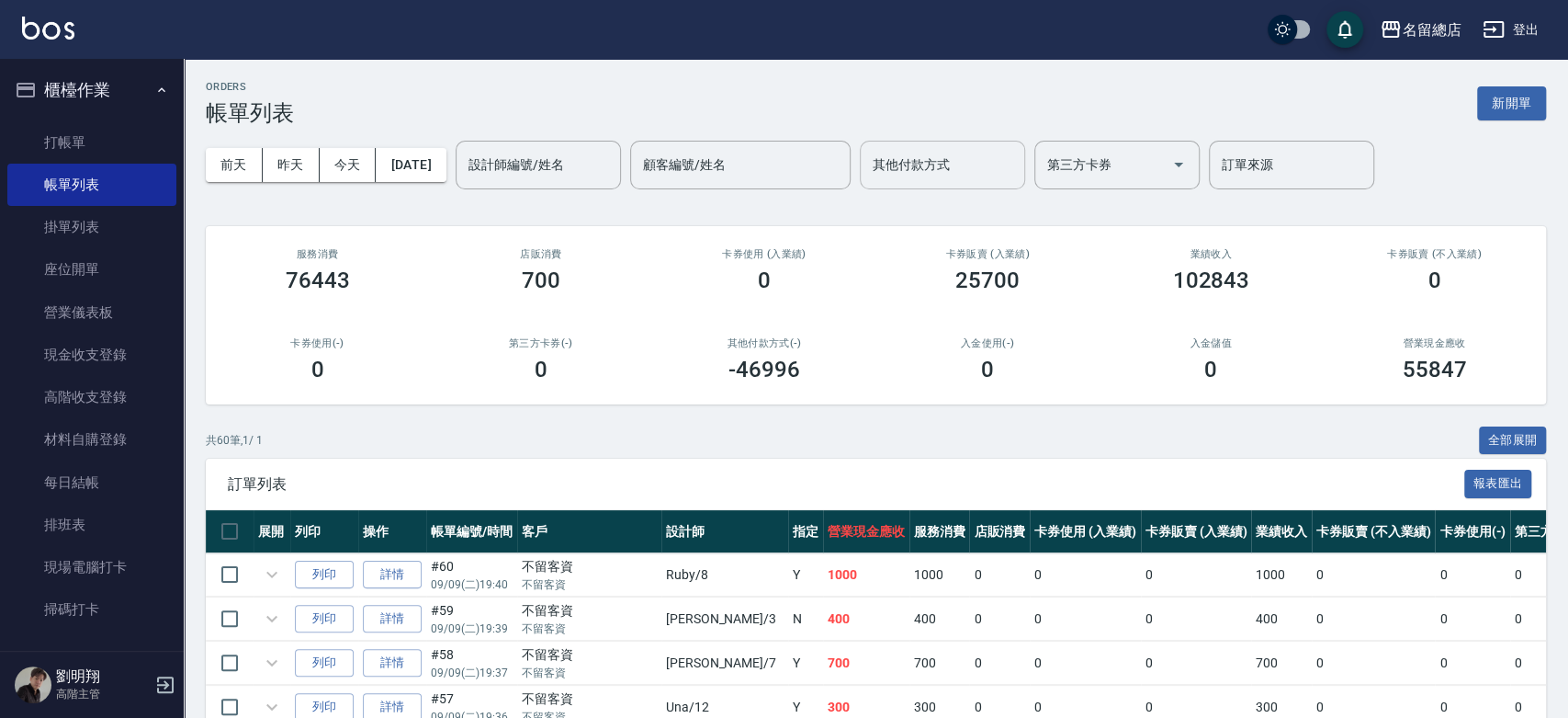
click at [981, 167] on input "其他付款方式" at bounding box center [942, 165] width 149 height 32
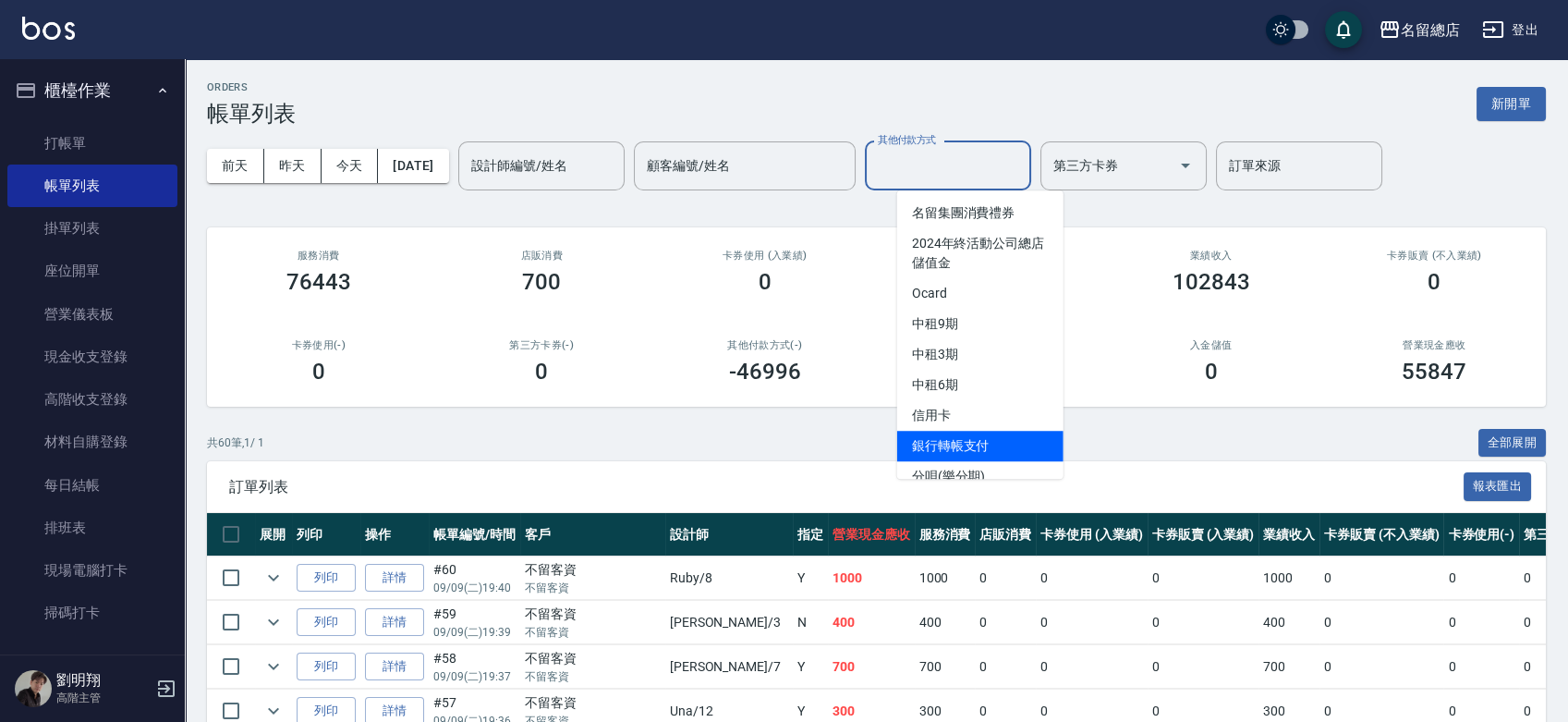
click at [929, 434] on span "銀行轉帳支付" at bounding box center [980, 446] width 167 height 31
type input "銀行轉帳支付"
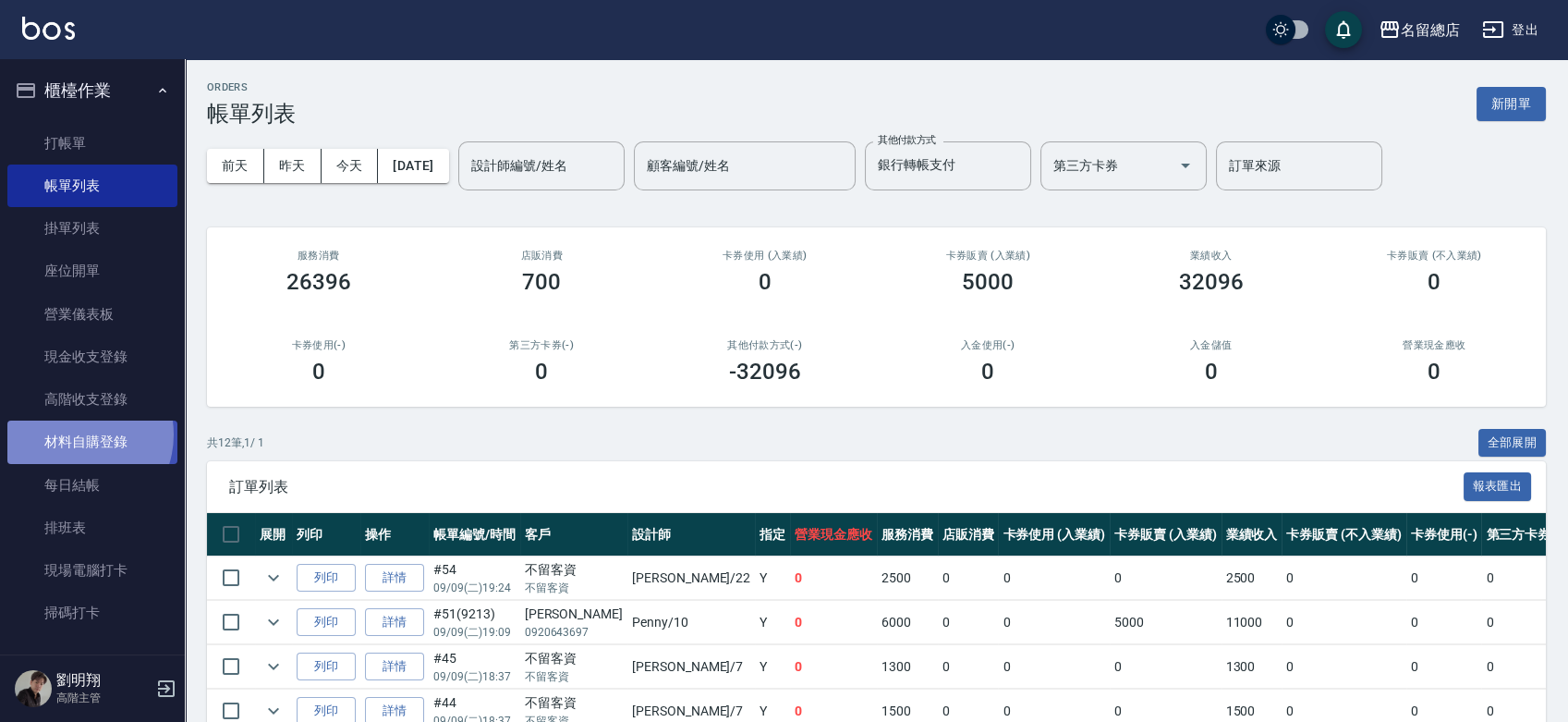
click at [74, 434] on link "材料自購登錄" at bounding box center [92, 441] width 170 height 42
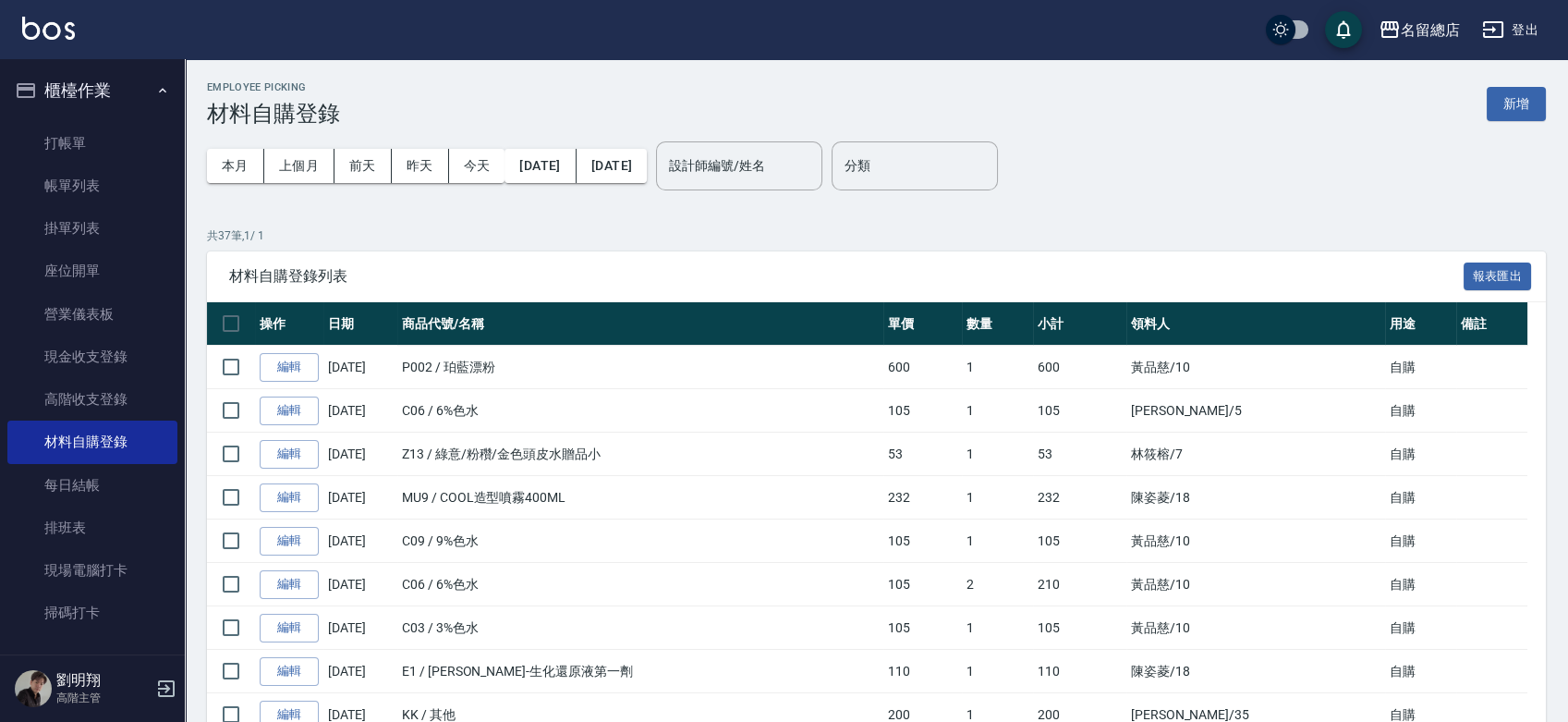
click at [1530, 86] on div "Employee Picking 材料自購登錄 新增" at bounding box center [876, 104] width 1338 height 45
click at [1523, 94] on button "新增" at bounding box center [1516, 104] width 59 height 35
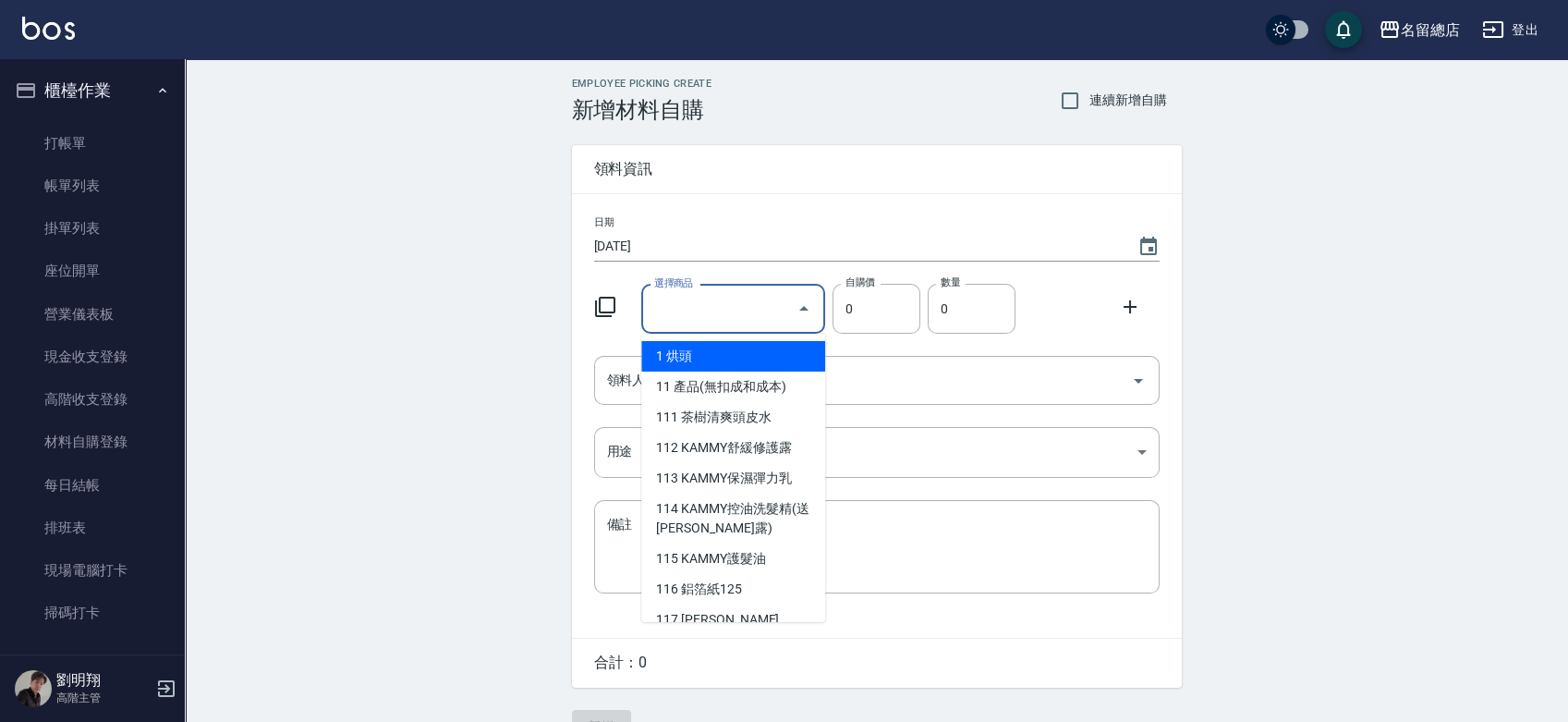
click at [753, 311] on input "選擇商品" at bounding box center [719, 309] width 139 height 33
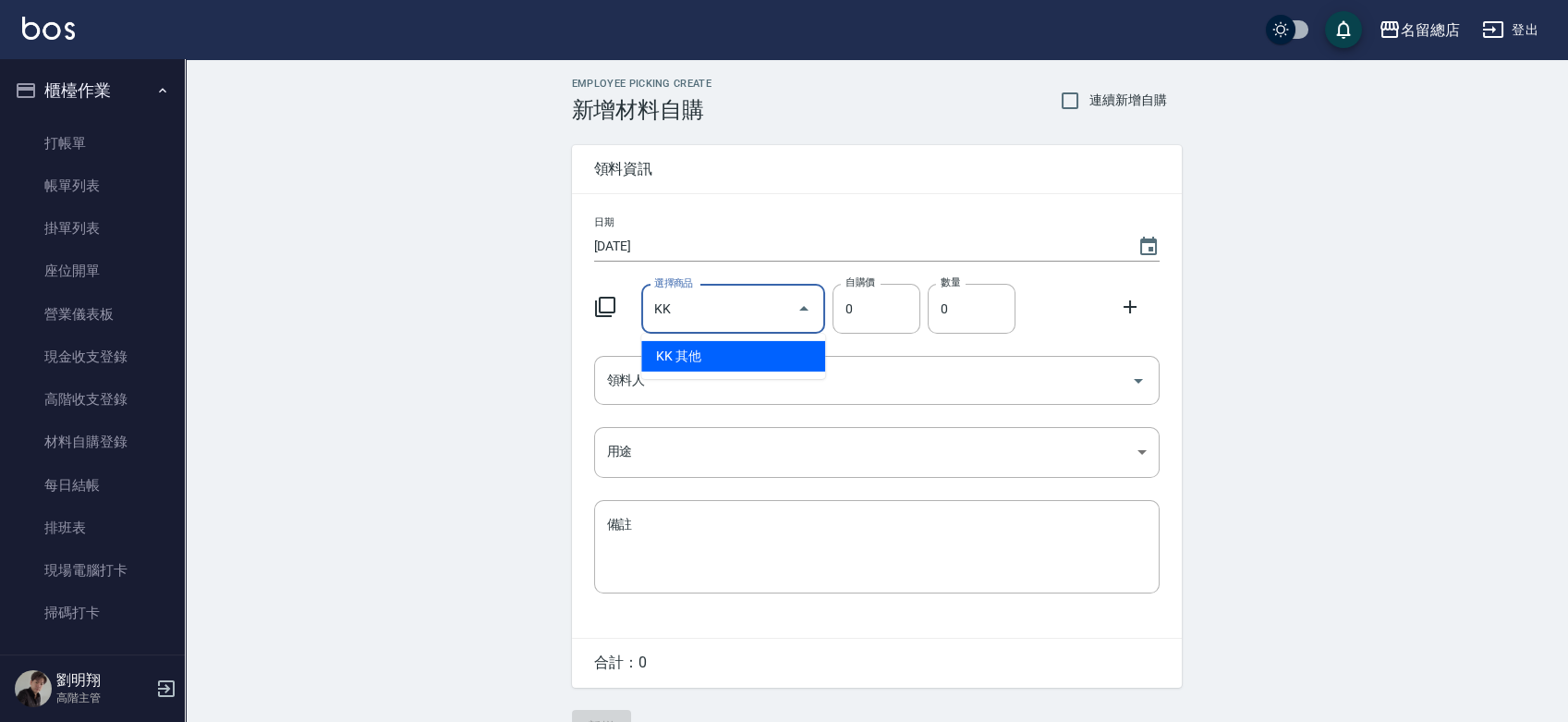
type input "其他"
type input "1"
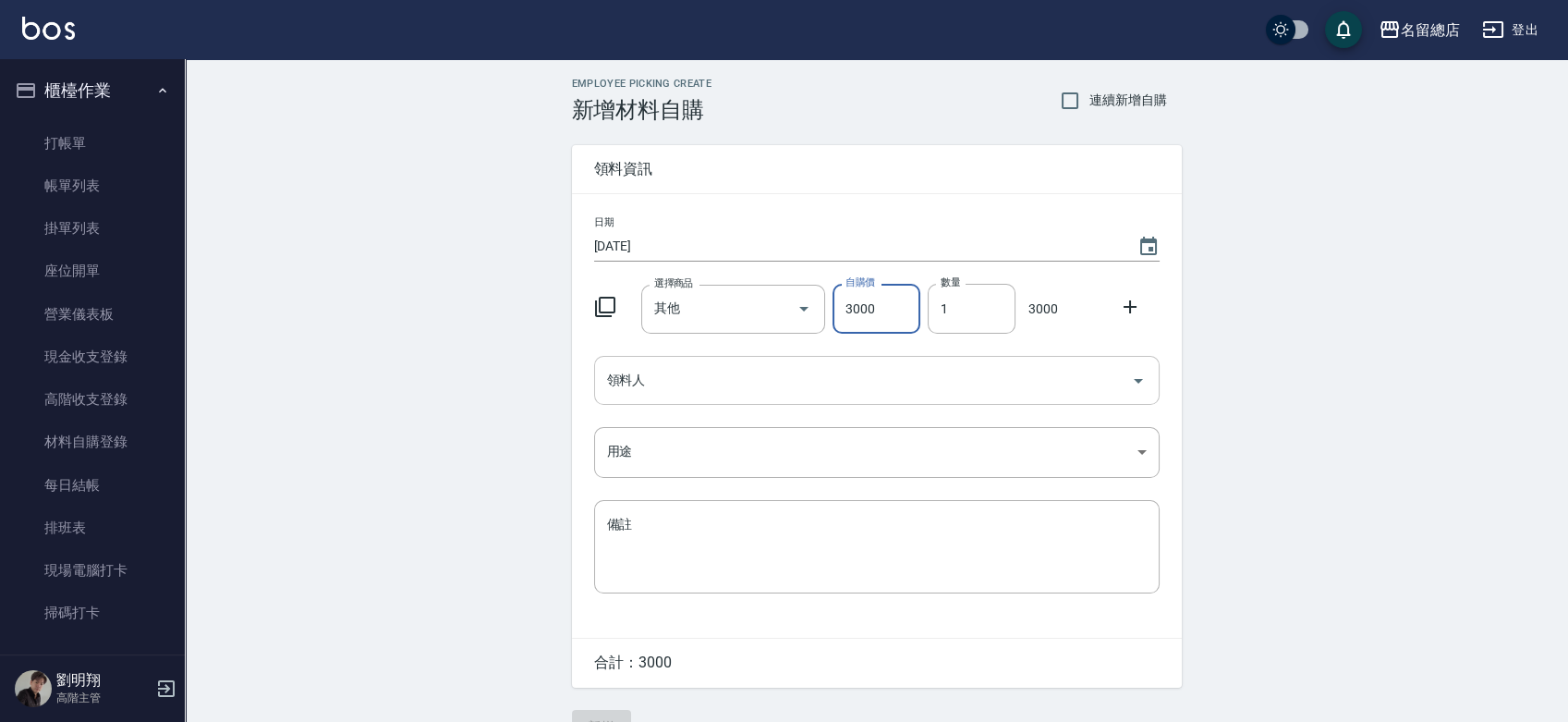
type input "3000"
click at [704, 394] on input "領料人" at bounding box center [863, 380] width 521 height 33
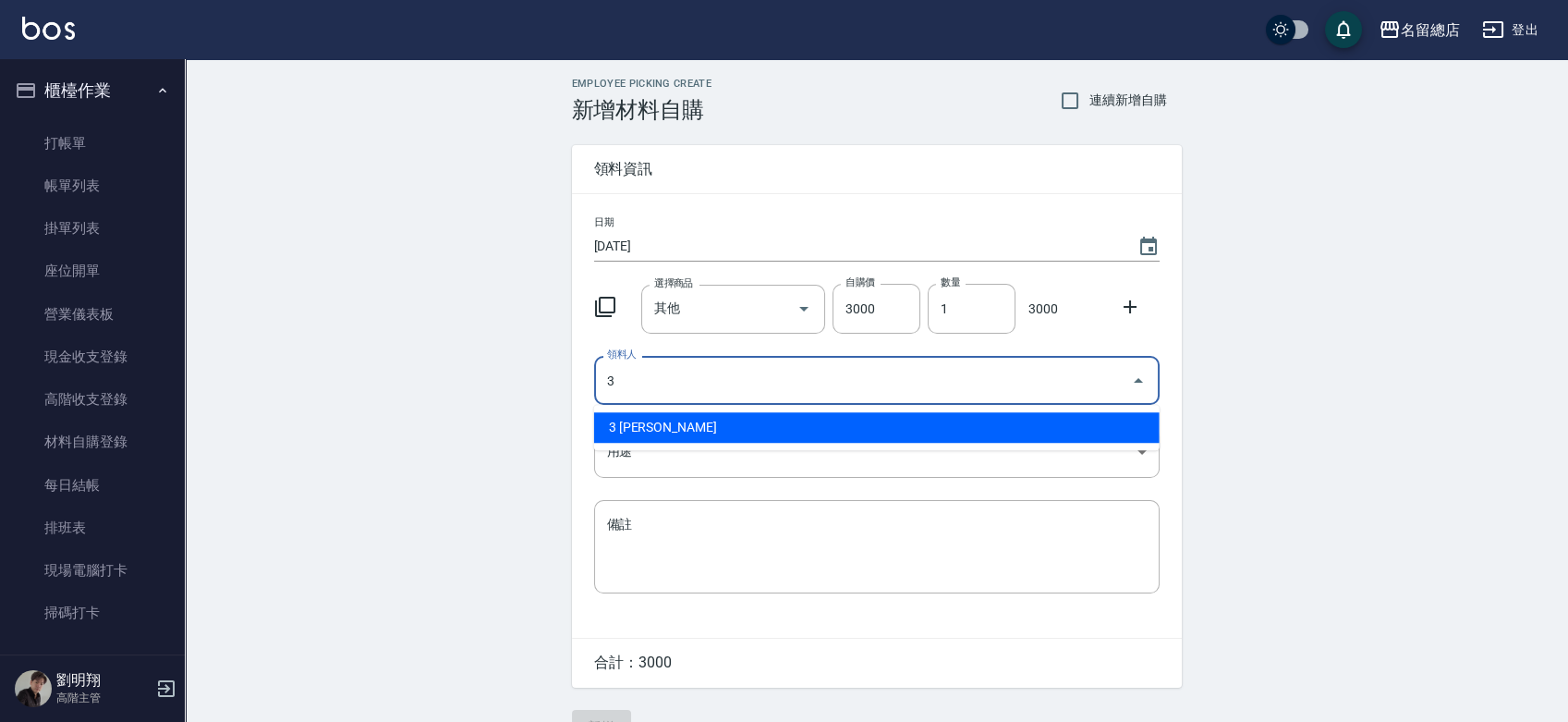
type input "3 [PERSON_NAME]"
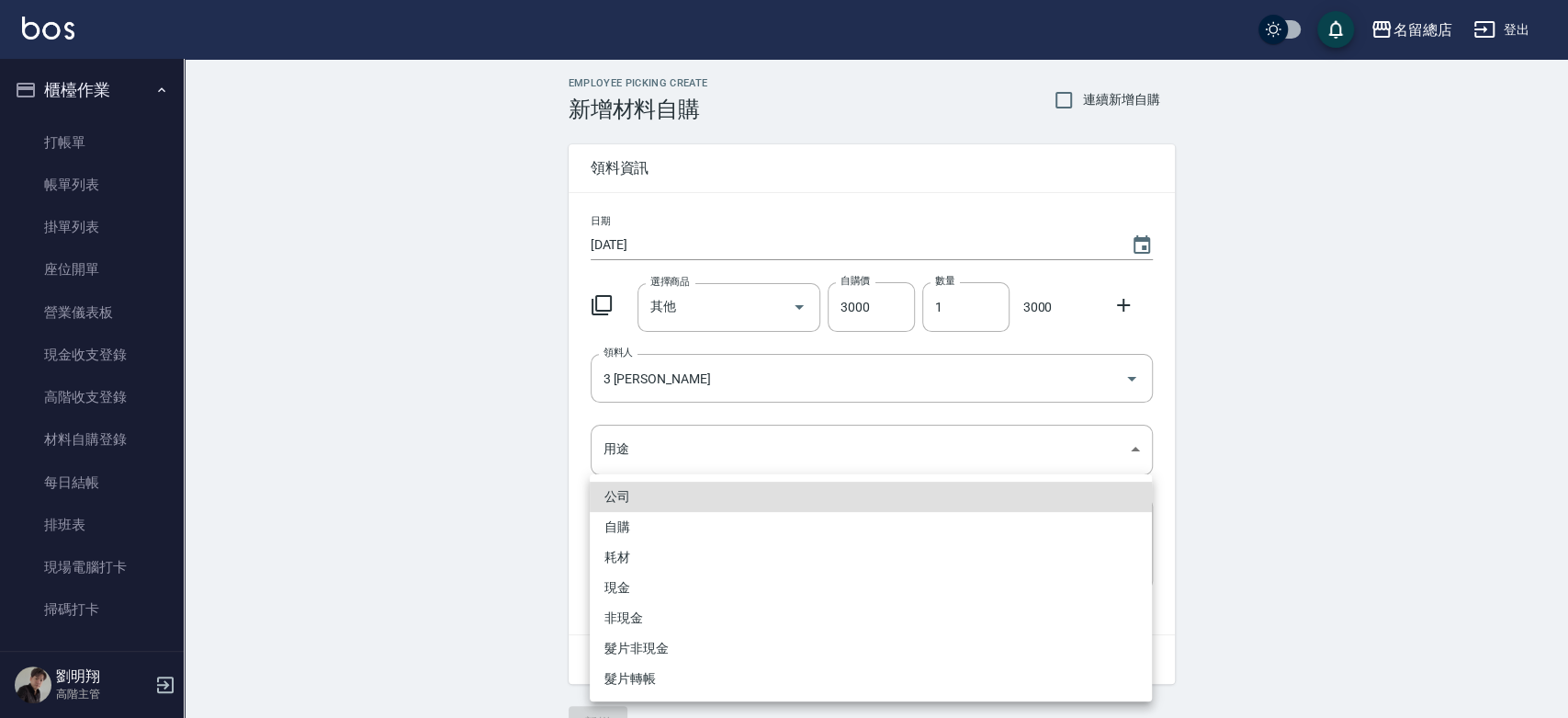
click at [607, 525] on li "自購" at bounding box center [870, 527] width 562 height 30
type input "自購"
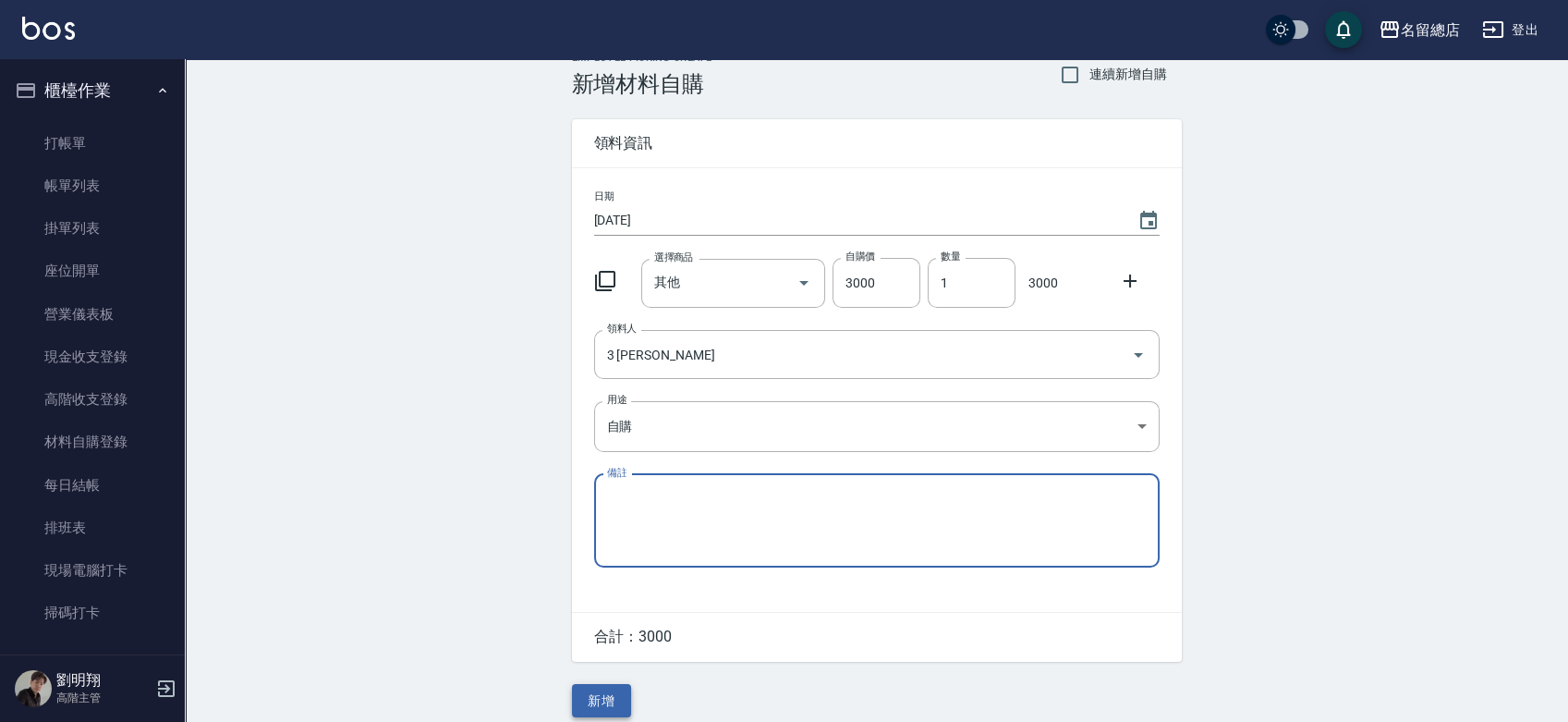
scroll to position [40, 0]
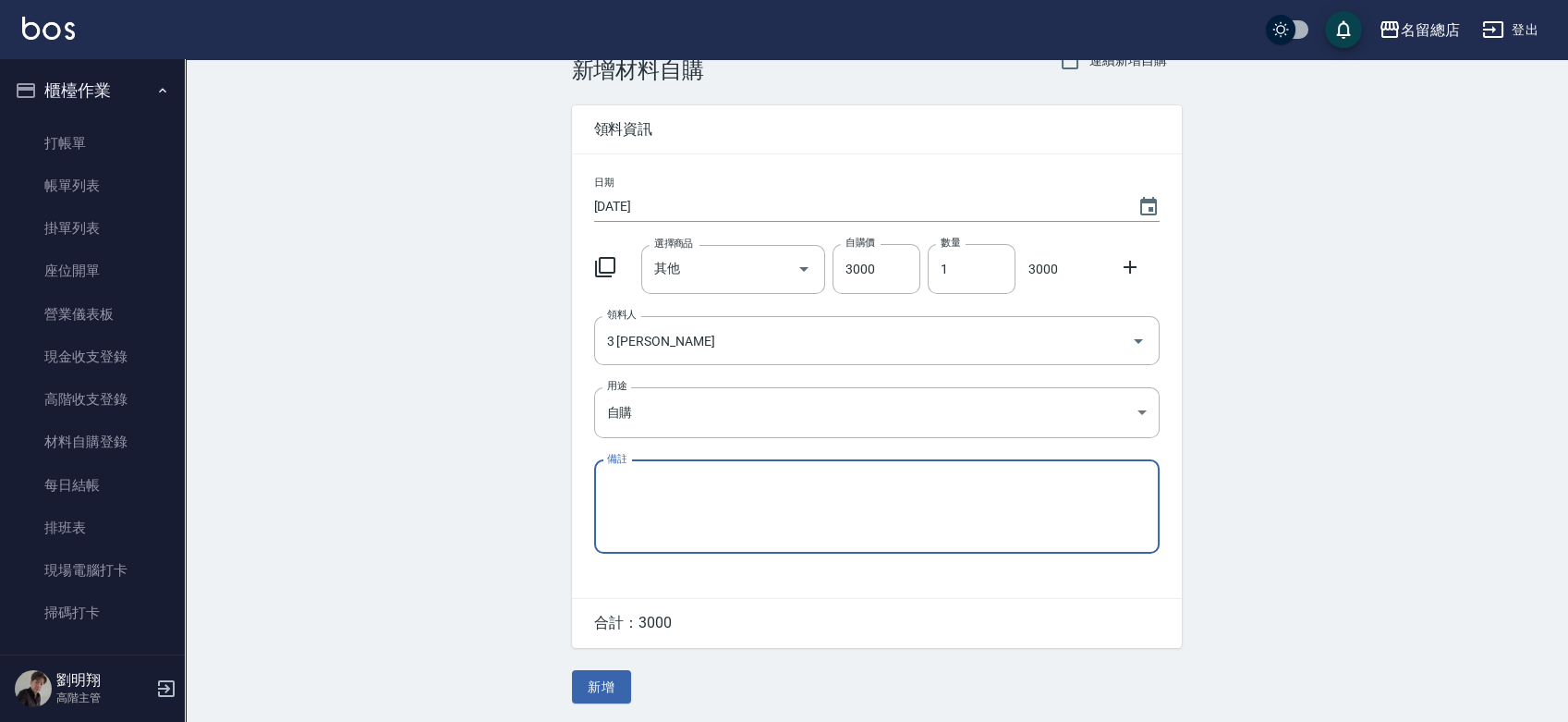
click at [618, 682] on button "新增" at bounding box center [602, 686] width 59 height 35
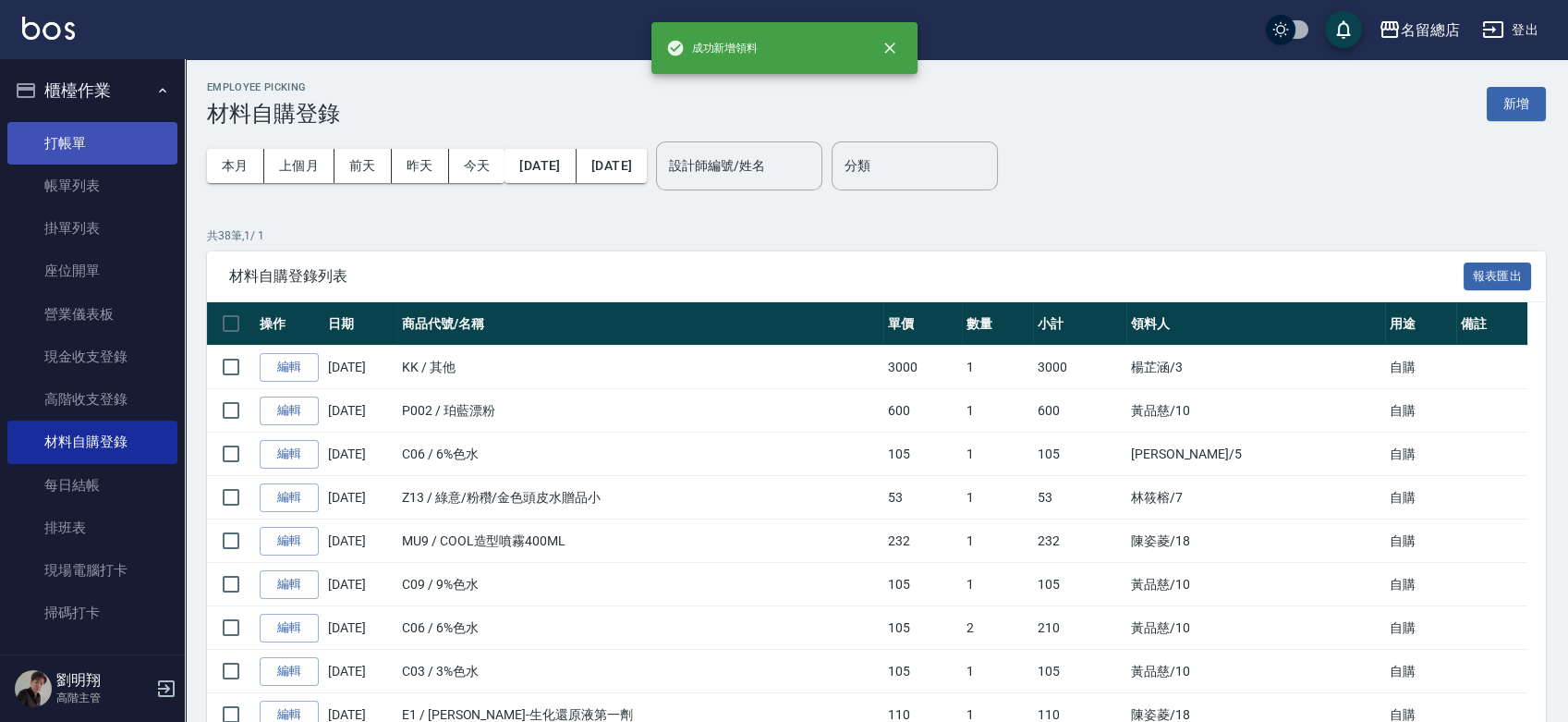
click at [77, 128] on link "打帳單" at bounding box center [92, 143] width 170 height 42
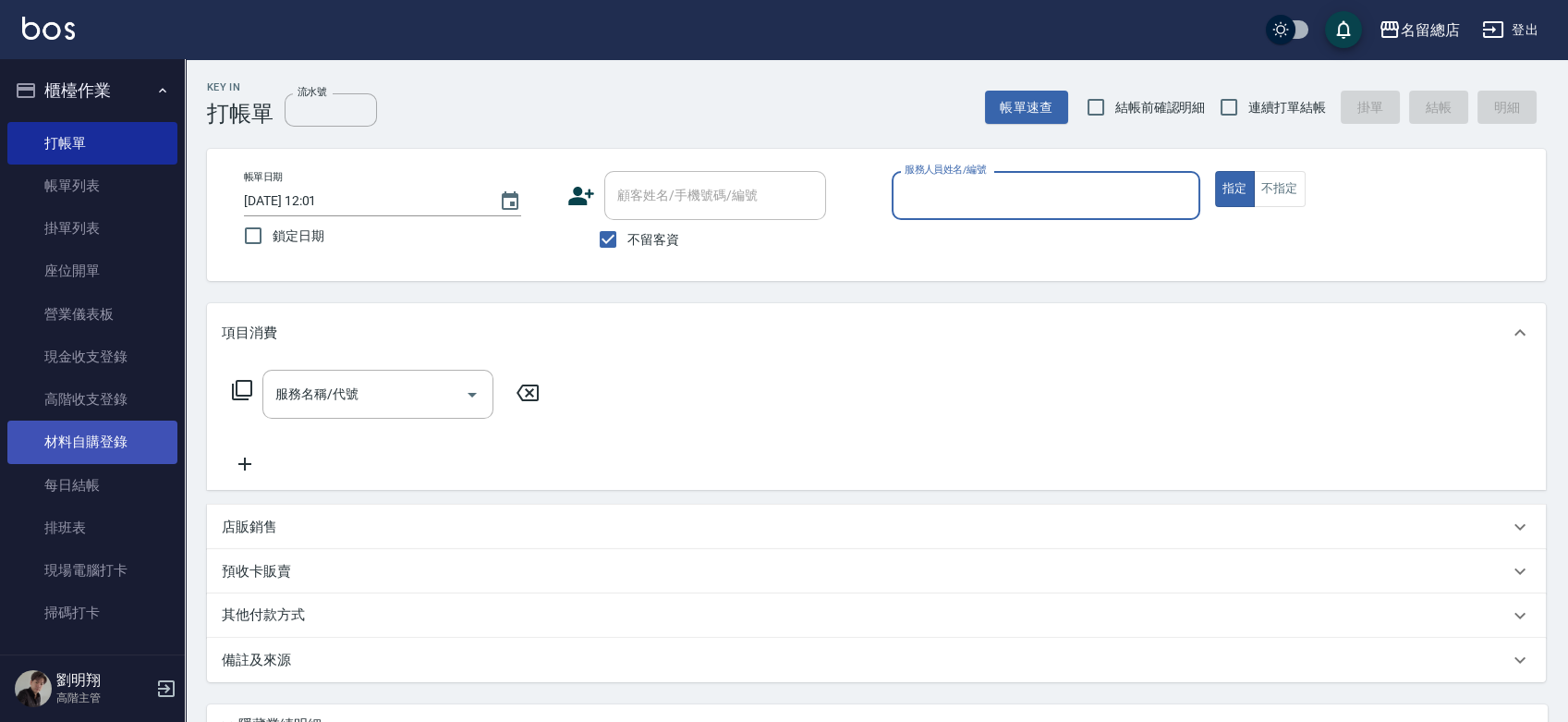
click at [87, 434] on link "材料自購登錄" at bounding box center [92, 441] width 170 height 42
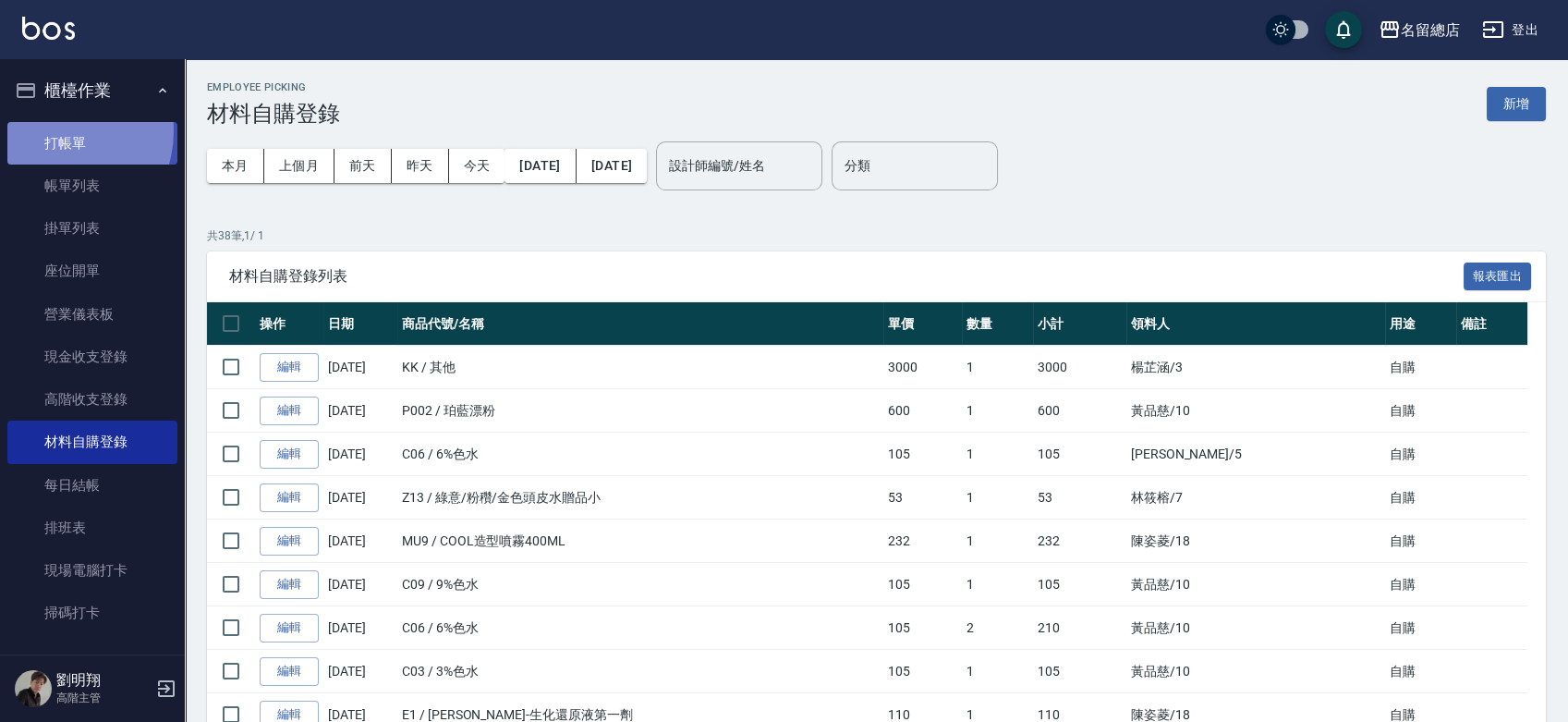
click at [53, 130] on link "打帳單" at bounding box center [92, 143] width 170 height 42
